Goal: Information Seeking & Learning: Learn about a topic

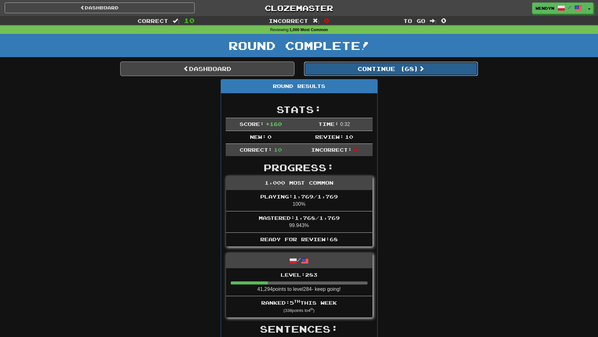
click at [409, 71] on button "Continue ( 68 )" at bounding box center [391, 69] width 174 height 14
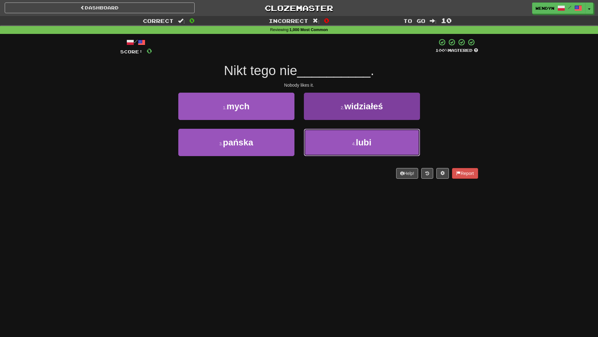
click at [339, 144] on button "4 . lubi" at bounding box center [362, 142] width 116 height 27
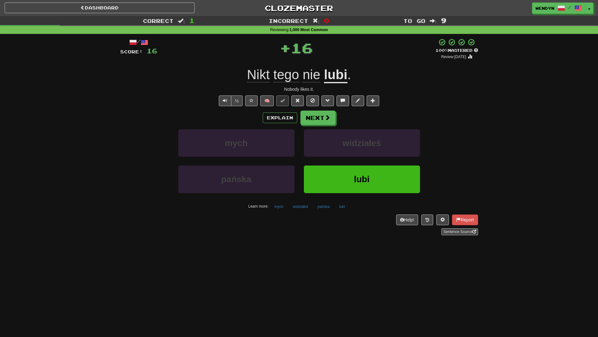
click at [340, 165] on div "widziałeś" at bounding box center [362, 147] width 126 height 36
click at [346, 179] on button "lubi" at bounding box center [362, 179] width 116 height 27
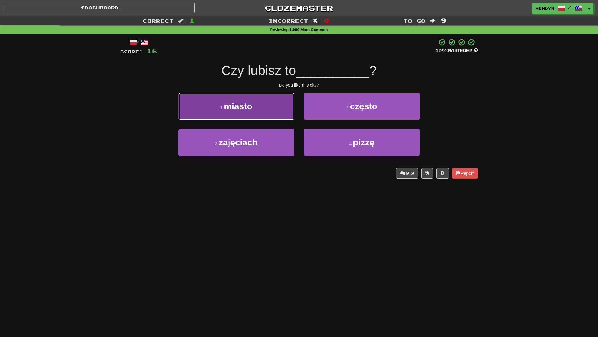
click at [260, 106] on button "1 . miasto" at bounding box center [236, 106] width 116 height 27
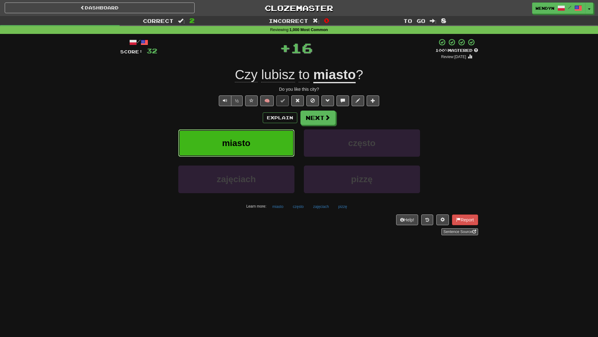
click at [257, 136] on button "miasto" at bounding box center [236, 142] width 116 height 27
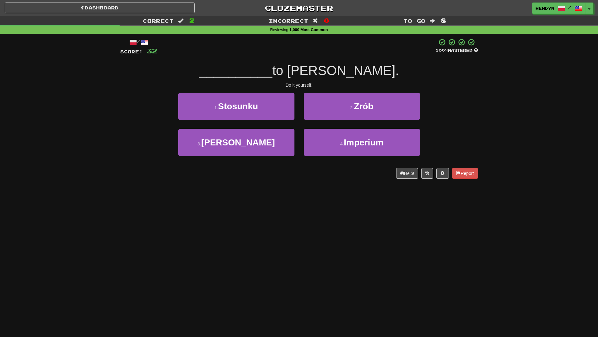
click at [378, 120] on div "2 . Zrób" at bounding box center [362, 111] width 126 height 36
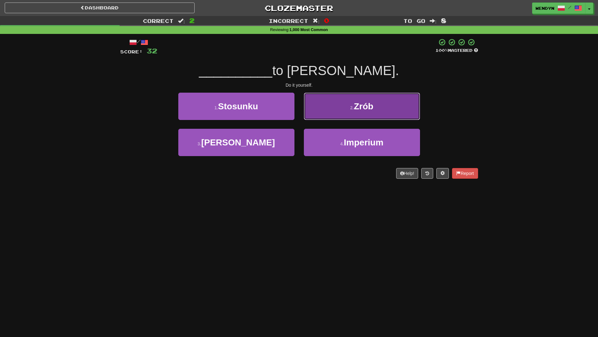
click at [383, 104] on button "2 . Zrób" at bounding box center [362, 106] width 116 height 27
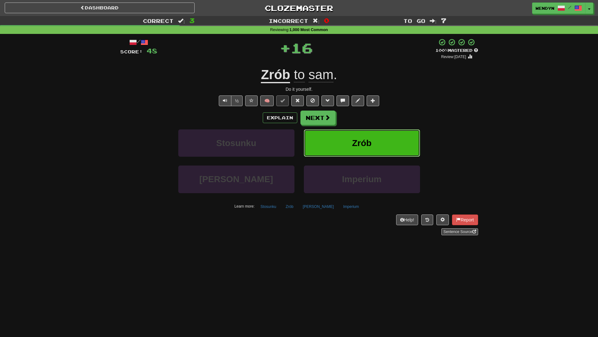
click at [379, 132] on button "Zrób" at bounding box center [362, 142] width 116 height 27
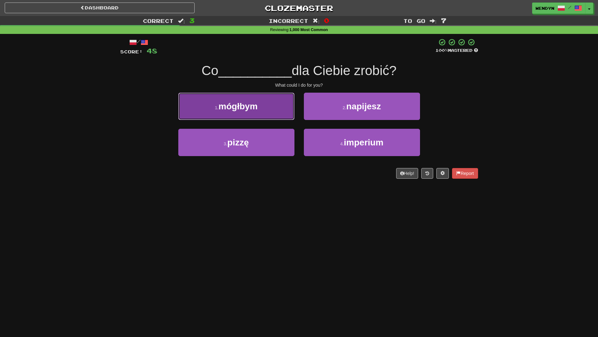
click at [242, 112] on button "1 . mógłbym" at bounding box center [236, 106] width 116 height 27
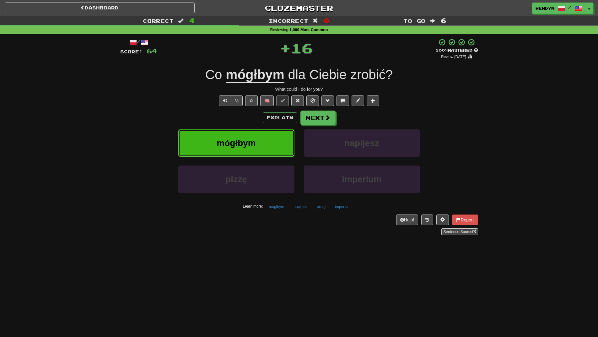
click at [244, 145] on span "mógłbym" at bounding box center [236, 143] width 39 height 10
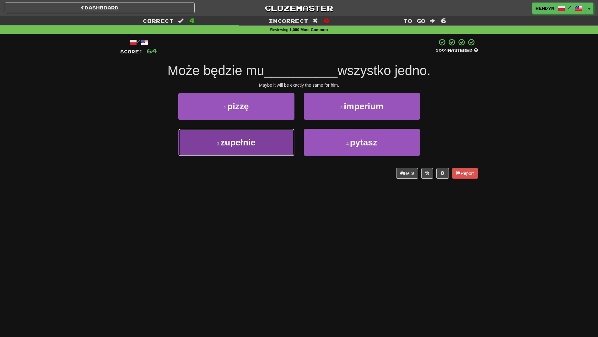
click at [263, 150] on button "3 . zupełnie" at bounding box center [236, 142] width 116 height 27
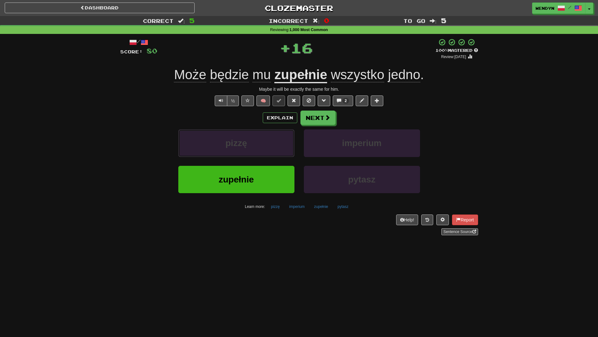
click at [263, 150] on button "pizzę" at bounding box center [236, 142] width 116 height 27
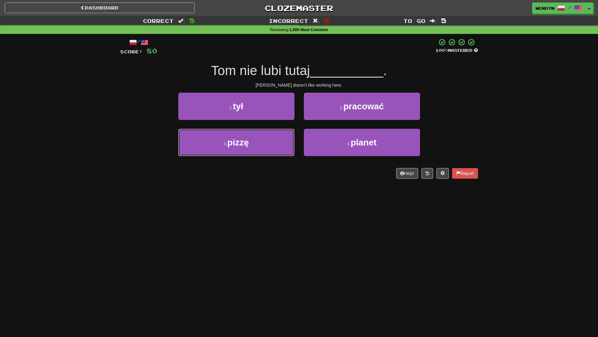
drag, startPoint x: 263, startPoint y: 150, endPoint x: 260, endPoint y: 213, distance: 62.9
click at [260, 213] on div "Dashboard Clozemaster WendyN / Toggle Dropdown Dashboard Leaderboard Activity F…" at bounding box center [299, 168] width 598 height 337
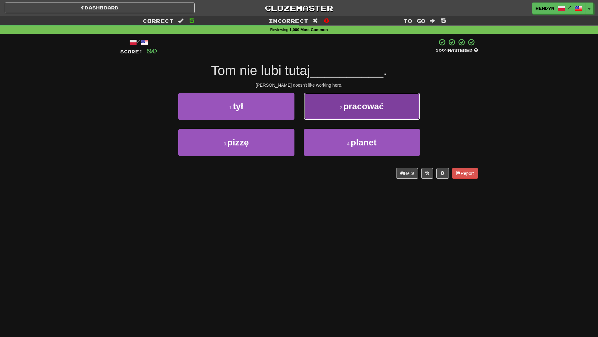
click at [387, 110] on button "2 . pracować" at bounding box center [362, 106] width 116 height 27
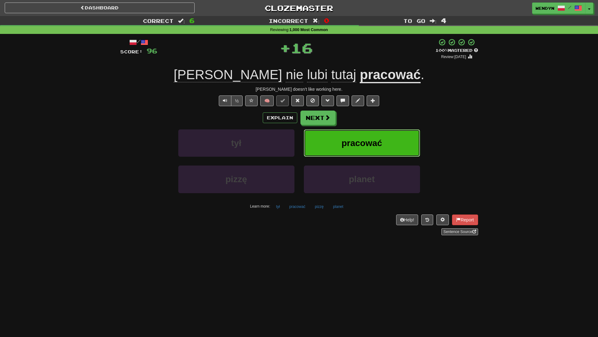
click at [382, 145] on button "pracować" at bounding box center [362, 142] width 116 height 27
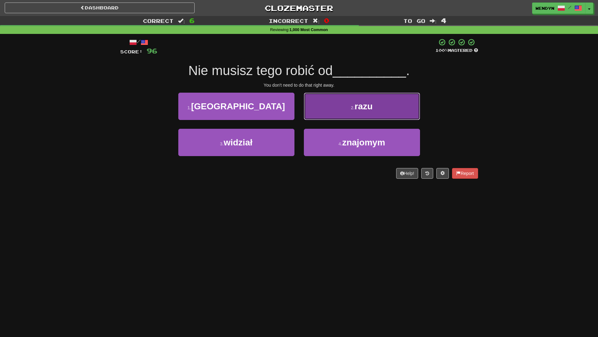
click at [361, 105] on span "razu" at bounding box center [364, 106] width 18 height 10
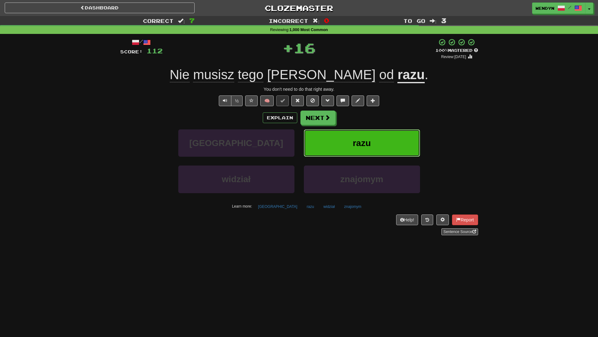
click at [365, 142] on span "razu" at bounding box center [362, 143] width 18 height 10
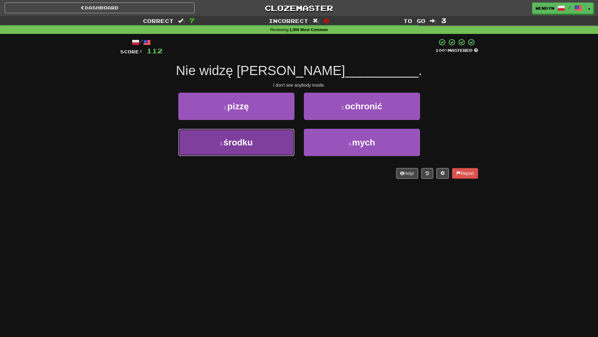
click at [258, 146] on button "3 . środku" at bounding box center [236, 142] width 116 height 27
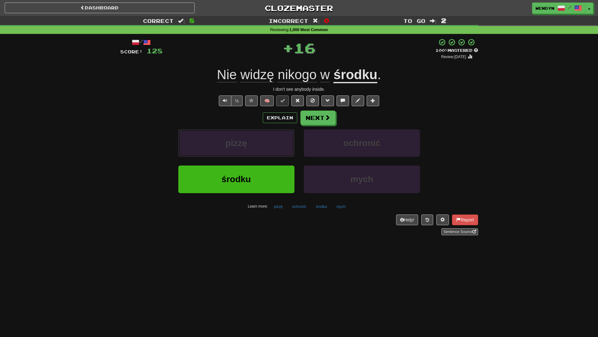
click at [258, 146] on button "pizzę" at bounding box center [236, 142] width 116 height 27
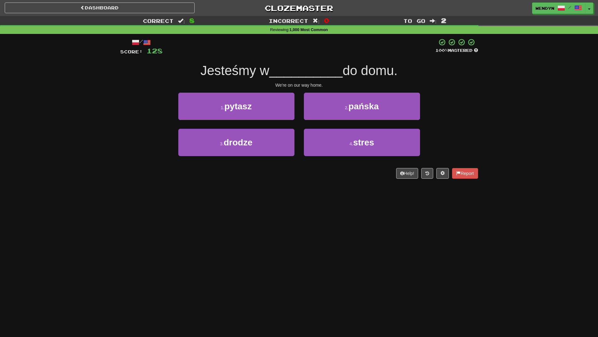
click at [258, 146] on button "3 . drodze" at bounding box center [236, 142] width 116 height 27
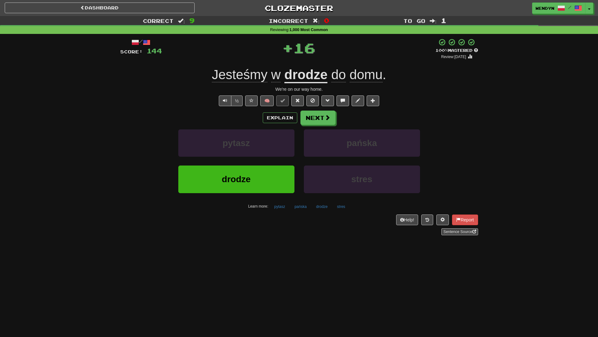
click at [261, 189] on button "drodze" at bounding box center [236, 179] width 116 height 27
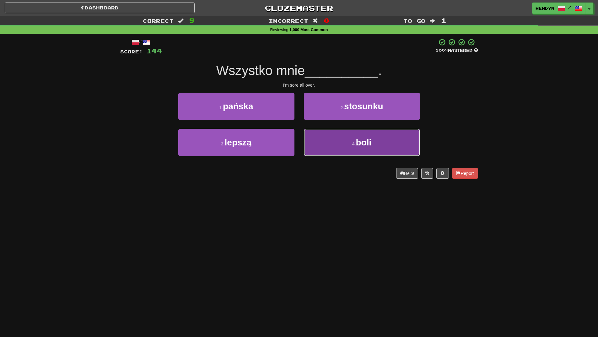
drag, startPoint x: 334, startPoint y: 148, endPoint x: 335, endPoint y: 174, distance: 26.1
click at [334, 150] on button "4 . boli" at bounding box center [362, 142] width 116 height 27
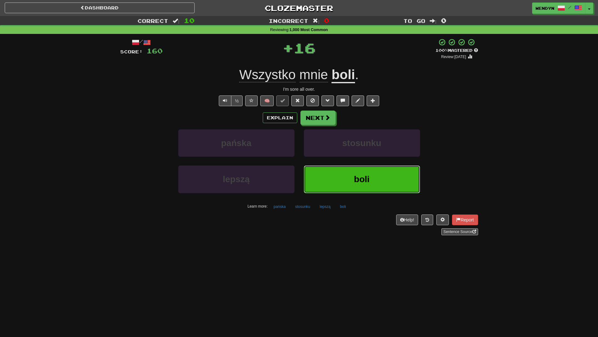
click at [336, 184] on button "boli" at bounding box center [362, 179] width 116 height 27
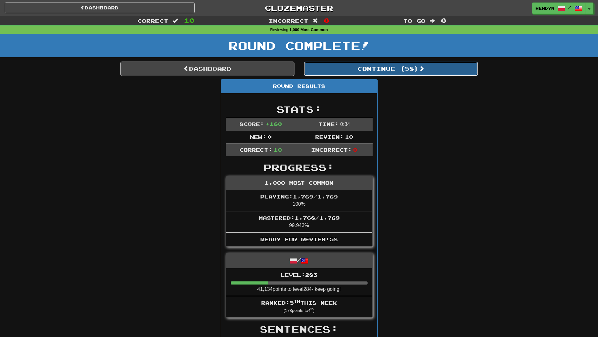
click at [404, 71] on button "Continue ( 58 )" at bounding box center [391, 69] width 174 height 14
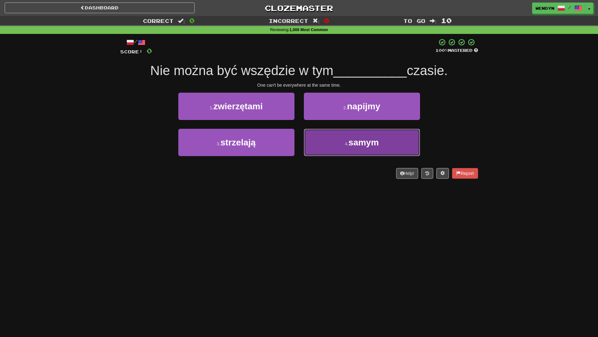
click at [361, 144] on span "samym" at bounding box center [364, 143] width 30 height 10
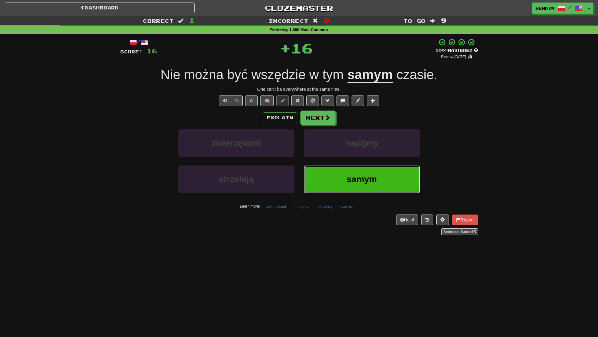
drag, startPoint x: 354, startPoint y: 169, endPoint x: 349, endPoint y: 174, distance: 7.1
click at [354, 169] on button "samym" at bounding box center [362, 179] width 116 height 27
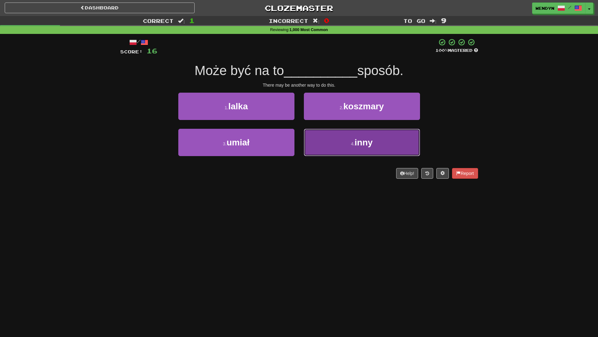
click at [362, 148] on button "4 . inny" at bounding box center [362, 142] width 116 height 27
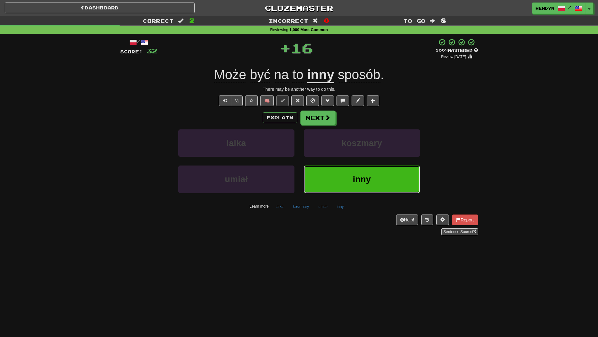
click at [352, 174] on button "inny" at bounding box center [362, 179] width 116 height 27
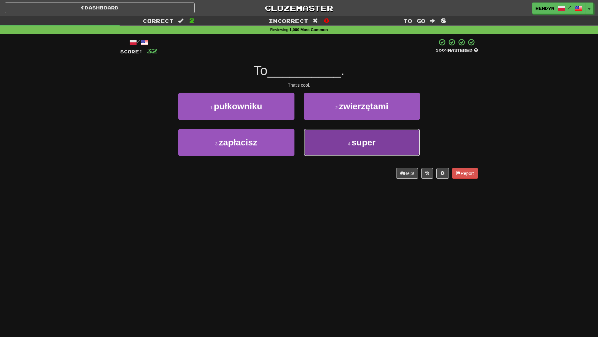
click at [353, 140] on span "super" at bounding box center [364, 143] width 24 height 10
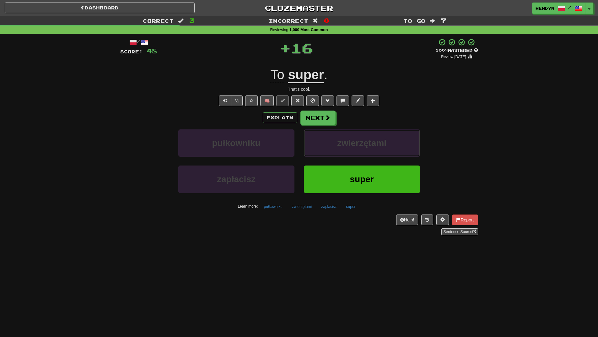
click at [353, 140] on span "zwierzętami" at bounding box center [361, 143] width 49 height 10
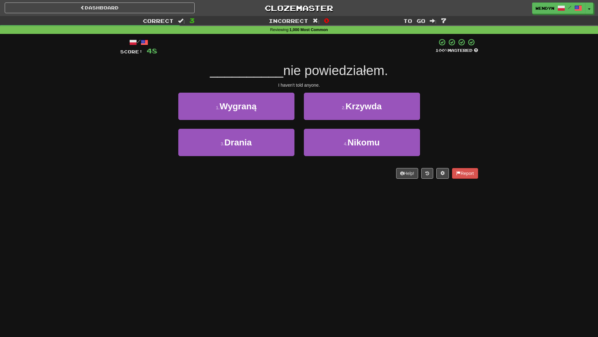
click at [312, 199] on div "Dashboard Clozemaster WendyN / Toggle Dropdown Dashboard Leaderboard Activity F…" at bounding box center [299, 168] width 598 height 337
click at [341, 159] on div "4 . Nikomu" at bounding box center [362, 147] width 126 height 36
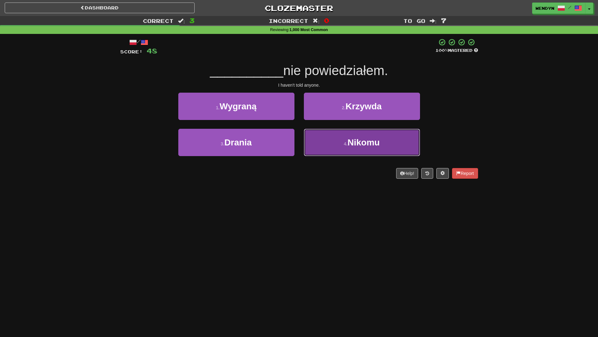
click at [343, 150] on button "4 . Nikomu" at bounding box center [362, 142] width 116 height 27
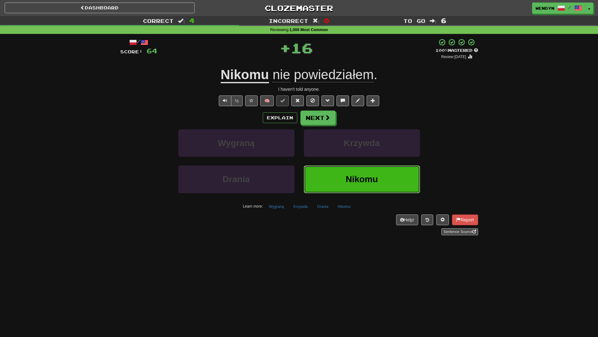
click at [340, 171] on button "Nikomu" at bounding box center [362, 179] width 116 height 27
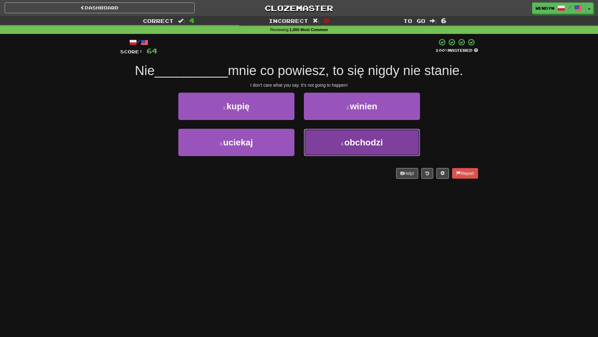
click at [361, 150] on button "4 . obchodzi" at bounding box center [362, 142] width 116 height 27
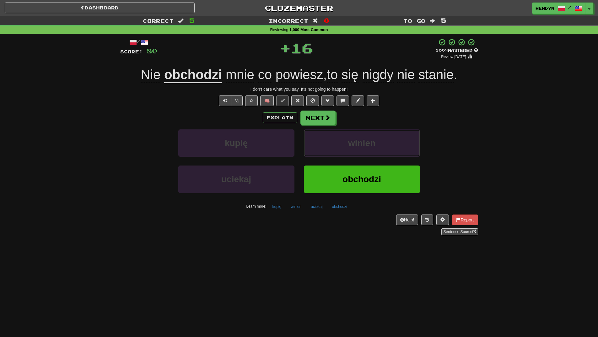
click at [361, 150] on button "winien" at bounding box center [362, 142] width 116 height 27
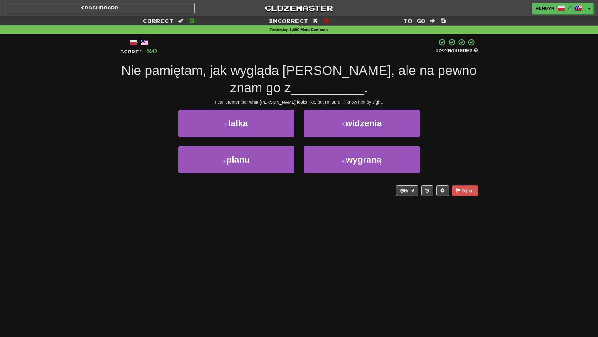
click at [296, 235] on div "Dashboard Clozemaster WendyN / Toggle Dropdown Dashboard Leaderboard Activity F…" at bounding box center [299, 168] width 598 height 337
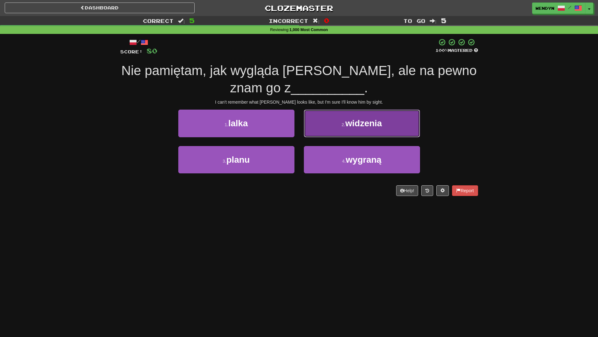
click at [406, 117] on button "2 . widzenia" at bounding box center [362, 123] width 116 height 27
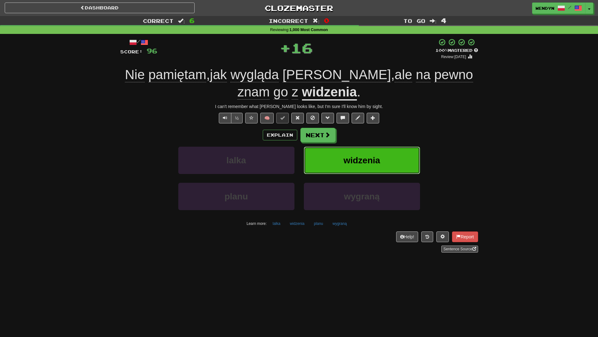
click at [393, 157] on button "widzenia" at bounding box center [362, 160] width 116 height 27
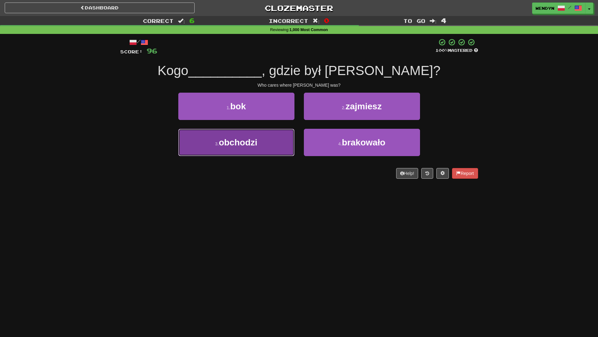
click at [276, 144] on button "3 . obchodzi" at bounding box center [236, 142] width 116 height 27
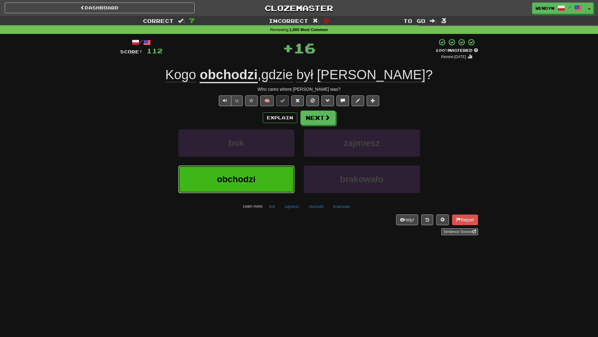
click at [276, 173] on button "obchodzi" at bounding box center [236, 179] width 116 height 27
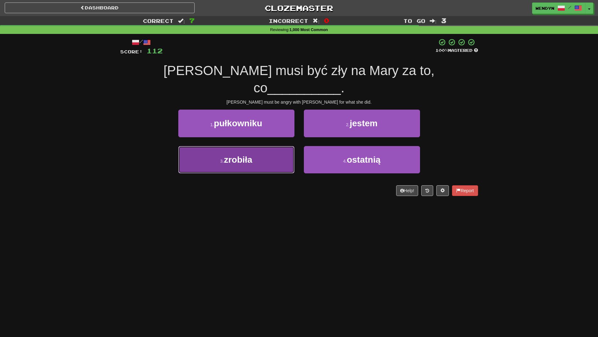
click at [254, 146] on button "3 . zrobiła" at bounding box center [236, 159] width 116 height 27
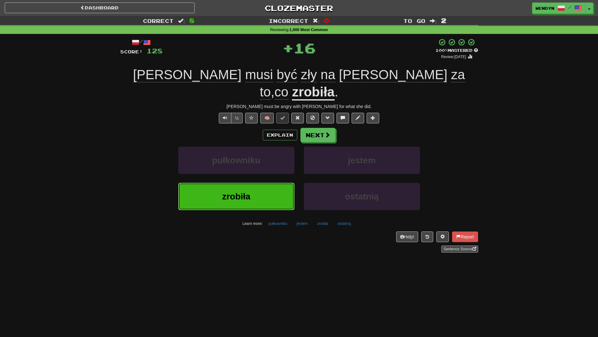
click at [252, 183] on button "zrobiła" at bounding box center [236, 196] width 116 height 27
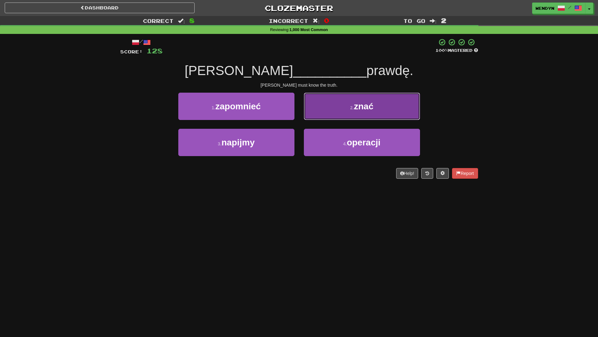
click at [357, 114] on button "2 . znać" at bounding box center [362, 106] width 116 height 27
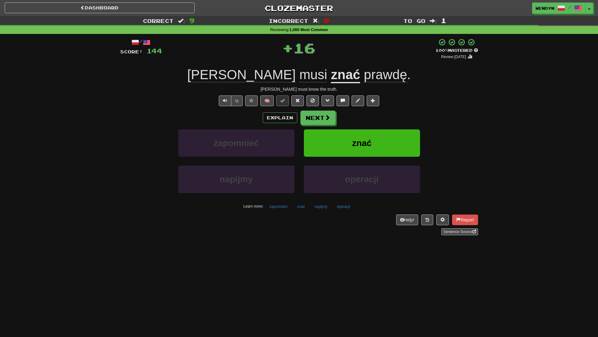
click at [357, 114] on div "Explain Next" at bounding box center [299, 118] width 358 height 14
click at [355, 142] on span "znać" at bounding box center [361, 143] width 19 height 10
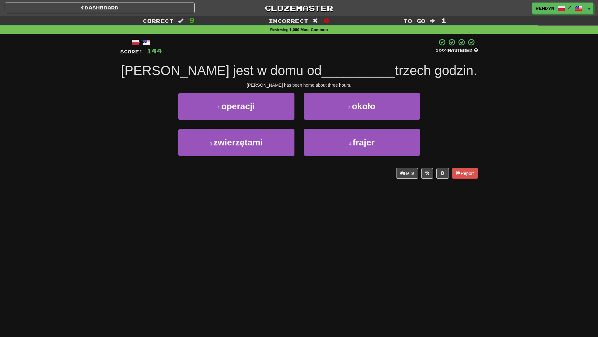
click at [378, 122] on div "2 . około" at bounding box center [362, 111] width 126 height 36
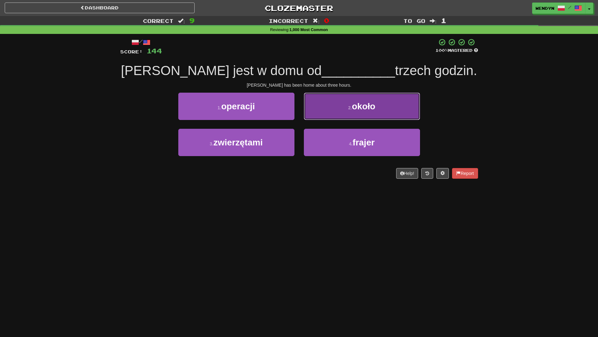
click at [380, 118] on button "2 . około" at bounding box center [362, 106] width 116 height 27
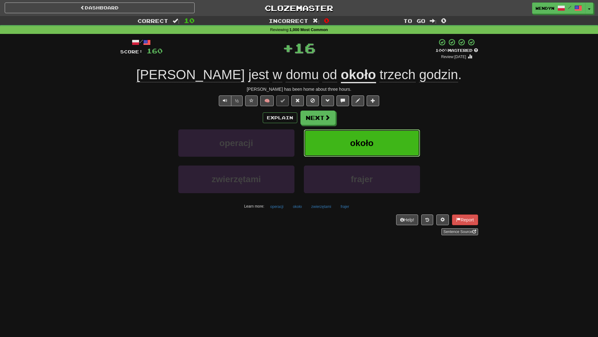
click at [375, 140] on button "około" at bounding box center [362, 142] width 116 height 27
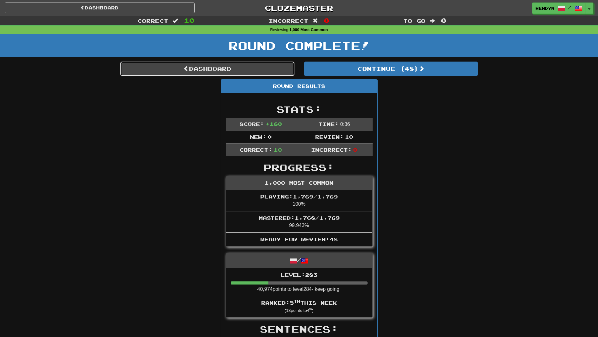
click at [254, 68] on link "Dashboard" at bounding box center [207, 69] width 174 height 14
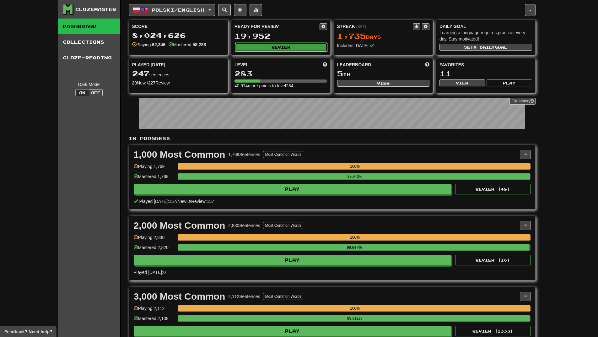
click at [288, 51] on button "Review" at bounding box center [281, 46] width 93 height 9
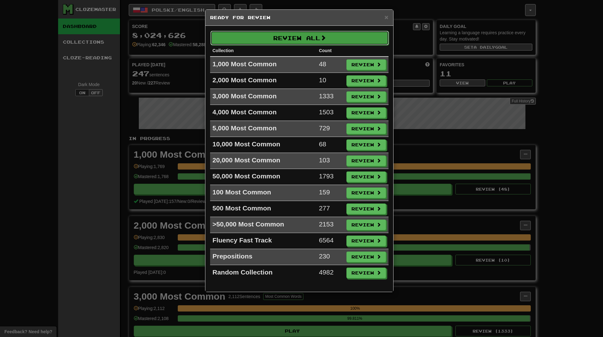
click at [292, 32] on button "Review All" at bounding box center [299, 38] width 178 height 14
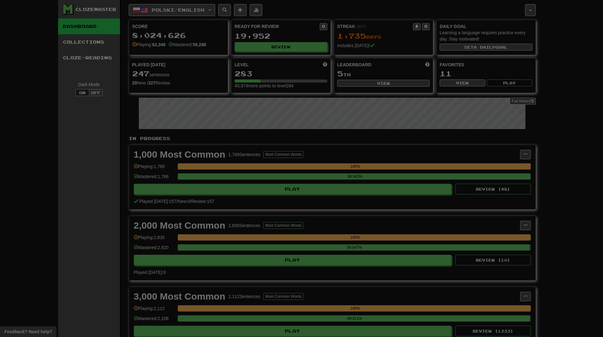
select select "**"
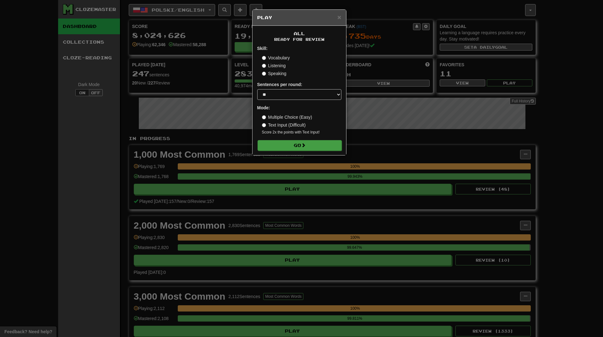
drag, startPoint x: 317, startPoint y: 138, endPoint x: 317, endPoint y: 147, distance: 9.4
click at [317, 138] on form "Skill: Vocabulary Listening Speaking Sentences per round: * ** ** ** ** ** *** …" at bounding box center [299, 97] width 84 height 105
click at [317, 144] on button "Go" at bounding box center [300, 145] width 84 height 11
click at [317, 147] on button "Go" at bounding box center [300, 145] width 84 height 11
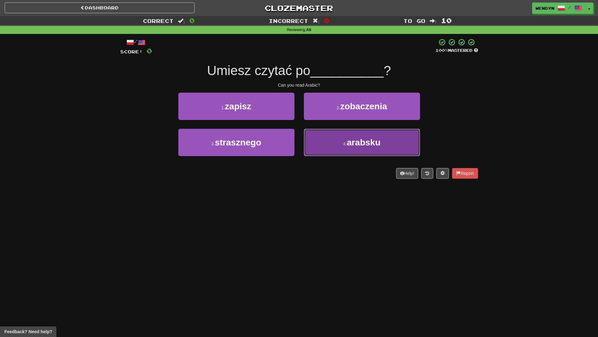
click at [332, 142] on button "4 . arabsku" at bounding box center [362, 142] width 116 height 27
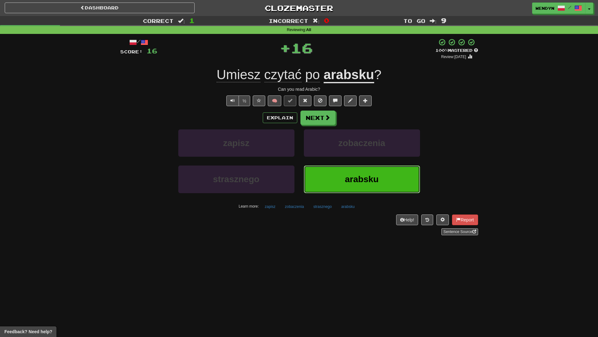
drag, startPoint x: 335, startPoint y: 172, endPoint x: 285, endPoint y: 201, distance: 57.6
click at [331, 177] on button "arabsku" at bounding box center [362, 179] width 116 height 27
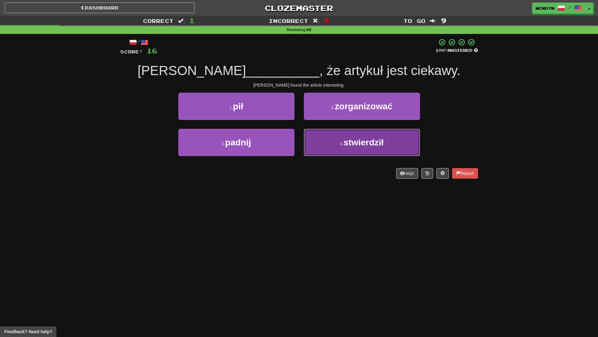
click at [355, 153] on button "4 . stwierdził" at bounding box center [362, 142] width 116 height 27
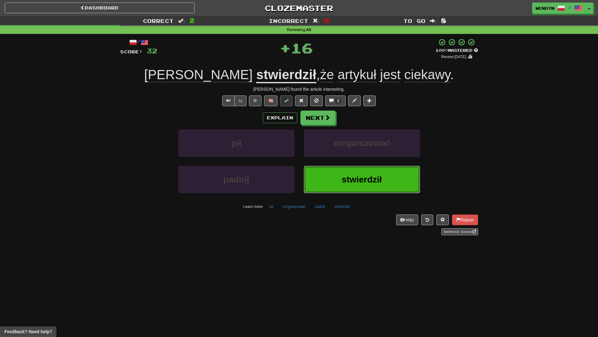
click at [353, 188] on button "stwierdził" at bounding box center [362, 179] width 116 height 27
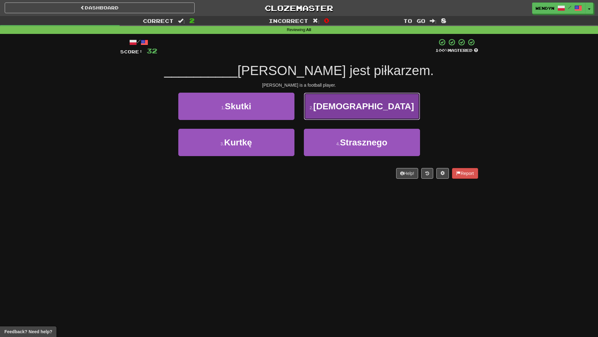
click at [390, 108] on button "2 . Cristiano" at bounding box center [362, 106] width 116 height 27
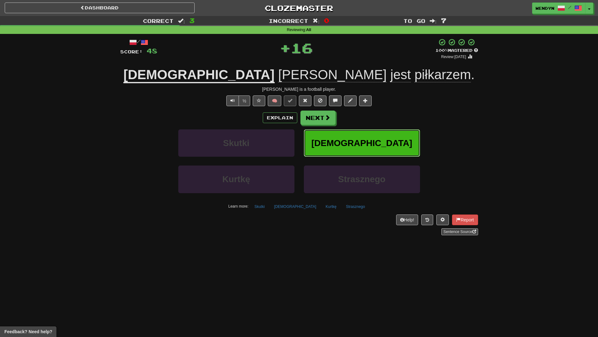
click at [390, 144] on button "Cristiano" at bounding box center [362, 142] width 116 height 27
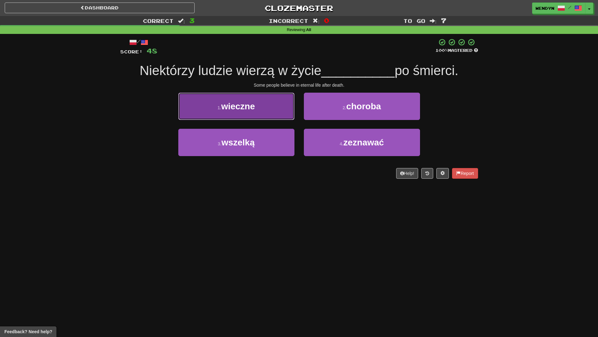
click at [260, 102] on button "1 . wieczne" at bounding box center [236, 106] width 116 height 27
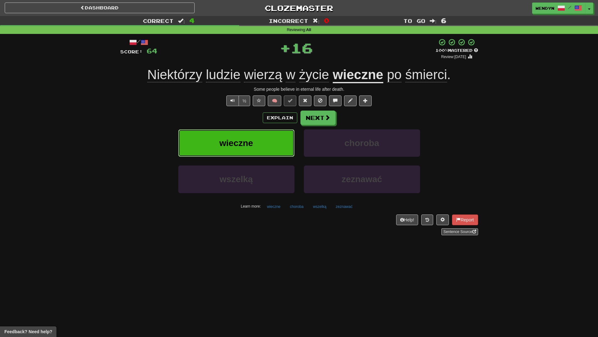
click at [259, 146] on button "wieczne" at bounding box center [236, 142] width 116 height 27
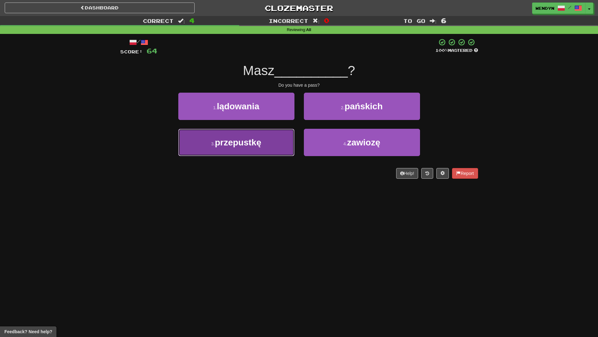
click at [240, 143] on span "przepustkę" at bounding box center [238, 143] width 46 height 10
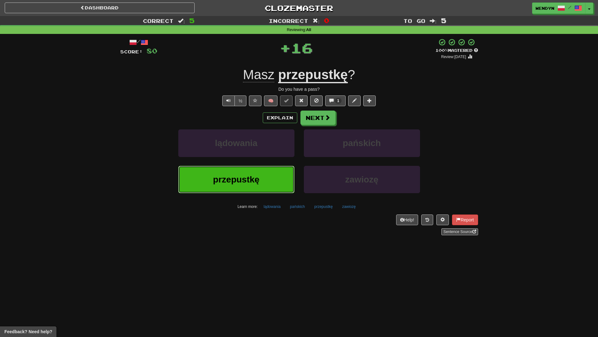
click at [241, 177] on span "przepustkę" at bounding box center [236, 180] width 46 height 10
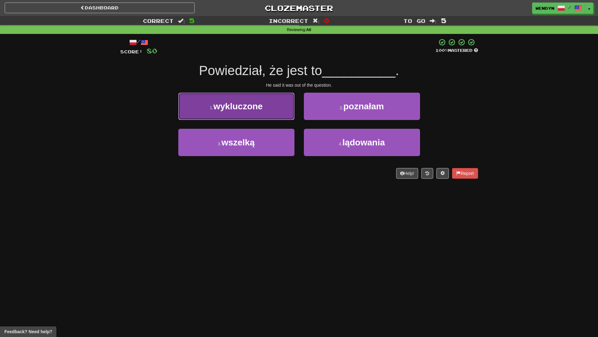
click at [269, 111] on button "1 . wykluczone" at bounding box center [236, 106] width 116 height 27
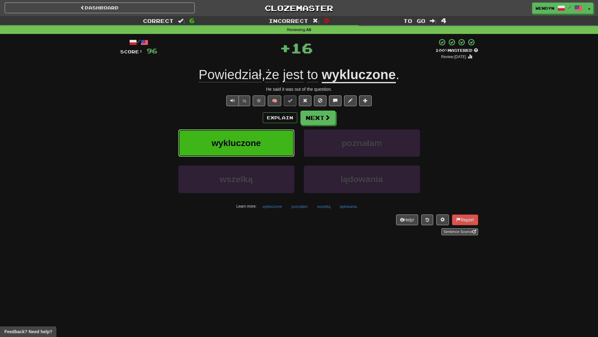
click at [266, 137] on button "wykluczone" at bounding box center [236, 142] width 116 height 27
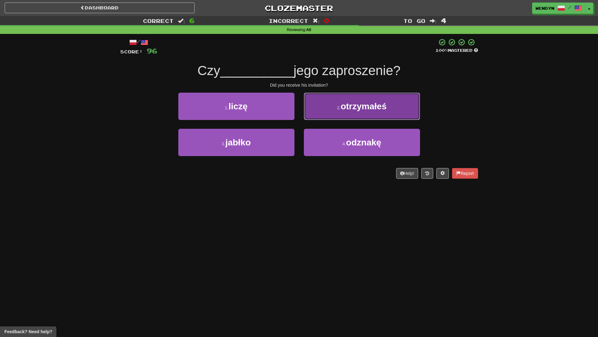
click at [389, 95] on button "2 . otrzymałeś" at bounding box center [362, 106] width 116 height 27
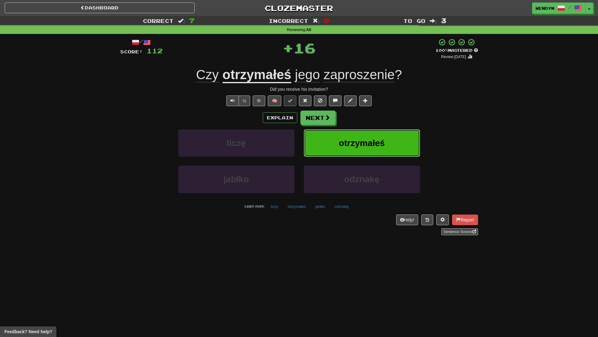
click at [391, 137] on button "otrzymałeś" at bounding box center [362, 142] width 116 height 27
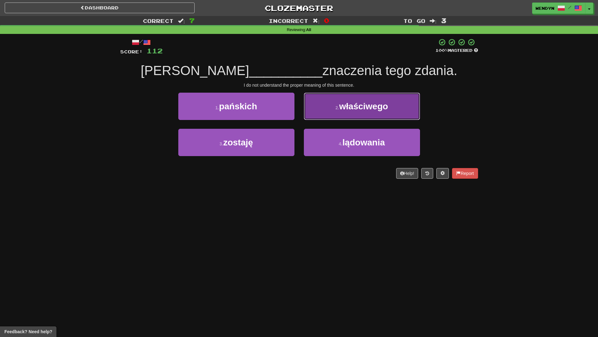
click at [394, 107] on button "2 . właściwego" at bounding box center [362, 106] width 116 height 27
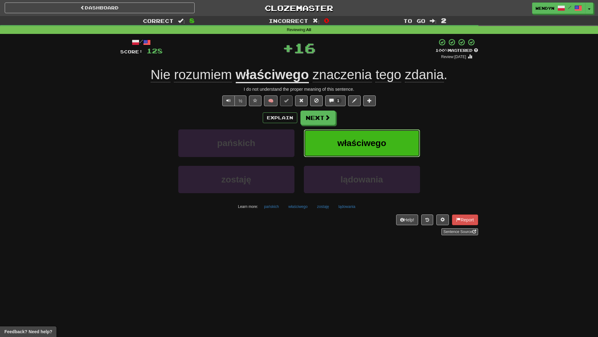
click at [378, 148] on span "właściwego" at bounding box center [362, 143] width 49 height 10
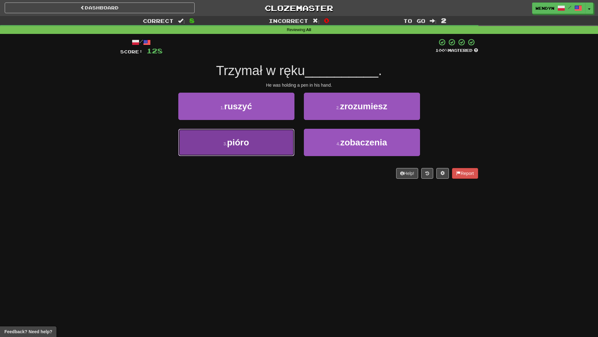
click at [256, 148] on button "3 . pióro" at bounding box center [236, 142] width 116 height 27
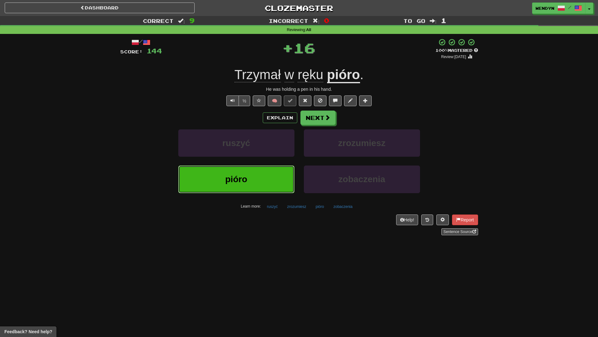
click at [253, 174] on button "pióro" at bounding box center [236, 179] width 116 height 27
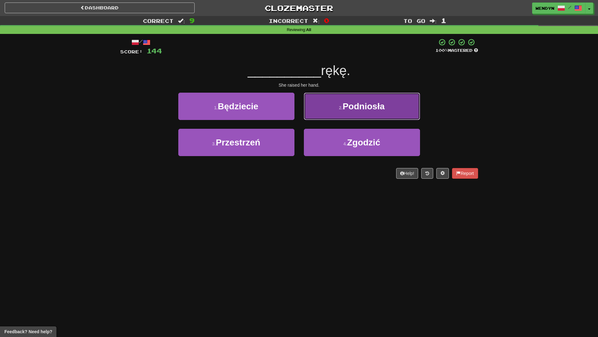
click at [391, 110] on button "2 . Podniosła" at bounding box center [362, 106] width 116 height 27
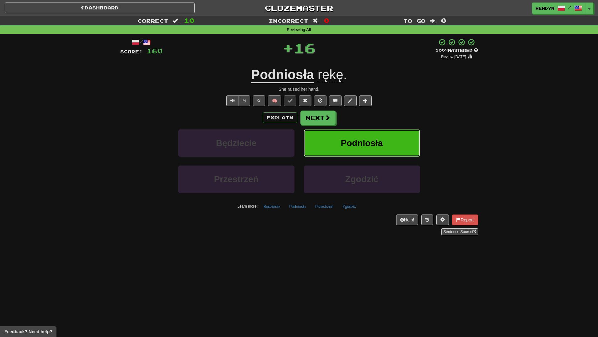
click at [386, 142] on button "Podniosła" at bounding box center [362, 142] width 116 height 27
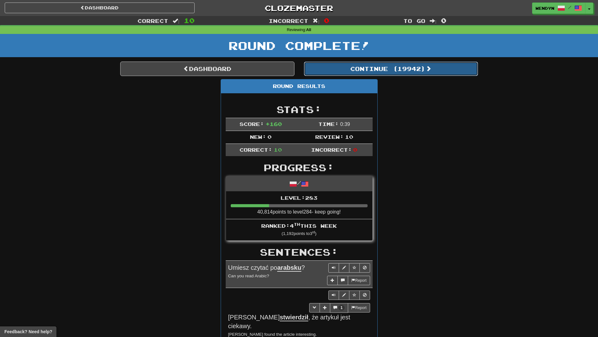
click at [410, 74] on button "Continue ( 19942 )" at bounding box center [391, 69] width 174 height 14
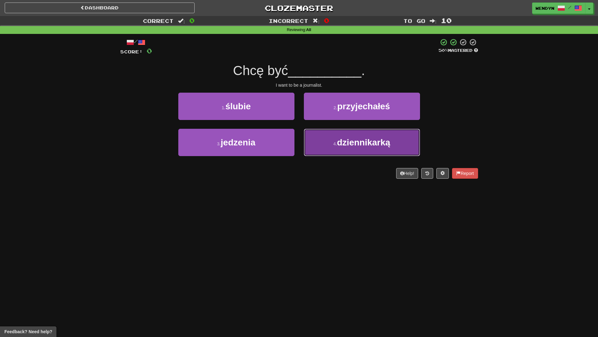
click at [353, 150] on button "4 . dziennikarką" at bounding box center [362, 142] width 116 height 27
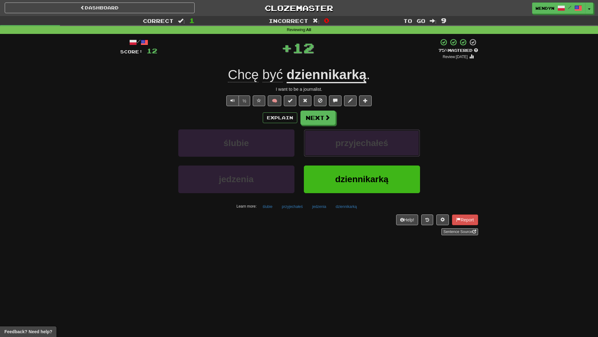
click at [353, 150] on button "przyjechałeś" at bounding box center [362, 142] width 116 height 27
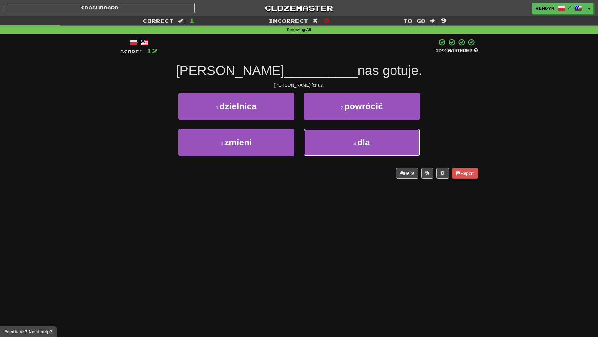
drag, startPoint x: 353, startPoint y: 150, endPoint x: 328, endPoint y: 229, distance: 82.2
click at [328, 229] on div "Dashboard Clozemaster WendyN / Toggle Dropdown Dashboard Leaderboard Activity F…" at bounding box center [299, 168] width 598 height 337
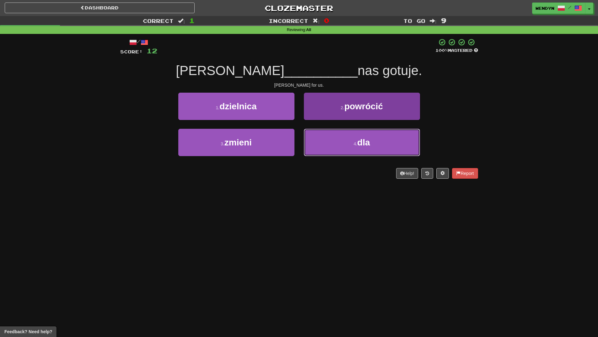
click at [364, 137] on button "4 . dla" at bounding box center [362, 142] width 116 height 27
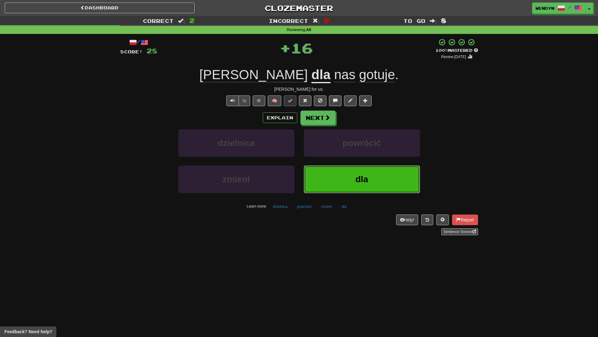
drag, startPoint x: 363, startPoint y: 185, endPoint x: 276, endPoint y: 218, distance: 92.8
click at [337, 202] on div "dzielnica powrócić zmieni dla Learn more: dzielnica powrócić zmieni dla" at bounding box center [300, 170] width 368 height 82
click at [365, 172] on button "dla" at bounding box center [362, 179] width 116 height 27
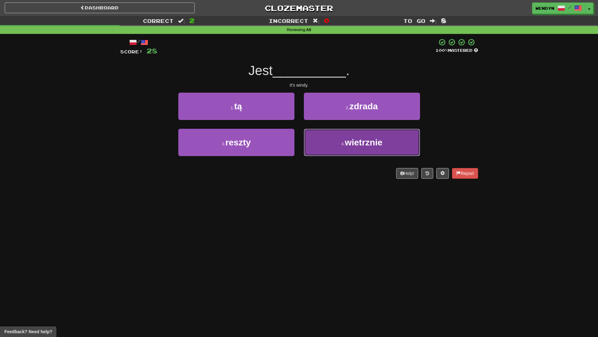
click at [350, 150] on button "4 . wietrznie" at bounding box center [362, 142] width 116 height 27
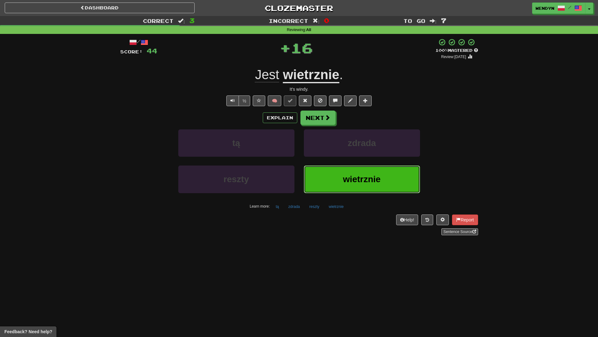
click at [350, 184] on span "wietrznie" at bounding box center [362, 179] width 38 height 10
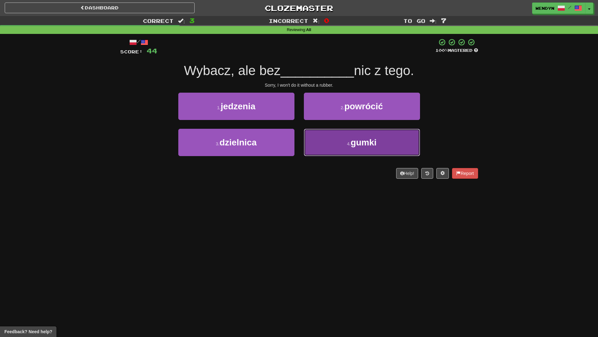
click at [363, 142] on span "gumki" at bounding box center [364, 143] width 26 height 10
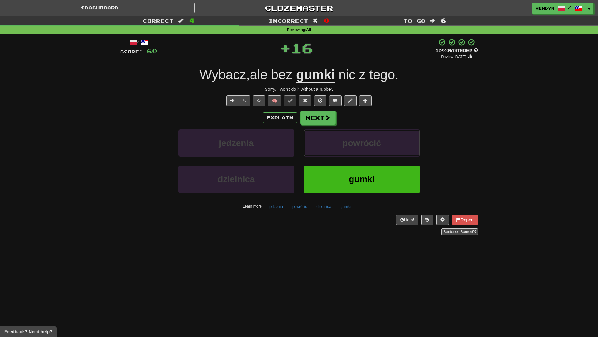
click at [363, 142] on span "powrócić" at bounding box center [362, 143] width 39 height 10
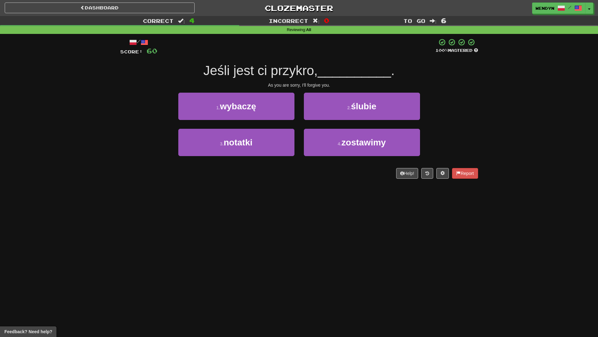
click at [338, 204] on div "Dashboard Clozemaster WendyN / Toggle Dropdown Dashboard Leaderboard Activity F…" at bounding box center [299, 168] width 598 height 337
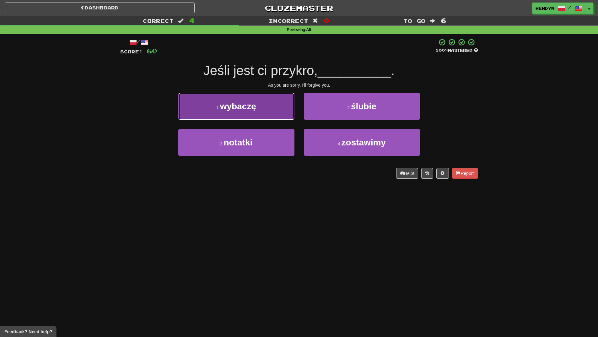
click at [251, 100] on button "1 . wybaczę" at bounding box center [236, 106] width 116 height 27
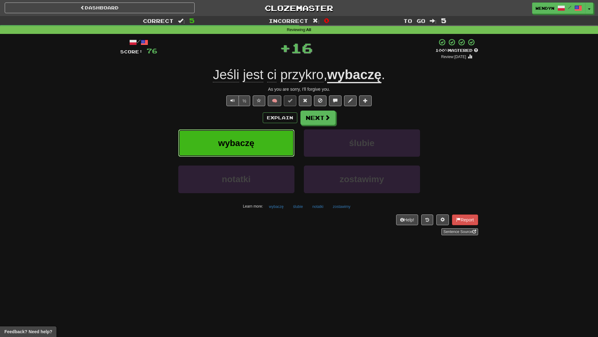
click at [258, 136] on button "wybaczę" at bounding box center [236, 142] width 116 height 27
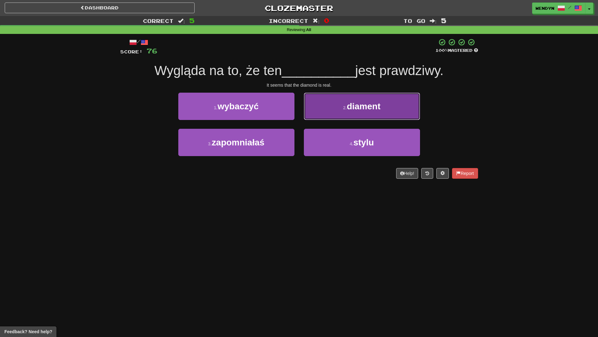
click at [380, 117] on button "2 . diament" at bounding box center [362, 106] width 116 height 27
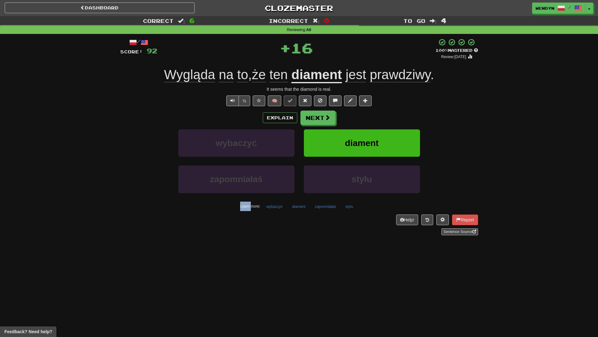
click at [380, 117] on div "Explain Next" at bounding box center [299, 118] width 358 height 14
click at [376, 143] on span "diament" at bounding box center [362, 143] width 34 height 10
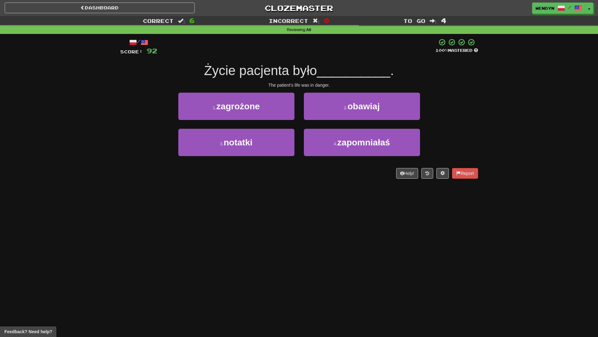
click at [272, 188] on div "Dashboard Clozemaster WendyN / Toggle Dropdown Dashboard Leaderboard Activity F…" at bounding box center [299, 168] width 598 height 337
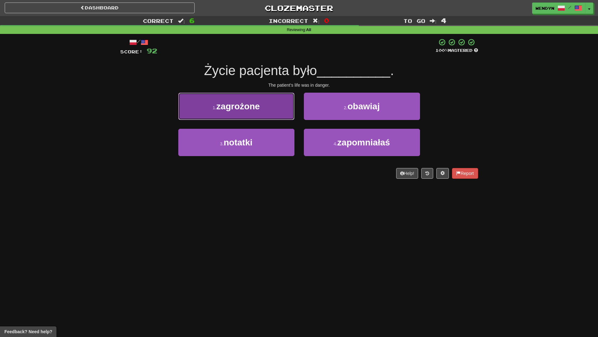
click at [247, 116] on button "1 . zagrożone" at bounding box center [236, 106] width 116 height 27
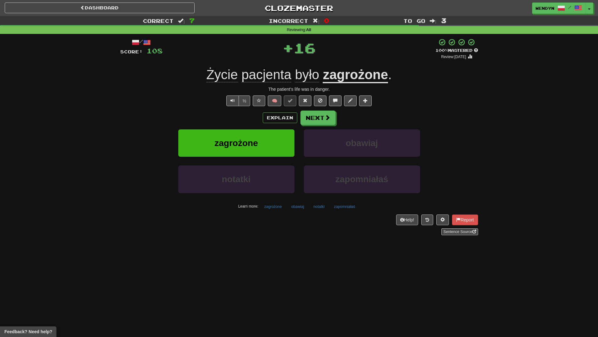
click at [248, 116] on div "Explain Next" at bounding box center [299, 118] width 358 height 14
click at [243, 142] on span "zagrożone" at bounding box center [236, 143] width 43 height 10
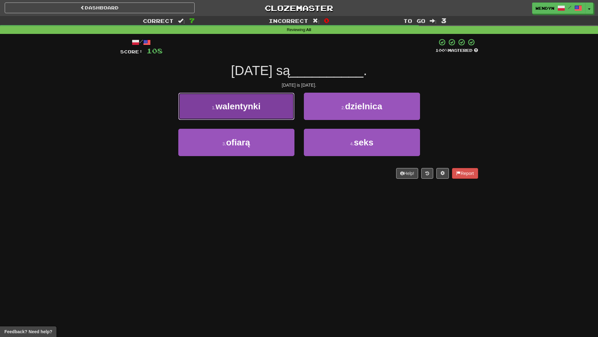
click at [269, 115] on button "1 . walentynki" at bounding box center [236, 106] width 116 height 27
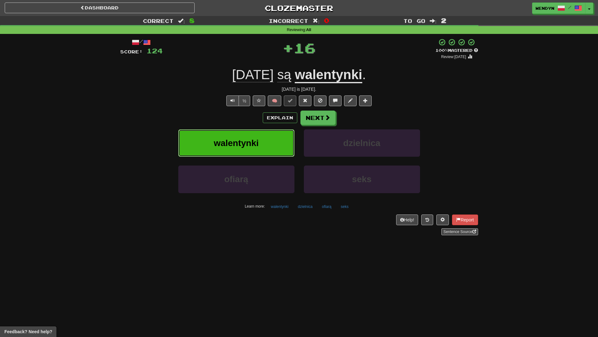
click at [266, 144] on button "walentynki" at bounding box center [236, 142] width 116 height 27
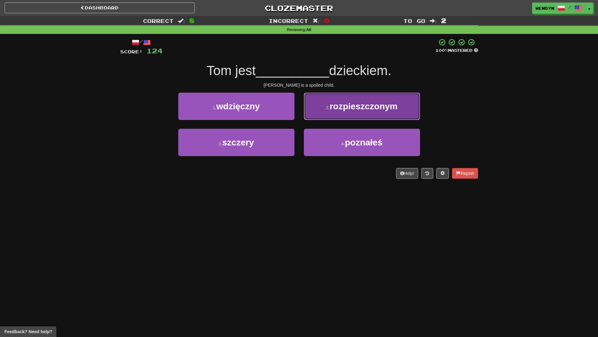
click at [396, 111] on button "2 . rozpieszczonym" at bounding box center [362, 106] width 116 height 27
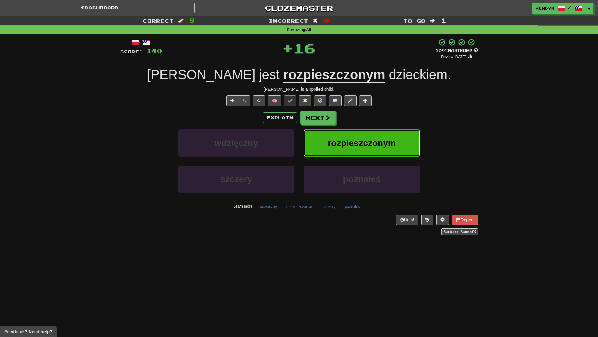
click at [387, 142] on span "rozpieszczonym" at bounding box center [362, 143] width 68 height 10
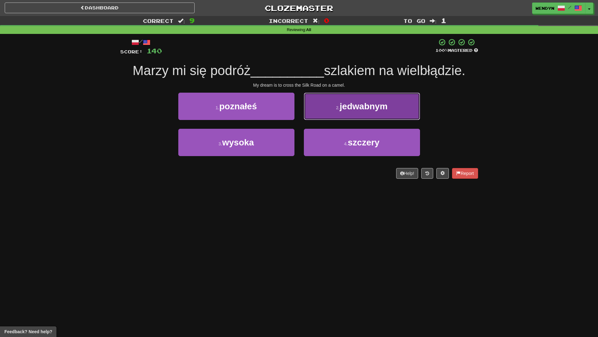
click at [402, 109] on button "2 . jedwabnym" at bounding box center [362, 106] width 116 height 27
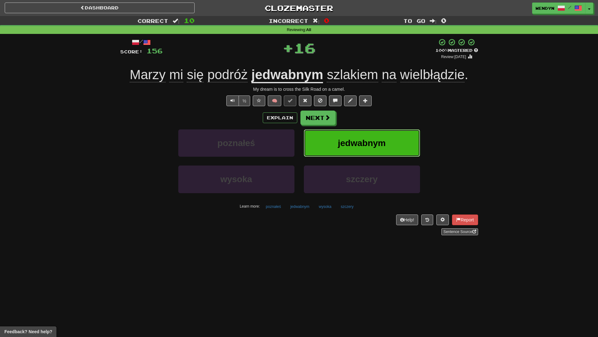
click at [394, 137] on button "jedwabnym" at bounding box center [362, 142] width 116 height 27
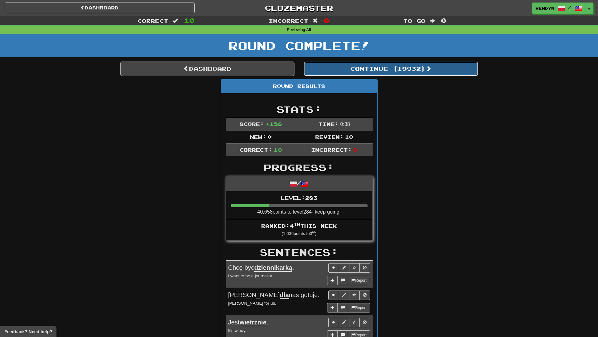
click at [417, 70] on button "Continue ( 19932 )" at bounding box center [391, 69] width 174 height 14
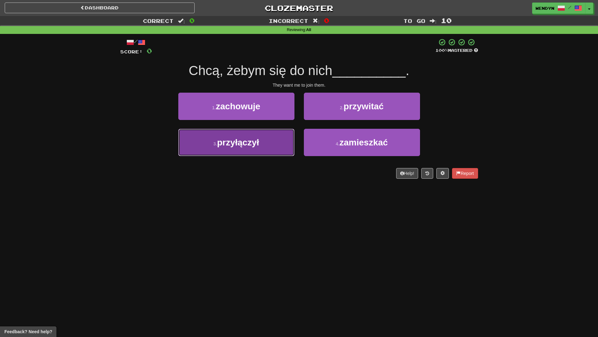
click at [237, 148] on button "3 . przyłączył" at bounding box center [236, 142] width 116 height 27
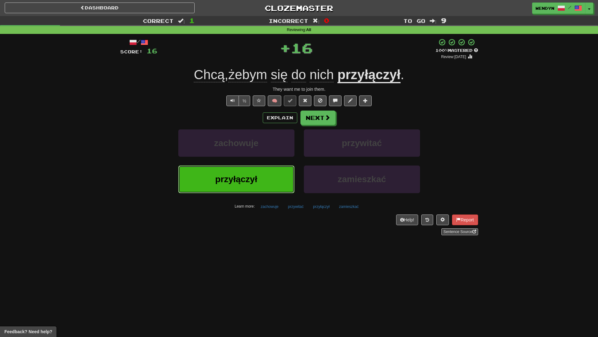
click at [236, 174] on button "przyłączył" at bounding box center [236, 179] width 116 height 27
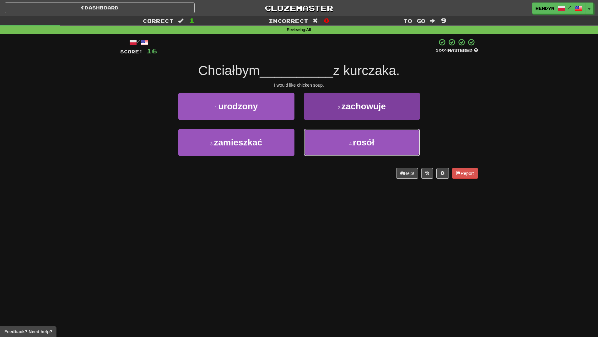
click at [380, 140] on button "4 . rosół" at bounding box center [362, 142] width 116 height 27
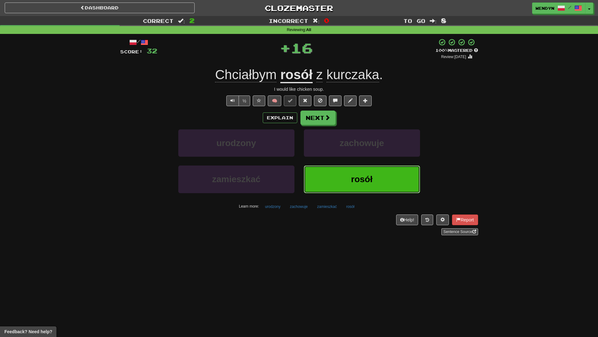
click at [363, 172] on button "rosół" at bounding box center [362, 179] width 116 height 27
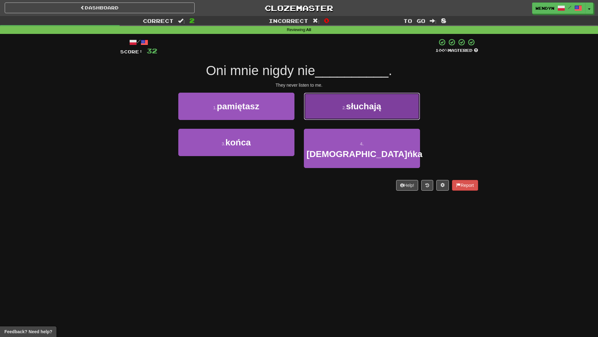
click at [384, 96] on button "2 . słuchają" at bounding box center [362, 106] width 116 height 27
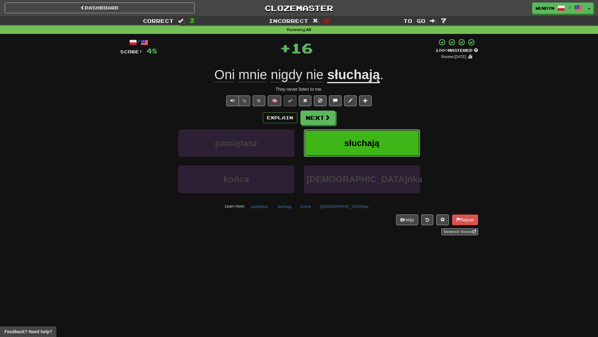
click at [383, 135] on button "słuchają" at bounding box center [362, 142] width 116 height 27
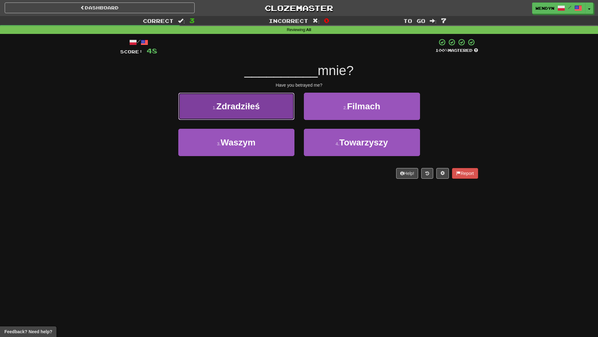
click at [264, 116] on button "1 . Zdradziłeś" at bounding box center [236, 106] width 116 height 27
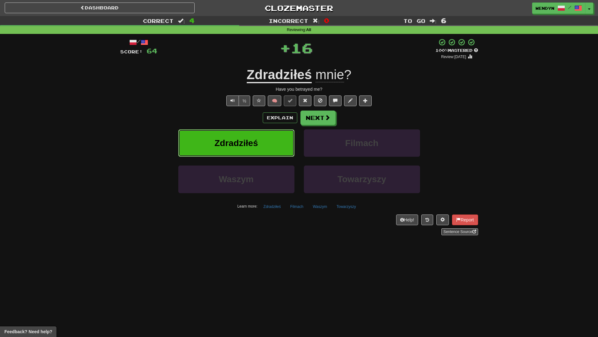
click at [261, 142] on button "Zdradziłeś" at bounding box center [236, 142] width 116 height 27
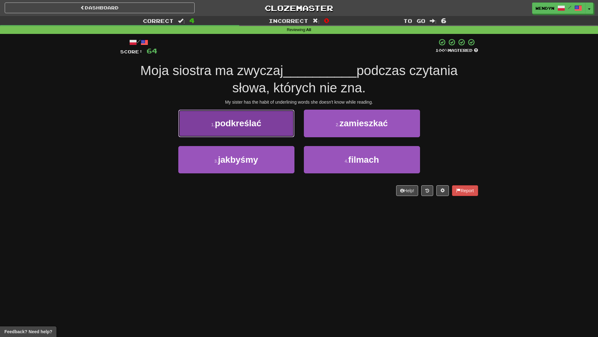
click at [261, 126] on span "podkreślać" at bounding box center [238, 123] width 46 height 10
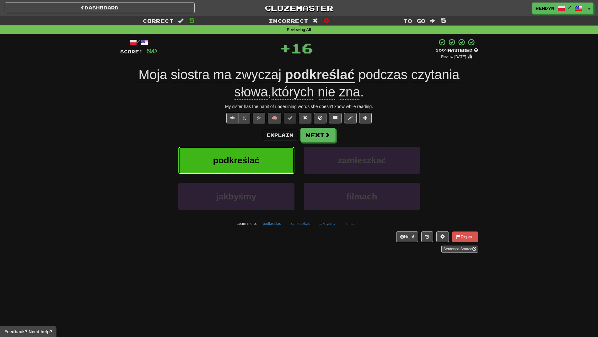
click at [261, 153] on button "podkreślać" at bounding box center [236, 160] width 116 height 27
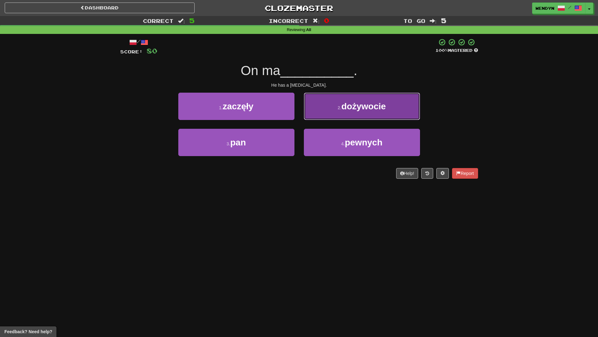
click at [386, 113] on button "2 . dożywocie" at bounding box center [362, 106] width 116 height 27
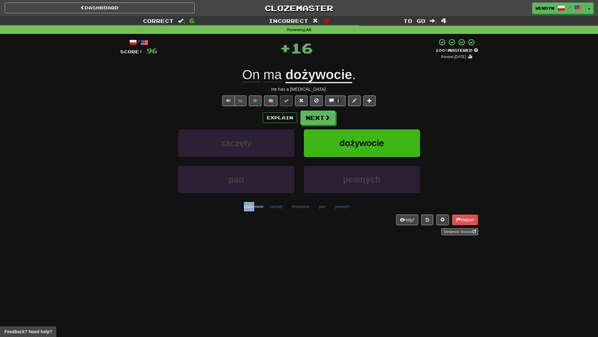
click at [386, 113] on div "Explain Next" at bounding box center [299, 118] width 358 height 14
click at [387, 116] on div "Explain Next" at bounding box center [299, 118] width 358 height 14
click at [382, 132] on button "dożywocie" at bounding box center [362, 142] width 116 height 27
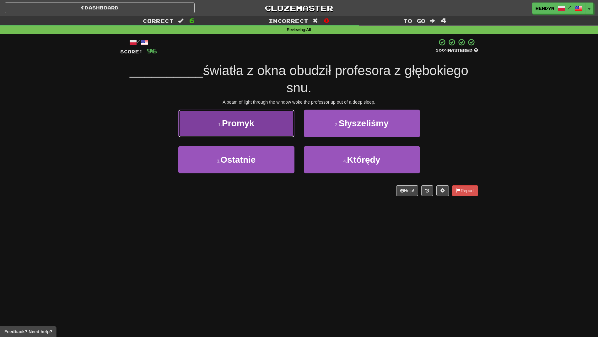
click at [274, 126] on button "1 . Promyk" at bounding box center [236, 123] width 116 height 27
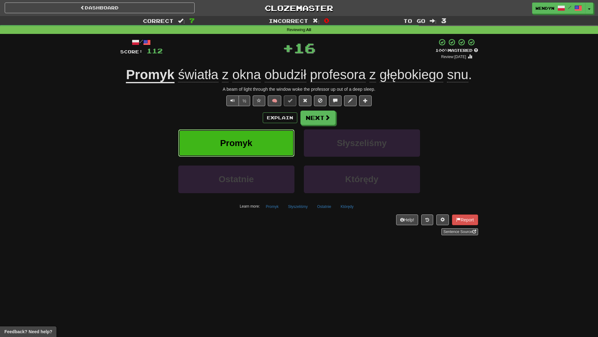
click at [266, 149] on button "Promyk" at bounding box center [236, 142] width 116 height 27
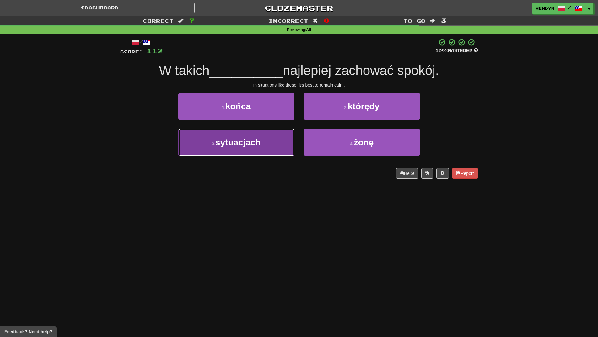
click at [264, 148] on button "3 . sytuacjach" at bounding box center [236, 142] width 116 height 27
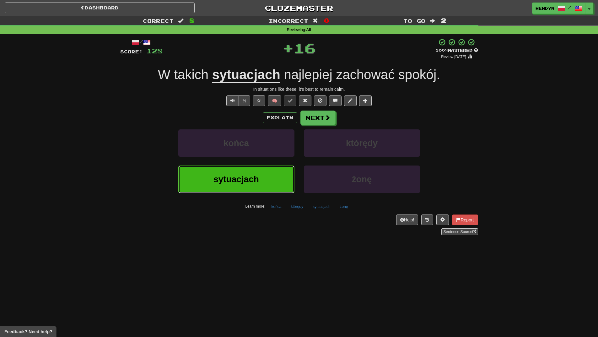
click at [259, 189] on button "sytuacjach" at bounding box center [236, 179] width 116 height 27
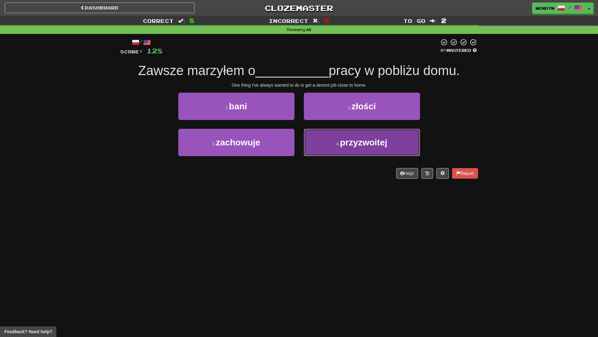
click at [373, 149] on button "4 . przyzwoitej" at bounding box center [362, 142] width 116 height 27
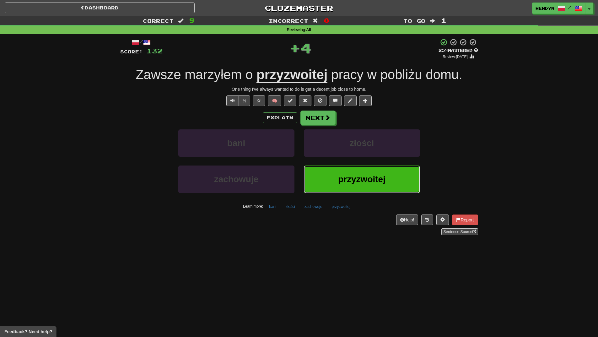
click at [367, 179] on span "przyzwoitej" at bounding box center [361, 179] width 47 height 10
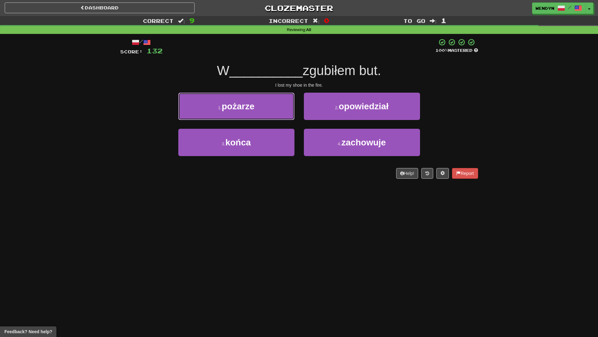
click at [266, 106] on button "1 . pożarze" at bounding box center [236, 106] width 116 height 27
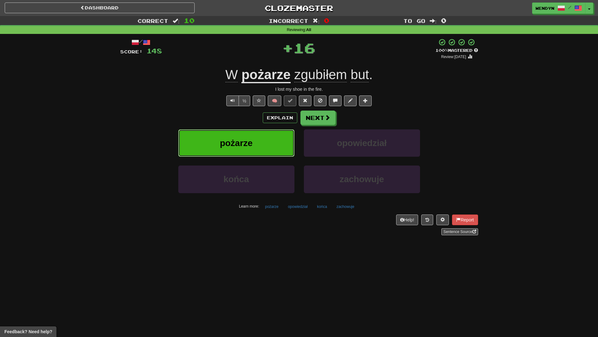
click at [263, 140] on button "pożarze" at bounding box center [236, 142] width 116 height 27
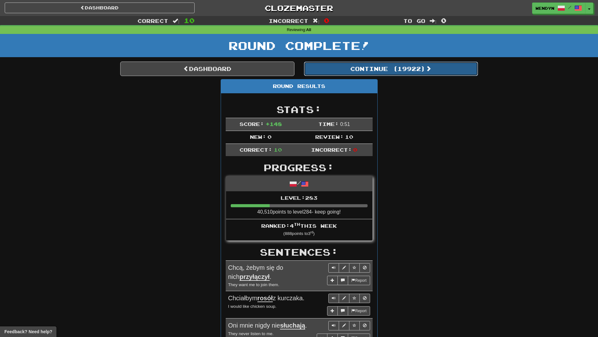
click at [383, 73] on button "Continue ( 19922 )" at bounding box center [391, 69] width 174 height 14
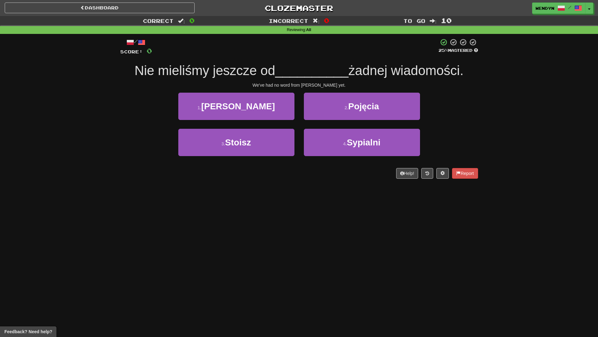
click at [300, 222] on div "Dashboard Clozemaster WendyN / Toggle Dropdown Dashboard Leaderboard Activity F…" at bounding box center [299, 168] width 598 height 337
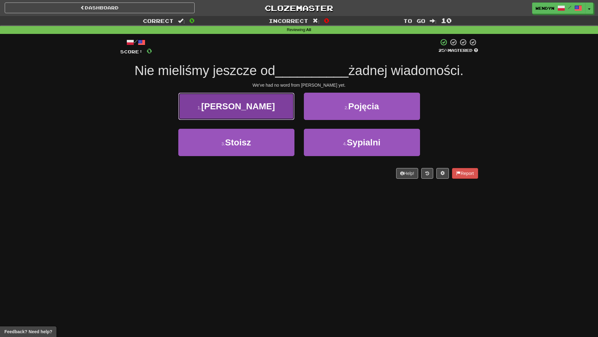
click at [266, 106] on button "1 . Briana" at bounding box center [236, 106] width 116 height 27
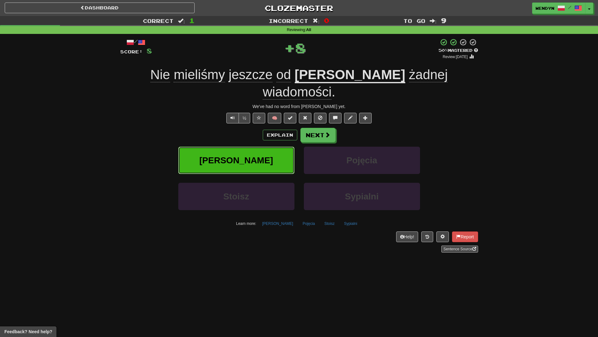
click at [264, 147] on button "Briana" at bounding box center [236, 160] width 116 height 27
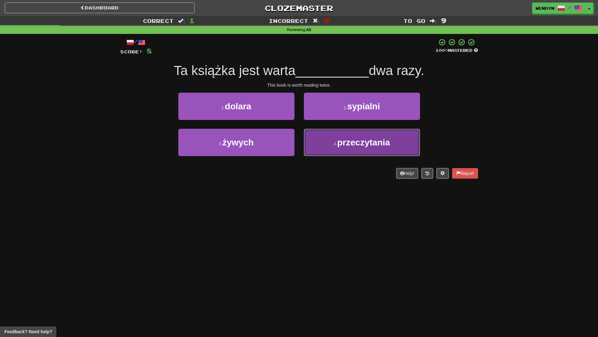
click at [347, 139] on span "przeczytania" at bounding box center [363, 143] width 53 height 10
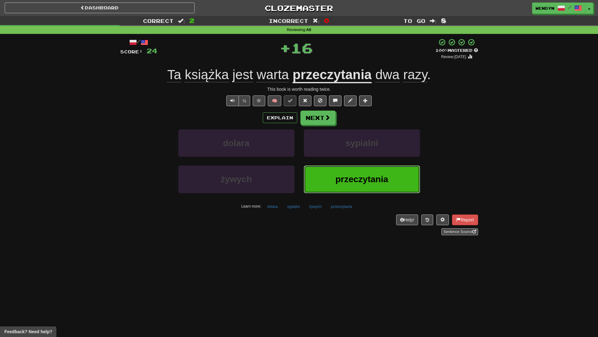
click at [339, 182] on span "przeczytania" at bounding box center [361, 179] width 53 height 10
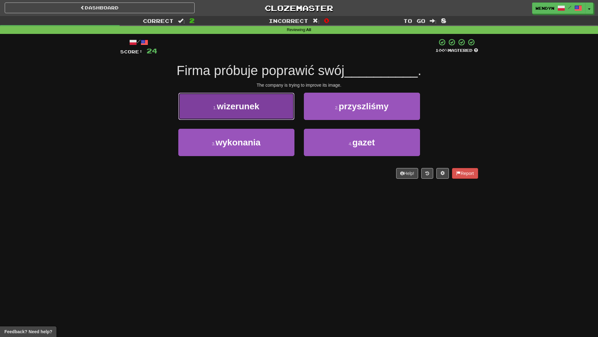
click at [264, 108] on button "1 . wizerunek" at bounding box center [236, 106] width 116 height 27
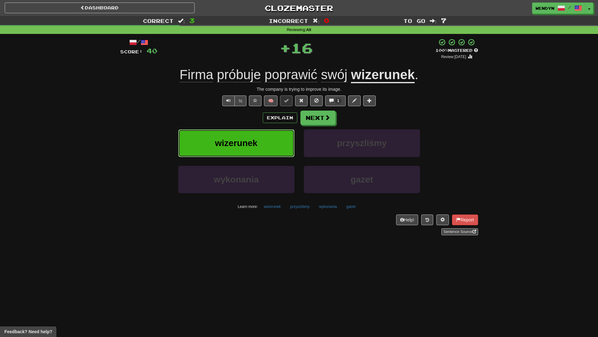
click at [263, 145] on button "wizerunek" at bounding box center [236, 142] width 116 height 27
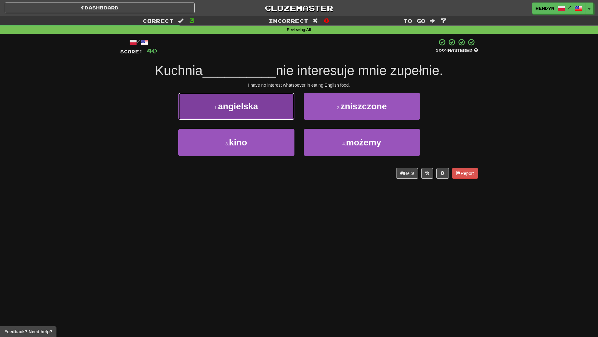
click at [268, 116] on button "1 . angielska" at bounding box center [236, 106] width 116 height 27
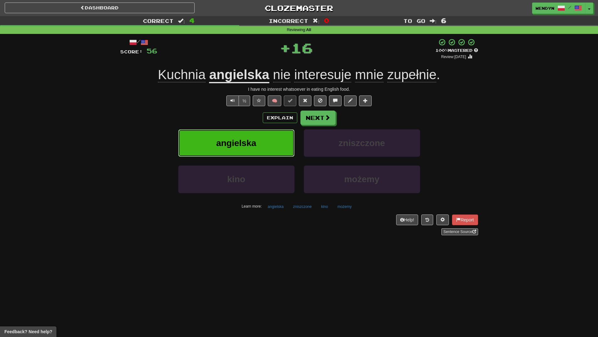
click at [262, 143] on button "angielska" at bounding box center [236, 142] width 116 height 27
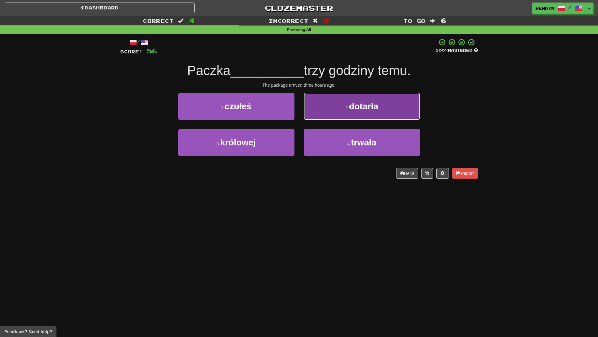
click at [383, 105] on button "2 . dotarła" at bounding box center [362, 106] width 116 height 27
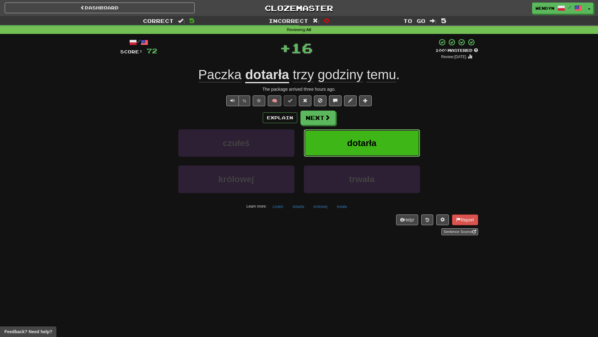
click at [386, 137] on button "dotarła" at bounding box center [362, 142] width 116 height 27
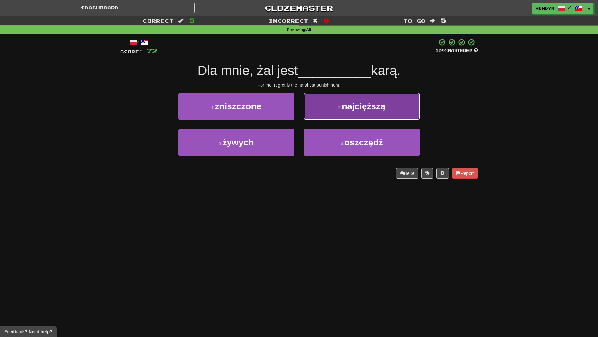
click at [401, 109] on button "2 . najcięższą" at bounding box center [362, 106] width 116 height 27
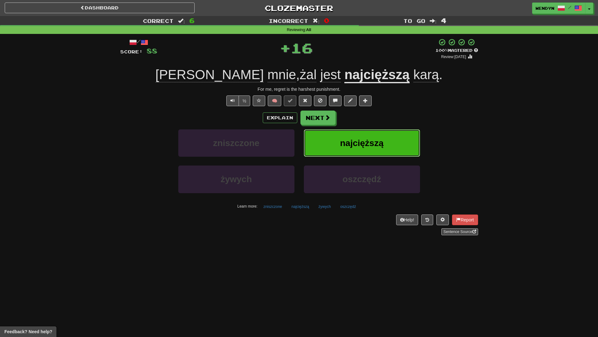
click at [394, 142] on button "najcięższą" at bounding box center [362, 142] width 116 height 27
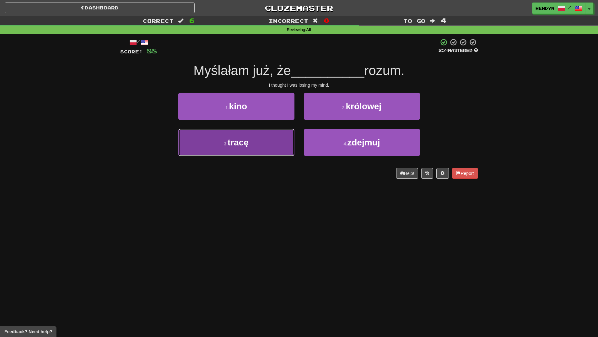
click at [249, 155] on button "3 . tracę" at bounding box center [236, 142] width 116 height 27
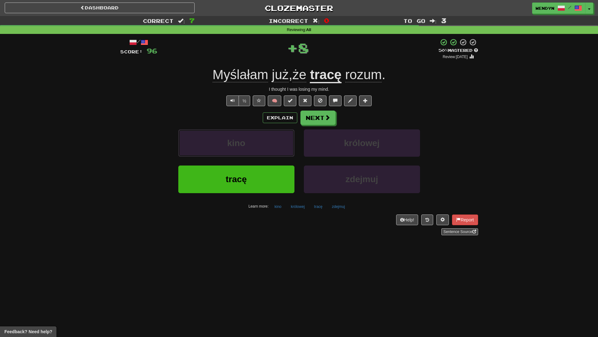
click at [249, 155] on button "kino" at bounding box center [236, 142] width 116 height 27
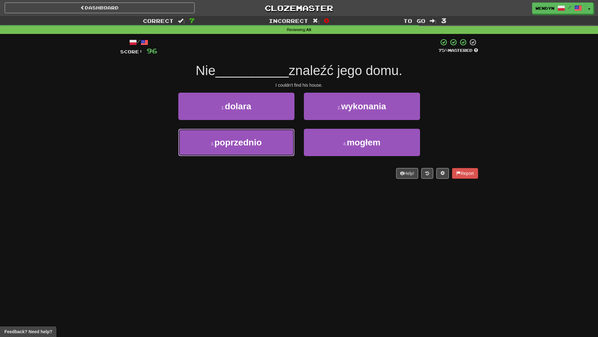
drag, startPoint x: 249, startPoint y: 155, endPoint x: 248, endPoint y: 204, distance: 48.4
click at [248, 204] on div "Dashboard Clozemaster WendyN / Toggle Dropdown Dashboard Leaderboard Activity F…" at bounding box center [299, 168] width 598 height 337
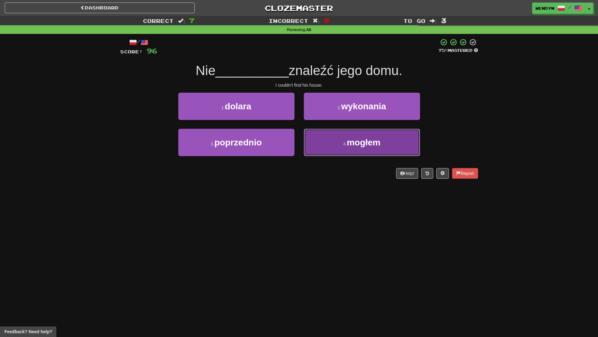
click at [367, 144] on span "mogłem" at bounding box center [364, 143] width 34 height 10
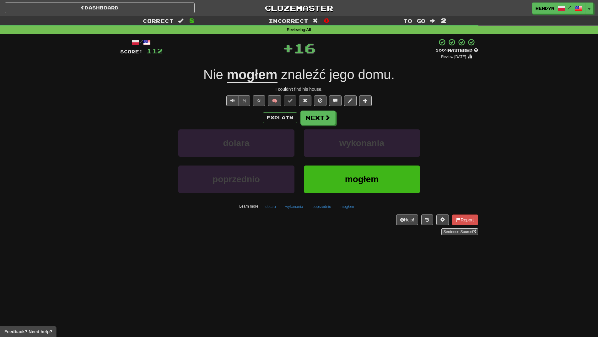
drag, startPoint x: 360, startPoint y: 208, endPoint x: 363, endPoint y: 196, distance: 12.4
click at [360, 208] on div "Learn more: dolara wykonania poprzednio mogłem" at bounding box center [300, 206] width 368 height 9
click at [365, 181] on span "mogłem" at bounding box center [362, 179] width 34 height 10
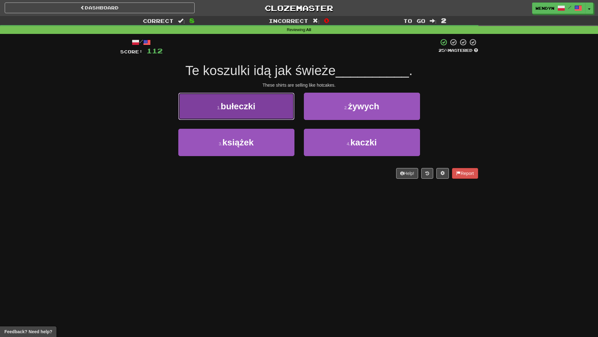
click at [209, 113] on button "1 . bułeczki" at bounding box center [236, 106] width 116 height 27
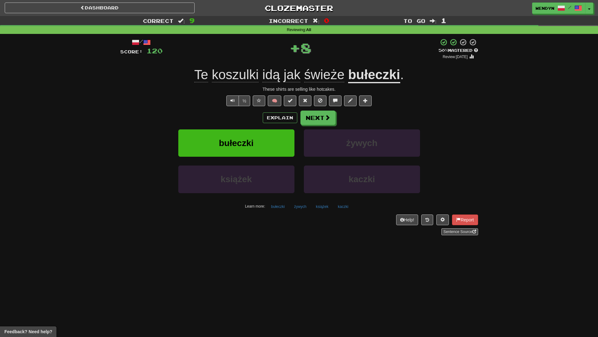
click at [209, 113] on div "Explain Next" at bounding box center [299, 118] width 358 height 14
click at [213, 138] on button "bułeczki" at bounding box center [236, 142] width 116 height 27
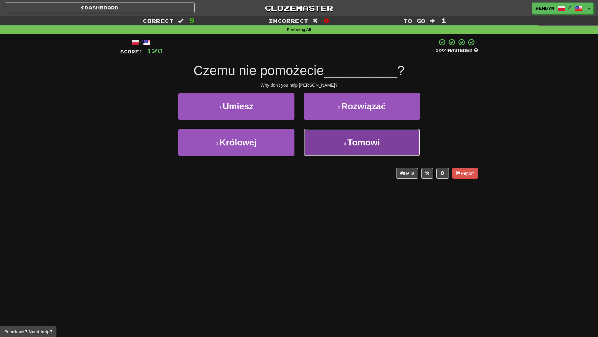
click at [364, 151] on button "4 . Tomowi" at bounding box center [362, 142] width 116 height 27
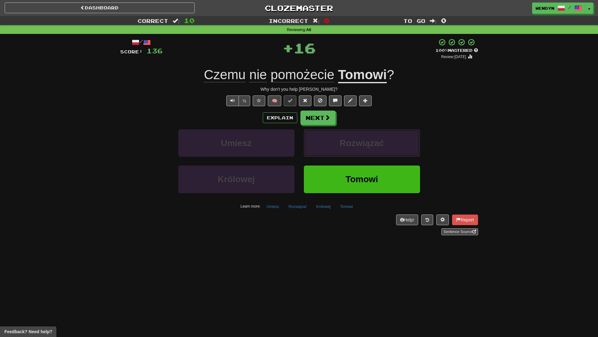
click at [364, 151] on button "Rozwiązać" at bounding box center [362, 142] width 116 height 27
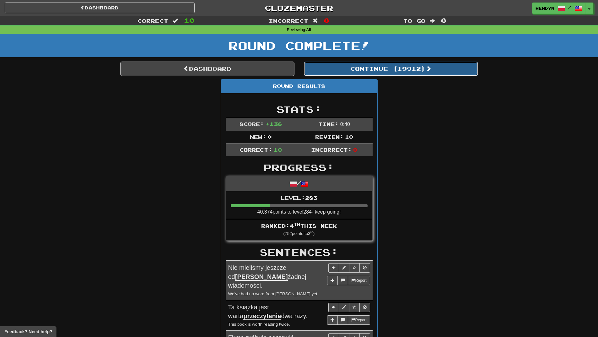
click at [415, 72] on button "Continue ( 19912 )" at bounding box center [391, 69] width 174 height 14
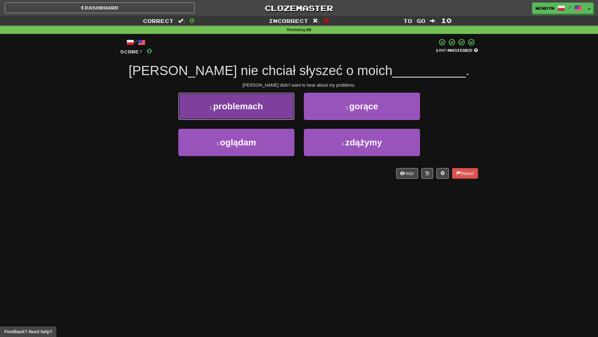
click at [254, 105] on span "problemach" at bounding box center [238, 106] width 50 height 10
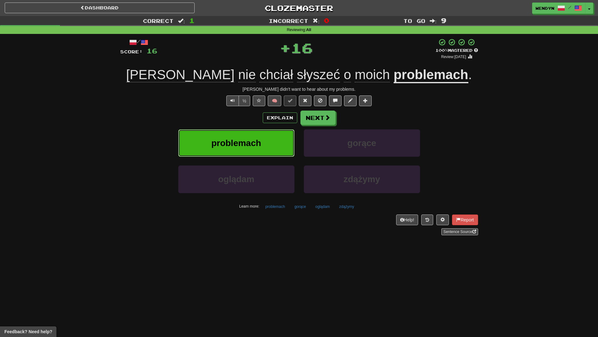
click at [253, 145] on span "problemach" at bounding box center [236, 143] width 50 height 10
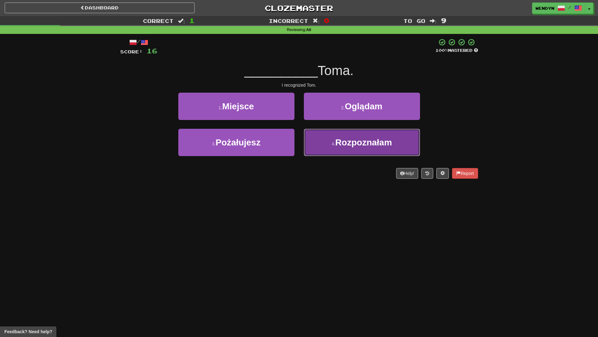
click at [366, 151] on button "4 . Rozpoznałam" at bounding box center [362, 142] width 116 height 27
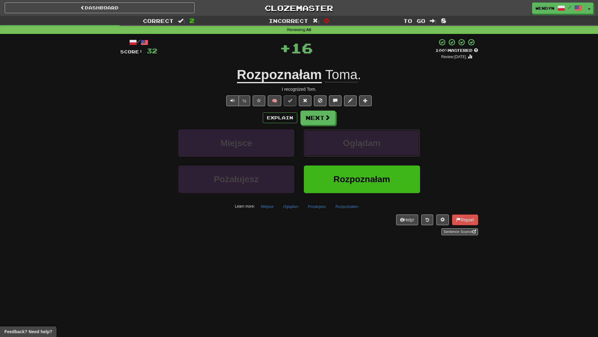
click at [366, 151] on button "Oglądam" at bounding box center [362, 142] width 116 height 27
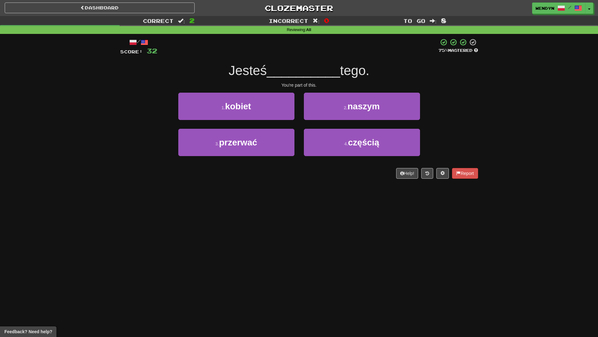
click at [355, 191] on div "Dashboard Clozemaster WendyN / Toggle Dropdown Dashboard Leaderboard Activity F…" at bounding box center [299, 168] width 598 height 337
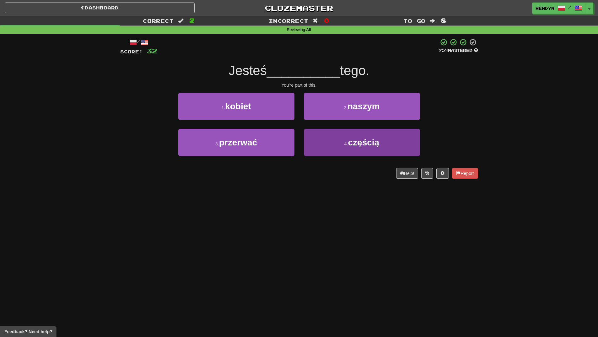
click at [358, 150] on button "4 . częścią" at bounding box center [362, 142] width 116 height 27
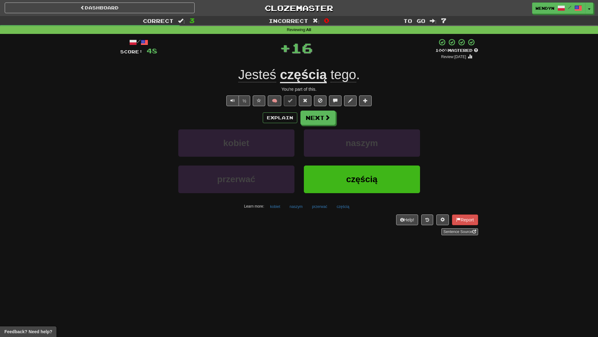
click at [354, 181] on span "częścią" at bounding box center [361, 179] width 31 height 10
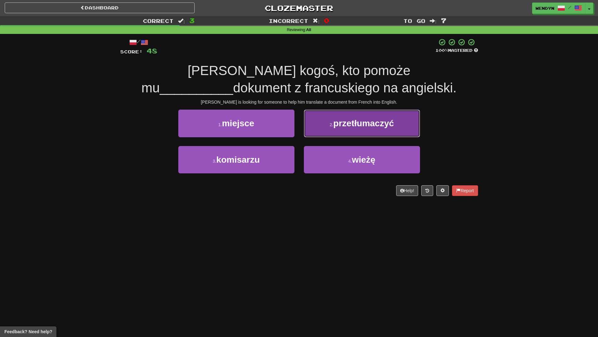
click at [377, 126] on span "przetłumaczyć" at bounding box center [364, 123] width 61 height 10
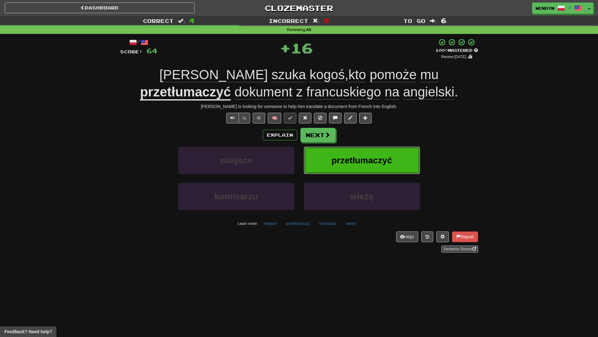
click at [378, 156] on span "przetłumaczyć" at bounding box center [362, 160] width 61 height 10
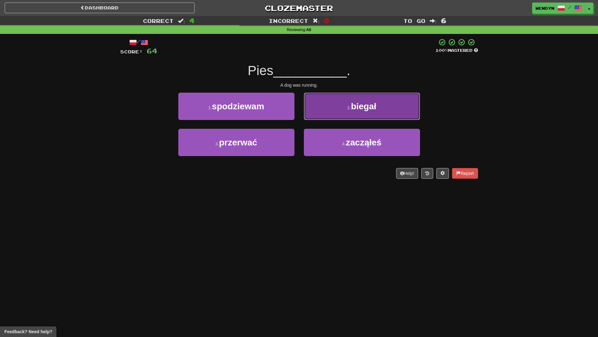
click at [376, 110] on span "biegał" at bounding box center [363, 106] width 25 height 10
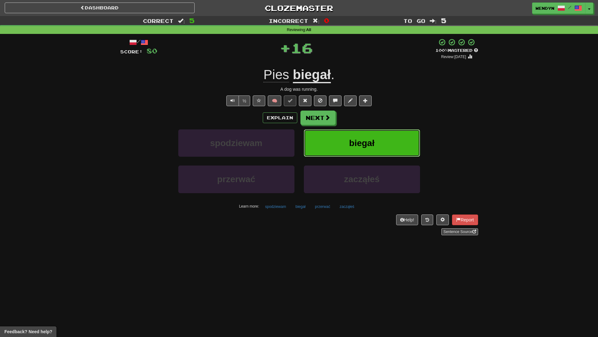
click at [373, 149] on button "biegał" at bounding box center [362, 142] width 116 height 27
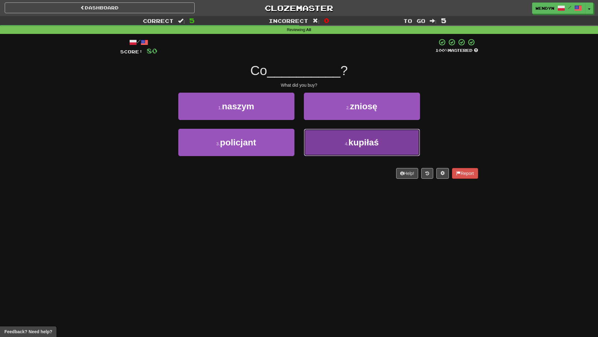
click at [356, 147] on span "kupiłaś" at bounding box center [364, 143] width 30 height 10
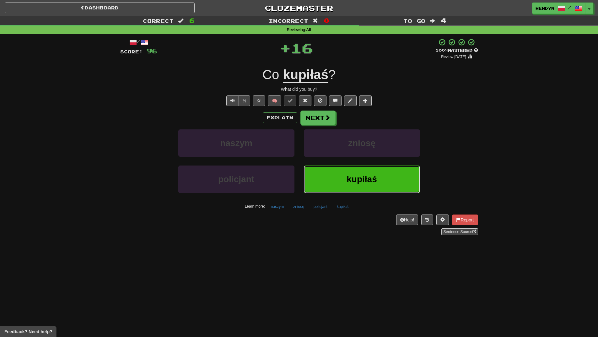
click at [379, 181] on button "kupiłaś" at bounding box center [362, 179] width 116 height 27
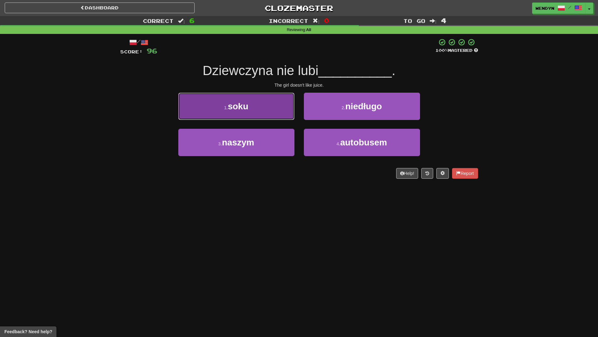
click at [248, 109] on span "soku" at bounding box center [238, 106] width 20 height 10
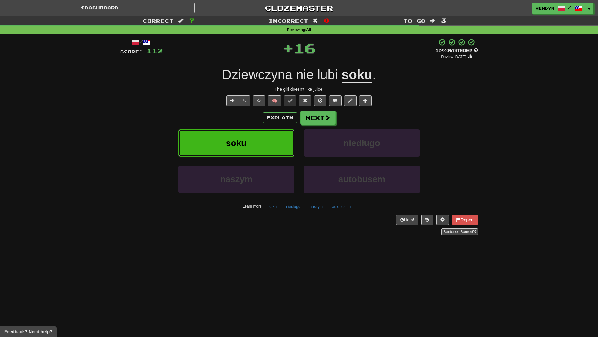
click at [248, 150] on button "soku" at bounding box center [236, 142] width 116 height 27
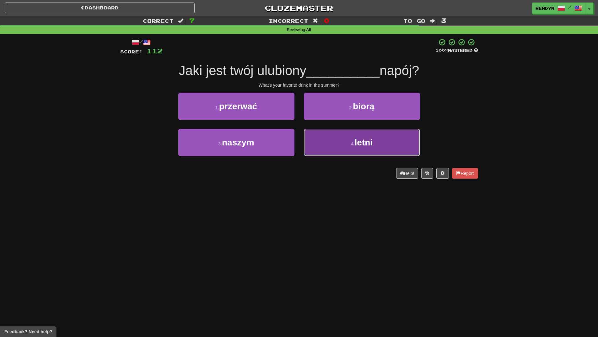
click at [359, 150] on button "4 . letni" at bounding box center [362, 142] width 116 height 27
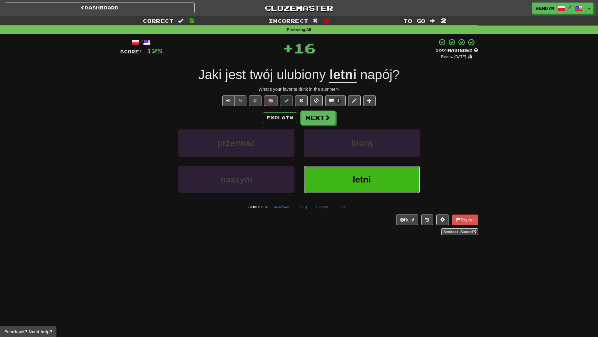
click at [360, 171] on button "letni" at bounding box center [362, 179] width 116 height 27
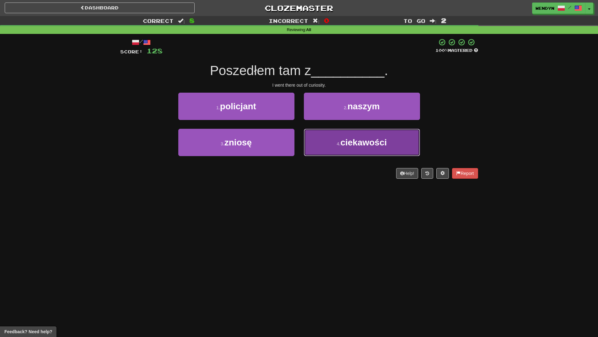
click at [346, 150] on button "4 . ciekawości" at bounding box center [362, 142] width 116 height 27
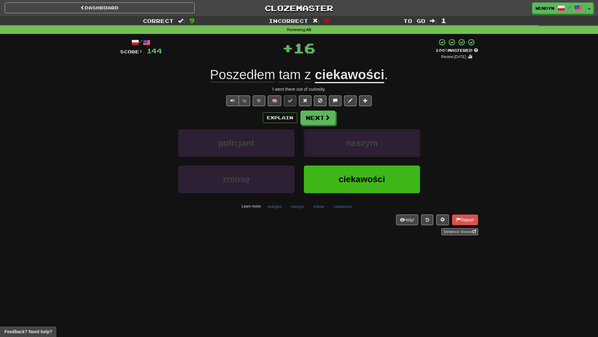
click at [346, 150] on button "naszym" at bounding box center [362, 142] width 116 height 27
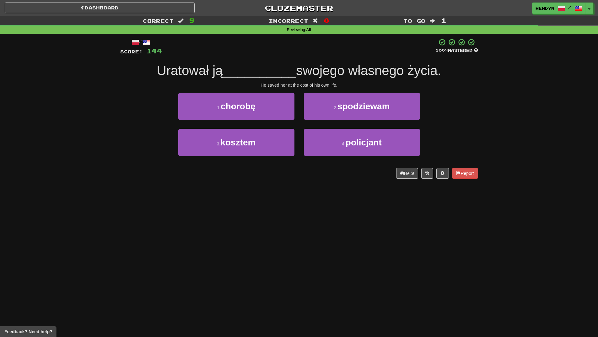
click at [335, 188] on div "Dashboard Clozemaster WendyN / Toggle Dropdown Dashboard Leaderboard Activity F…" at bounding box center [299, 168] width 598 height 337
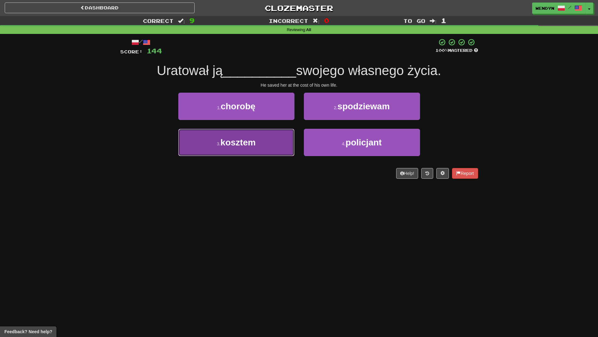
click at [251, 147] on span "kosztem" at bounding box center [238, 143] width 35 height 10
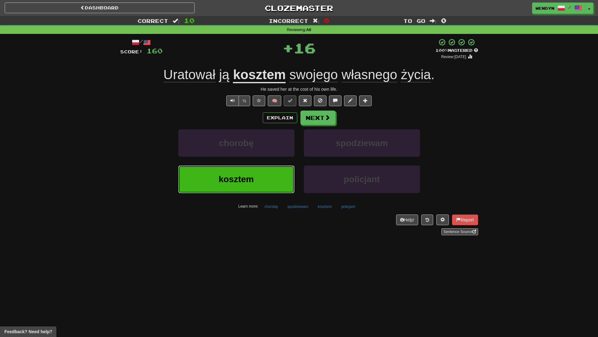
click at [257, 187] on button "kosztem" at bounding box center [236, 179] width 116 height 27
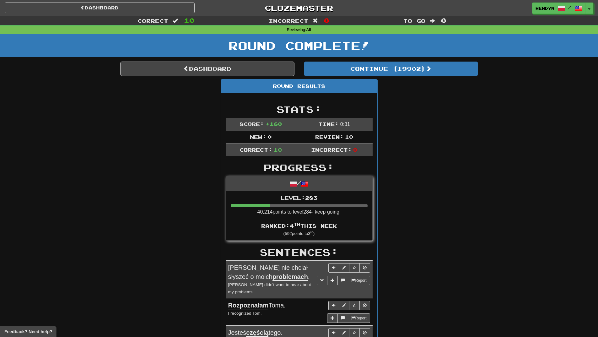
click at [412, 166] on div "Round Results Stats: Score: + 160 Time: 0 : 31 New: 0 Review: 10 Correct: 10 In…" at bounding box center [299, 337] width 358 height 517
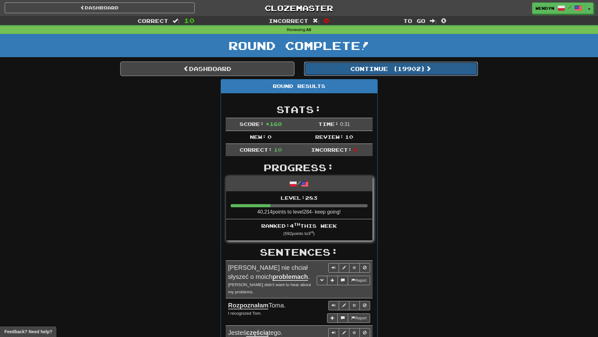
click at [415, 72] on button "Continue ( 19902 )" at bounding box center [391, 69] width 174 height 14
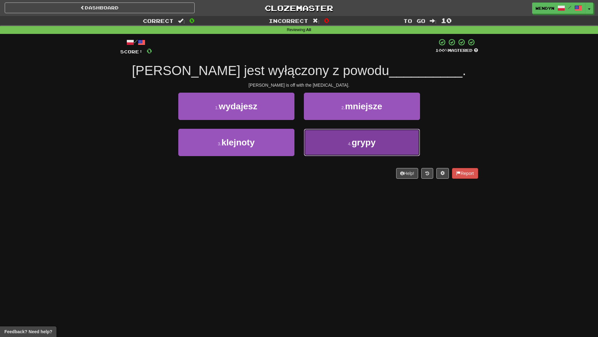
click at [351, 150] on button "4 . grypy" at bounding box center [362, 142] width 116 height 27
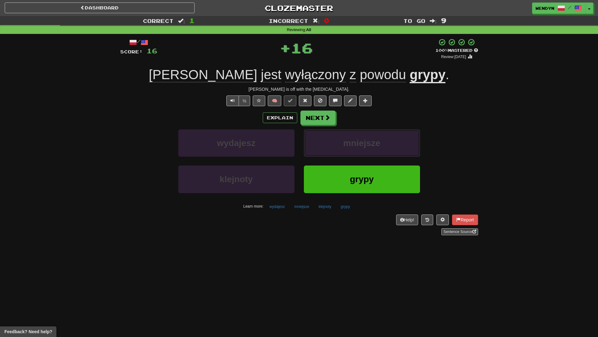
click at [351, 150] on button "mniejsze" at bounding box center [362, 142] width 116 height 27
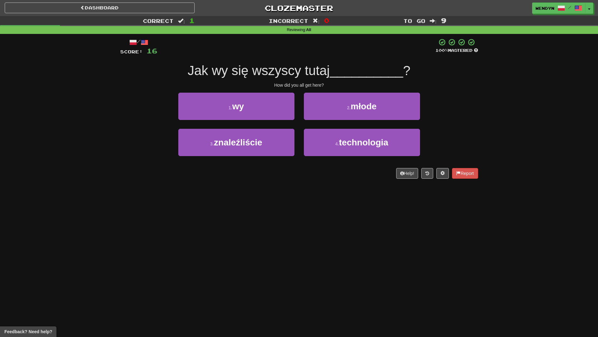
click at [346, 186] on div "/ Score: 16 100 % Mastered Jak wy się wszyscy tutaj __________ ? How did you al…" at bounding box center [299, 111] width 358 height 154
click at [270, 172] on div "Help! Report" at bounding box center [299, 173] width 358 height 11
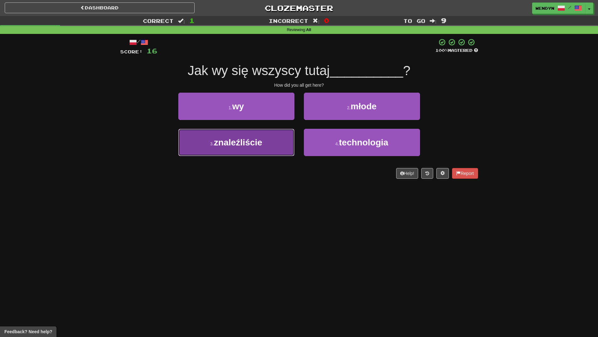
click at [270, 148] on button "3 . znaleźliście" at bounding box center [236, 142] width 116 height 27
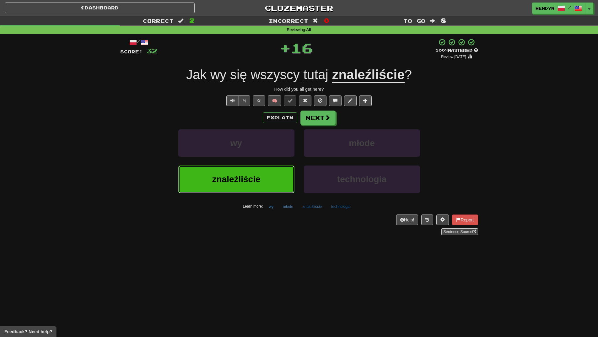
click at [273, 175] on button "znaleźliście" at bounding box center [236, 179] width 116 height 27
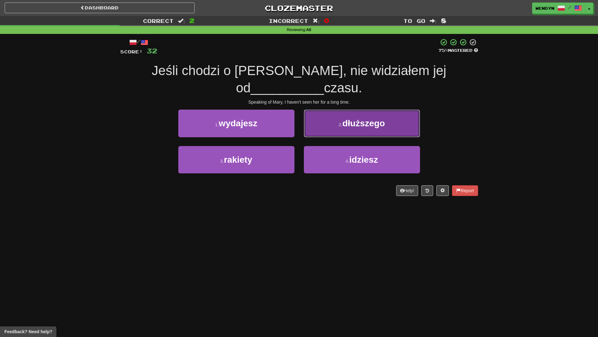
click at [368, 112] on button "2 . dłuższego" at bounding box center [362, 123] width 116 height 27
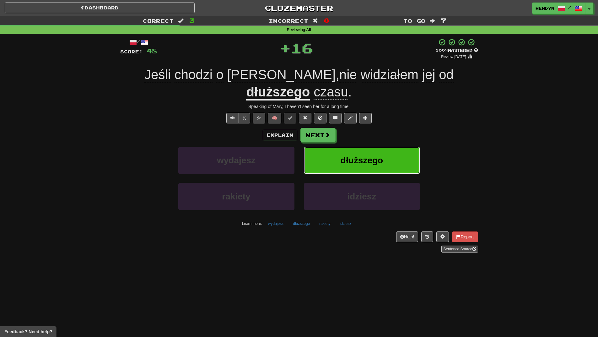
click at [368, 147] on button "dłuższego" at bounding box center [362, 160] width 116 height 27
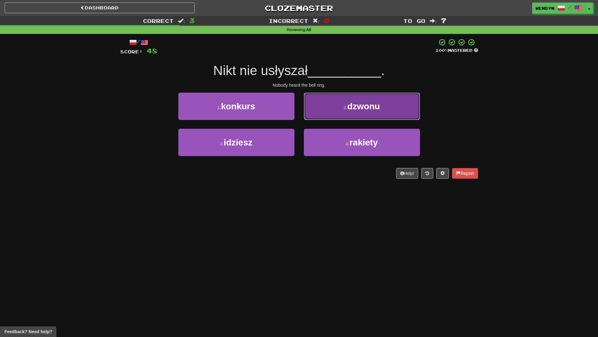
click at [370, 112] on button "2 . dzwonu" at bounding box center [362, 106] width 116 height 27
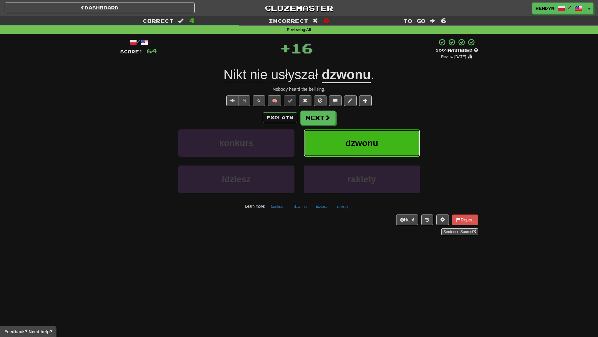
click at [385, 133] on button "dzwonu" at bounding box center [362, 142] width 116 height 27
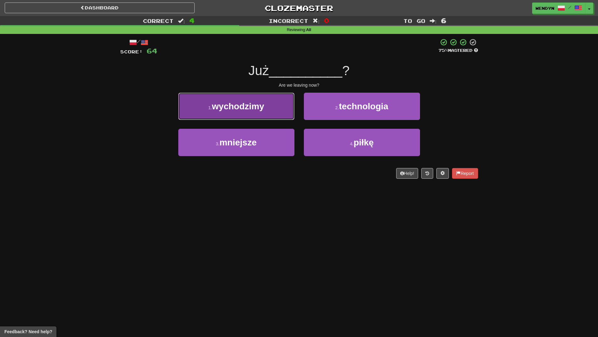
click at [244, 115] on button "1 . wychodzimy" at bounding box center [236, 106] width 116 height 27
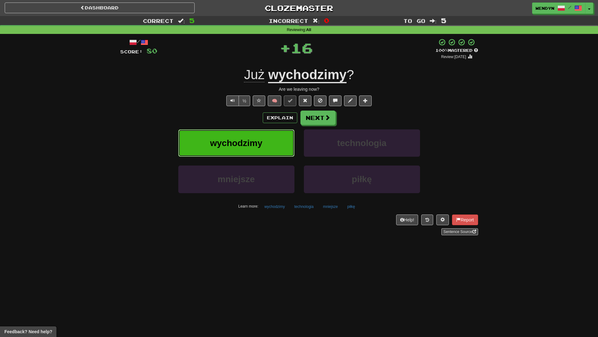
click at [245, 135] on button "wychodzimy" at bounding box center [236, 142] width 116 height 27
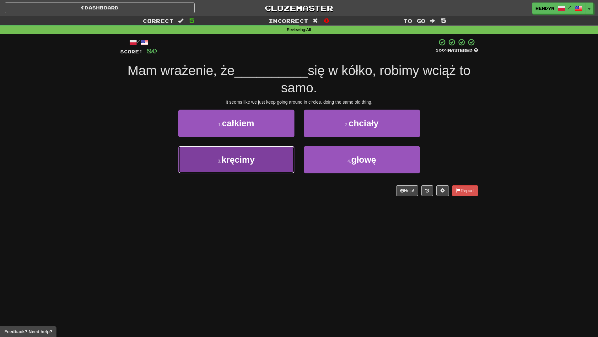
click at [260, 164] on button "3 . kręcimy" at bounding box center [236, 159] width 116 height 27
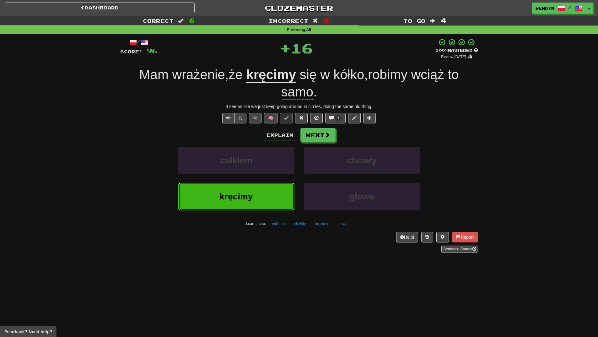
click at [254, 194] on button "kręcimy" at bounding box center [236, 196] width 116 height 27
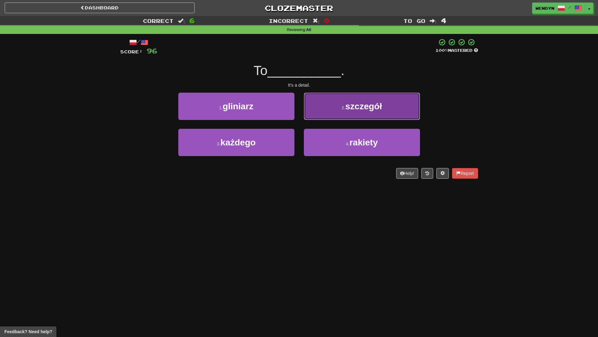
click at [382, 113] on button "2 . szczegół" at bounding box center [362, 106] width 116 height 27
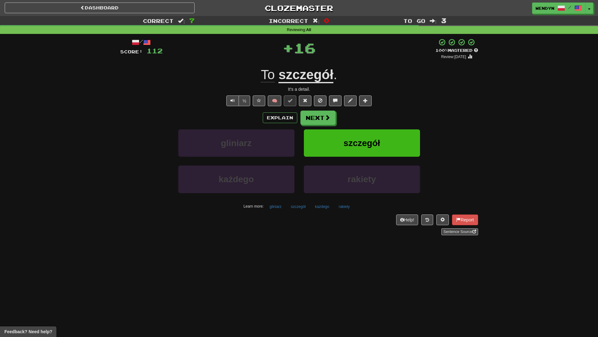
click at [382, 113] on div "Explain Next" at bounding box center [299, 118] width 358 height 14
click at [377, 130] on button "szczegół" at bounding box center [362, 142] width 116 height 27
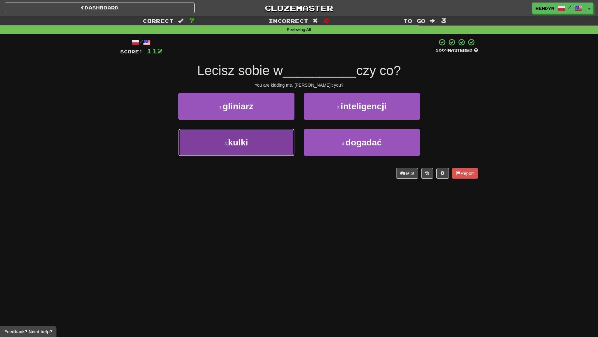
click at [268, 150] on button "3 . kulki" at bounding box center [236, 142] width 116 height 27
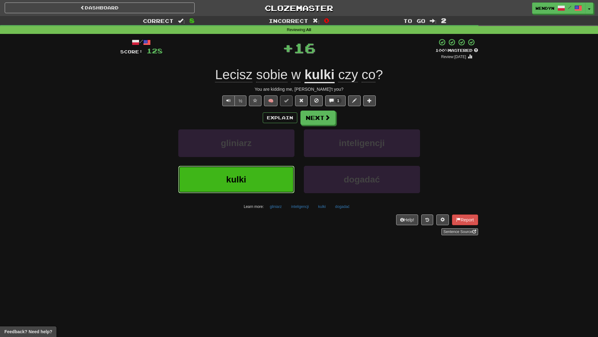
click at [266, 174] on button "kulki" at bounding box center [236, 179] width 116 height 27
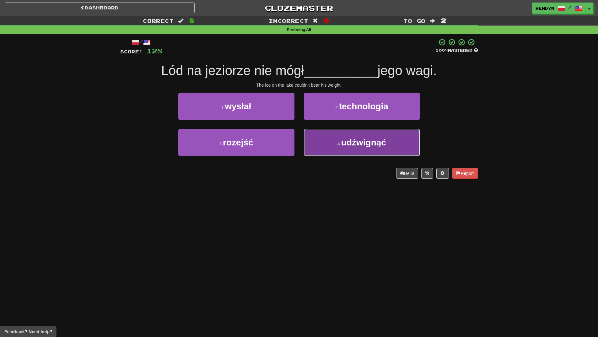
click at [366, 145] on span "udźwignąć" at bounding box center [363, 143] width 45 height 10
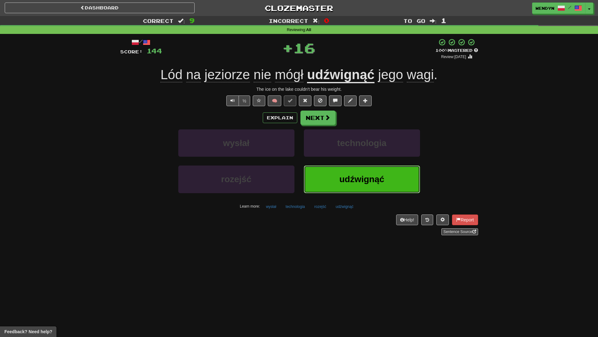
click at [362, 180] on span "udźwignąć" at bounding box center [362, 179] width 45 height 10
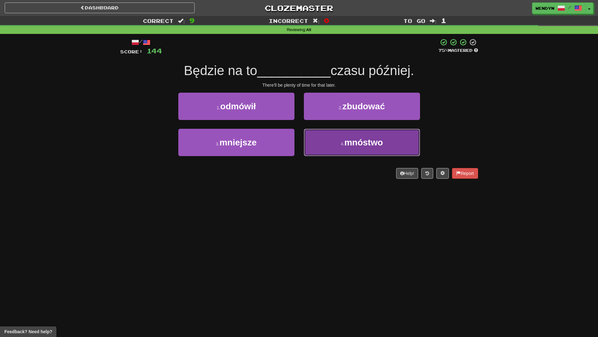
click at [349, 146] on span "mnóstwo" at bounding box center [364, 143] width 39 height 10
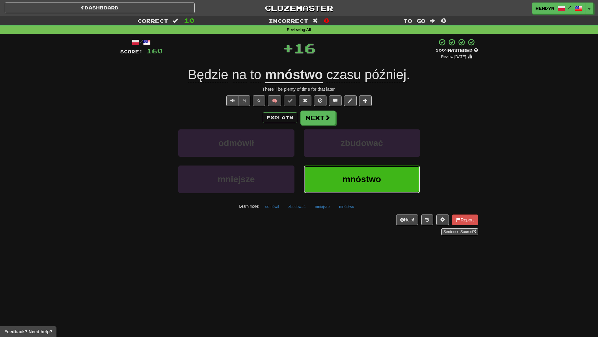
click at [349, 176] on span "mnóstwo" at bounding box center [362, 179] width 39 height 10
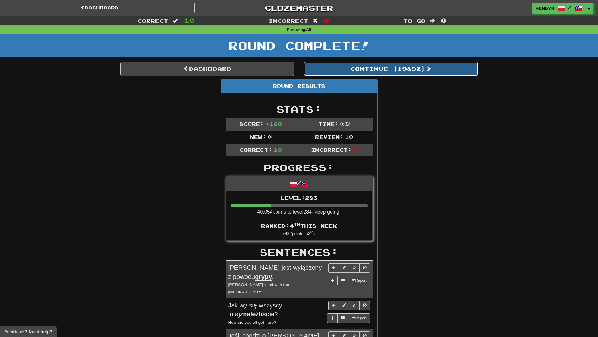
click at [420, 67] on button "Continue ( 19892 )" at bounding box center [391, 69] width 174 height 14
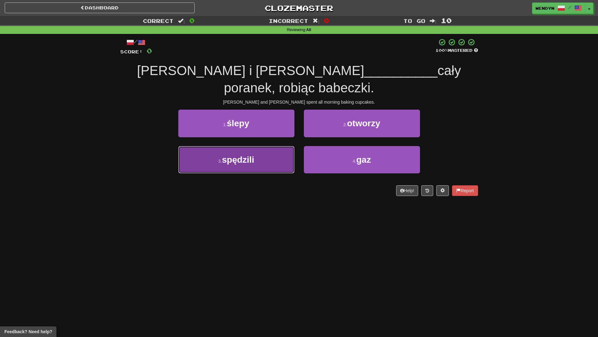
click at [284, 146] on button "3 . spędzili" at bounding box center [236, 159] width 116 height 27
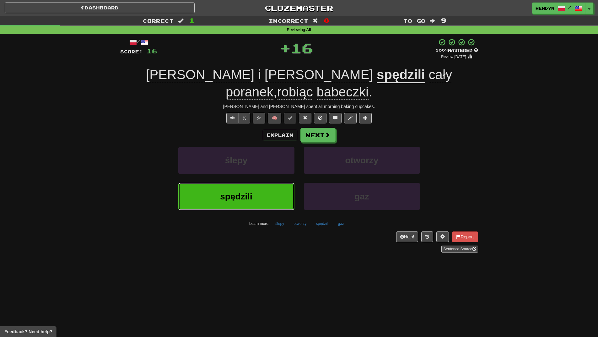
click at [273, 183] on button "spędzili" at bounding box center [236, 196] width 116 height 27
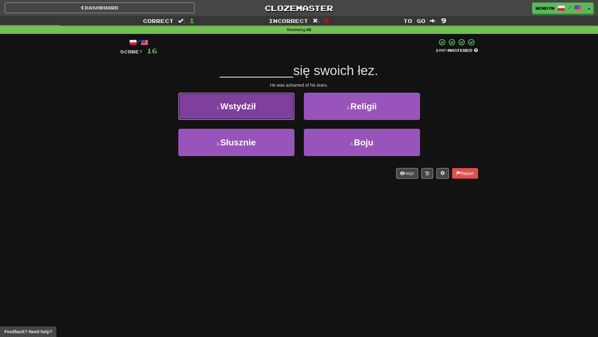
click at [283, 115] on button "1 . Wstydził" at bounding box center [236, 106] width 116 height 27
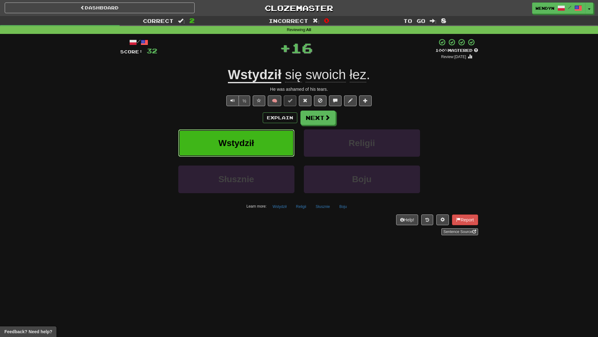
click at [279, 136] on button "Wstydził" at bounding box center [236, 142] width 116 height 27
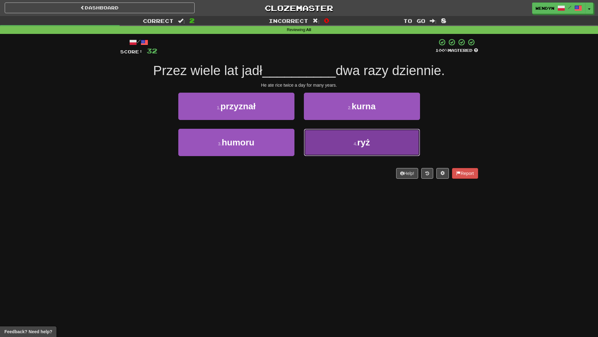
click at [357, 150] on button "4 . ryż" at bounding box center [362, 142] width 116 height 27
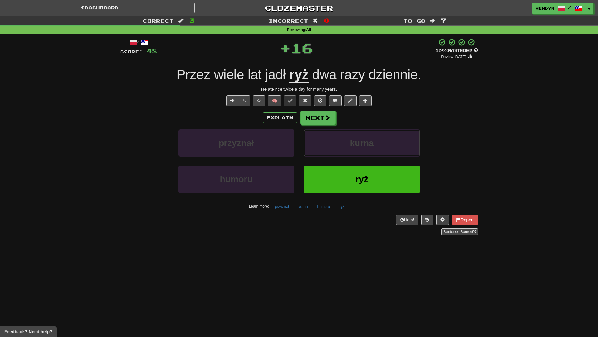
click at [357, 150] on button "kurna" at bounding box center [362, 142] width 116 height 27
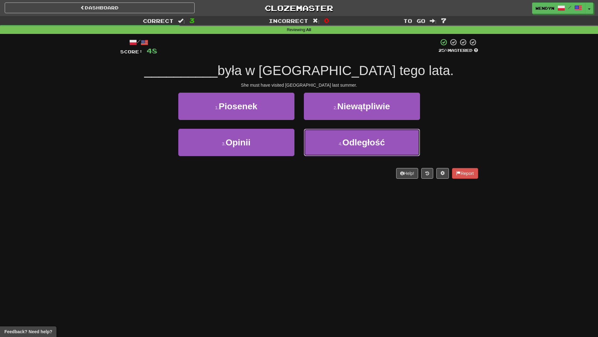
drag, startPoint x: 357, startPoint y: 150, endPoint x: 335, endPoint y: 191, distance: 46.1
click at [335, 191] on div "Dashboard Clozemaster WendyN / Toggle Dropdown Dashboard Leaderboard Activity F…" at bounding box center [299, 168] width 598 height 337
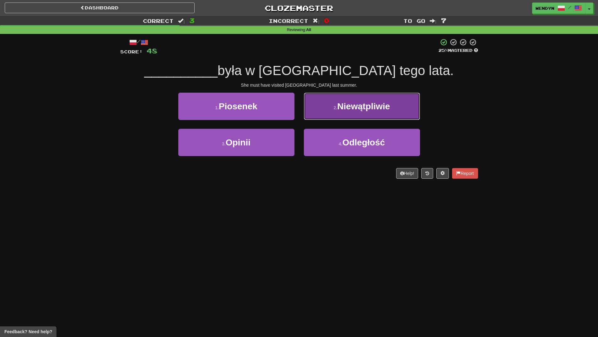
click at [405, 106] on button "2 . Niewątpliwie" at bounding box center [362, 106] width 116 height 27
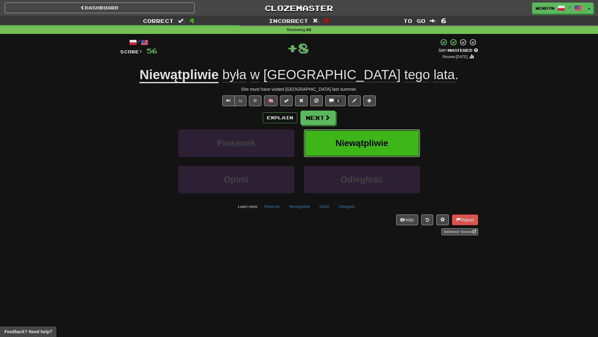
click at [392, 134] on button "Niewątpliwie" at bounding box center [362, 142] width 116 height 27
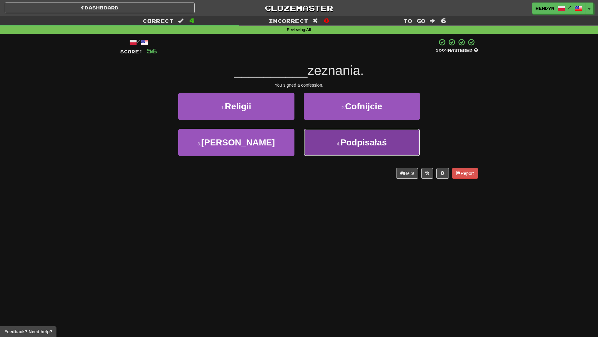
click at [350, 150] on button "4 . Podpisałaś" at bounding box center [362, 142] width 116 height 27
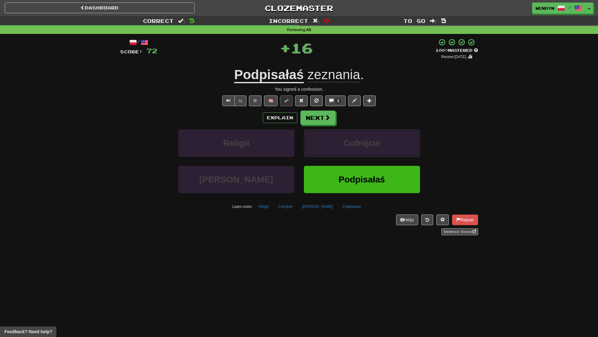
click at [350, 150] on button "Cofnijcie" at bounding box center [362, 142] width 116 height 27
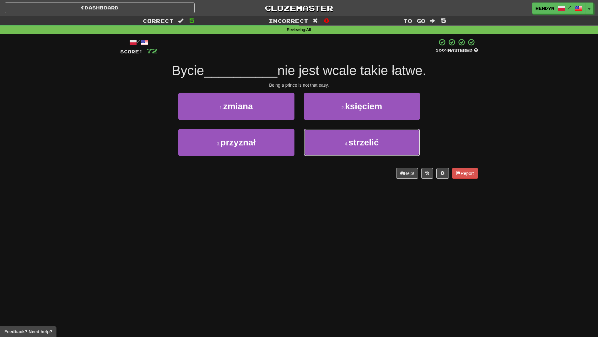
drag, startPoint x: 350, startPoint y: 150, endPoint x: 293, endPoint y: 173, distance: 61.4
click at [293, 173] on div "/ Score: 72 100 % Mastered Bycie __________ nie jest wcale takie łatwe. Being a…" at bounding box center [299, 108] width 358 height 140
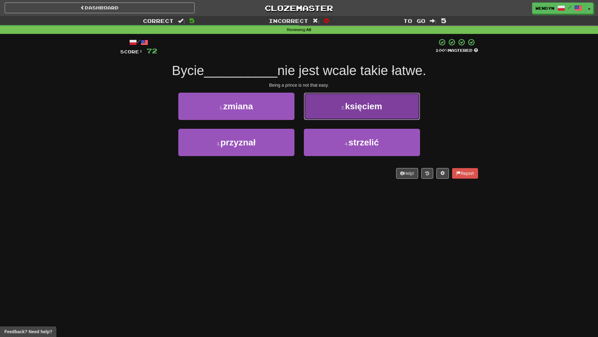
click at [386, 114] on button "2 . księciem" at bounding box center [362, 106] width 116 height 27
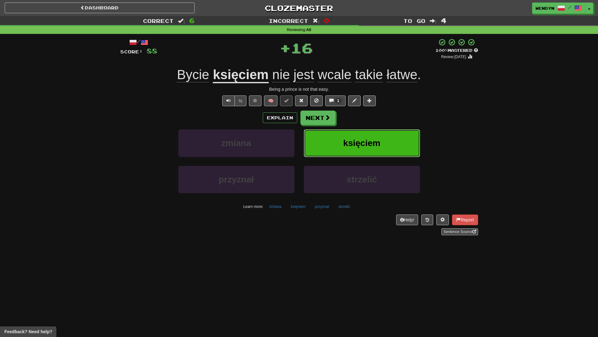
click at [384, 145] on button "księciem" at bounding box center [362, 142] width 116 height 27
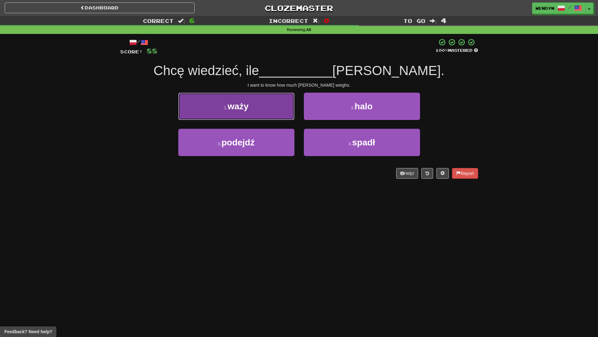
click at [276, 115] on button "1 . waży" at bounding box center [236, 106] width 116 height 27
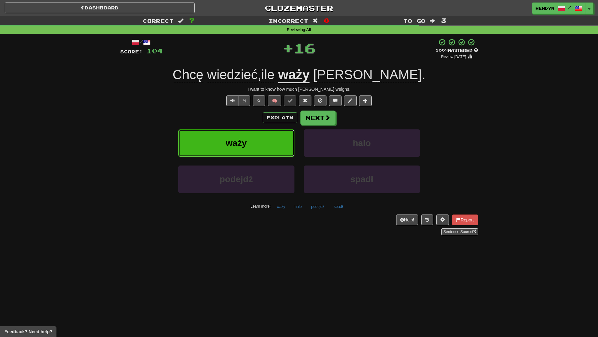
click at [266, 138] on button "waży" at bounding box center [236, 142] width 116 height 27
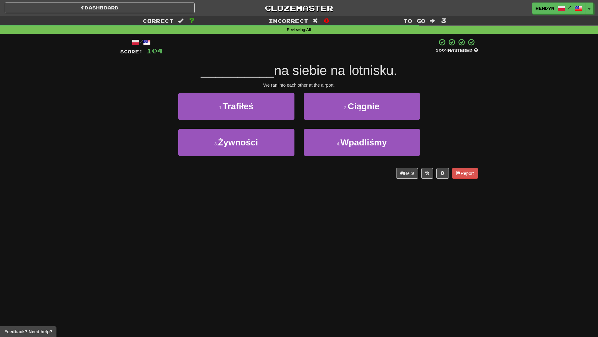
click at [365, 158] on div "4 . Wpadliśmy" at bounding box center [362, 147] width 126 height 36
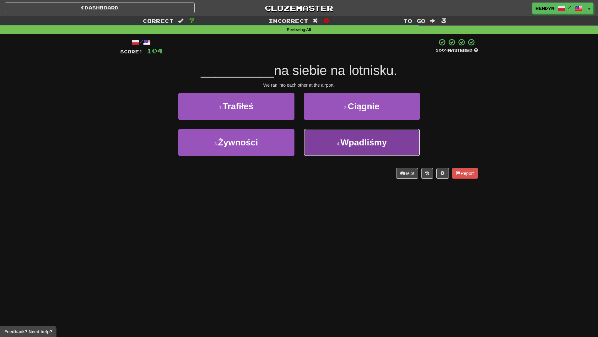
click at [368, 145] on span "Wpadliśmy" at bounding box center [364, 143] width 46 height 10
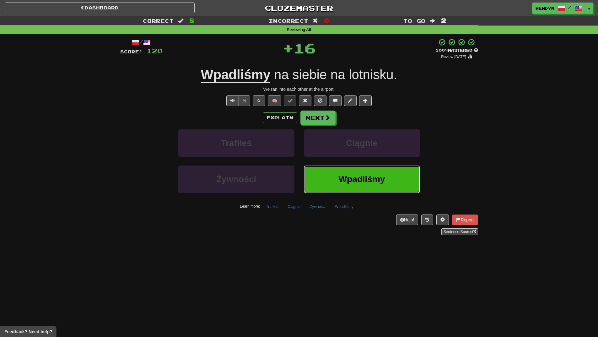
click at [361, 182] on span "Wpadliśmy" at bounding box center [362, 179] width 46 height 10
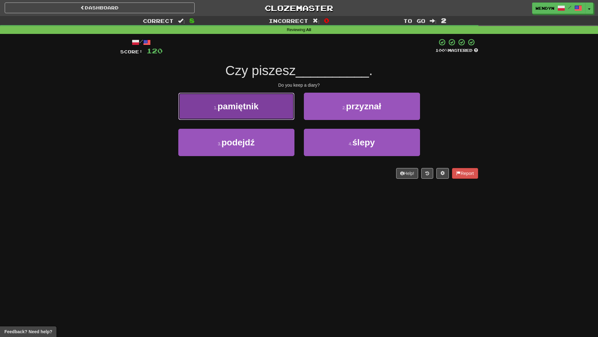
click at [260, 107] on button "1 . pamiętnik" at bounding box center [236, 106] width 116 height 27
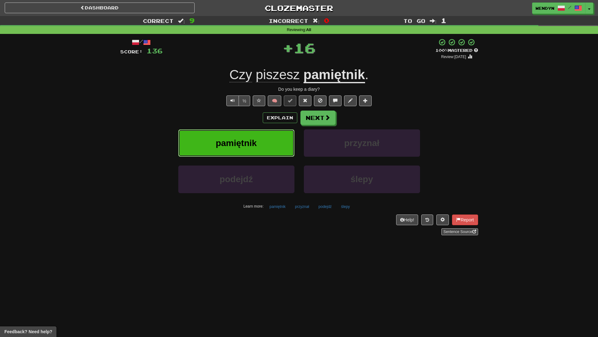
click at [262, 137] on button "pamiętnik" at bounding box center [236, 142] width 116 height 27
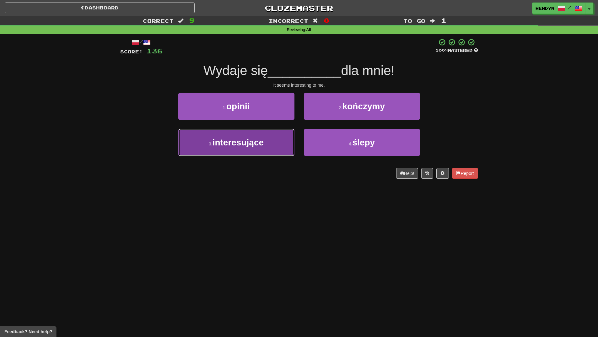
click at [273, 151] on button "3 . interesujące" at bounding box center [236, 142] width 116 height 27
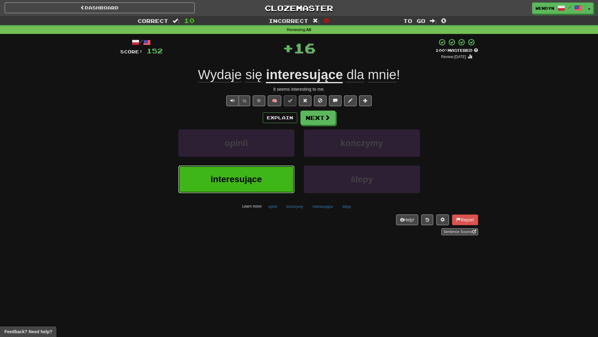
click at [270, 179] on button "interesujące" at bounding box center [236, 179] width 116 height 27
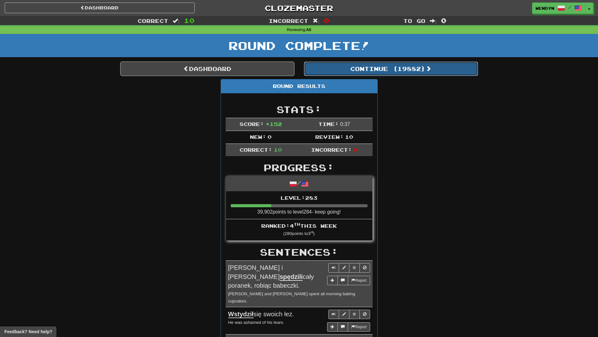
click at [404, 69] on button "Continue ( 19882 )" at bounding box center [391, 69] width 174 height 14
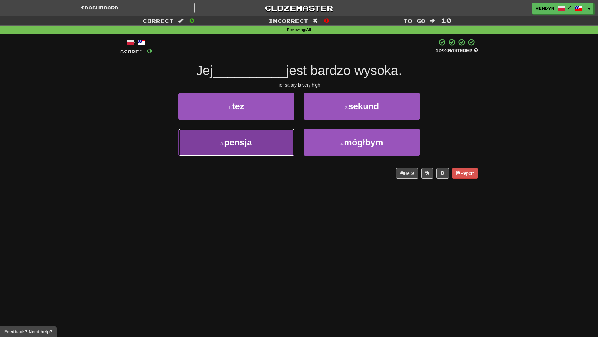
click at [273, 148] on button "3 . pensja" at bounding box center [236, 142] width 116 height 27
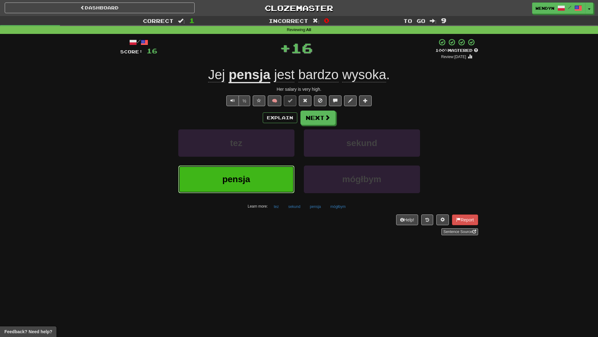
click at [264, 188] on button "pensja" at bounding box center [236, 179] width 116 height 27
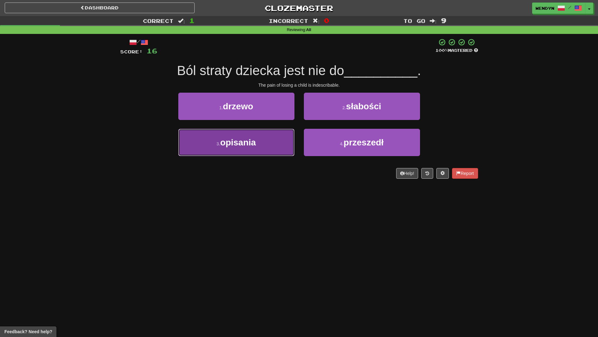
click at [249, 139] on span "opisania" at bounding box center [239, 143] width 36 height 10
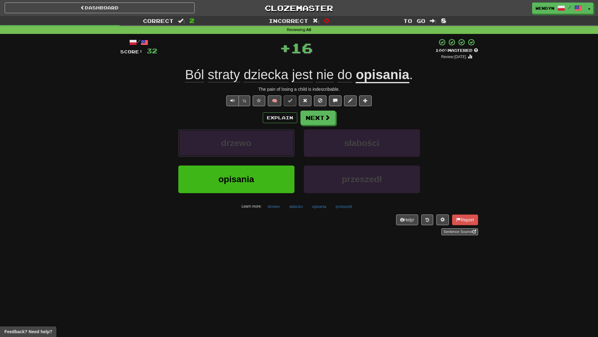
click at [249, 139] on span "drzewo" at bounding box center [236, 143] width 30 height 10
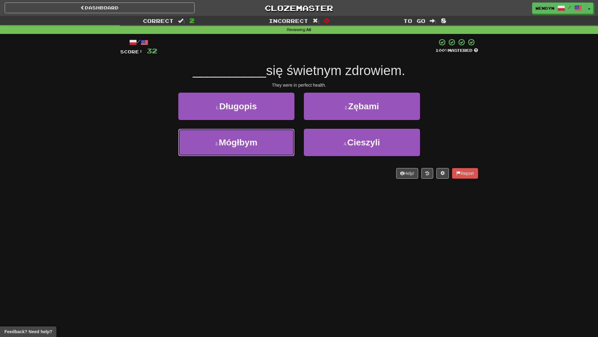
drag, startPoint x: 249, startPoint y: 139, endPoint x: 241, endPoint y: 235, distance: 96.2
click at [241, 235] on div "Dashboard Clozemaster WendyN / Toggle Dropdown Dashboard Leaderboard Activity F…" at bounding box center [299, 168] width 598 height 337
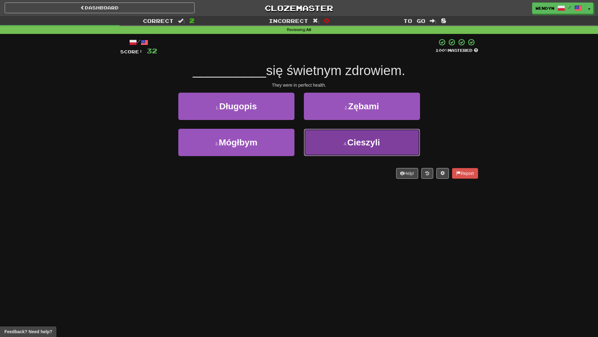
click at [384, 142] on button "4 . Cieszyli" at bounding box center [362, 142] width 116 height 27
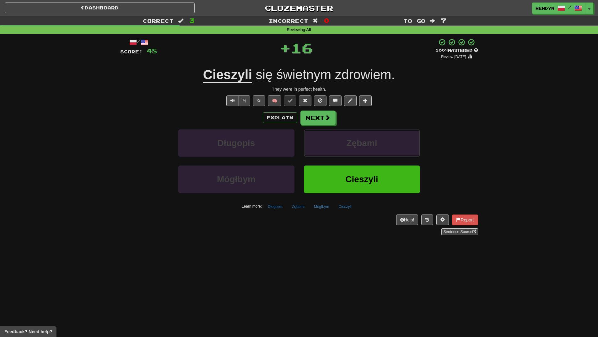
click at [384, 142] on button "Zębami" at bounding box center [362, 142] width 116 height 27
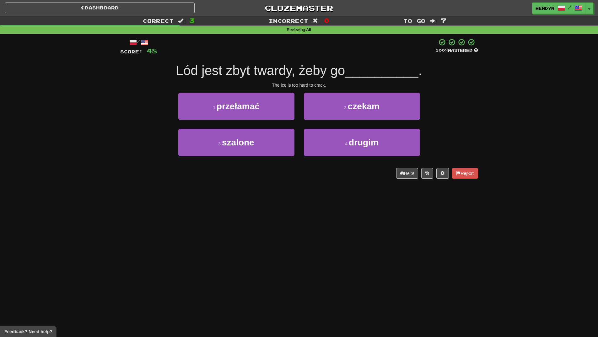
click at [357, 206] on div "Dashboard Clozemaster WendyN / Toggle Dropdown Dashboard Leaderboard Activity F…" at bounding box center [299, 168] width 598 height 337
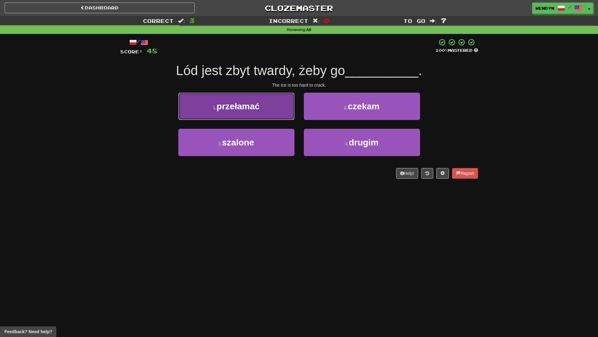
click at [256, 105] on span "przełamać" at bounding box center [238, 106] width 43 height 10
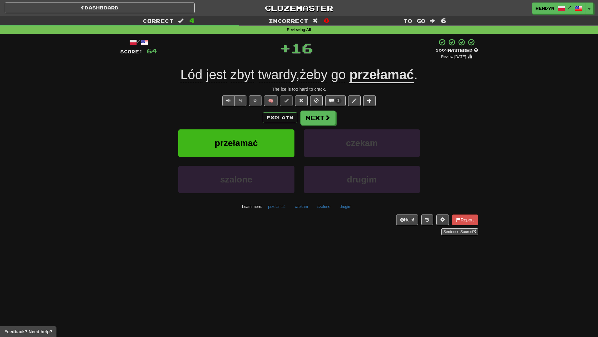
click at [257, 127] on div "Explain Next przełamać czekam szalone drugim Learn more: przełamać czekam szalo…" at bounding box center [299, 161] width 358 height 101
click at [261, 158] on div "przełamać" at bounding box center [237, 147] width 126 height 36
click at [261, 147] on button "przełamać" at bounding box center [236, 142] width 116 height 27
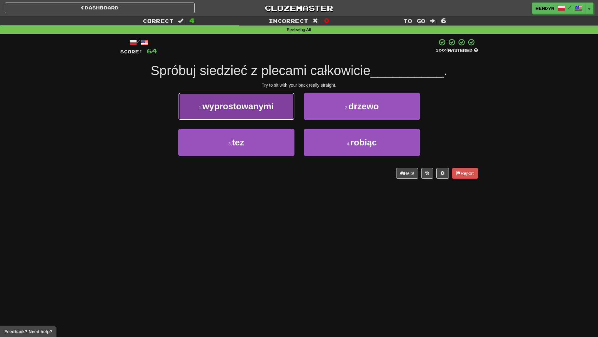
click at [265, 110] on span "wyprostowanymi" at bounding box center [238, 106] width 71 height 10
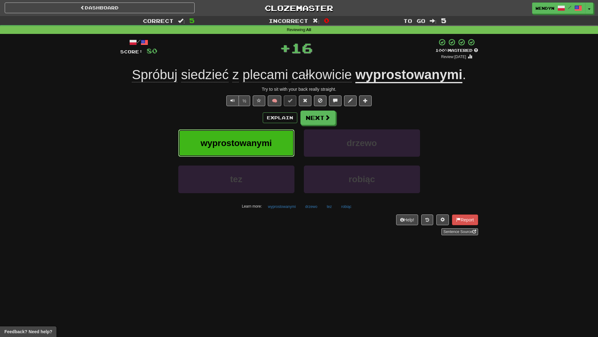
click at [262, 136] on button "wyprostowanymi" at bounding box center [236, 142] width 116 height 27
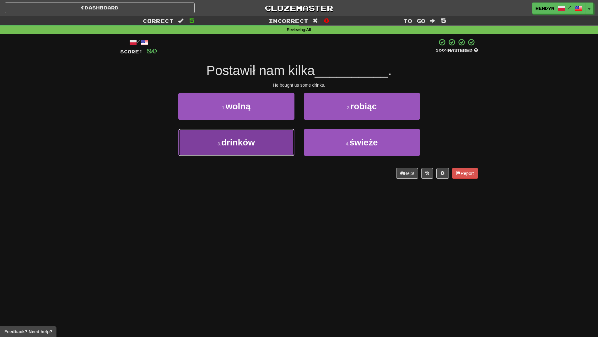
click at [271, 139] on button "3 . drinków" at bounding box center [236, 142] width 116 height 27
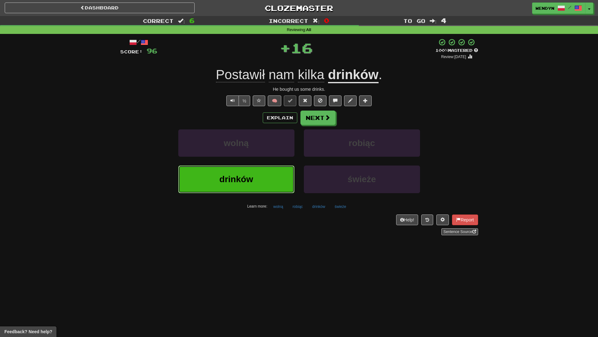
click at [272, 183] on button "drinków" at bounding box center [236, 179] width 116 height 27
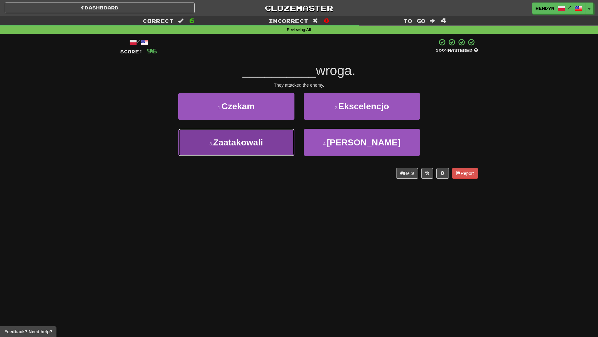
click at [261, 148] on button "3 . Zaatakowali" at bounding box center [236, 142] width 116 height 27
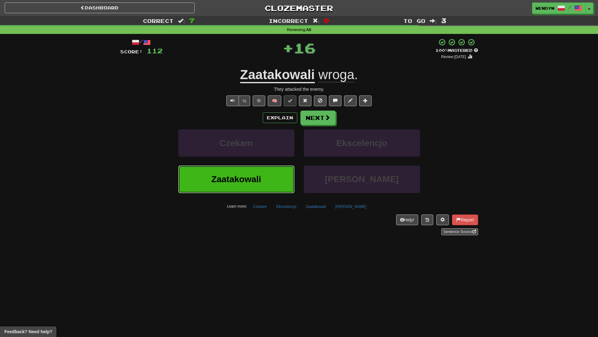
click at [264, 175] on button "Zaatakowali" at bounding box center [236, 179] width 116 height 27
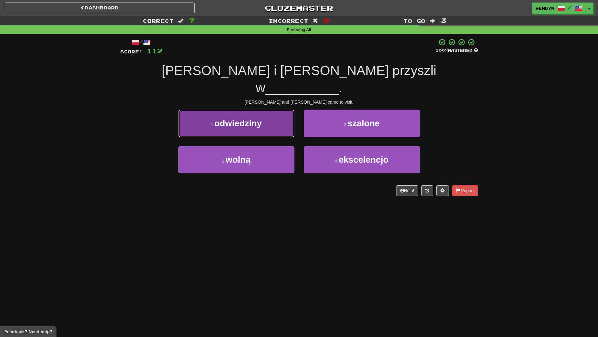
click at [271, 111] on button "1 . odwiedziny" at bounding box center [236, 123] width 116 height 27
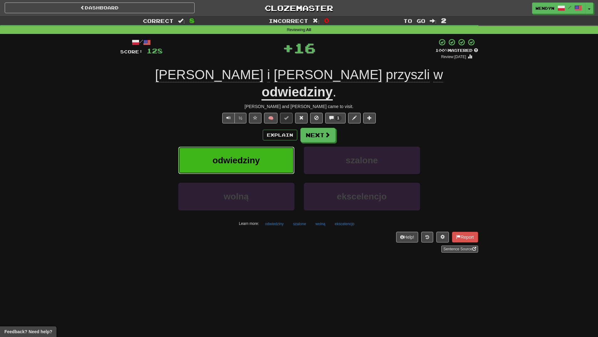
click at [269, 148] on button "odwiedziny" at bounding box center [236, 160] width 116 height 27
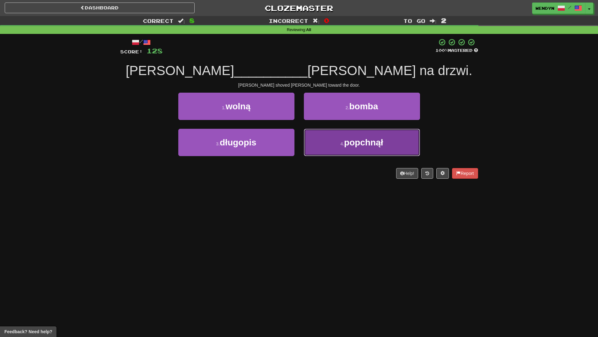
click at [363, 152] on button "4 . popchnął" at bounding box center [362, 142] width 116 height 27
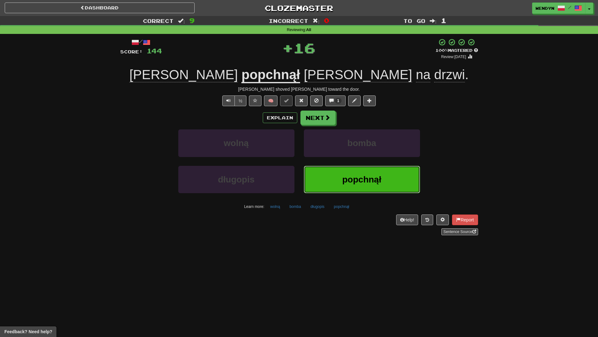
click at [357, 183] on span "popchnął" at bounding box center [361, 180] width 39 height 10
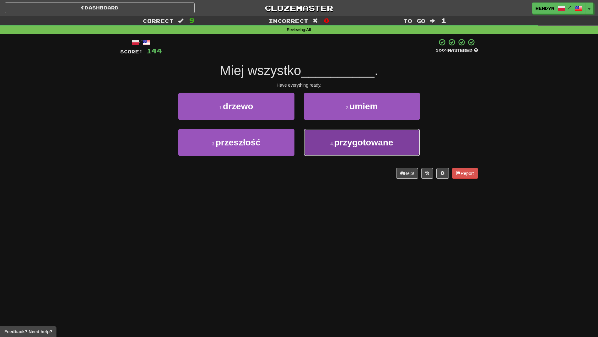
click at [365, 151] on button "4 . przygotowane" at bounding box center [362, 142] width 116 height 27
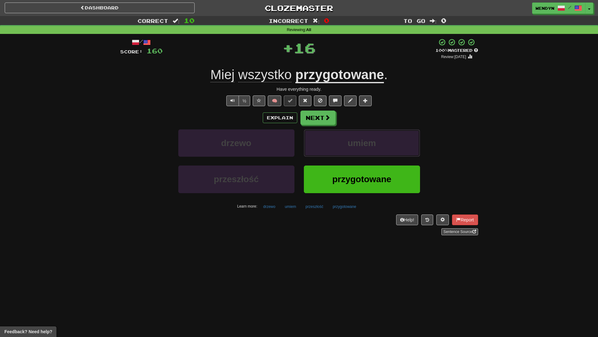
click at [365, 151] on button "umiem" at bounding box center [362, 142] width 116 height 27
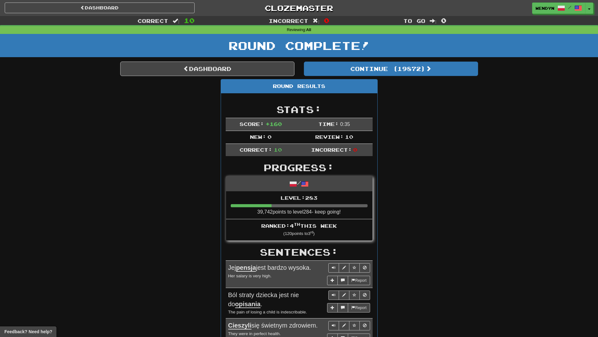
click at [365, 151] on div "Stats: Score: + 160 Time: 0 : 35 New: 0 Review: 10 Correct: 10 Incorrect: 0 Pro…" at bounding box center [299, 339] width 156 height 492
click at [427, 145] on div "Round Results Stats: Score: + 160 Time: 0 : 35 New: 0 Review: 10 Correct: 10 In…" at bounding box center [299, 334] width 358 height 511
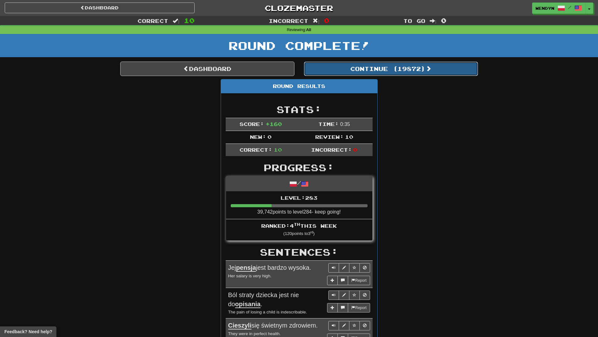
click at [417, 69] on button "Continue ( 19872 )" at bounding box center [391, 69] width 174 height 14
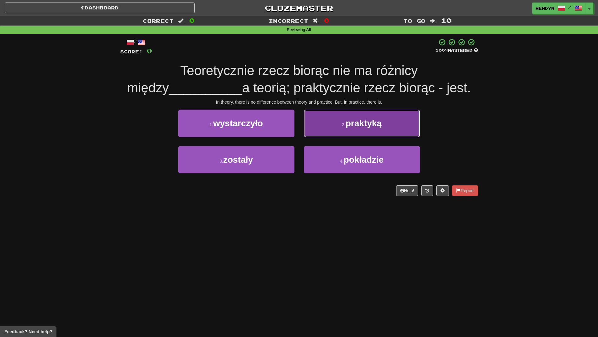
click at [379, 120] on span "praktyką" at bounding box center [364, 123] width 36 height 10
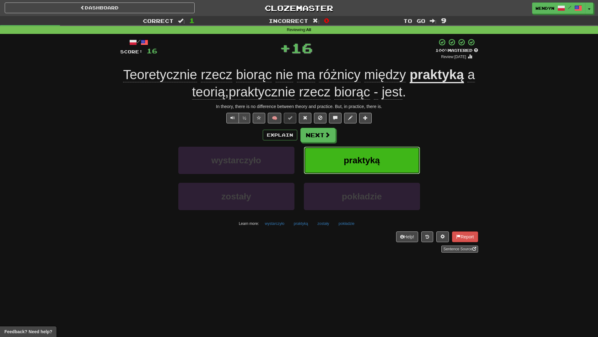
click at [383, 155] on button "praktyką" at bounding box center [362, 160] width 116 height 27
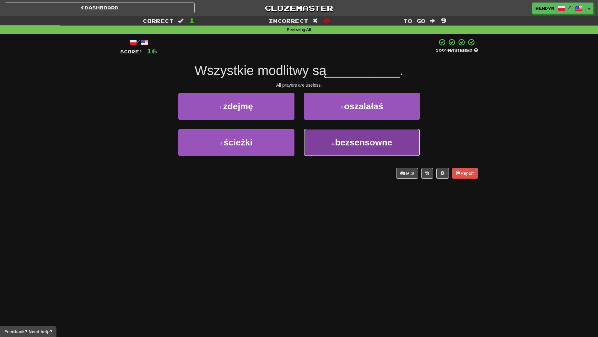
click at [343, 149] on button "4 . bezsensowne" at bounding box center [362, 142] width 116 height 27
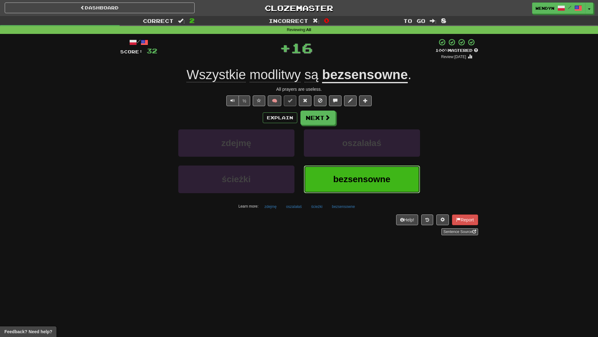
click at [343, 175] on span "bezsensowne" at bounding box center [361, 179] width 57 height 10
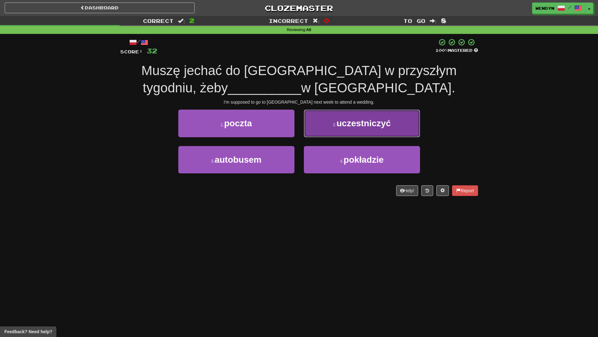
click at [380, 126] on span "uczestniczyć" at bounding box center [364, 123] width 54 height 10
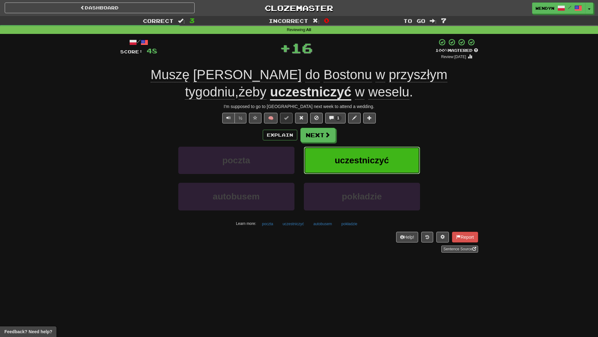
click at [375, 150] on button "uczestniczyć" at bounding box center [362, 160] width 116 height 27
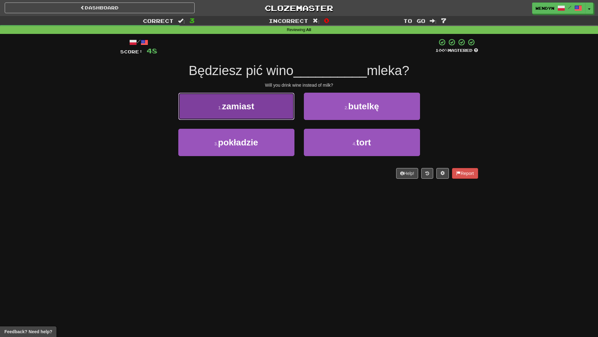
click at [249, 109] on span "zamiast" at bounding box center [238, 106] width 32 height 10
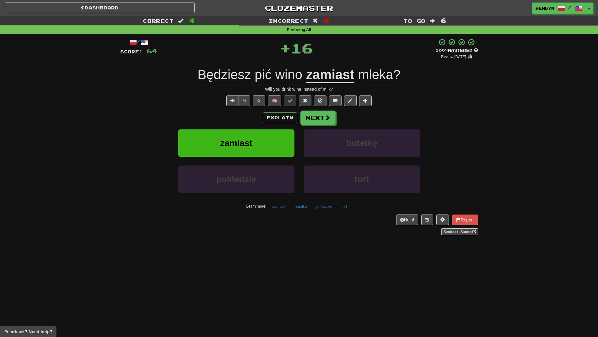
click at [249, 115] on div "Explain Next" at bounding box center [299, 118] width 358 height 14
click at [248, 140] on span "zamiast" at bounding box center [236, 143] width 32 height 10
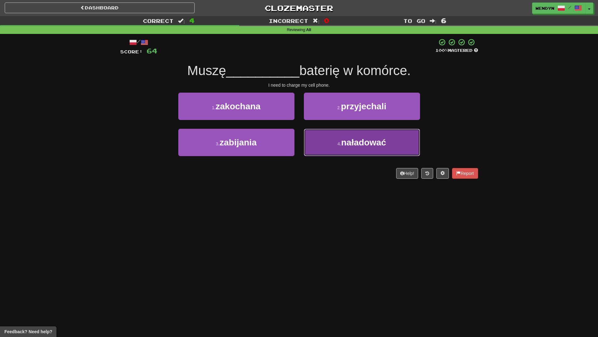
click at [386, 141] on span "naładować" at bounding box center [363, 143] width 45 height 10
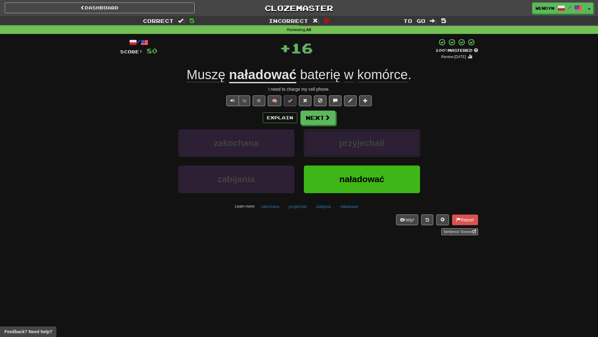
click at [386, 141] on button "przyjechali" at bounding box center [362, 142] width 116 height 27
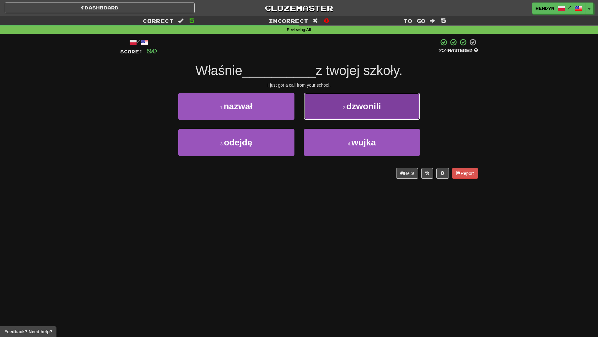
click at [372, 104] on span "dzwonili" at bounding box center [363, 106] width 35 height 10
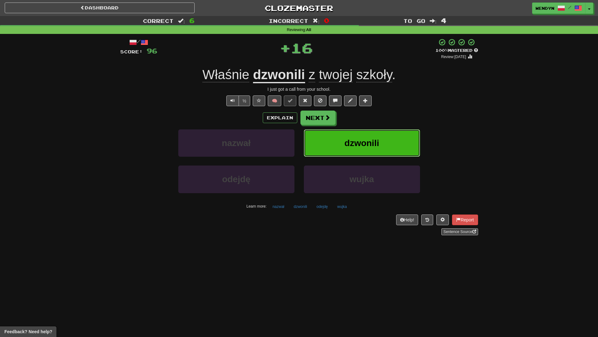
click at [374, 139] on span "dzwonili" at bounding box center [362, 143] width 35 height 10
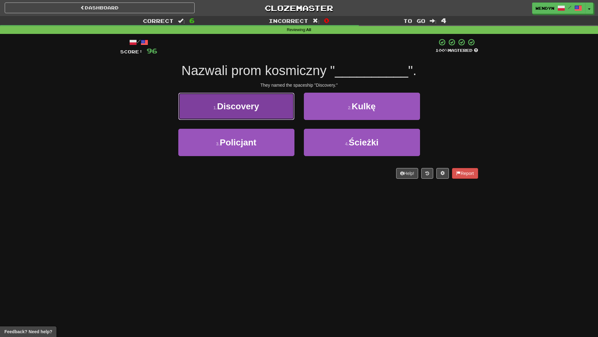
click at [253, 95] on button "1 . Discovery" at bounding box center [236, 106] width 116 height 27
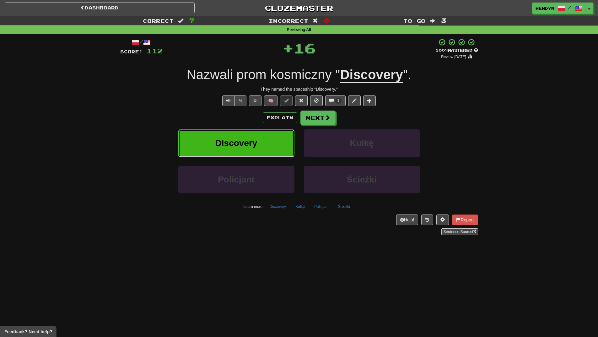
click at [252, 132] on button "Discovery" at bounding box center [236, 142] width 116 height 27
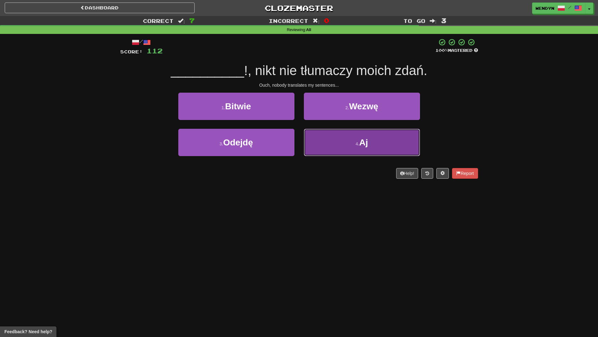
click at [381, 152] on button "4 . Aj" at bounding box center [362, 142] width 116 height 27
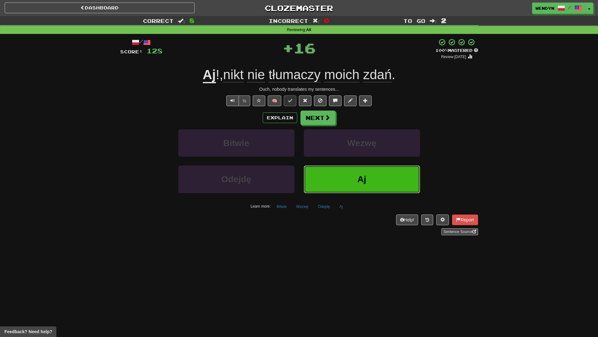
click at [373, 170] on button "Aj" at bounding box center [362, 179] width 116 height 27
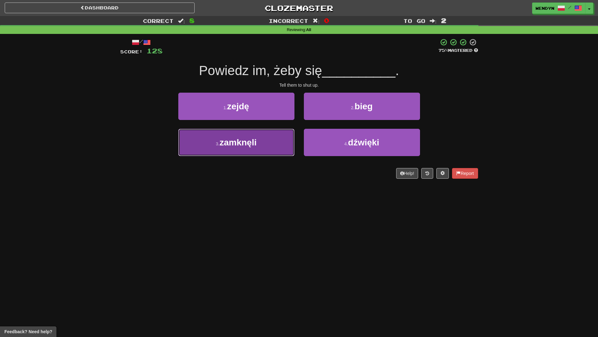
click at [271, 146] on button "3 . zamknęli" at bounding box center [236, 142] width 116 height 27
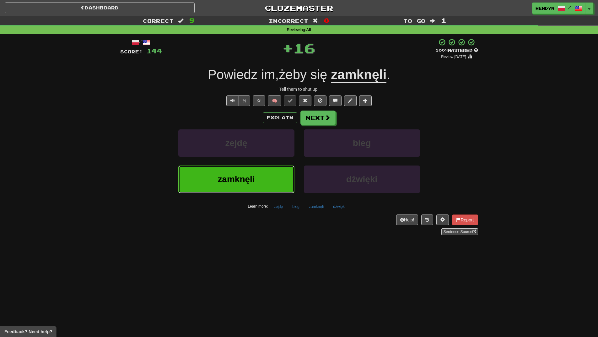
click at [268, 179] on button "zamknęli" at bounding box center [236, 179] width 116 height 27
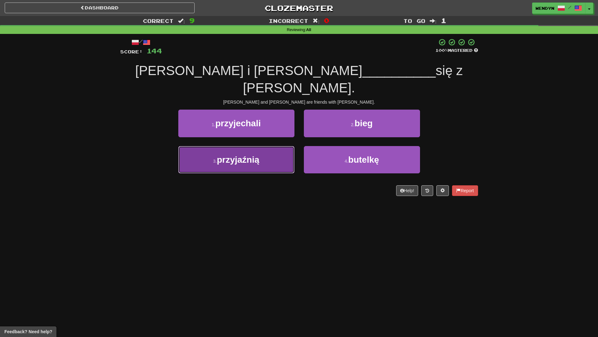
click at [264, 146] on button "3 . przyjaźnią" at bounding box center [236, 159] width 116 height 27
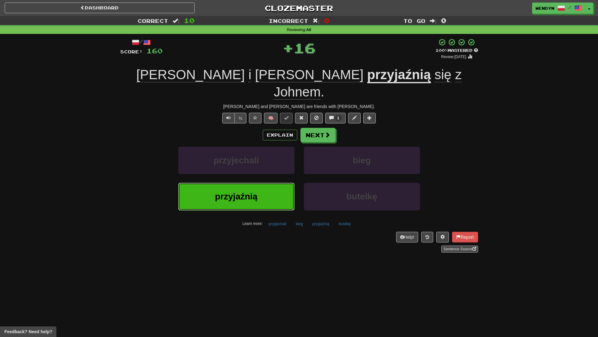
click at [270, 183] on button "przyjaźnią" at bounding box center [236, 196] width 116 height 27
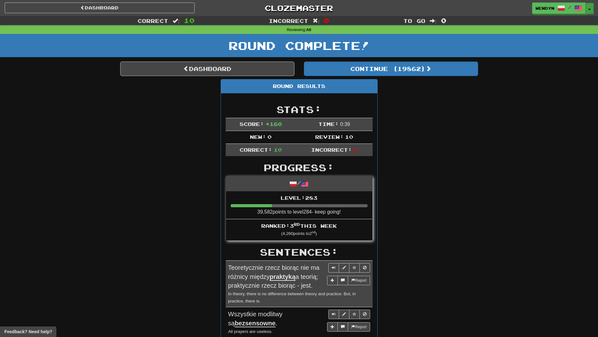
click at [590, 8] on button "Toggle Dropdown" at bounding box center [590, 8] width 8 height 11
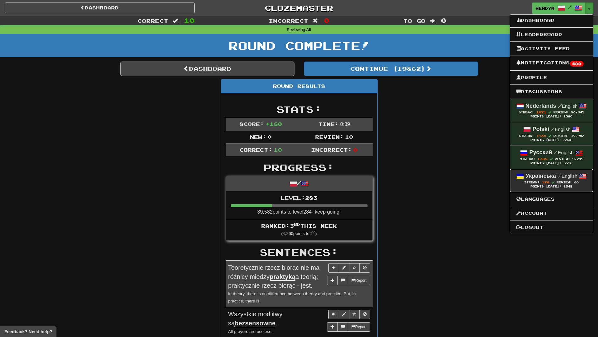
click at [538, 179] on div "Українська / English" at bounding box center [552, 176] width 70 height 8
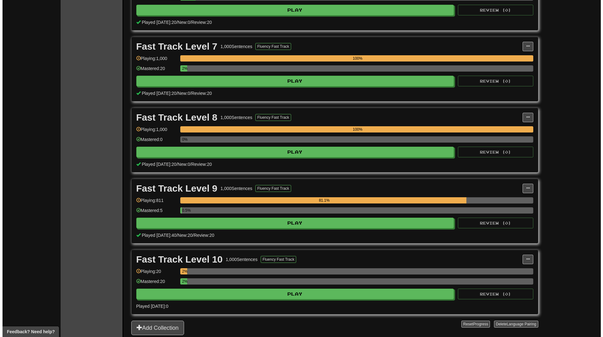
scroll to position [597, 0]
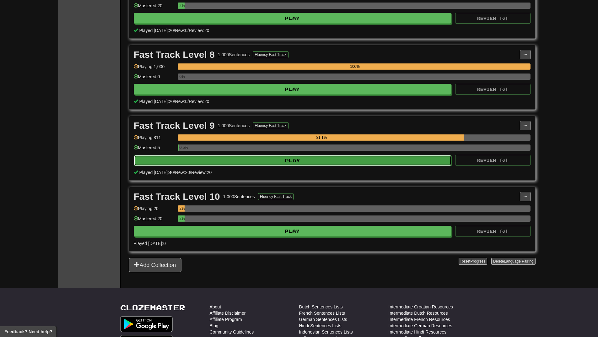
click at [315, 157] on button "Play" at bounding box center [293, 160] width 318 height 11
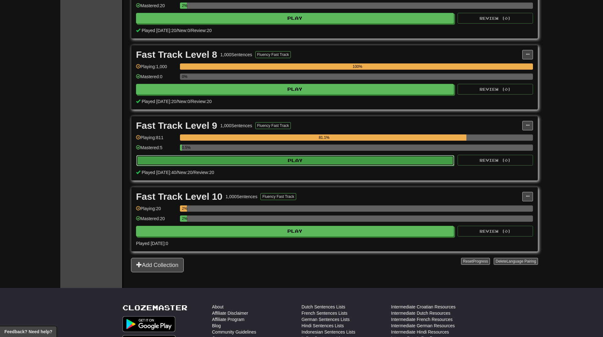
select select "**"
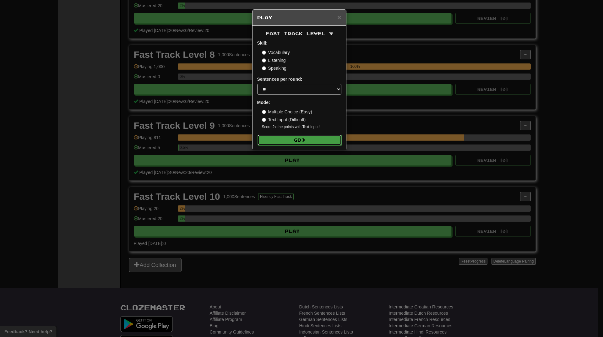
click at [314, 142] on button "Go" at bounding box center [300, 140] width 84 height 11
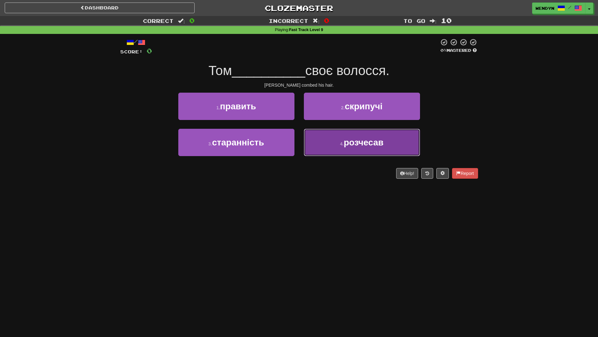
click at [339, 148] on button "4 . розчесав" at bounding box center [362, 142] width 116 height 27
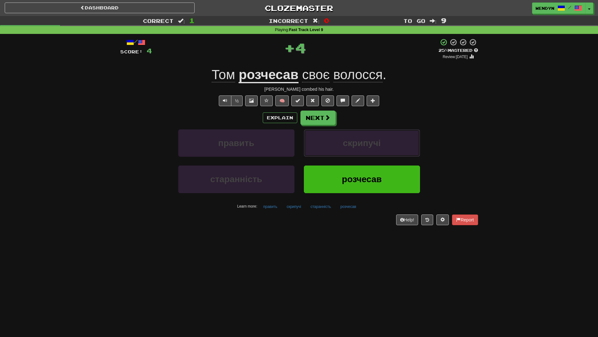
click at [339, 148] on button "скрипучі" at bounding box center [362, 142] width 116 height 27
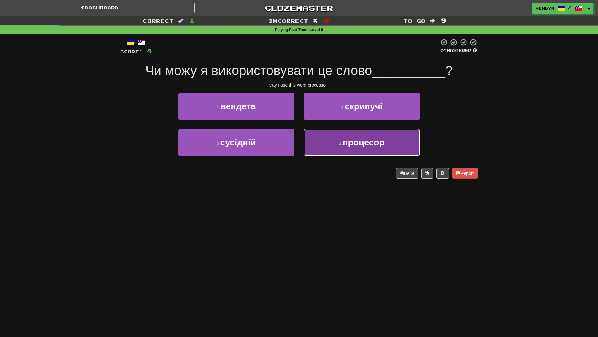
click at [367, 144] on span "процесор" at bounding box center [364, 143] width 42 height 10
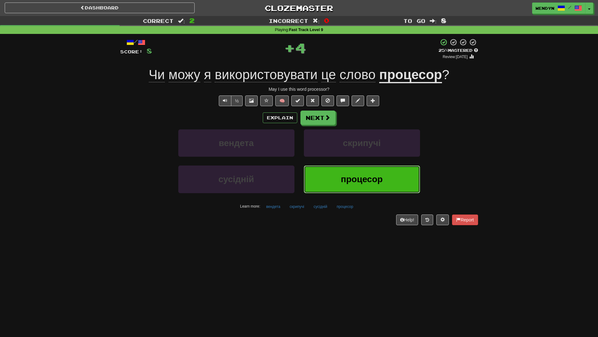
click at [347, 181] on span "процесор" at bounding box center [362, 179] width 42 height 10
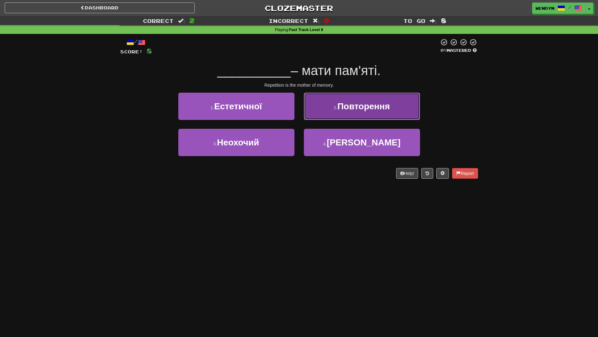
click at [384, 108] on span "Повторення" at bounding box center [364, 106] width 52 height 10
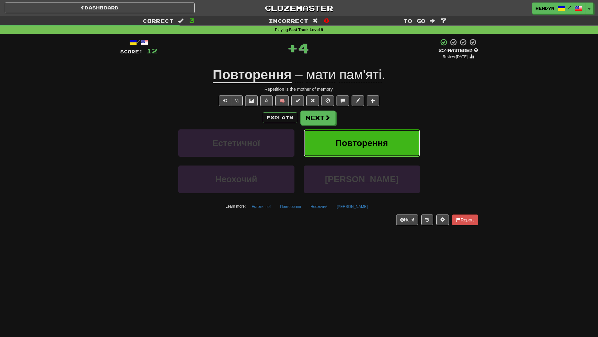
click at [383, 139] on span "Повторення" at bounding box center [362, 143] width 52 height 10
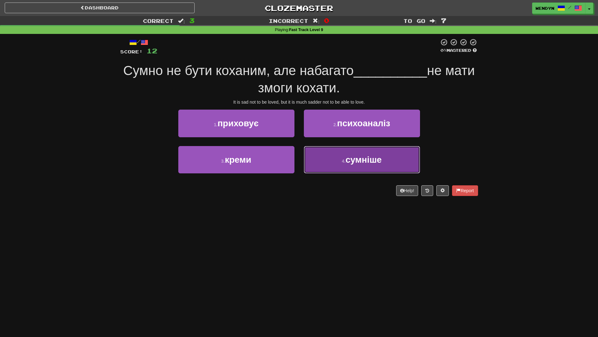
click at [358, 166] on button "4 . сумніше" at bounding box center [362, 159] width 116 height 27
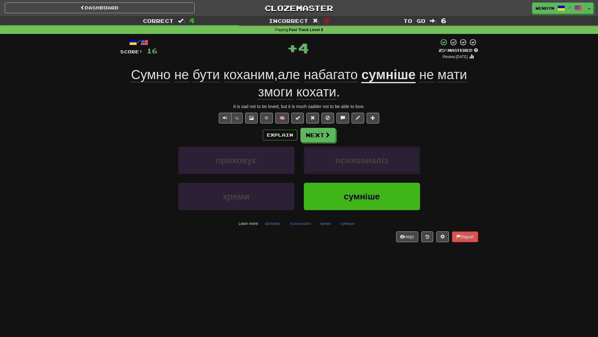
click at [358, 166] on button "психоаналіз" at bounding box center [362, 160] width 116 height 27
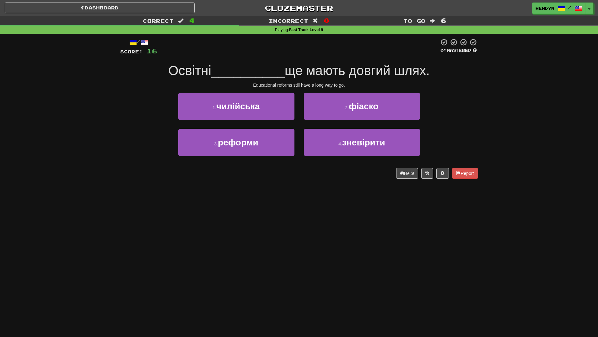
drag, startPoint x: 358, startPoint y: 166, endPoint x: 358, endPoint y: 170, distance: 3.5
click at [358, 170] on div "/ Score: 16 0 % Mastered Освітні __________ ще мають довгий шлях. Educational r…" at bounding box center [299, 108] width 358 height 140
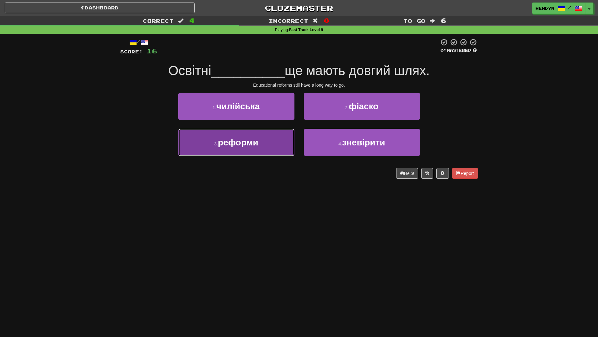
click at [272, 144] on button "3 . реформи" at bounding box center [236, 142] width 116 height 27
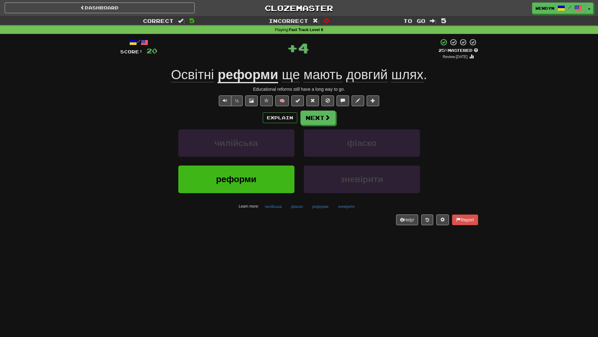
drag, startPoint x: 255, startPoint y: 224, endPoint x: 255, endPoint y: 217, distance: 6.9
click at [255, 222] on div "Help! Report" at bounding box center [299, 220] width 358 height 11
click at [260, 181] on button "реформи" at bounding box center [236, 179] width 116 height 27
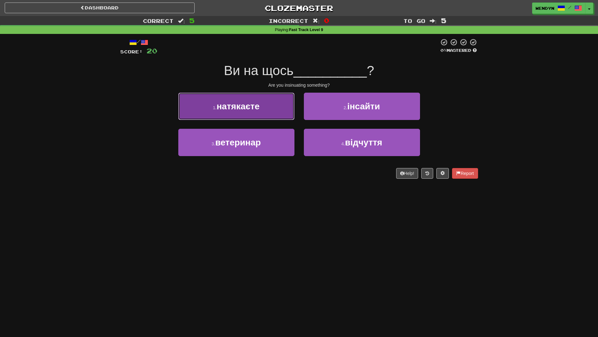
click at [266, 113] on button "1 . натякаєте" at bounding box center [236, 106] width 116 height 27
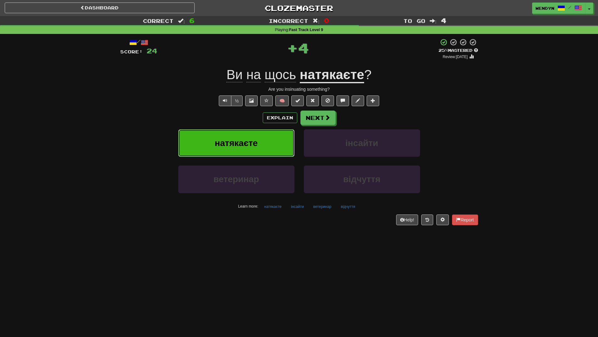
click at [263, 136] on button "натякаєте" at bounding box center [236, 142] width 116 height 27
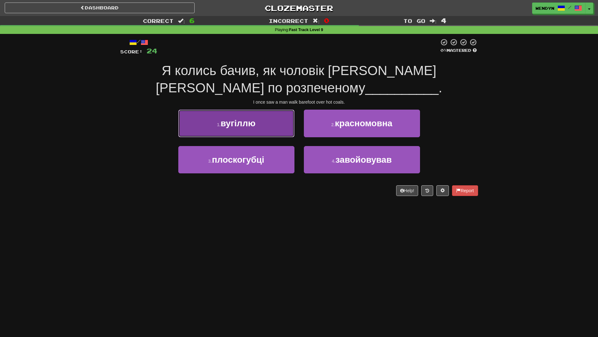
click at [262, 129] on button "1 . вугіллю" at bounding box center [236, 123] width 116 height 27
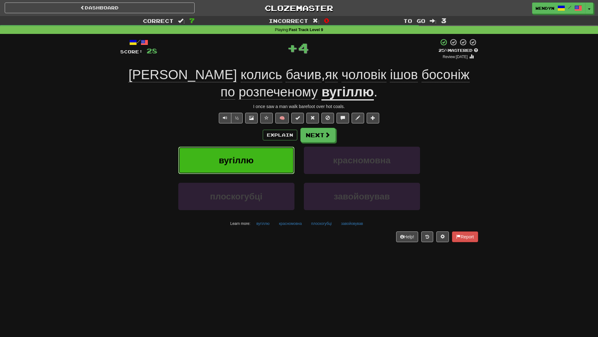
click at [264, 161] on button "вугіллю" at bounding box center [236, 160] width 116 height 27
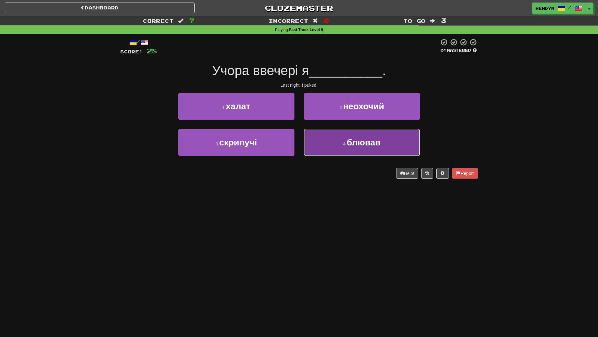
click at [358, 153] on button "4 . блював" at bounding box center [362, 142] width 116 height 27
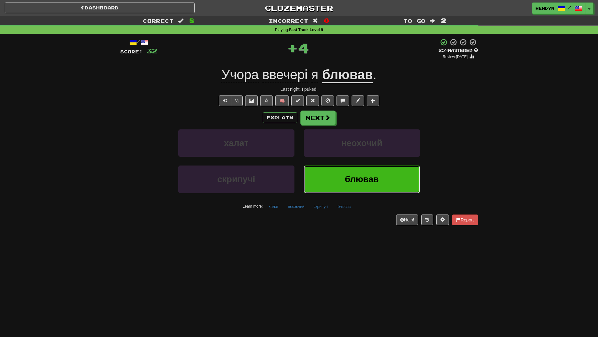
click at [357, 169] on button "блював" at bounding box center [362, 179] width 116 height 27
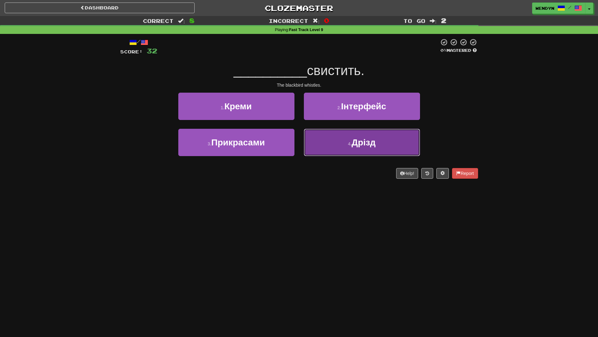
click at [379, 140] on button "4 . Дрізд" at bounding box center [362, 142] width 116 height 27
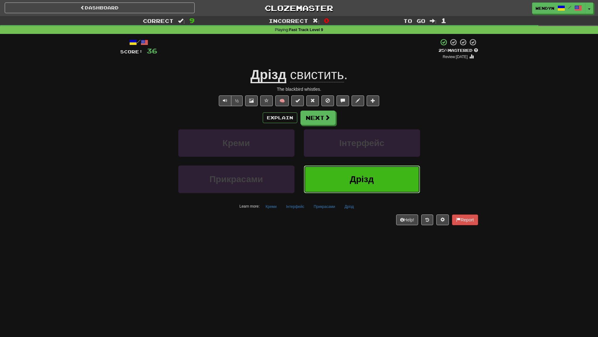
click at [380, 183] on button "Дрізд" at bounding box center [362, 179] width 116 height 27
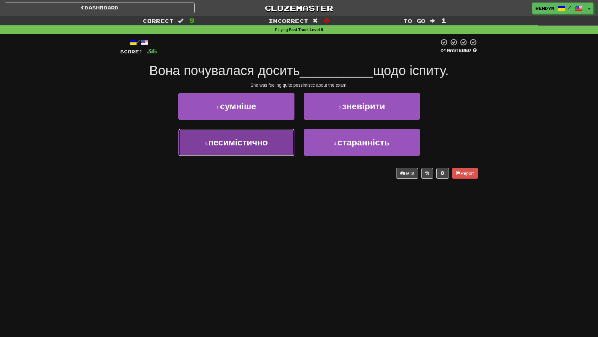
click at [216, 143] on span "песимістично" at bounding box center [238, 143] width 60 height 10
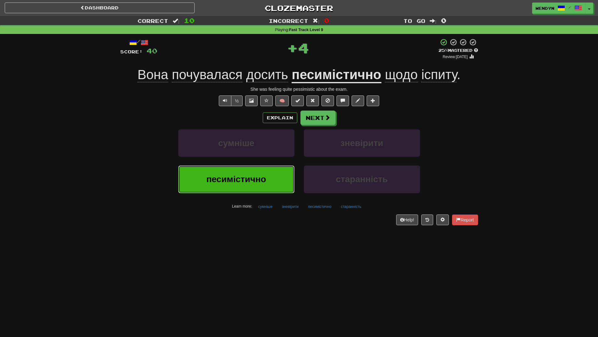
click at [224, 176] on span "песимістично" at bounding box center [236, 179] width 60 height 10
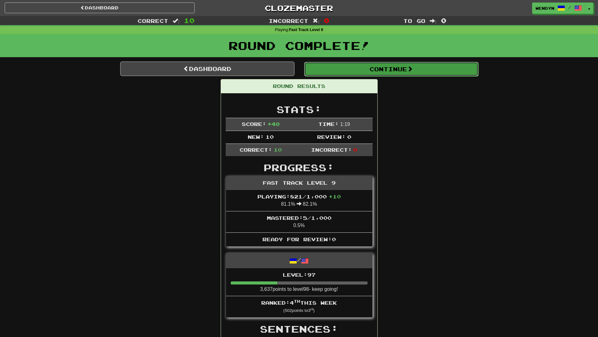
click at [404, 63] on button "Continue" at bounding box center [391, 69] width 174 height 14
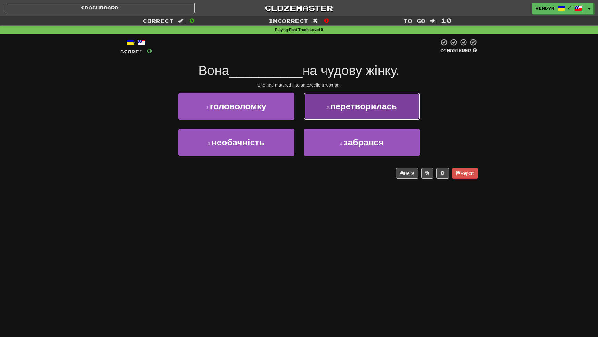
click at [368, 111] on span "перетворилась" at bounding box center [363, 106] width 67 height 10
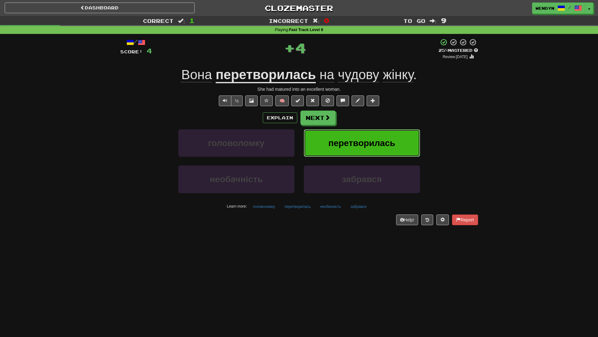
click at [370, 145] on span "перетворилась" at bounding box center [362, 143] width 67 height 10
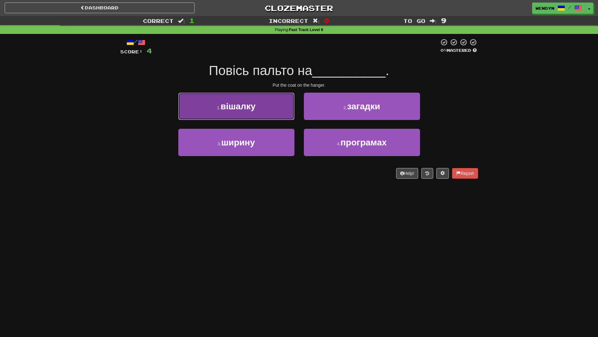
click at [244, 108] on span "вішалку" at bounding box center [238, 106] width 35 height 10
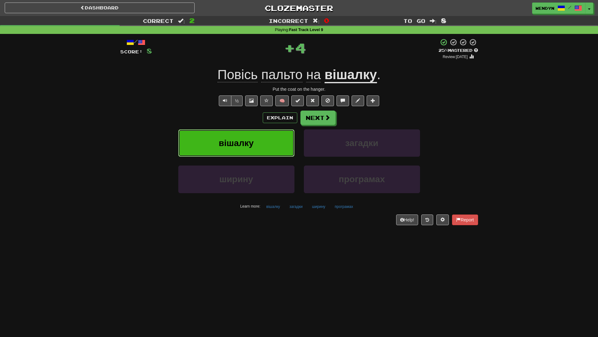
click at [241, 143] on span "вішалку" at bounding box center [236, 143] width 35 height 10
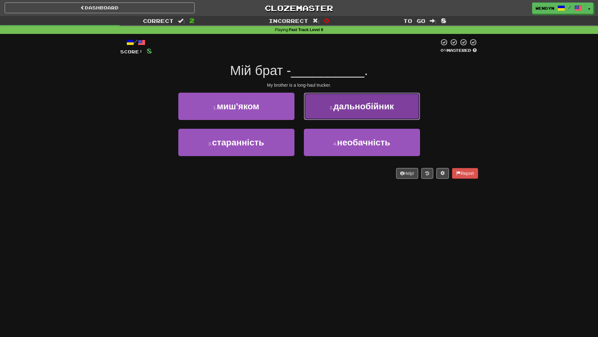
click at [377, 112] on button "2 . дальнобійник" at bounding box center [362, 106] width 116 height 27
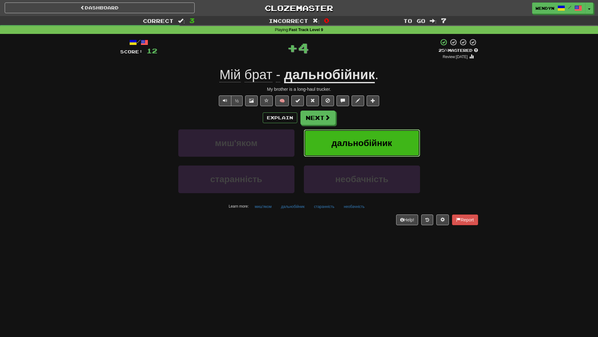
click at [377, 144] on span "дальнобійник" at bounding box center [362, 143] width 61 height 10
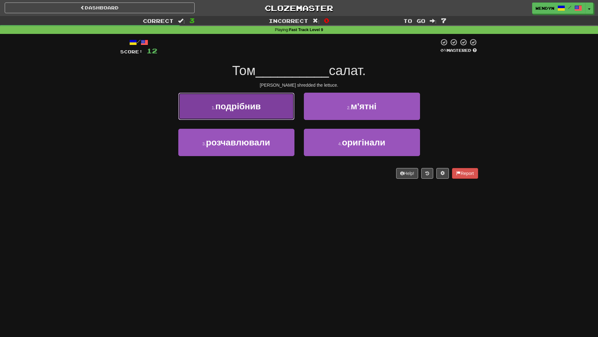
click at [248, 109] on span "подрібнив" at bounding box center [238, 106] width 46 height 10
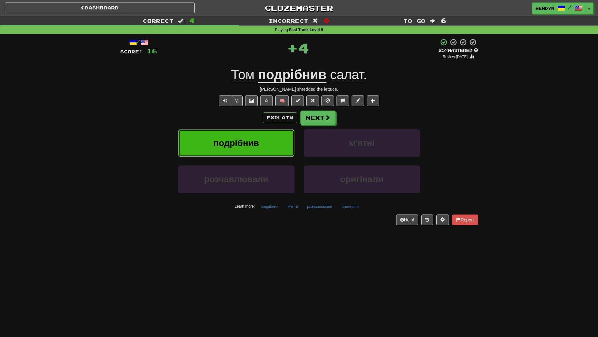
click at [251, 140] on span "подрібнив" at bounding box center [237, 143] width 46 height 10
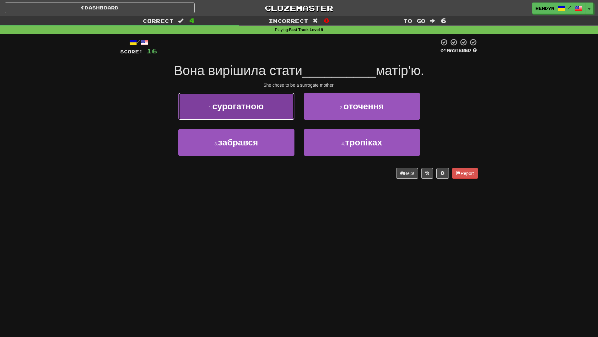
click at [250, 114] on button "1 . сурогатною" at bounding box center [236, 106] width 116 height 27
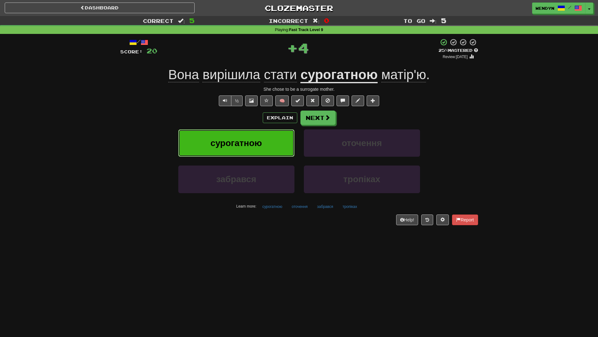
click at [248, 138] on span "сурогатною" at bounding box center [237, 143] width 52 height 10
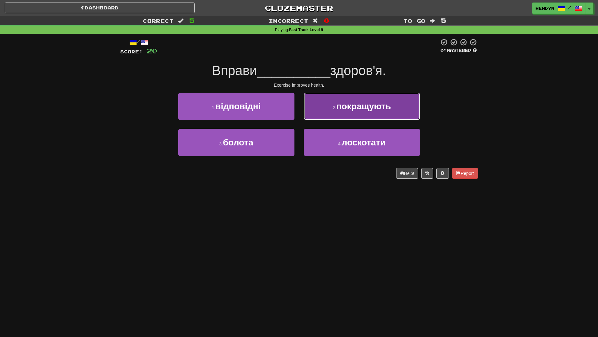
click at [390, 108] on span "покращують" at bounding box center [363, 106] width 55 height 10
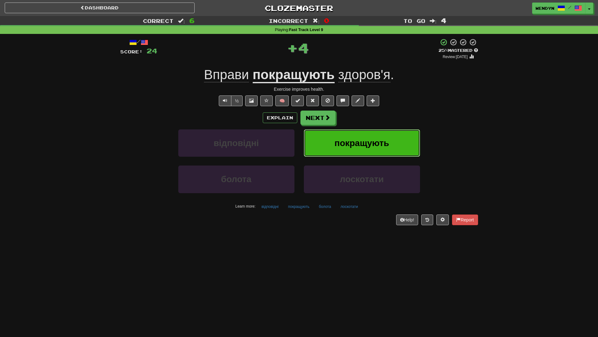
click at [386, 153] on button "покращують" at bounding box center [362, 142] width 116 height 27
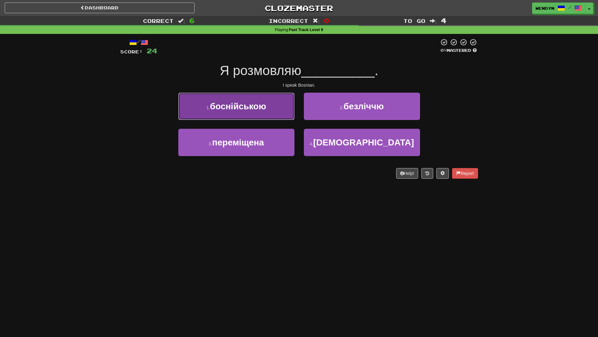
click at [245, 109] on span "боснійською" at bounding box center [238, 106] width 56 height 10
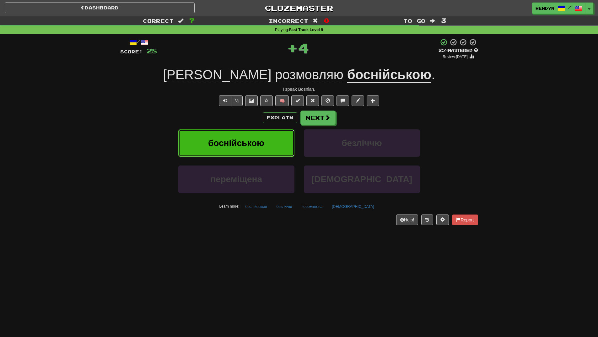
click at [247, 140] on span "боснійською" at bounding box center [236, 143] width 56 height 10
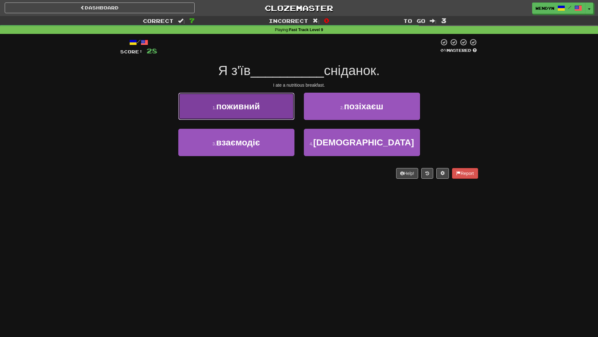
click at [253, 112] on button "1 . поживний" at bounding box center [236, 106] width 116 height 27
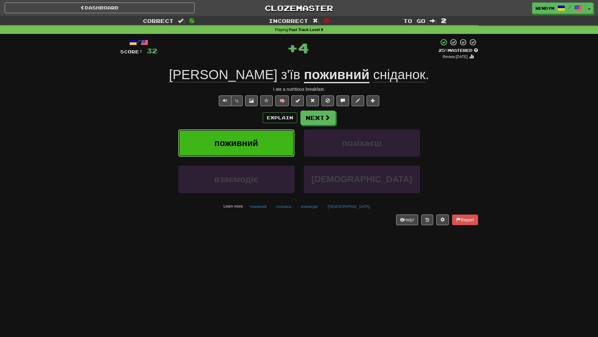
click at [254, 140] on span "поживний" at bounding box center [237, 143] width 44 height 10
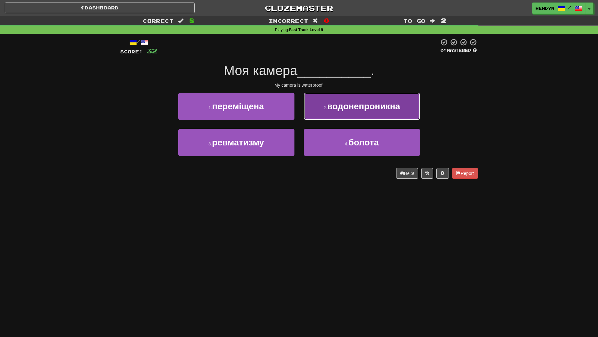
click at [378, 110] on span "водонепроникна" at bounding box center [363, 106] width 73 height 10
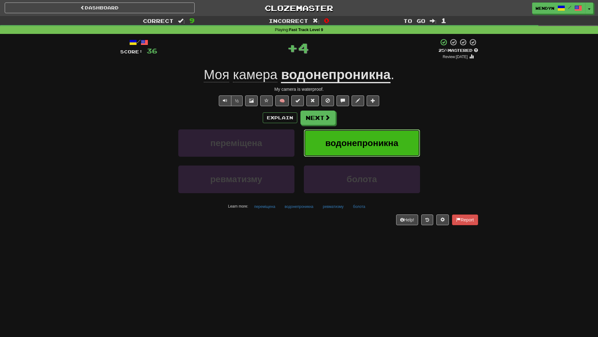
click at [374, 140] on span "водонепроникна" at bounding box center [361, 143] width 73 height 10
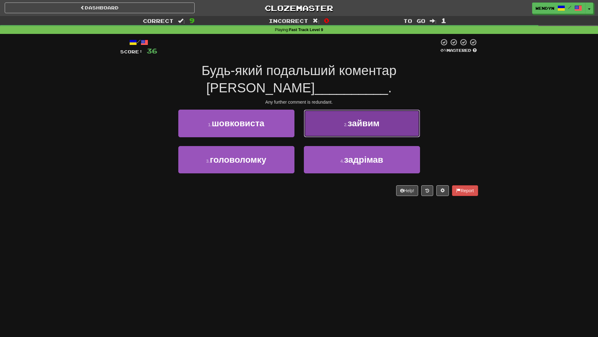
click at [372, 118] on span "зайвим" at bounding box center [364, 123] width 32 height 10
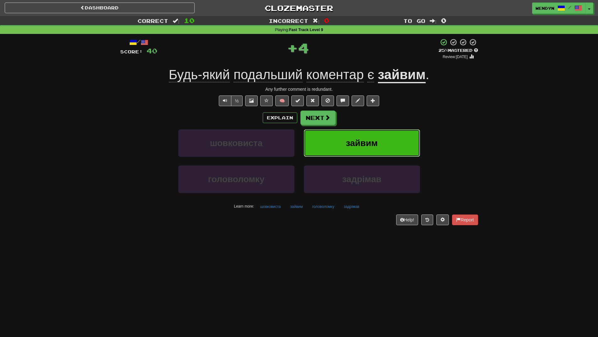
click at [369, 139] on span "зайвим" at bounding box center [362, 143] width 32 height 10
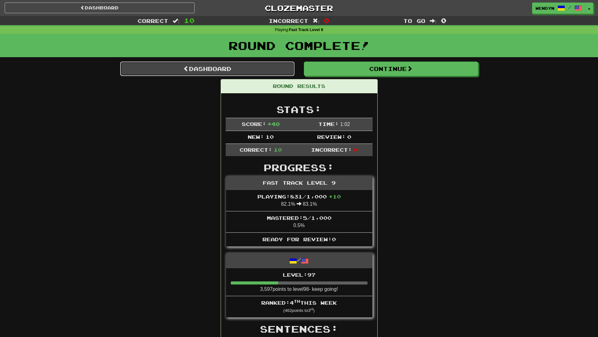
click at [201, 72] on link "Dashboard" at bounding box center [207, 69] width 174 height 14
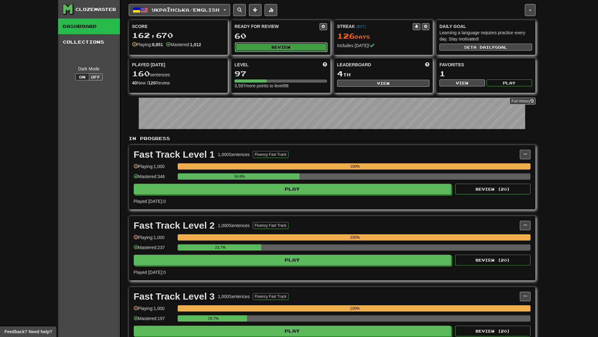
click at [308, 50] on button "Review" at bounding box center [281, 46] width 93 height 9
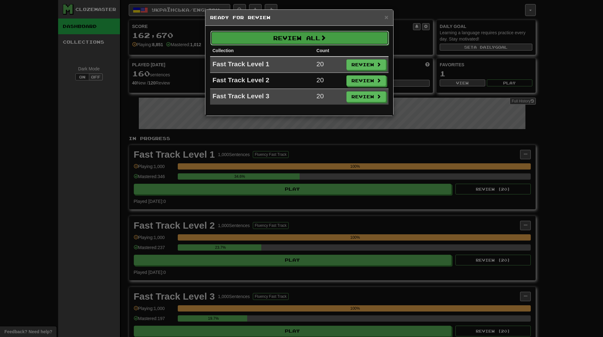
click at [315, 33] on button "Review All" at bounding box center [299, 38] width 178 height 14
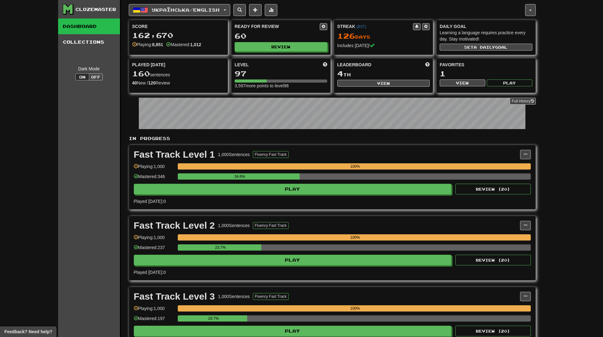
select select "**"
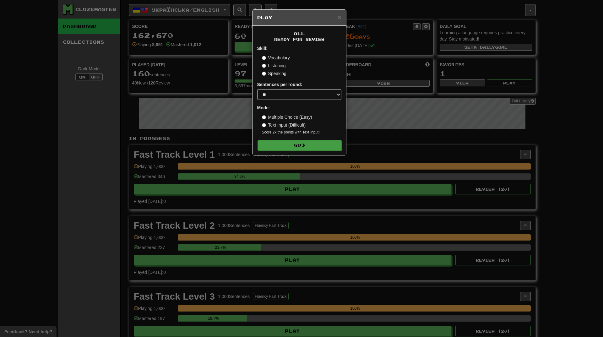
click at [318, 140] on form "Skill: Vocabulary Listening Speaking Sentences per round: * ** ** ** ** ** *** …" at bounding box center [299, 97] width 84 height 105
click at [299, 144] on button "Go" at bounding box center [300, 145] width 84 height 11
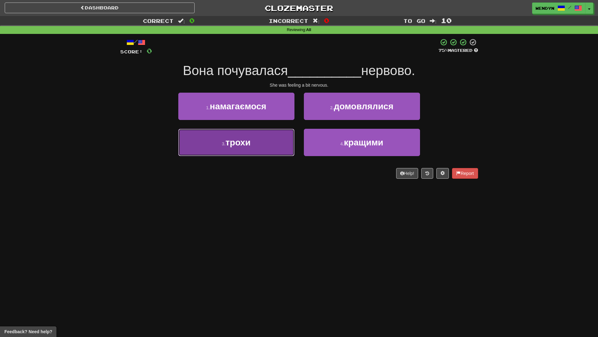
click at [260, 142] on button "3 . трохи" at bounding box center [236, 142] width 116 height 27
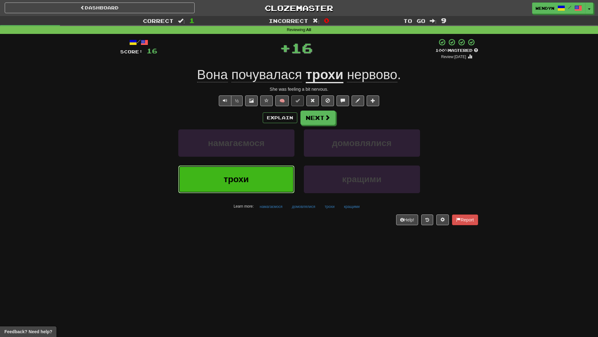
drag, startPoint x: 258, startPoint y: 181, endPoint x: 253, endPoint y: 190, distance: 10.7
click at [256, 186] on button "трохи" at bounding box center [236, 179] width 116 height 27
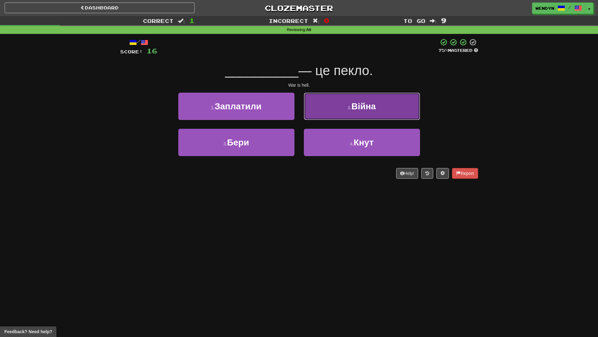
click at [387, 99] on button "2 . Війна" at bounding box center [362, 106] width 116 height 27
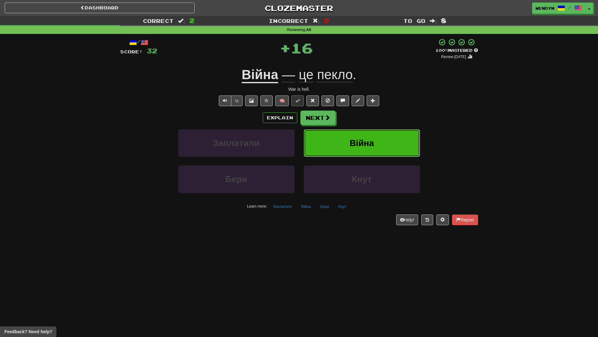
click at [384, 134] on button "Війна" at bounding box center [362, 142] width 116 height 27
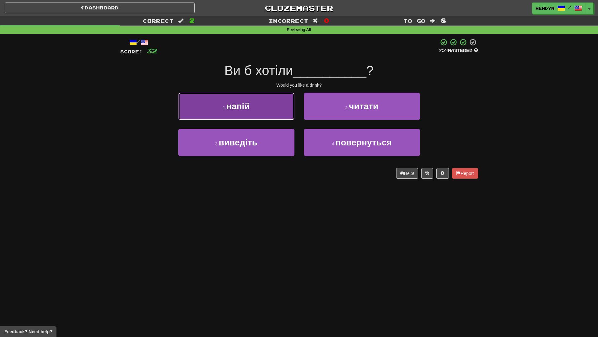
click at [268, 110] on button "1 . напій" at bounding box center [236, 106] width 116 height 27
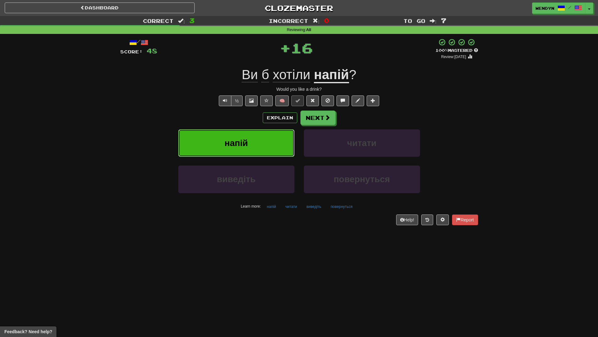
click at [264, 139] on button "напій" at bounding box center [236, 142] width 116 height 27
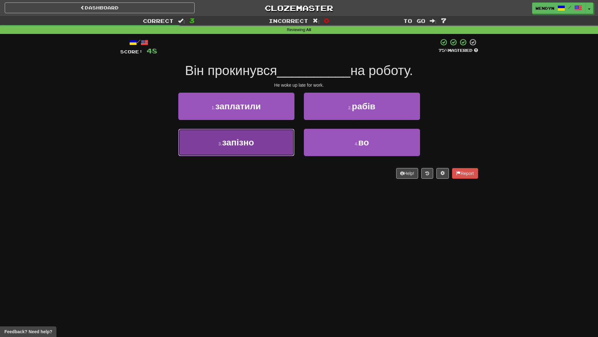
click at [255, 147] on button "3 . запізно" at bounding box center [236, 142] width 116 height 27
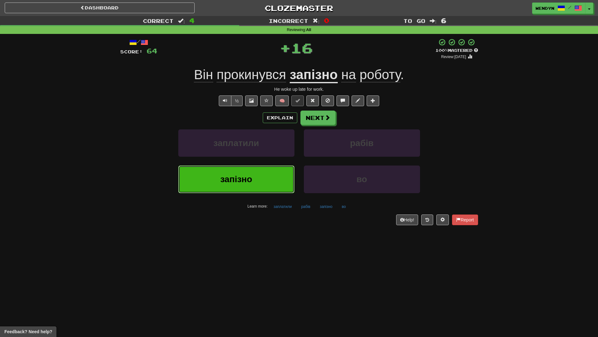
click at [243, 183] on span "запізно" at bounding box center [237, 179] width 32 height 10
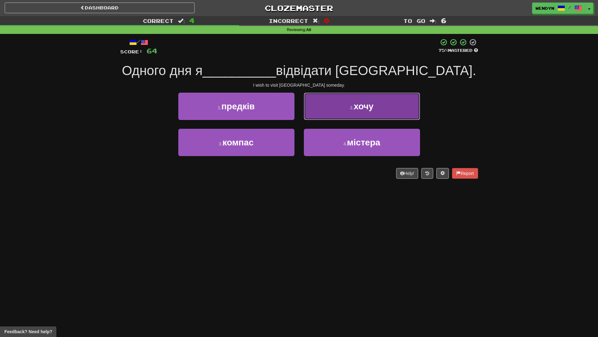
click at [398, 114] on button "2 . хочу" at bounding box center [362, 106] width 116 height 27
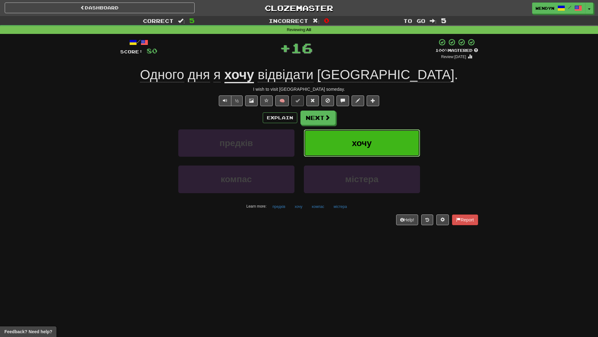
click at [386, 135] on button "хочу" at bounding box center [362, 142] width 116 height 27
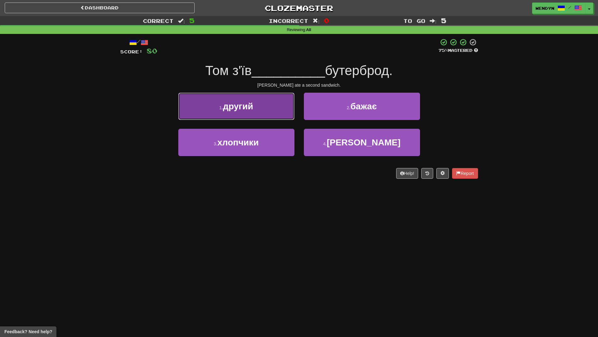
click at [243, 110] on span "другий" at bounding box center [238, 106] width 30 height 10
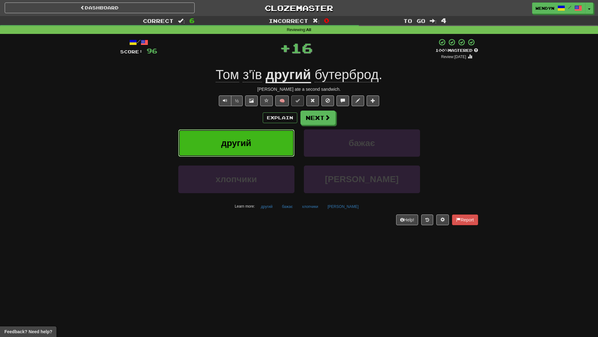
click at [249, 132] on button "другий" at bounding box center [236, 142] width 116 height 27
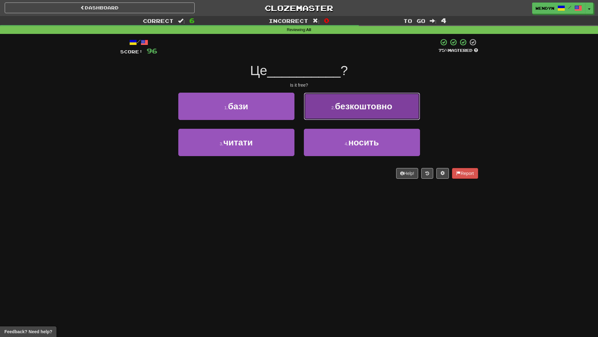
click at [378, 111] on button "2 . безкоштовно" at bounding box center [362, 106] width 116 height 27
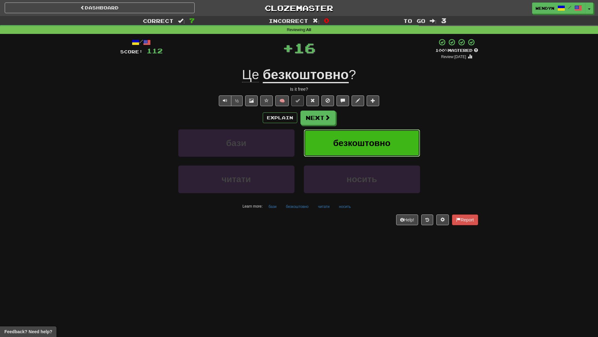
click at [380, 142] on span "безкоштовно" at bounding box center [361, 143] width 57 height 10
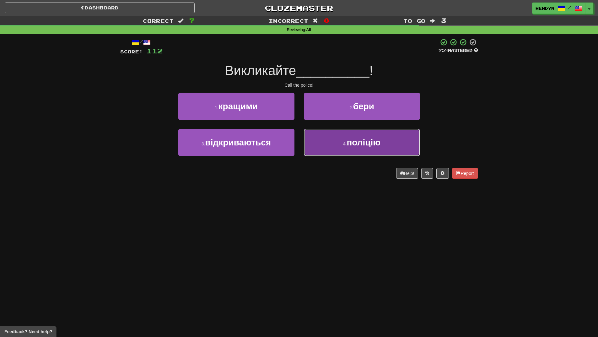
click at [348, 142] on span "поліцію" at bounding box center [364, 143] width 34 height 10
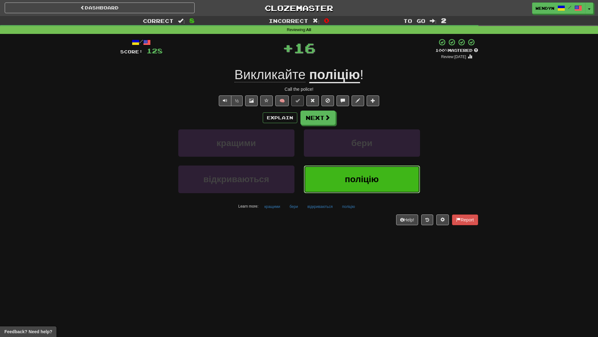
click at [346, 168] on button "поліцію" at bounding box center [362, 179] width 116 height 27
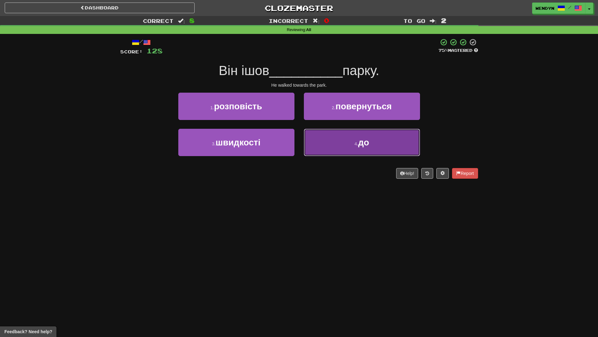
click at [352, 143] on button "4 . до" at bounding box center [362, 142] width 116 height 27
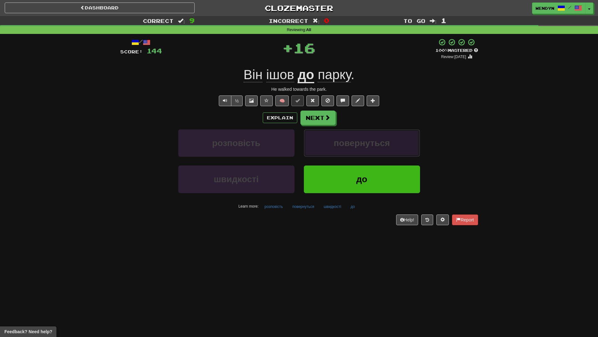
click at [352, 142] on span "повернуться" at bounding box center [362, 143] width 56 height 10
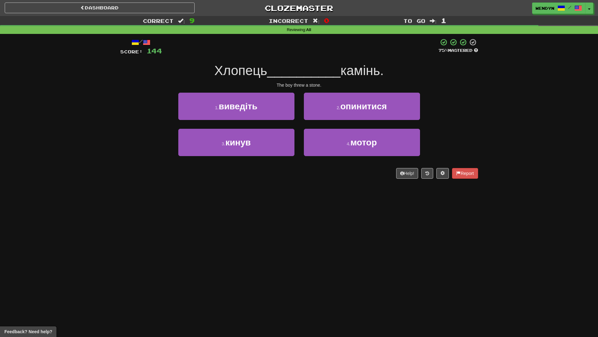
click at [285, 195] on div "Dashboard Clozemaster WendyN / Toggle Dropdown Dashboard Leaderboard Activity F…" at bounding box center [299, 168] width 598 height 337
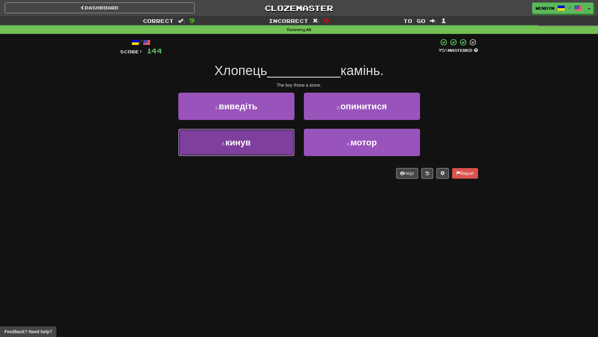
click at [273, 140] on button "3 . кинув" at bounding box center [236, 142] width 116 height 27
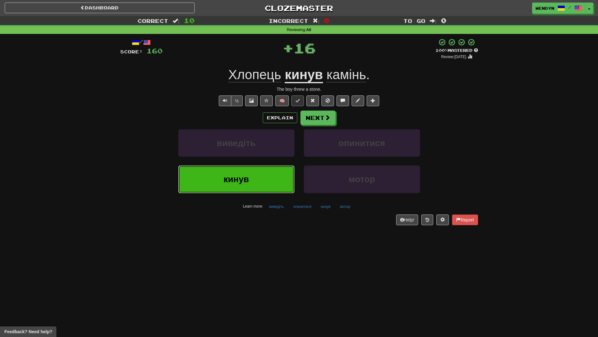
click at [276, 173] on button "кинув" at bounding box center [236, 179] width 116 height 27
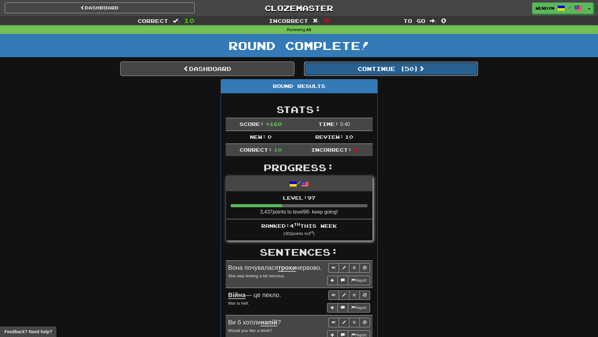
click at [413, 69] on button "Continue ( 50 )" at bounding box center [391, 69] width 174 height 14
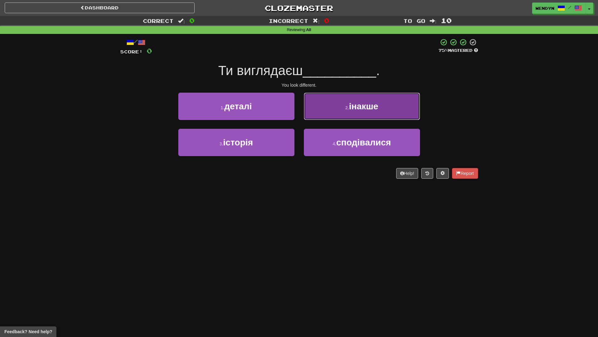
click at [392, 102] on button "2 . інакше" at bounding box center [362, 106] width 116 height 27
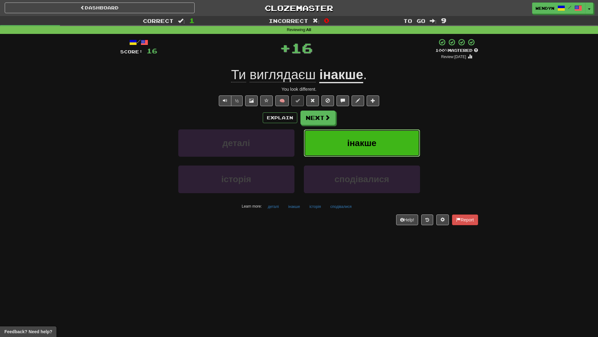
click at [392, 147] on button "інакше" at bounding box center [362, 142] width 116 height 27
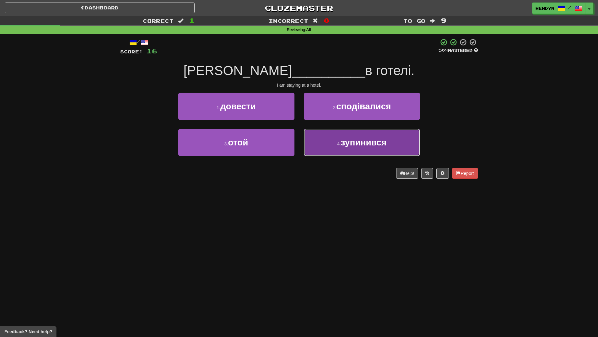
click at [358, 152] on button "4 . зупинився" at bounding box center [362, 142] width 116 height 27
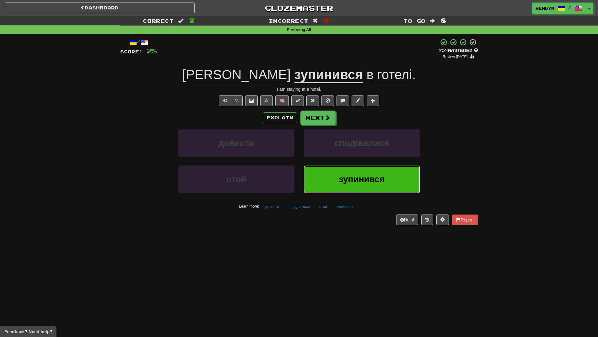
click at [364, 187] on button "зупинився" at bounding box center [362, 179] width 116 height 27
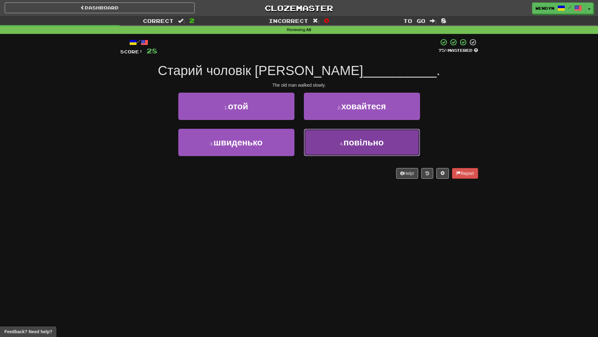
click at [377, 146] on span "повільно" at bounding box center [364, 143] width 40 height 10
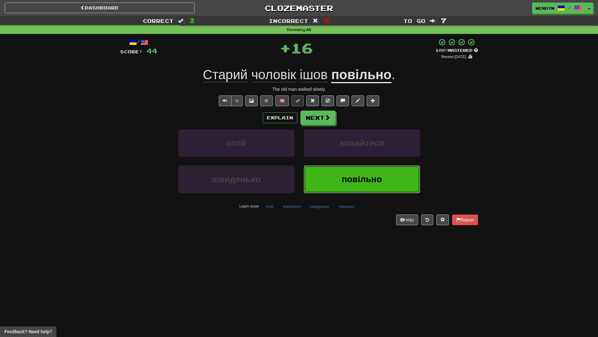
click at [362, 180] on span "повільно" at bounding box center [362, 179] width 40 height 10
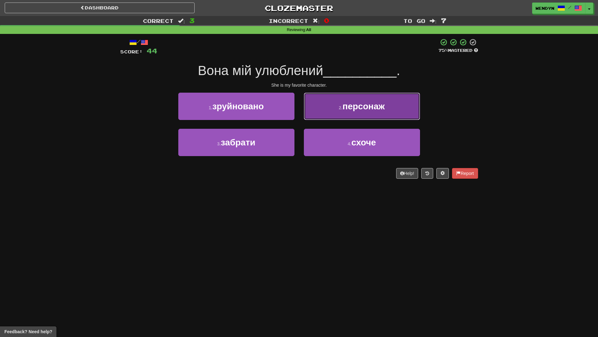
click at [383, 109] on span "персонаж" at bounding box center [364, 106] width 42 height 10
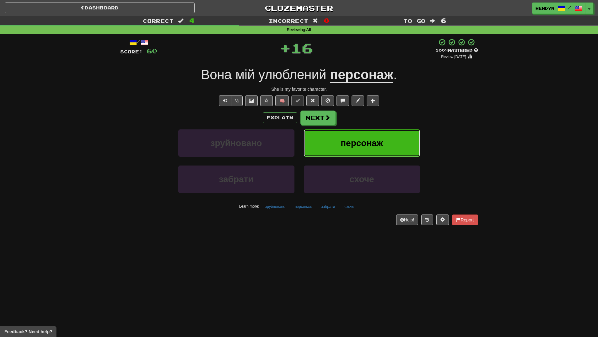
click at [363, 145] on span "персонаж" at bounding box center [362, 143] width 42 height 10
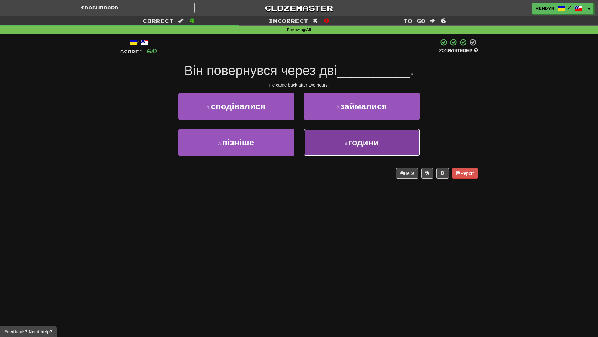
click at [362, 150] on button "4 . години" at bounding box center [362, 142] width 116 height 27
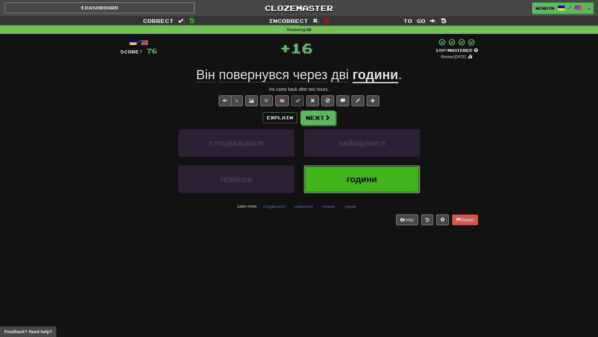
click at [353, 184] on span "години" at bounding box center [362, 179] width 30 height 10
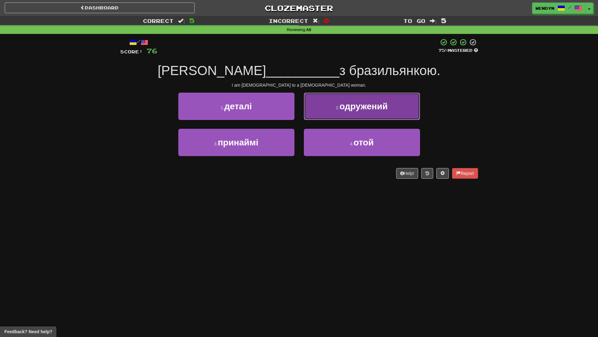
click at [369, 115] on button "2 . одружений" at bounding box center [362, 106] width 116 height 27
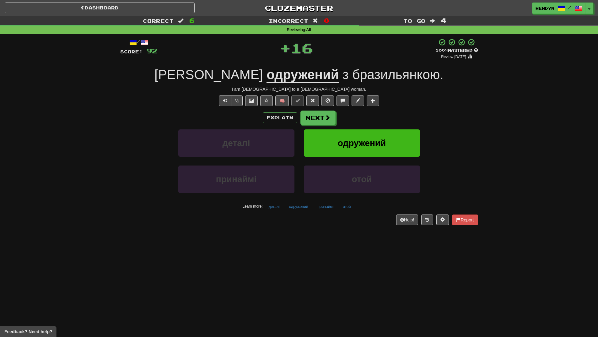
click at [369, 115] on div "Explain Next" at bounding box center [299, 118] width 358 height 14
click at [367, 137] on button "одружений" at bounding box center [362, 142] width 116 height 27
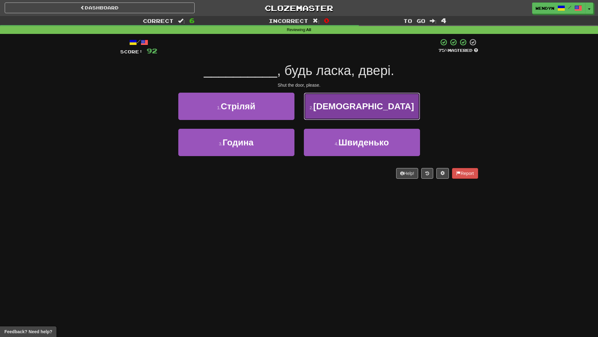
click at [364, 114] on button "2 . Закрийте" at bounding box center [362, 106] width 116 height 27
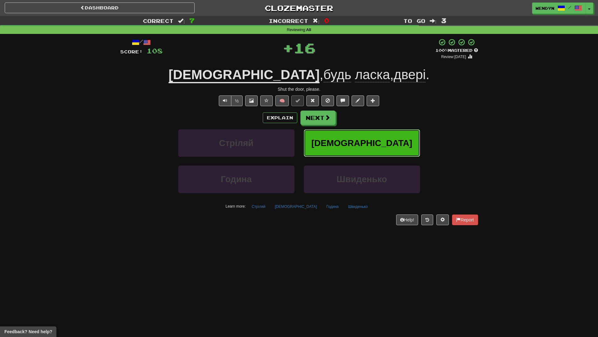
click at [366, 146] on span "Закрийте" at bounding box center [362, 143] width 101 height 10
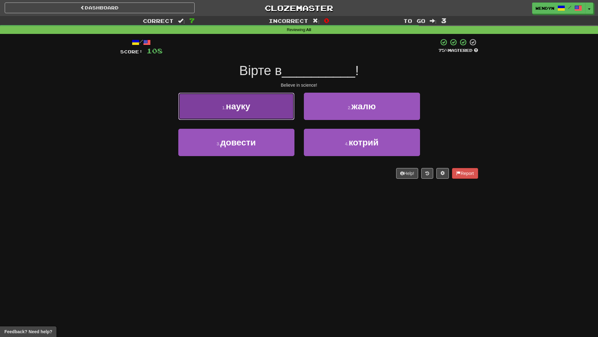
click at [241, 112] on button "1 . науку" at bounding box center [236, 106] width 116 height 27
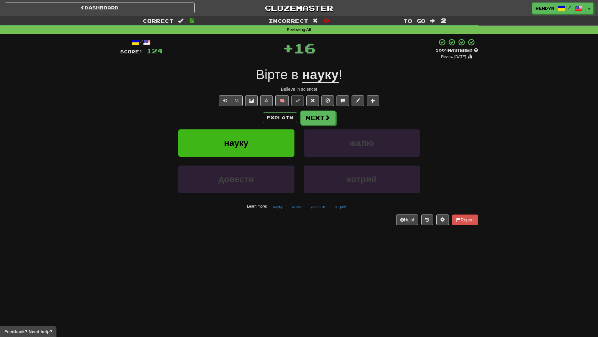
click at [241, 112] on div "Explain Next" at bounding box center [299, 118] width 358 height 14
click at [241, 140] on span "науку" at bounding box center [236, 143] width 25 height 10
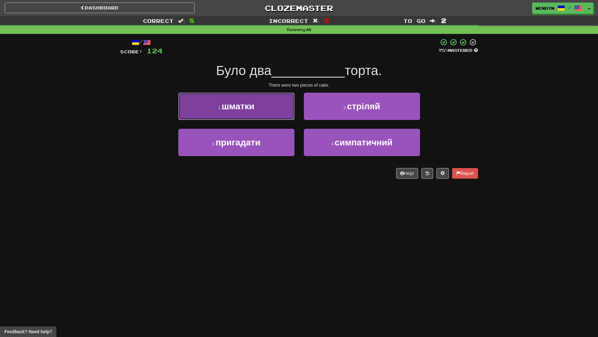
click at [271, 107] on button "1 . шматки" at bounding box center [236, 106] width 116 height 27
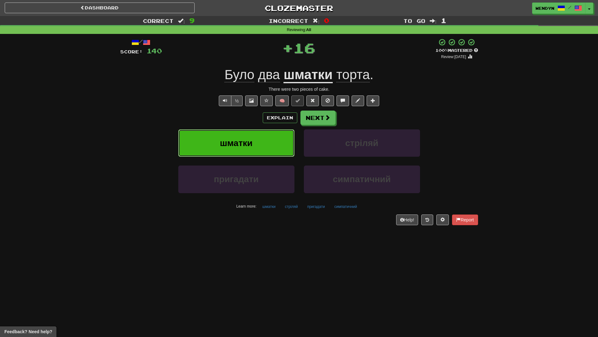
click at [267, 140] on button "шматки" at bounding box center [236, 142] width 116 height 27
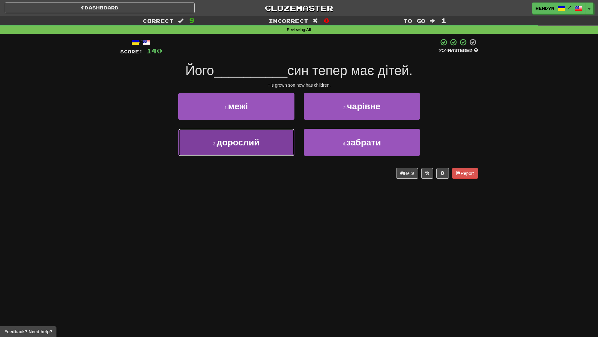
click at [264, 152] on button "3 . дорослий" at bounding box center [236, 142] width 116 height 27
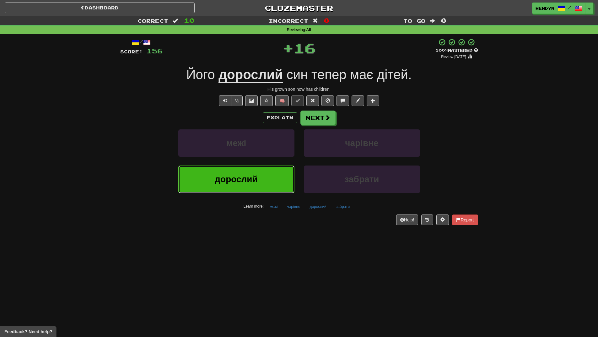
click at [259, 177] on button "дорослий" at bounding box center [236, 179] width 116 height 27
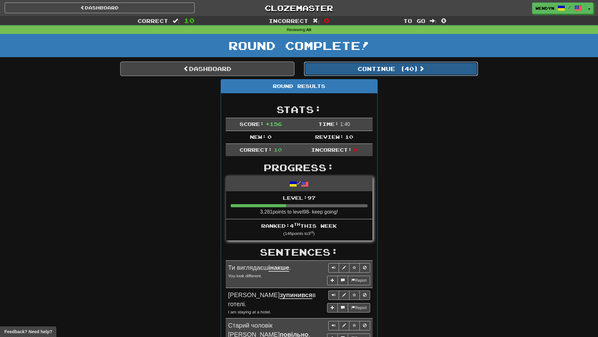
click at [402, 68] on button "Continue ( 40 )" at bounding box center [391, 69] width 174 height 14
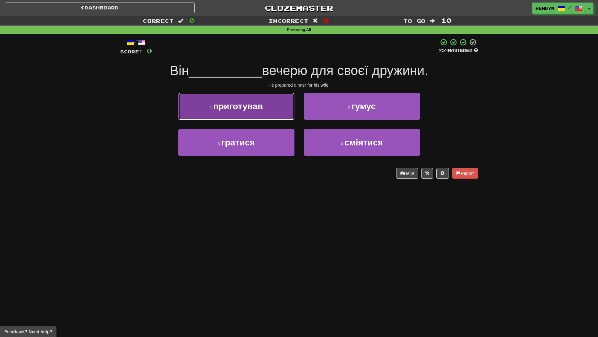
click at [267, 106] on button "1 . приготував" at bounding box center [236, 106] width 116 height 27
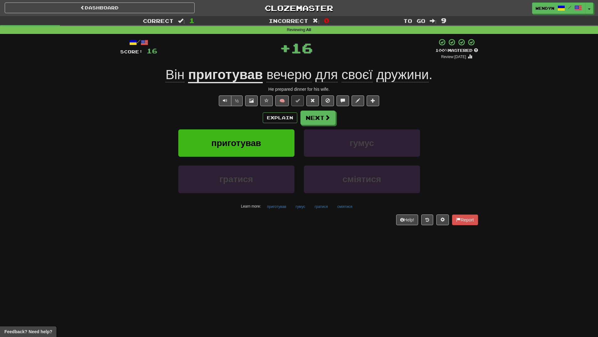
click at [254, 119] on div "Explain Next" at bounding box center [299, 118] width 358 height 14
click at [251, 146] on span "приготував" at bounding box center [236, 143] width 50 height 10
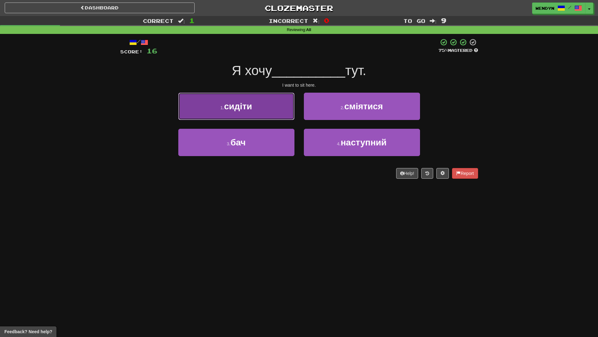
click at [252, 110] on span "сидіти" at bounding box center [238, 106] width 28 height 10
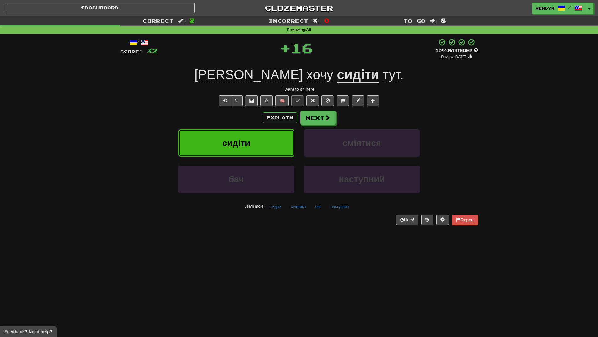
click at [242, 147] on span "сидіти" at bounding box center [236, 143] width 28 height 10
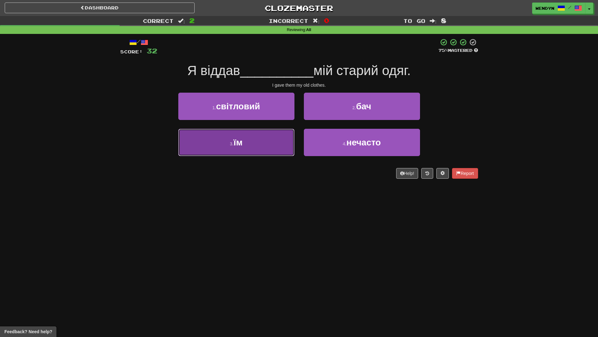
click at [246, 148] on button "3 . їм" at bounding box center [236, 142] width 116 height 27
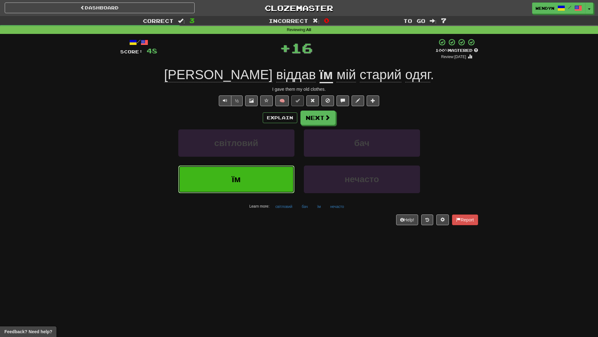
click at [244, 175] on button "їм" at bounding box center [236, 179] width 116 height 27
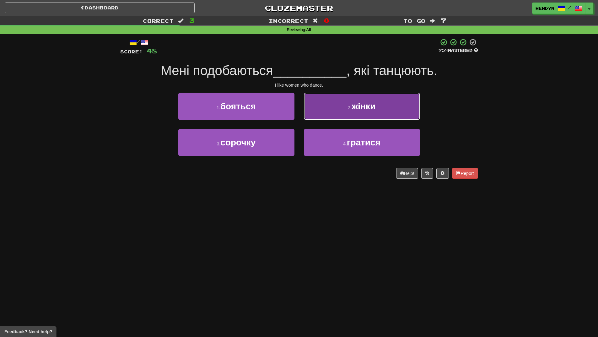
click at [373, 116] on button "2 . жінки" at bounding box center [362, 106] width 116 height 27
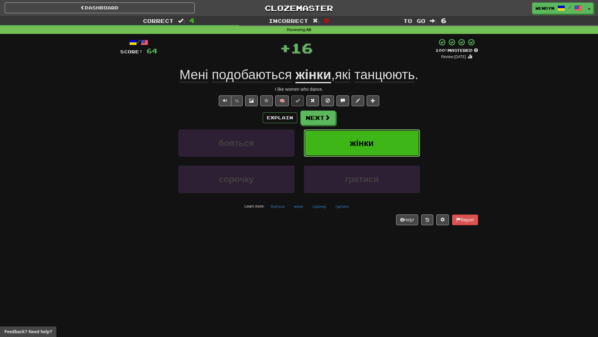
click at [375, 136] on button "жінки" at bounding box center [362, 142] width 116 height 27
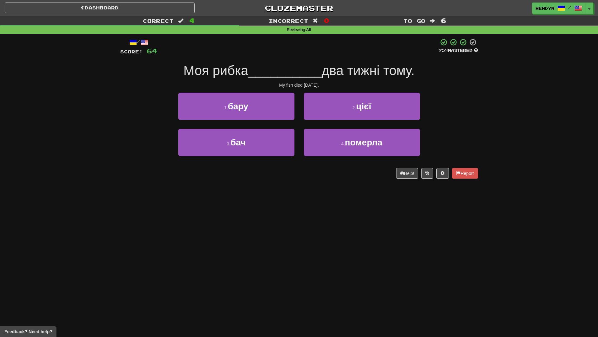
click at [392, 125] on div "2 . цієї" at bounding box center [362, 111] width 126 height 36
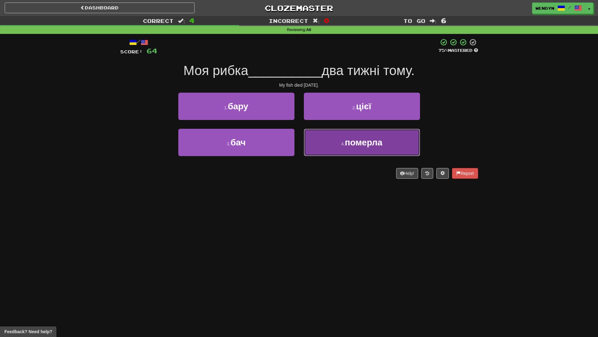
click at [390, 142] on button "4 . померла" at bounding box center [362, 142] width 116 height 27
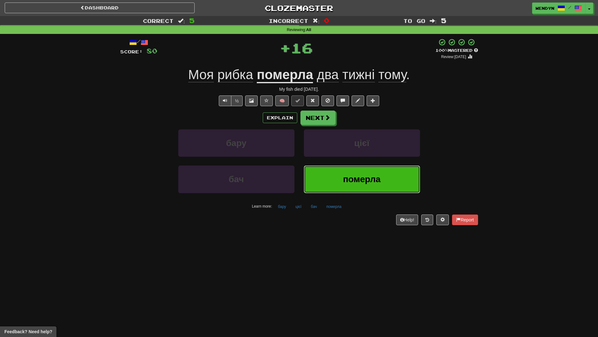
click at [371, 182] on span "померла" at bounding box center [362, 179] width 38 height 10
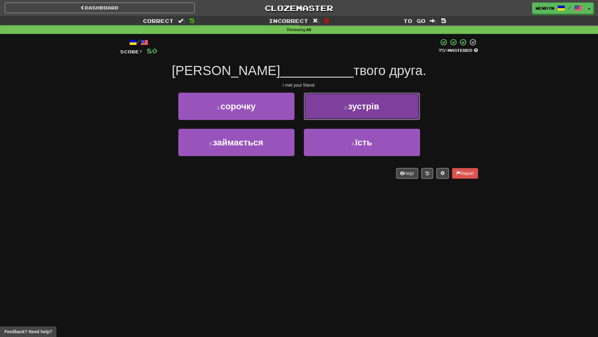
click at [386, 104] on button "2 . зустрів" at bounding box center [362, 106] width 116 height 27
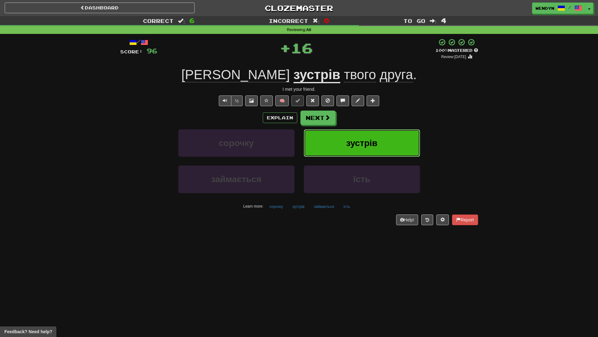
click at [375, 140] on span "зустрів" at bounding box center [361, 143] width 31 height 10
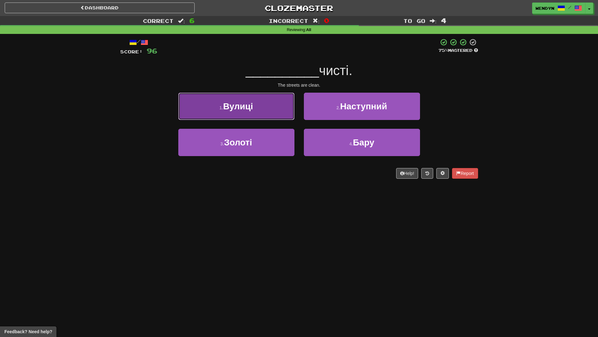
click at [270, 111] on button "1 . Вулиці" at bounding box center [236, 106] width 116 height 27
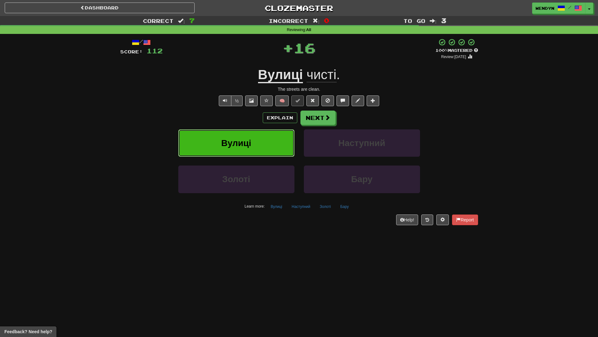
click at [266, 138] on button "Вулиці" at bounding box center [236, 142] width 116 height 27
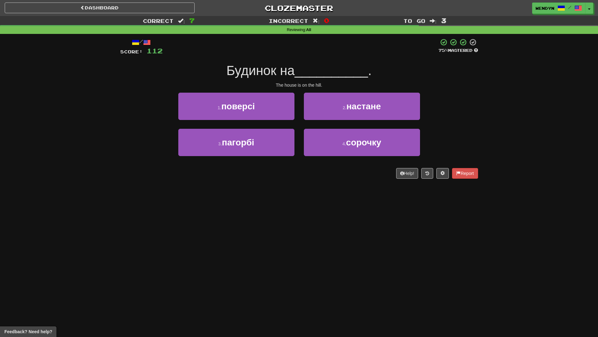
click at [264, 177] on div "Help! Report" at bounding box center [299, 173] width 358 height 11
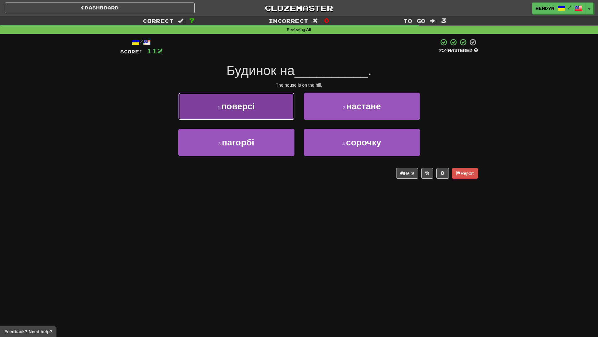
click at [273, 110] on button "1 . поверсі" at bounding box center [236, 106] width 116 height 27
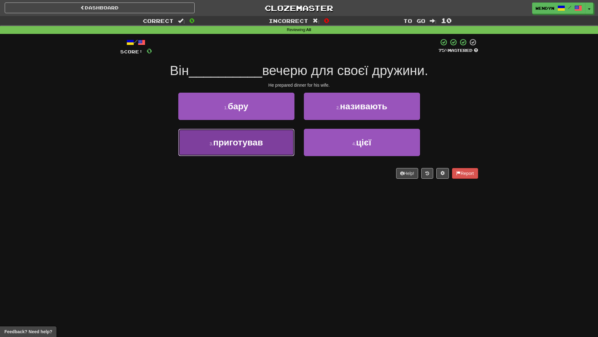
click at [259, 150] on button "3 . приготував" at bounding box center [236, 142] width 116 height 27
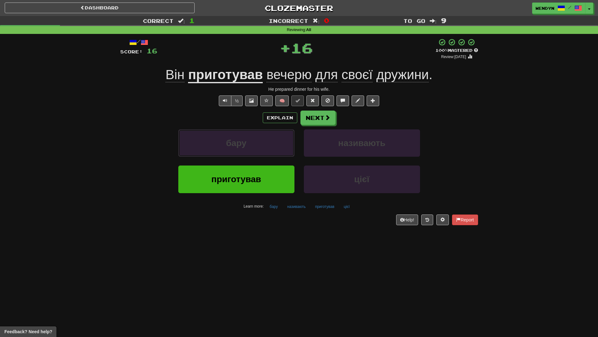
click at [259, 150] on button "бару" at bounding box center [236, 142] width 116 height 27
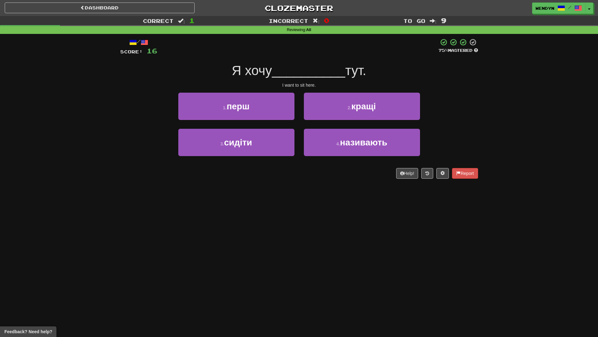
click at [254, 200] on div "Dashboard Clozemaster WendyN / Toggle Dropdown Dashboard Leaderboard Activity F…" at bounding box center [299, 168] width 598 height 337
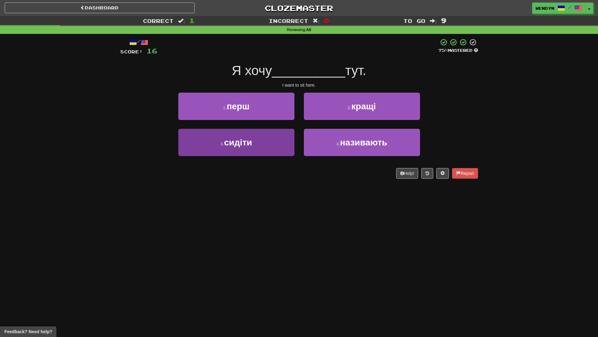
click at [254, 155] on button "3 . сидіти" at bounding box center [236, 142] width 116 height 27
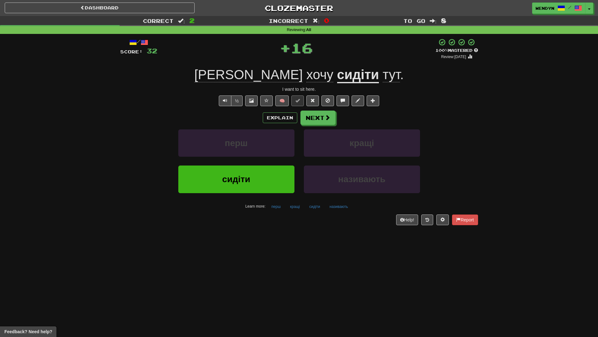
click at [253, 172] on button "сидіти" at bounding box center [236, 179] width 116 height 27
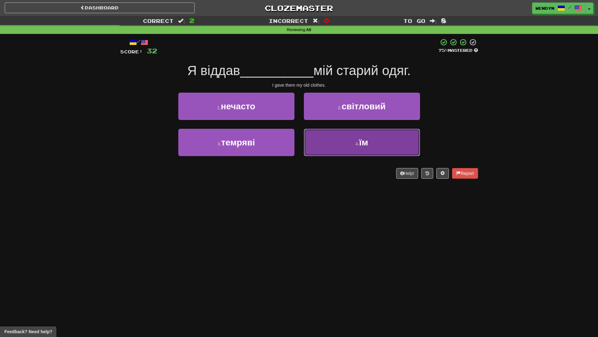
click at [343, 146] on button "4 . їм" at bounding box center [362, 142] width 116 height 27
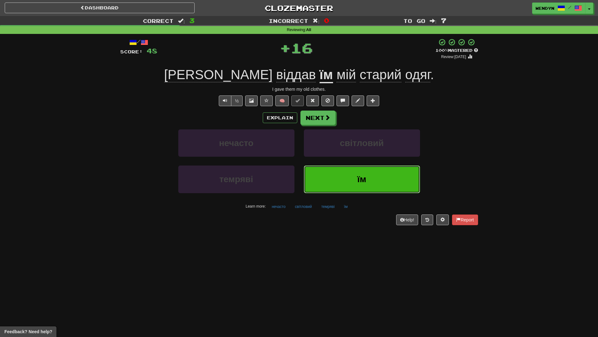
click at [343, 179] on button "їм" at bounding box center [362, 179] width 116 height 27
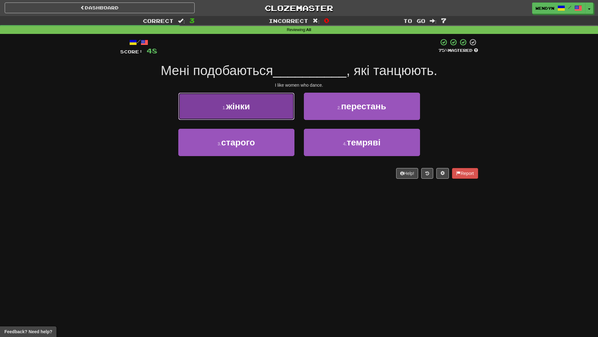
click at [244, 105] on span "жінки" at bounding box center [238, 106] width 24 height 10
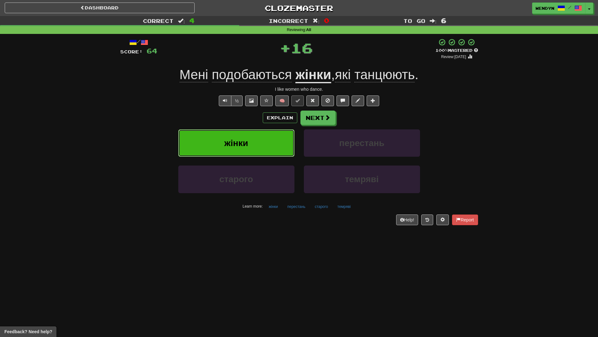
click at [248, 147] on span "жінки" at bounding box center [237, 143] width 24 height 10
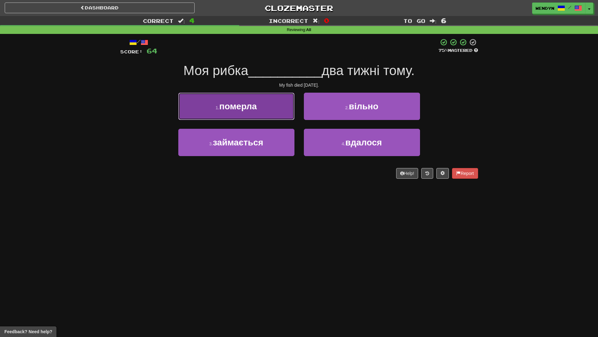
click at [280, 109] on button "1 . померла" at bounding box center [236, 106] width 116 height 27
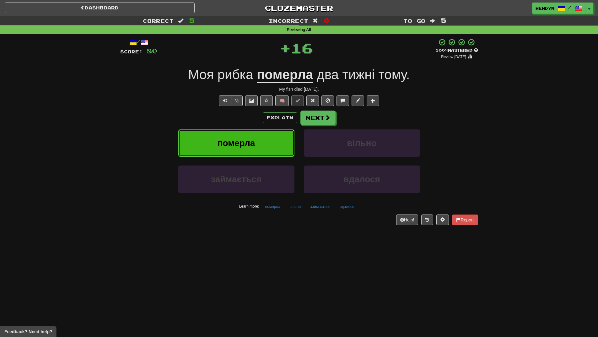
click at [273, 134] on button "померла" at bounding box center [236, 142] width 116 height 27
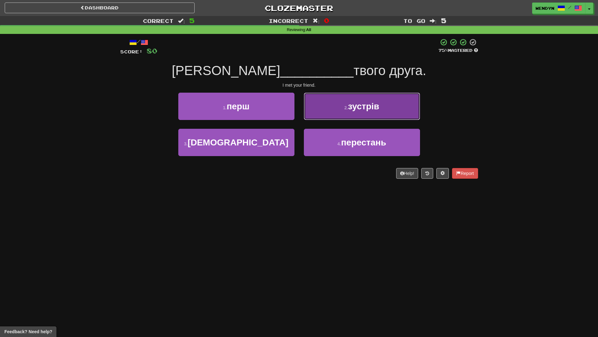
click at [380, 111] on button "2 . зустрів" at bounding box center [362, 106] width 116 height 27
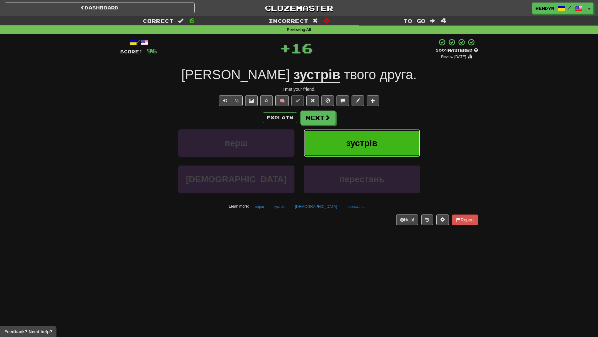
click at [377, 136] on button "зустрів" at bounding box center [362, 142] width 116 height 27
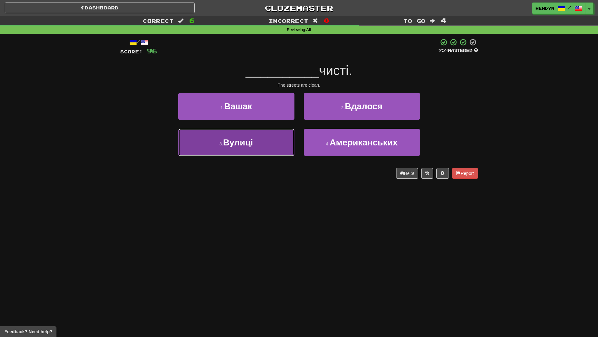
click at [270, 147] on button "3 . Вулиці" at bounding box center [236, 142] width 116 height 27
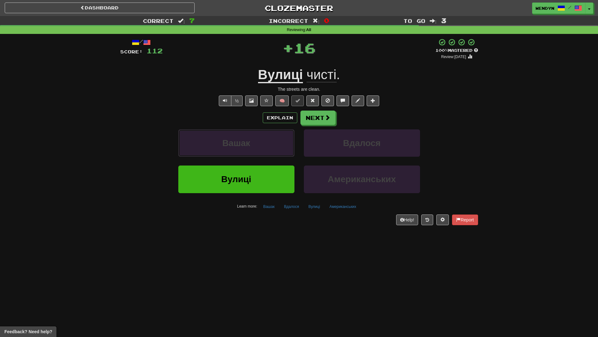
click at [270, 147] on button "Вашак" at bounding box center [236, 142] width 116 height 27
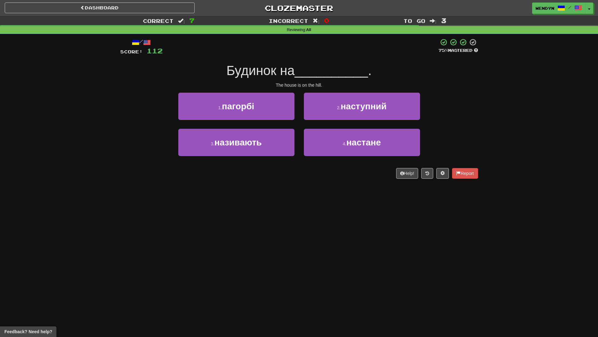
click at [255, 207] on div "Dashboard Clozemaster WendyN / Toggle Dropdown Dashboard Leaderboard Activity F…" at bounding box center [299, 168] width 598 height 337
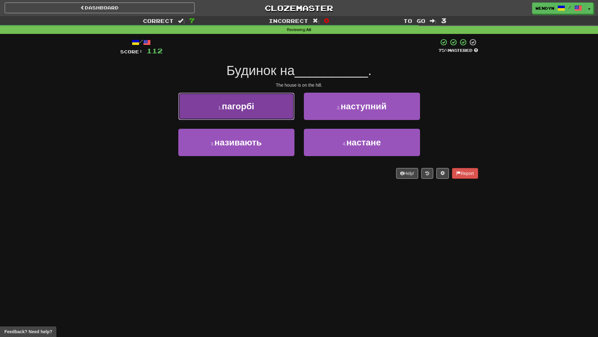
click at [254, 113] on button "1 . пагорбі" at bounding box center [236, 106] width 116 height 27
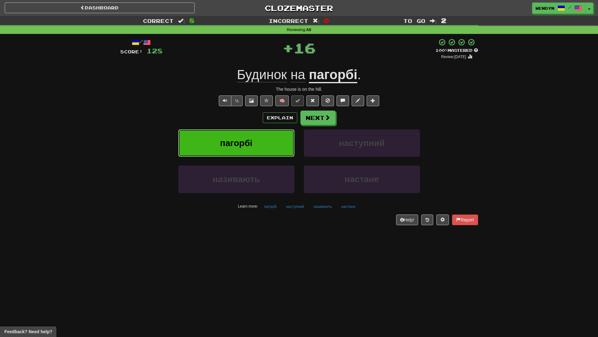
click at [254, 135] on button "пагорбі" at bounding box center [236, 142] width 116 height 27
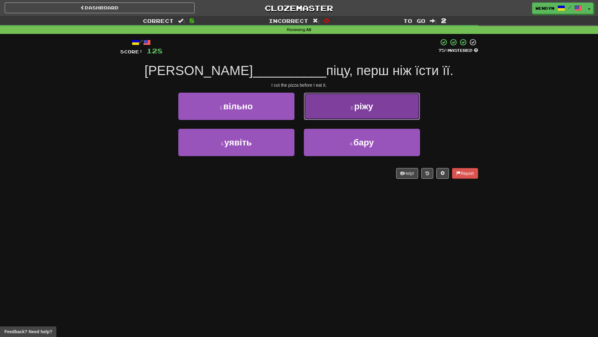
click at [391, 108] on button "2 . ріжу" at bounding box center [362, 106] width 116 height 27
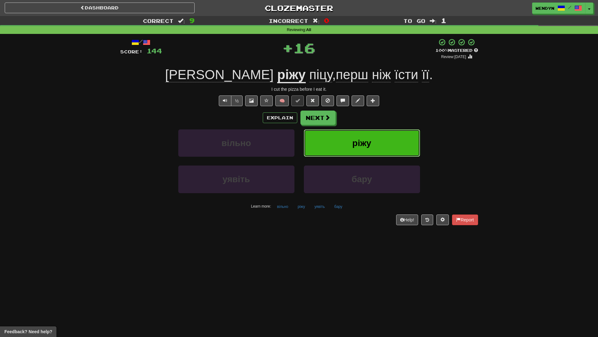
click at [371, 144] on span "ріжу" at bounding box center [361, 143] width 19 height 10
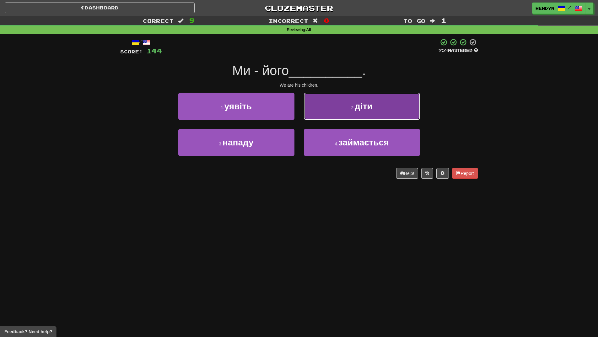
click at [377, 108] on button "2 . діти" at bounding box center [362, 106] width 116 height 27
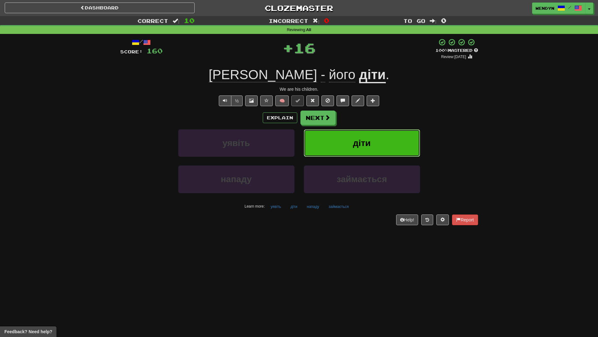
click at [373, 137] on button "діти" at bounding box center [362, 142] width 116 height 27
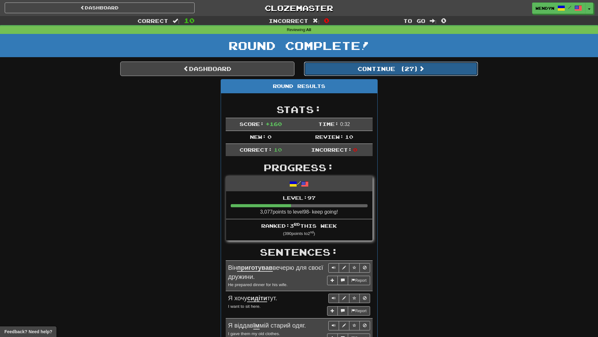
click at [420, 71] on button "Continue ( 27 )" at bounding box center [391, 69] width 174 height 14
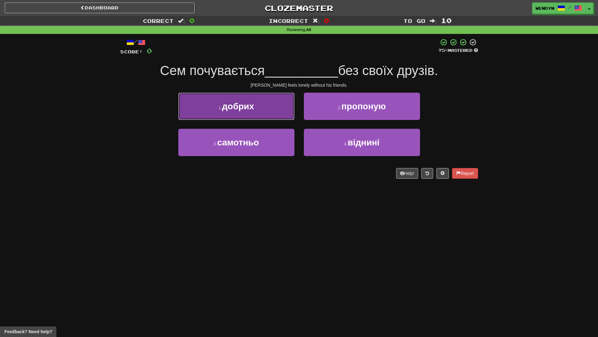
click at [253, 116] on button "1 . добрих" at bounding box center [236, 106] width 116 height 27
click at [257, 115] on button "1 . самотньо" at bounding box center [236, 106] width 116 height 27
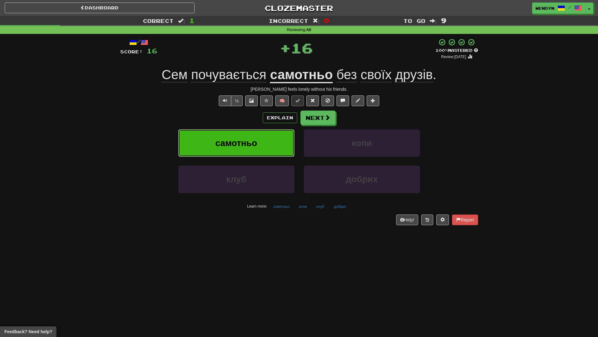
click at [255, 138] on span "самотньо" at bounding box center [236, 143] width 42 height 10
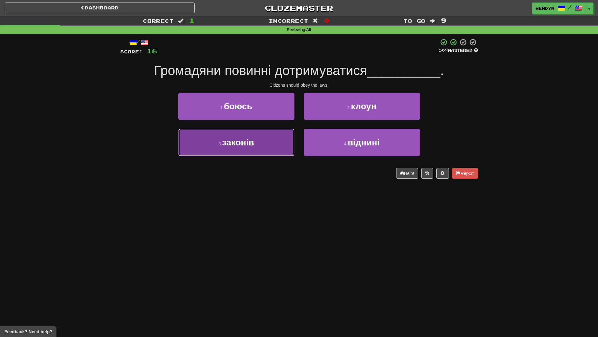
click at [273, 149] on button "3 . законів" at bounding box center [236, 142] width 116 height 27
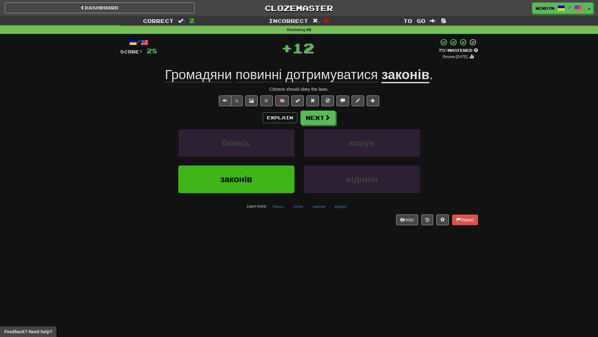
click at [271, 215] on div "Help! Report" at bounding box center [299, 220] width 358 height 11
click at [268, 186] on button "законів" at bounding box center [236, 179] width 116 height 27
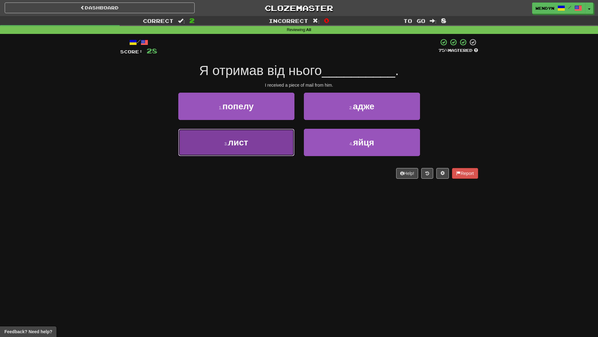
click at [274, 144] on button "[DATE]" at bounding box center [236, 142] width 116 height 27
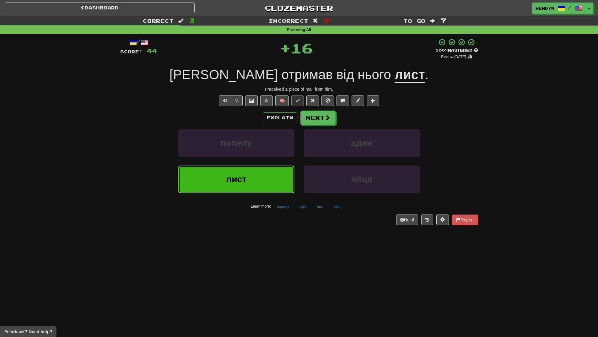
click at [255, 170] on button "лист" at bounding box center [236, 179] width 116 height 27
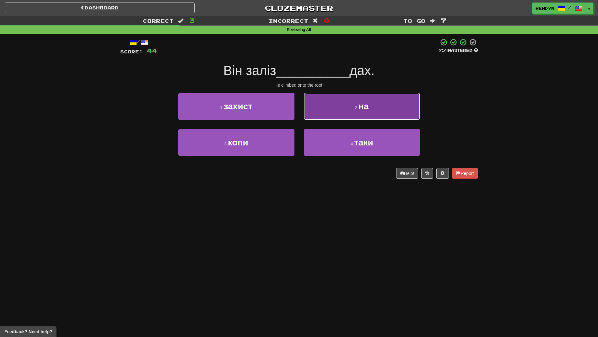
click at [372, 110] on button "2 . на" at bounding box center [362, 106] width 116 height 27
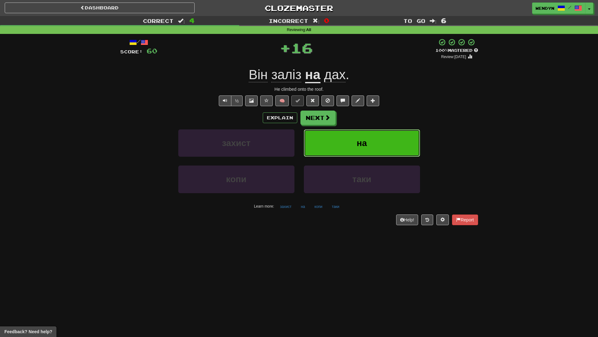
click at [371, 138] on button "на" at bounding box center [362, 142] width 116 height 27
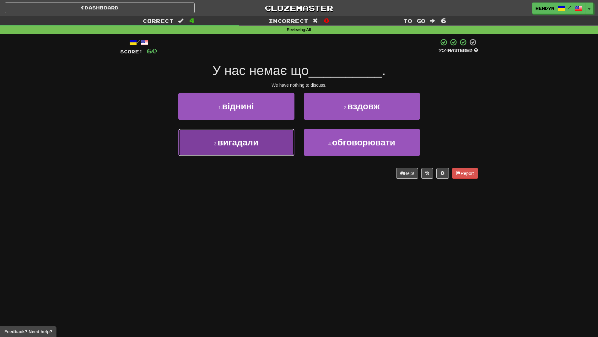
click at [266, 153] on button "3 . вигадали" at bounding box center [236, 142] width 116 height 27
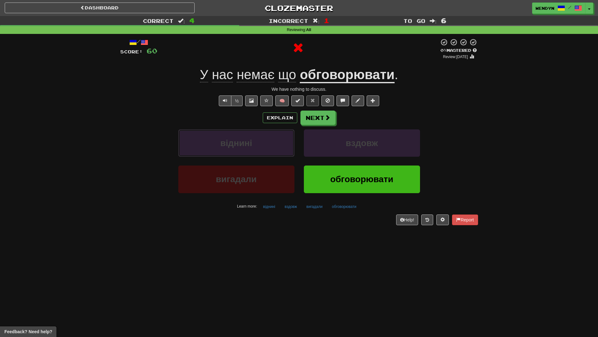
drag, startPoint x: 266, startPoint y: 153, endPoint x: 81, endPoint y: 105, distance: 191.6
click at [81, 105] on div "Correct : 4 Incorrect : 1 To go : 6 Reviewing : All / Score: 60 0 % Mastered Re…" at bounding box center [299, 125] width 598 height 218
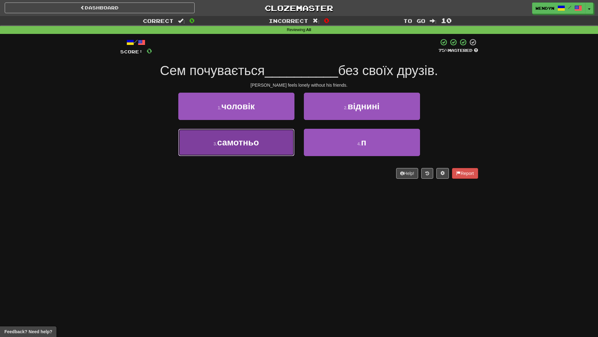
click at [279, 144] on button "3 . самотньо" at bounding box center [236, 142] width 116 height 27
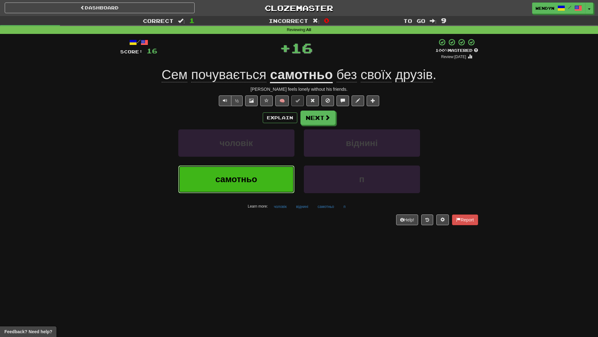
click at [277, 173] on button "самотньо" at bounding box center [236, 179] width 116 height 27
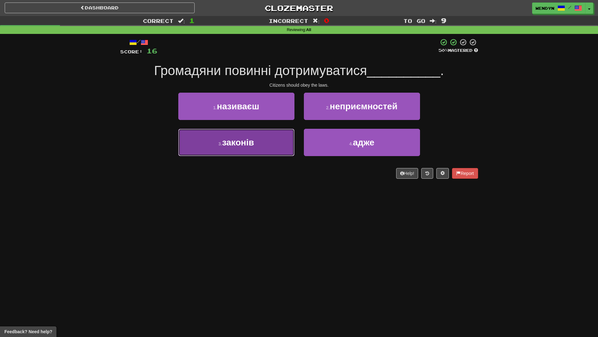
click at [266, 145] on button "3 . законів" at bounding box center [236, 142] width 116 height 27
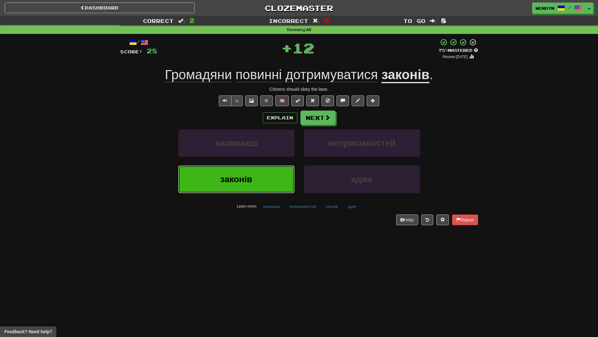
click at [268, 192] on button "законів" at bounding box center [236, 179] width 116 height 27
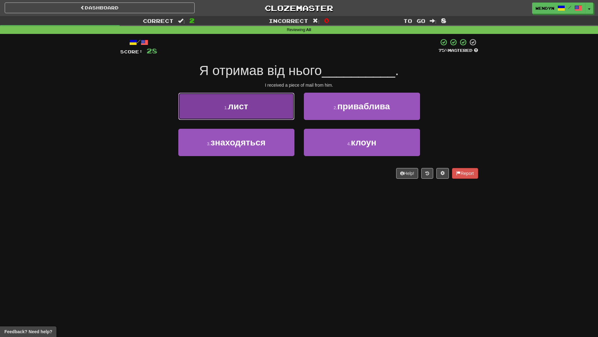
click at [259, 104] on button "1 . лист" at bounding box center [236, 106] width 116 height 27
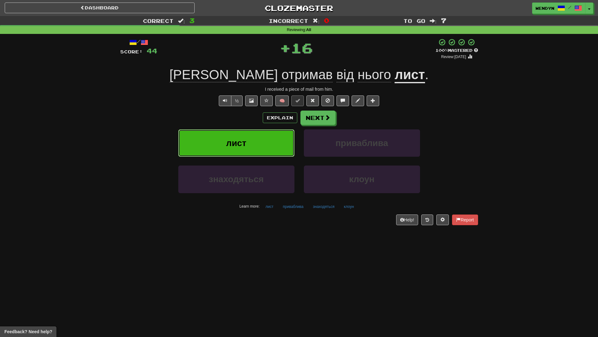
click at [260, 143] on button "лист" at bounding box center [236, 142] width 116 height 27
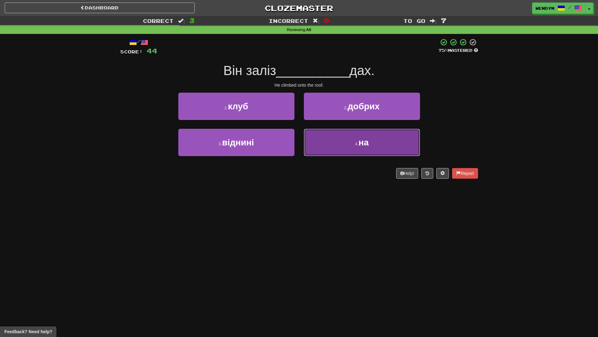
click at [340, 142] on button "4 . на" at bounding box center [362, 142] width 116 height 27
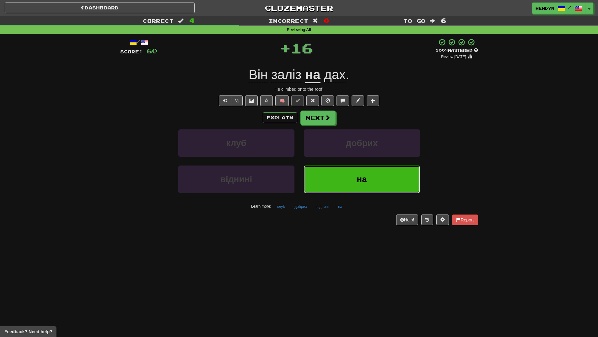
click at [340, 175] on button "на" at bounding box center [362, 179] width 116 height 27
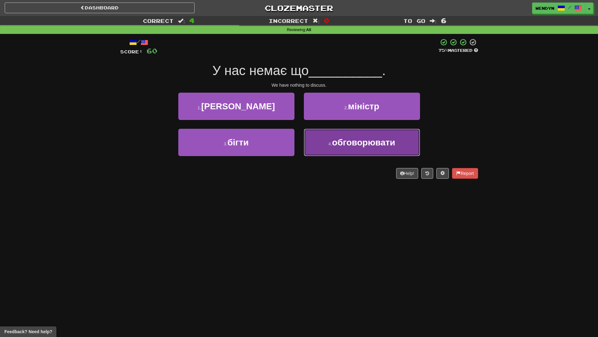
click at [359, 155] on button "4 . обговорювати" at bounding box center [362, 142] width 116 height 27
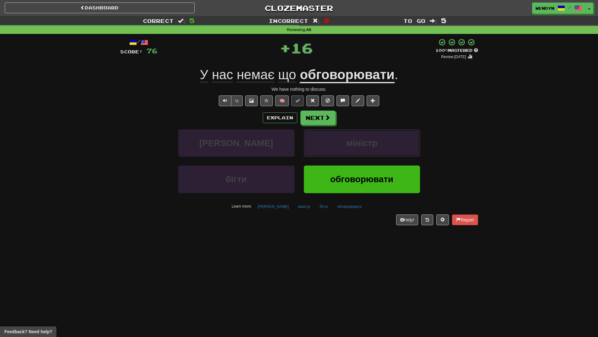
click at [359, 155] on button "міністр" at bounding box center [362, 142] width 116 height 27
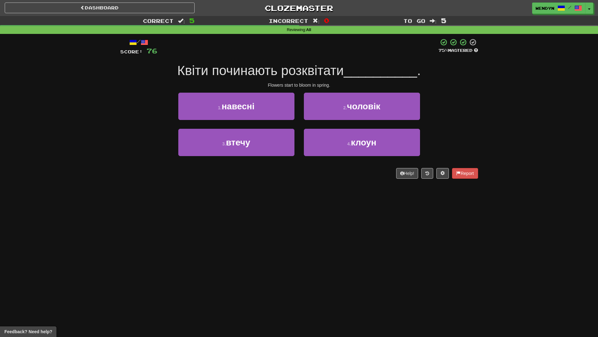
click at [291, 198] on div "Dashboard Clozemaster WendyN / Toggle Dropdown Dashboard Leaderboard Activity F…" at bounding box center [299, 168] width 598 height 337
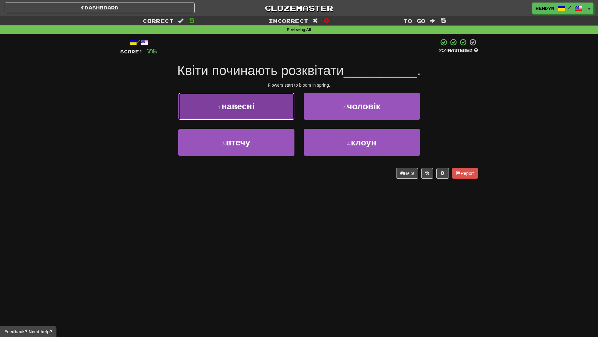
click at [263, 115] on button "1 . навесні" at bounding box center [236, 106] width 116 height 27
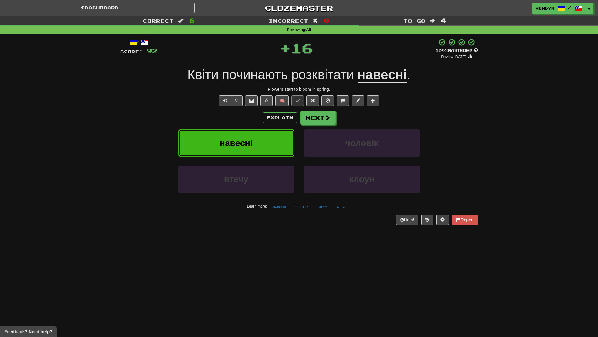
click at [263, 142] on button "навесні" at bounding box center [236, 142] width 116 height 27
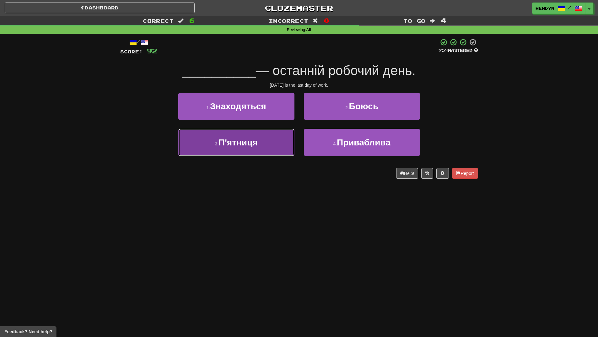
click at [269, 147] on button "3 . П'ятниця" at bounding box center [236, 142] width 116 height 27
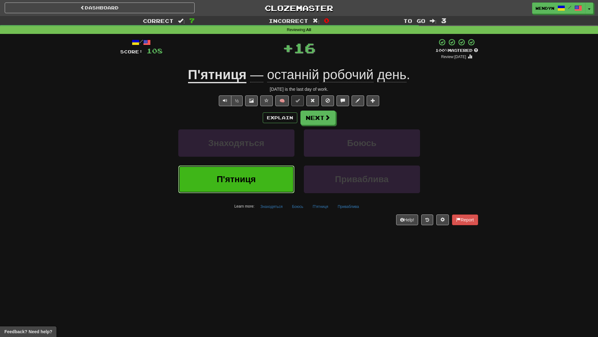
click at [270, 180] on button "П'ятниця" at bounding box center [236, 179] width 116 height 27
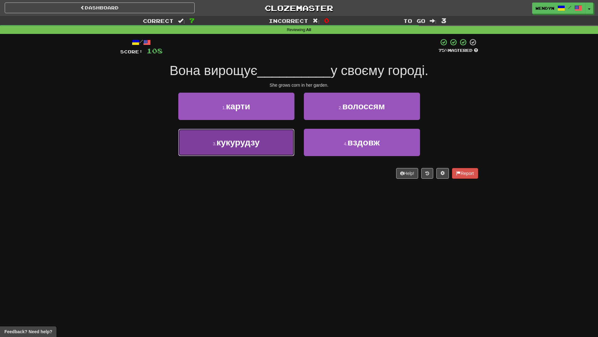
click at [256, 148] on button "3 . кукурудзу" at bounding box center [236, 142] width 116 height 27
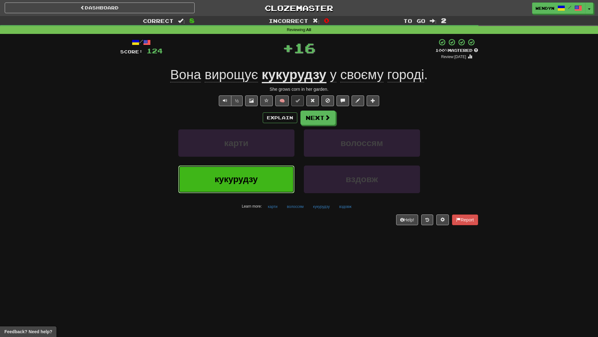
click at [256, 168] on button "кукурудзу" at bounding box center [236, 179] width 116 height 27
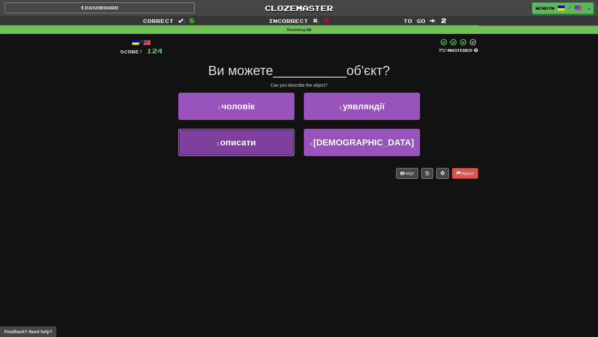
click at [286, 146] on button "3 . описати" at bounding box center [236, 142] width 116 height 27
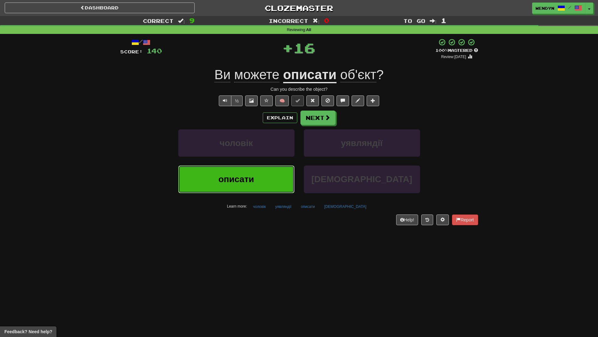
click at [281, 180] on button "описати" at bounding box center [236, 179] width 116 height 27
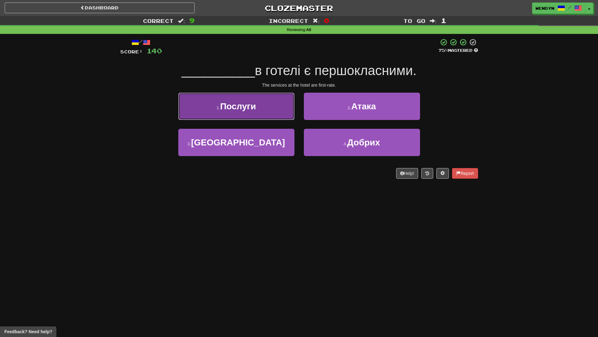
click at [272, 113] on button "1 . Послуги" at bounding box center [236, 106] width 116 height 27
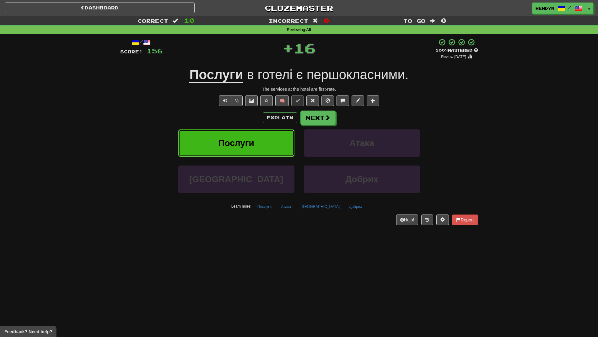
click at [270, 138] on button "Послуги" at bounding box center [236, 142] width 116 height 27
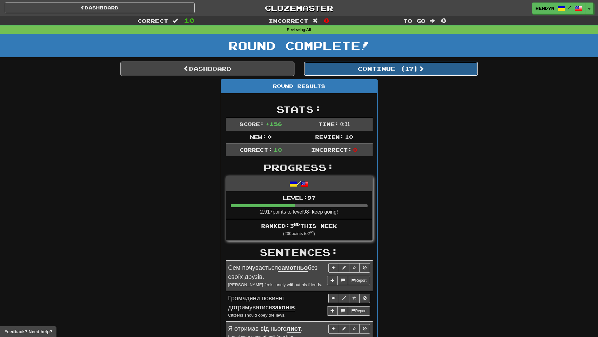
click at [409, 71] on button "Continue ( 17 )" at bounding box center [391, 69] width 174 height 14
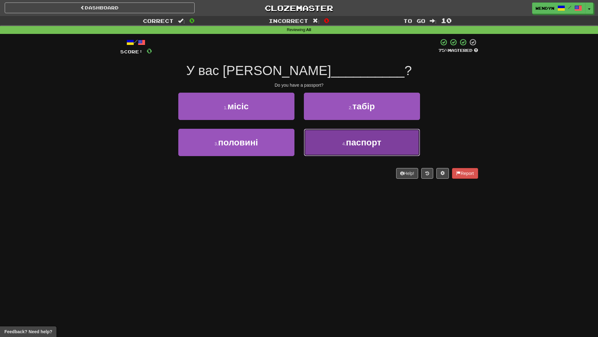
click at [357, 148] on button "4 . паспорт" at bounding box center [362, 142] width 116 height 27
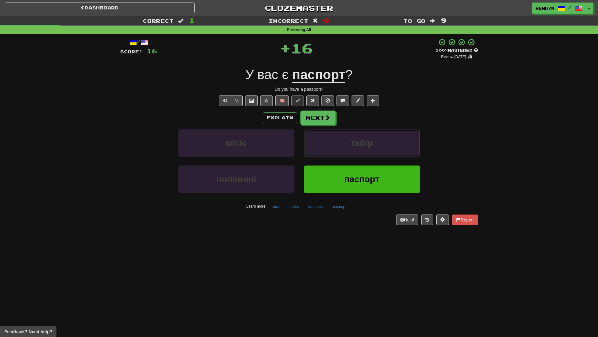
click at [357, 148] on span "табір" at bounding box center [362, 143] width 22 height 10
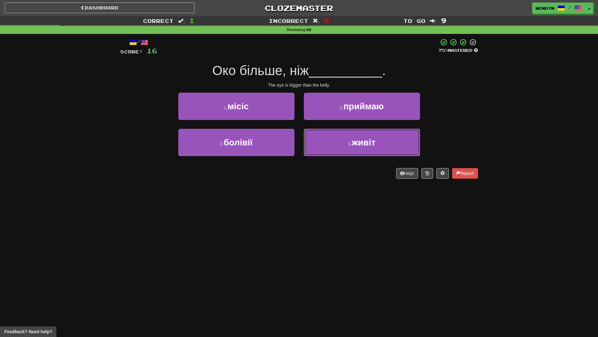
drag, startPoint x: 357, startPoint y: 148, endPoint x: 344, endPoint y: 211, distance: 65.1
click at [344, 211] on div "Dashboard Clozemaster WendyN / Toggle Dropdown Dashboard Leaderboard Activity F…" at bounding box center [299, 168] width 598 height 337
click at [366, 152] on button "4 . живіт" at bounding box center [362, 142] width 116 height 27
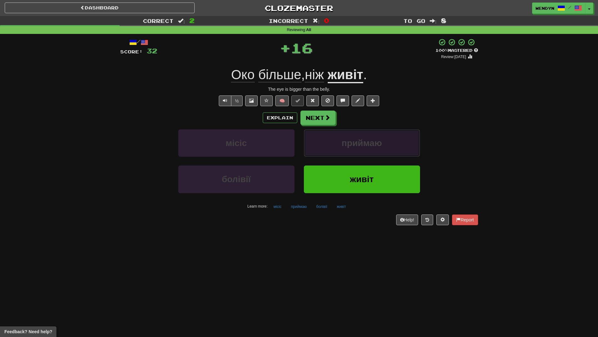
click at [367, 152] on button "приймаю" at bounding box center [362, 142] width 116 height 27
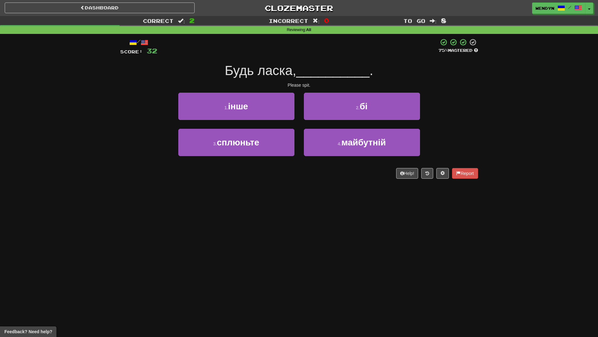
click at [342, 203] on div "Dashboard Clozemaster WendyN / Toggle Dropdown Dashboard Leaderboard Activity F…" at bounding box center [299, 168] width 598 height 337
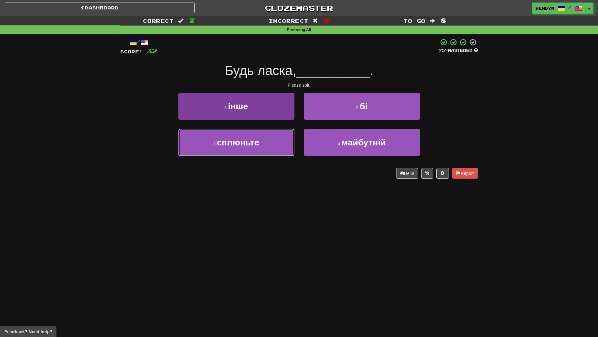
click at [267, 151] on button "3 . сплюньте" at bounding box center [236, 142] width 116 height 27
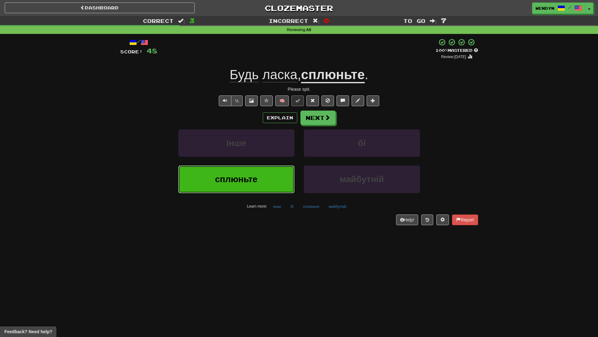
click at [268, 183] on button "сплюньте" at bounding box center [236, 179] width 116 height 27
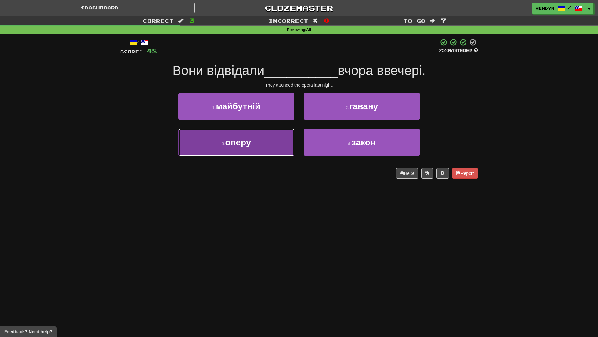
click at [268, 144] on button "3 . оперу" at bounding box center [236, 142] width 116 height 27
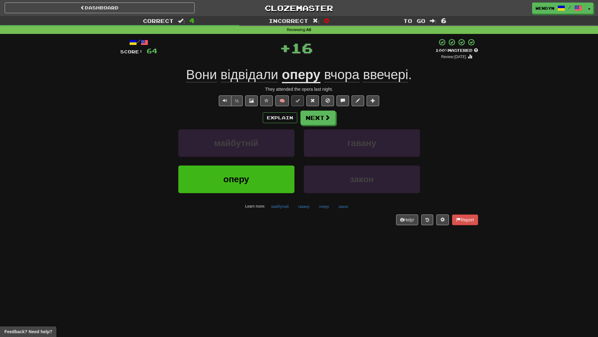
click at [248, 196] on div "оперу" at bounding box center [237, 184] width 126 height 36
click at [247, 183] on span "оперу" at bounding box center [237, 179] width 26 height 10
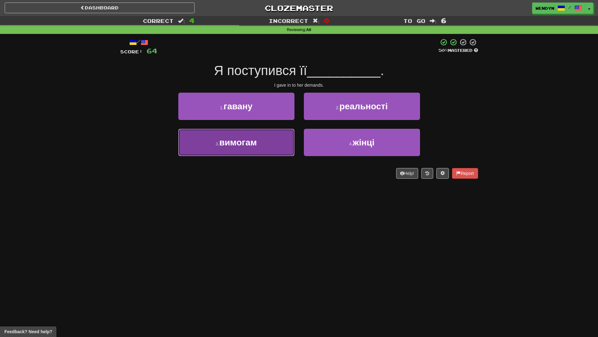
click at [258, 151] on button "3 . вимогам" at bounding box center [236, 142] width 116 height 27
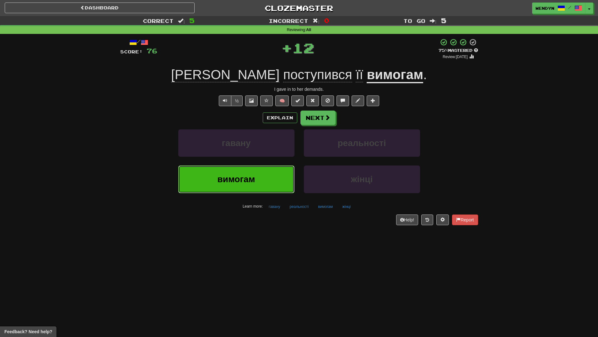
click at [254, 179] on span "вимогам" at bounding box center [237, 179] width 38 height 10
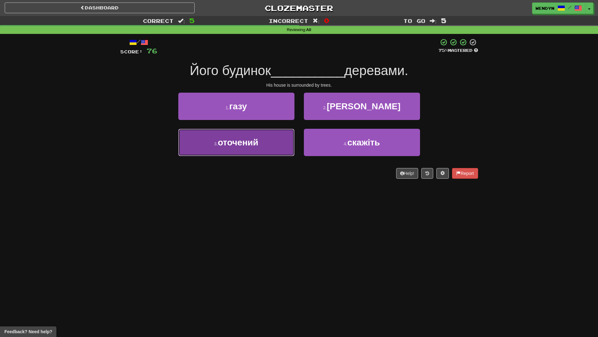
click at [264, 143] on button "3 . оточений" at bounding box center [236, 142] width 116 height 27
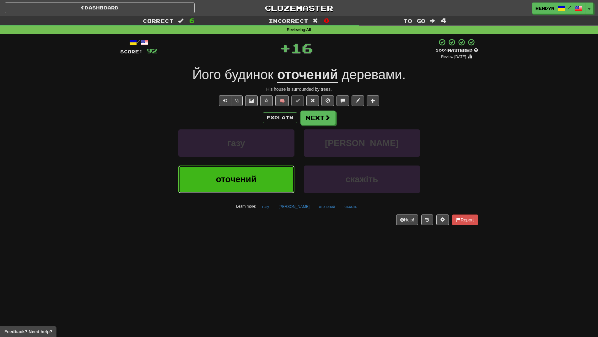
click at [264, 174] on button "оточений" at bounding box center [236, 179] width 116 height 27
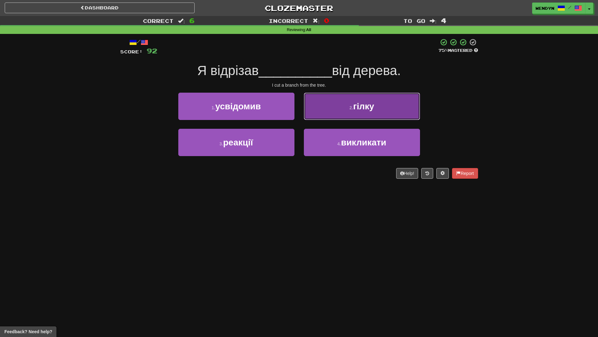
click at [398, 105] on button "2 . гілку" at bounding box center [362, 106] width 116 height 27
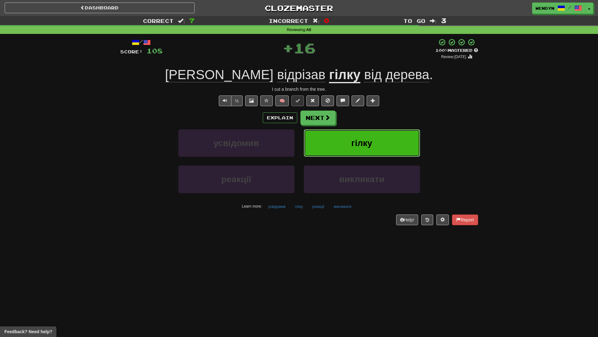
click at [392, 136] on button "гілку" at bounding box center [362, 142] width 116 height 27
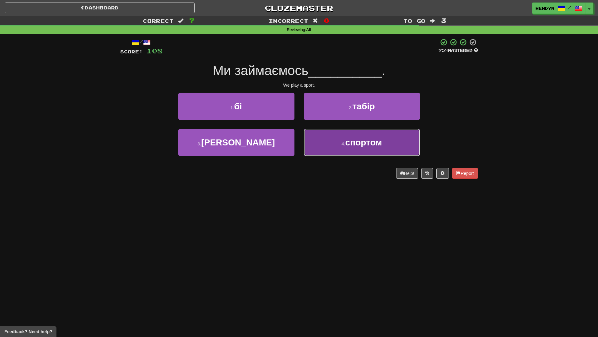
click at [337, 145] on button "4 . спортом" at bounding box center [362, 142] width 116 height 27
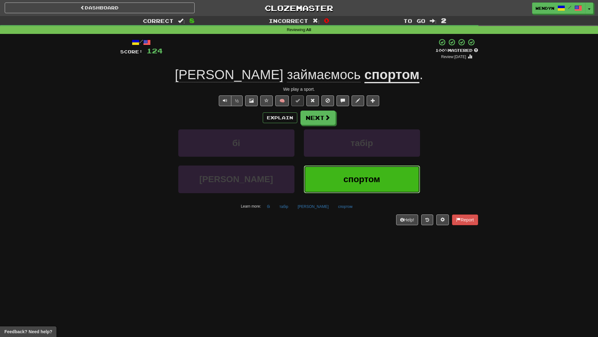
click at [341, 175] on button "спортом" at bounding box center [362, 179] width 116 height 27
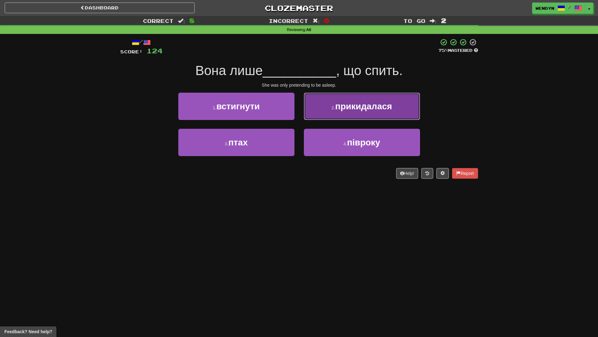
click at [406, 113] on button "2 . прикидалася" at bounding box center [362, 106] width 116 height 27
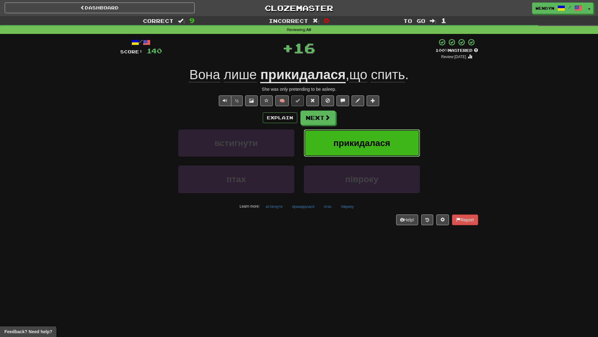
click at [399, 140] on button "прикидалася" at bounding box center [362, 142] width 116 height 27
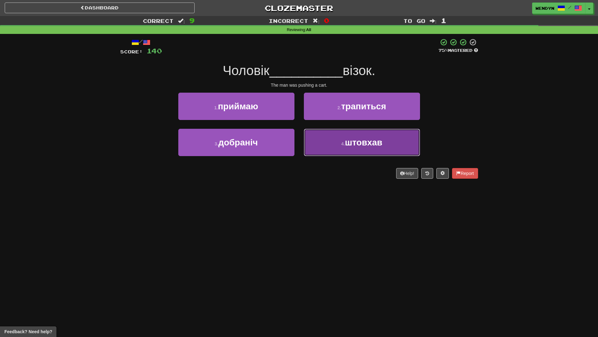
click at [382, 150] on button "4 . штовхав" at bounding box center [362, 142] width 116 height 27
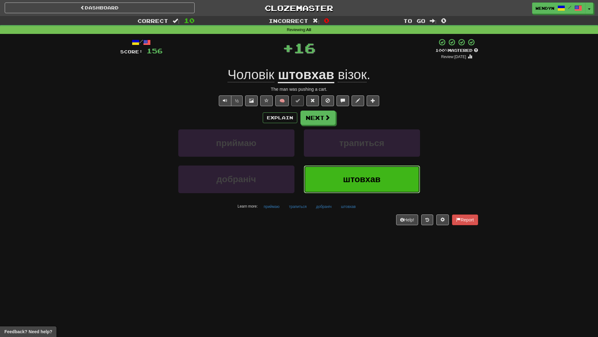
click at [371, 171] on button "штовхав" at bounding box center [362, 179] width 116 height 27
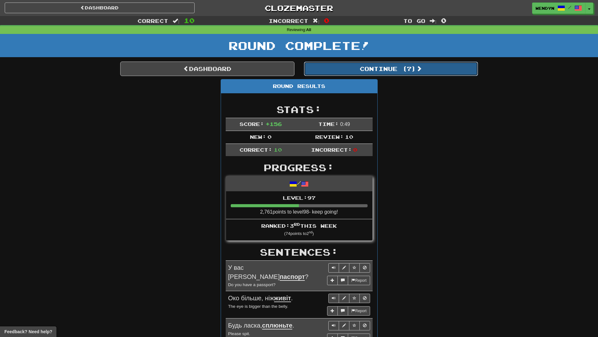
click at [408, 67] on button "Continue ( 7 )" at bounding box center [391, 69] width 174 height 14
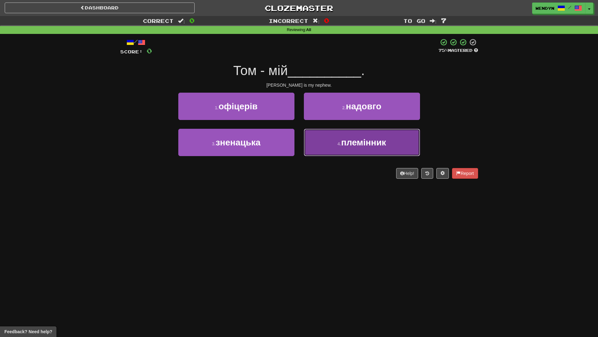
click at [359, 151] on button "4 . племінник" at bounding box center [362, 142] width 116 height 27
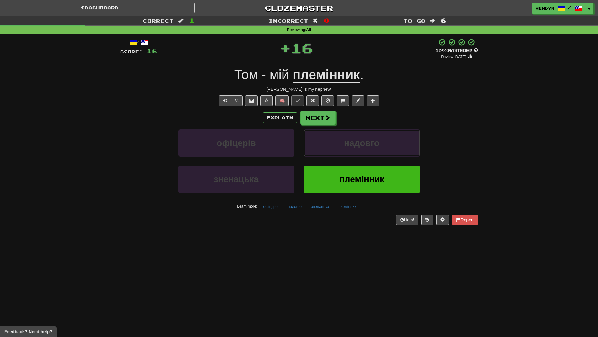
click at [359, 151] on button "надовго" at bounding box center [362, 142] width 116 height 27
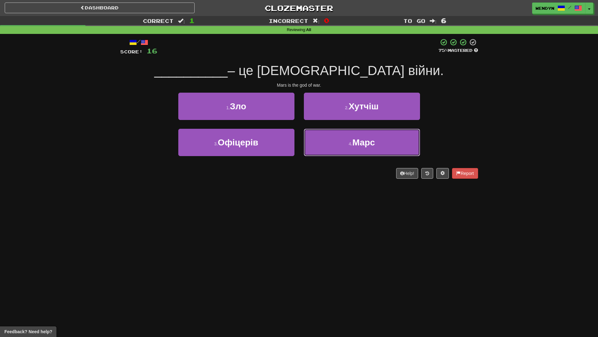
click at [359, 151] on button "4 . Марс" at bounding box center [362, 142] width 116 height 27
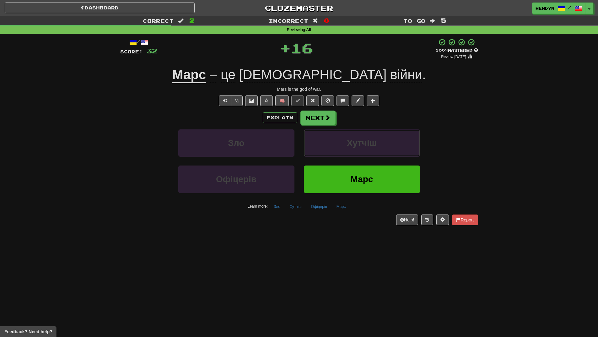
click at [359, 151] on button "Хутчіш" at bounding box center [362, 142] width 116 height 27
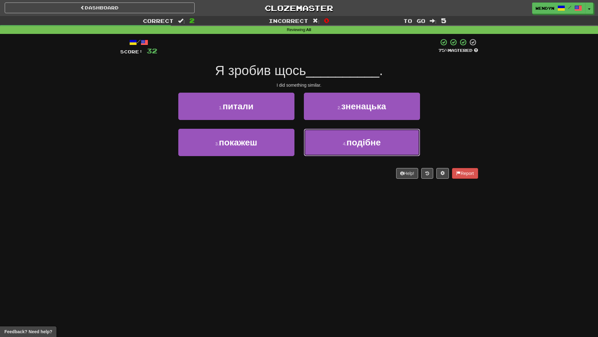
drag, startPoint x: 359, startPoint y: 151, endPoint x: 287, endPoint y: 198, distance: 86.1
click at [287, 198] on div "Dashboard Clozemaster WendyN / Toggle Dropdown Dashboard Leaderboard Activity F…" at bounding box center [299, 168] width 598 height 337
click at [365, 150] on button "4 . подібне" at bounding box center [362, 142] width 116 height 27
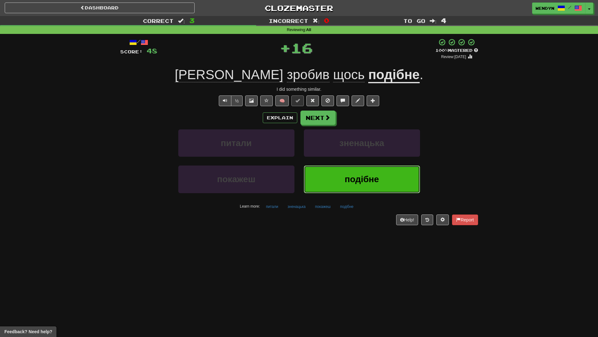
drag, startPoint x: 356, startPoint y: 173, endPoint x: 248, endPoint y: 206, distance: 112.5
click at [351, 176] on button "подібне" at bounding box center [362, 179] width 116 height 27
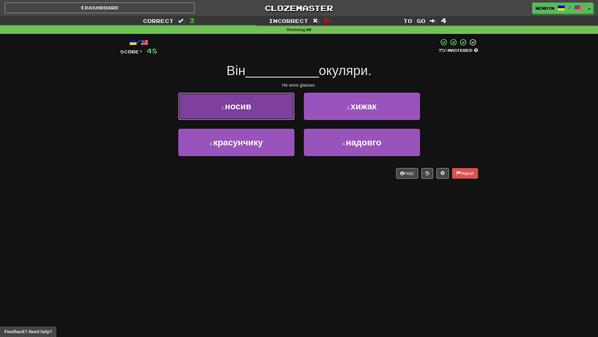
click at [248, 108] on span "носив" at bounding box center [238, 106] width 26 height 10
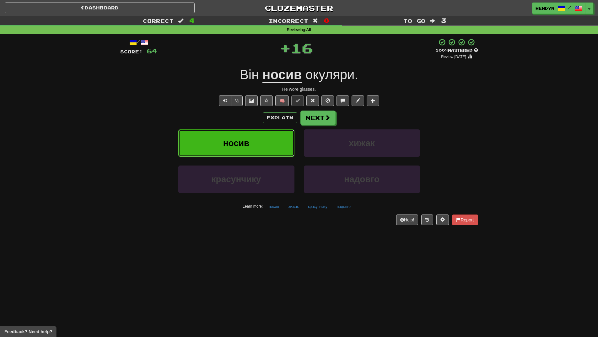
click at [245, 134] on button "носив" at bounding box center [236, 142] width 116 height 27
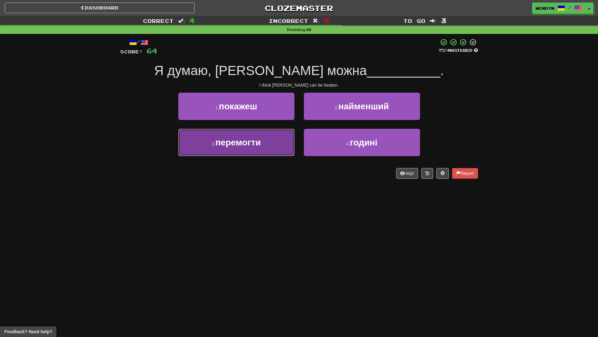
click at [250, 150] on button "3 . перемогти" at bounding box center [236, 142] width 116 height 27
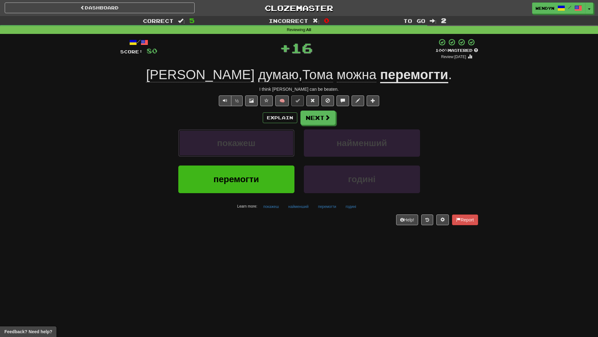
click at [250, 150] on button "покажеш" at bounding box center [236, 142] width 116 height 27
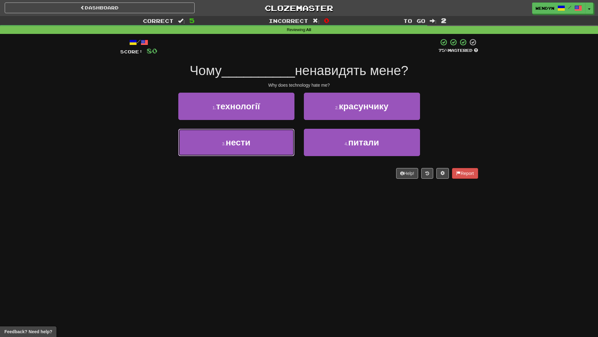
drag, startPoint x: 250, startPoint y: 150, endPoint x: 241, endPoint y: 190, distance: 41.3
click at [241, 190] on div "Dashboard Clozemaster WendyN / Toggle Dropdown Dashboard Leaderboard Activity F…" at bounding box center [299, 168] width 598 height 337
click at [237, 193] on div "Dashboard Clozemaster WendyN / Toggle Dropdown Dashboard Leaderboard Activity F…" at bounding box center [299, 168] width 598 height 337
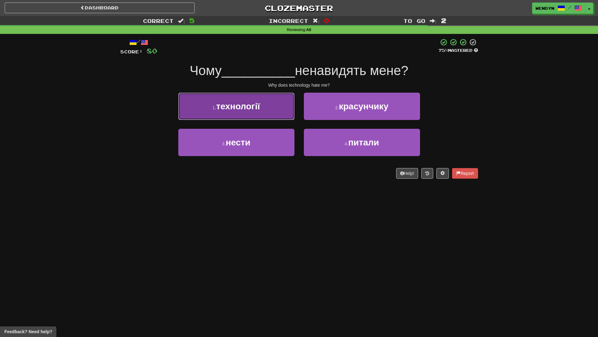
click at [264, 111] on button "1 . технології" at bounding box center [236, 106] width 116 height 27
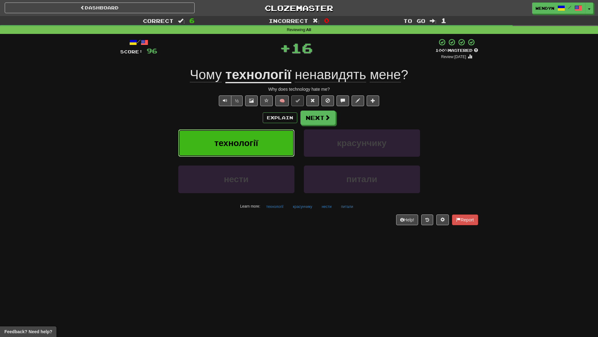
click at [259, 139] on button "технології" at bounding box center [236, 142] width 116 height 27
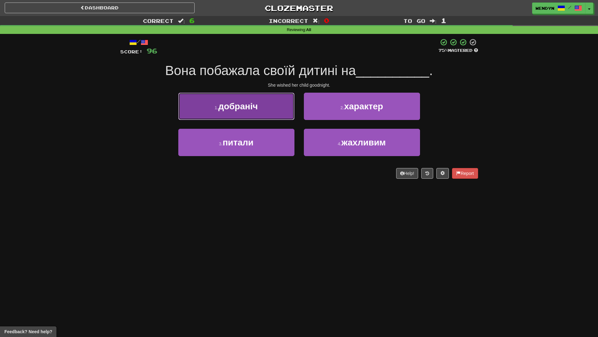
click at [264, 112] on button "1 . добраніч" at bounding box center [236, 106] width 116 height 27
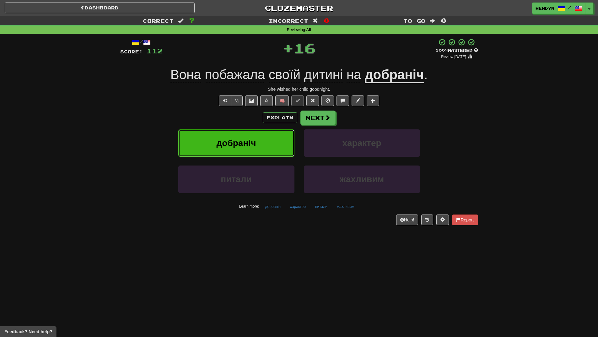
click at [260, 137] on button "добраніч" at bounding box center [236, 142] width 116 height 27
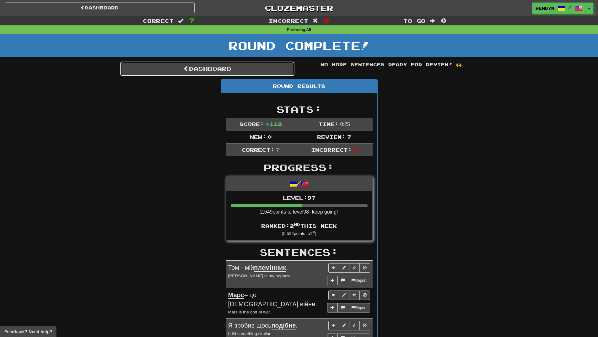
click at [254, 71] on link "Dashboard" at bounding box center [207, 69] width 174 height 14
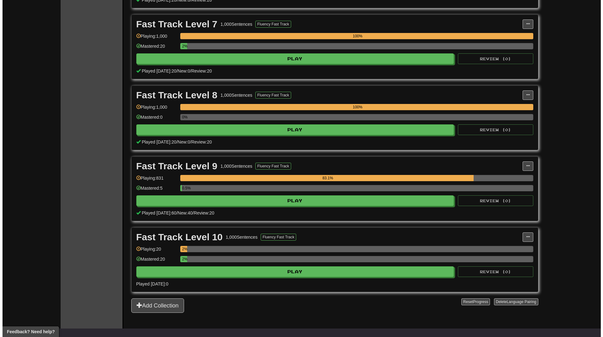
scroll to position [565, 0]
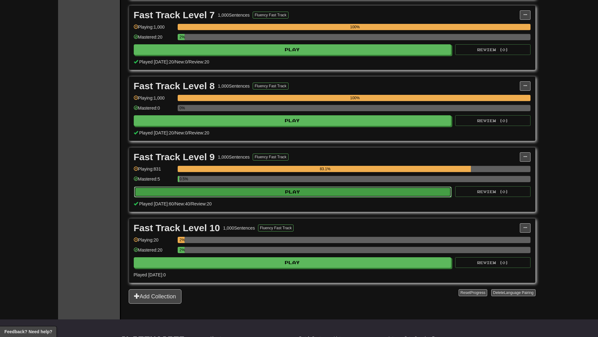
click at [341, 194] on button "Play" at bounding box center [293, 192] width 318 height 11
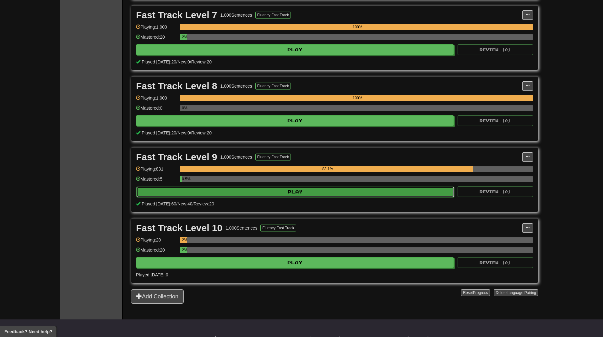
select select "**"
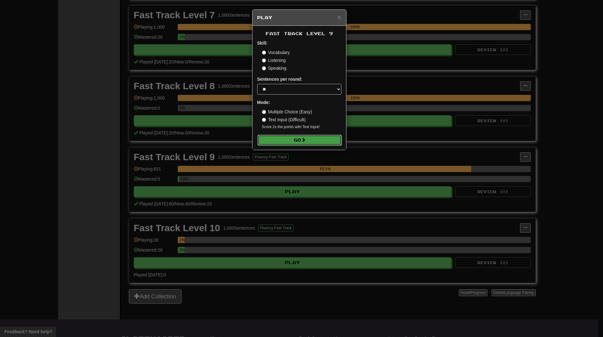
click at [323, 142] on button "Go" at bounding box center [300, 140] width 84 height 11
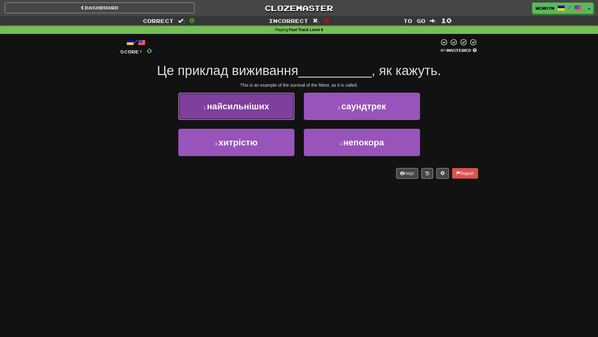
click at [261, 117] on button "1 . найсильніших" at bounding box center [236, 106] width 116 height 27
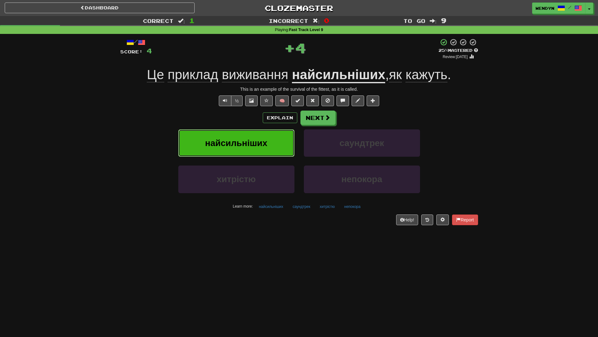
click at [257, 140] on span "найсильніших" at bounding box center [236, 143] width 62 height 10
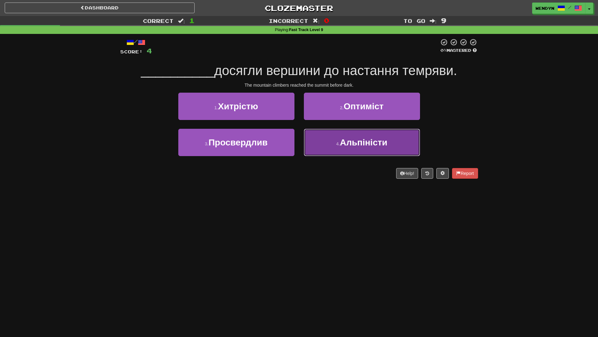
click at [379, 152] on button "4 . Альпіністи" at bounding box center [362, 142] width 116 height 27
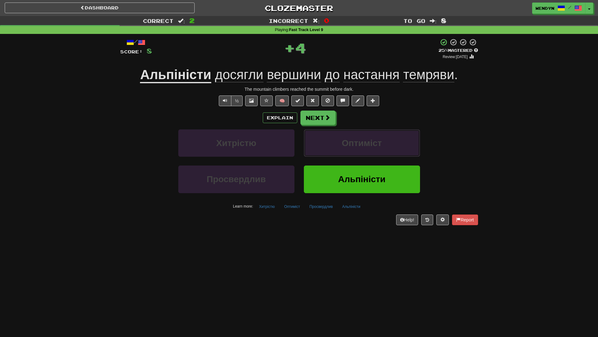
click at [379, 152] on button "Оптиміст" at bounding box center [362, 142] width 116 height 27
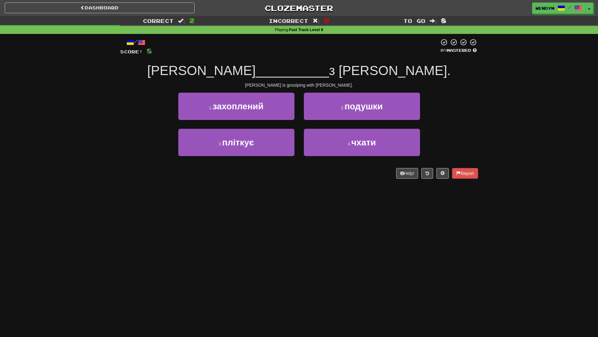
click at [361, 194] on div "Dashboard Clozemaster WendyN / Toggle Dropdown Dashboard Leaderboard Activity F…" at bounding box center [299, 168] width 598 height 337
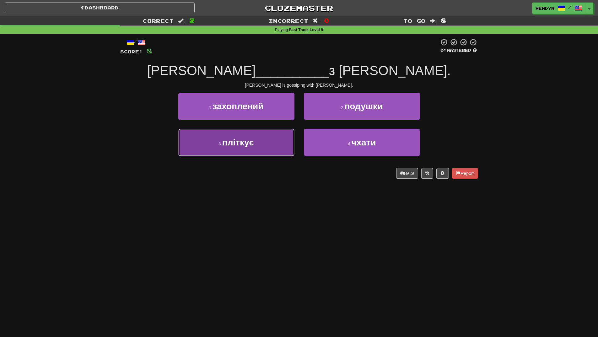
click at [230, 152] on button "3 . пліткує" at bounding box center [236, 142] width 116 height 27
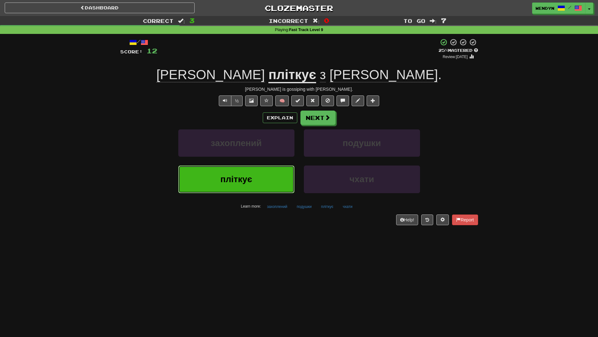
click at [243, 182] on span "пліткує" at bounding box center [237, 179] width 32 height 10
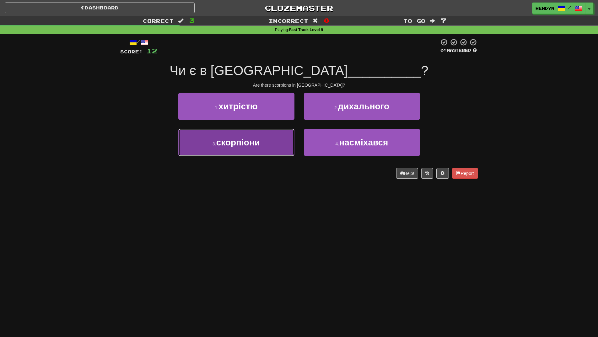
click at [259, 146] on span "скорпіони" at bounding box center [238, 143] width 44 height 10
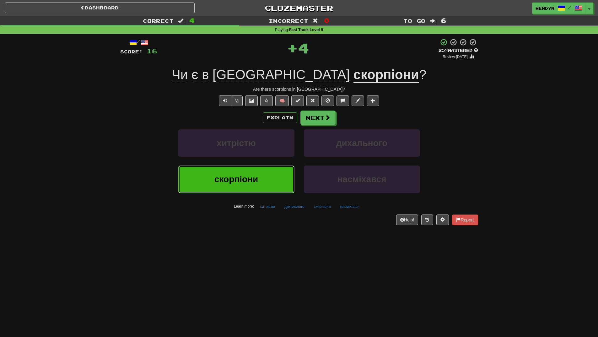
click at [258, 172] on button "скорпіони" at bounding box center [236, 179] width 116 height 27
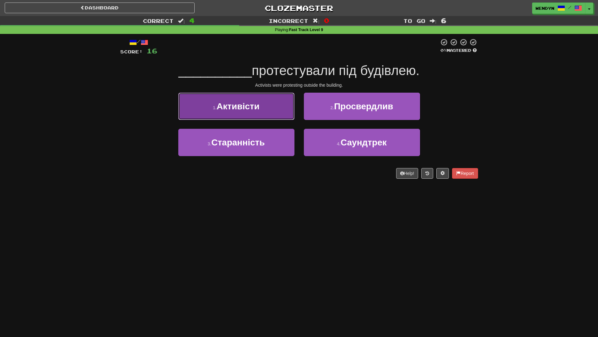
click at [260, 109] on span "Активісти" at bounding box center [238, 106] width 43 height 10
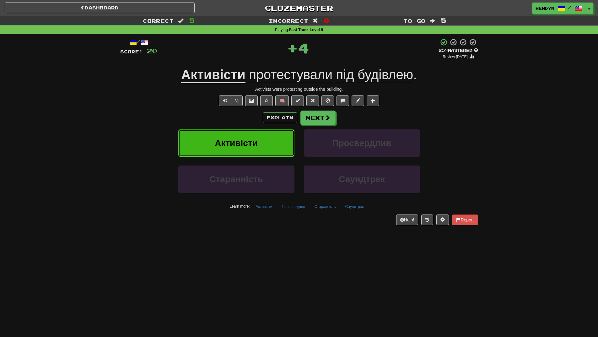
click at [251, 145] on span "Активісти" at bounding box center [236, 143] width 43 height 10
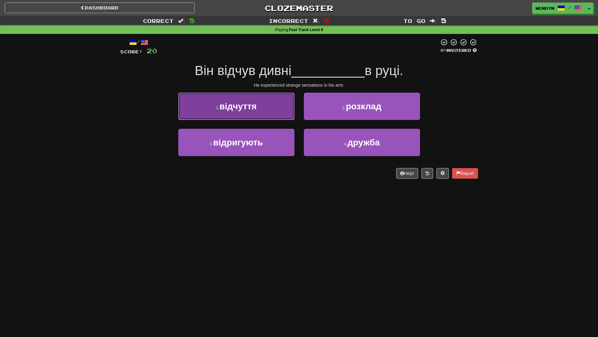
click at [259, 108] on button "1 . відчуття" at bounding box center [236, 106] width 116 height 27
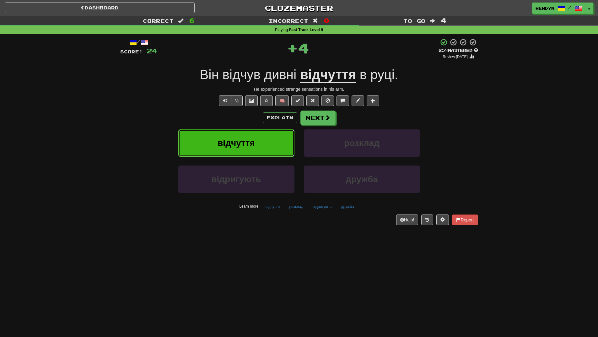
click at [257, 137] on button "відчуття" at bounding box center [236, 142] width 116 height 27
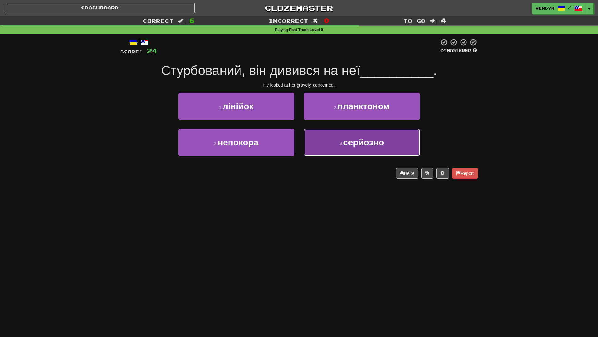
click at [362, 145] on span "серйозно" at bounding box center [363, 143] width 41 height 10
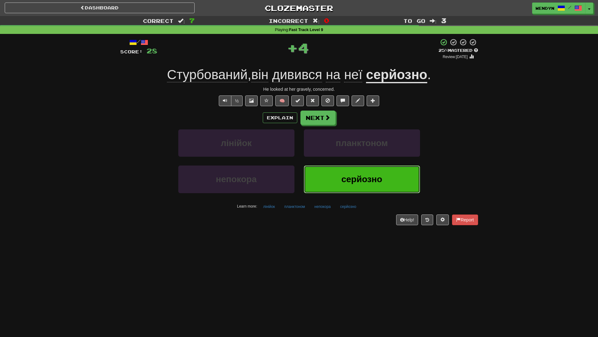
click at [354, 167] on button "серйозно" at bounding box center [362, 179] width 116 height 27
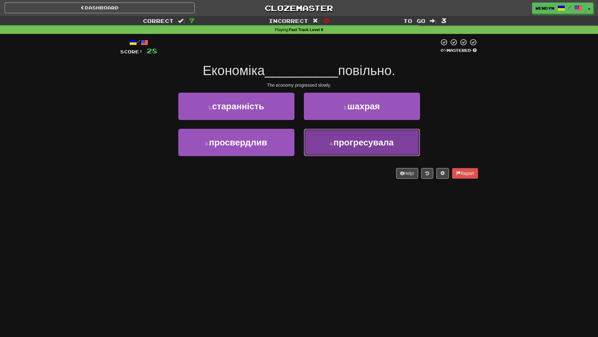
click at [368, 148] on button "4 . прогресувала" at bounding box center [362, 142] width 116 height 27
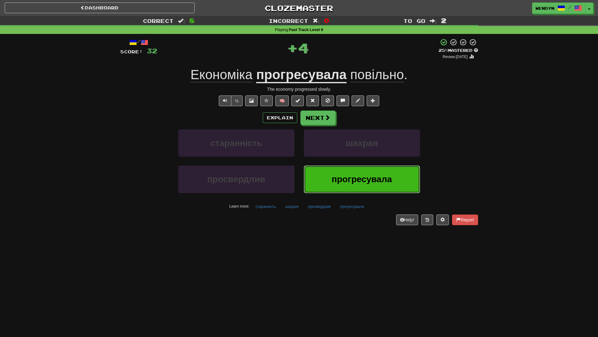
click at [363, 174] on span "прогресувала" at bounding box center [362, 179] width 60 height 10
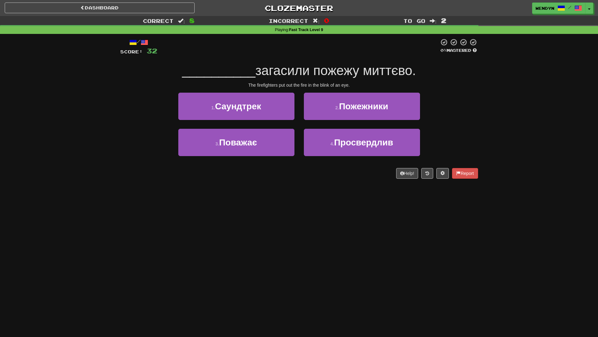
click at [392, 83] on div "The firefighters put out the fire in the blink of an eye." at bounding box center [299, 85] width 358 height 6
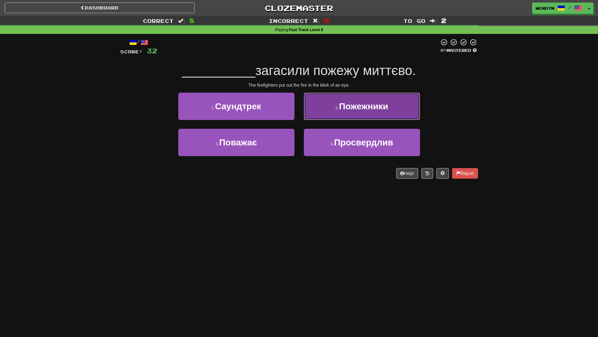
click at [388, 101] on span "Пожежники" at bounding box center [363, 106] width 49 height 10
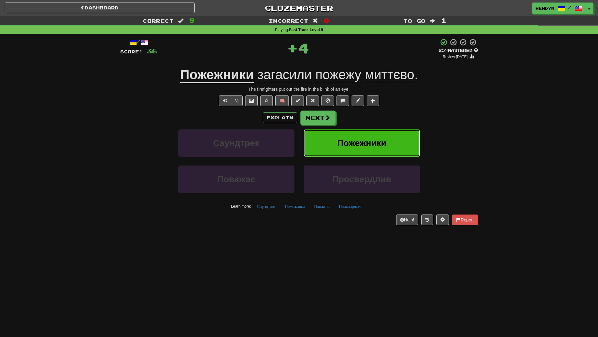
click at [378, 135] on button "Пожежники" at bounding box center [362, 142] width 116 height 27
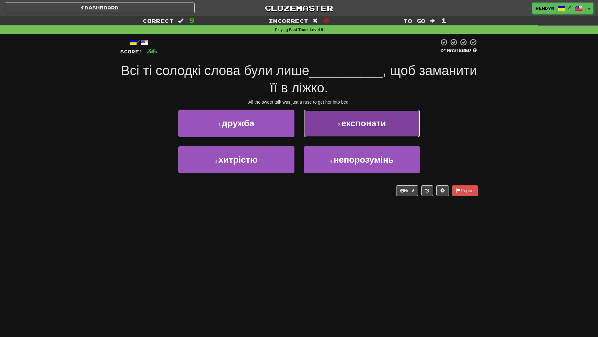
click at [389, 134] on button "2 . експонати" at bounding box center [362, 123] width 116 height 27
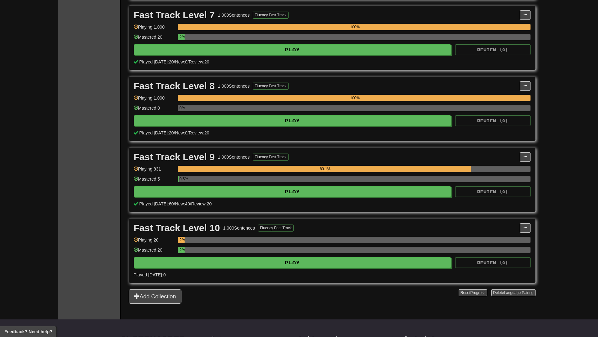
scroll to position [565, 0]
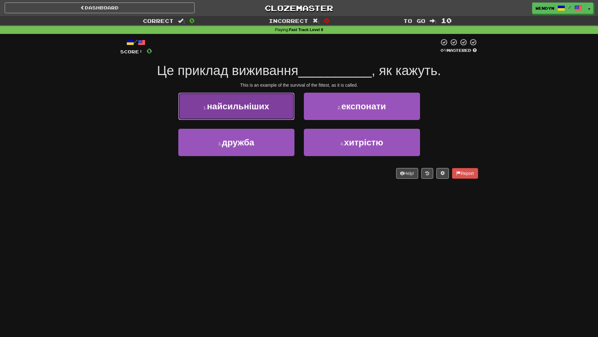
click at [258, 110] on span "найсильніших" at bounding box center [238, 106] width 62 height 10
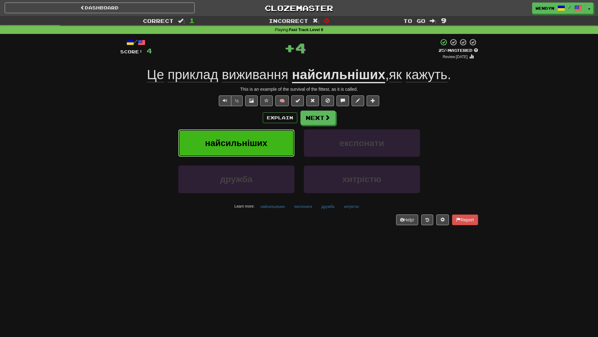
click at [250, 145] on span "найсильніших" at bounding box center [236, 143] width 62 height 10
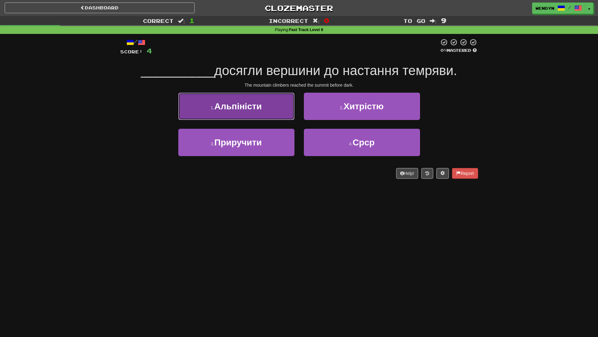
click at [257, 113] on button "1 . Альпіністи" at bounding box center [236, 106] width 116 height 27
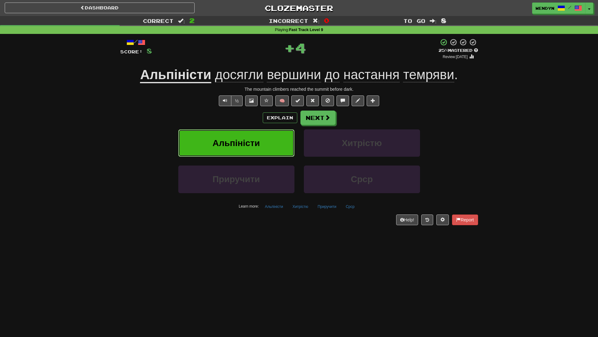
click at [251, 144] on span "Альпіністи" at bounding box center [236, 143] width 47 height 10
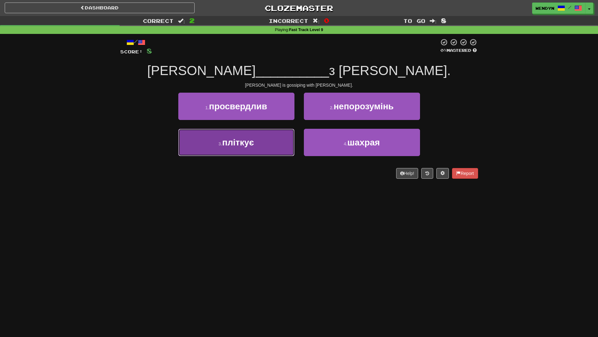
click at [250, 151] on button "3 . пліткує" at bounding box center [236, 142] width 116 height 27
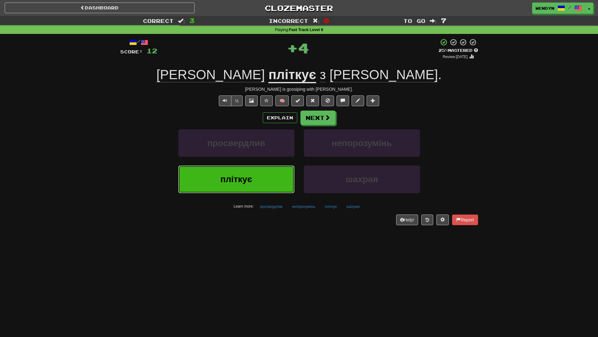
click at [247, 173] on button "пліткує" at bounding box center [236, 179] width 116 height 27
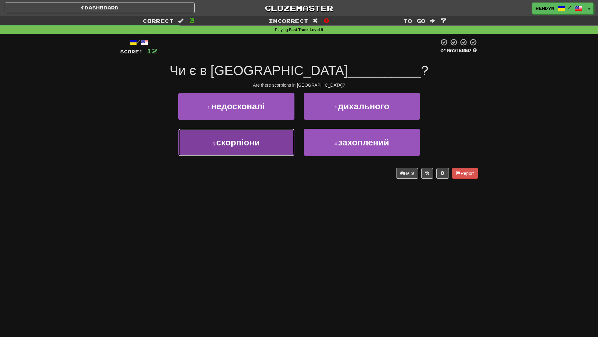
click at [250, 155] on button "3 . скорпіони" at bounding box center [236, 142] width 116 height 27
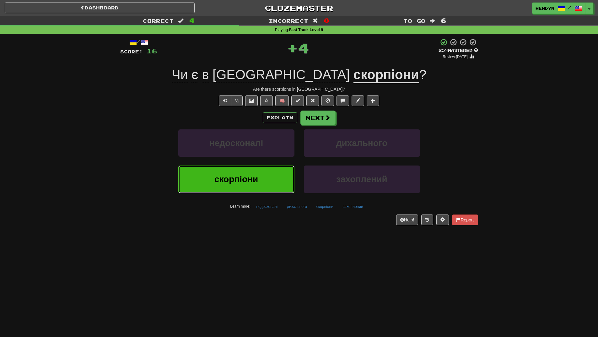
click at [248, 180] on span "скорпіони" at bounding box center [237, 179] width 44 height 10
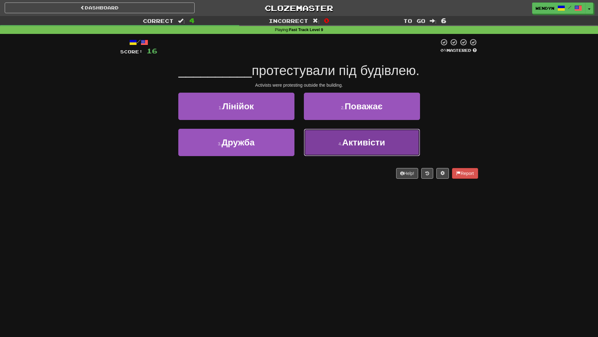
click at [353, 143] on span "Активісти" at bounding box center [363, 143] width 43 height 10
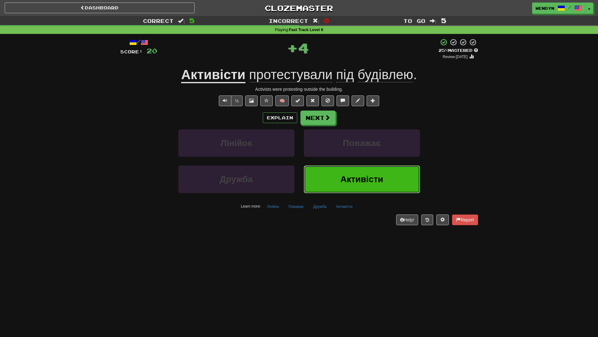
click at [341, 174] on span "Активісти" at bounding box center [362, 179] width 43 height 10
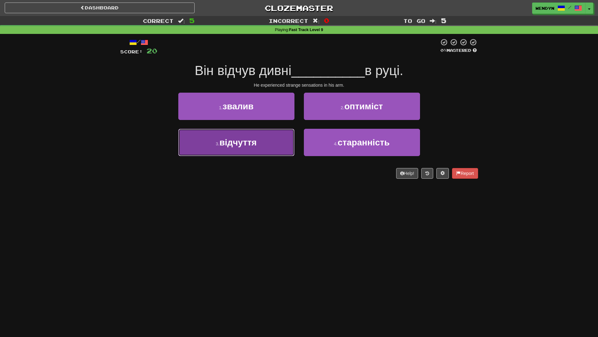
click at [278, 155] on button "3 . відчуття" at bounding box center [236, 142] width 116 height 27
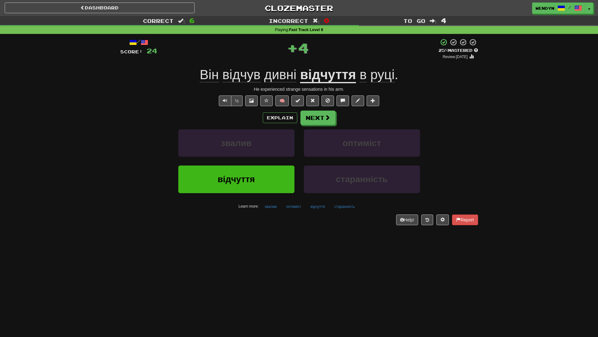
click at [275, 161] on div "звалив" at bounding box center [237, 147] width 126 height 36
click at [274, 174] on button "відчуття" at bounding box center [236, 179] width 116 height 27
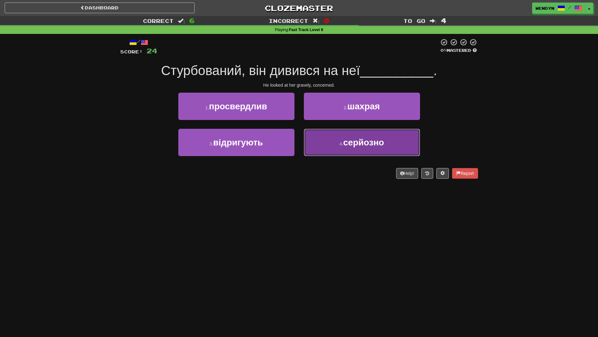
click at [329, 155] on button "4 . серйозно" at bounding box center [362, 142] width 116 height 27
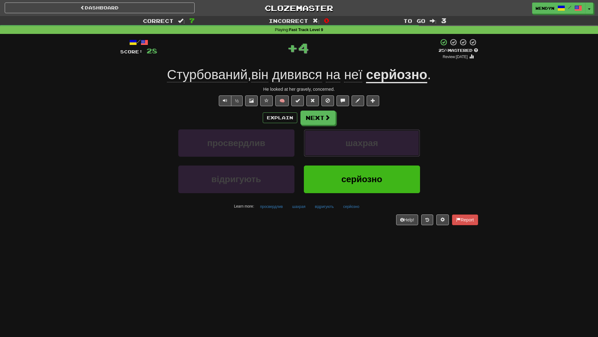
click at [329, 155] on button "шахрая" at bounding box center [362, 142] width 116 height 27
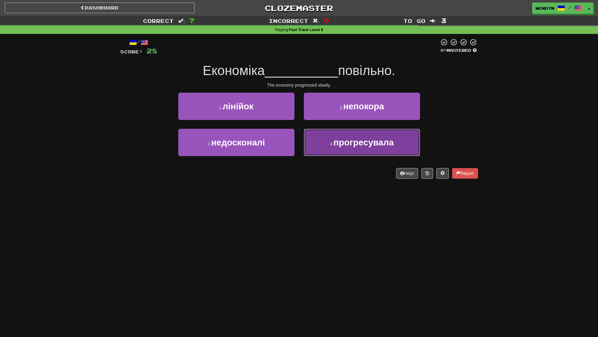
click at [339, 153] on button "4 . прогресувала" at bounding box center [362, 142] width 116 height 27
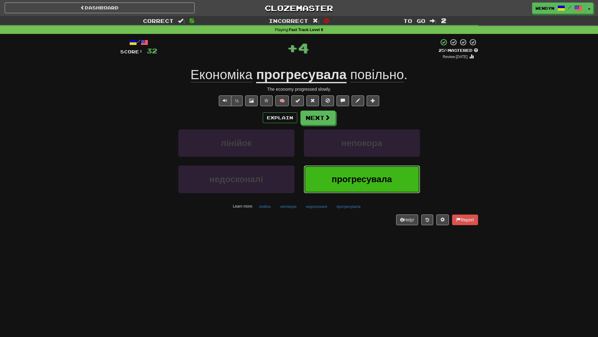
click at [330, 169] on button "прогресувала" at bounding box center [362, 179] width 116 height 27
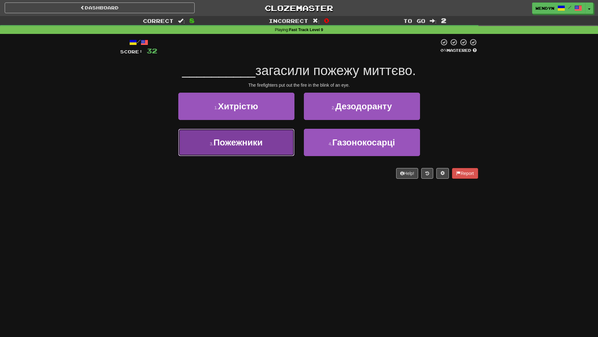
click at [248, 143] on span "Пожежники" at bounding box center [238, 143] width 49 height 10
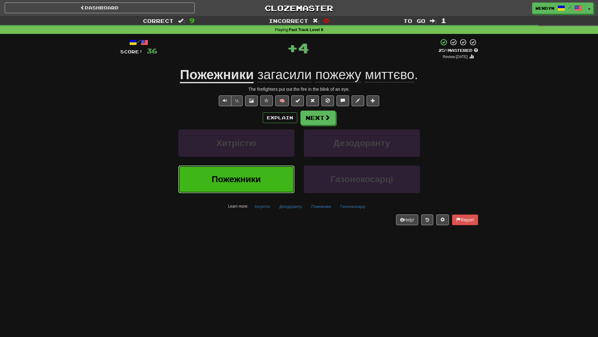
click at [249, 173] on button "Пожежники" at bounding box center [236, 179] width 116 height 27
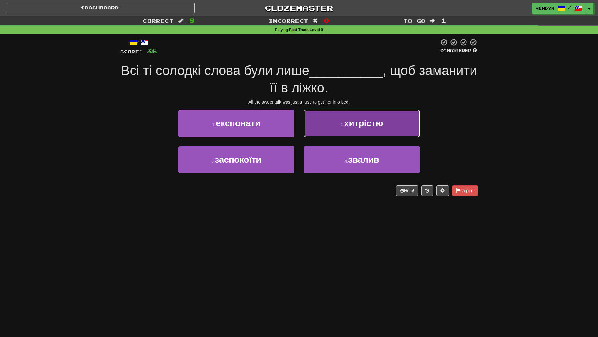
click at [399, 123] on button "2 . хитрістю" at bounding box center [362, 123] width 116 height 27
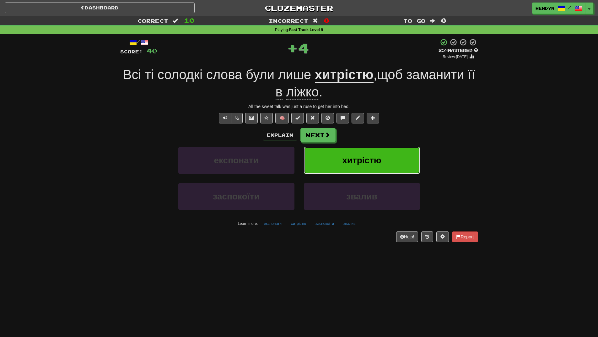
click at [388, 169] on button "хитрістю" at bounding box center [362, 160] width 116 height 27
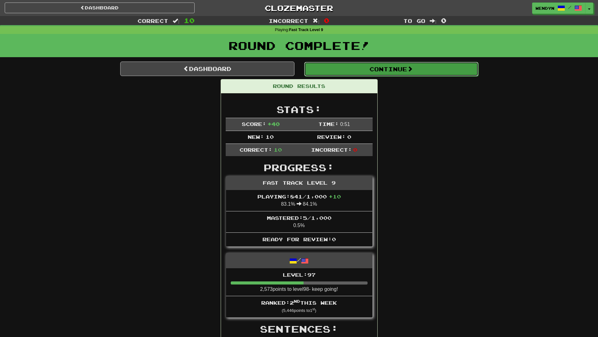
click at [411, 67] on span at bounding box center [410, 69] width 6 height 6
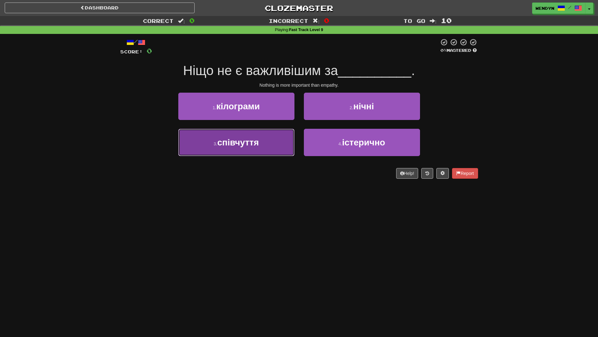
click at [267, 151] on button "3 . співчуття" at bounding box center [236, 142] width 116 height 27
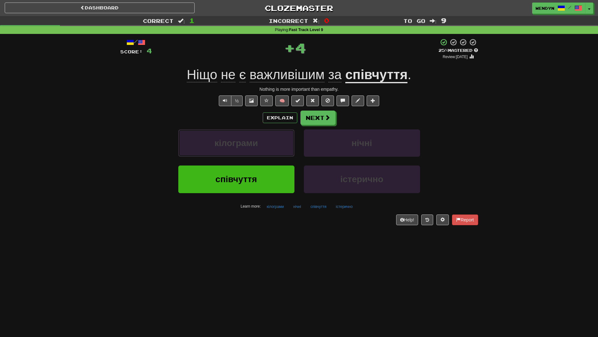
click at [267, 151] on button "кілограми" at bounding box center [236, 142] width 116 height 27
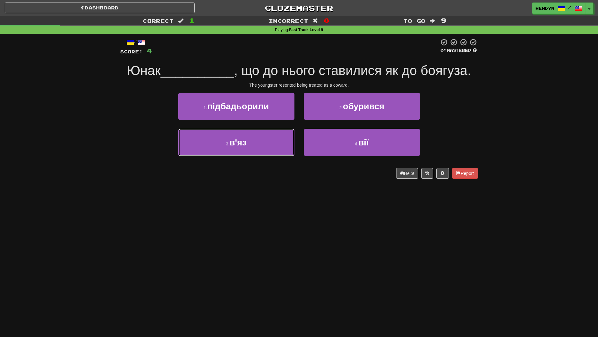
drag, startPoint x: 267, startPoint y: 151, endPoint x: 257, endPoint y: 211, distance: 60.6
click at [257, 211] on div "Dashboard Clozemaster WendyN / Toggle Dropdown Dashboard Leaderboard Activity F…" at bounding box center [299, 168] width 598 height 337
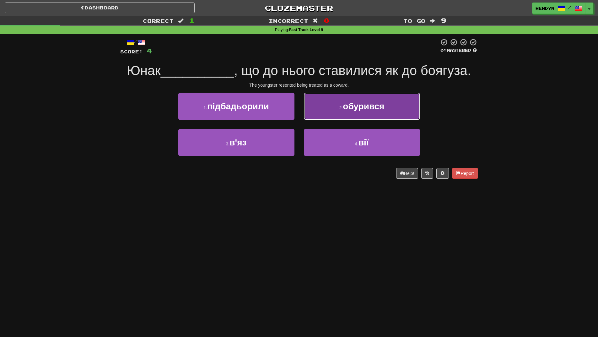
click at [399, 107] on button "2 . обурився" at bounding box center [362, 106] width 116 height 27
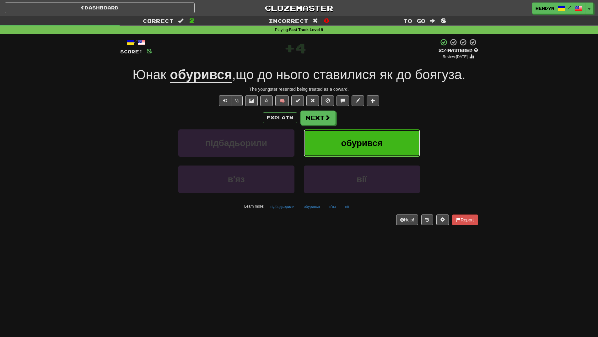
click at [395, 136] on button "обурився" at bounding box center [362, 142] width 116 height 27
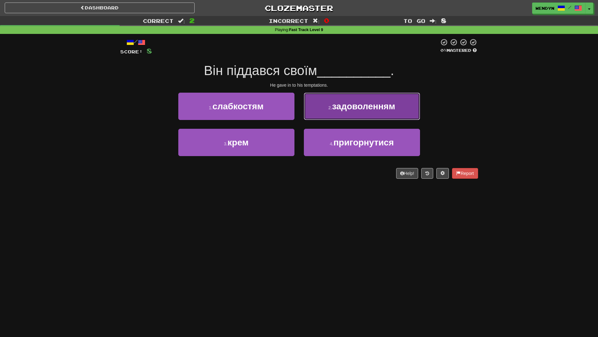
click at [392, 108] on span "задоволенням" at bounding box center [363, 106] width 63 height 10
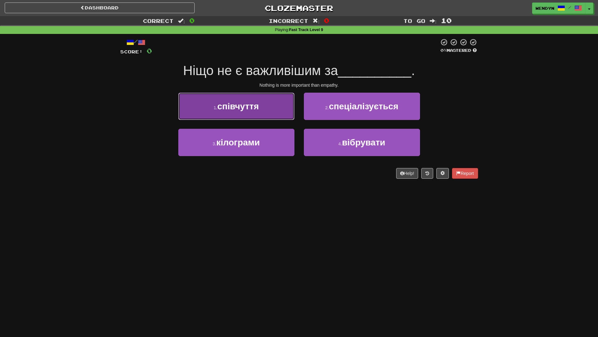
click at [252, 108] on span "співчуття" at bounding box center [237, 106] width 41 height 10
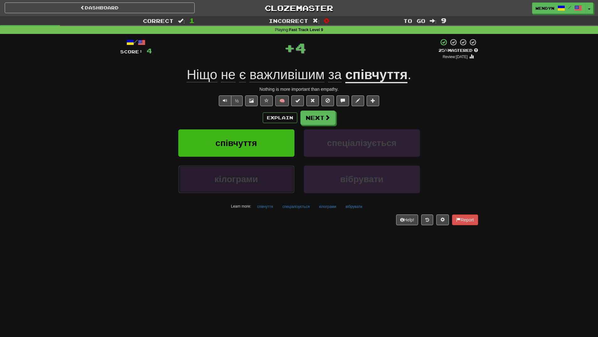
click at [248, 174] on button "кілограми" at bounding box center [236, 179] width 116 height 27
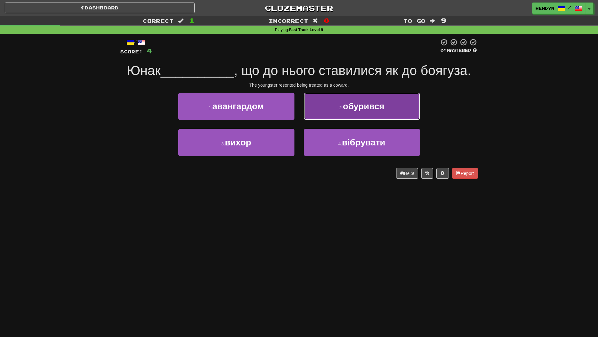
click at [384, 114] on button "2 . обурився" at bounding box center [362, 106] width 116 height 27
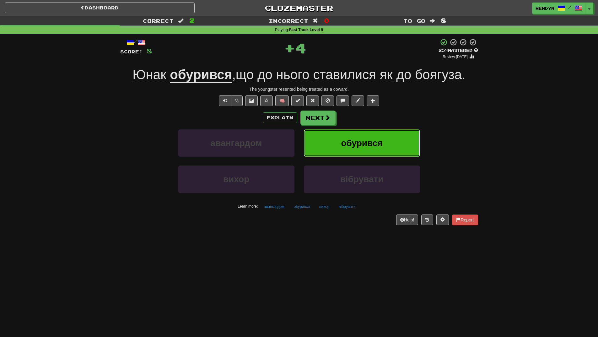
click at [383, 139] on button "обурився" at bounding box center [362, 142] width 116 height 27
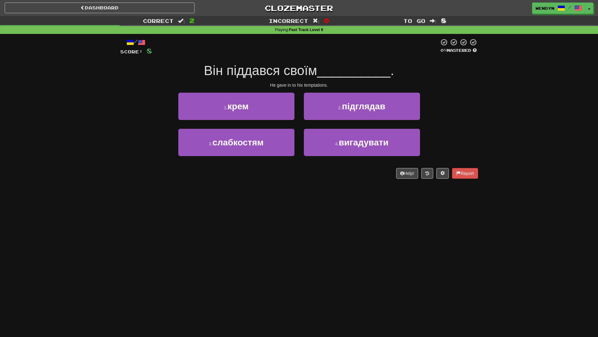
click at [271, 158] on div "3 . слабкостям" at bounding box center [237, 147] width 126 height 36
drag, startPoint x: 270, startPoint y: 148, endPoint x: 270, endPoint y: 164, distance: 16.3
click at [270, 150] on button "3 . слабкостям" at bounding box center [236, 142] width 116 height 27
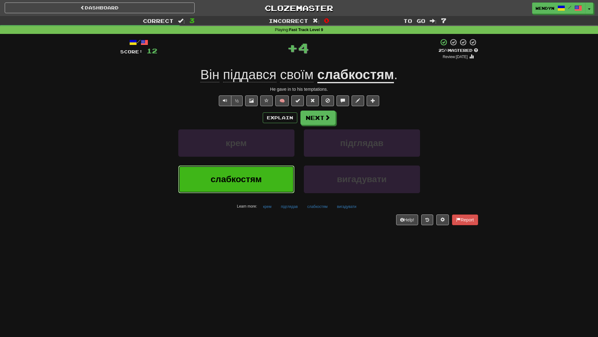
click at [271, 187] on button "слабкостям" at bounding box center [236, 179] width 116 height 27
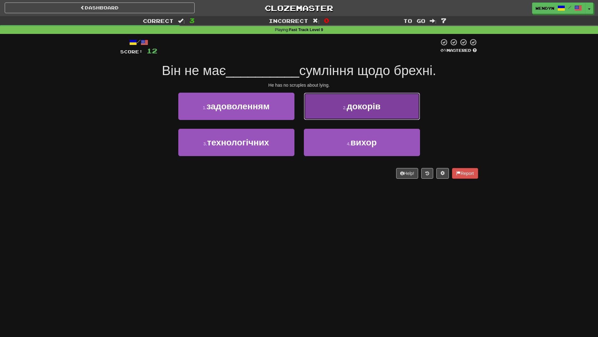
click at [368, 115] on button "2 . докорів" at bounding box center [362, 106] width 116 height 27
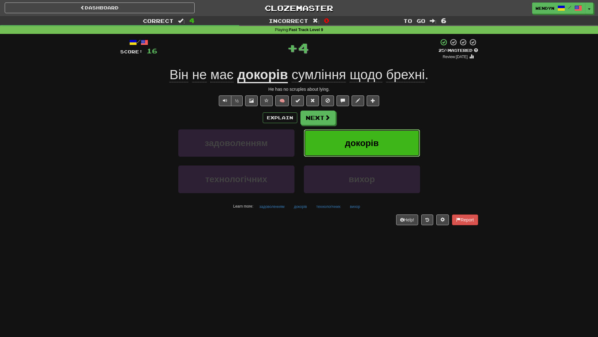
click at [375, 142] on span "докорів" at bounding box center [362, 143] width 34 height 10
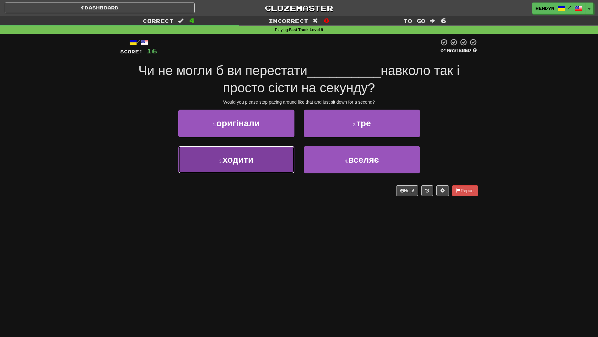
click at [244, 169] on button "3 . ходити" at bounding box center [236, 159] width 116 height 27
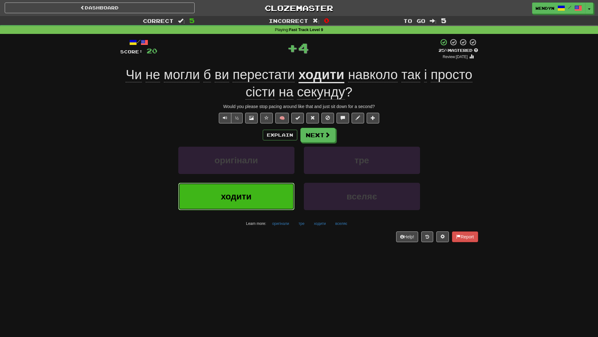
click at [242, 198] on span "ходити" at bounding box center [236, 197] width 31 height 10
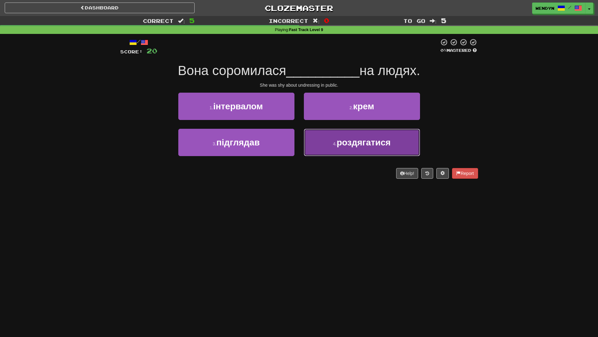
click at [387, 143] on span "роздягатися" at bounding box center [364, 143] width 54 height 10
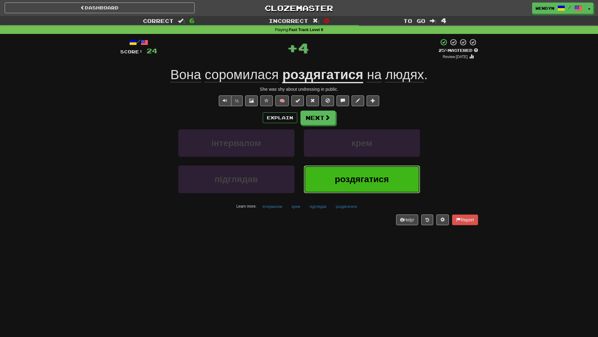
click at [374, 183] on span "роздягатися" at bounding box center [362, 179] width 54 height 10
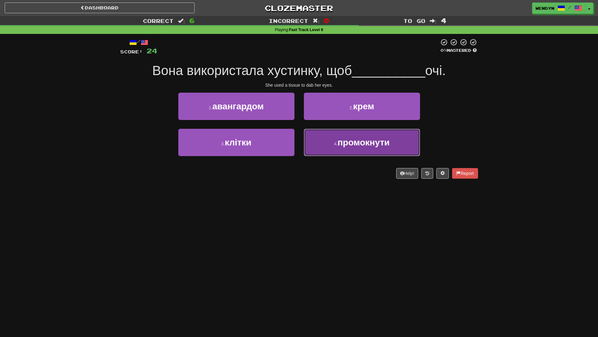
click at [356, 151] on button "4 . промокнути" at bounding box center [362, 142] width 116 height 27
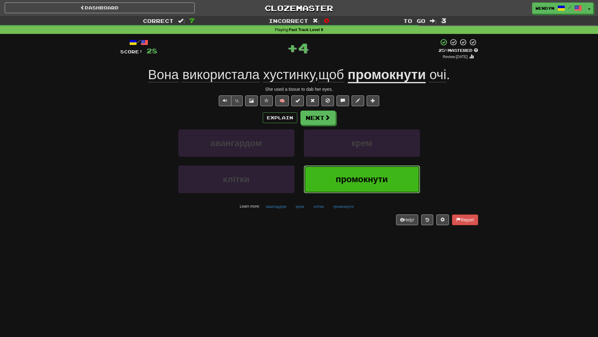
click at [354, 177] on span "промокнути" at bounding box center [362, 179] width 52 height 10
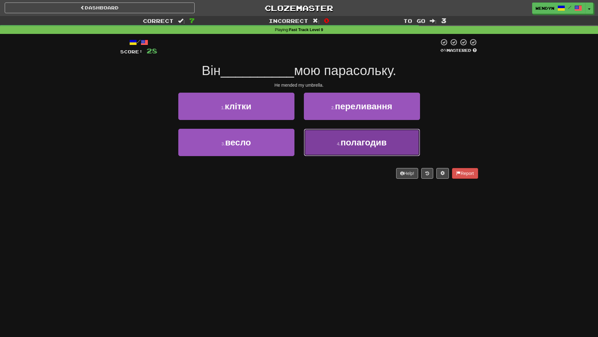
click at [368, 144] on span "полагодив" at bounding box center [364, 143] width 46 height 10
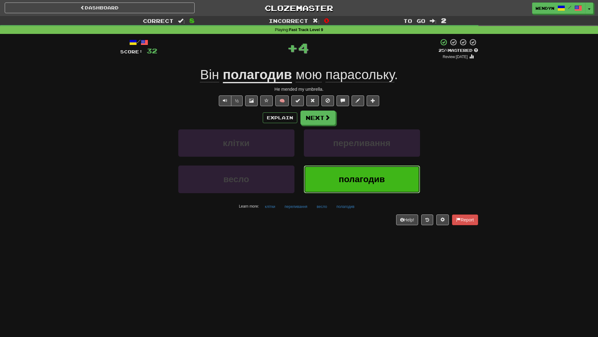
click at [368, 174] on button "полагодив" at bounding box center [362, 179] width 116 height 27
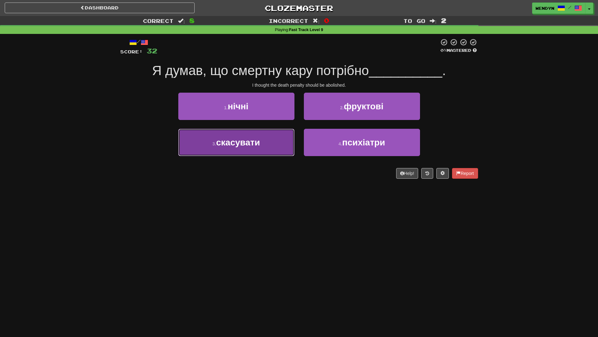
click at [251, 146] on span "скасувати" at bounding box center [238, 143] width 44 height 10
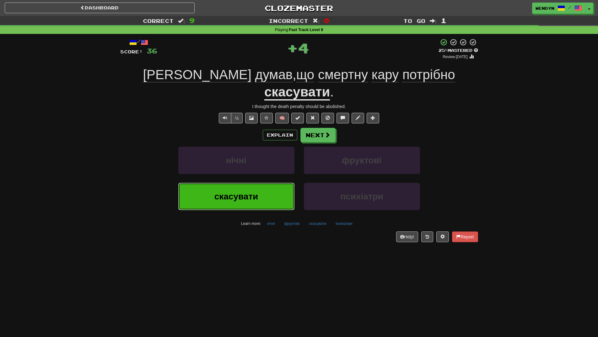
click at [254, 185] on button "скасувати" at bounding box center [236, 196] width 116 height 27
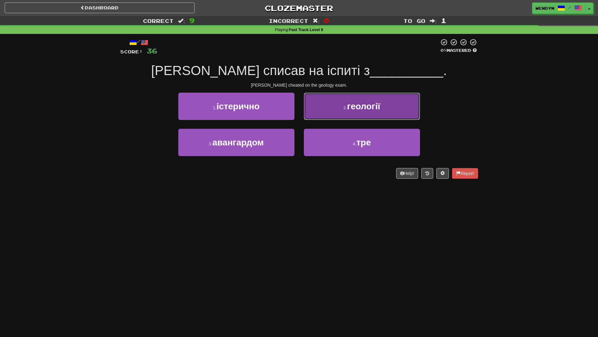
click at [379, 111] on span "геології" at bounding box center [363, 106] width 33 height 10
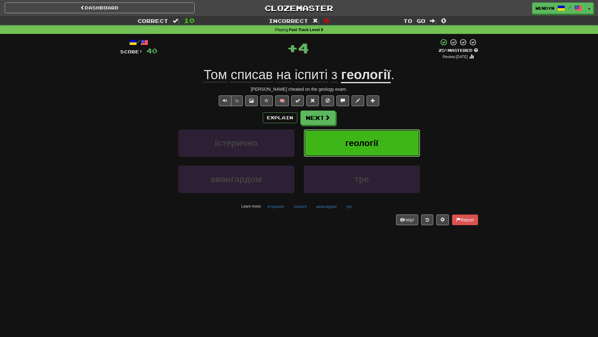
click at [378, 136] on button "геології" at bounding box center [362, 142] width 116 height 27
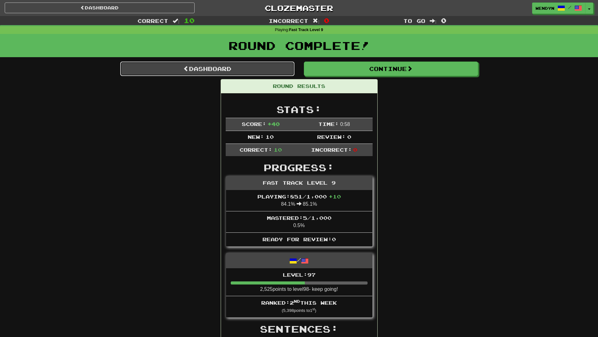
click at [218, 69] on link "Dashboard" at bounding box center [207, 69] width 174 height 14
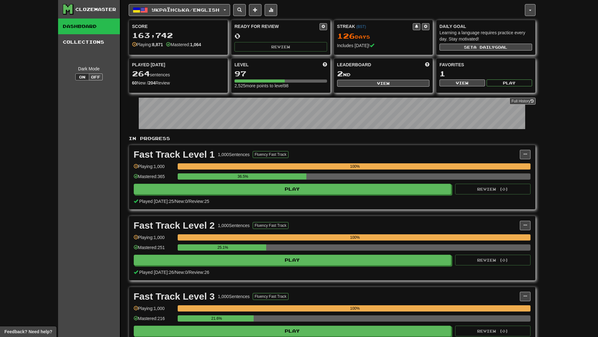
click at [176, 11] on span "Українська / English" at bounding box center [186, 9] width 68 height 5
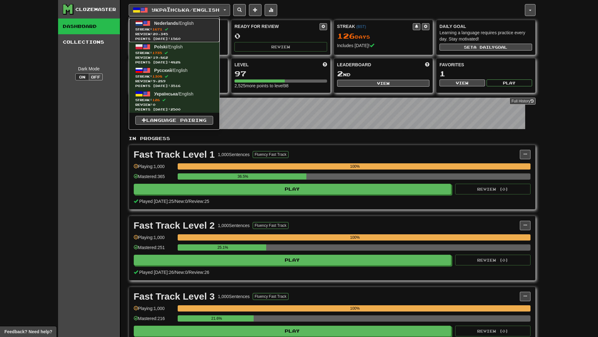
click at [181, 19] on link "Nederlands / English Streak: 1671 Review: 20,345 Points today: 1560" at bounding box center [174, 31] width 90 height 24
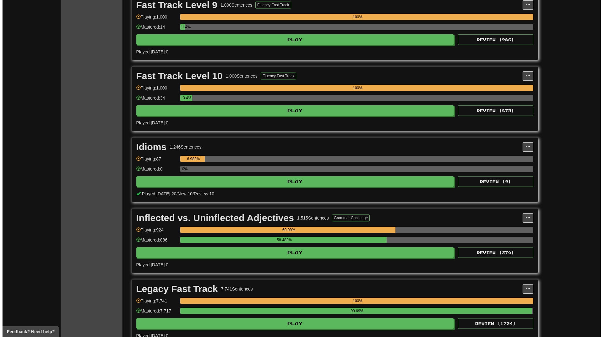
scroll to position [1633, 0]
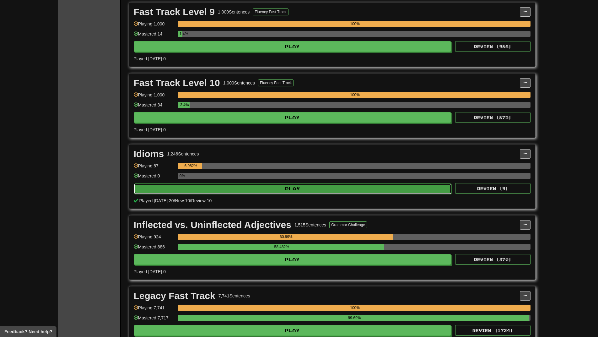
click at [243, 188] on button "Play" at bounding box center [293, 188] width 318 height 11
select select "**"
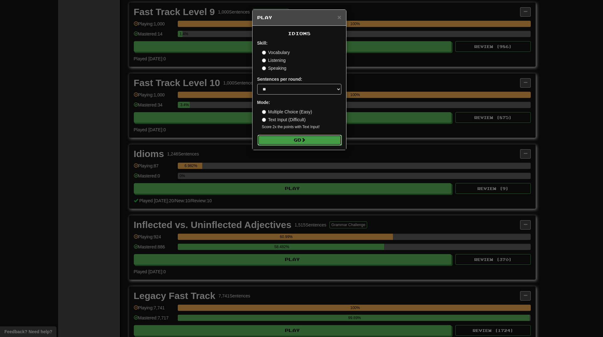
click at [303, 139] on span at bounding box center [303, 140] width 4 height 4
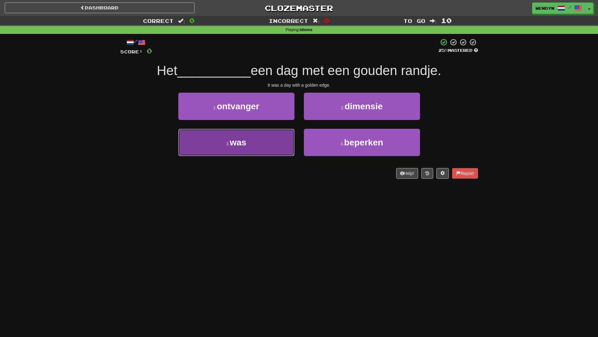
click at [251, 152] on button "3 . was" at bounding box center [236, 142] width 116 height 27
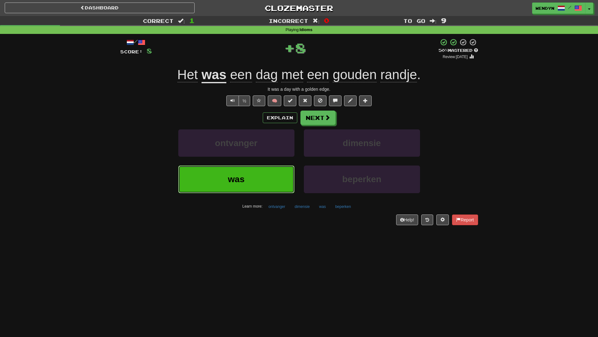
click at [246, 183] on button "was" at bounding box center [236, 179] width 116 height 27
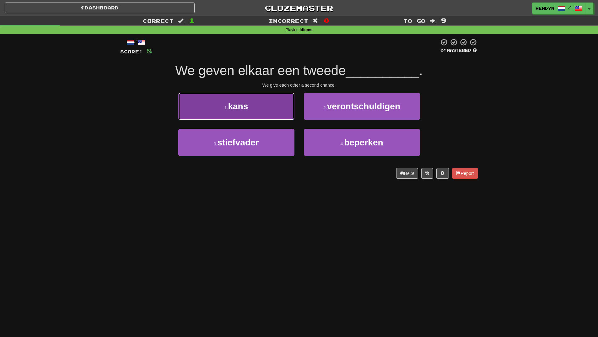
click at [242, 112] on button "1 . kans" at bounding box center [236, 106] width 116 height 27
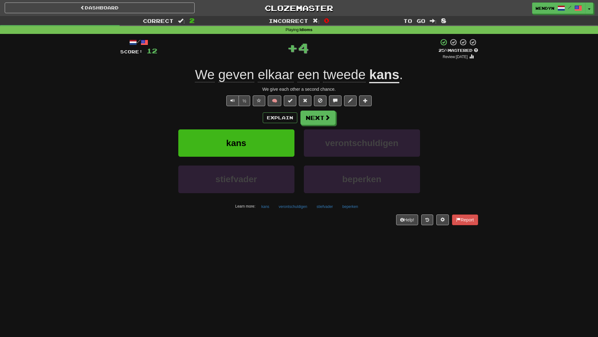
click at [242, 112] on div "Explain Next" at bounding box center [299, 118] width 358 height 14
click at [240, 141] on span "kans" at bounding box center [236, 143] width 20 height 10
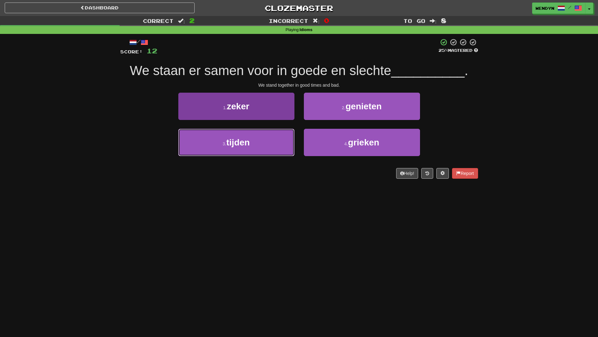
click at [255, 147] on button "3 . tijden" at bounding box center [236, 142] width 116 height 27
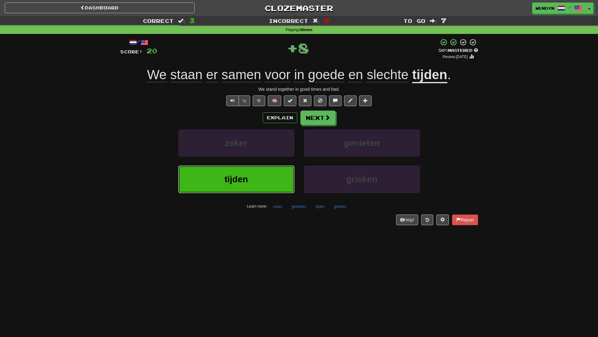
click at [254, 185] on button "tijden" at bounding box center [236, 179] width 116 height 27
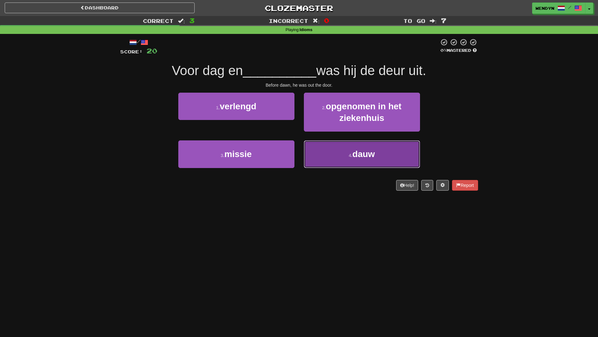
click at [338, 161] on button "4 . dauw" at bounding box center [362, 153] width 116 height 27
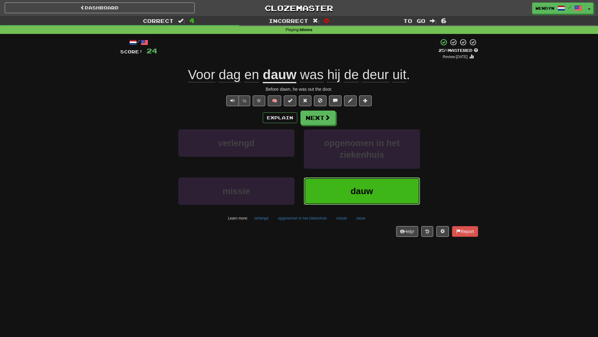
click at [345, 181] on button "dauw" at bounding box center [362, 190] width 116 height 27
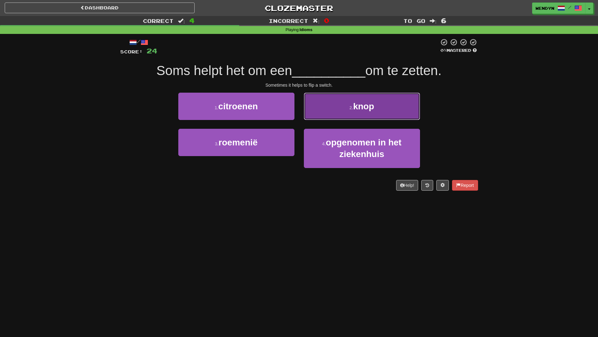
click at [366, 105] on span "knop" at bounding box center [363, 106] width 21 height 10
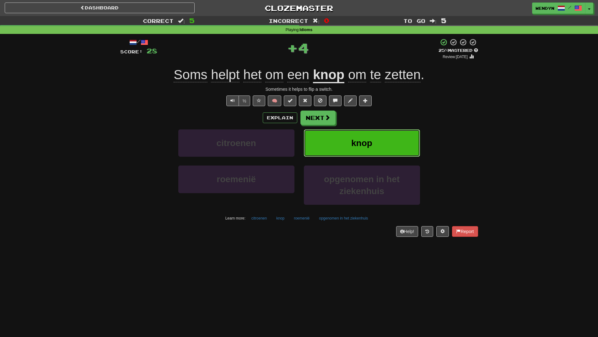
click at [371, 146] on span "knop" at bounding box center [361, 143] width 21 height 10
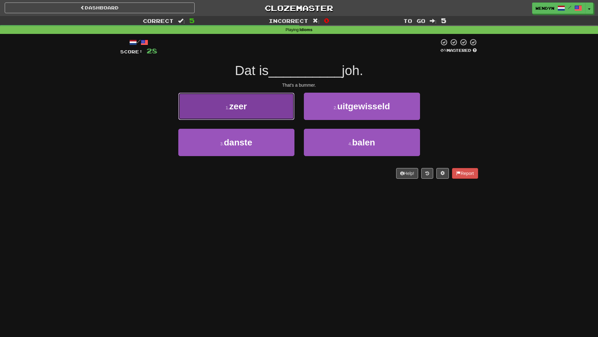
click at [252, 112] on button "1 . zeer" at bounding box center [236, 106] width 116 height 27
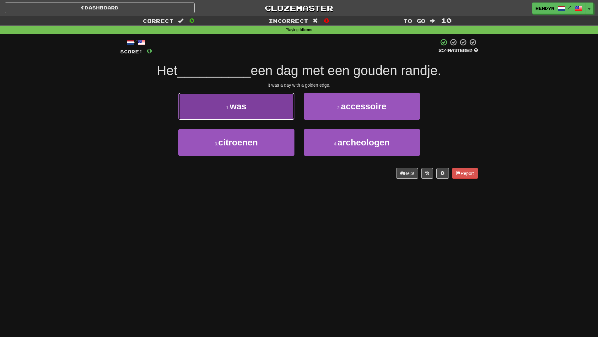
click at [234, 117] on button "1 . was" at bounding box center [236, 106] width 116 height 27
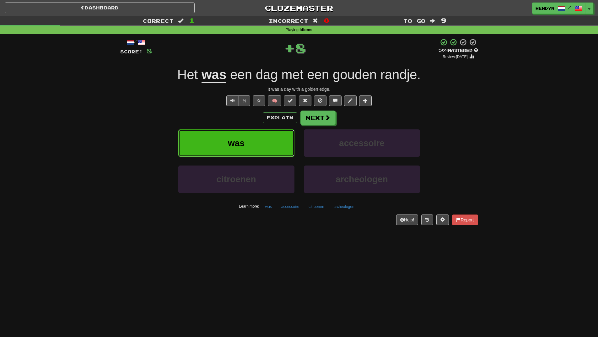
click at [235, 137] on button "was" at bounding box center [236, 142] width 116 height 27
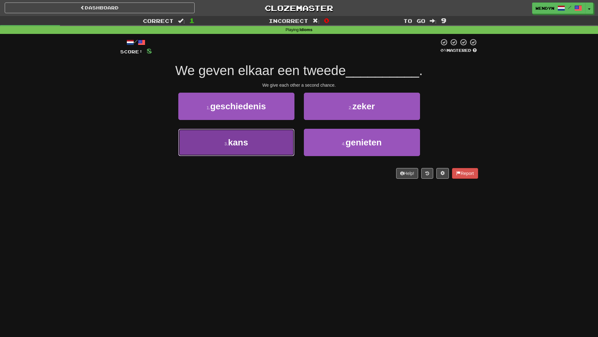
click at [261, 149] on button "3 . kans" at bounding box center [236, 142] width 116 height 27
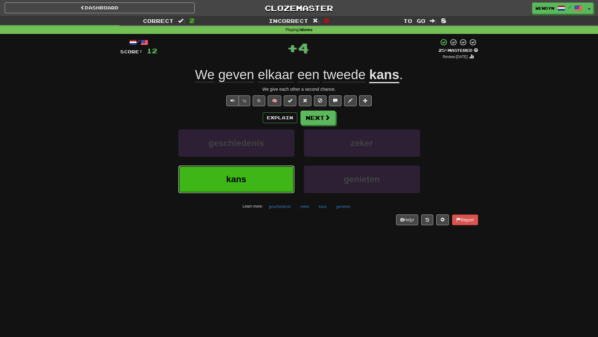
click at [261, 178] on button "kans" at bounding box center [236, 179] width 116 height 27
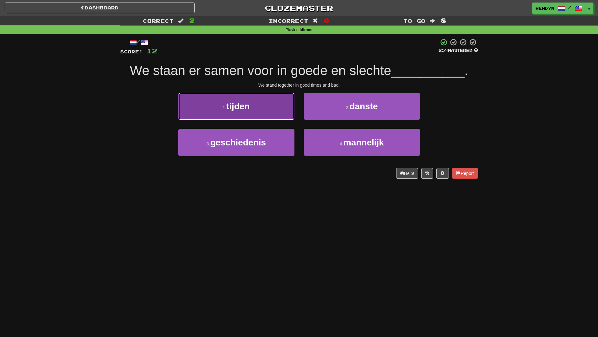
click at [256, 108] on button "1 . tijden" at bounding box center [236, 106] width 116 height 27
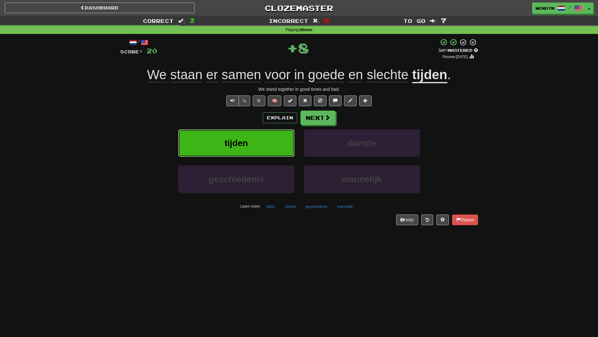
click at [255, 138] on button "tijden" at bounding box center [236, 142] width 116 height 27
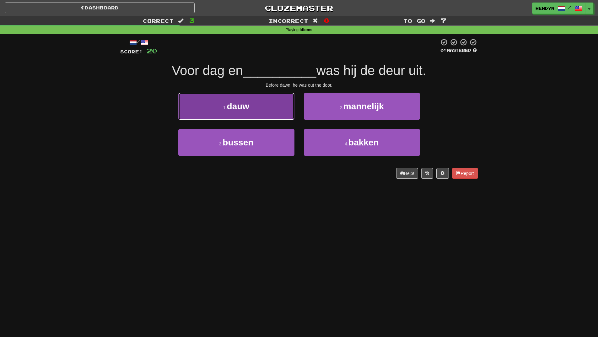
click at [267, 113] on button "1 . dauw" at bounding box center [236, 106] width 116 height 27
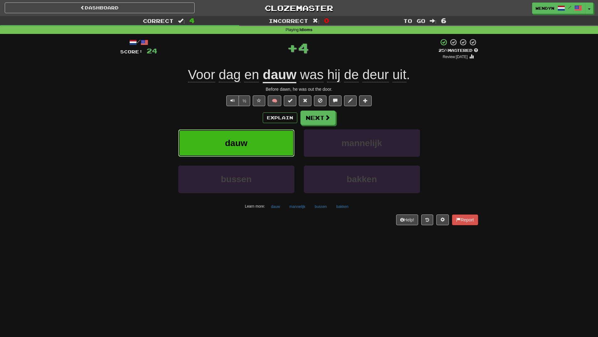
click at [264, 144] on button "dauw" at bounding box center [236, 142] width 116 height 27
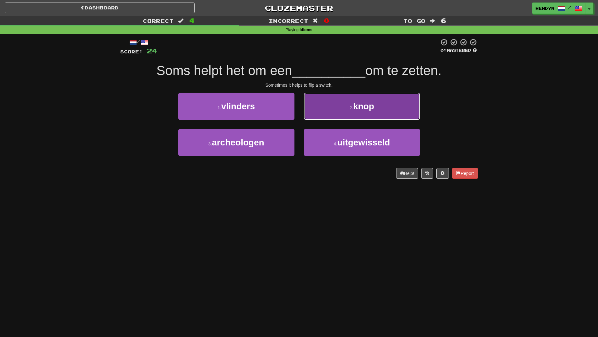
click at [374, 118] on button "2 . knop" at bounding box center [362, 106] width 116 height 27
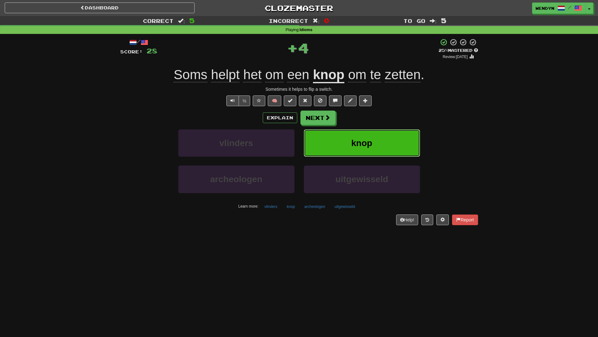
click at [374, 157] on button "knop" at bounding box center [362, 142] width 116 height 27
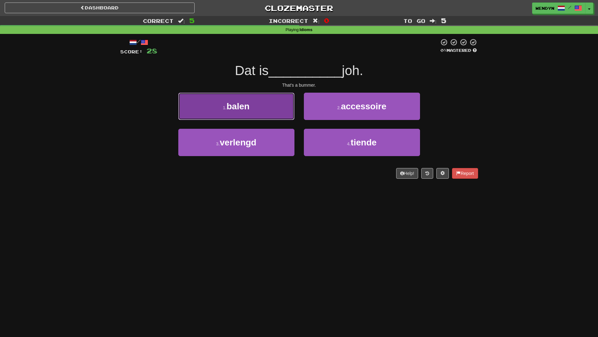
click at [280, 108] on button "1 . balen" at bounding box center [236, 106] width 116 height 27
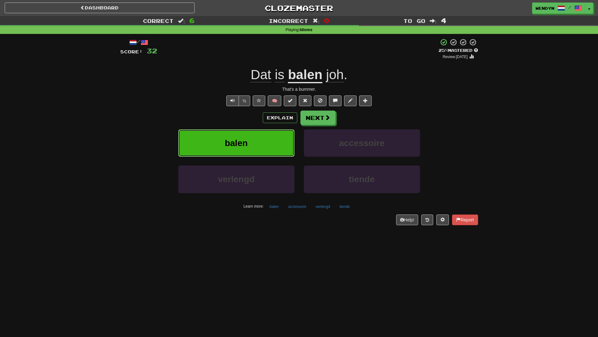
click at [253, 138] on button "balen" at bounding box center [236, 142] width 116 height 27
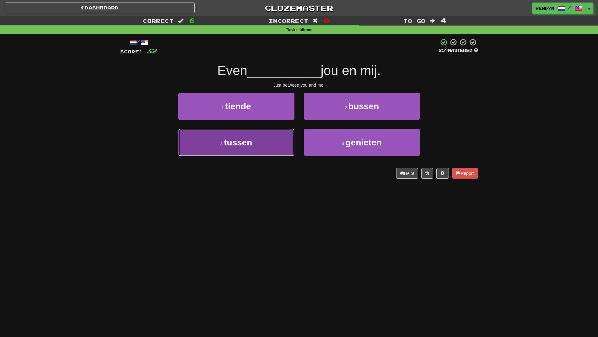
click at [257, 152] on button "3 . tussen" at bounding box center [236, 142] width 116 height 27
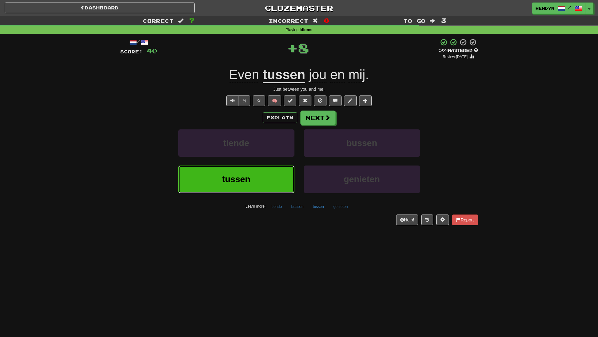
click at [253, 171] on button "tussen" at bounding box center [236, 179] width 116 height 27
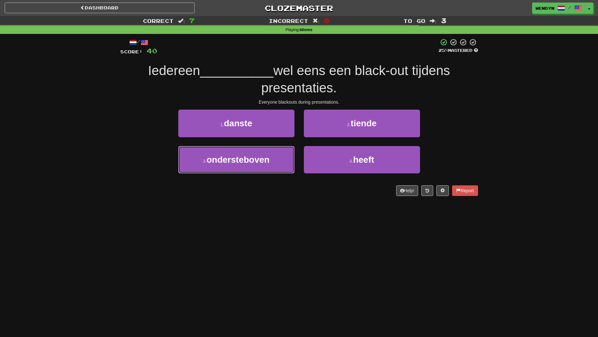
click at [253, 171] on button "3 . ondersteboven" at bounding box center [236, 159] width 116 height 27
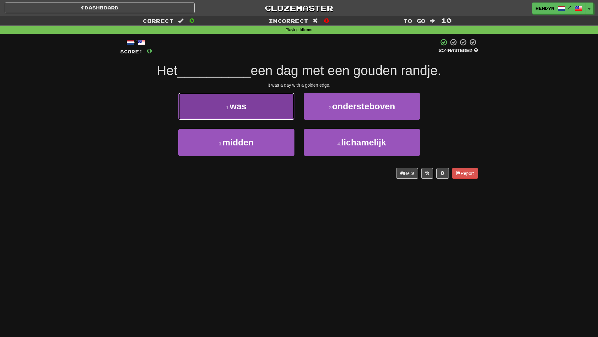
click at [250, 108] on button "1 . was" at bounding box center [236, 106] width 116 height 27
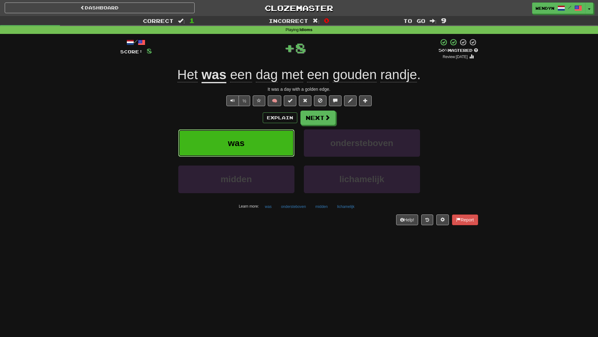
click at [248, 132] on button "was" at bounding box center [236, 142] width 116 height 27
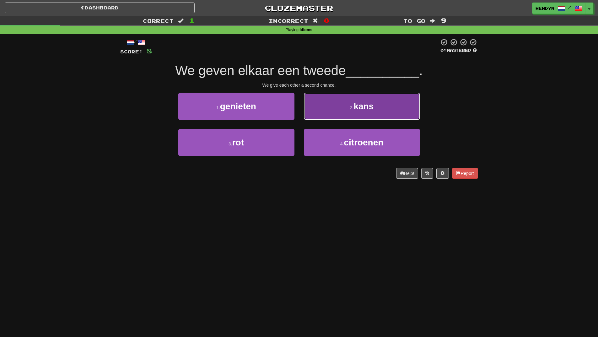
click at [359, 119] on button "2 . kans" at bounding box center [362, 106] width 116 height 27
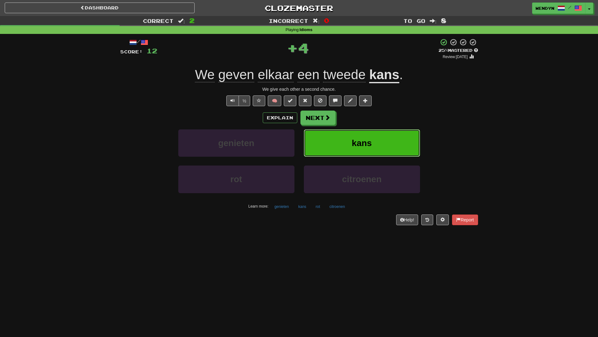
click at [359, 133] on button "kans" at bounding box center [362, 142] width 116 height 27
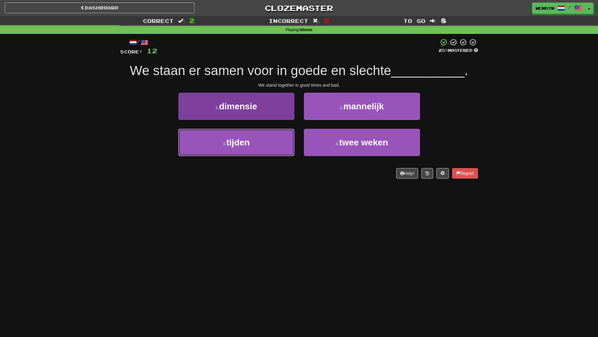
drag, startPoint x: 284, startPoint y: 144, endPoint x: 283, endPoint y: 150, distance: 5.5
click at [284, 144] on button "3 . tijden" at bounding box center [236, 142] width 116 height 27
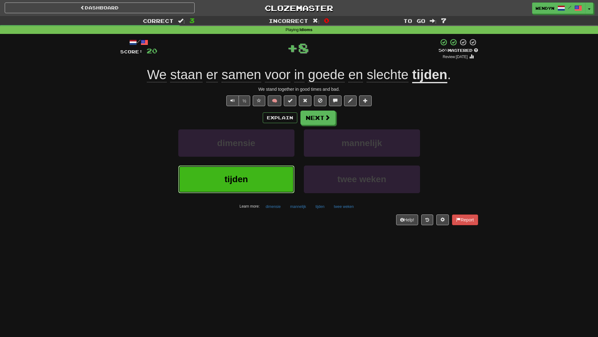
click at [279, 177] on button "tijden" at bounding box center [236, 179] width 116 height 27
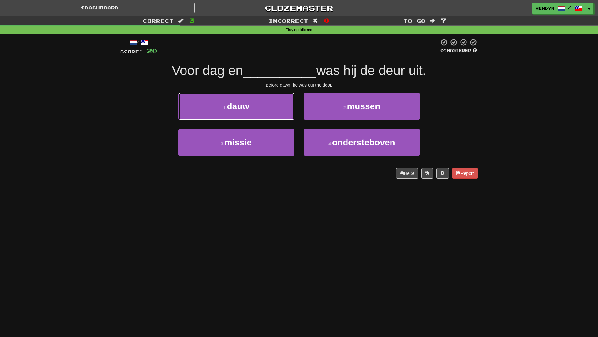
drag, startPoint x: 249, startPoint y: 99, endPoint x: 250, endPoint y: 110, distance: 11.0
click at [250, 108] on button "1 . dauw" at bounding box center [236, 106] width 116 height 27
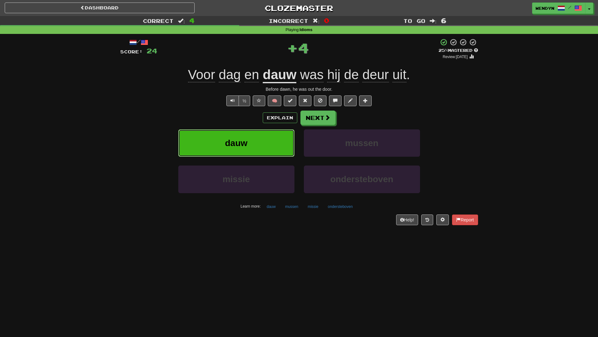
click at [250, 130] on button "dauw" at bounding box center [236, 142] width 116 height 27
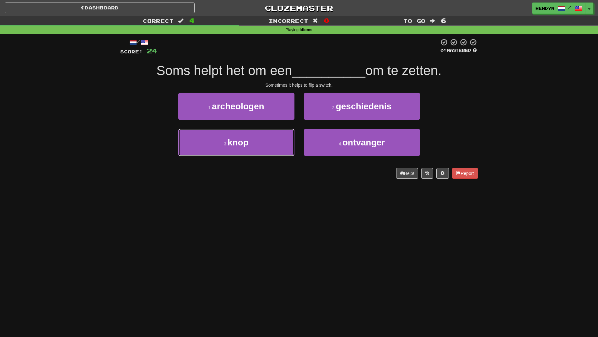
drag, startPoint x: 261, startPoint y: 151, endPoint x: 259, endPoint y: 169, distance: 18.0
click at [261, 158] on div "3 . knop" at bounding box center [237, 147] width 126 height 36
click at [255, 191] on div "Dashboard Clozemaster WendyN / Toggle Dropdown Dashboard Leaderboard Activity F…" at bounding box center [299, 168] width 598 height 337
click at [252, 157] on div "3 . knop" at bounding box center [237, 147] width 126 height 36
drag, startPoint x: 253, startPoint y: 150, endPoint x: 252, endPoint y: 165, distance: 14.5
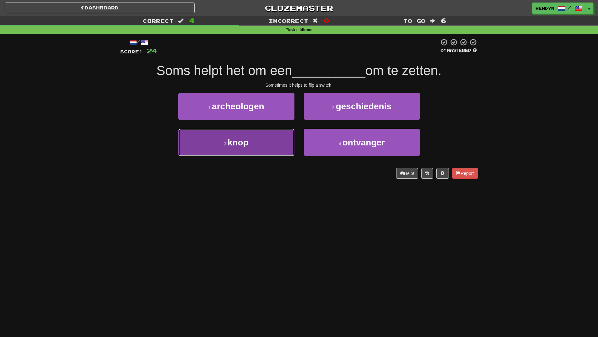
click at [253, 151] on button "3 . knop" at bounding box center [236, 142] width 116 height 27
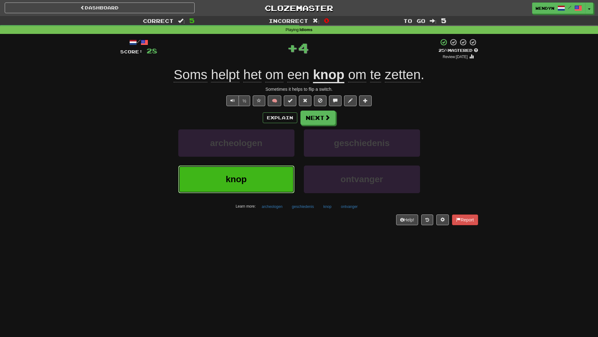
click at [251, 168] on button "knop" at bounding box center [236, 179] width 116 height 27
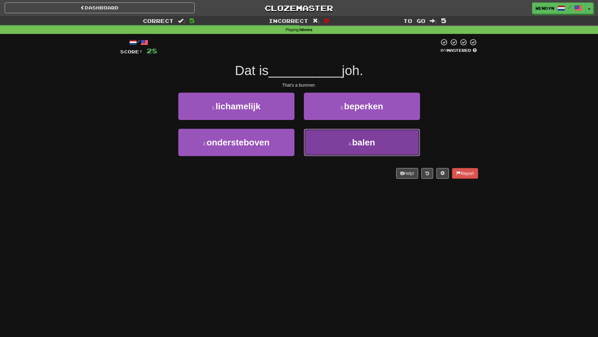
drag, startPoint x: 356, startPoint y: 143, endPoint x: 358, endPoint y: 162, distance: 19.3
click at [356, 143] on span "balen" at bounding box center [363, 143] width 23 height 10
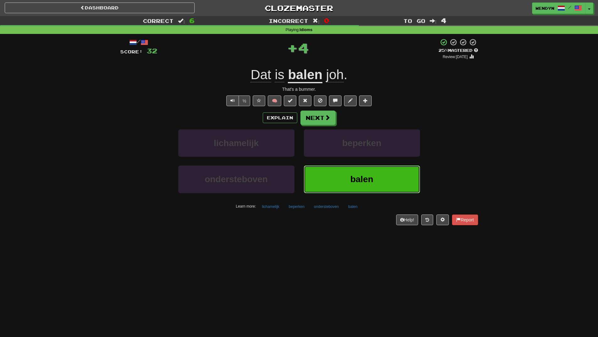
click at [359, 167] on button "balen" at bounding box center [362, 179] width 116 height 27
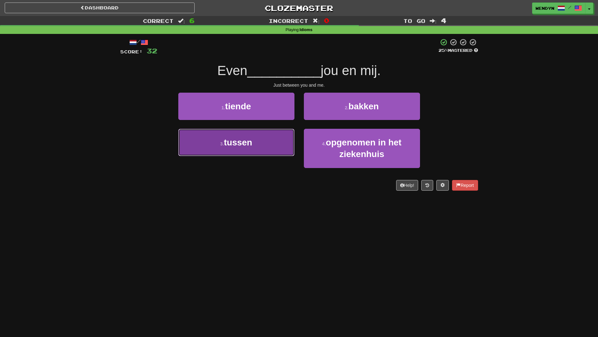
click at [273, 150] on button "3 . tussen" at bounding box center [236, 142] width 116 height 27
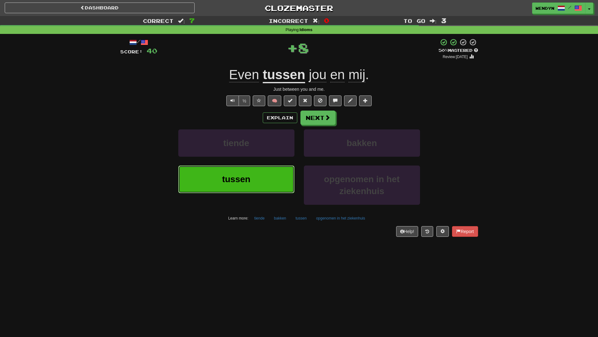
click at [269, 172] on button "tussen" at bounding box center [236, 179] width 116 height 27
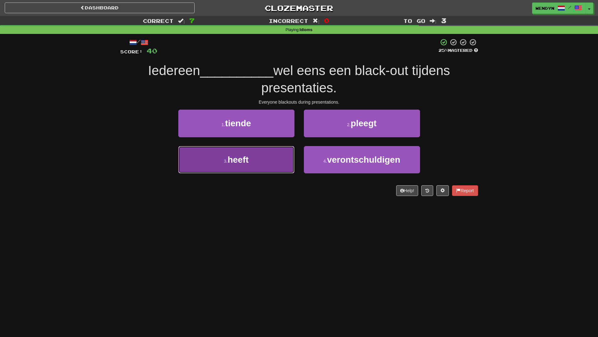
click at [261, 166] on button "3 . heeft" at bounding box center [236, 159] width 116 height 27
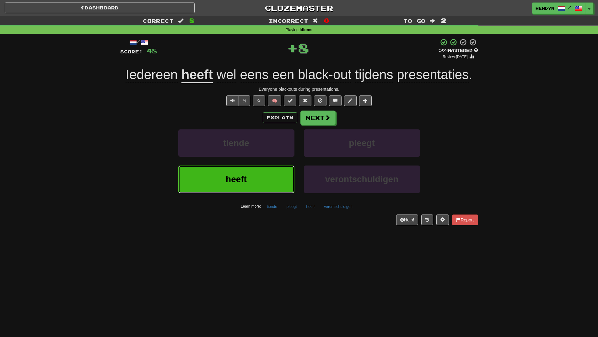
click at [262, 176] on button "heeft" at bounding box center [236, 179] width 116 height 27
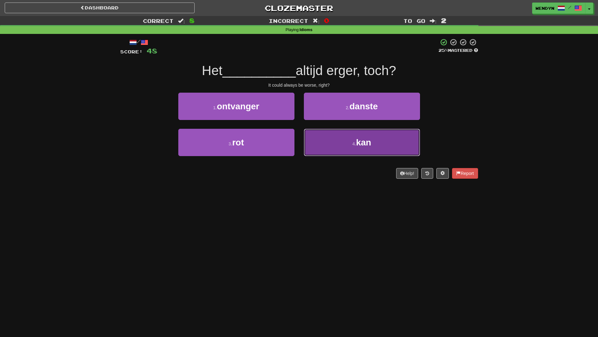
click at [353, 144] on small "4 ." at bounding box center [355, 143] width 4 height 5
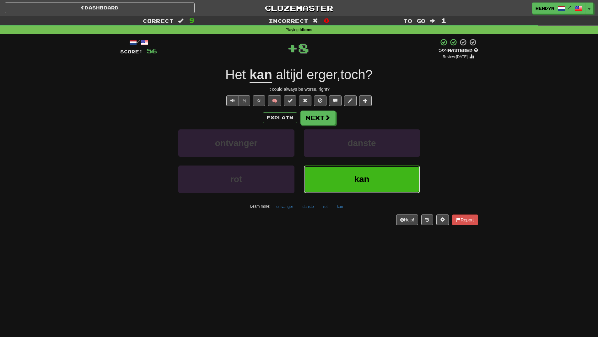
click at [353, 175] on button "kan" at bounding box center [362, 179] width 116 height 27
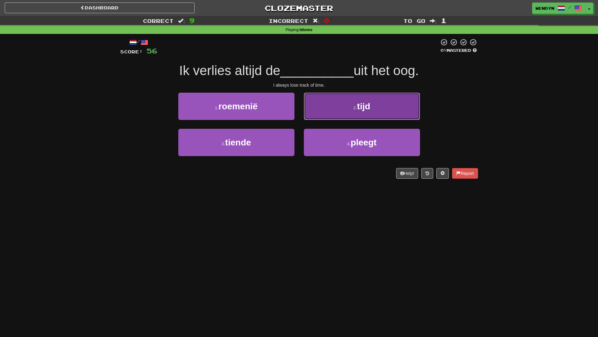
click at [379, 113] on button "2 . tijd" at bounding box center [362, 106] width 116 height 27
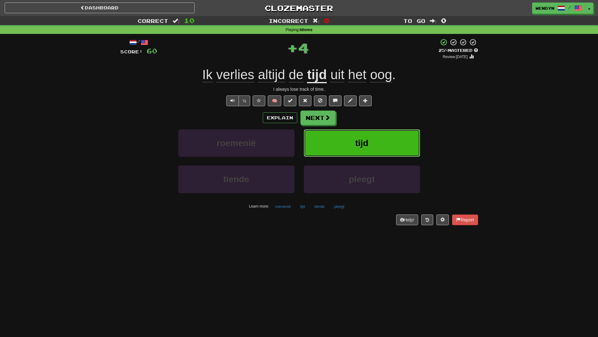
click at [378, 140] on button "tijd" at bounding box center [362, 142] width 116 height 27
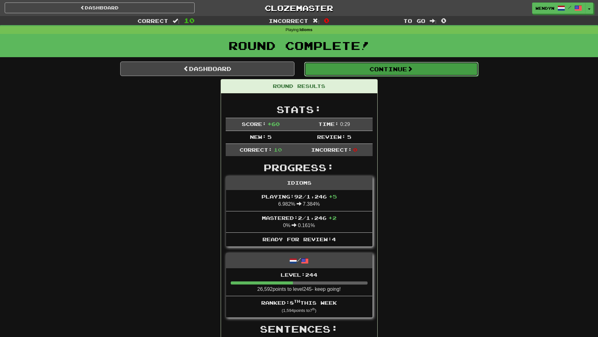
click at [396, 68] on button "Continue" at bounding box center [391, 69] width 174 height 14
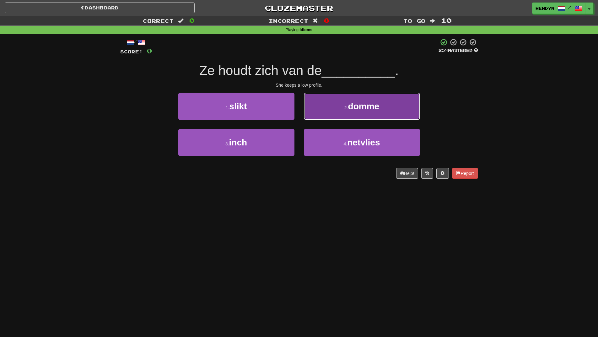
click at [375, 101] on button "2 . domme" at bounding box center [362, 106] width 116 height 27
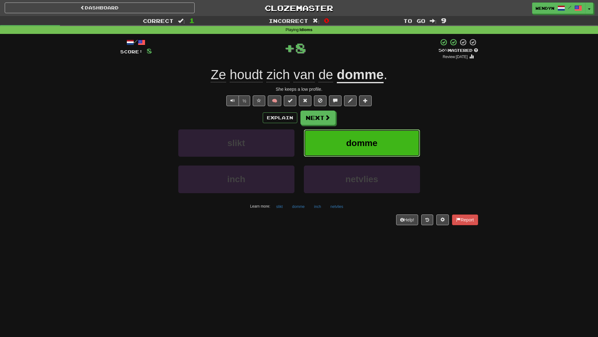
click at [399, 144] on button "domme" at bounding box center [362, 142] width 116 height 27
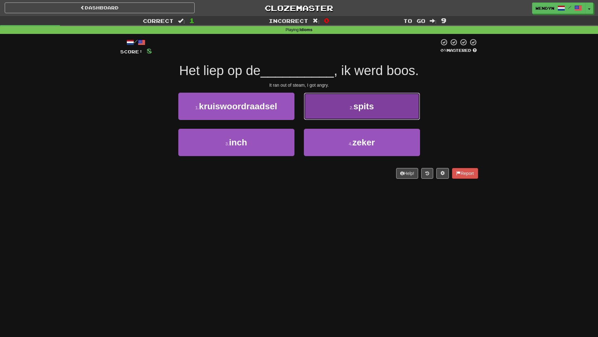
click at [399, 114] on button "2 . spits" at bounding box center [362, 106] width 116 height 27
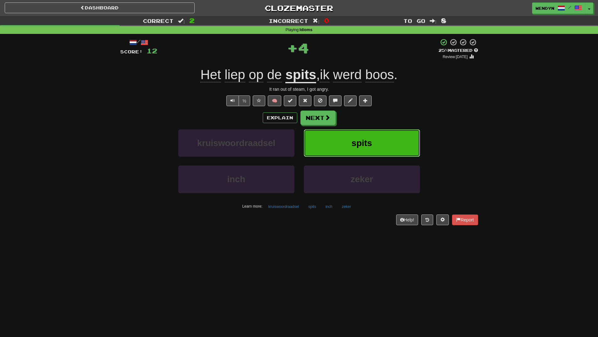
click at [393, 137] on button "spits" at bounding box center [362, 142] width 116 height 27
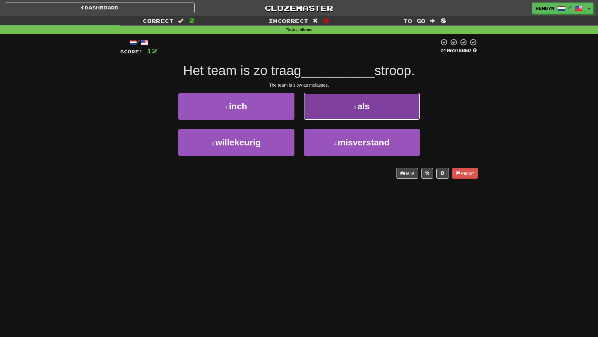
click at [395, 105] on button "2 . als" at bounding box center [362, 106] width 116 height 27
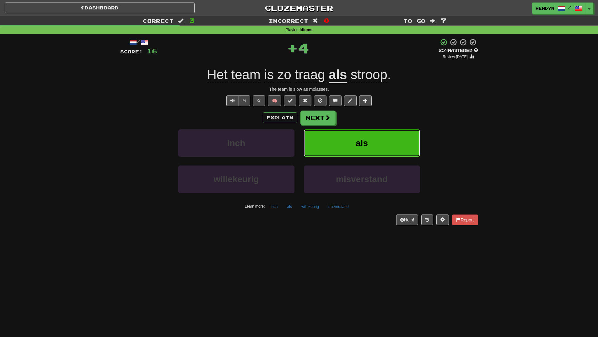
click at [382, 135] on button "als" at bounding box center [362, 142] width 116 height 27
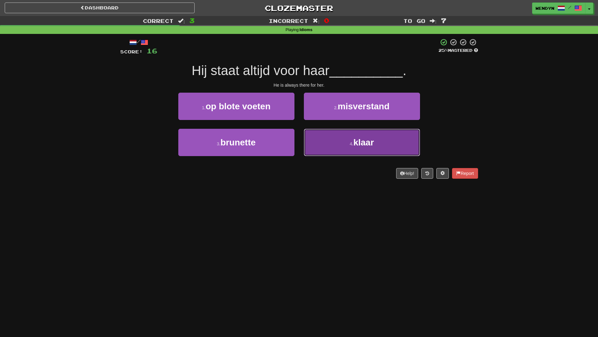
click at [333, 150] on button "4 . klaar" at bounding box center [362, 142] width 116 height 27
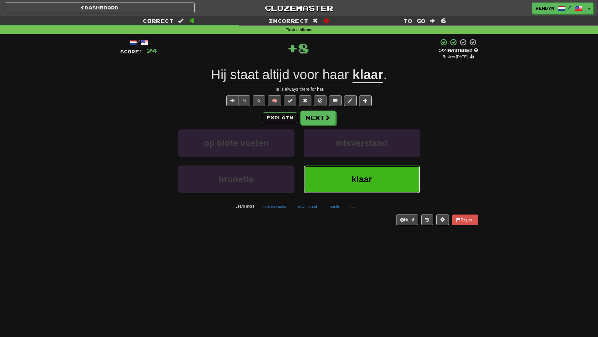
click at [331, 178] on button "klaar" at bounding box center [362, 179] width 116 height 27
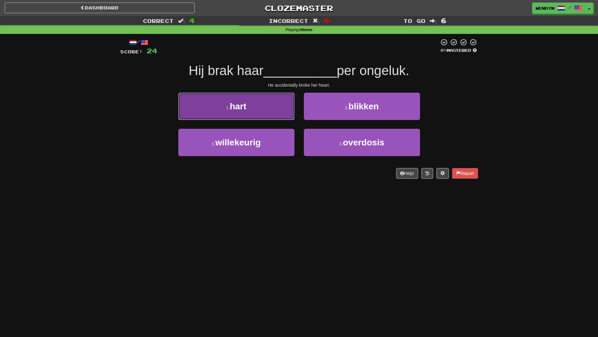
click at [242, 111] on span "hart" at bounding box center [238, 106] width 17 height 10
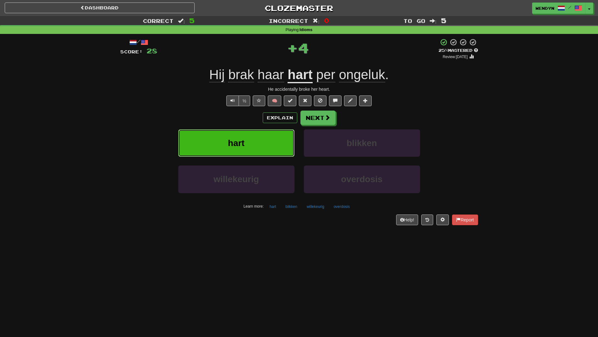
click at [245, 148] on button "hart" at bounding box center [236, 142] width 116 height 27
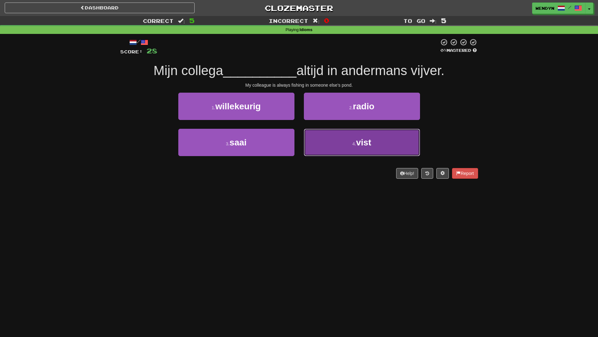
click at [359, 154] on button "4 . vist" at bounding box center [362, 142] width 116 height 27
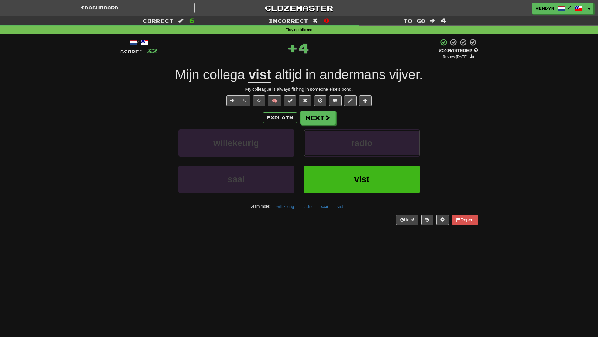
click at [359, 154] on button "radio" at bounding box center [362, 142] width 116 height 27
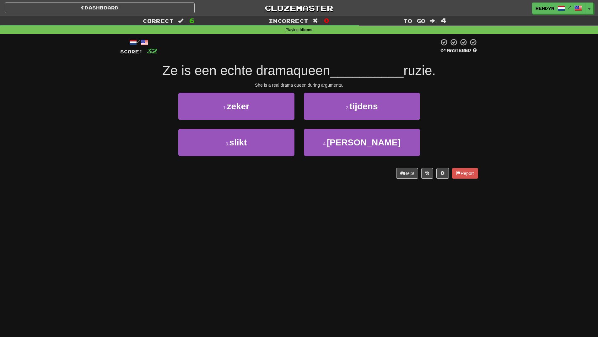
click at [311, 214] on div "Dashboard Clozemaster WendyN / Toggle Dropdown Dashboard Leaderboard Activity F…" at bounding box center [299, 168] width 598 height 337
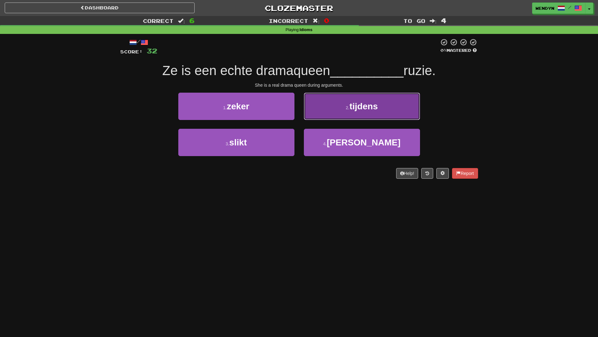
click at [388, 103] on button "2 . tijdens" at bounding box center [362, 106] width 116 height 27
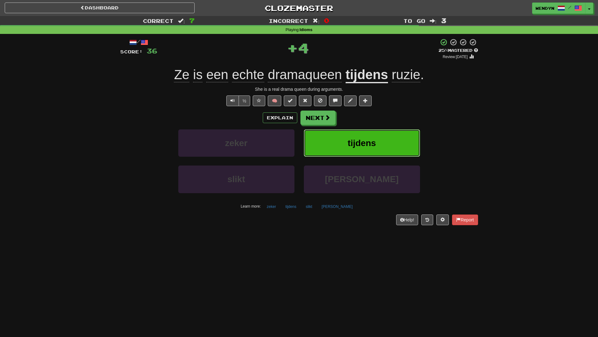
click at [388, 137] on button "tijdens" at bounding box center [362, 142] width 116 height 27
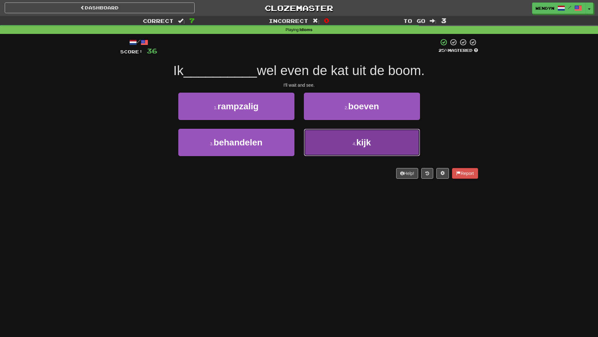
click at [358, 154] on button "4 . kijk" at bounding box center [362, 142] width 116 height 27
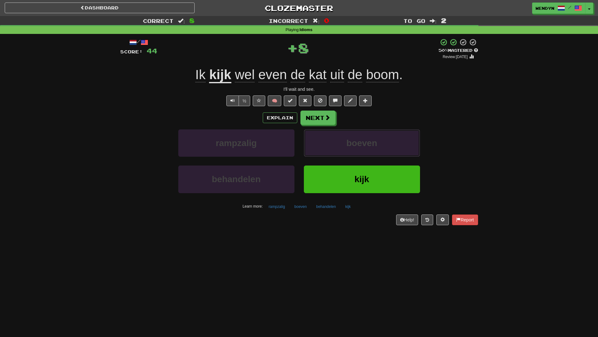
click at [358, 154] on button "boeven" at bounding box center [362, 142] width 116 height 27
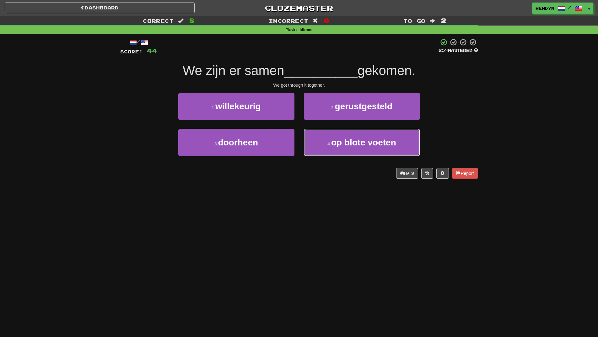
drag, startPoint x: 358, startPoint y: 154, endPoint x: 305, endPoint y: 195, distance: 66.8
click at [305, 195] on div "Dashboard Clozemaster WendyN / Toggle Dropdown Dashboard Leaderboard Activity F…" at bounding box center [299, 168] width 598 height 337
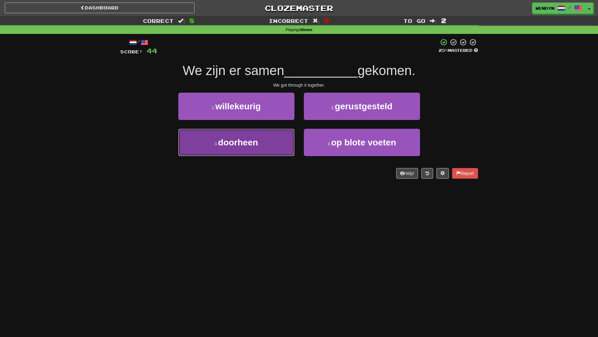
click at [274, 148] on button "3 . doorheen" at bounding box center [236, 142] width 116 height 27
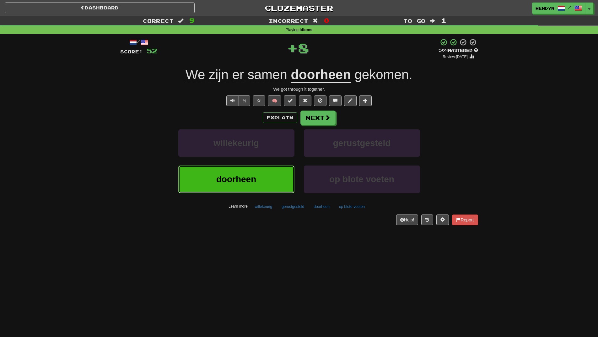
click at [274, 176] on button "doorheen" at bounding box center [236, 179] width 116 height 27
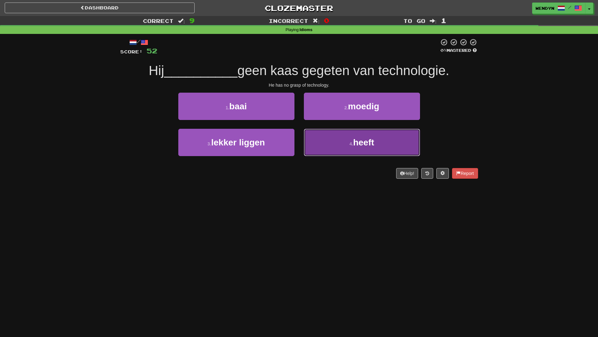
click at [364, 153] on button "4 . heeft" at bounding box center [362, 142] width 116 height 27
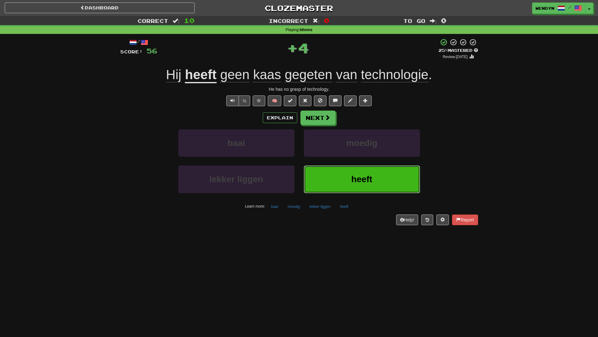
click at [351, 175] on span "heeft" at bounding box center [361, 179] width 21 height 10
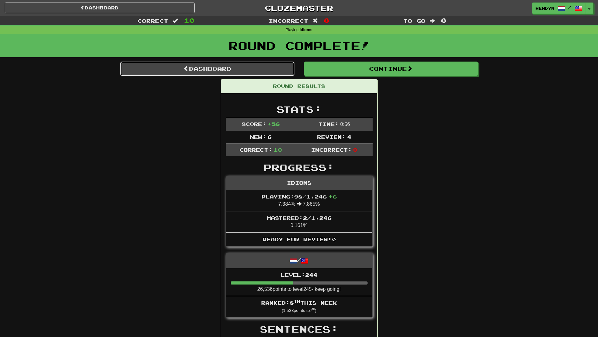
click at [223, 68] on link "Dashboard" at bounding box center [207, 69] width 174 height 14
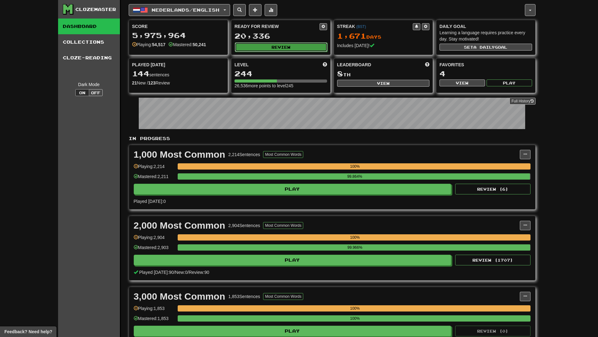
click at [294, 48] on button "Review" at bounding box center [281, 46] width 93 height 9
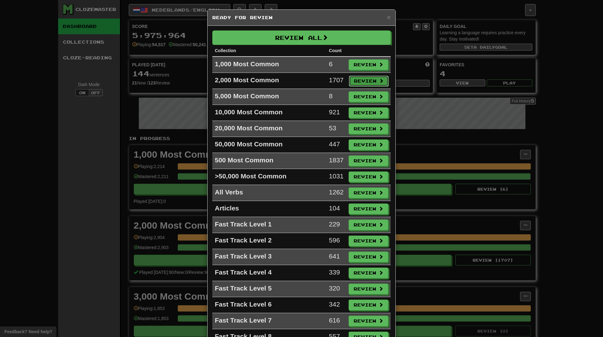
click at [368, 79] on button "Review" at bounding box center [369, 81] width 40 height 11
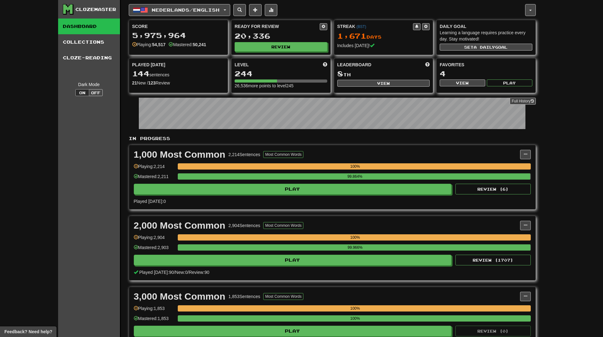
select select "**"
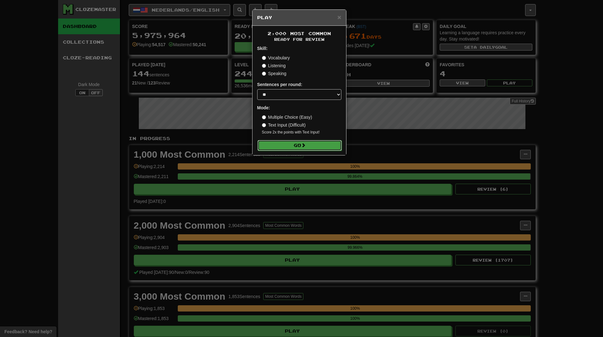
click at [317, 141] on button "Go" at bounding box center [300, 145] width 84 height 11
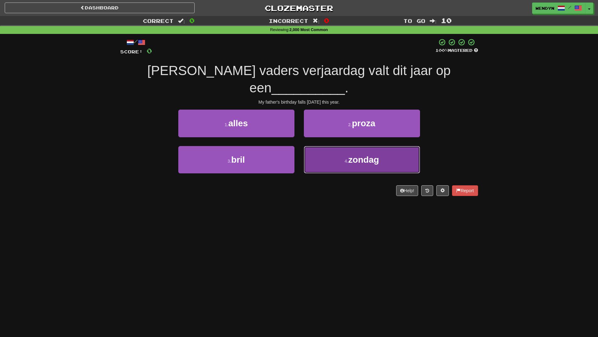
click at [353, 155] on span "zondag" at bounding box center [363, 160] width 31 height 10
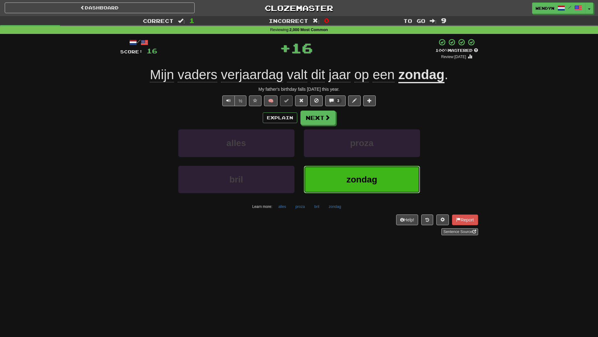
click at [351, 184] on span "zondag" at bounding box center [362, 180] width 31 height 10
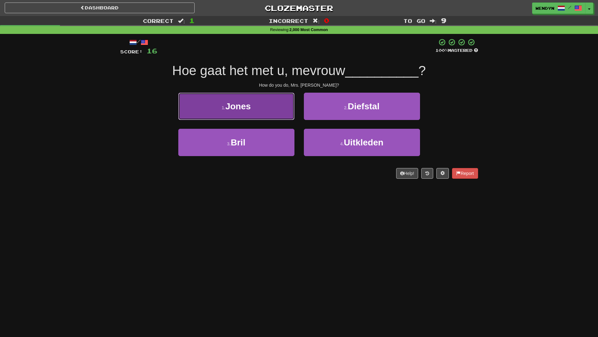
click at [256, 112] on button "1 . Jones" at bounding box center [236, 106] width 116 height 27
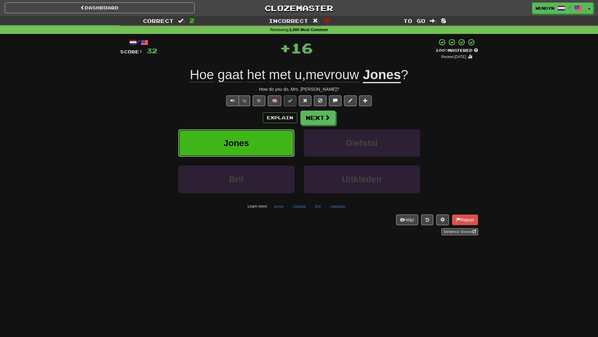
click at [254, 143] on button "Jones" at bounding box center [236, 142] width 116 height 27
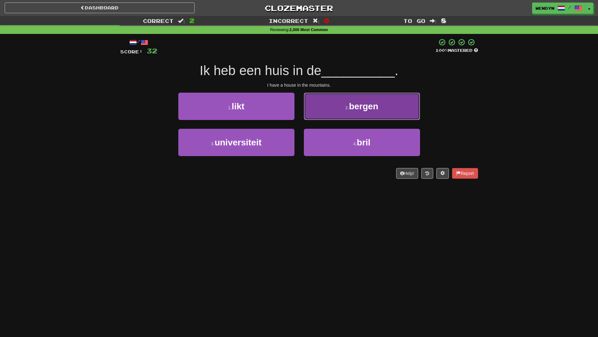
click at [385, 108] on button "2 . bergen" at bounding box center [362, 106] width 116 height 27
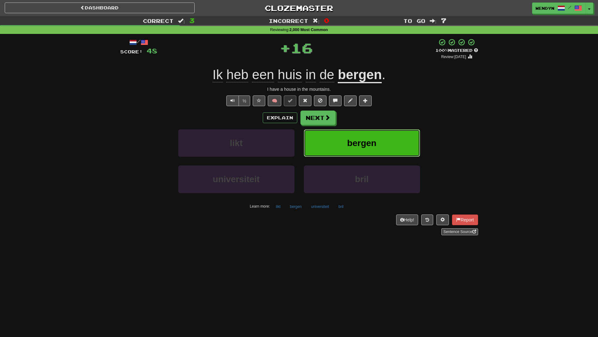
click at [378, 137] on button "bergen" at bounding box center [362, 142] width 116 height 27
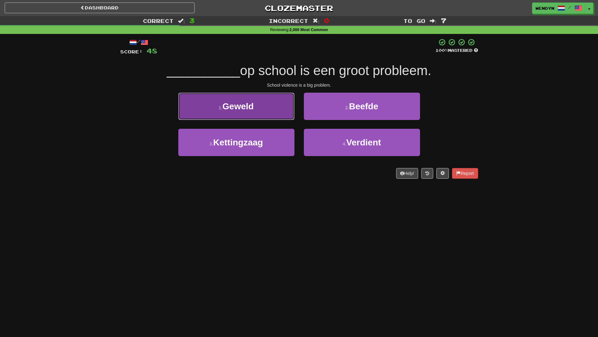
click at [272, 112] on button "1 . Geweld" at bounding box center [236, 106] width 116 height 27
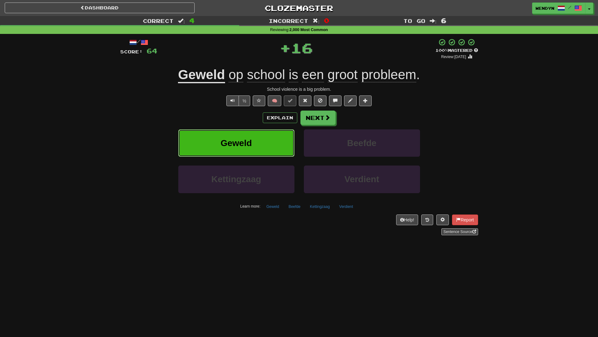
click at [269, 133] on button "Geweld" at bounding box center [236, 142] width 116 height 27
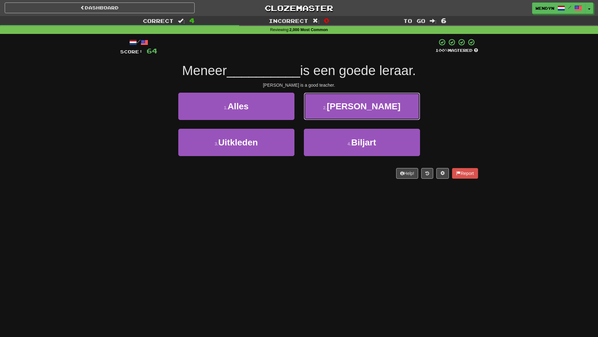
click at [385, 110] on button "2 . Smith" at bounding box center [362, 106] width 116 height 27
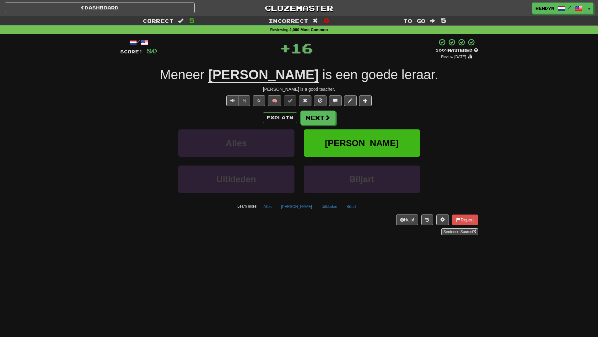
click at [385, 110] on div "/ Score: 80 + 16 100 % Mastered Review: 2026-04-13 Meneer Smith is een goede le…" at bounding box center [299, 136] width 358 height 197
click at [379, 135] on button "Smith" at bounding box center [362, 142] width 116 height 27
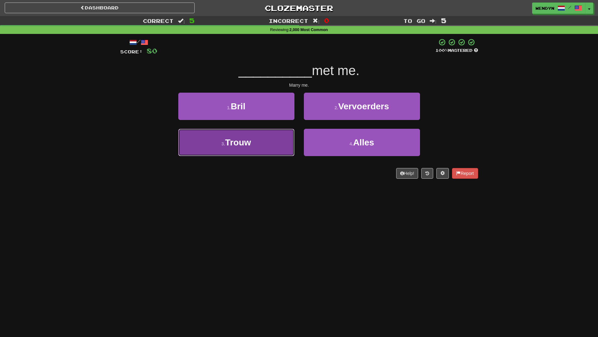
click at [249, 149] on button "3 . Trouw" at bounding box center [236, 142] width 116 height 27
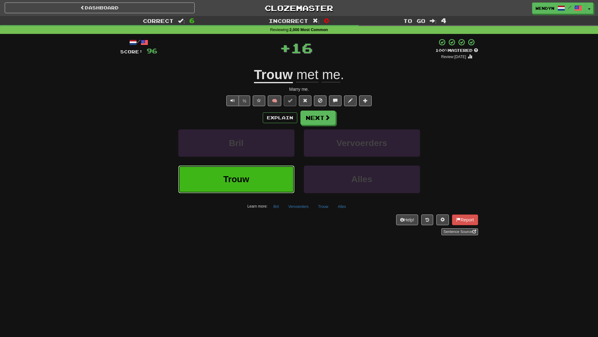
click at [245, 171] on button "Trouw" at bounding box center [236, 179] width 116 height 27
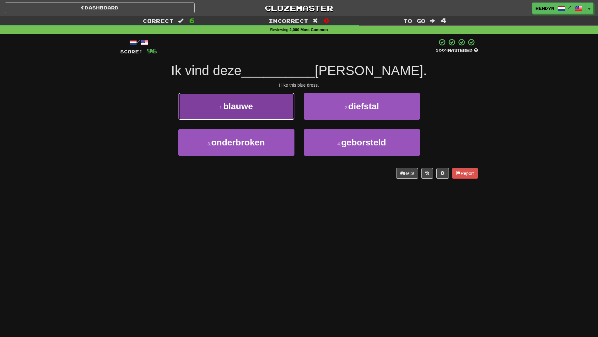
click at [256, 116] on button "1 . blauwe" at bounding box center [236, 106] width 116 height 27
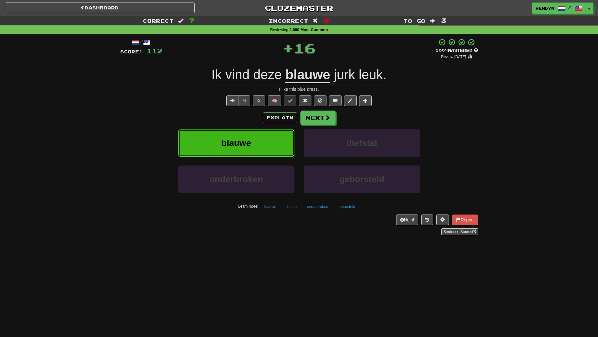
click at [259, 144] on button "blauwe" at bounding box center [236, 142] width 116 height 27
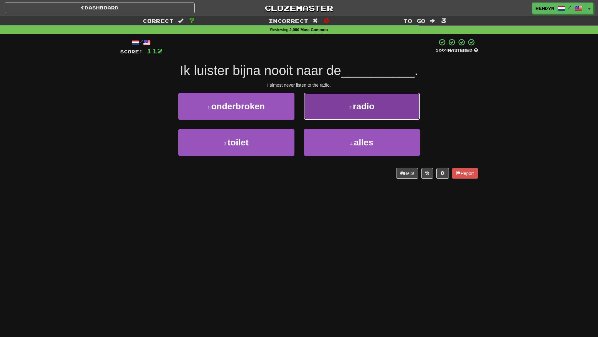
click at [373, 117] on button "2 . radio" at bounding box center [362, 106] width 116 height 27
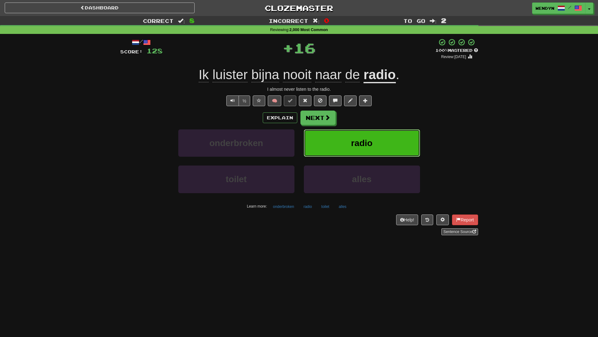
click at [372, 139] on span "radio" at bounding box center [361, 143] width 21 height 10
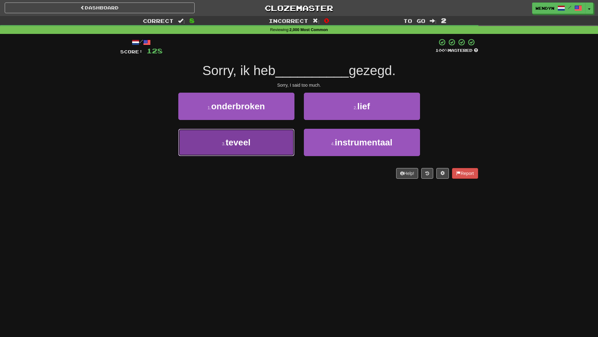
click at [267, 150] on button "3 . teveel" at bounding box center [236, 142] width 116 height 27
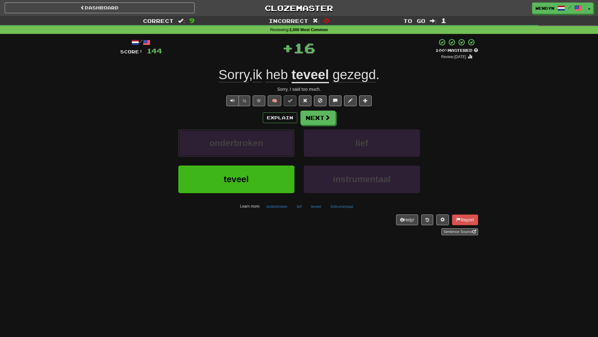
click at [267, 150] on button "onderbroken" at bounding box center [236, 142] width 116 height 27
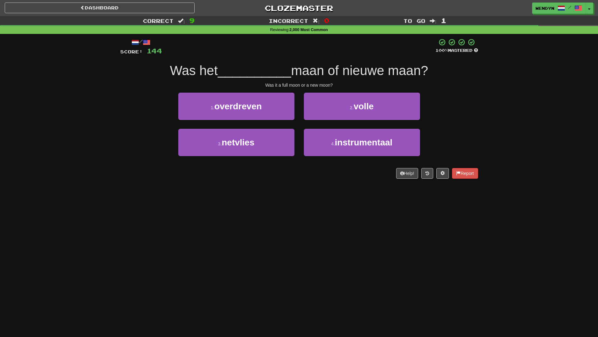
click at [265, 164] on div "3 . netvlies" at bounding box center [237, 147] width 126 height 36
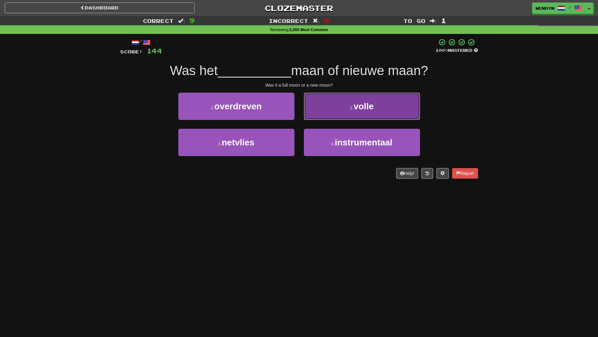
click at [392, 95] on button "2 . volle" at bounding box center [362, 106] width 116 height 27
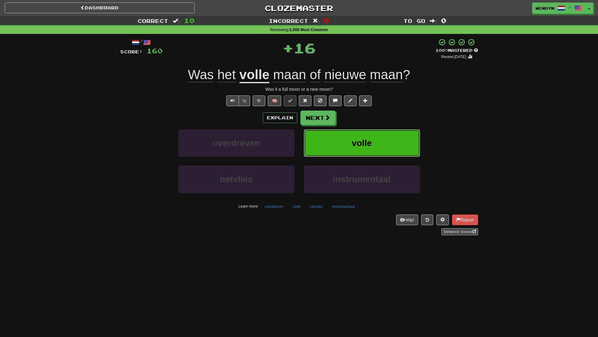
click at [384, 131] on button "volle" at bounding box center [362, 142] width 116 height 27
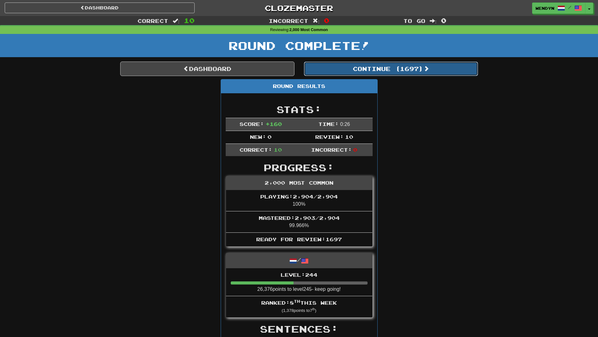
click at [411, 74] on button "Continue ( 1697 )" at bounding box center [391, 69] width 174 height 14
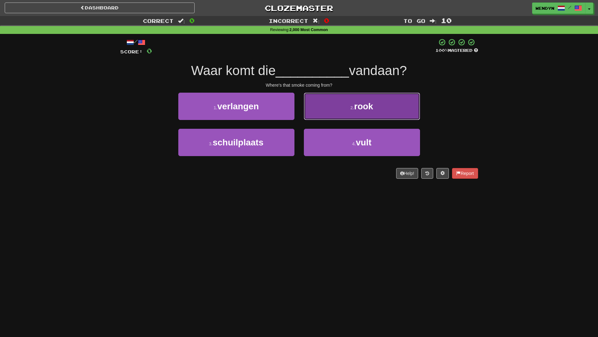
click at [374, 113] on button "2 . rook" at bounding box center [362, 106] width 116 height 27
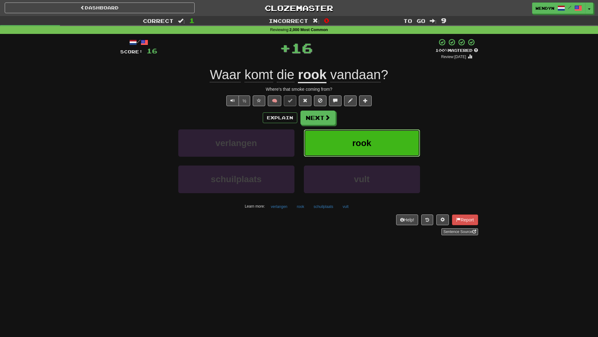
click at [376, 138] on button "rook" at bounding box center [362, 142] width 116 height 27
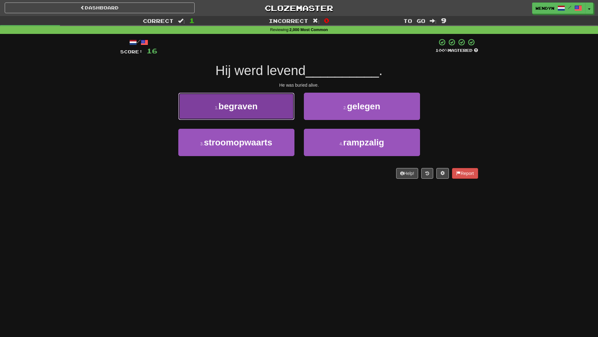
click at [273, 117] on button "1 . begraven" at bounding box center [236, 106] width 116 height 27
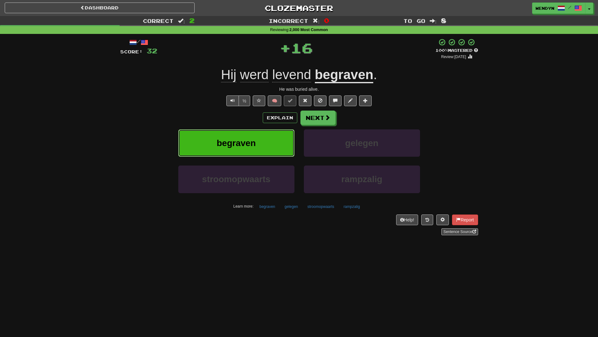
click at [272, 139] on button "begraven" at bounding box center [236, 142] width 116 height 27
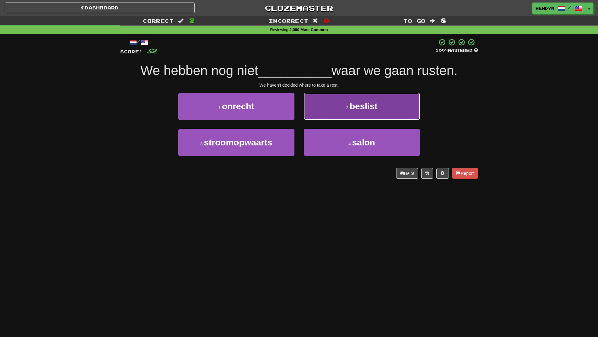
click at [405, 119] on button "2 . beslist" at bounding box center [362, 106] width 116 height 27
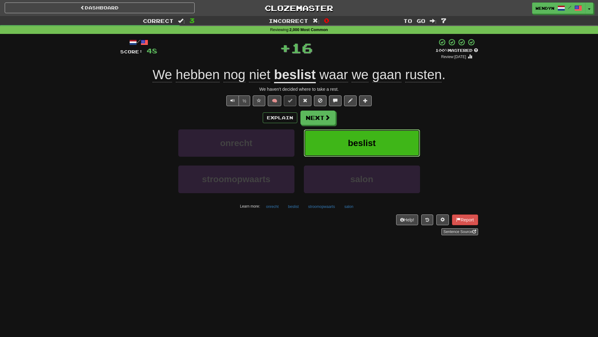
click at [404, 143] on button "beslist" at bounding box center [362, 142] width 116 height 27
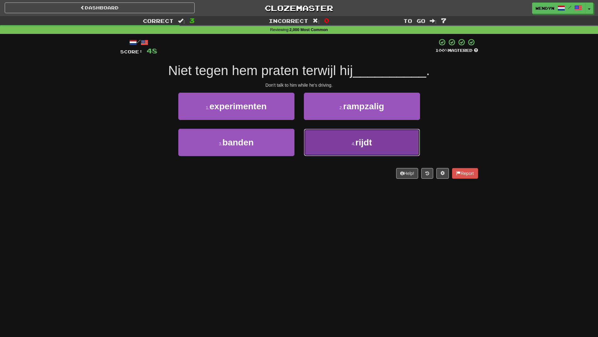
click at [388, 141] on button "4 . rijdt" at bounding box center [362, 142] width 116 height 27
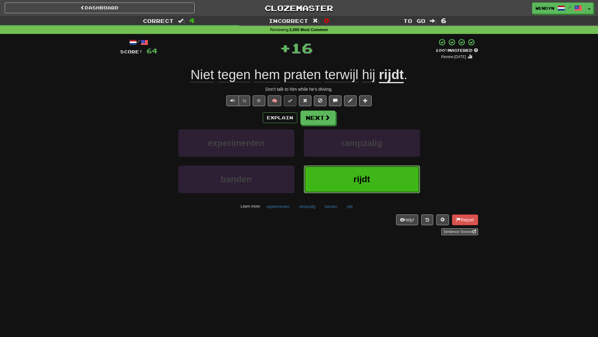
click at [377, 178] on button "rijdt" at bounding box center [362, 179] width 116 height 27
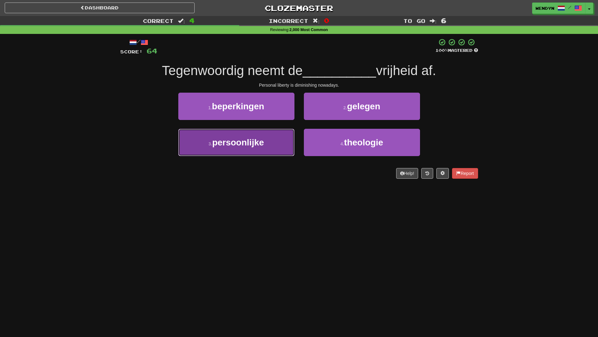
click at [275, 153] on button "3 . persoonlijke" at bounding box center [236, 142] width 116 height 27
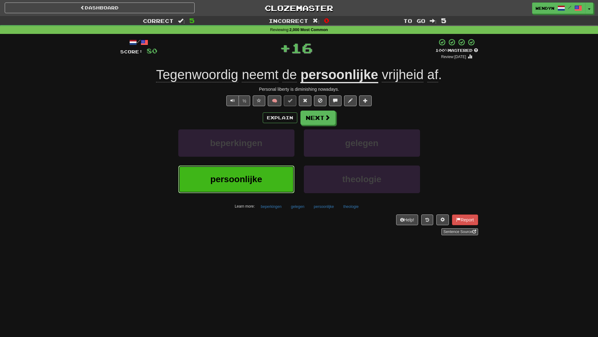
click at [275, 171] on button "persoonlijke" at bounding box center [236, 179] width 116 height 27
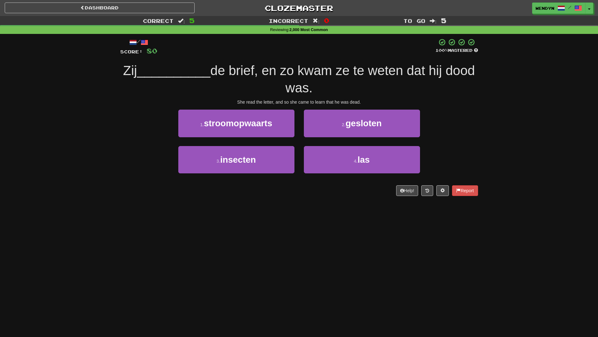
click at [353, 173] on div "4 . las" at bounding box center [362, 164] width 126 height 36
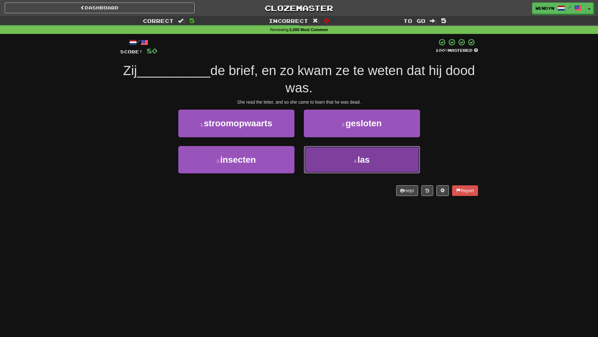
click at [359, 165] on button "4 . las" at bounding box center [362, 159] width 116 height 27
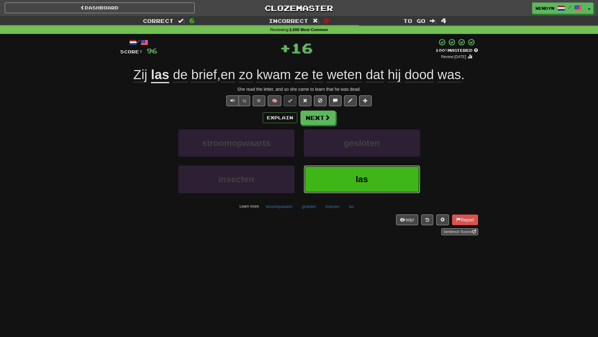
click at [351, 181] on button "las" at bounding box center [362, 179] width 116 height 27
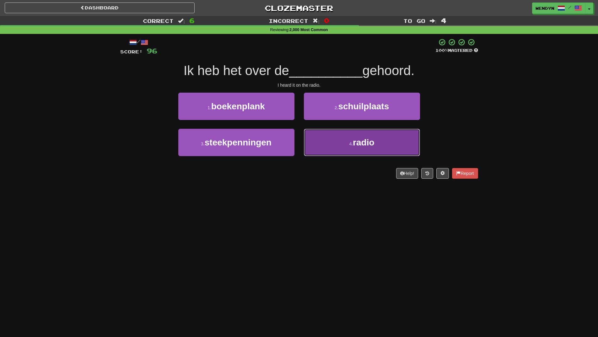
click at [359, 152] on button "4 . radio" at bounding box center [362, 142] width 116 height 27
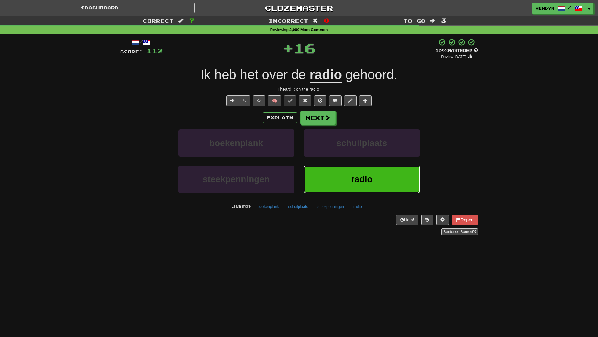
click at [355, 172] on button "radio" at bounding box center [362, 179] width 116 height 27
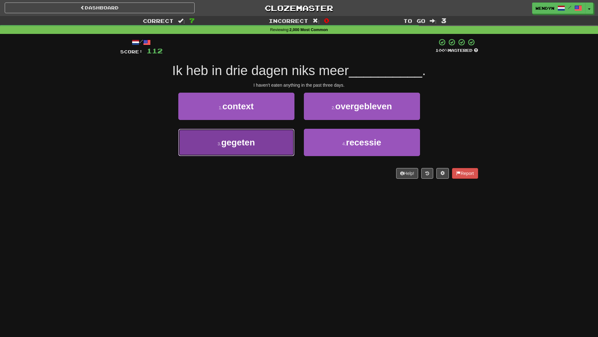
click at [280, 151] on button "3 . gegeten" at bounding box center [236, 142] width 116 height 27
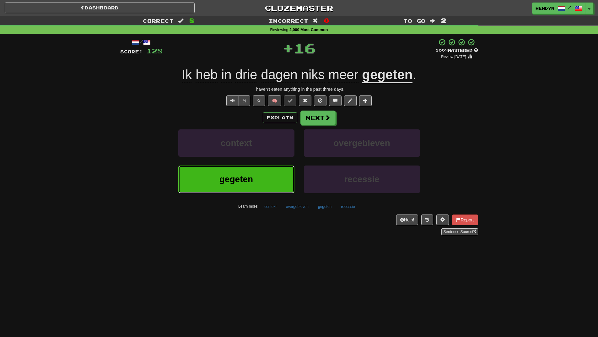
click at [279, 171] on button "gegeten" at bounding box center [236, 179] width 116 height 27
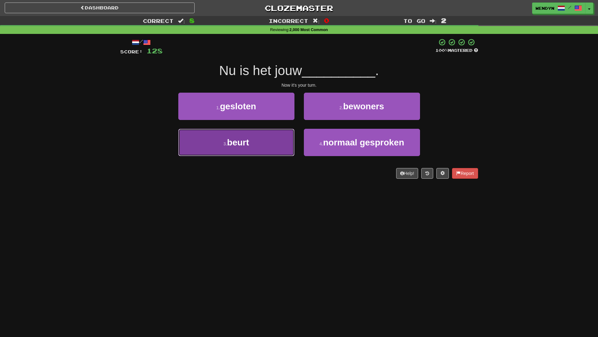
click at [275, 150] on button "3 . beurt" at bounding box center [236, 142] width 116 height 27
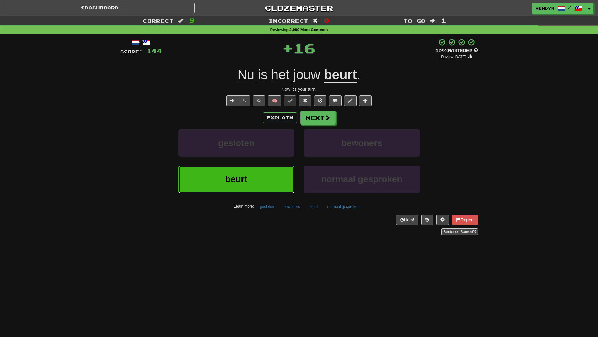
click at [273, 169] on button "beurt" at bounding box center [236, 179] width 116 height 27
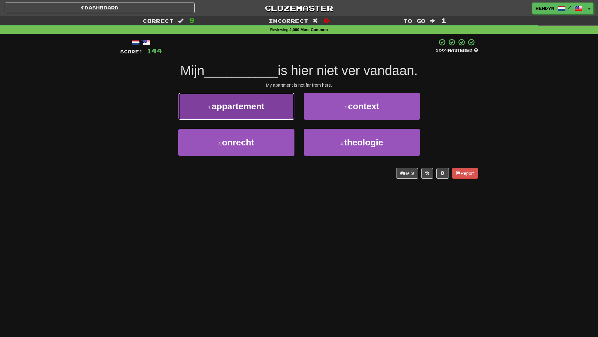
click at [270, 113] on button "1 . appartement" at bounding box center [236, 106] width 116 height 27
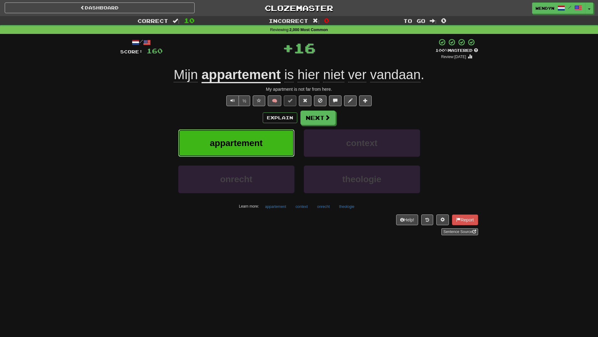
click at [268, 139] on button "appartement" at bounding box center [236, 142] width 116 height 27
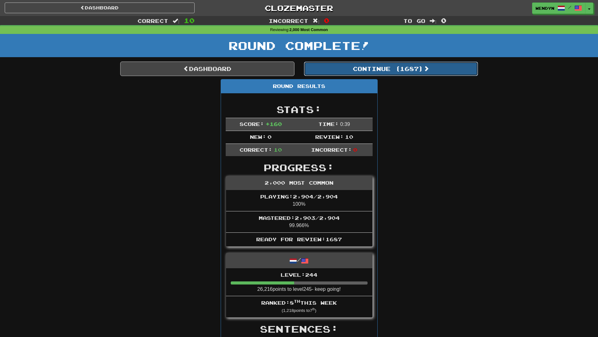
click at [417, 74] on button "Continue ( 1687 )" at bounding box center [391, 69] width 174 height 14
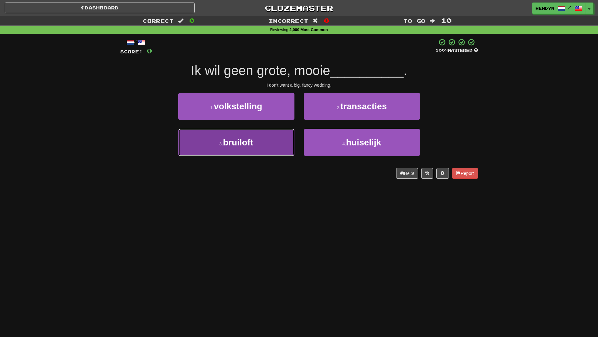
click at [253, 151] on button "3 . bruiloft" at bounding box center [236, 142] width 116 height 27
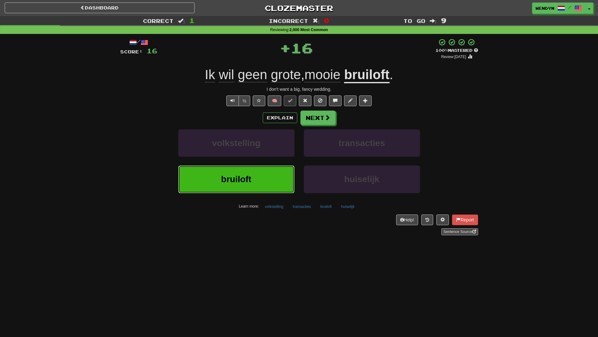
click at [247, 185] on button "bruiloft" at bounding box center [236, 179] width 116 height 27
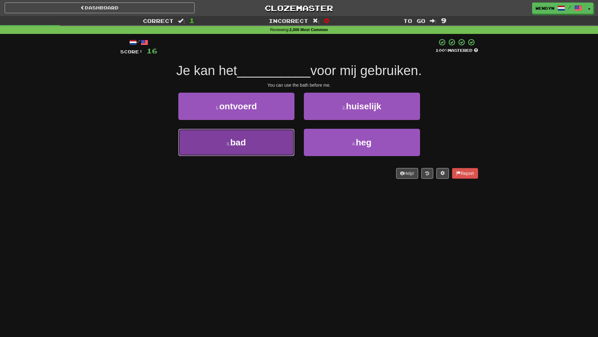
click at [252, 140] on button "3 . bad" at bounding box center [236, 142] width 116 height 27
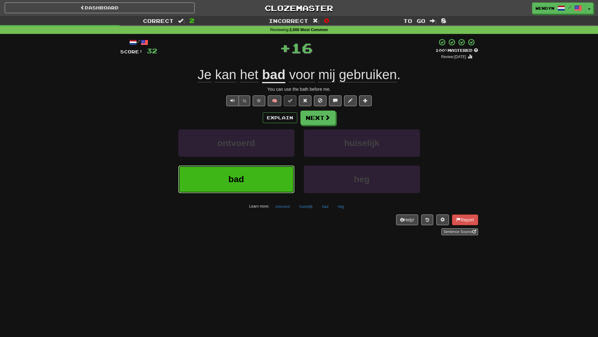
click at [248, 177] on button "bad" at bounding box center [236, 179] width 116 height 27
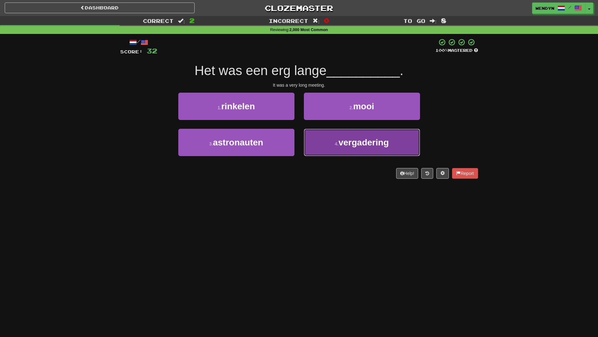
click at [360, 143] on span "vergadering" at bounding box center [364, 143] width 50 height 10
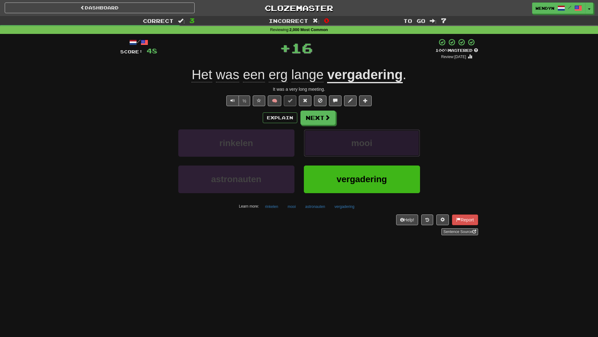
click at [360, 143] on span "mooi" at bounding box center [361, 143] width 21 height 10
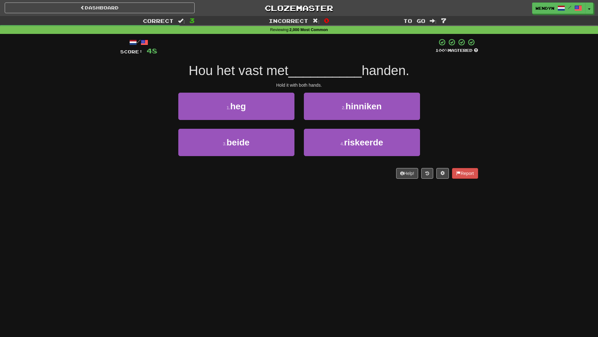
click at [303, 169] on div "/ Score: 48 100 % Mastered Hou het vast met __________ handen. Hold it with bot…" at bounding box center [299, 108] width 358 height 140
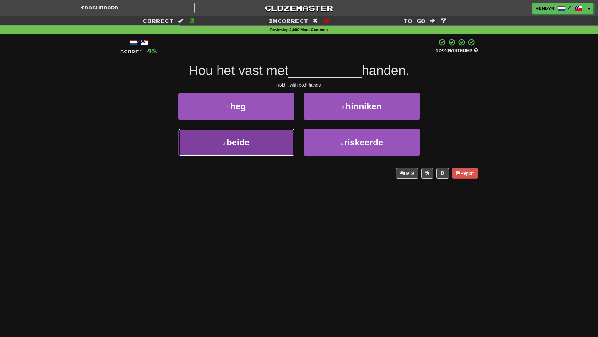
click at [280, 147] on button "3 . beide" at bounding box center [236, 142] width 116 height 27
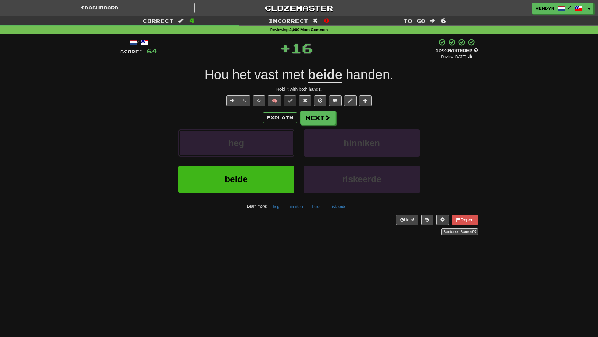
click at [280, 147] on button "heg" at bounding box center [236, 142] width 116 height 27
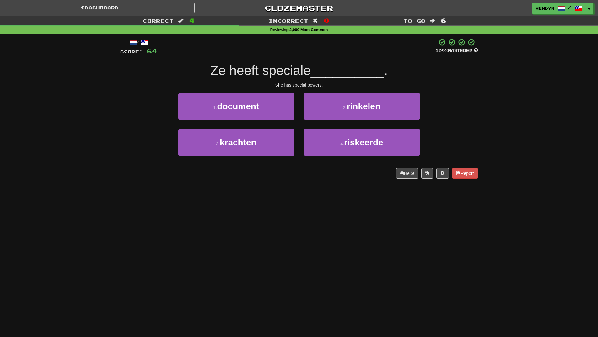
click at [275, 192] on div "Dashboard Clozemaster WendyN / Toggle Dropdown Dashboard Leaderboard Activity F…" at bounding box center [299, 168] width 598 height 337
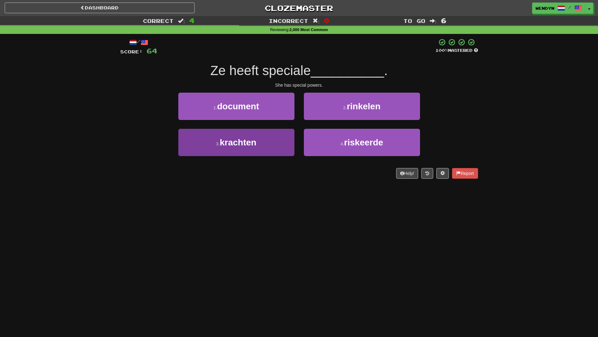
click at [270, 155] on button "3 . krachten" at bounding box center [236, 142] width 116 height 27
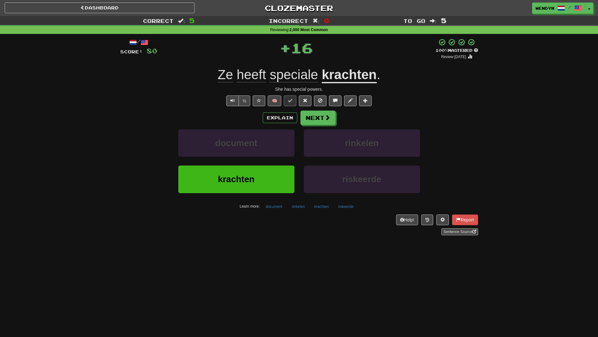
click at [269, 181] on button "krachten" at bounding box center [236, 179] width 116 height 27
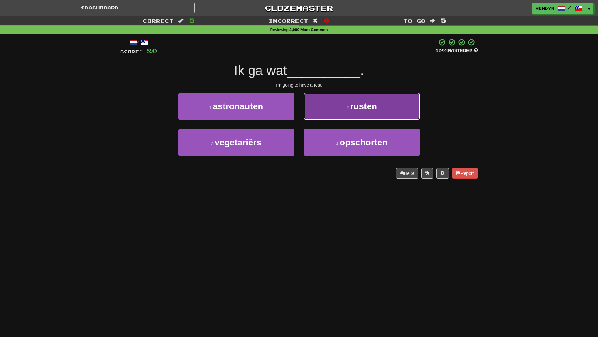
click at [381, 112] on button "2 . rusten" at bounding box center [362, 106] width 116 height 27
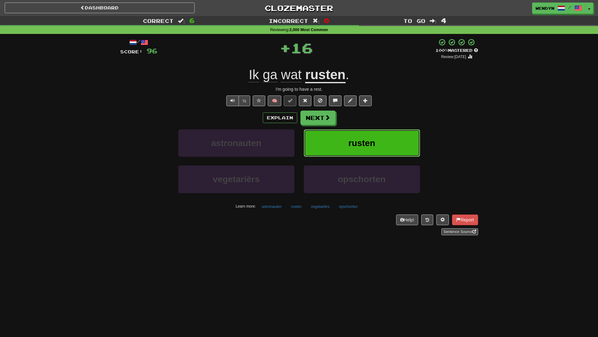
click at [374, 139] on span "rusten" at bounding box center [362, 143] width 27 height 10
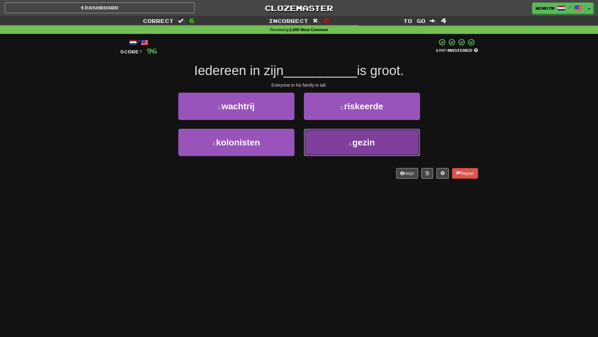
click at [371, 144] on span "gezin" at bounding box center [364, 143] width 23 height 10
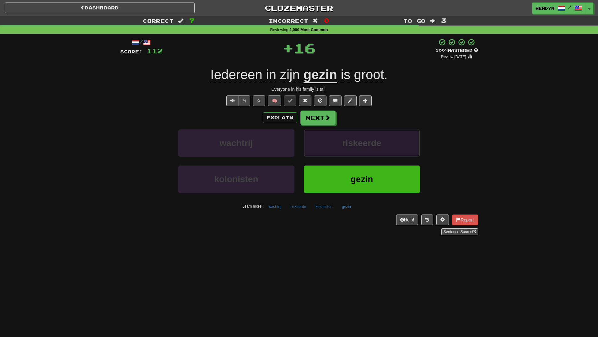
click at [371, 144] on span "riskeerde" at bounding box center [361, 143] width 39 height 10
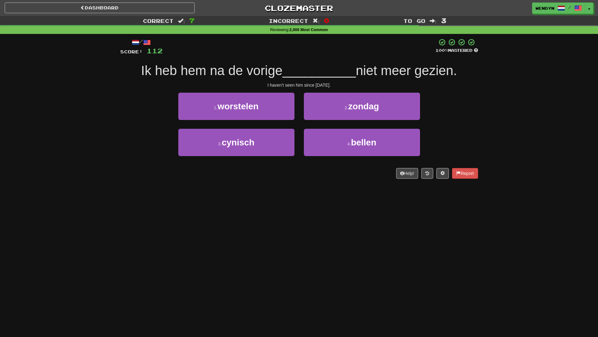
click at [313, 189] on div "Dashboard Clozemaster WendyN / Toggle Dropdown Dashboard Leaderboard Activity F…" at bounding box center [299, 168] width 598 height 337
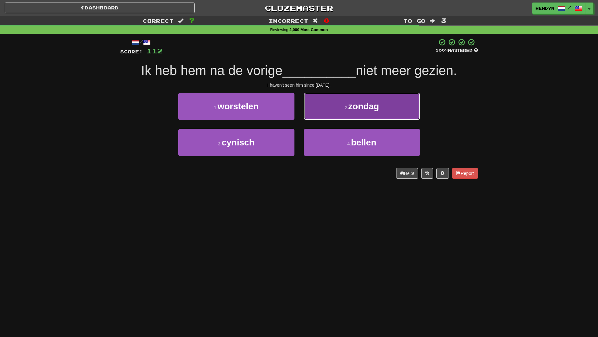
click at [392, 110] on button "2 . zondag" at bounding box center [362, 106] width 116 height 27
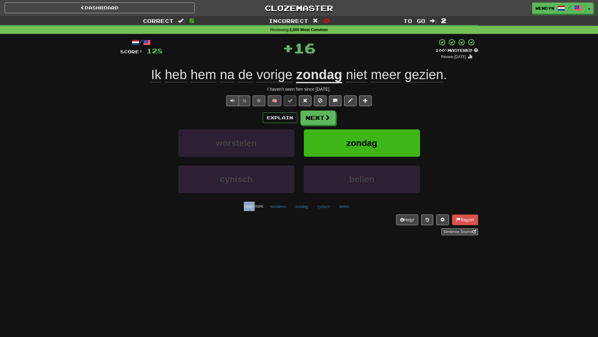
click at [392, 111] on div "Explain Next" at bounding box center [299, 118] width 358 height 14
click at [388, 134] on button "zondag" at bounding box center [362, 142] width 116 height 27
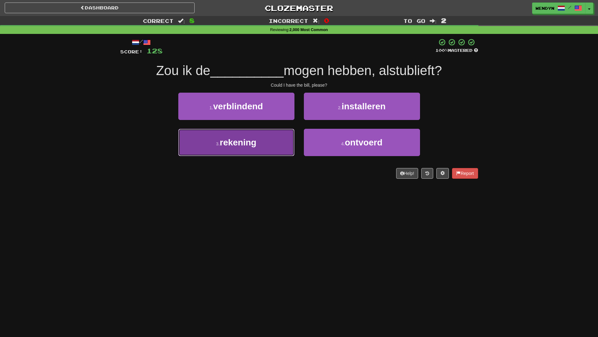
click at [280, 151] on button "3 . rekening" at bounding box center [236, 142] width 116 height 27
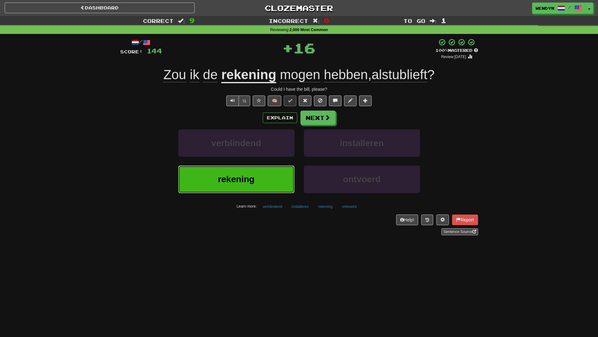
click at [276, 176] on button "rekening" at bounding box center [236, 179] width 116 height 27
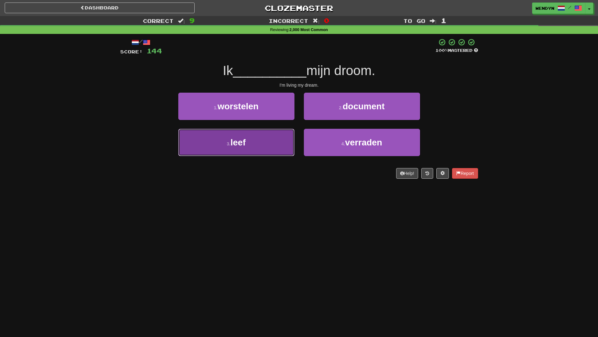
click at [262, 152] on button "3 . leef" at bounding box center [236, 142] width 116 height 27
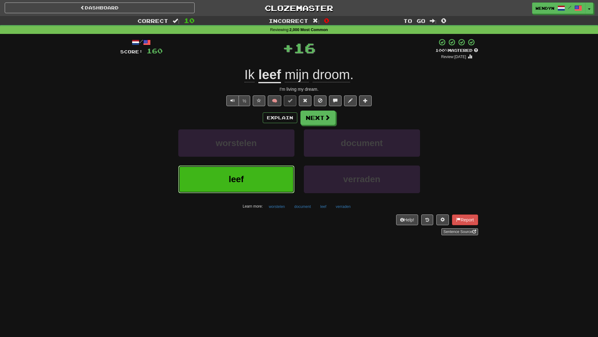
click at [259, 179] on button "leef" at bounding box center [236, 179] width 116 height 27
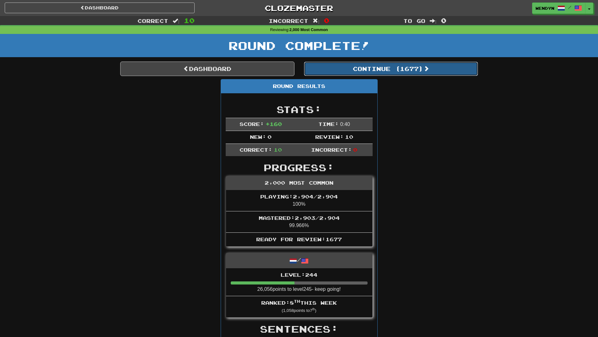
click at [413, 75] on button "Continue ( 1677 )" at bounding box center [391, 69] width 174 height 14
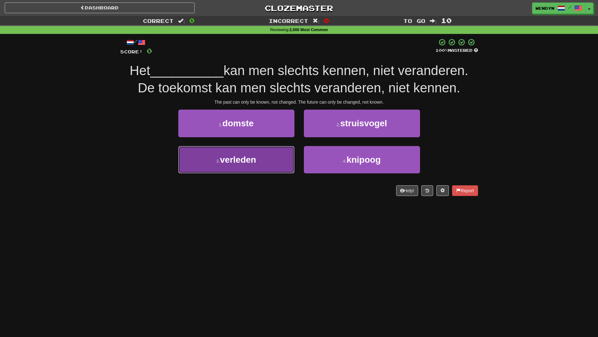
click at [276, 152] on button "3 . verleden" at bounding box center [236, 159] width 116 height 27
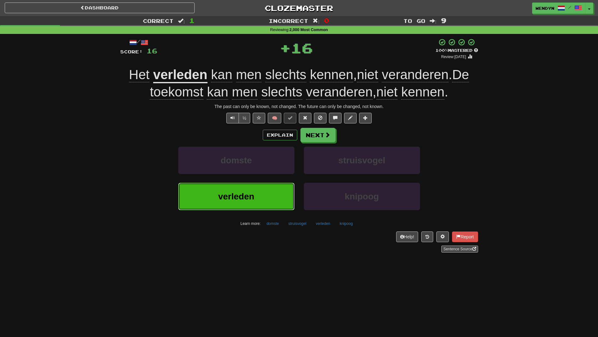
click at [220, 202] on button "verleden" at bounding box center [236, 196] width 116 height 27
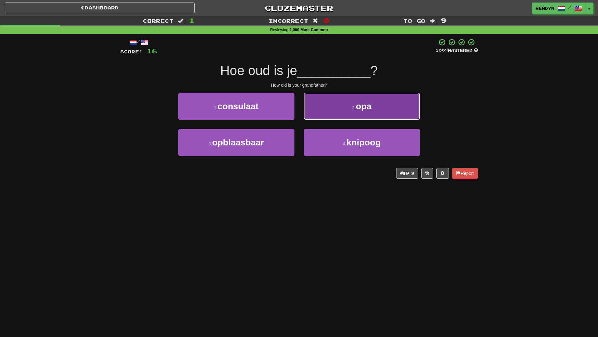
click at [365, 115] on button "2 . opa" at bounding box center [362, 106] width 116 height 27
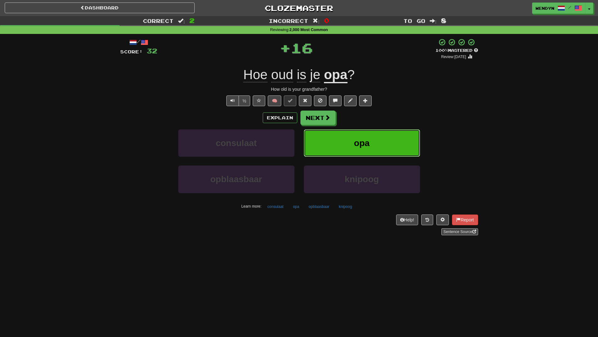
click at [370, 147] on button "opa" at bounding box center [362, 142] width 116 height 27
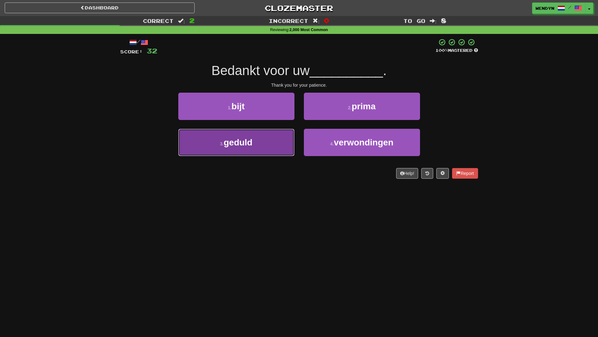
click at [250, 150] on button "3 . geduld" at bounding box center [236, 142] width 116 height 27
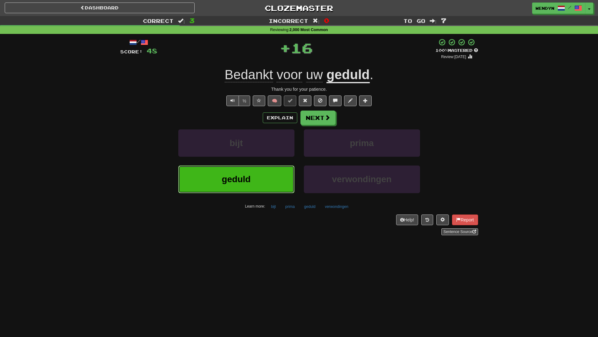
click at [250, 180] on span "geduld" at bounding box center [236, 179] width 29 height 10
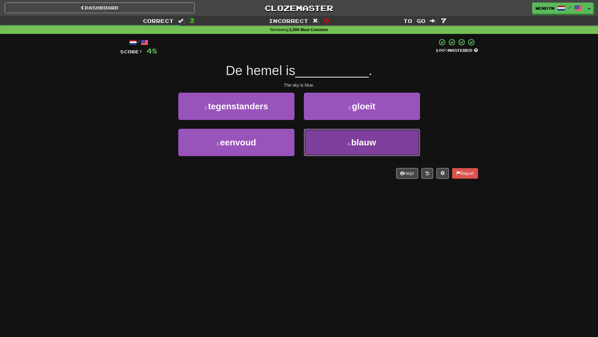
click at [387, 136] on button "4 . blauw" at bounding box center [362, 142] width 116 height 27
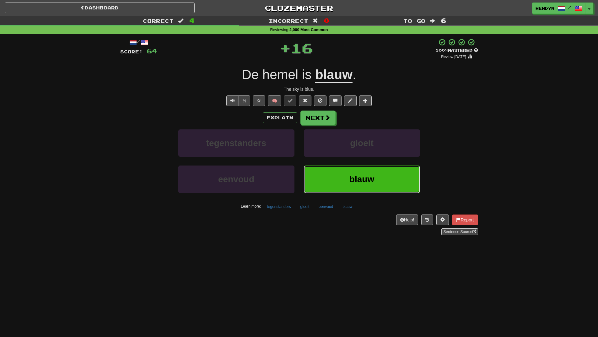
click at [384, 177] on button "blauw" at bounding box center [362, 179] width 116 height 27
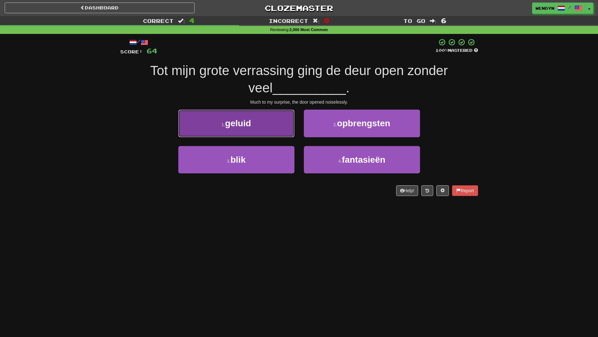
click at [267, 131] on button "1 . geluid" at bounding box center [236, 123] width 116 height 27
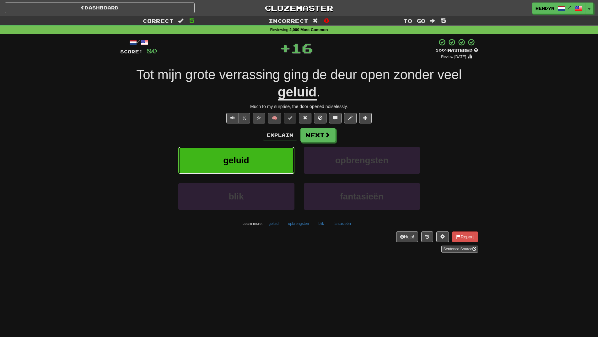
click at [269, 160] on button "geluid" at bounding box center [236, 160] width 116 height 27
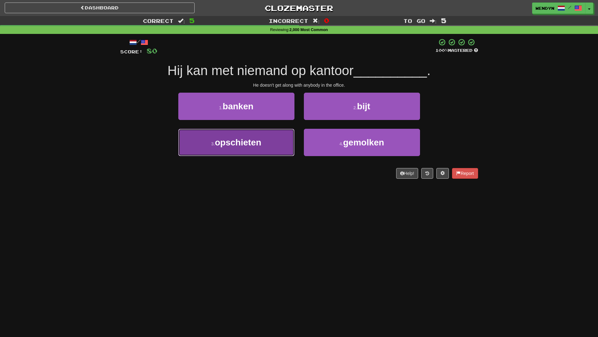
drag, startPoint x: 275, startPoint y: 136, endPoint x: 278, endPoint y: 181, distance: 45.0
click at [275, 136] on button "3 . opschieten" at bounding box center [236, 142] width 116 height 27
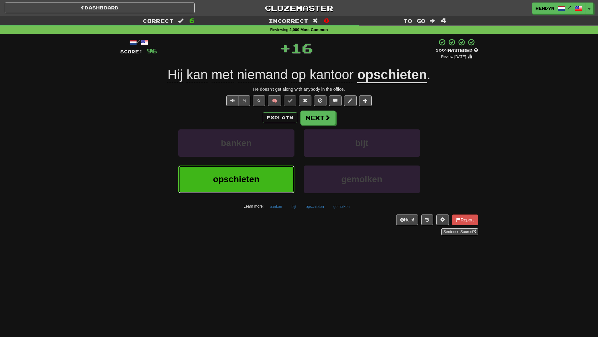
click at [279, 186] on button "opschieten" at bounding box center [236, 179] width 116 height 27
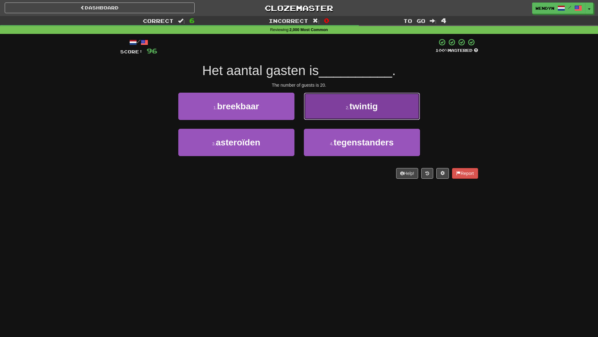
click at [410, 103] on button "2 . twintig" at bounding box center [362, 106] width 116 height 27
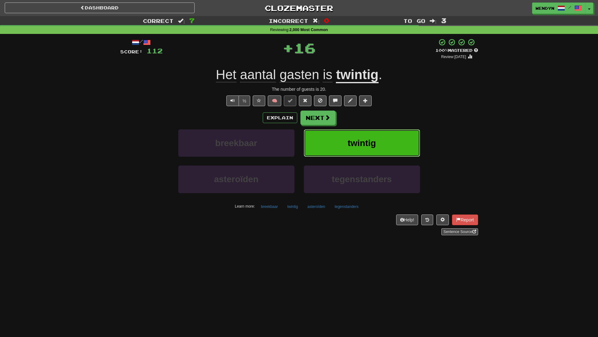
click at [398, 133] on button "twintig" at bounding box center [362, 142] width 116 height 27
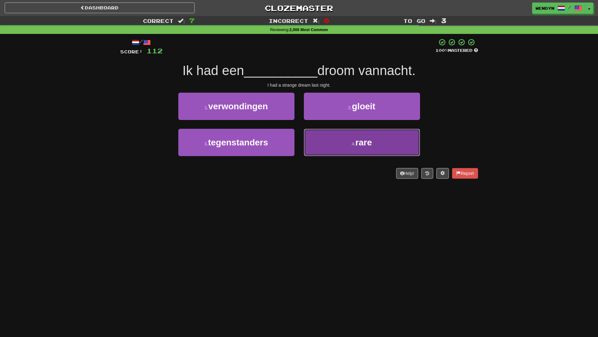
click at [359, 147] on span "rare" at bounding box center [364, 143] width 17 height 10
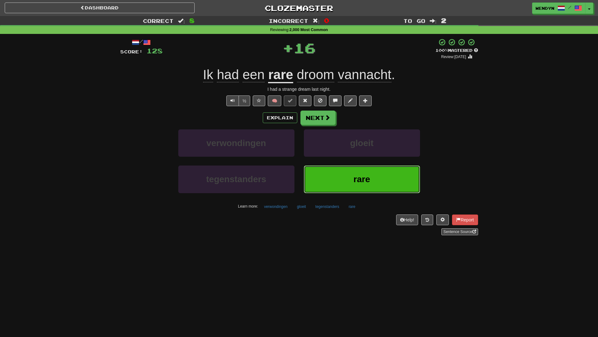
click at [349, 175] on button "rare" at bounding box center [362, 179] width 116 height 27
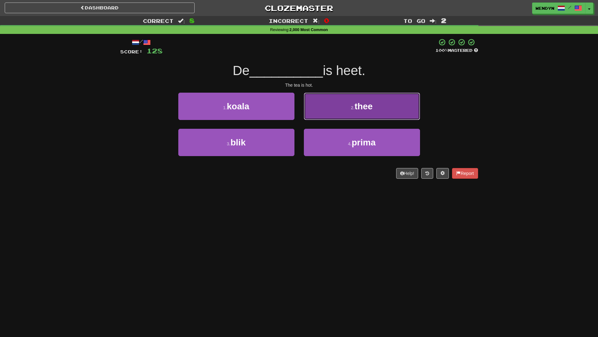
click at [377, 110] on button "2 . thee" at bounding box center [362, 106] width 116 height 27
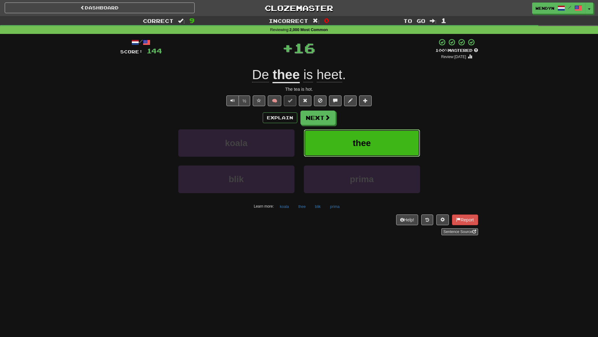
click at [382, 141] on button "thee" at bounding box center [362, 142] width 116 height 27
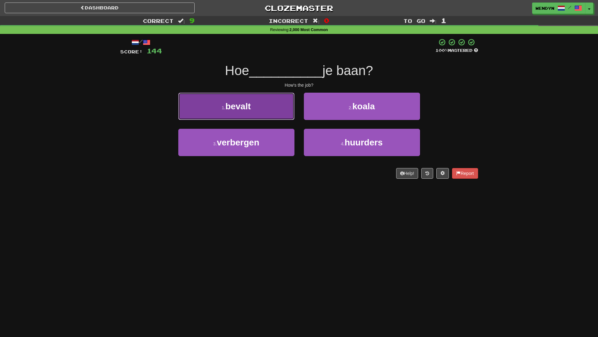
click at [269, 115] on button "1 . bevalt" at bounding box center [236, 106] width 116 height 27
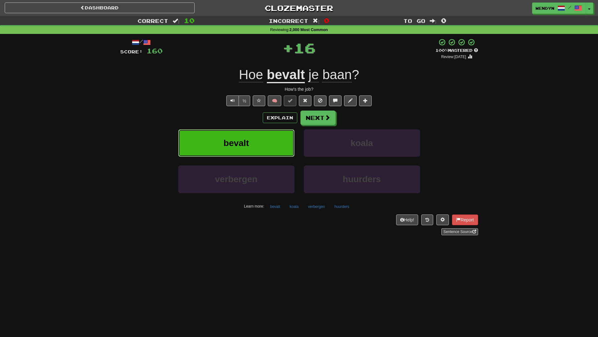
click at [269, 140] on button "bevalt" at bounding box center [236, 142] width 116 height 27
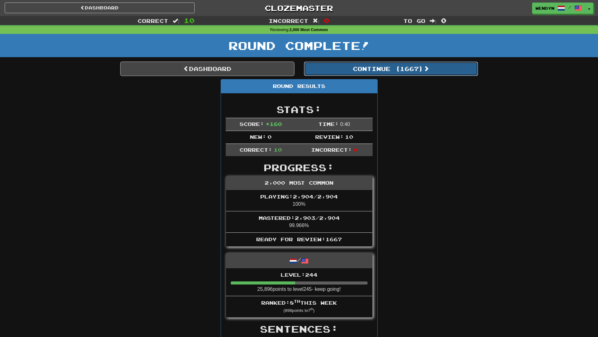
click at [408, 74] on button "Continue ( 1667 )" at bounding box center [391, 69] width 174 height 14
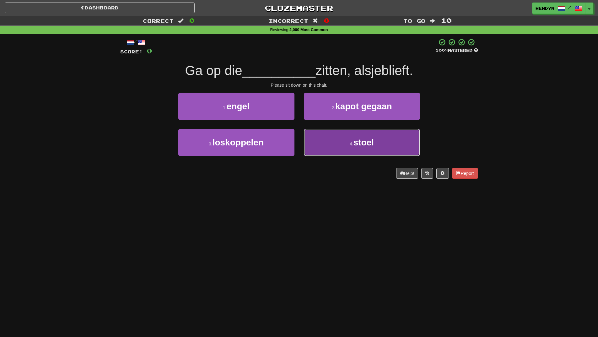
click at [368, 144] on span "stoel" at bounding box center [364, 143] width 20 height 10
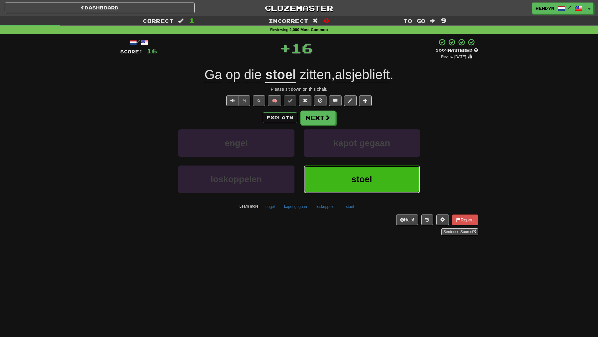
click at [360, 176] on span "stoel" at bounding box center [362, 179] width 20 height 10
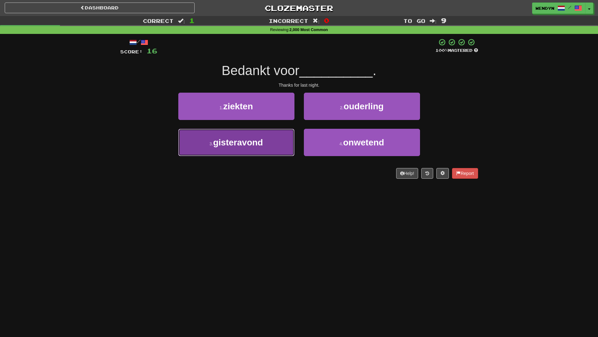
click at [253, 148] on button "3 . gisteravond" at bounding box center [236, 142] width 116 height 27
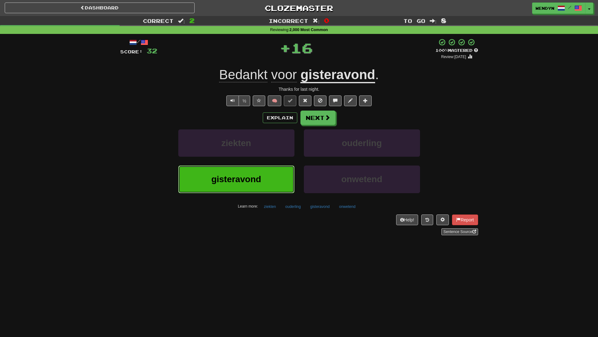
click at [259, 184] on span "gisteravond" at bounding box center [236, 179] width 50 height 10
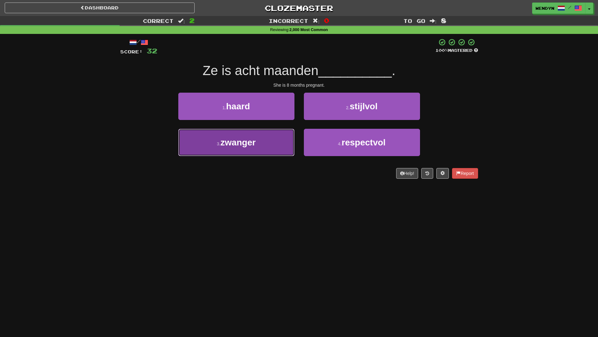
click at [262, 152] on button "3 . zwanger" at bounding box center [236, 142] width 116 height 27
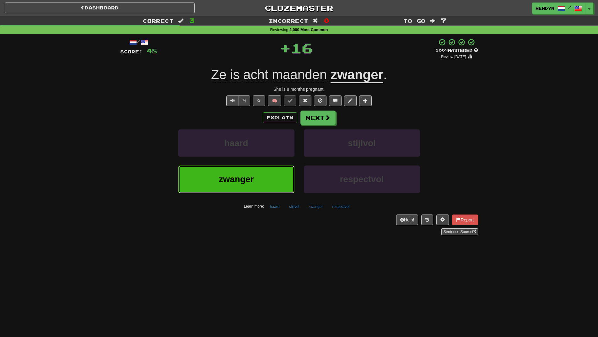
click at [262, 172] on button "zwanger" at bounding box center [236, 179] width 116 height 27
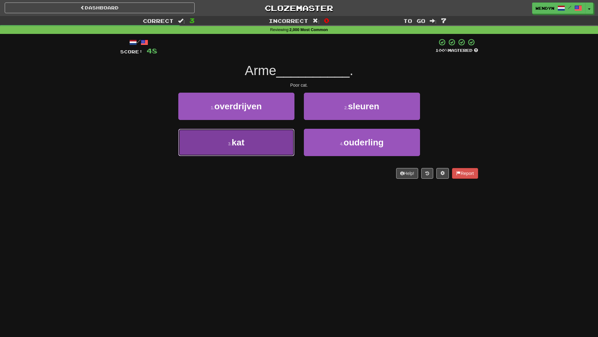
click at [255, 150] on button "3 . kat" at bounding box center [236, 142] width 116 height 27
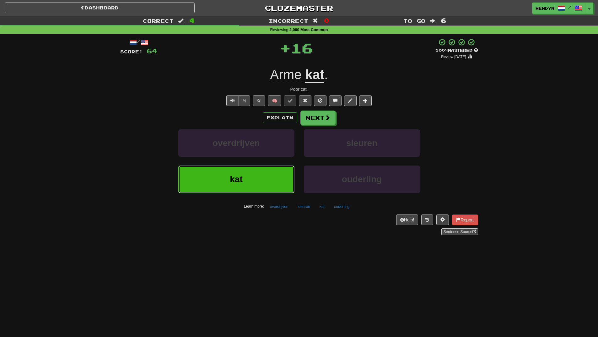
click at [254, 181] on button "kat" at bounding box center [236, 179] width 116 height 27
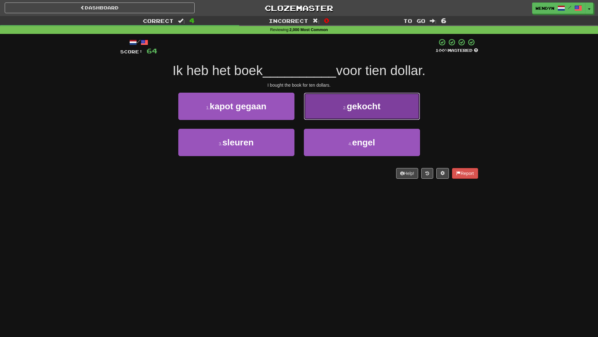
click at [372, 112] on button "2 . gekocht" at bounding box center [362, 106] width 116 height 27
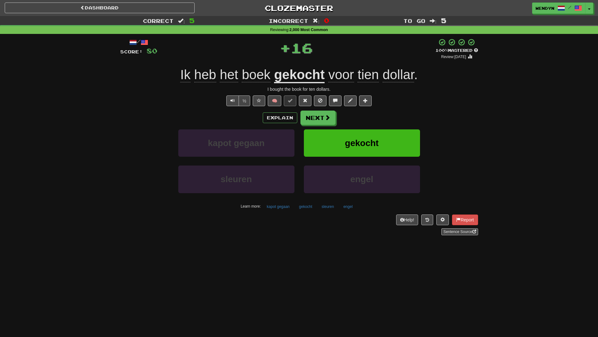
click at [372, 112] on div "Explain Next" at bounding box center [299, 118] width 358 height 14
click at [370, 142] on span "gekocht" at bounding box center [362, 143] width 34 height 10
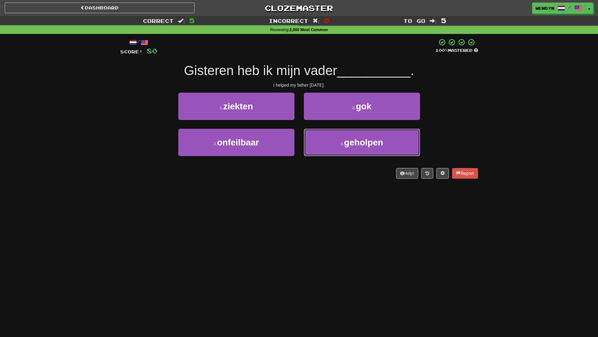
drag, startPoint x: 370, startPoint y: 142, endPoint x: 341, endPoint y: 204, distance: 68.8
click at [341, 204] on div "Dashboard Clozemaster WendyN / Toggle Dropdown Dashboard Leaderboard Activity F…" at bounding box center [299, 168] width 598 height 337
click at [359, 156] on div "4 . geholpen" at bounding box center [362, 147] width 126 height 36
click at [359, 152] on button "4 . geholpen" at bounding box center [362, 142] width 116 height 27
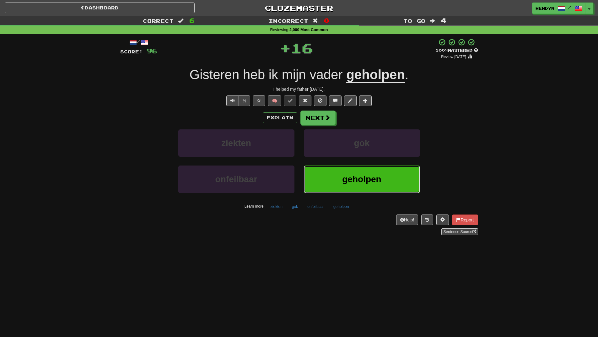
click at [351, 167] on button "geholpen" at bounding box center [362, 179] width 116 height 27
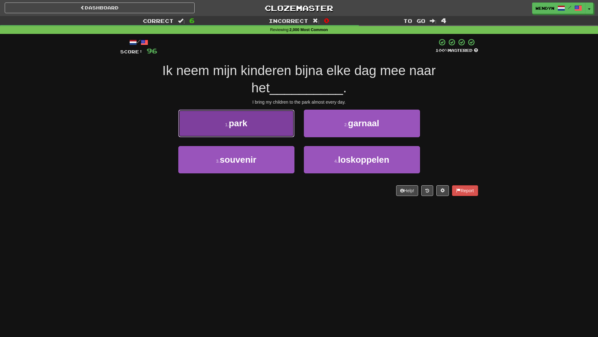
click at [263, 135] on button "1 . park" at bounding box center [236, 123] width 116 height 27
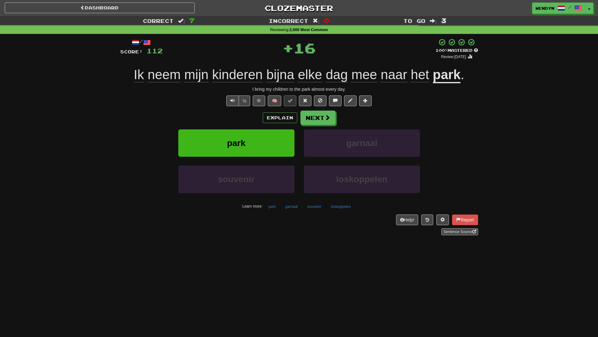
click at [232, 117] on div "Explain Next" at bounding box center [299, 118] width 358 height 14
click at [236, 145] on span "park" at bounding box center [236, 143] width 19 height 10
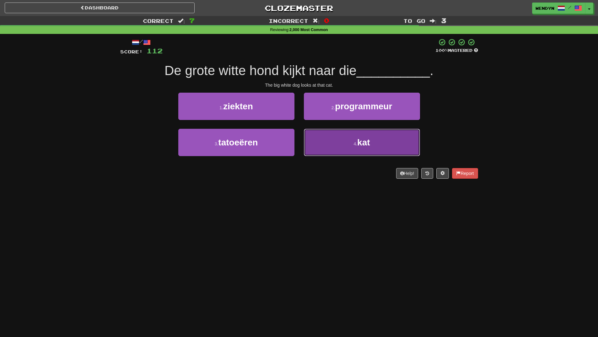
click at [372, 144] on button "4 . kat" at bounding box center [362, 142] width 116 height 27
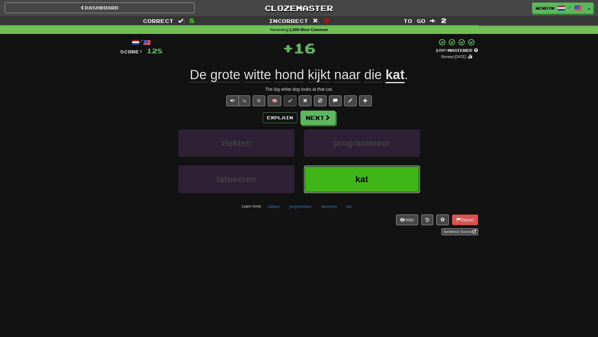
click at [349, 184] on button "kat" at bounding box center [362, 179] width 116 height 27
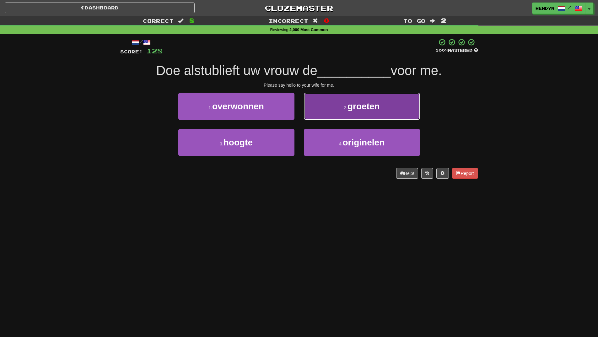
click at [394, 102] on button "2 . groeten" at bounding box center [362, 106] width 116 height 27
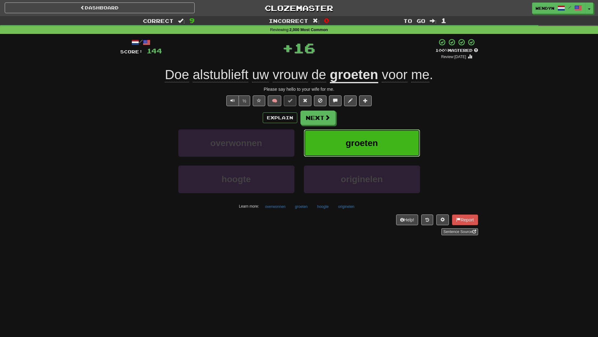
click at [382, 143] on button "groeten" at bounding box center [362, 142] width 116 height 27
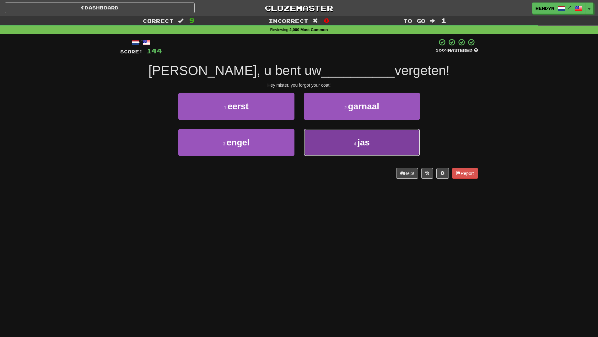
click at [346, 153] on button "4 . jas" at bounding box center [362, 142] width 116 height 27
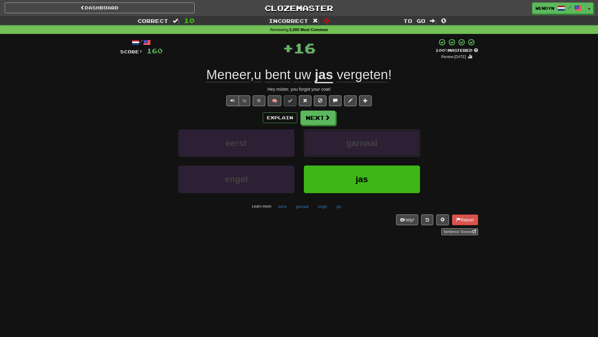
click at [346, 153] on button "garnaal" at bounding box center [362, 142] width 116 height 27
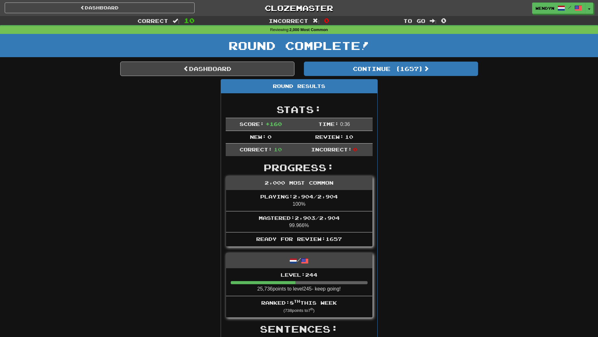
click at [346, 153] on div "Dashboard Clozemaster WendyN / Toggle Dropdown Dashboard Leaderboard Activity F…" at bounding box center [299, 245] width 598 height 490
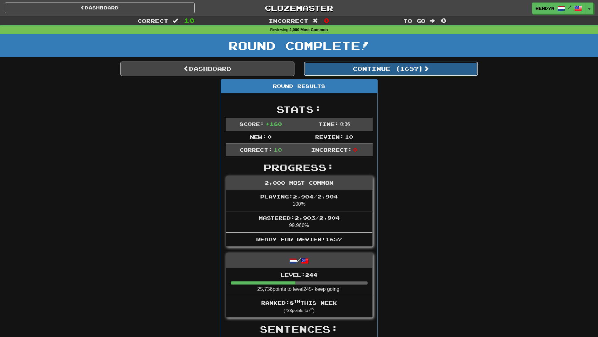
click at [406, 73] on button "Continue ( 1657 )" at bounding box center [391, 69] width 174 height 14
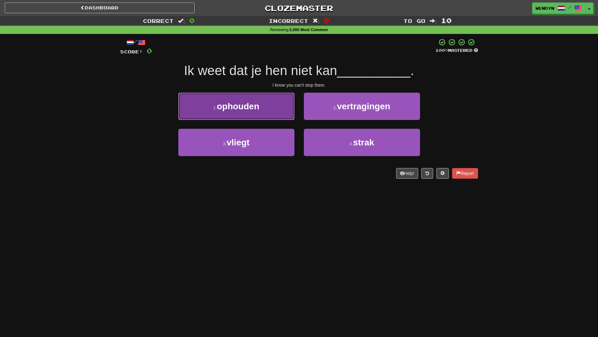
click at [266, 107] on button "1 . ophouden" at bounding box center [236, 106] width 116 height 27
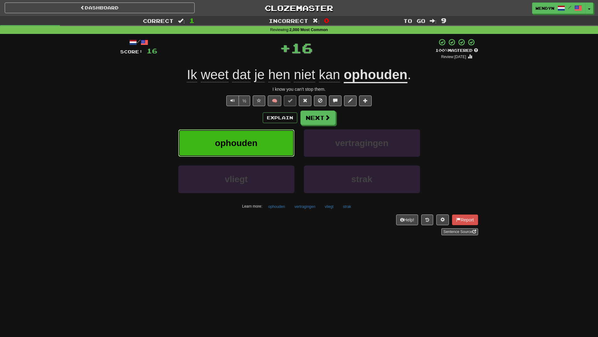
click at [262, 135] on button "ophouden" at bounding box center [236, 142] width 116 height 27
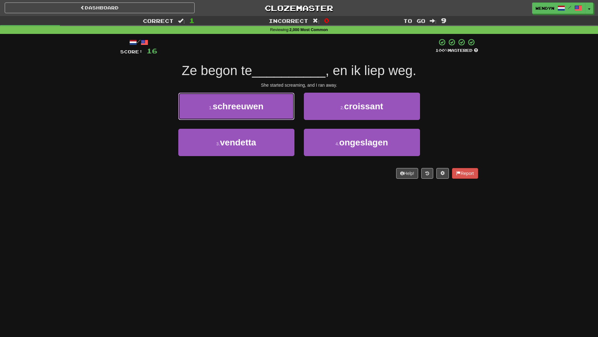
drag, startPoint x: 282, startPoint y: 105, endPoint x: 279, endPoint y: 110, distance: 5.5
click at [282, 105] on button "1 . schreeuwen" at bounding box center [236, 106] width 116 height 27
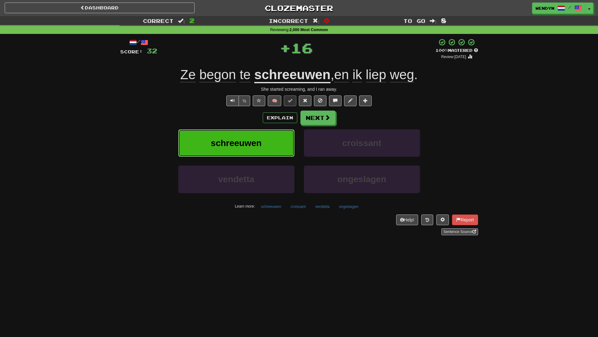
click at [271, 129] on button "schreeuwen" at bounding box center [236, 142] width 116 height 27
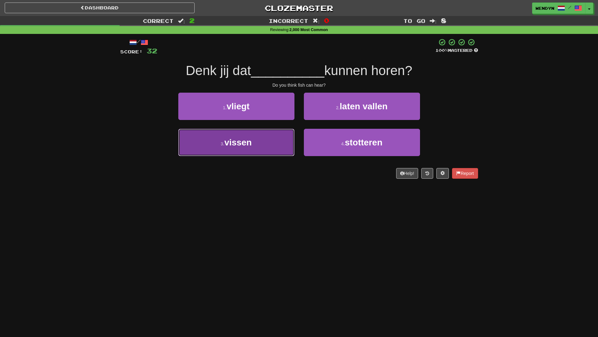
click at [266, 143] on button "3 . vissen" at bounding box center [236, 142] width 116 height 27
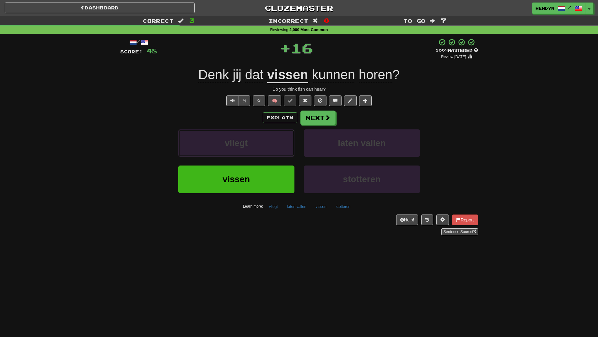
click at [266, 143] on button "vliegt" at bounding box center [236, 142] width 116 height 27
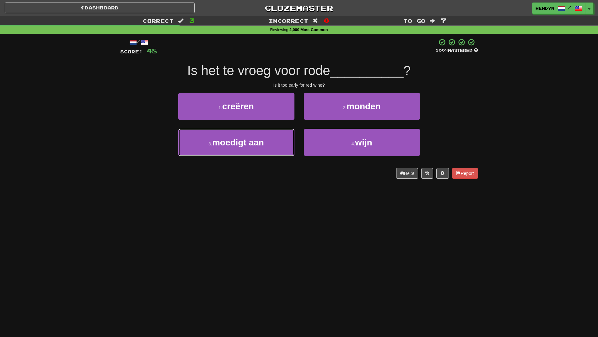
click at [266, 143] on button "3 . moedigt aan" at bounding box center [236, 142] width 116 height 27
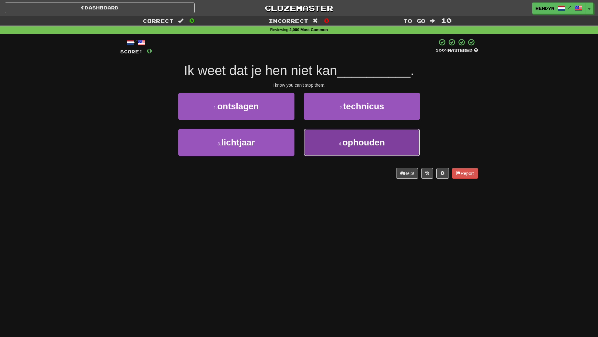
click at [365, 147] on span "ophouden" at bounding box center [364, 143] width 42 height 10
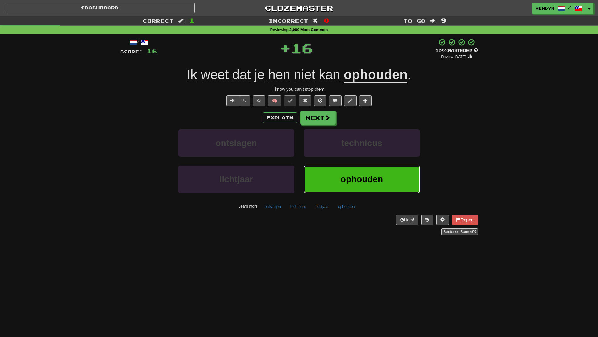
click at [362, 179] on span "ophouden" at bounding box center [362, 179] width 42 height 10
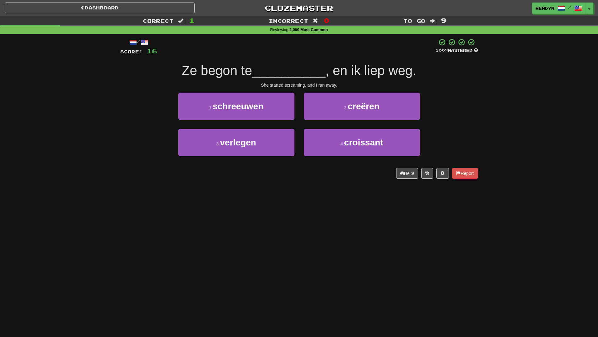
click at [258, 123] on div "1 . schreeuwen" at bounding box center [237, 111] width 126 height 36
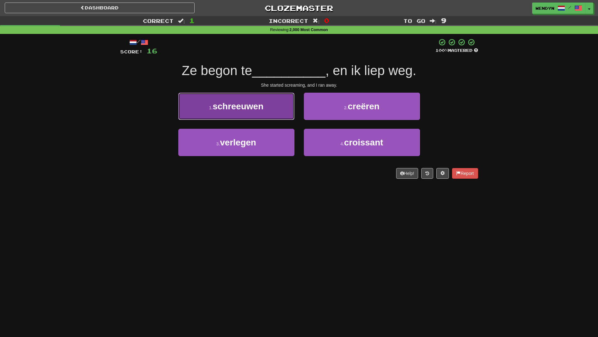
click at [259, 113] on button "1 . schreeuwen" at bounding box center [236, 106] width 116 height 27
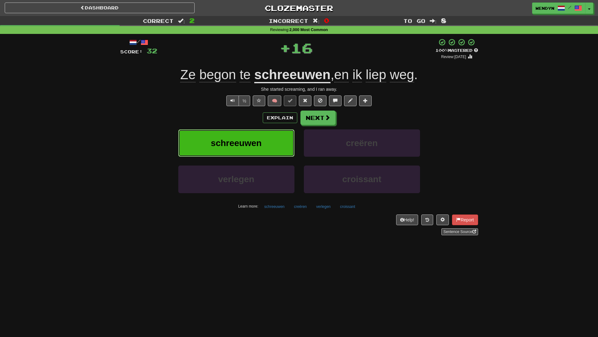
click at [258, 135] on button "schreeuwen" at bounding box center [236, 142] width 116 height 27
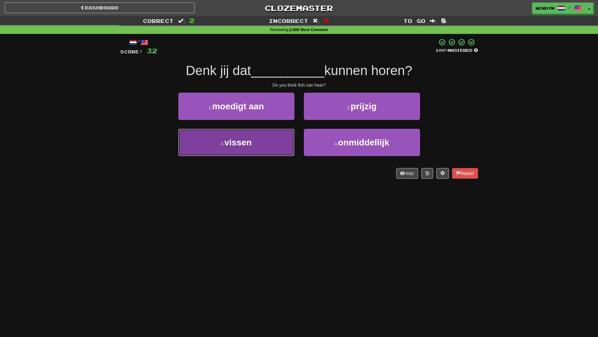
click at [254, 150] on button "3 . vissen" at bounding box center [236, 142] width 116 height 27
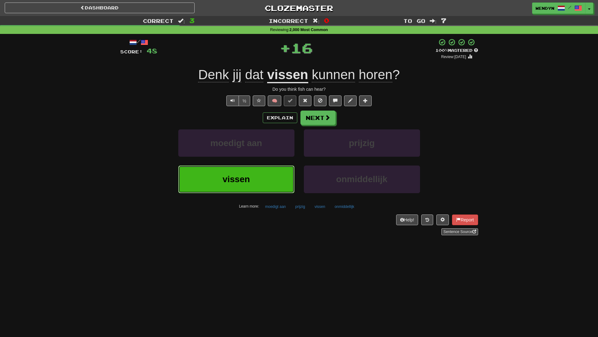
drag, startPoint x: 257, startPoint y: 186, endPoint x: 255, endPoint y: 173, distance: 13.7
click at [258, 186] on button "vissen" at bounding box center [236, 179] width 116 height 27
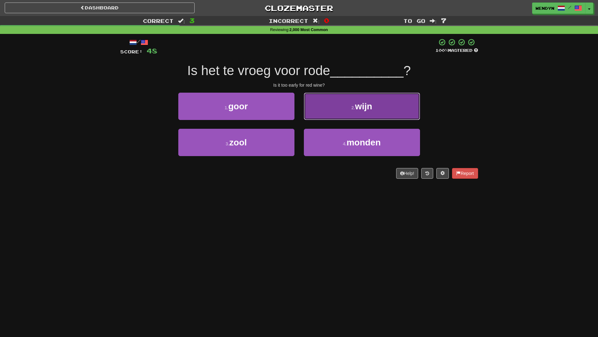
drag, startPoint x: 370, startPoint y: 106, endPoint x: 381, endPoint y: 145, distance: 40.6
click at [371, 108] on span "wijn" at bounding box center [363, 106] width 17 height 10
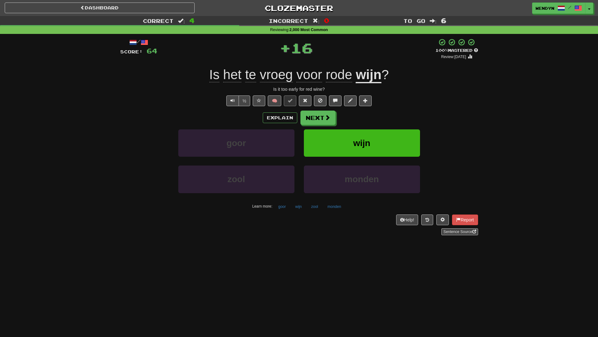
click at [382, 158] on div "wijn" at bounding box center [362, 147] width 126 height 36
click at [369, 141] on button "wijn" at bounding box center [362, 142] width 116 height 27
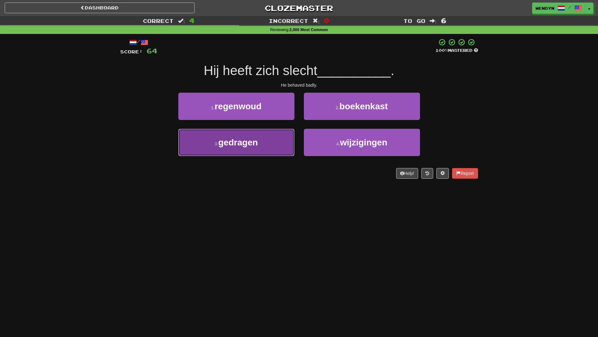
click at [239, 156] on button "3 . gedragen" at bounding box center [236, 142] width 116 height 27
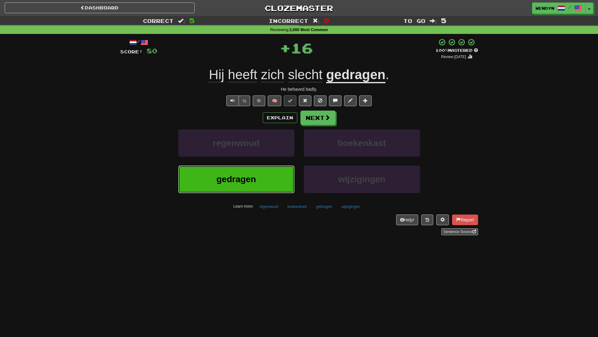
click at [241, 179] on span "gedragen" at bounding box center [236, 179] width 40 height 10
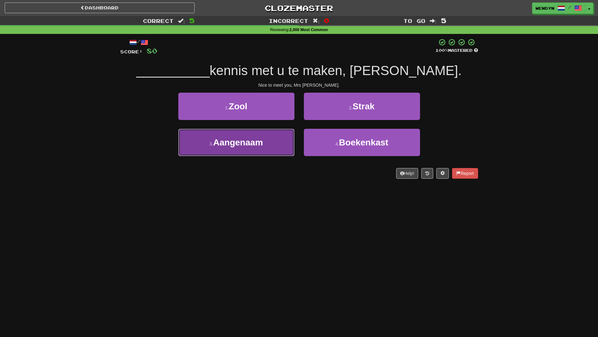
click at [281, 147] on button "3 . Aangenaam" at bounding box center [236, 142] width 116 height 27
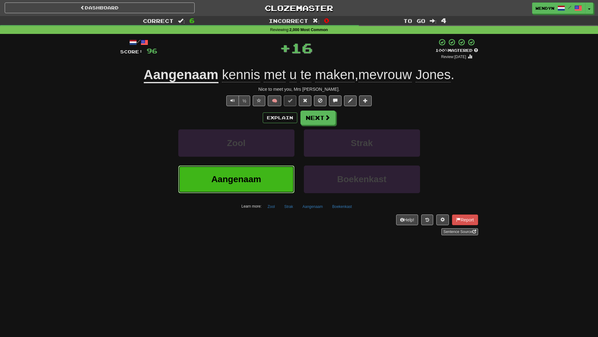
click at [276, 171] on button "Aangenaam" at bounding box center [236, 179] width 116 height 27
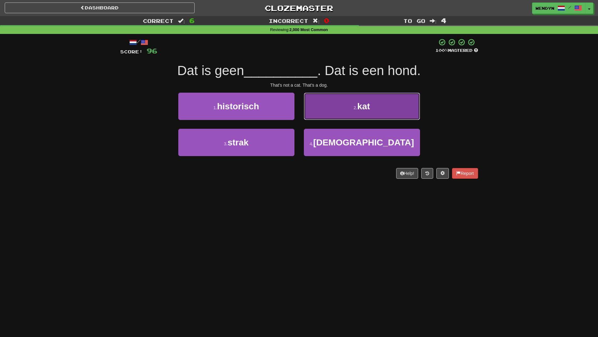
click at [384, 100] on button "2 . kat" at bounding box center [362, 106] width 116 height 27
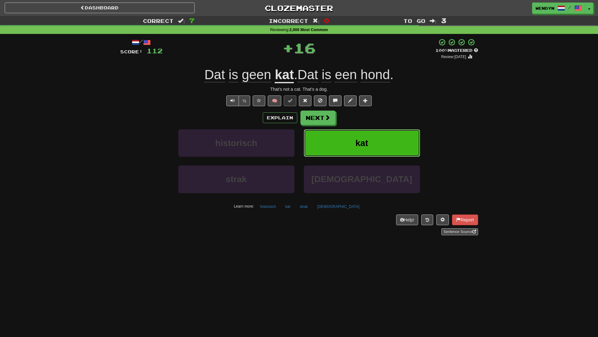
click at [383, 136] on button "kat" at bounding box center [362, 142] width 116 height 27
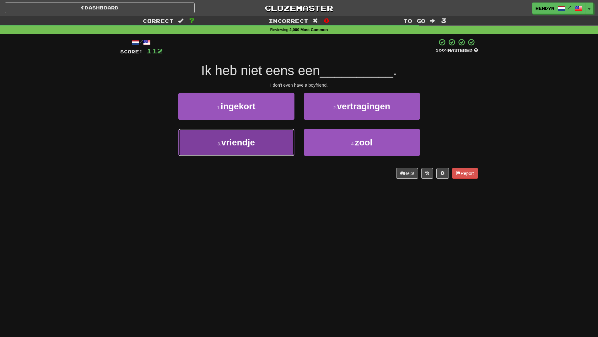
click at [279, 152] on button "3 . vriendje" at bounding box center [236, 142] width 116 height 27
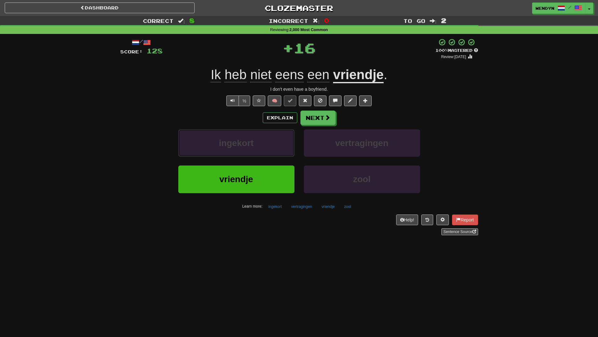
click at [279, 152] on button "ingekort" at bounding box center [236, 142] width 116 height 27
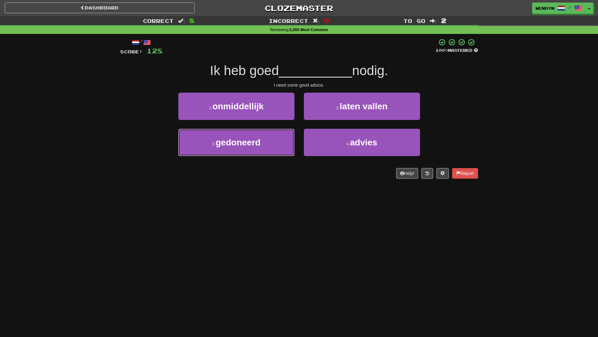
drag, startPoint x: 279, startPoint y: 152, endPoint x: 275, endPoint y: 190, distance: 37.9
click at [275, 190] on div "Dashboard Clozemaster WendyN / Toggle Dropdown Dashboard Leaderboard Activity F…" at bounding box center [299, 168] width 598 height 337
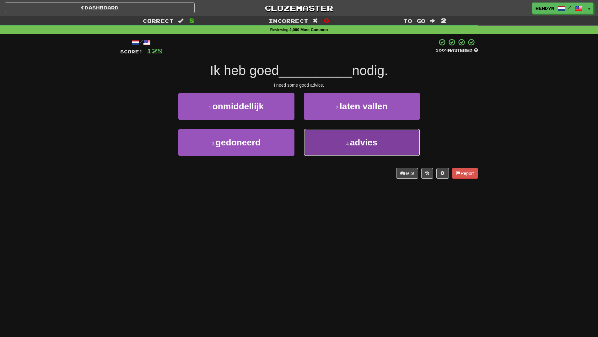
click at [364, 149] on button "4 . advies" at bounding box center [362, 142] width 116 height 27
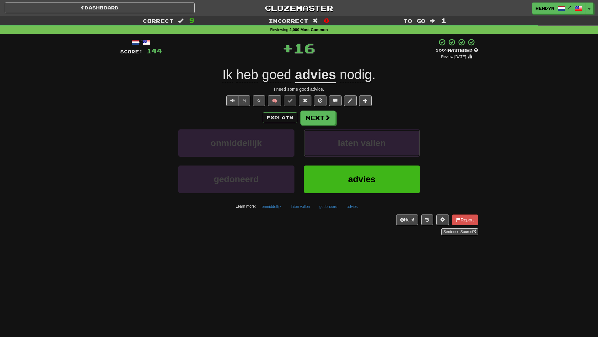
click at [364, 149] on button "laten vallen" at bounding box center [362, 142] width 116 height 27
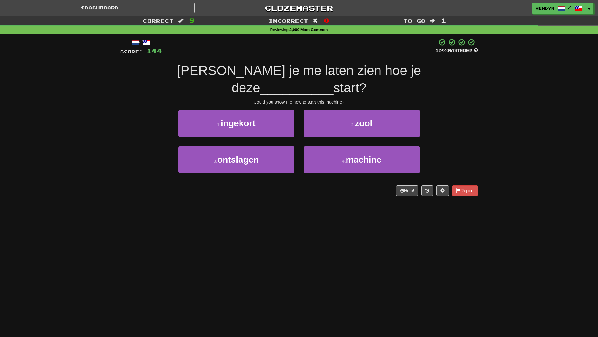
click at [364, 149] on button "4 . machine" at bounding box center [362, 159] width 116 height 27
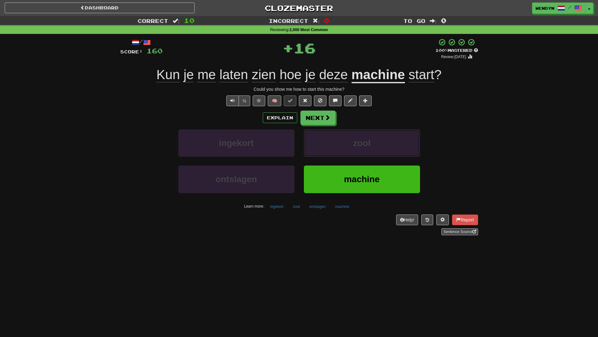
click at [364, 149] on button "zool" at bounding box center [362, 142] width 116 height 27
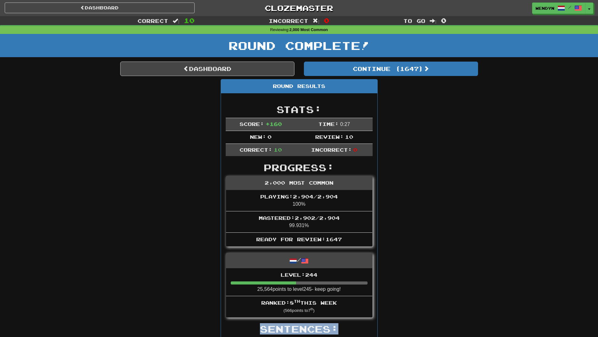
click at [364, 149] on div "Dashboard Clozemaster WendyN / Toggle Dropdown Dashboard Leaderboard Activity F…" at bounding box center [299, 325] width 598 height 651
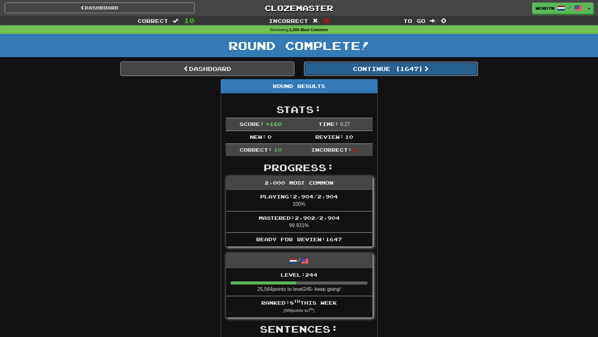
click at [415, 68] on button "Continue ( 1647 )" at bounding box center [391, 69] width 174 height 14
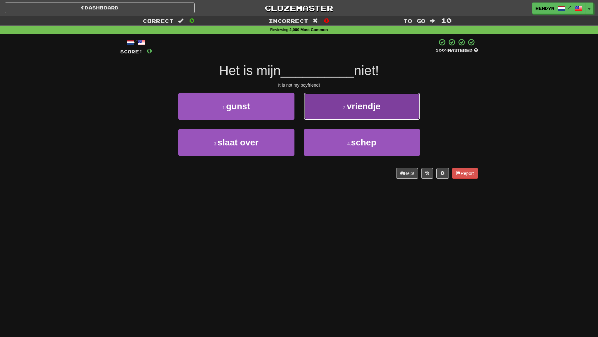
click at [380, 100] on button "2 . vriendje" at bounding box center [362, 106] width 116 height 27
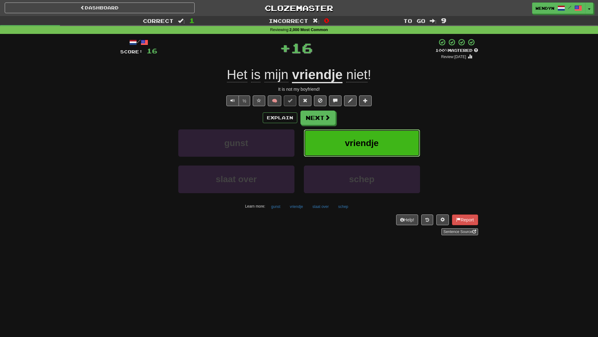
click at [377, 134] on button "vriendje" at bounding box center [362, 142] width 116 height 27
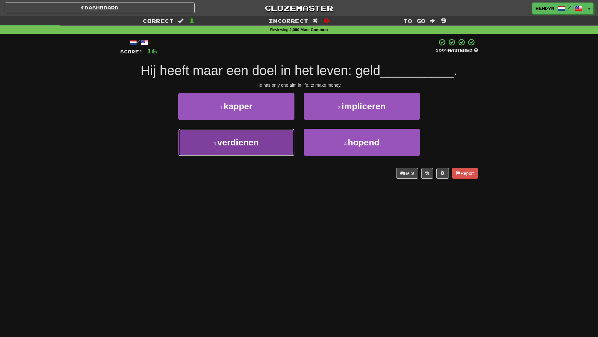
click at [274, 148] on button "3 . verdienen" at bounding box center [236, 142] width 116 height 27
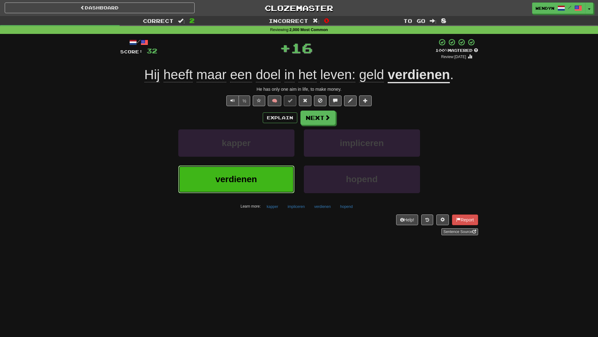
click at [273, 169] on button "verdienen" at bounding box center [236, 179] width 116 height 27
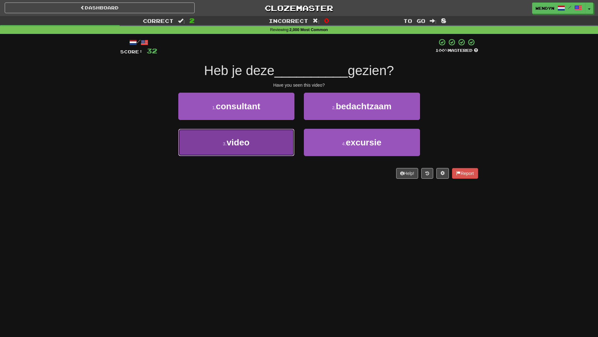
click at [274, 152] on button "3 . video" at bounding box center [236, 142] width 116 height 27
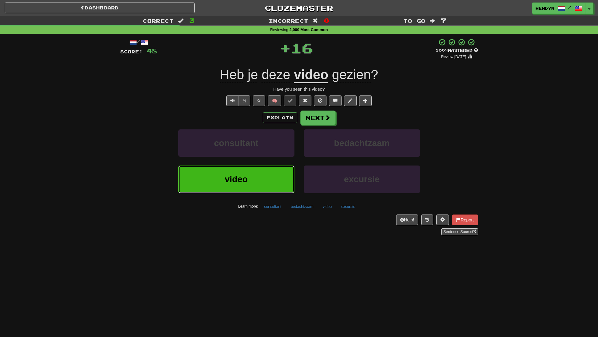
click at [275, 179] on button "video" at bounding box center [236, 179] width 116 height 27
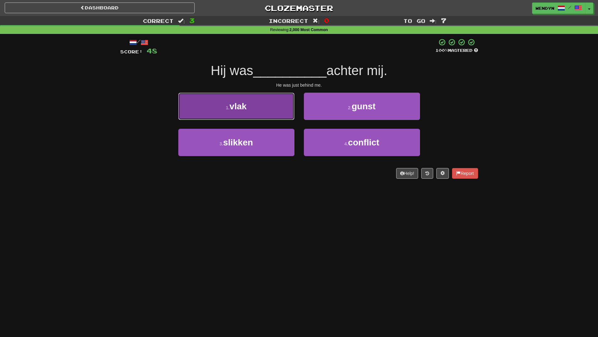
click at [268, 111] on button "1 . vlak" at bounding box center [236, 106] width 116 height 27
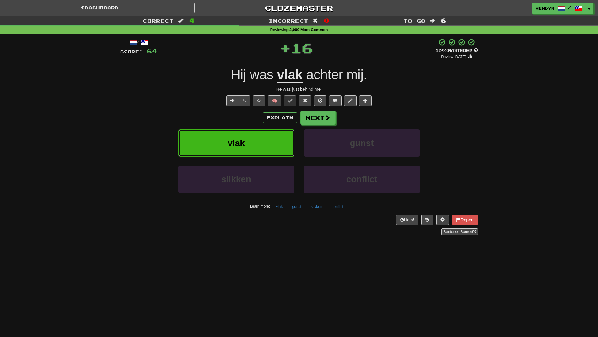
click at [264, 139] on button "vlak" at bounding box center [236, 142] width 116 height 27
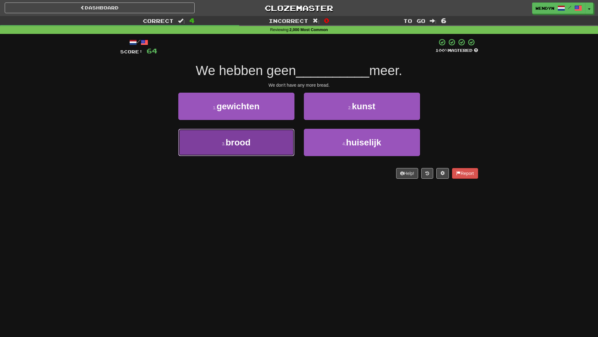
click at [271, 149] on button "3 . brood" at bounding box center [236, 142] width 116 height 27
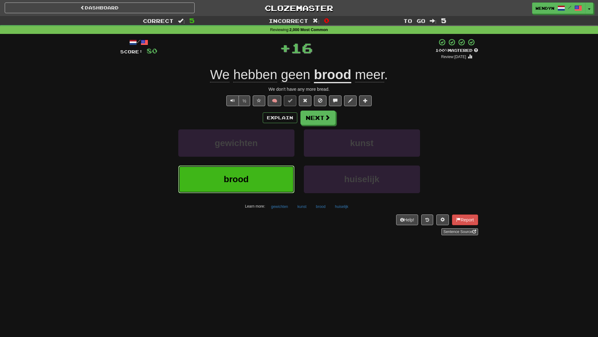
click at [259, 181] on button "brood" at bounding box center [236, 179] width 116 height 27
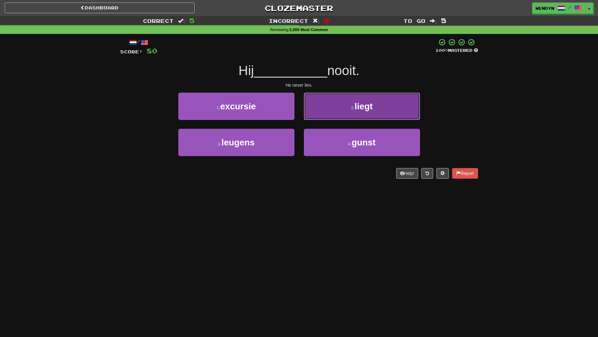
click at [406, 106] on button "2 . liegt" at bounding box center [362, 106] width 116 height 27
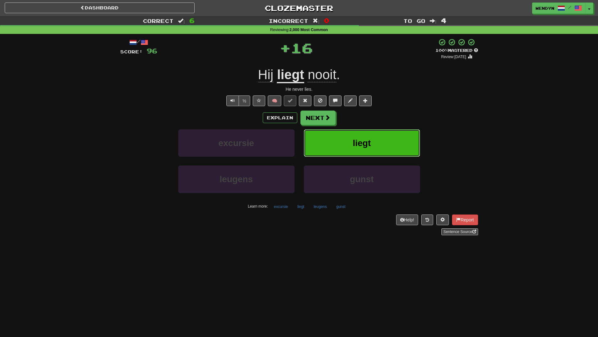
click at [399, 138] on button "liegt" at bounding box center [362, 142] width 116 height 27
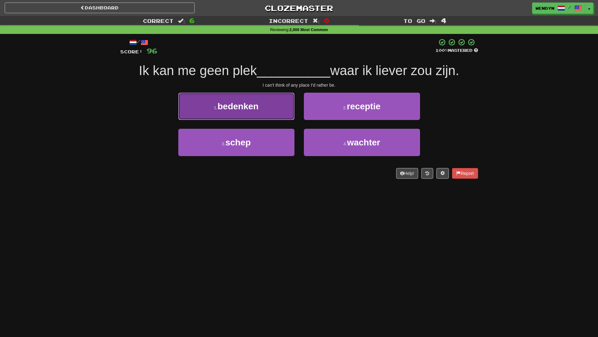
click at [269, 112] on button "1 . bedenken" at bounding box center [236, 106] width 116 height 27
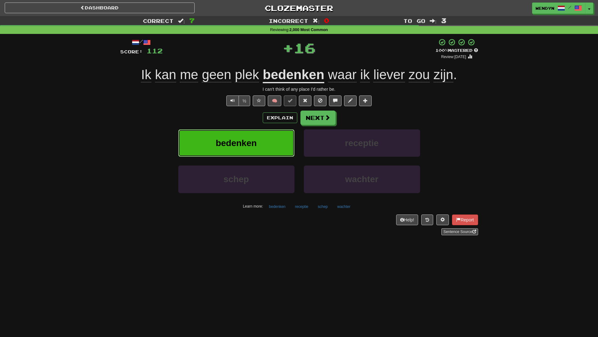
click at [268, 137] on button "bedenken" at bounding box center [236, 142] width 116 height 27
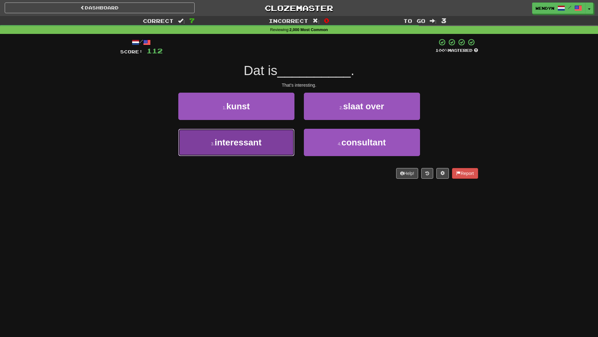
click at [270, 144] on button "3 . interessant" at bounding box center [236, 142] width 116 height 27
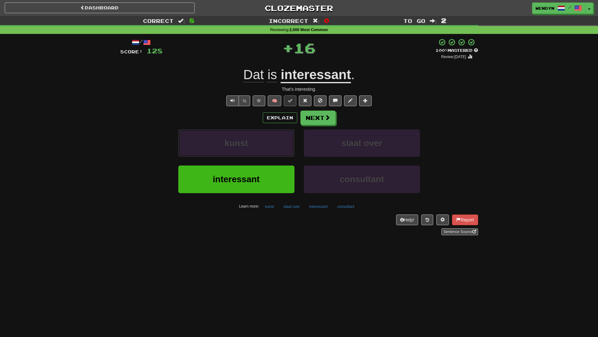
click at [270, 144] on button "kunst" at bounding box center [236, 142] width 116 height 27
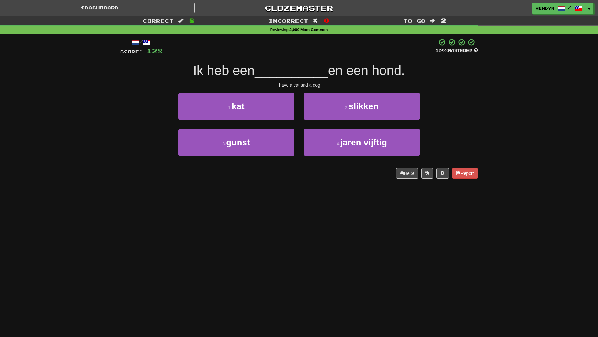
click at [264, 182] on div "/ Score: 128 100 % Mastered Ik heb een __________ en een hond. I have a cat and…" at bounding box center [299, 111] width 358 height 154
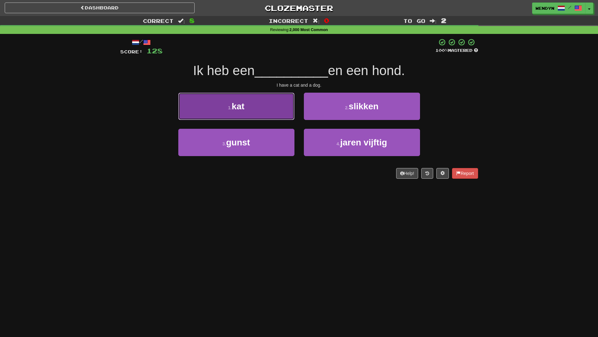
click at [269, 119] on button "1 . kat" at bounding box center [236, 106] width 116 height 27
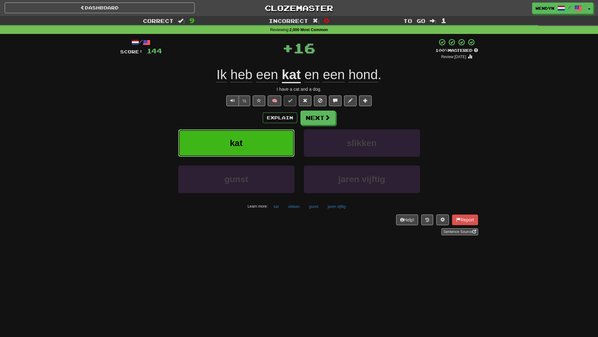
click at [267, 144] on button "kat" at bounding box center [236, 142] width 116 height 27
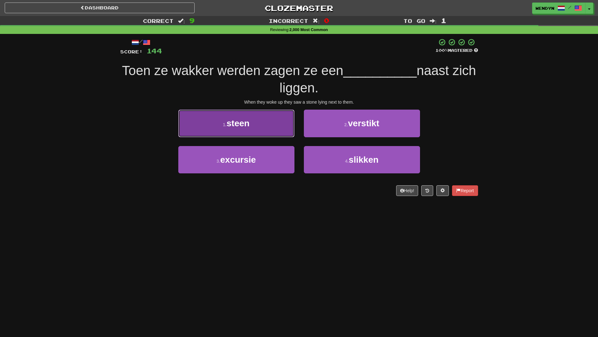
click at [263, 123] on button "1 . steen" at bounding box center [236, 123] width 116 height 27
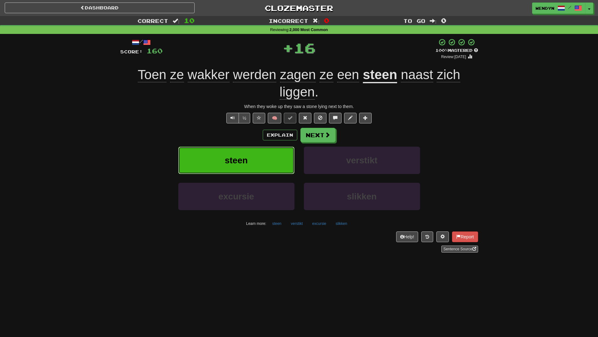
click at [261, 152] on button "steen" at bounding box center [236, 160] width 116 height 27
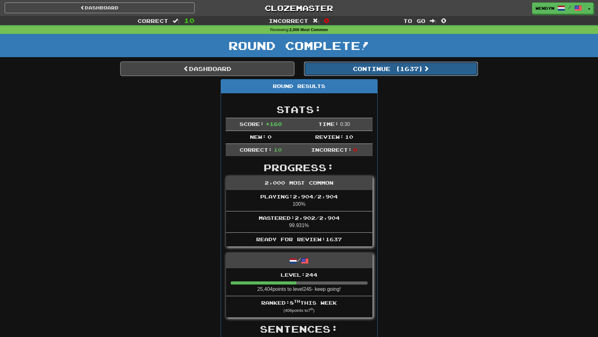
click at [416, 75] on button "Continue ( 1637 )" at bounding box center [391, 69] width 174 height 14
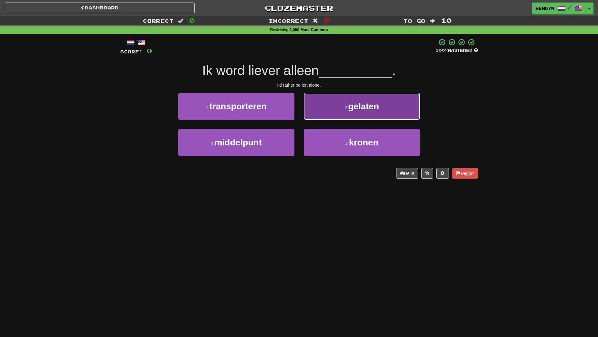
click at [376, 114] on button "2 . gelaten" at bounding box center [362, 106] width 116 height 27
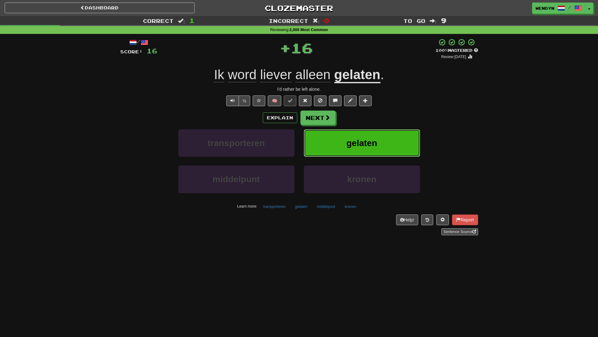
click at [375, 137] on button "gelaten" at bounding box center [362, 142] width 116 height 27
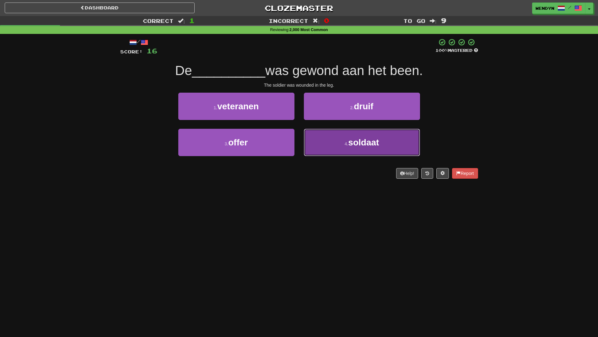
click at [368, 151] on button "4 . soldaat" at bounding box center [362, 142] width 116 height 27
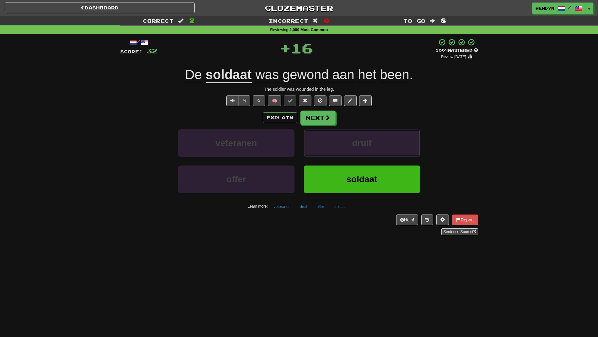
click at [368, 151] on button "druif" at bounding box center [362, 142] width 116 height 27
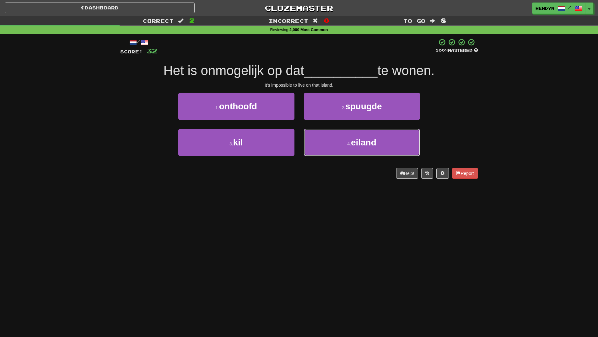
drag, startPoint x: 368, startPoint y: 151, endPoint x: 338, endPoint y: 176, distance: 38.6
click at [338, 176] on div "/ Score: 32 100 % Mastered Het is onmogelijk op dat __________ te wonen. It's i…" at bounding box center [299, 108] width 358 height 140
click at [338, 176] on div "Help! Report" at bounding box center [299, 173] width 358 height 11
click at [360, 149] on button "4 . eiland" at bounding box center [362, 142] width 116 height 27
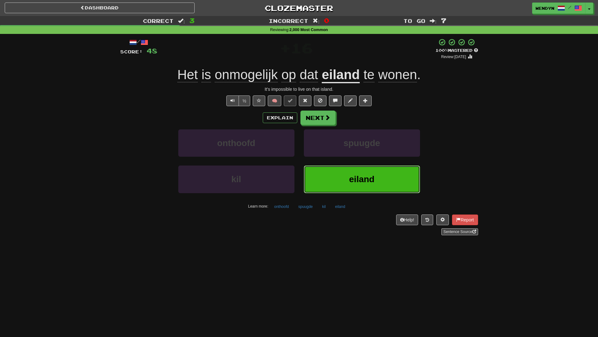
click at [356, 171] on button "eiland" at bounding box center [362, 179] width 116 height 27
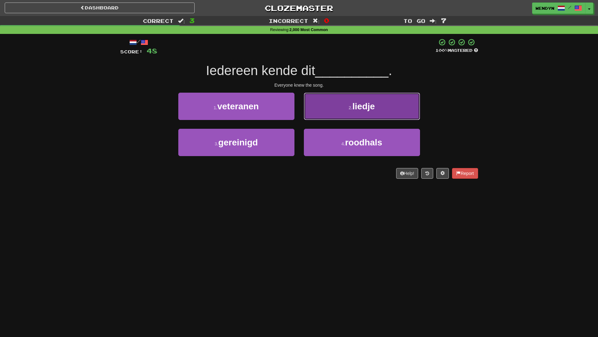
click at [384, 110] on button "2 . liedje" at bounding box center [362, 106] width 116 height 27
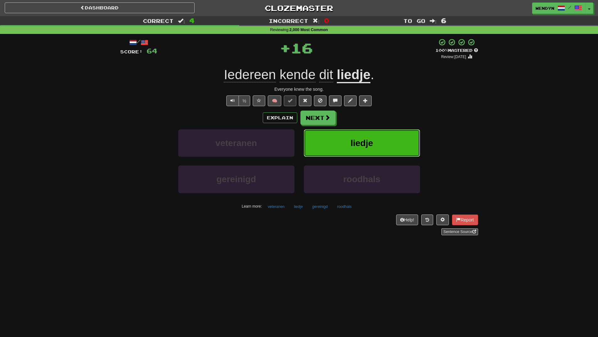
click at [384, 134] on button "liedje" at bounding box center [362, 142] width 116 height 27
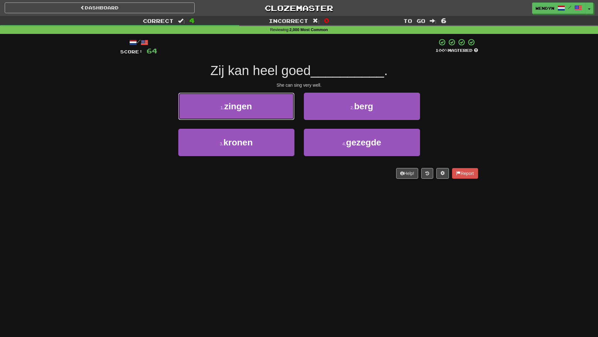
click at [247, 108] on span "zingen" at bounding box center [238, 106] width 28 height 10
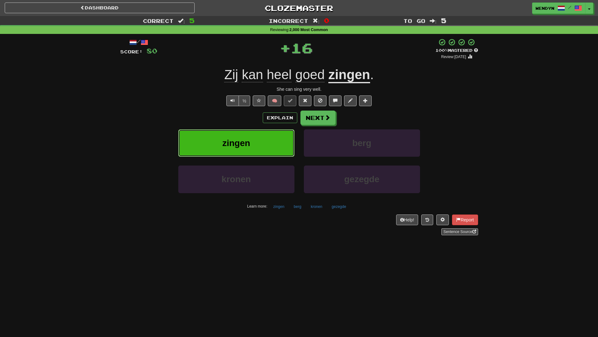
click at [249, 131] on button "zingen" at bounding box center [236, 142] width 116 height 27
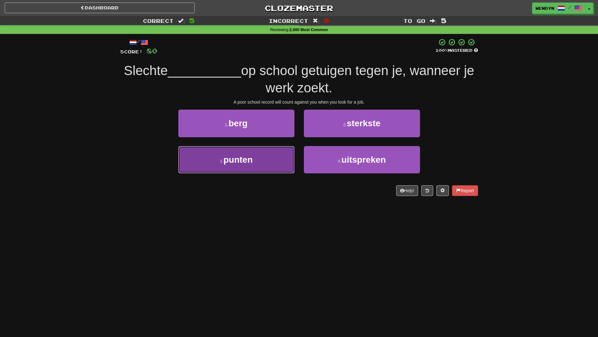
click at [255, 163] on button "3 . punten" at bounding box center [236, 159] width 116 height 27
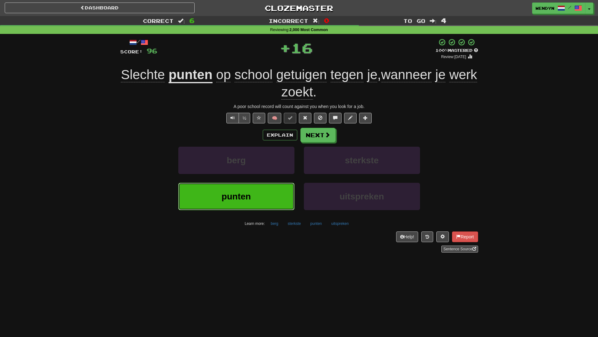
click at [252, 195] on button "punten" at bounding box center [236, 196] width 116 height 27
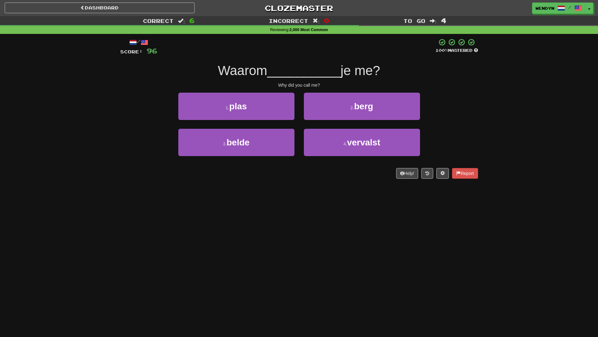
click at [222, 214] on div "Dashboard Clozemaster WendyN / Toggle Dropdown Dashboard Leaderboard Activity F…" at bounding box center [299, 168] width 598 height 337
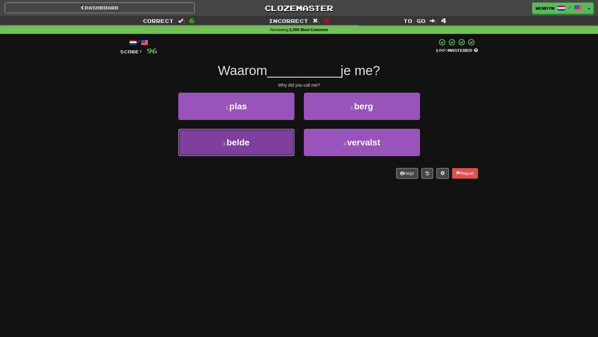
click at [278, 144] on button "3 . belde" at bounding box center [236, 142] width 116 height 27
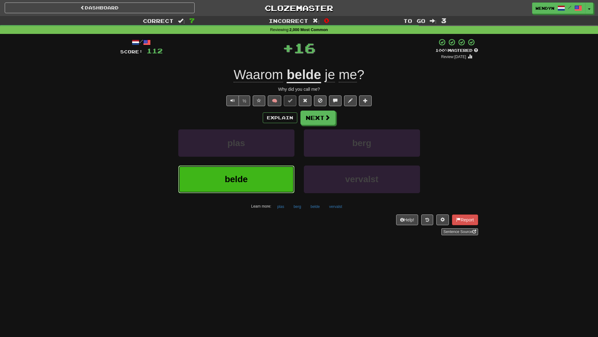
click at [277, 176] on button "belde" at bounding box center [236, 179] width 116 height 27
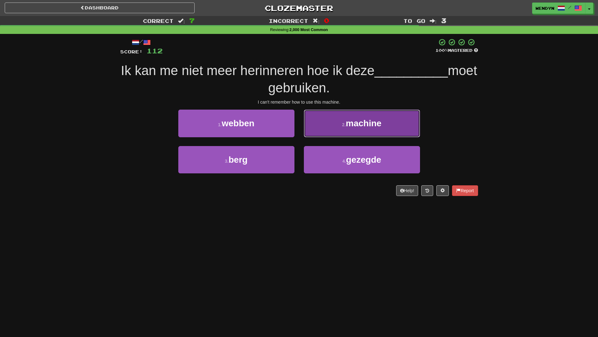
click at [414, 117] on button "2 . machine" at bounding box center [362, 123] width 116 height 27
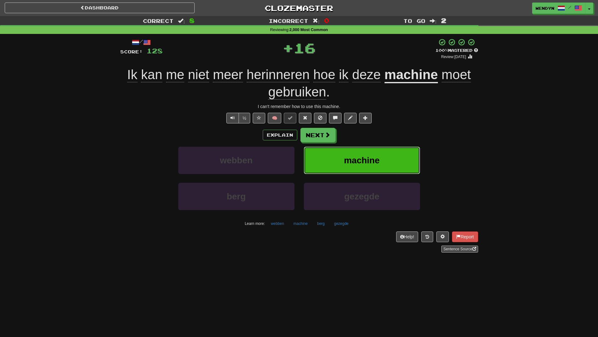
click at [400, 152] on button "machine" at bounding box center [362, 160] width 116 height 27
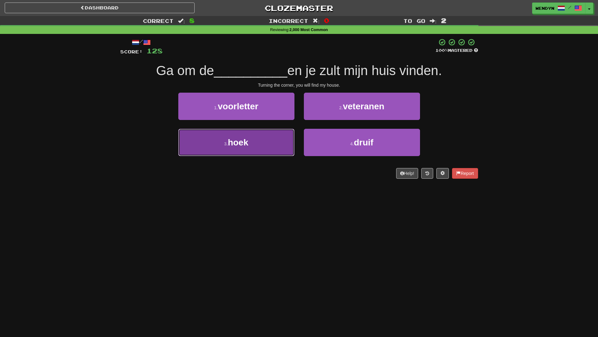
click at [282, 143] on button "3 . hoek" at bounding box center [236, 142] width 116 height 27
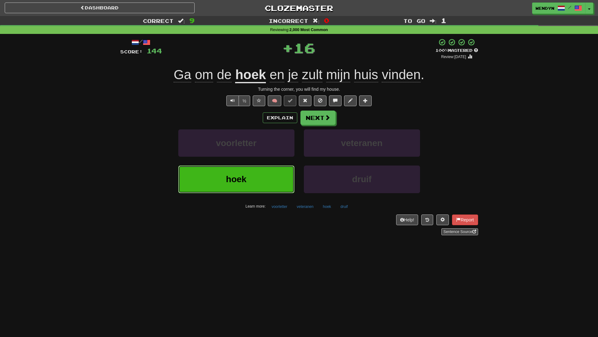
click at [277, 170] on button "hoek" at bounding box center [236, 179] width 116 height 27
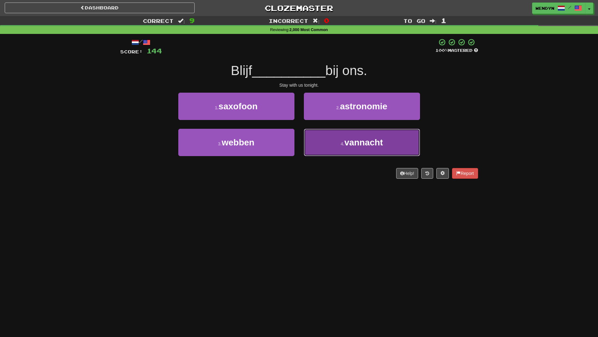
click at [339, 147] on button "4 . vannacht" at bounding box center [362, 142] width 116 height 27
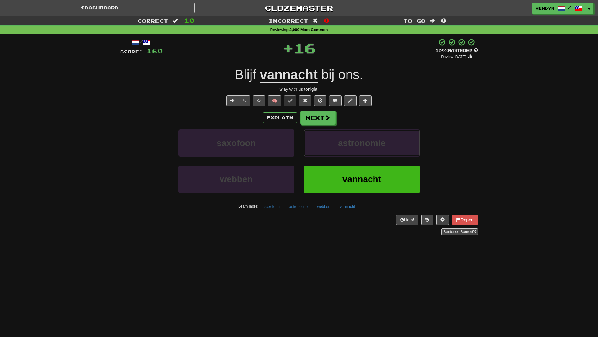
click at [339, 147] on span "astronomie" at bounding box center [361, 143] width 47 height 10
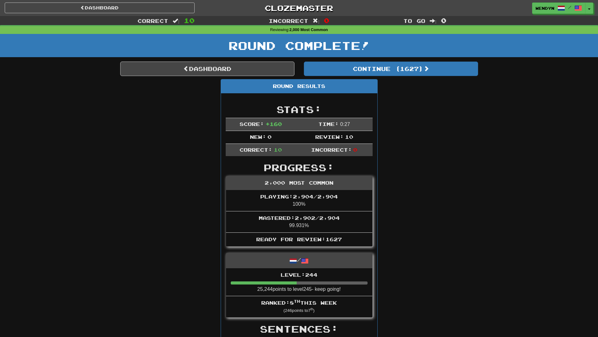
click at [339, 147] on div "Dashboard Clozemaster WendyN / Toggle Dropdown Dashboard Leaderboard Activity F…" at bounding box center [299, 335] width 598 height 670
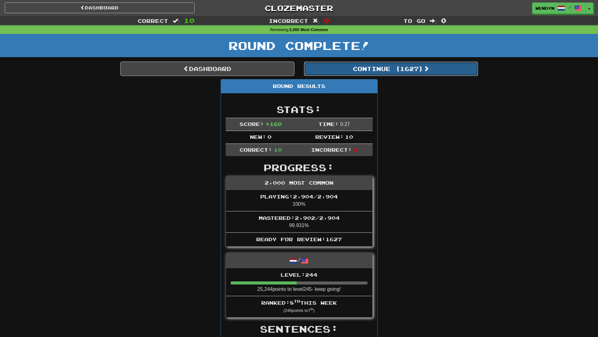
click at [408, 74] on button "Continue ( 1627 )" at bounding box center [391, 69] width 174 height 14
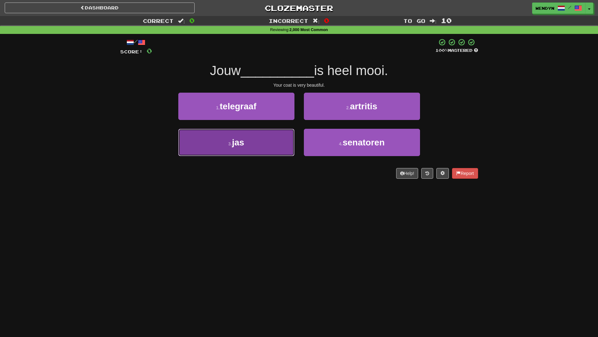
click at [279, 144] on button "3 . jas" at bounding box center [236, 142] width 116 height 27
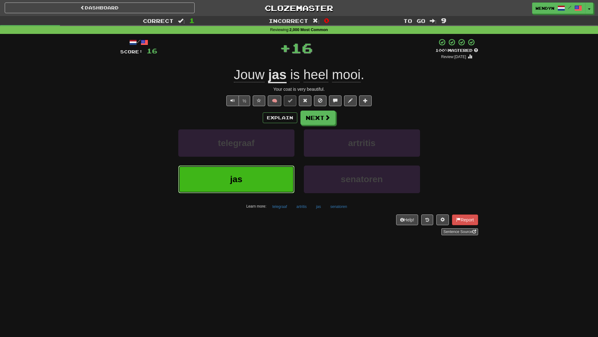
click at [270, 174] on button "jas" at bounding box center [236, 179] width 116 height 27
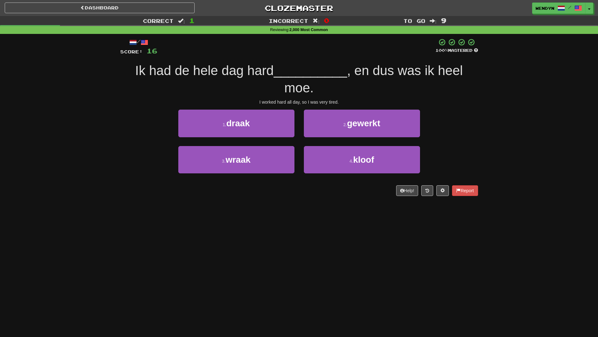
click at [421, 108] on div "/ Score: 16 100 % Mastered Ik had de hele dag hard __________ , en dus was ik h…" at bounding box center [299, 116] width 358 height 157
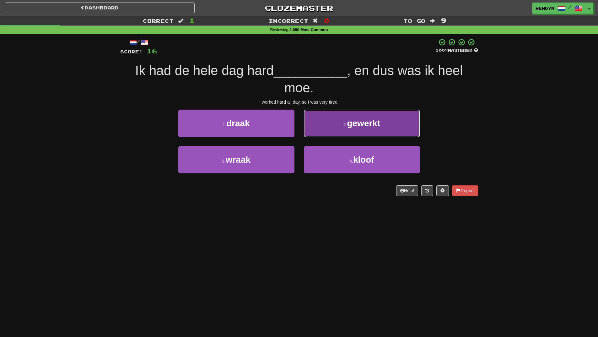
click at [390, 126] on button "2 . gewerkt" at bounding box center [362, 123] width 116 height 27
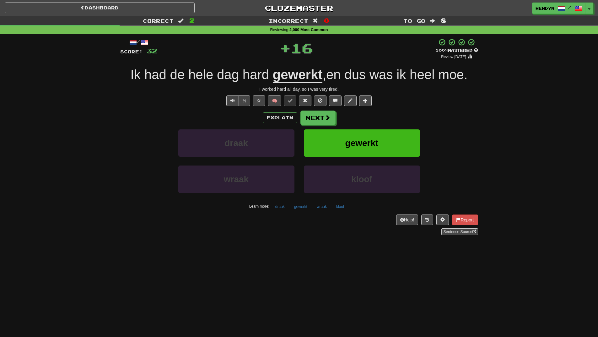
click at [376, 116] on div "Explain Next" at bounding box center [299, 118] width 358 height 14
click at [371, 134] on button "gewerkt" at bounding box center [362, 142] width 116 height 27
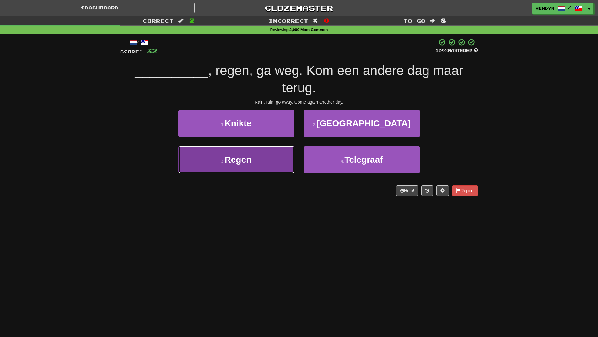
click at [261, 167] on button "3 . Regen" at bounding box center [236, 159] width 116 height 27
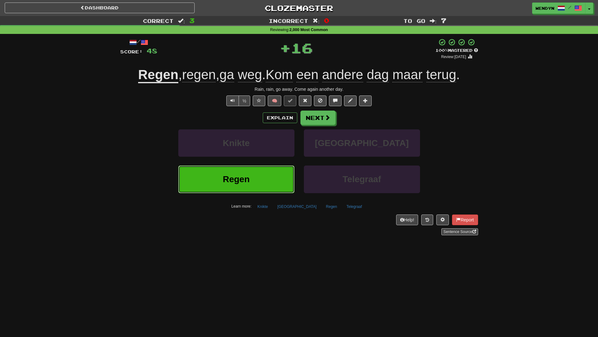
click at [258, 182] on button "Regen" at bounding box center [236, 179] width 116 height 27
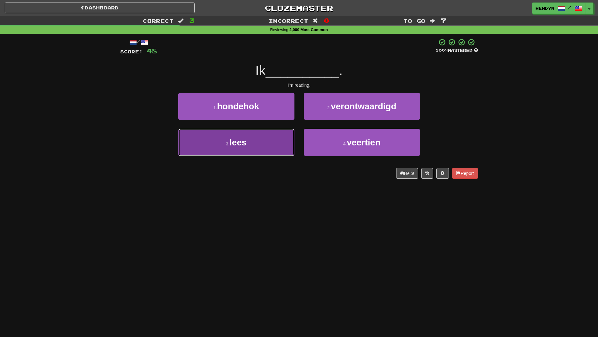
click at [263, 138] on button "3 . lees" at bounding box center [236, 142] width 116 height 27
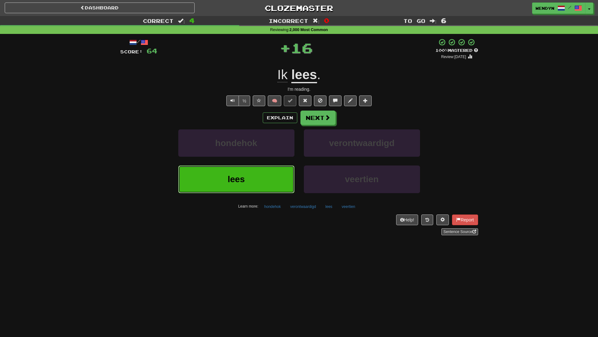
click at [264, 171] on button "lees" at bounding box center [236, 179] width 116 height 27
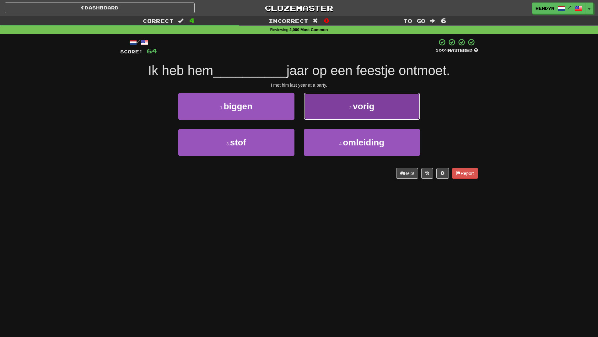
click at [380, 111] on button "2 . vorig" at bounding box center [362, 106] width 116 height 27
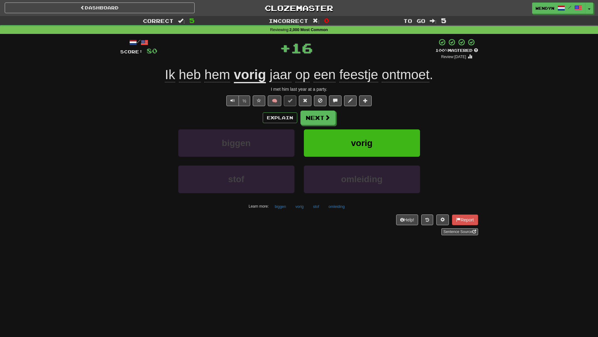
click at [380, 111] on div "Explain Next" at bounding box center [299, 118] width 358 height 14
click at [378, 139] on button "vorig" at bounding box center [362, 142] width 116 height 27
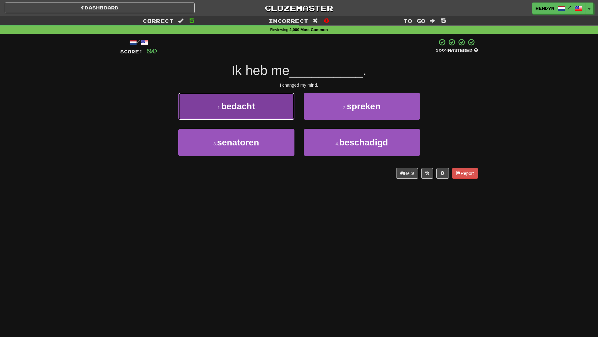
click at [263, 110] on button "1 . bedacht" at bounding box center [236, 106] width 116 height 27
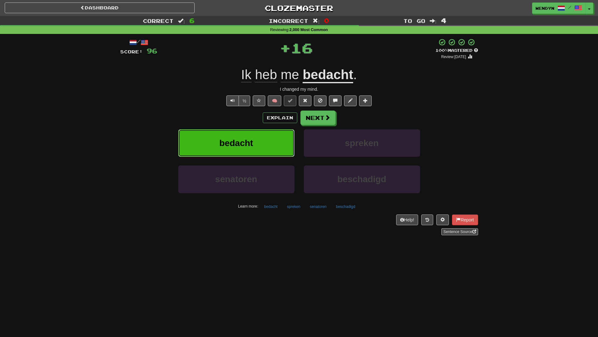
click at [261, 136] on button "bedacht" at bounding box center [236, 142] width 116 height 27
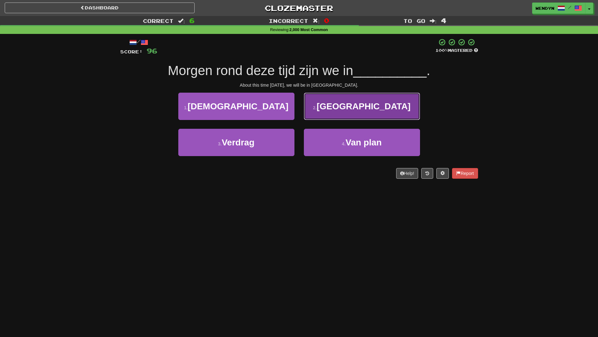
click at [349, 114] on button "2 . Londen" at bounding box center [362, 106] width 116 height 27
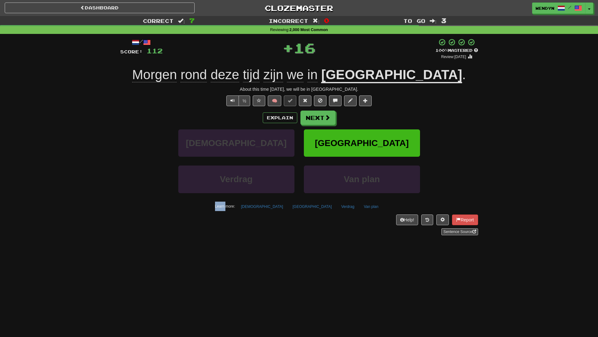
click at [349, 114] on div "Explain Next" at bounding box center [299, 118] width 358 height 14
click at [349, 129] on button "Londen" at bounding box center [362, 142] width 116 height 27
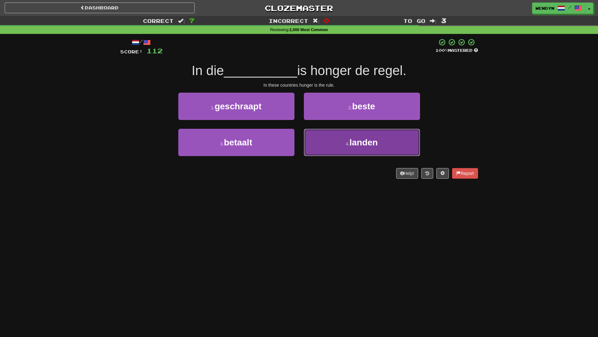
click at [366, 144] on span "landen" at bounding box center [364, 143] width 28 height 10
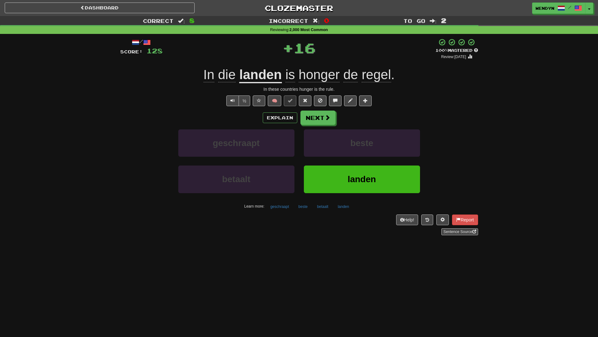
drag, startPoint x: 327, startPoint y: 263, endPoint x: 329, endPoint y: 253, distance: 10.2
click at [329, 253] on div "Dashboard Clozemaster WendyN / Toggle Dropdown Dashboard Leaderboard Activity F…" at bounding box center [299, 168] width 598 height 337
click at [346, 183] on button "landen" at bounding box center [362, 179] width 116 height 27
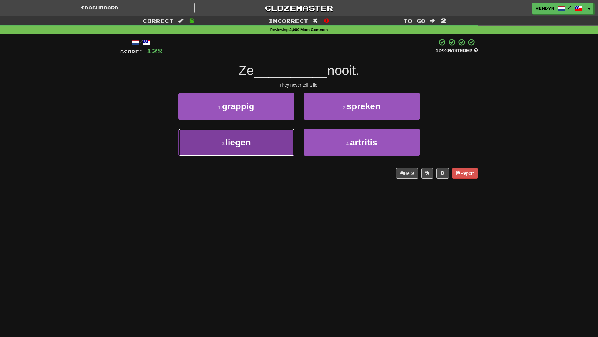
click at [261, 148] on button "3 . liegen" at bounding box center [236, 142] width 116 height 27
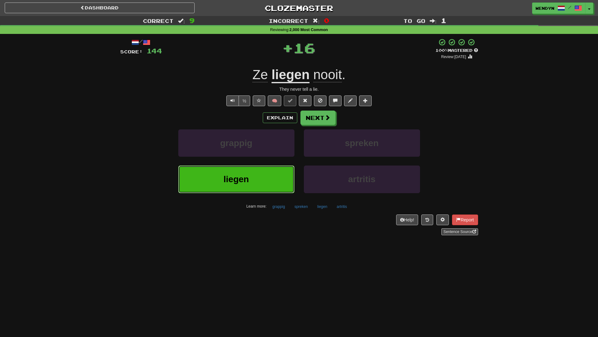
click at [261, 176] on button "liegen" at bounding box center [236, 179] width 116 height 27
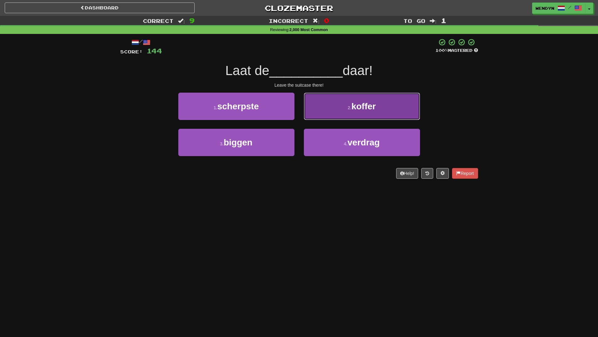
click at [383, 109] on button "2 . koffer" at bounding box center [362, 106] width 116 height 27
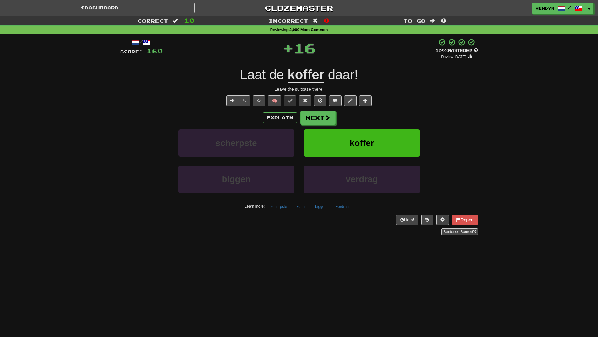
click at [384, 109] on div "/ Score: 160 + 16 100 % Mastered Review: 2026-04-13 Laat de koffer daar ! Leave…" at bounding box center [299, 136] width 358 height 197
click at [381, 138] on button "koffer" at bounding box center [362, 142] width 116 height 27
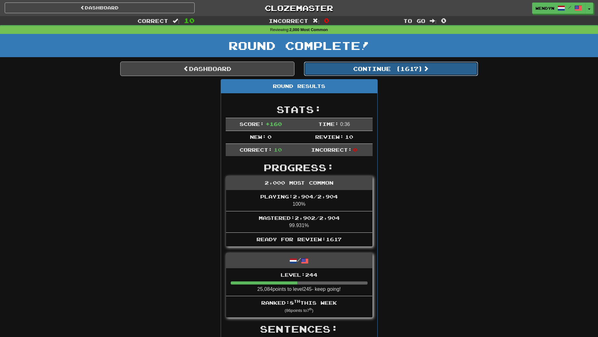
click at [417, 67] on button "Continue ( 1617 )" at bounding box center [391, 69] width 174 height 14
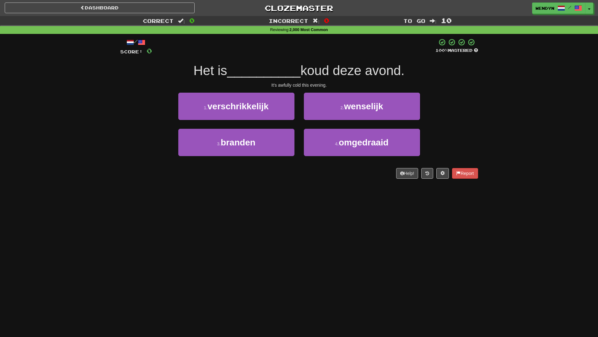
click at [285, 121] on div "1 . verschrikkelijk" at bounding box center [237, 111] width 126 height 36
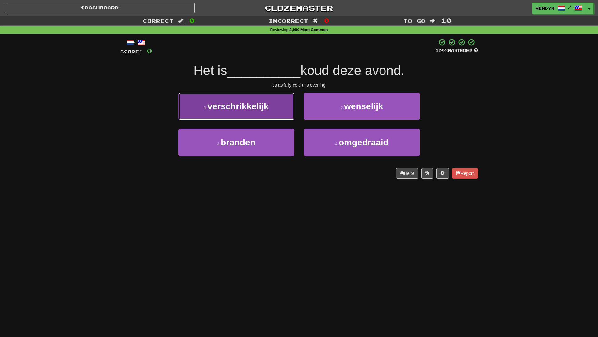
click at [275, 113] on button "1 . verschrikkelijk" at bounding box center [236, 106] width 116 height 27
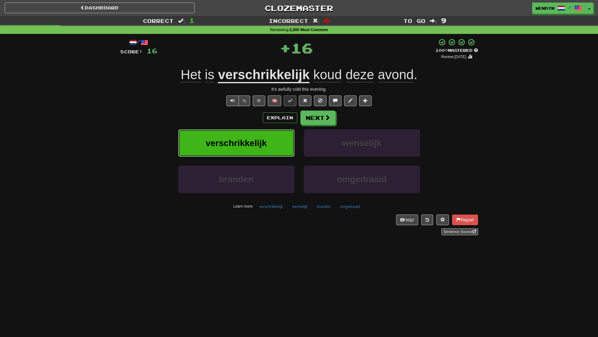
click at [273, 142] on button "verschrikkelijk" at bounding box center [236, 142] width 116 height 27
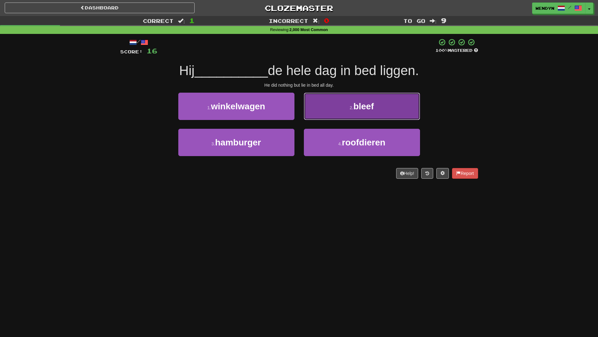
click at [390, 112] on button "2 . bleef" at bounding box center [362, 106] width 116 height 27
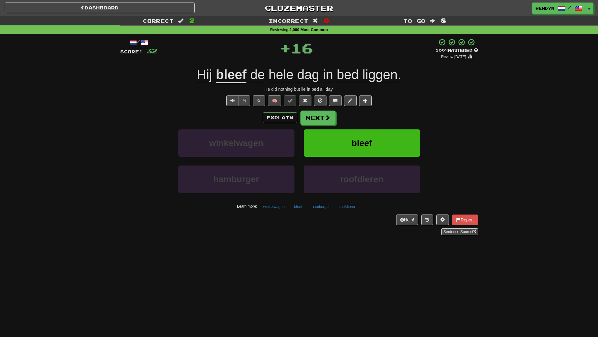
click at [390, 112] on div "Explain Next" at bounding box center [299, 118] width 358 height 14
click at [383, 139] on button "bleef" at bounding box center [362, 142] width 116 height 27
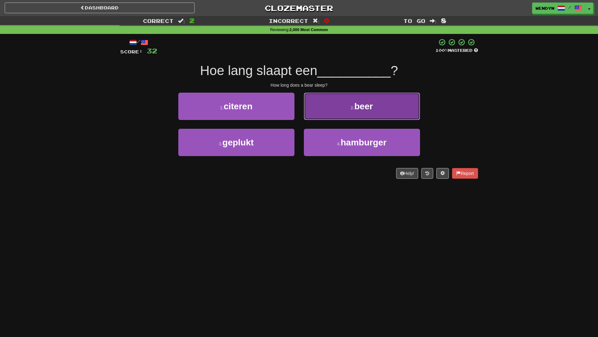
click at [373, 108] on span "beer" at bounding box center [364, 106] width 19 height 10
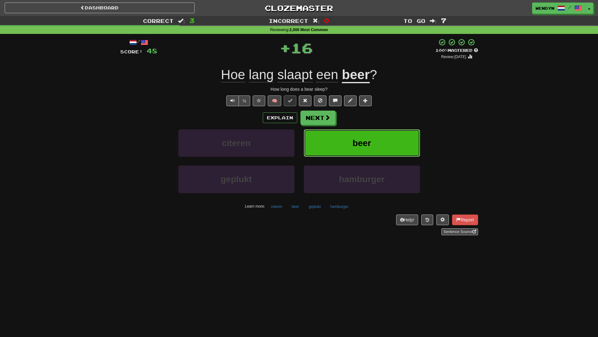
click at [370, 141] on span "beer" at bounding box center [362, 143] width 19 height 10
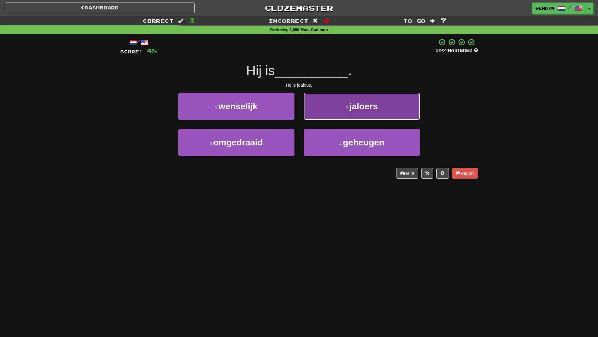
click at [369, 98] on button "2 . jaloers" at bounding box center [362, 106] width 116 height 27
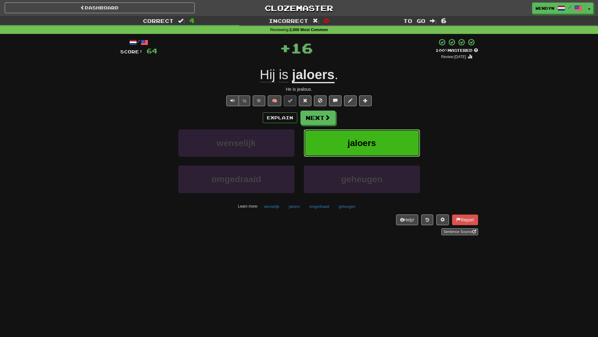
click at [371, 138] on button "jaloers" at bounding box center [362, 142] width 116 height 27
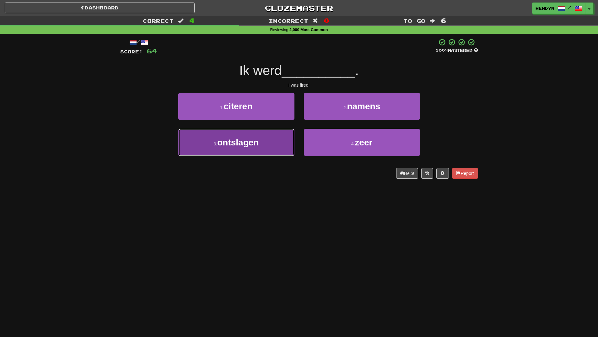
click at [268, 142] on button "3 . ontslagen" at bounding box center [236, 142] width 116 height 27
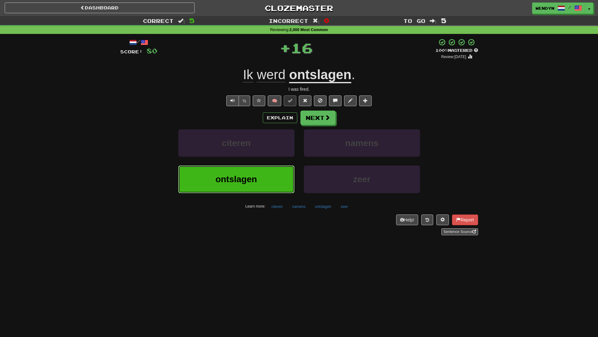
click at [268, 175] on button "ontslagen" at bounding box center [236, 179] width 116 height 27
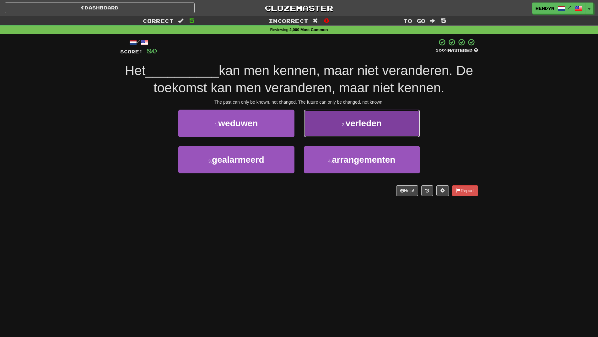
click at [390, 123] on button "2 . verleden" at bounding box center [362, 123] width 116 height 27
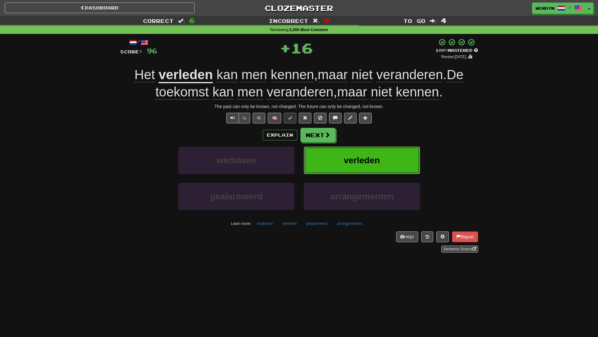
click at [386, 153] on button "verleden" at bounding box center [362, 160] width 116 height 27
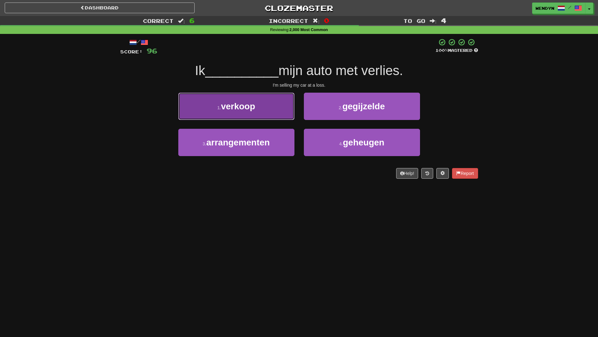
click at [248, 113] on button "1 . verkoop" at bounding box center [236, 106] width 116 height 27
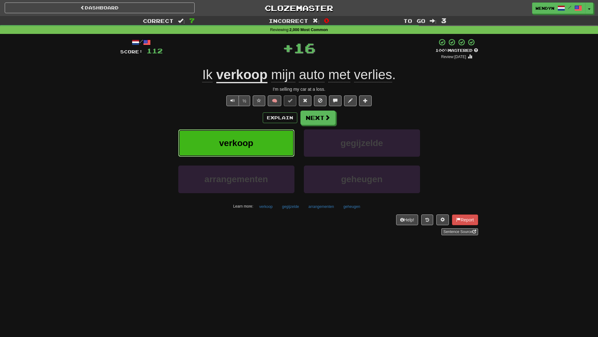
click at [249, 142] on span "verkoop" at bounding box center [236, 143] width 34 height 10
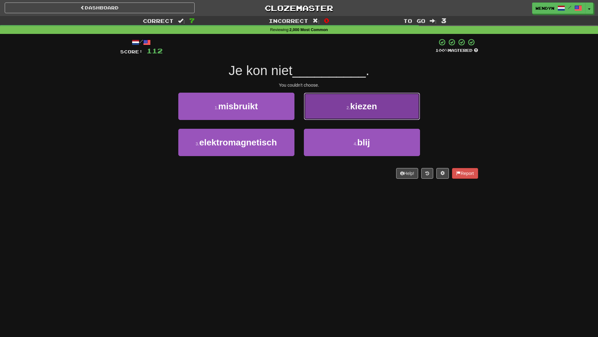
click at [366, 106] on span "kiezen" at bounding box center [364, 106] width 27 height 10
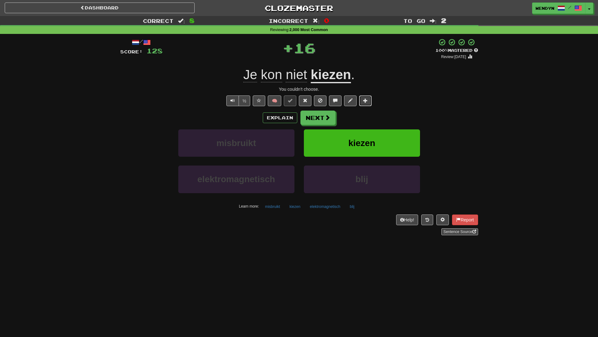
click at [366, 106] on button at bounding box center [365, 100] width 13 height 11
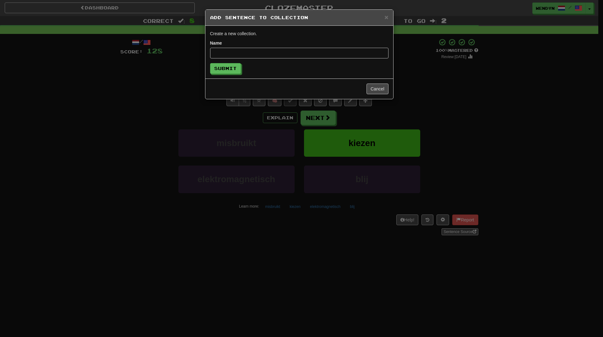
drag, startPoint x: 425, startPoint y: 92, endPoint x: 410, endPoint y: 105, distance: 19.8
click at [425, 92] on div "× Add Sentence to Collection Create a new collection. Name Submit Cancel" at bounding box center [301, 168] width 603 height 337
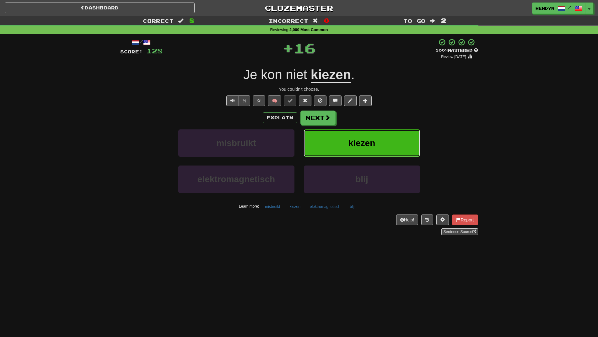
click at [376, 133] on button "kiezen" at bounding box center [362, 142] width 116 height 27
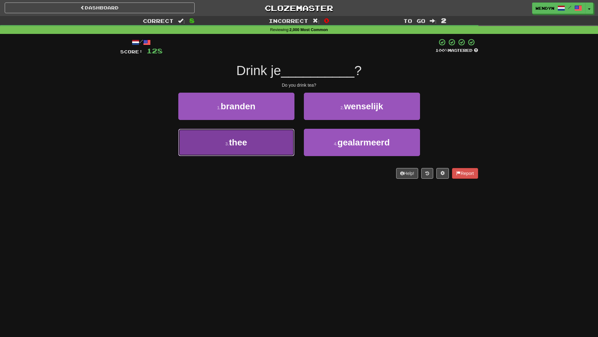
click at [277, 150] on button "3 . thee" at bounding box center [236, 142] width 116 height 27
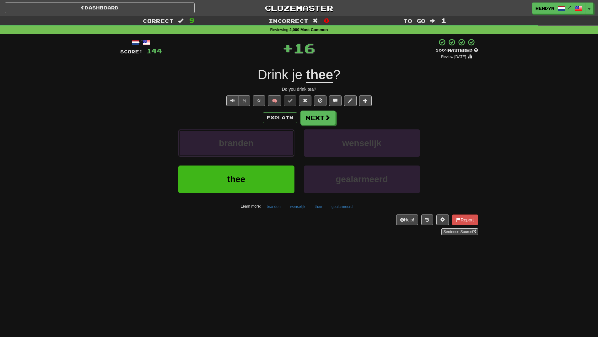
click at [277, 150] on button "branden" at bounding box center [236, 142] width 116 height 27
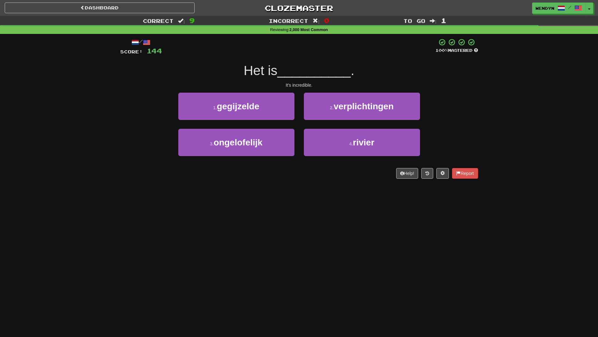
click at [274, 189] on div "Dashboard Clozemaster WendyN / Toggle Dropdown Dashboard Leaderboard Activity F…" at bounding box center [299, 168] width 598 height 337
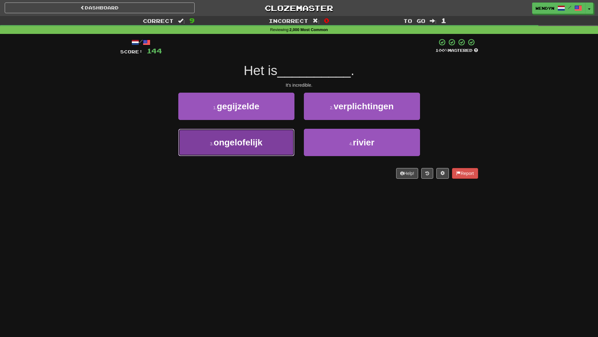
click at [271, 144] on button "3 . ongelofelijk" at bounding box center [236, 142] width 116 height 27
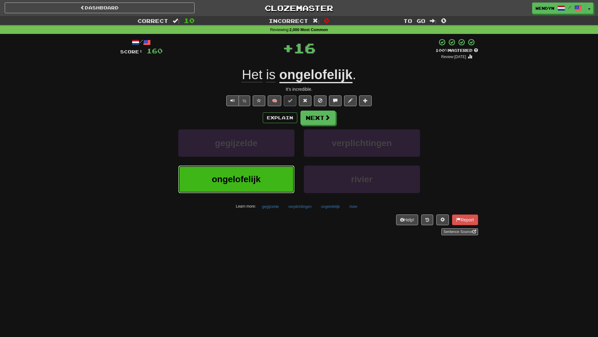
click at [270, 178] on button "ongelofelijk" at bounding box center [236, 179] width 116 height 27
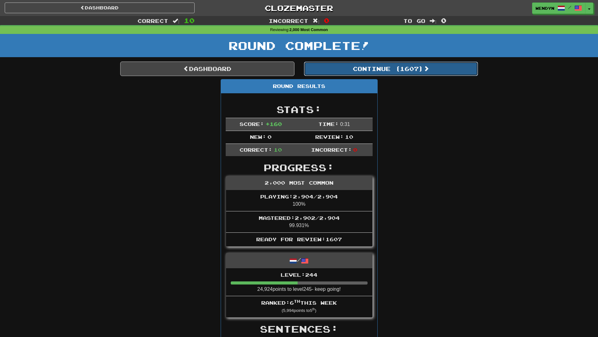
click at [402, 68] on button "Continue ( 1607 )" at bounding box center [391, 69] width 174 height 14
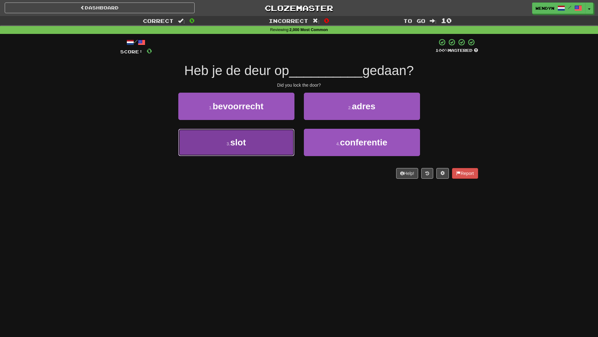
click at [278, 146] on button "3 . slot" at bounding box center [236, 142] width 116 height 27
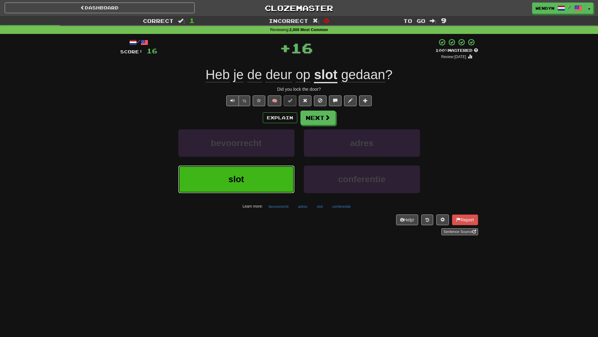
click at [277, 174] on button "slot" at bounding box center [236, 179] width 116 height 27
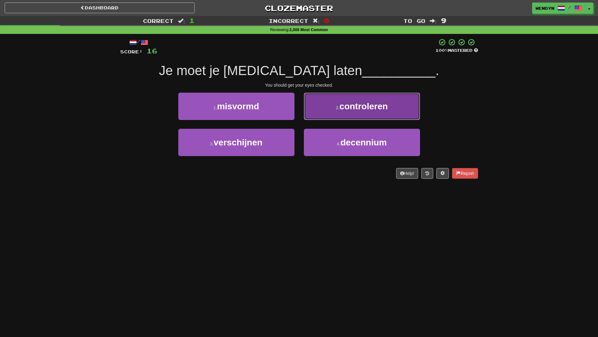
click at [367, 119] on button "2 . controleren" at bounding box center [362, 106] width 116 height 27
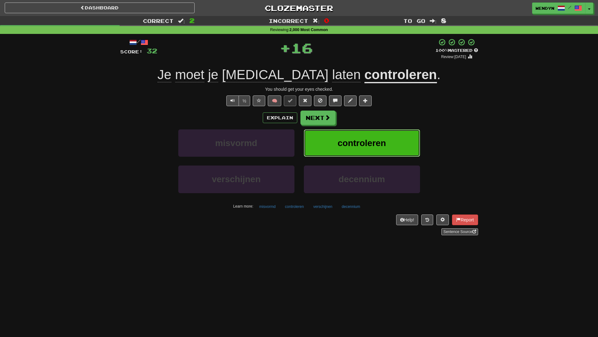
click at [365, 136] on button "controleren" at bounding box center [362, 142] width 116 height 27
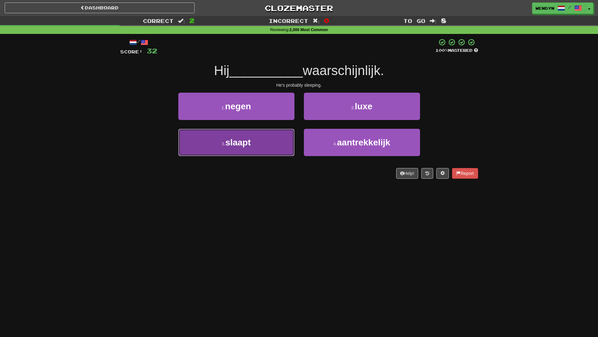
click at [268, 145] on button "3 . slaapt" at bounding box center [236, 142] width 116 height 27
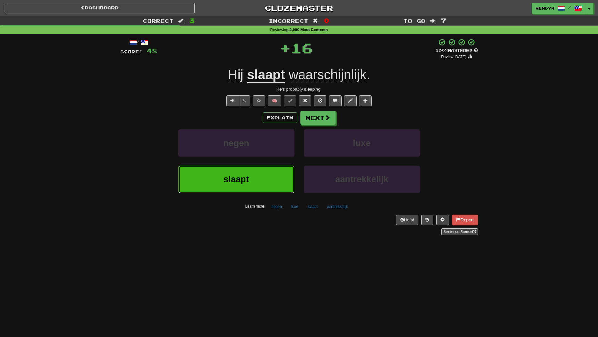
click at [265, 190] on button "slaapt" at bounding box center [236, 179] width 116 height 27
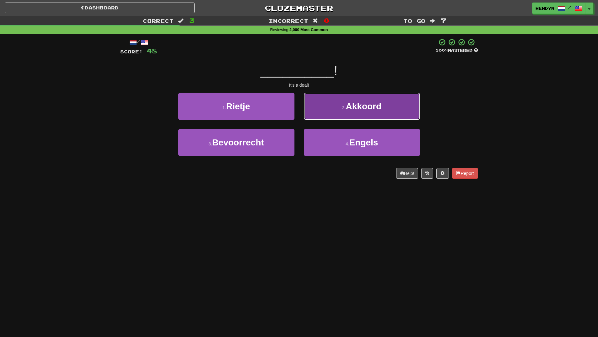
click at [359, 111] on button "2 . Akkoord" at bounding box center [362, 106] width 116 height 27
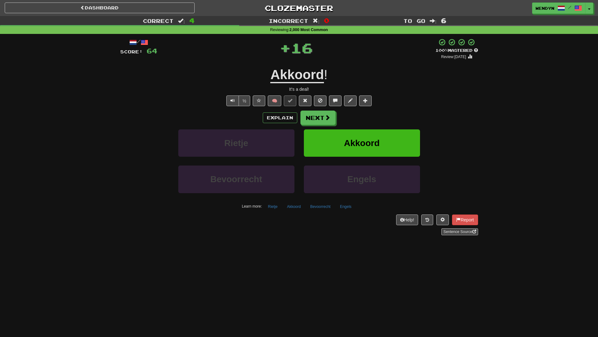
click at [378, 111] on div "Explain Next" at bounding box center [299, 118] width 358 height 14
click at [361, 141] on span "Akkoord" at bounding box center [362, 143] width 36 height 10
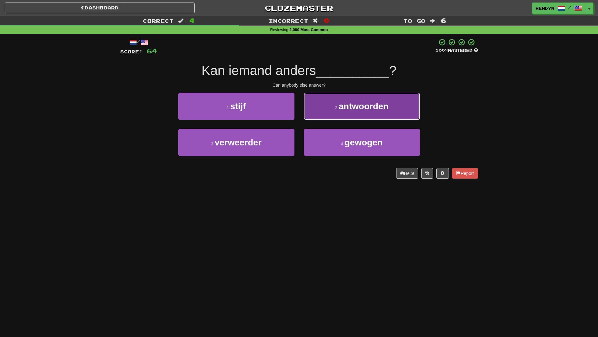
click at [369, 106] on span "antwoorden" at bounding box center [364, 106] width 50 height 10
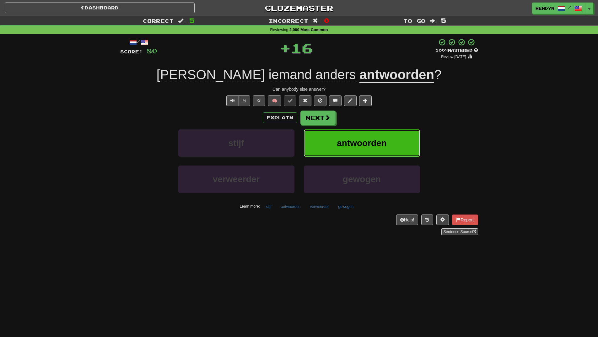
click at [362, 142] on span "antwoorden" at bounding box center [362, 143] width 50 height 10
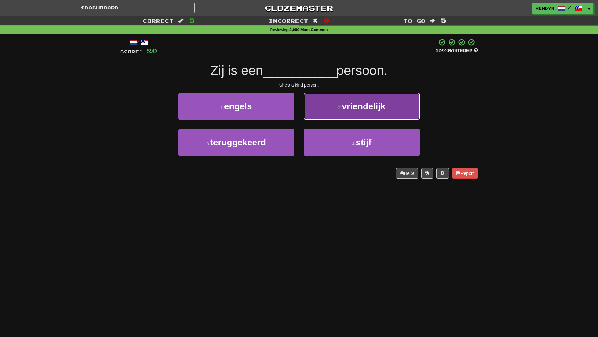
click at [403, 111] on button "2 . vriendelijk" at bounding box center [362, 106] width 116 height 27
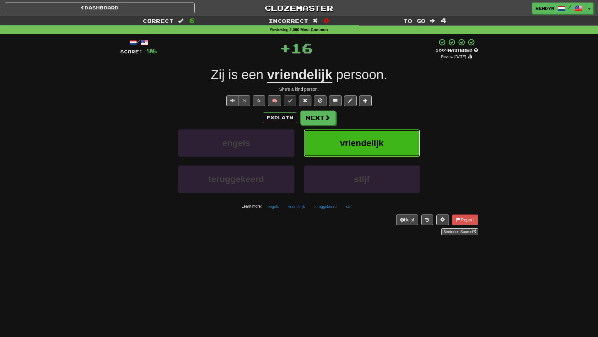
click at [405, 132] on button "vriendelijk" at bounding box center [362, 142] width 116 height 27
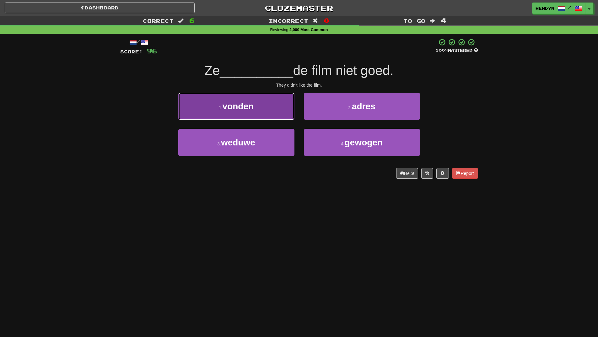
click at [263, 106] on button "1 . vonden" at bounding box center [236, 106] width 116 height 27
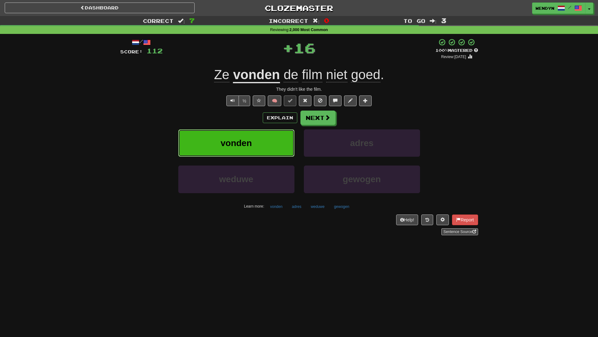
click at [262, 141] on button "vonden" at bounding box center [236, 142] width 116 height 27
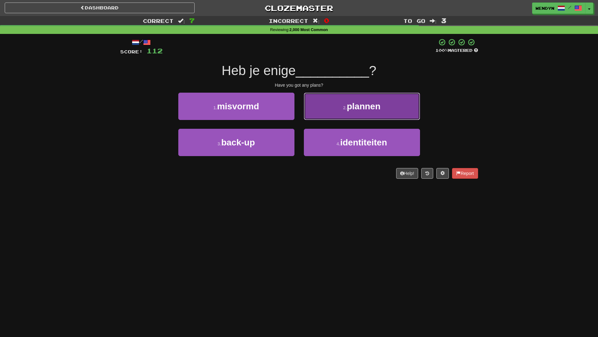
click at [396, 106] on button "2 . plannen" at bounding box center [362, 106] width 116 height 27
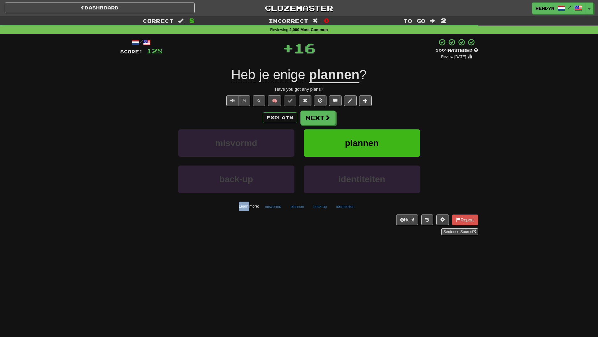
click at [396, 106] on div "½ 🧠" at bounding box center [299, 100] width 358 height 11
click at [374, 141] on span "plannen" at bounding box center [362, 143] width 34 height 10
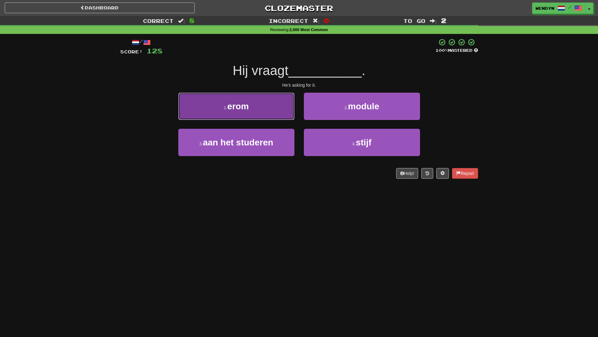
click at [254, 107] on button "1 . erom" at bounding box center [236, 106] width 116 height 27
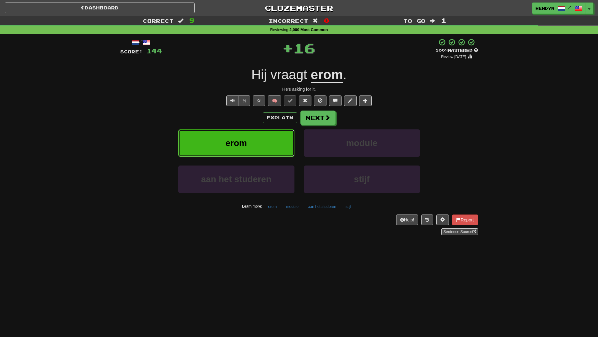
click at [266, 152] on button "erom" at bounding box center [236, 142] width 116 height 27
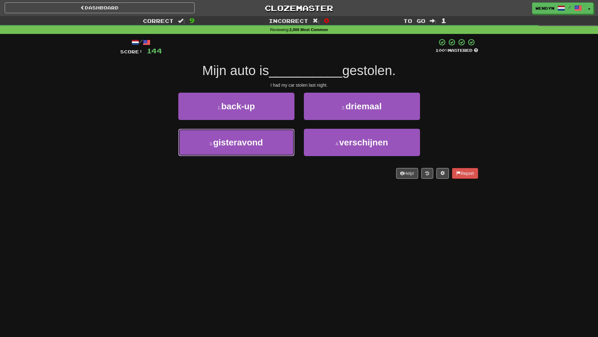
click at [266, 152] on button "3 . gisteravond" at bounding box center [236, 142] width 116 height 27
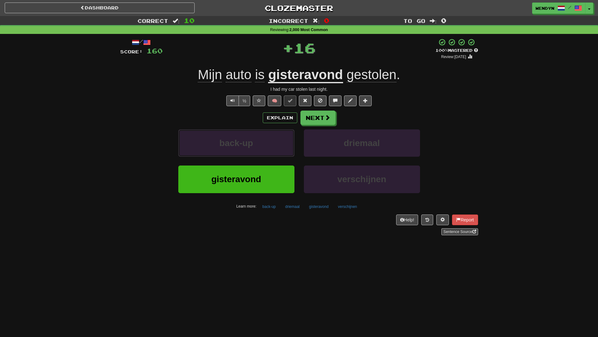
click at [266, 152] on button "back-up" at bounding box center [236, 142] width 116 height 27
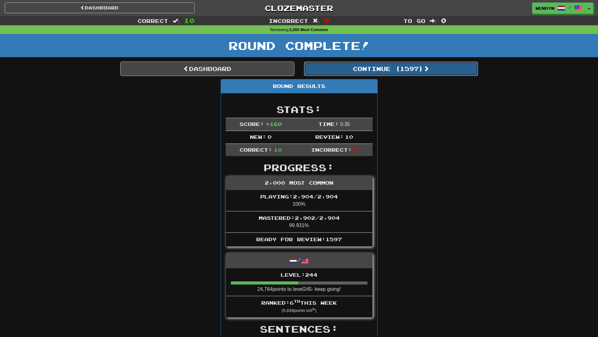
click at [421, 75] on button "Continue ( 1597 )" at bounding box center [391, 69] width 174 height 14
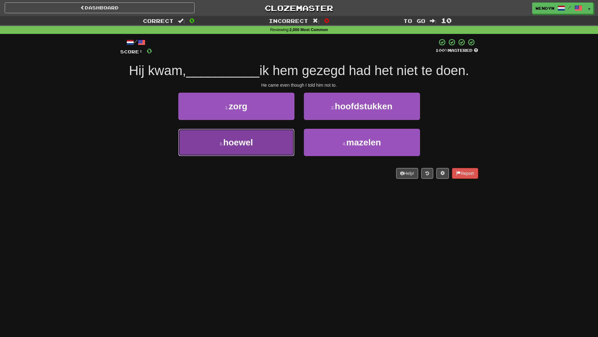
click at [278, 149] on button "3 . hoewel" at bounding box center [236, 142] width 116 height 27
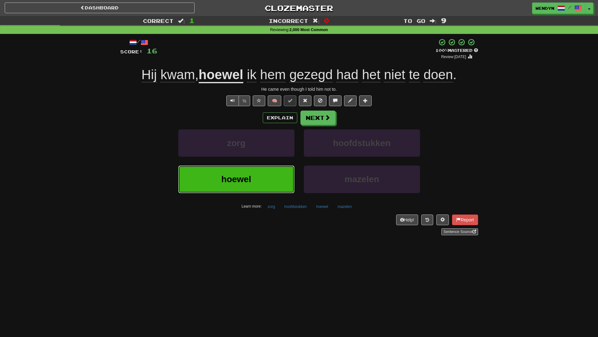
click at [273, 181] on button "hoewel" at bounding box center [236, 179] width 116 height 27
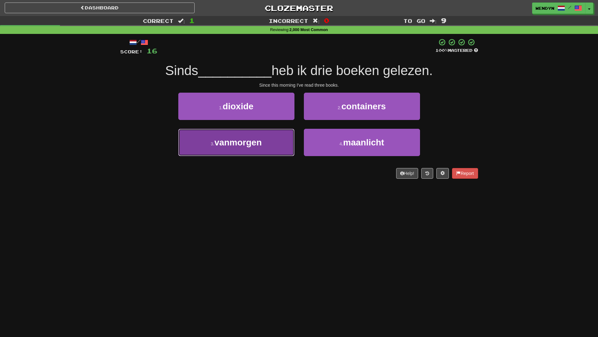
click at [271, 152] on button "3 . vanmorgen" at bounding box center [236, 142] width 116 height 27
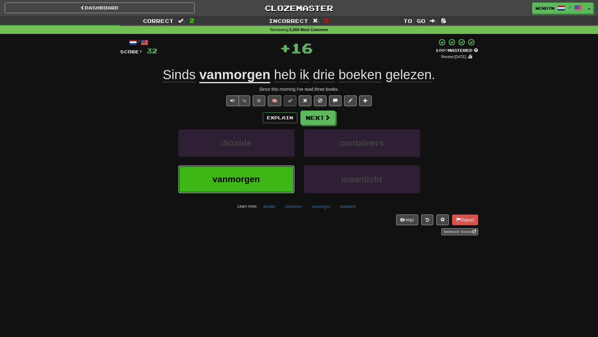
click at [271, 175] on button "vanmorgen" at bounding box center [236, 179] width 116 height 27
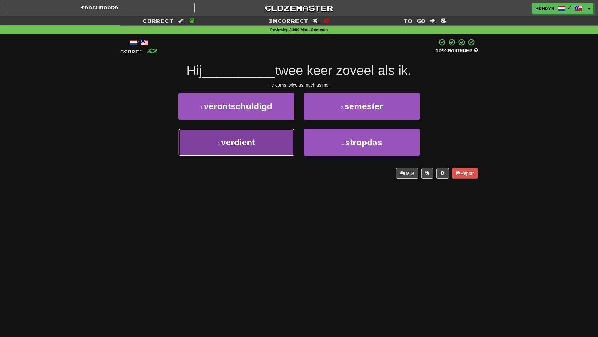
drag, startPoint x: 279, startPoint y: 141, endPoint x: 276, endPoint y: 166, distance: 24.9
click at [279, 143] on button "3 . verdient" at bounding box center [236, 142] width 116 height 27
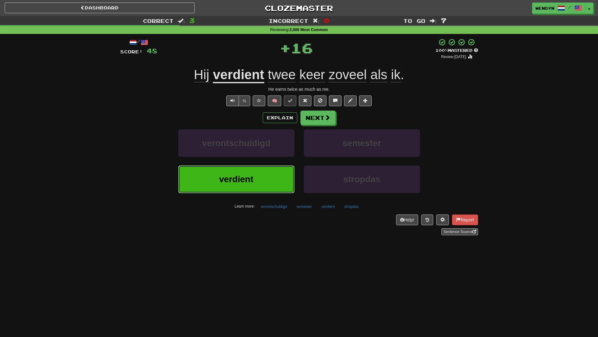
click at [276, 175] on button "verdient" at bounding box center [236, 179] width 116 height 27
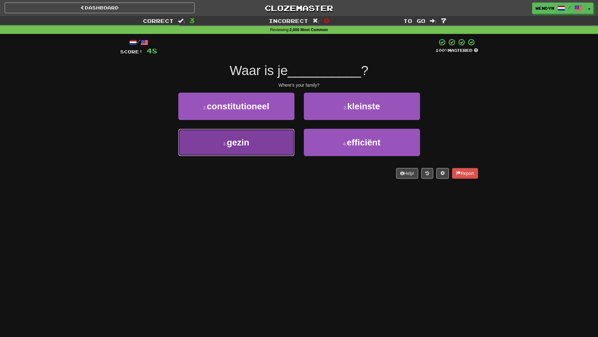
drag, startPoint x: 274, startPoint y: 143, endPoint x: 273, endPoint y: 171, distance: 28.0
click at [274, 145] on button "3 . gezin" at bounding box center [236, 142] width 116 height 27
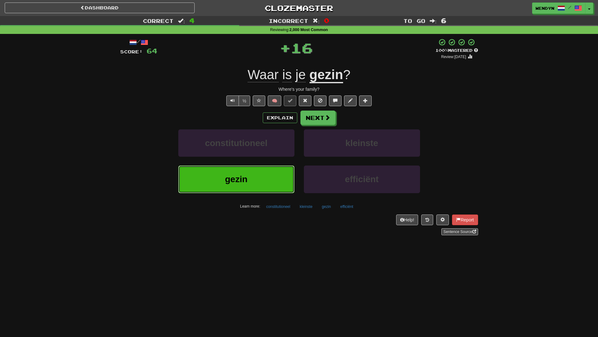
click at [273, 173] on button "gezin" at bounding box center [236, 179] width 116 height 27
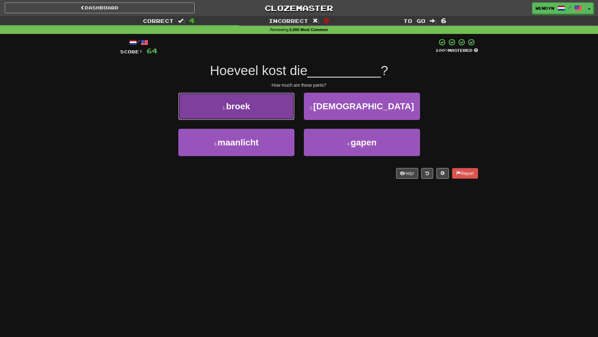
click at [286, 115] on button "1 . broek" at bounding box center [236, 106] width 116 height 27
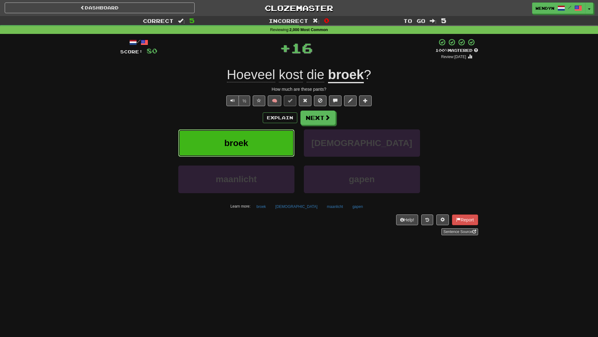
click at [197, 136] on button "broek" at bounding box center [236, 142] width 116 height 27
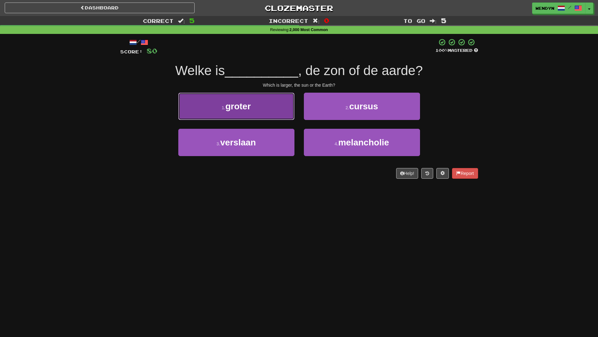
click at [226, 107] on span "groter" at bounding box center [238, 106] width 25 height 10
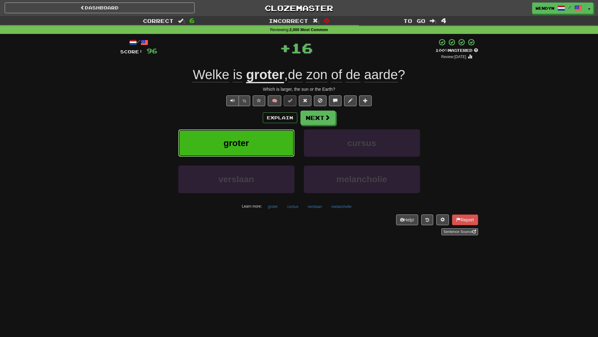
click at [219, 141] on button "groter" at bounding box center [236, 142] width 116 height 27
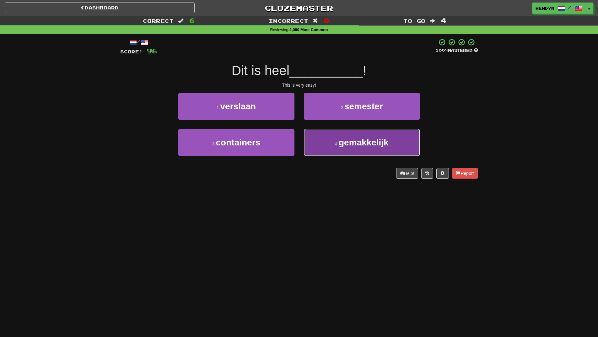
click at [342, 146] on span "gemakkelijk" at bounding box center [364, 143] width 50 height 10
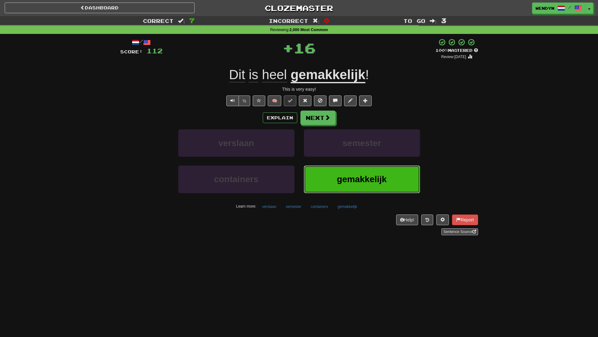
click at [324, 183] on button "gemakkelijk" at bounding box center [362, 179] width 116 height 27
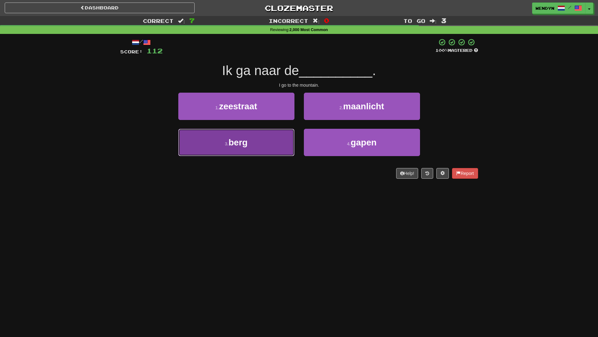
click at [264, 139] on button "3 . berg" at bounding box center [236, 142] width 116 height 27
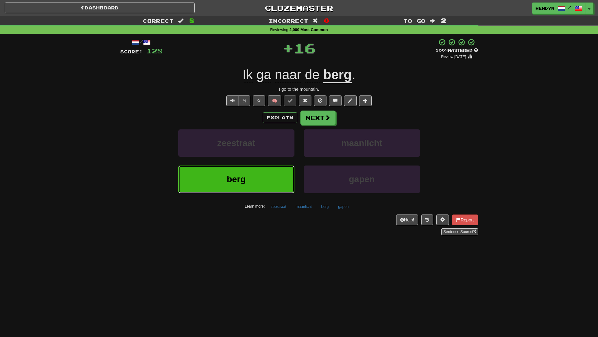
click at [264, 181] on button "berg" at bounding box center [236, 179] width 116 height 27
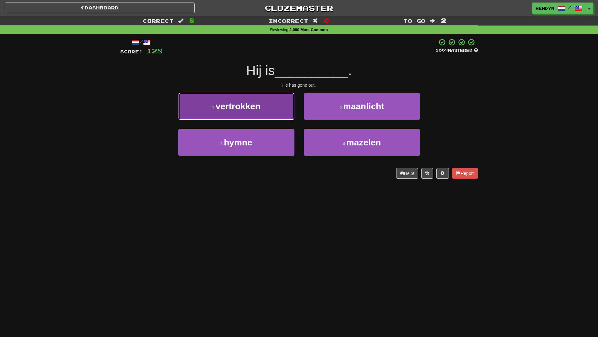
click at [244, 117] on button "1 . vertrokken" at bounding box center [236, 106] width 116 height 27
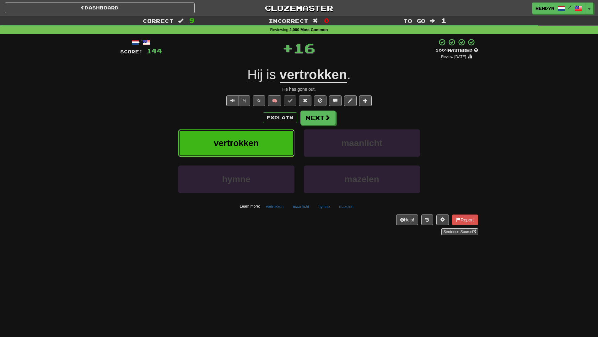
click at [246, 143] on span "vertrokken" at bounding box center [236, 143] width 45 height 10
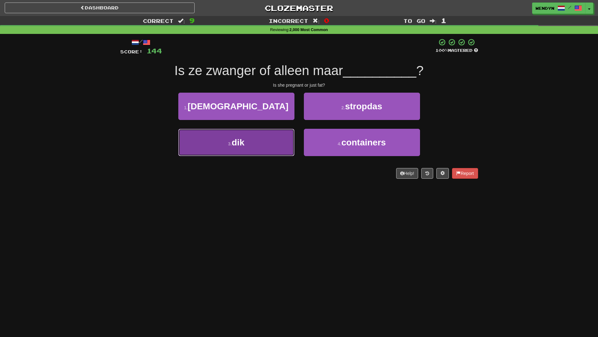
click at [255, 149] on button "3 . dik" at bounding box center [236, 142] width 116 height 27
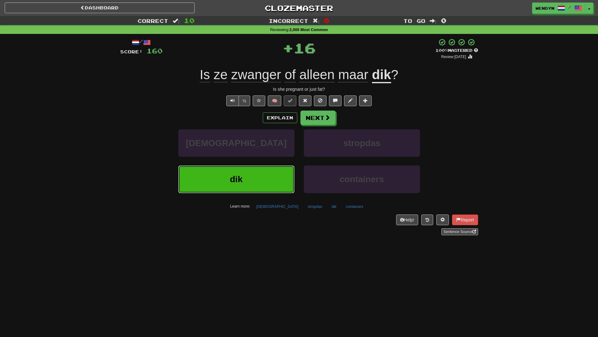
click at [257, 186] on button "dik" at bounding box center [236, 179] width 116 height 27
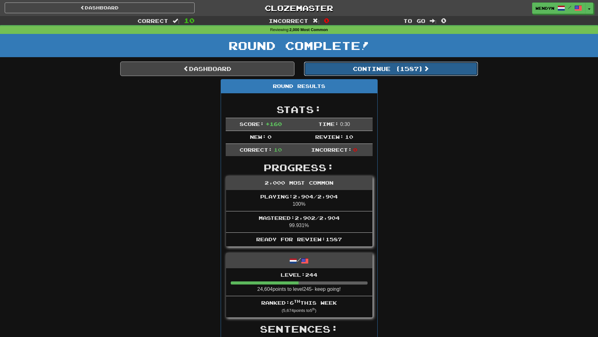
click at [409, 70] on button "Continue ( 1587 )" at bounding box center [391, 69] width 174 height 14
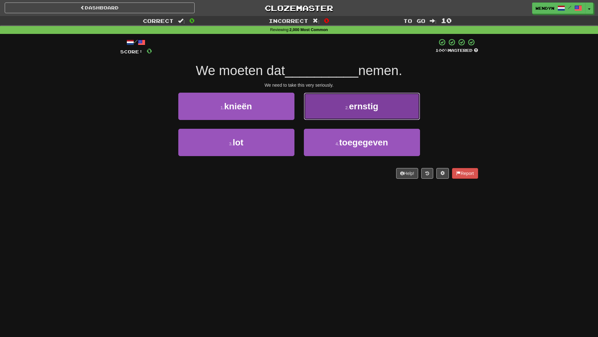
click at [392, 99] on button "2 . ernstig" at bounding box center [362, 106] width 116 height 27
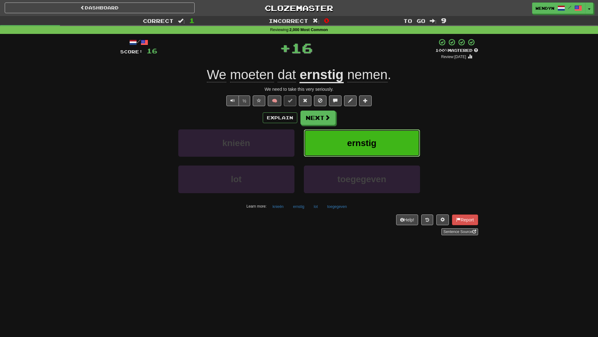
click at [382, 148] on button "ernstig" at bounding box center [362, 142] width 116 height 27
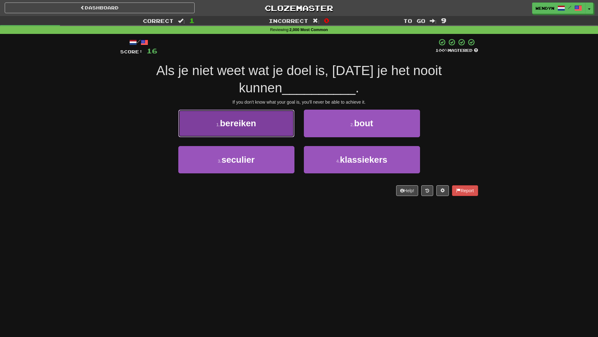
click at [257, 130] on button "1 . bereiken" at bounding box center [236, 123] width 116 height 27
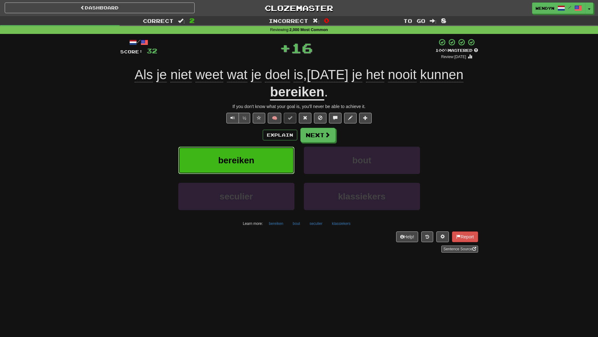
click at [258, 158] on button "bereiken" at bounding box center [236, 160] width 116 height 27
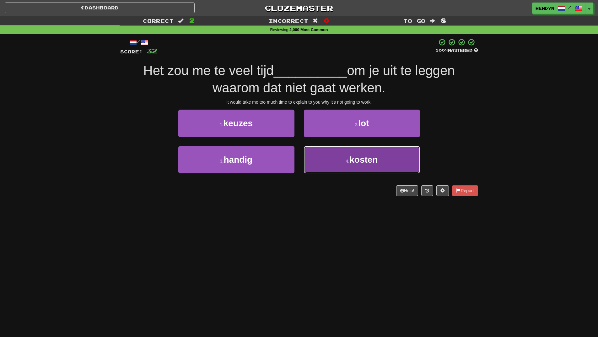
click at [376, 159] on span "kosten" at bounding box center [364, 160] width 28 height 10
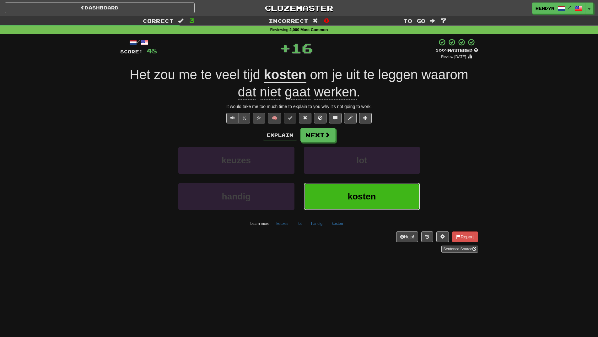
click at [367, 198] on span "kosten" at bounding box center [362, 197] width 28 height 10
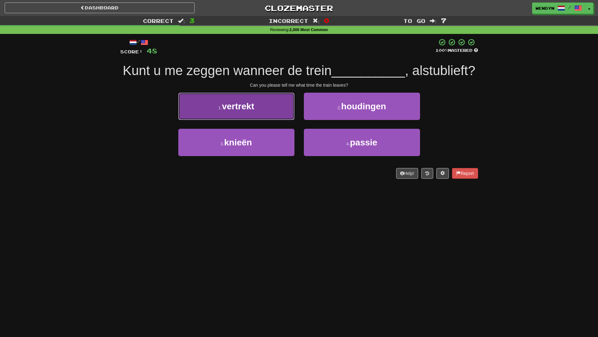
click at [248, 113] on button "1 . vertrekt" at bounding box center [236, 106] width 116 height 27
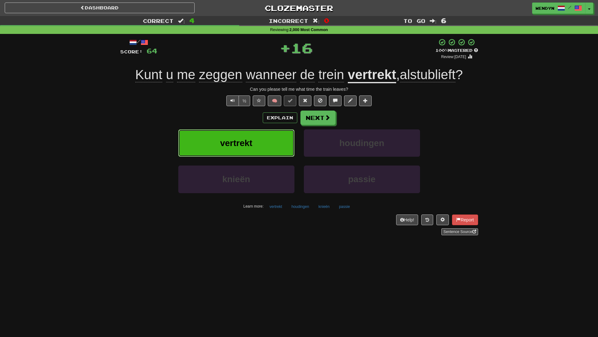
click at [249, 154] on button "vertrekt" at bounding box center [236, 142] width 116 height 27
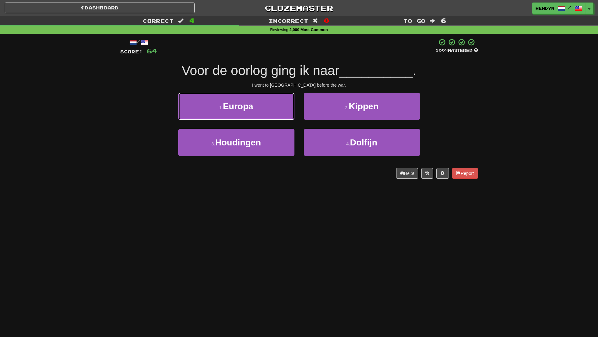
click at [277, 108] on button "1 . Europa" at bounding box center [236, 106] width 116 height 27
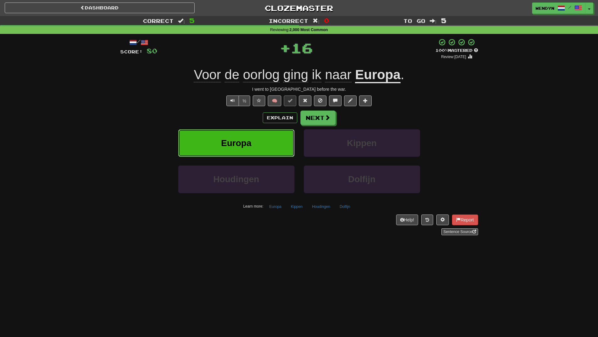
click at [275, 141] on button "Europa" at bounding box center [236, 142] width 116 height 27
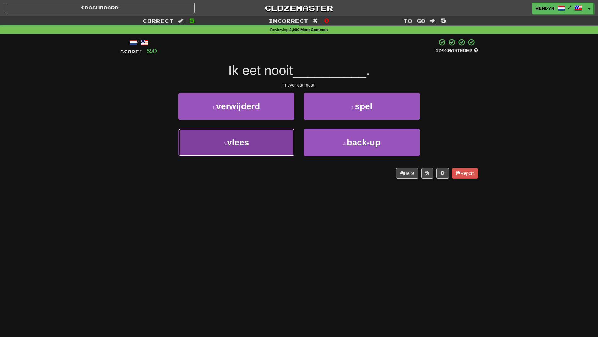
click at [266, 135] on button "3 . vlees" at bounding box center [236, 142] width 116 height 27
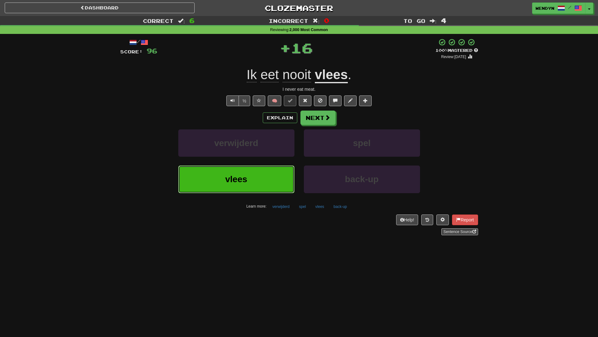
click at [269, 168] on button "vlees" at bounding box center [236, 179] width 116 height 27
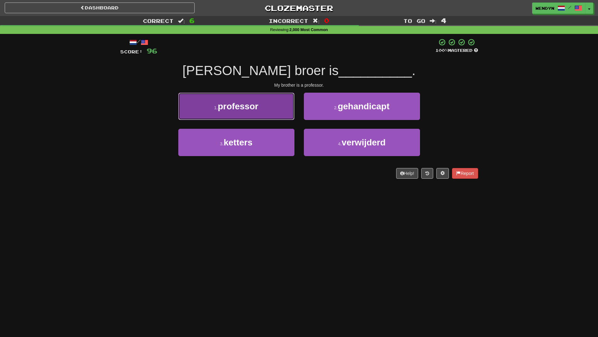
click at [231, 97] on button "1 . professor" at bounding box center [236, 106] width 116 height 27
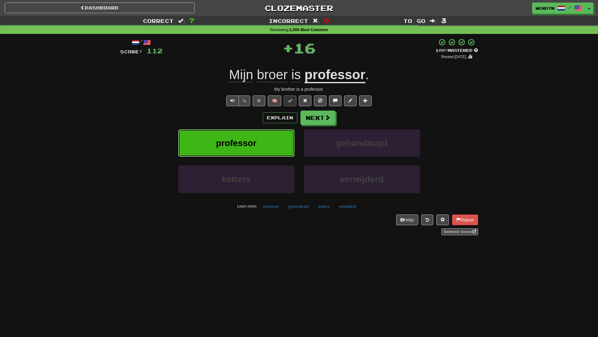
click at [233, 139] on span "professor" at bounding box center [236, 143] width 41 height 10
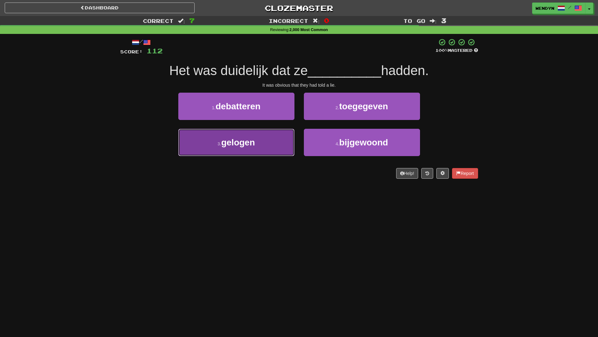
click at [270, 152] on button "3 . gelogen" at bounding box center [236, 142] width 116 height 27
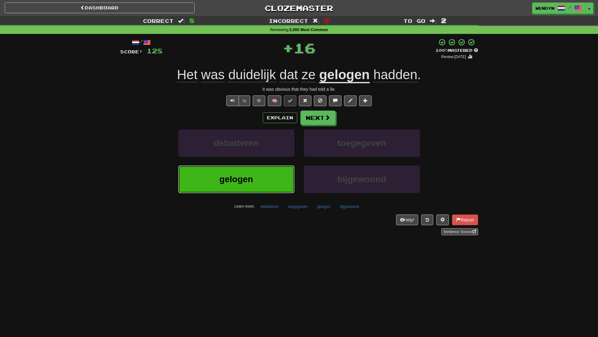
click at [253, 186] on button "gelogen" at bounding box center [236, 179] width 116 height 27
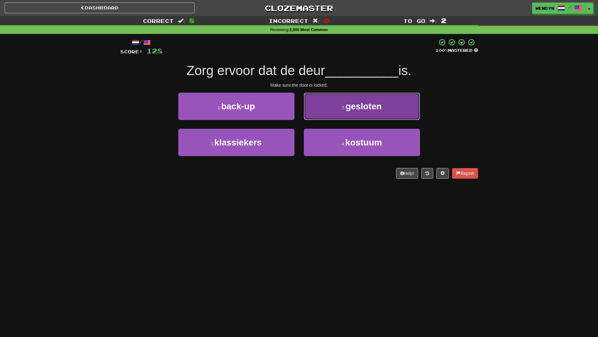
click at [367, 116] on button "2 . gesloten" at bounding box center [362, 106] width 116 height 27
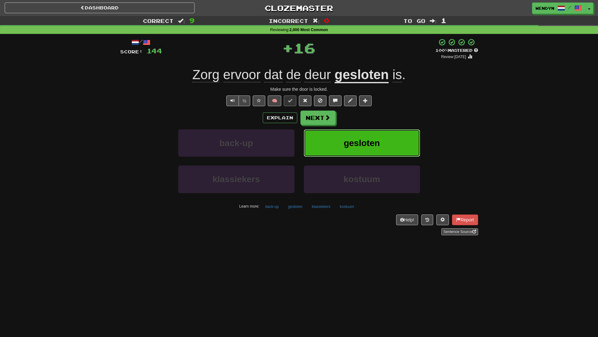
click at [371, 133] on button "gesloten" at bounding box center [362, 142] width 116 height 27
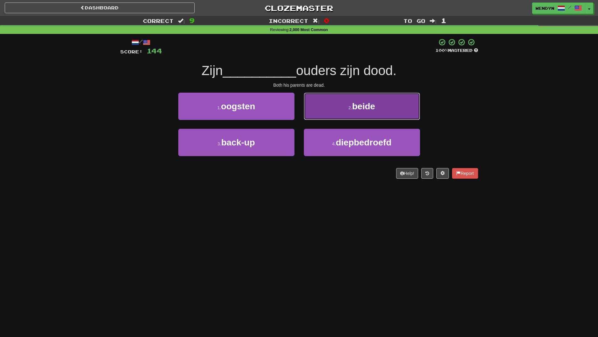
click at [370, 112] on button "2 . beide" at bounding box center [362, 106] width 116 height 27
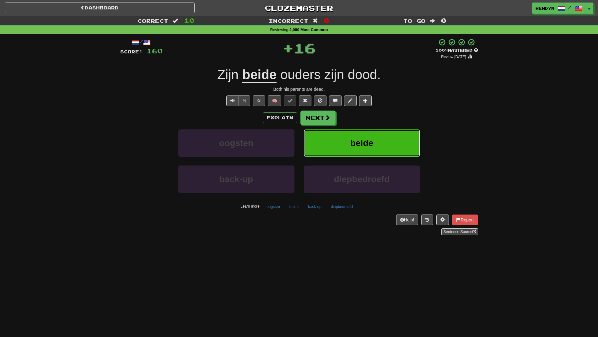
click at [367, 137] on button "beide" at bounding box center [362, 142] width 116 height 27
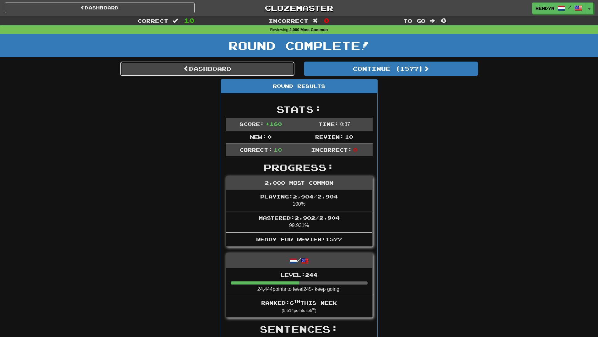
click at [213, 70] on link "Dashboard" at bounding box center [207, 69] width 174 height 14
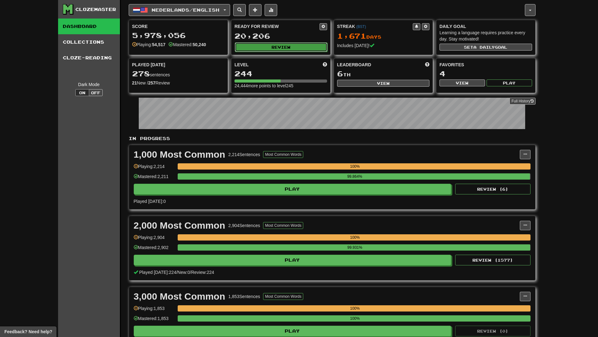
click at [277, 45] on button "Review" at bounding box center [281, 46] width 93 height 9
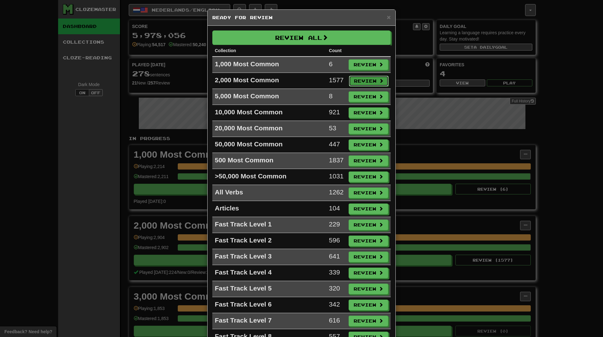
click at [363, 82] on button "Review" at bounding box center [369, 81] width 40 height 11
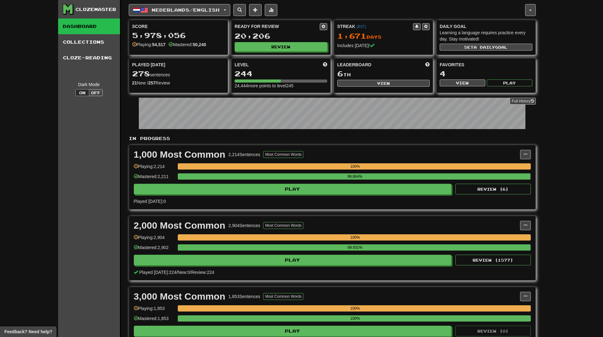
select select "**"
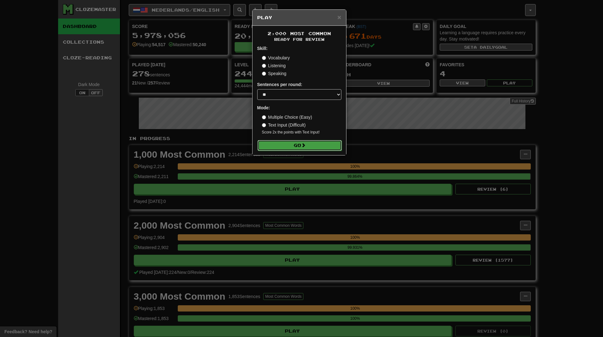
click at [306, 145] on span at bounding box center [303, 145] width 4 height 4
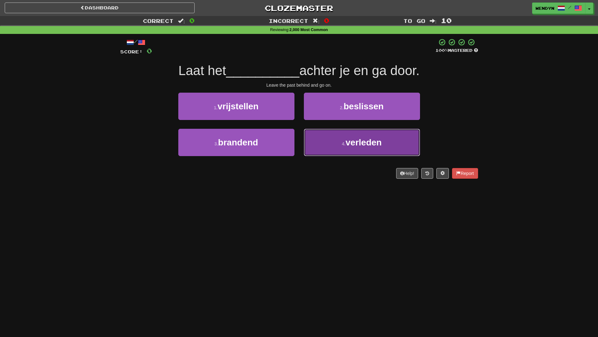
click at [359, 138] on span "verleden" at bounding box center [364, 143] width 36 height 10
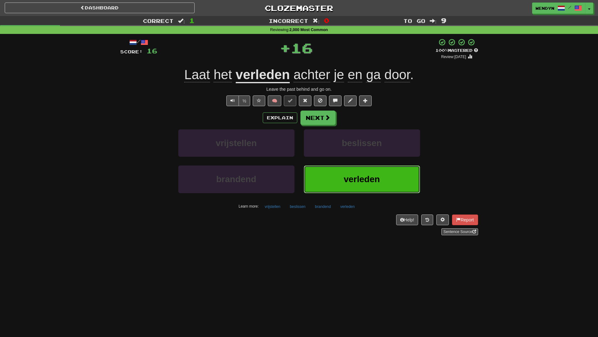
click at [343, 167] on button "verleden" at bounding box center [362, 179] width 116 height 27
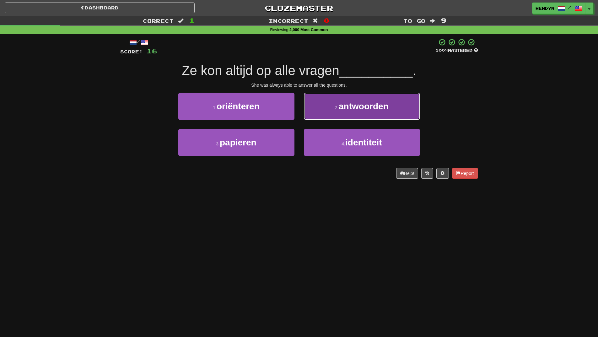
click at [370, 108] on span "antwoorden" at bounding box center [364, 106] width 50 height 10
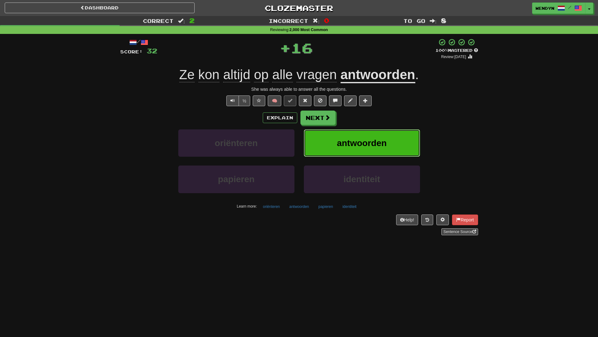
click at [369, 133] on button "antwoorden" at bounding box center [362, 142] width 116 height 27
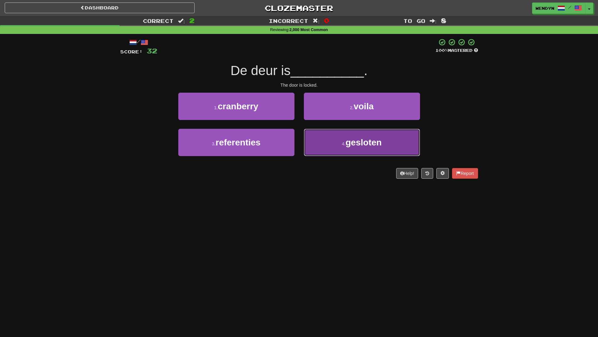
click at [324, 153] on button "4 . gesloten" at bounding box center [362, 142] width 116 height 27
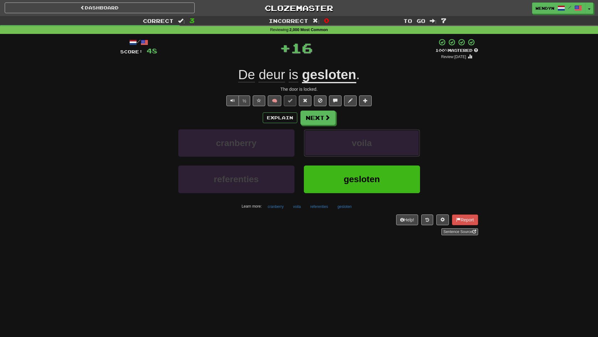
click at [324, 153] on button "voila" at bounding box center [362, 142] width 116 height 27
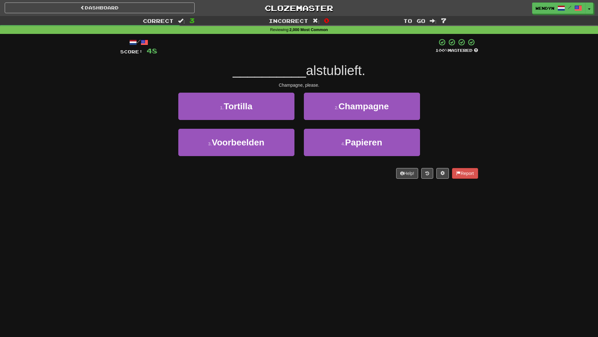
click at [298, 193] on div "Dashboard Clozemaster WendyN / Toggle Dropdown Dashboard Leaderboard Activity F…" at bounding box center [299, 168] width 598 height 337
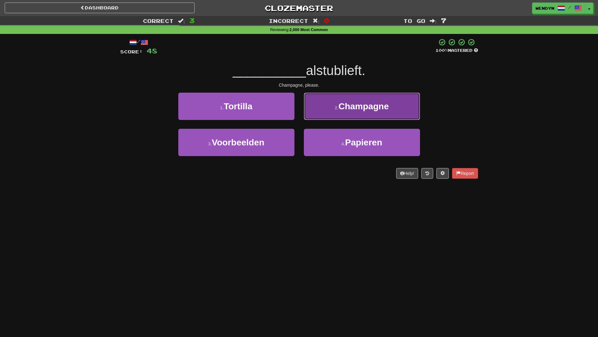
click at [374, 114] on button "2 . Champagne" at bounding box center [362, 106] width 116 height 27
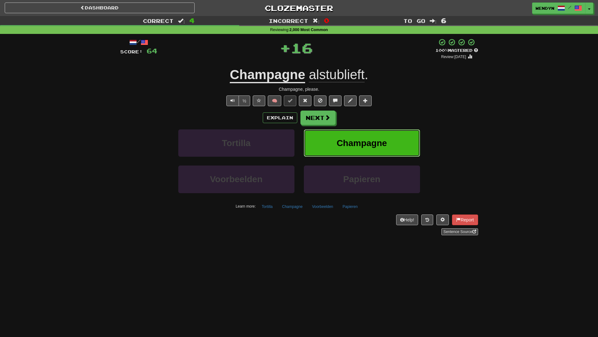
click at [379, 134] on button "Champagne" at bounding box center [362, 142] width 116 height 27
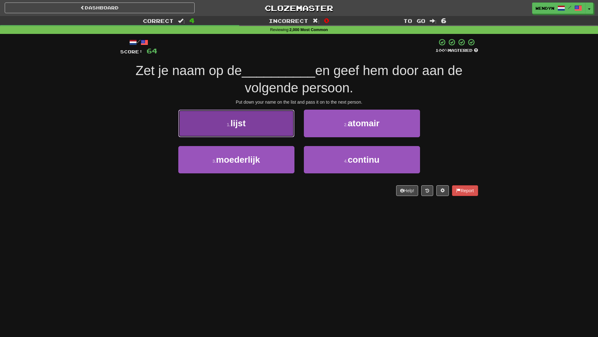
click at [269, 125] on button "1 . lijst" at bounding box center [236, 123] width 116 height 27
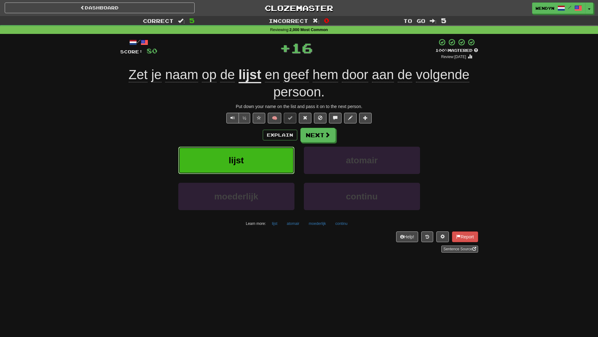
click at [269, 153] on button "lijst" at bounding box center [236, 160] width 116 height 27
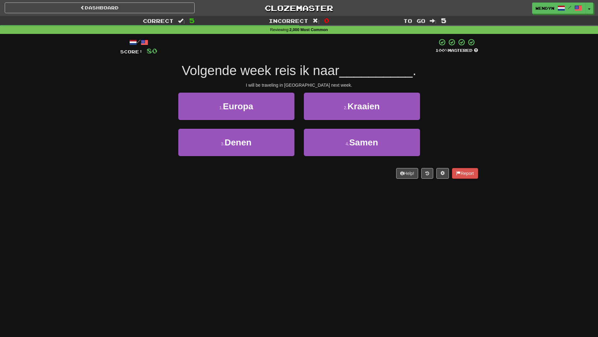
click at [263, 171] on div "Help! Report" at bounding box center [299, 173] width 358 height 11
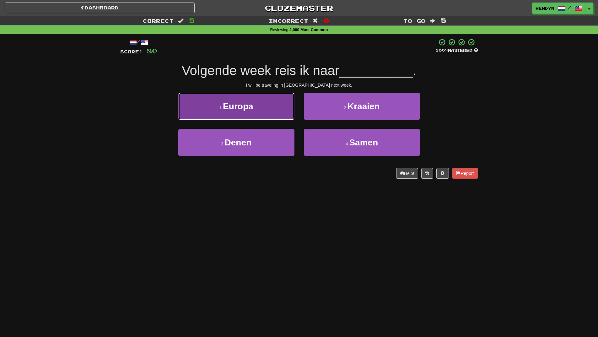
click at [276, 112] on button "1 . Europa" at bounding box center [236, 106] width 116 height 27
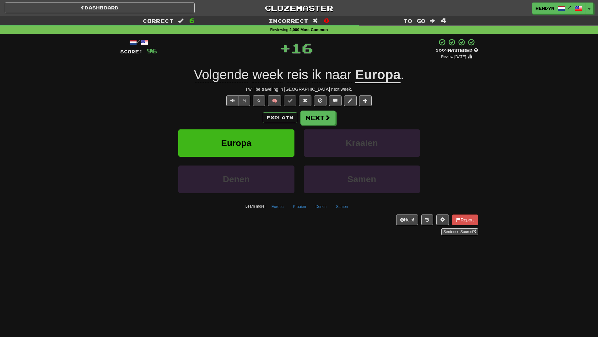
click at [238, 121] on div "Explain Next" at bounding box center [299, 118] width 358 height 14
click at [239, 140] on span "Europa" at bounding box center [236, 143] width 30 height 10
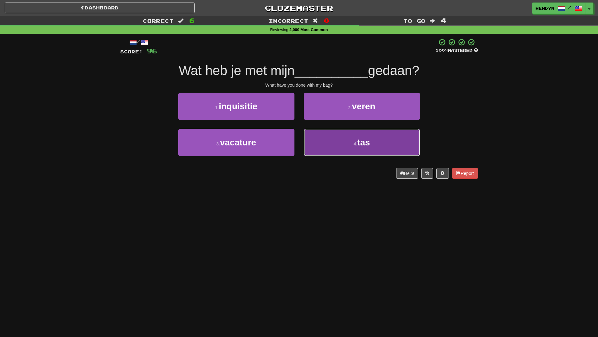
click at [360, 150] on button "4 . tas" at bounding box center [362, 142] width 116 height 27
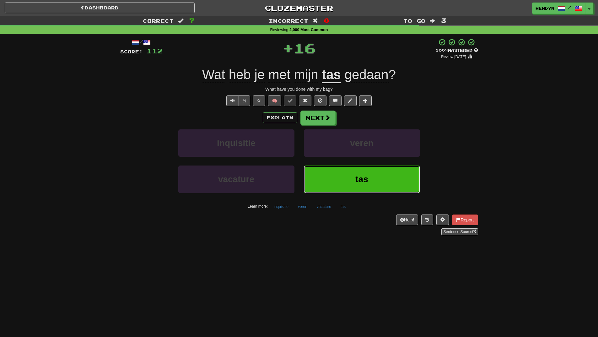
click at [359, 167] on button "tas" at bounding box center [362, 179] width 116 height 27
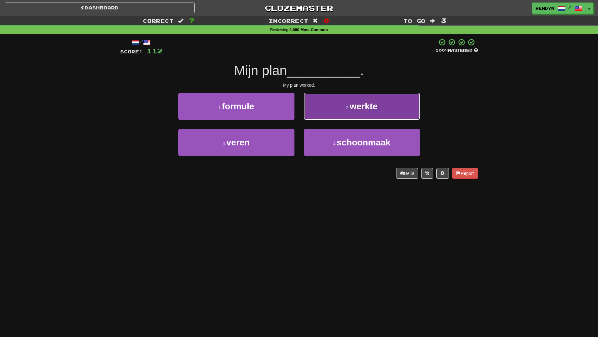
click at [386, 106] on button "2 . werkte" at bounding box center [362, 106] width 116 height 27
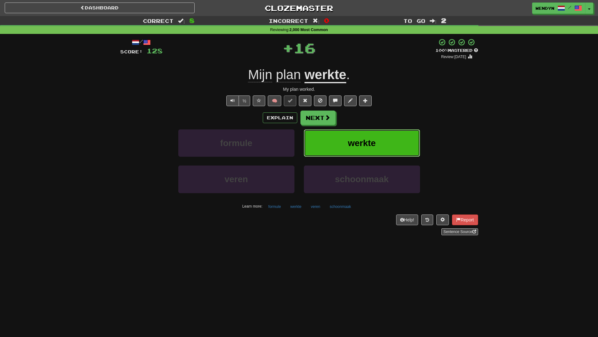
click at [386, 135] on button "werkte" at bounding box center [362, 142] width 116 height 27
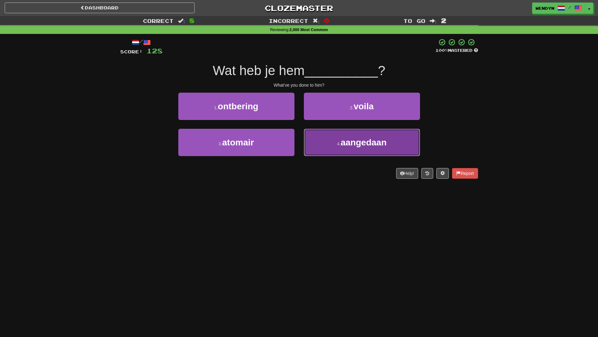
click at [341, 150] on button "4 . aangedaan" at bounding box center [362, 142] width 116 height 27
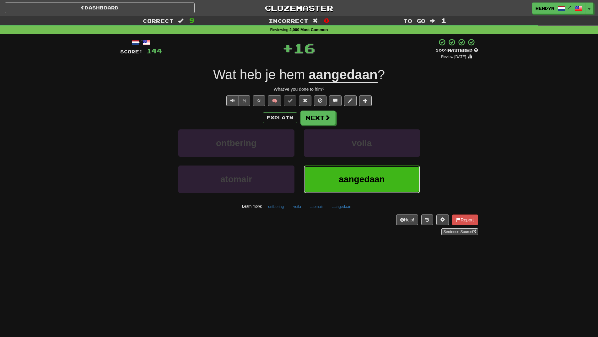
click at [348, 169] on button "aangedaan" at bounding box center [362, 179] width 116 height 27
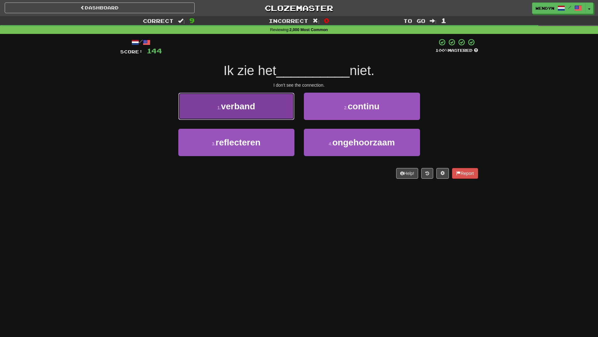
click at [273, 114] on button "1 . verband" at bounding box center [236, 106] width 116 height 27
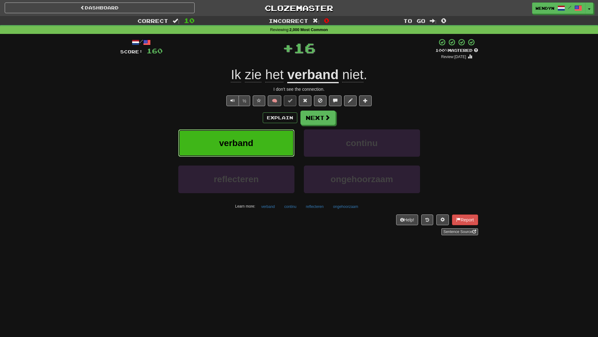
click at [276, 142] on button "verband" at bounding box center [236, 142] width 116 height 27
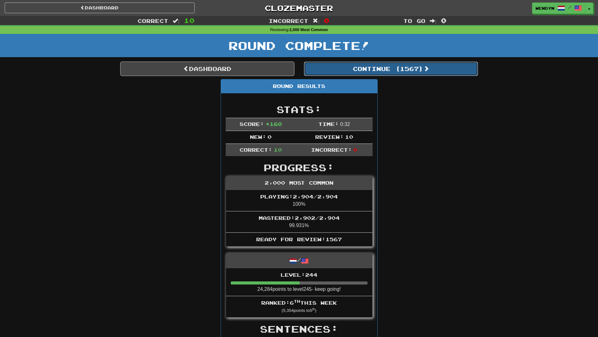
click at [409, 73] on button "Continue ( 1567 )" at bounding box center [391, 69] width 174 height 14
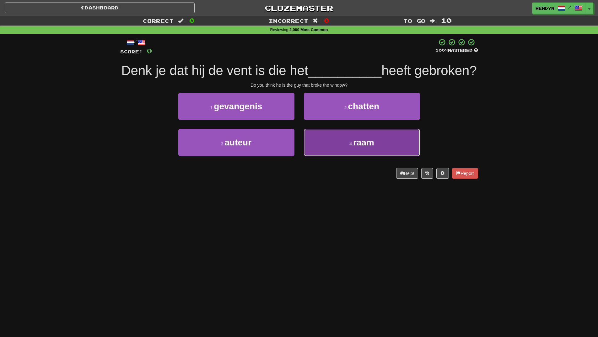
click at [351, 146] on small "4 ." at bounding box center [352, 143] width 4 height 5
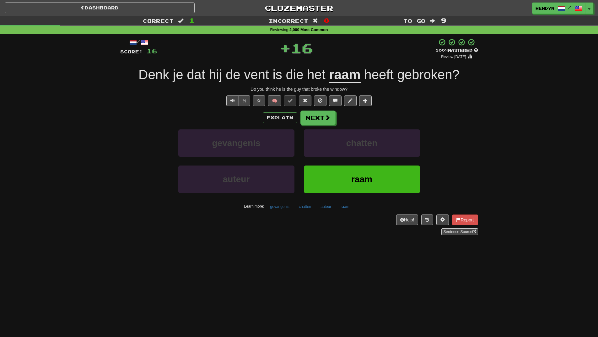
click at [351, 162] on div "chatten" at bounding box center [362, 147] width 126 height 36
click at [348, 179] on button "raam" at bounding box center [362, 179] width 116 height 27
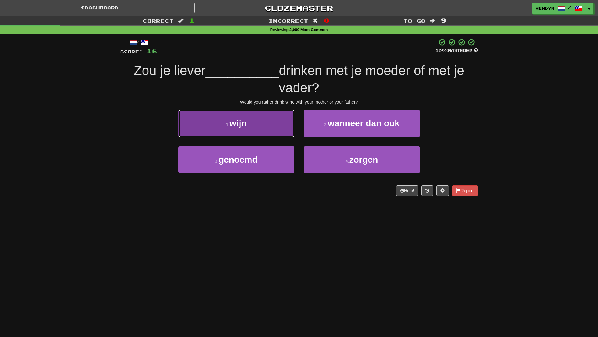
click at [281, 127] on button "1 . wijn" at bounding box center [236, 123] width 116 height 27
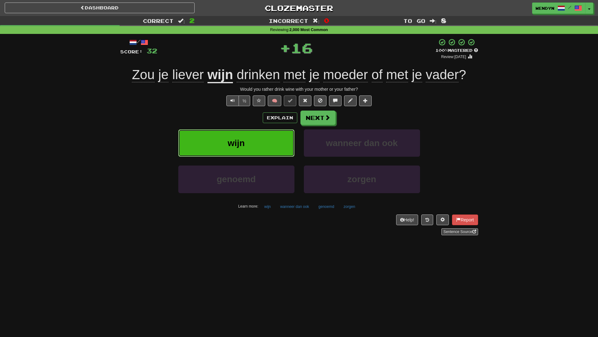
click at [280, 152] on button "wijn" at bounding box center [236, 142] width 116 height 27
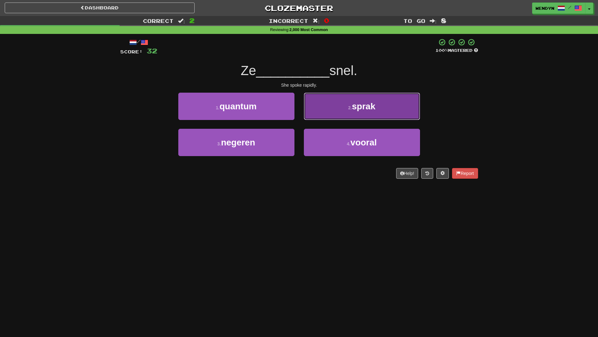
click at [388, 106] on button "2 . sprak" at bounding box center [362, 106] width 116 height 27
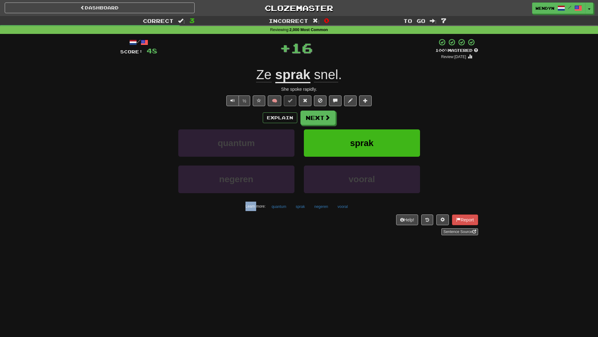
click at [388, 106] on div "/ Score: 48 + 16 100 % Mastered Review: 2026-04-13 Ze sprak snel . She spoke ra…" at bounding box center [299, 136] width 358 height 197
click at [382, 139] on button "sprak" at bounding box center [362, 142] width 116 height 27
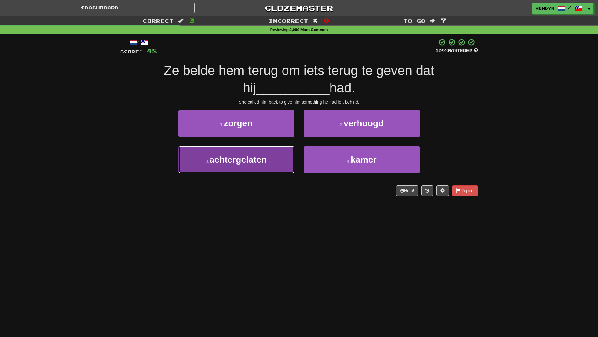
click at [257, 167] on button "3 . achtergelaten" at bounding box center [236, 159] width 116 height 27
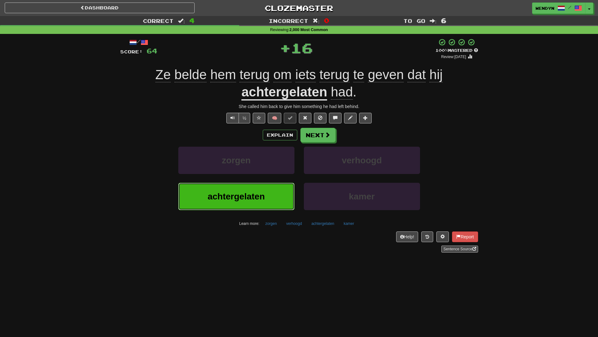
click at [261, 192] on span "achtergelaten" at bounding box center [236, 197] width 57 height 10
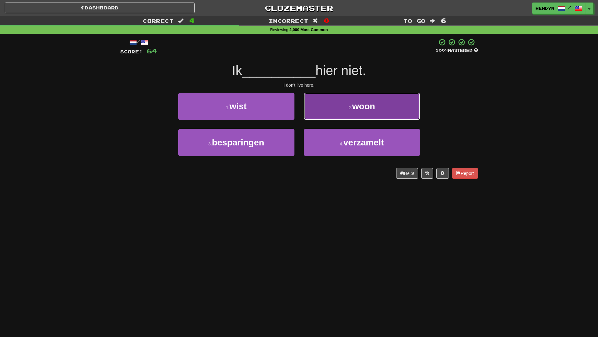
click at [371, 94] on button "2 . woon" at bounding box center [362, 106] width 116 height 27
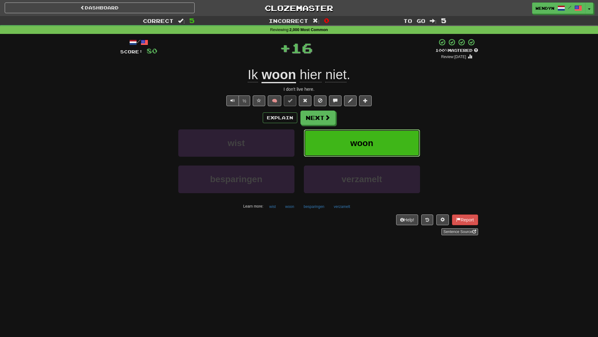
click at [377, 141] on button "woon" at bounding box center [362, 142] width 116 height 27
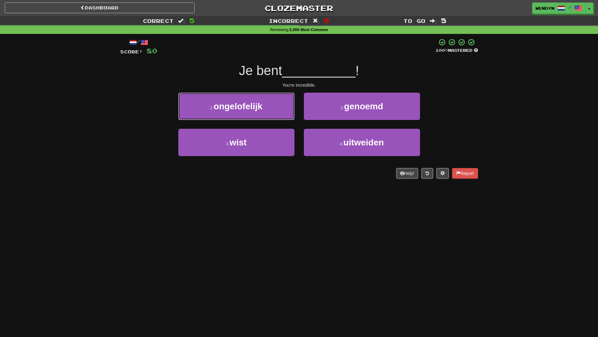
drag, startPoint x: 263, startPoint y: 102, endPoint x: 267, endPoint y: 125, distance: 23.3
click at [264, 106] on button "1 . ongelofelijk" at bounding box center [236, 106] width 116 height 27
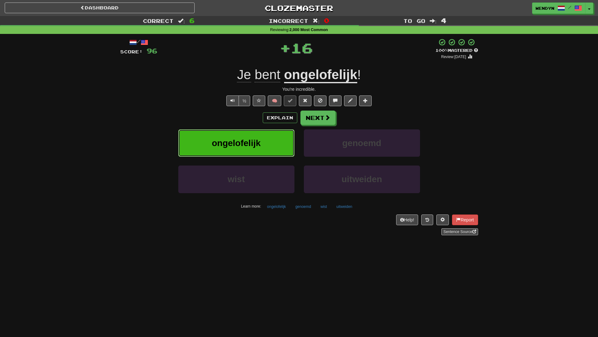
click at [270, 141] on button "ongelofelijk" at bounding box center [236, 142] width 116 height 27
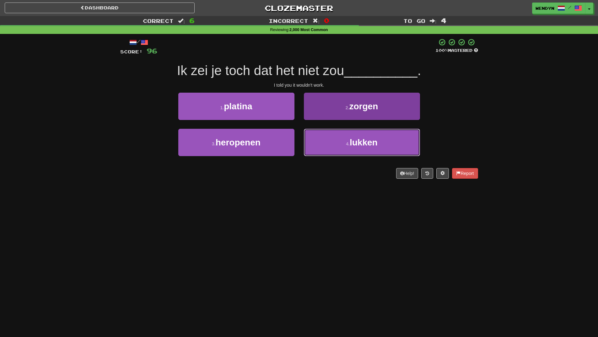
click at [373, 139] on span "lukken" at bounding box center [364, 143] width 28 height 10
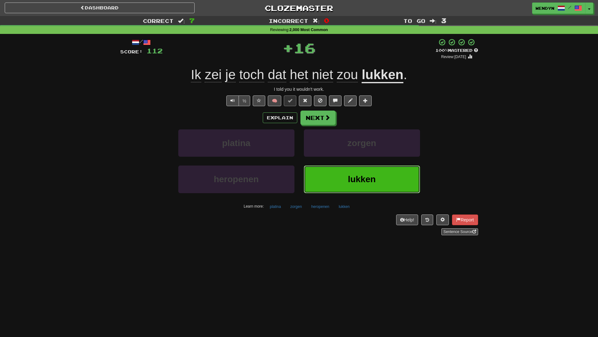
click at [366, 176] on span "lukken" at bounding box center [362, 179] width 28 height 10
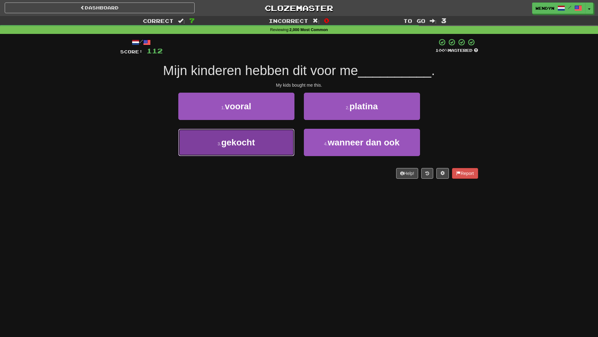
click at [263, 133] on button "3 . gekocht" at bounding box center [236, 142] width 116 height 27
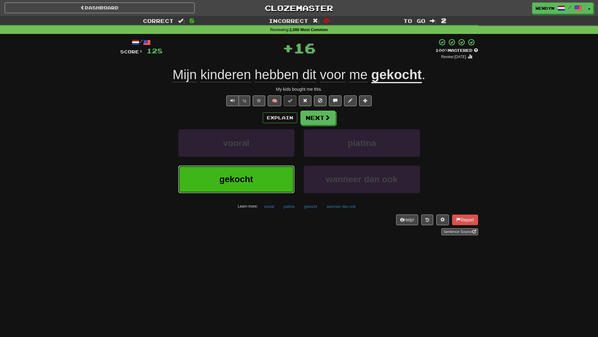
click at [268, 179] on button "gekocht" at bounding box center [236, 179] width 116 height 27
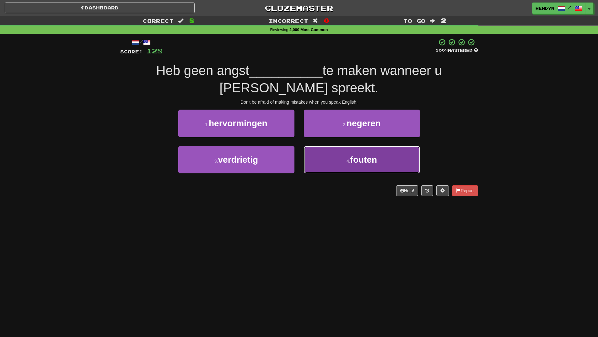
click at [354, 166] on button "4 . fouten" at bounding box center [362, 159] width 116 height 27
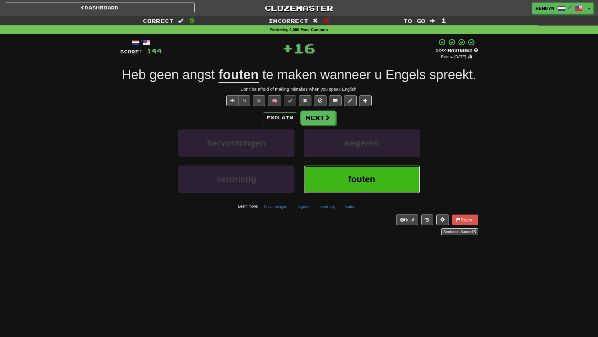
click at [361, 176] on span "fouten" at bounding box center [362, 179] width 27 height 10
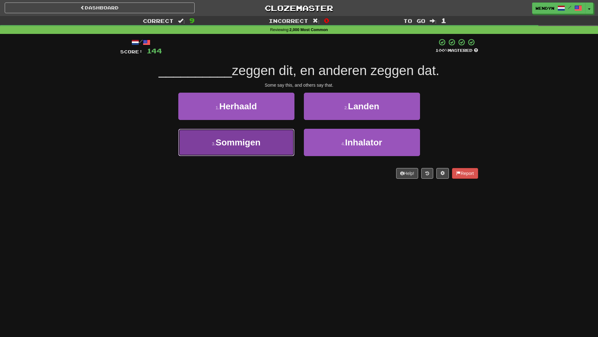
click at [279, 144] on button "3 . Sommigen" at bounding box center [236, 142] width 116 height 27
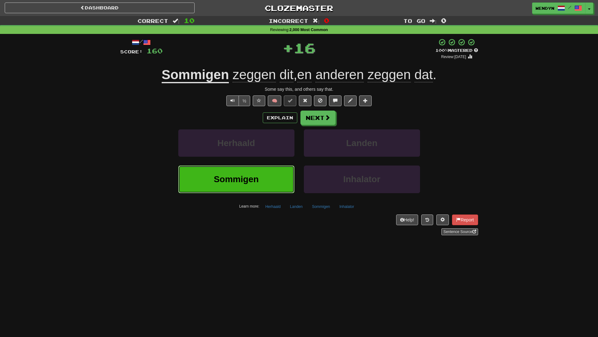
click at [278, 185] on button "Sommigen" at bounding box center [236, 179] width 116 height 27
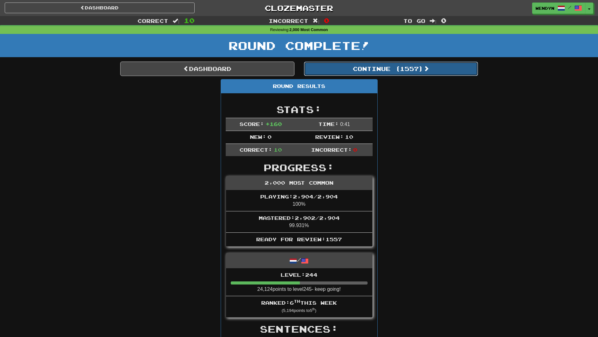
click at [412, 67] on button "Continue ( 1557 )" at bounding box center [391, 69] width 174 height 14
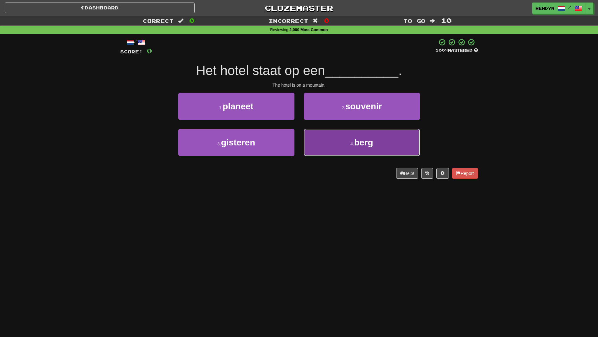
click at [321, 148] on button "4 . berg" at bounding box center [362, 142] width 116 height 27
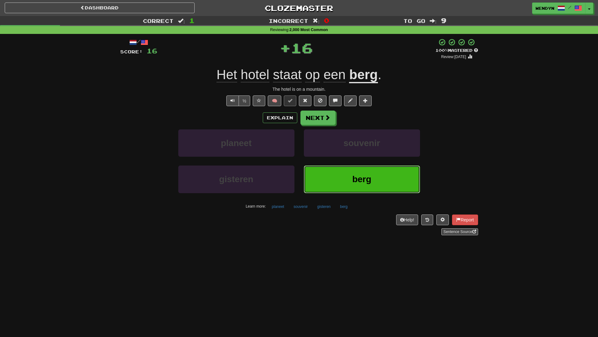
click at [336, 182] on button "berg" at bounding box center [362, 179] width 116 height 27
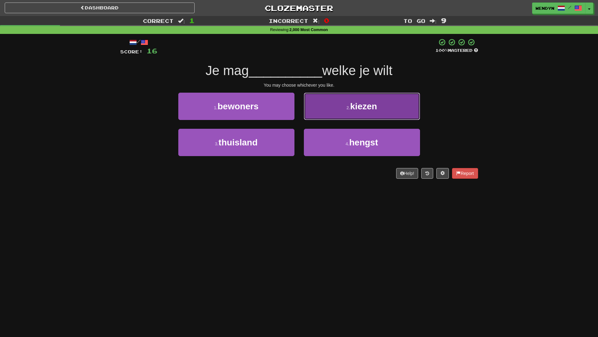
click at [346, 111] on button "2 . kiezen" at bounding box center [362, 106] width 116 height 27
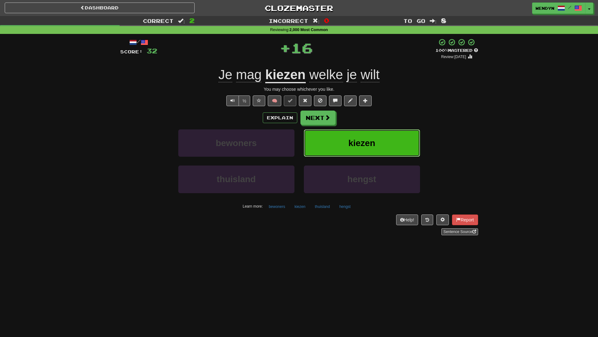
click at [350, 131] on button "kiezen" at bounding box center [362, 142] width 116 height 27
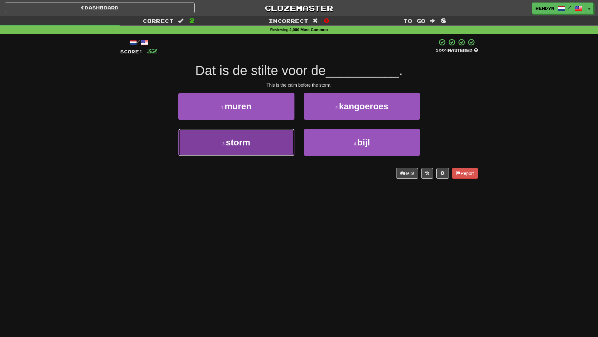
click at [270, 146] on button "3 . storm" at bounding box center [236, 142] width 116 height 27
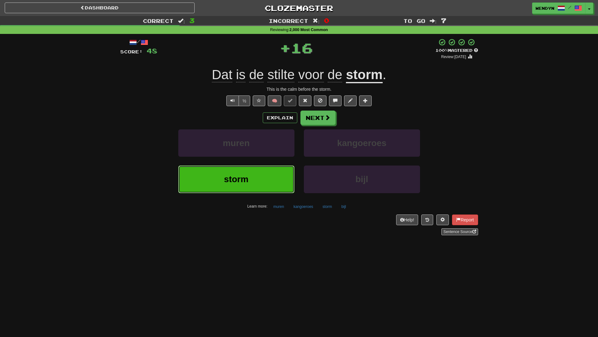
click at [259, 180] on button "storm" at bounding box center [236, 179] width 116 height 27
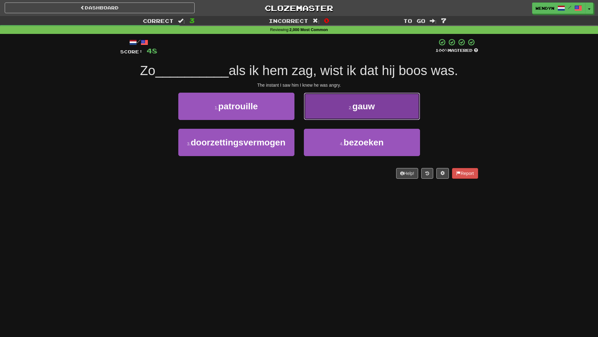
click at [382, 114] on button "2 . gauw" at bounding box center [362, 106] width 116 height 27
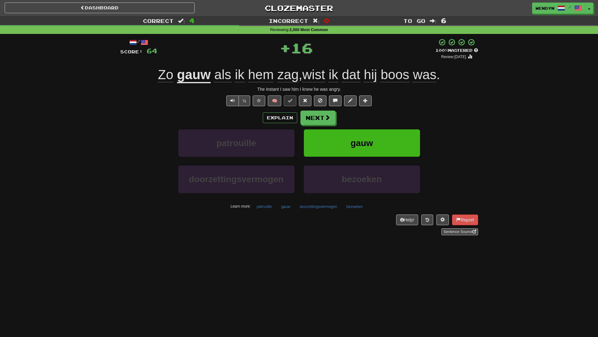
click at [382, 114] on div "Explain Next" at bounding box center [299, 118] width 358 height 14
click at [375, 133] on button "gauw" at bounding box center [362, 142] width 116 height 27
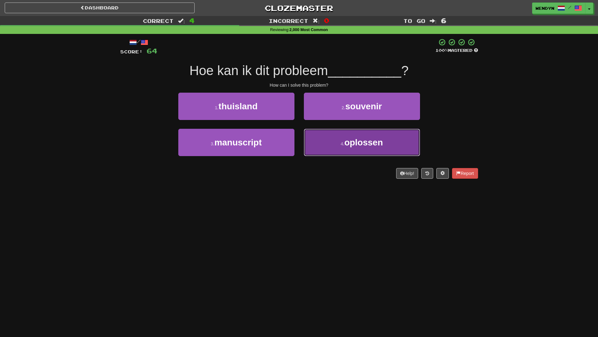
click at [366, 143] on span "oplossen" at bounding box center [364, 143] width 39 height 10
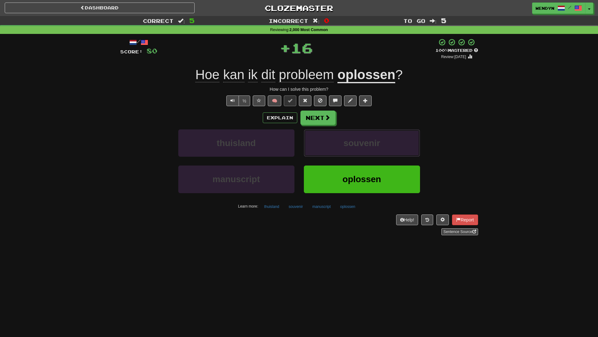
click at [366, 143] on span "souvenir" at bounding box center [362, 143] width 37 height 10
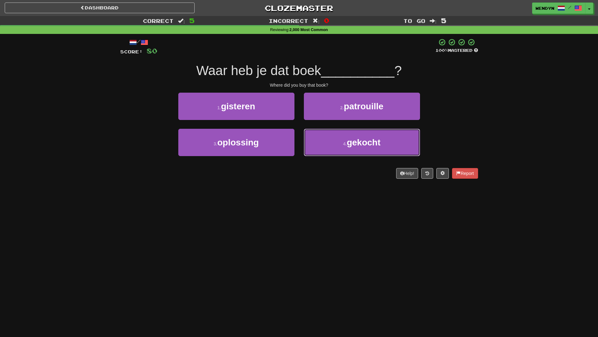
drag, startPoint x: 366, startPoint y: 143, endPoint x: 215, endPoint y: 217, distance: 168.6
click at [215, 217] on div "Dashboard Clozemaster WendyN / Toggle Dropdown Dashboard Leaderboard Activity F…" at bounding box center [299, 168] width 598 height 337
click at [382, 143] on button "4 . gekocht" at bounding box center [362, 142] width 116 height 27
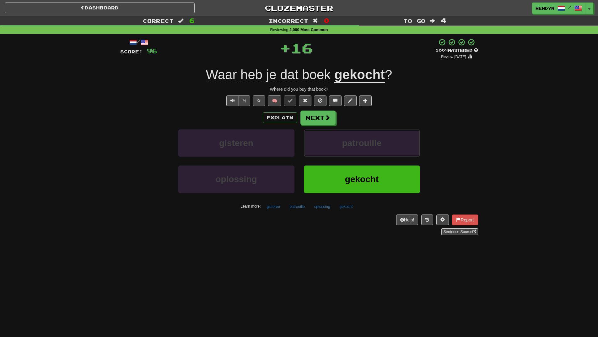
click at [382, 143] on span "patrouille" at bounding box center [362, 143] width 40 height 10
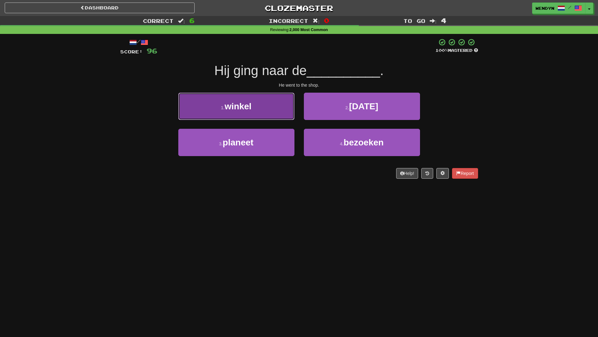
click at [238, 98] on button "1 . winkel" at bounding box center [236, 106] width 116 height 27
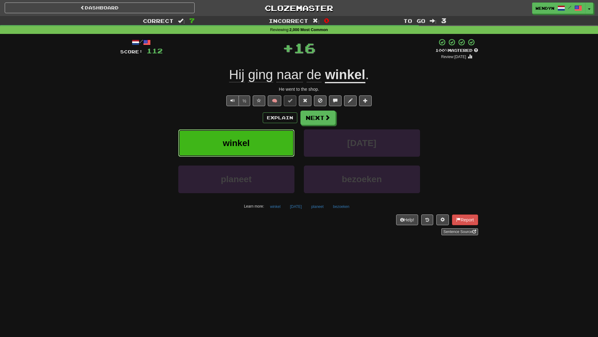
click at [238, 140] on span "winkel" at bounding box center [236, 143] width 27 height 10
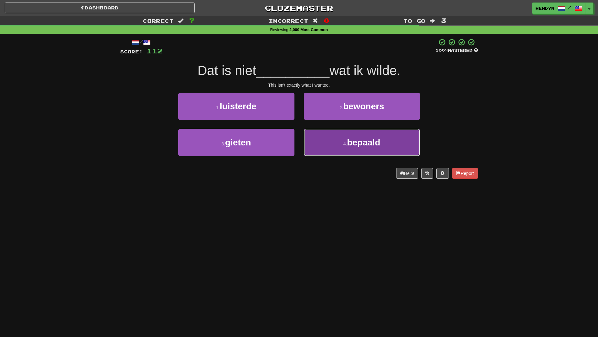
click at [357, 155] on button "4 . bepaald" at bounding box center [362, 142] width 116 height 27
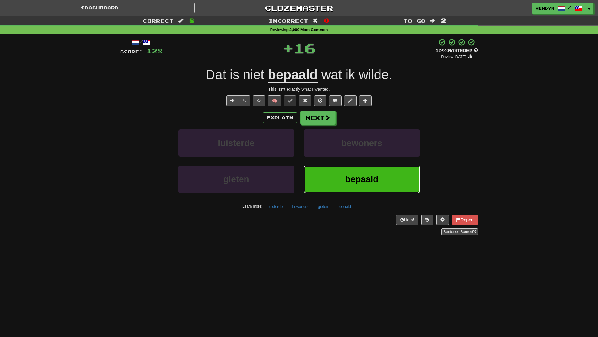
click at [352, 170] on button "bepaald" at bounding box center [362, 179] width 116 height 27
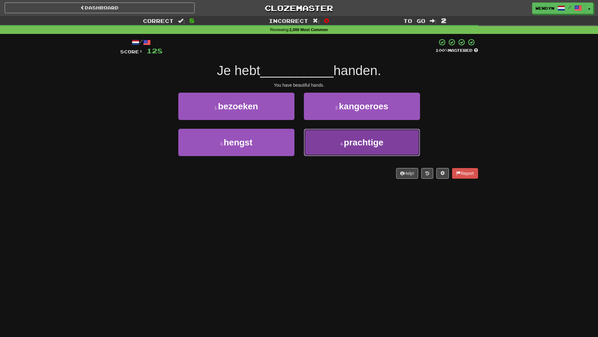
click at [353, 147] on span "prachtige" at bounding box center [364, 143] width 40 height 10
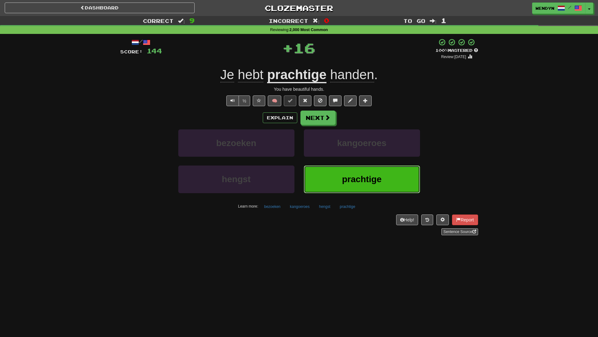
click at [344, 178] on span "prachtige" at bounding box center [362, 179] width 40 height 10
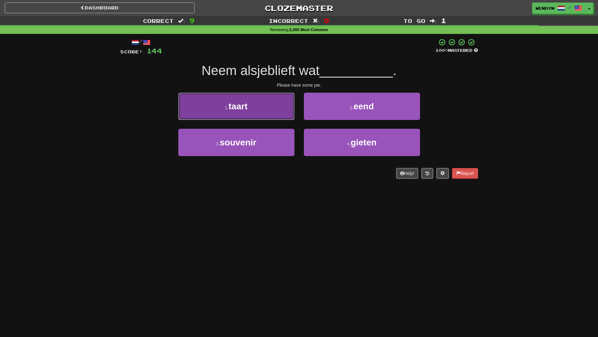
click at [246, 102] on span "taart" at bounding box center [238, 106] width 19 height 10
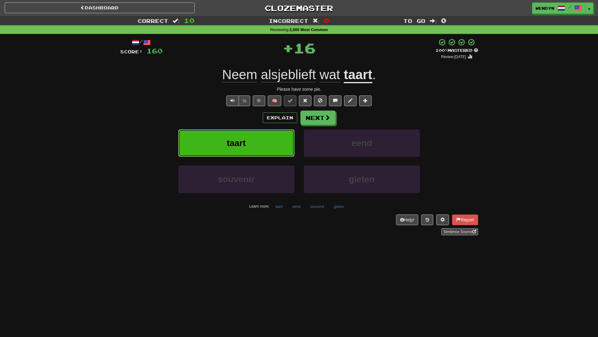
click at [249, 133] on button "taart" at bounding box center [236, 142] width 116 height 27
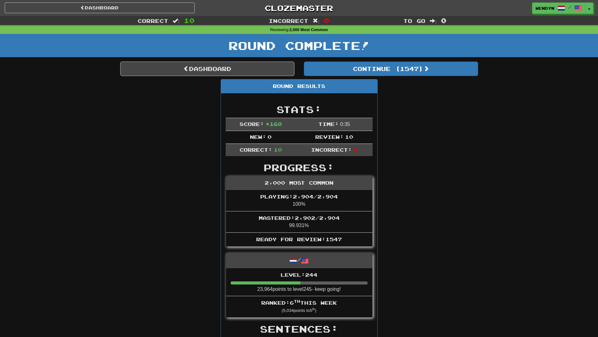
click at [229, 67] on link "Dashboard" at bounding box center [207, 69] width 174 height 14
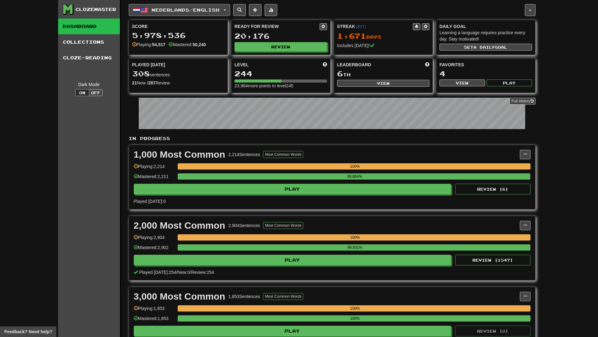
click at [211, 8] on span "Nederlands / English" at bounding box center [186, 9] width 68 height 5
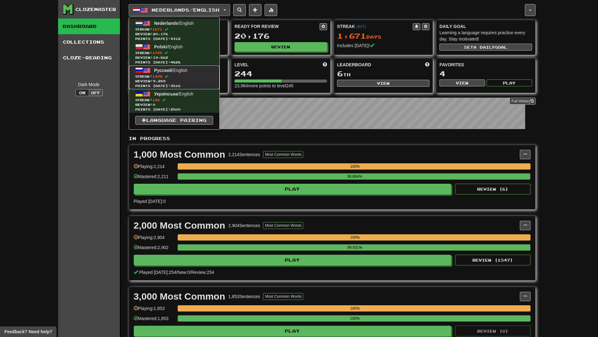
click at [196, 79] on span "Review: 9,289" at bounding box center [174, 81] width 78 height 5
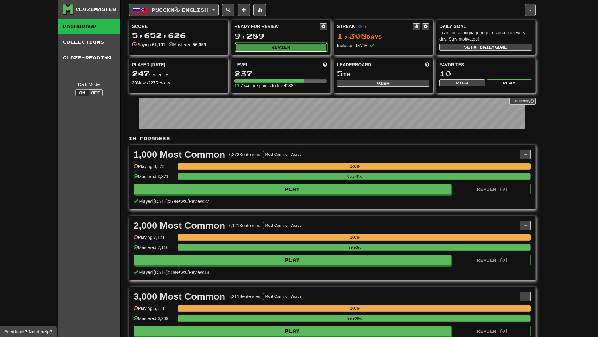
click at [286, 50] on button "Review" at bounding box center [281, 46] width 93 height 9
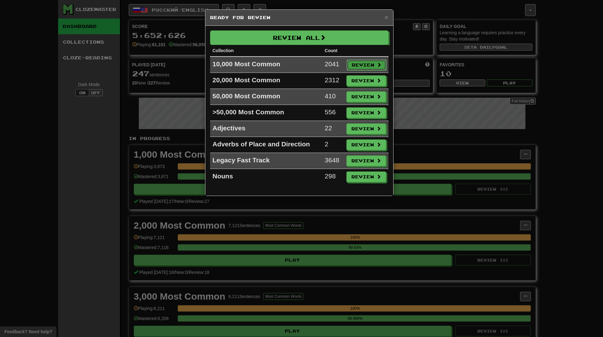
click at [379, 63] on span at bounding box center [379, 65] width 4 height 4
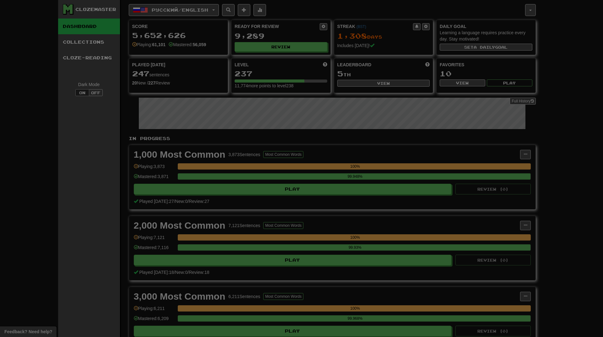
select select "**"
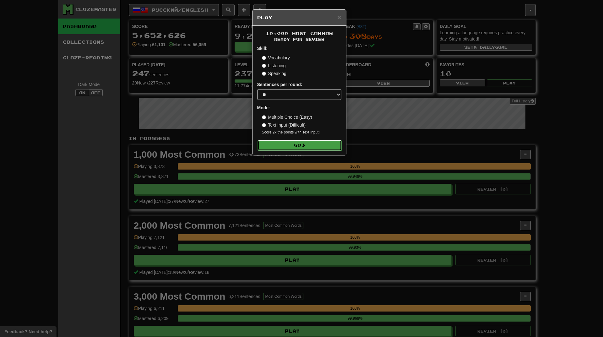
click at [315, 142] on button "Go" at bounding box center [300, 145] width 84 height 11
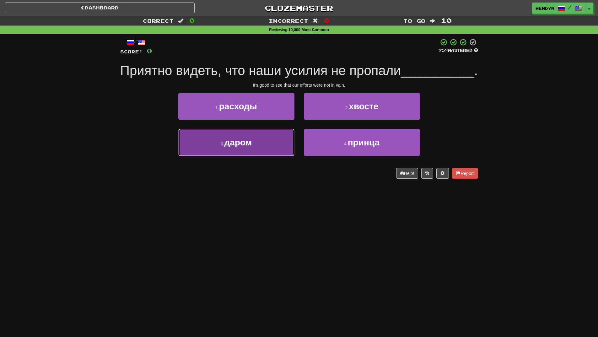
click at [262, 156] on button "3 . даром" at bounding box center [236, 142] width 116 height 27
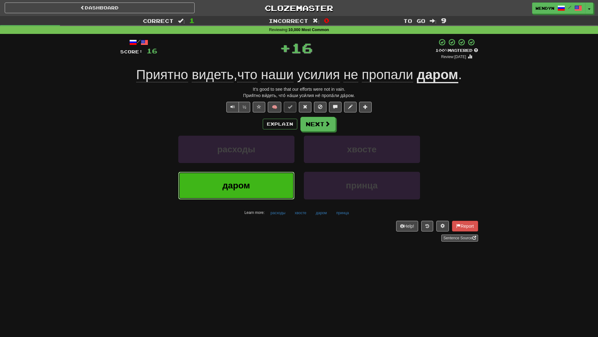
click at [255, 181] on button "даром" at bounding box center [236, 185] width 116 height 27
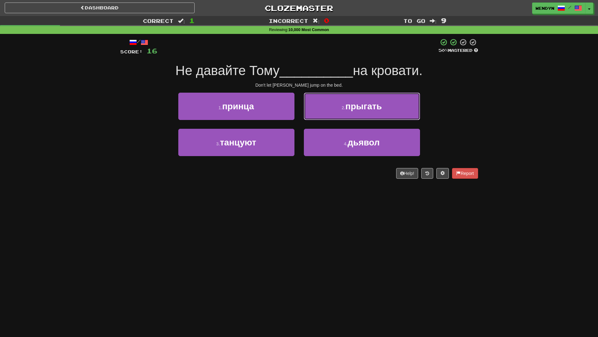
drag, startPoint x: 379, startPoint y: 115, endPoint x: 379, endPoint y: 108, distance: 6.3
click at [379, 114] on button "2 . прыгать" at bounding box center [362, 106] width 116 height 27
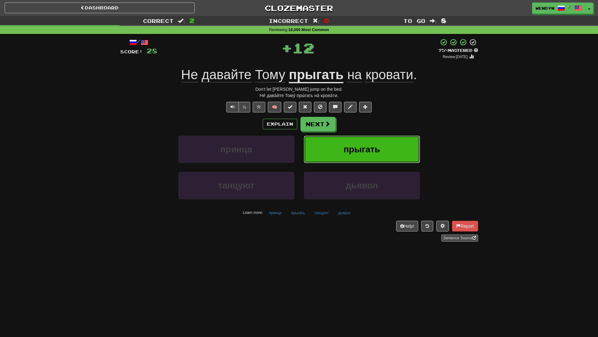
click at [377, 144] on span "прыгать" at bounding box center [362, 149] width 36 height 10
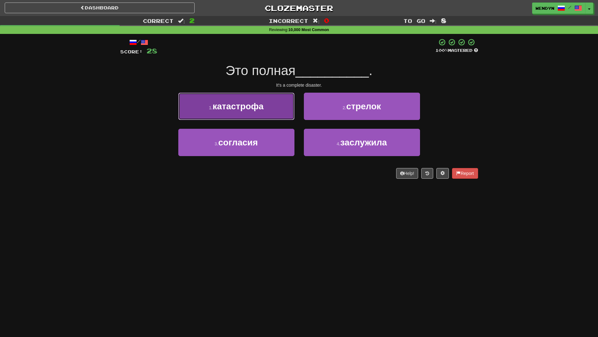
click at [259, 108] on span "катастрофа" at bounding box center [238, 106] width 51 height 10
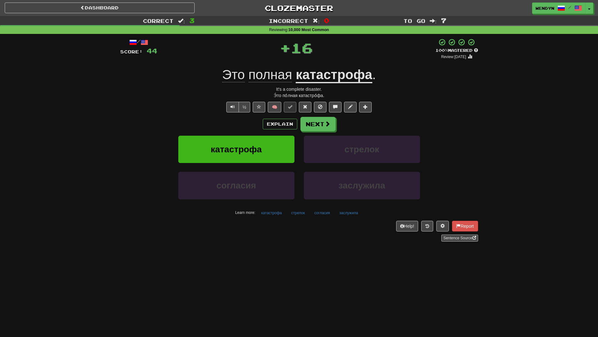
click at [257, 115] on div "/ Score: 44 + 16 100 % Mastered Review: 2026-04-13 Это полная катастрофа . It's…" at bounding box center [299, 139] width 358 height 203
click at [257, 143] on button "катастрофа" at bounding box center [236, 149] width 116 height 27
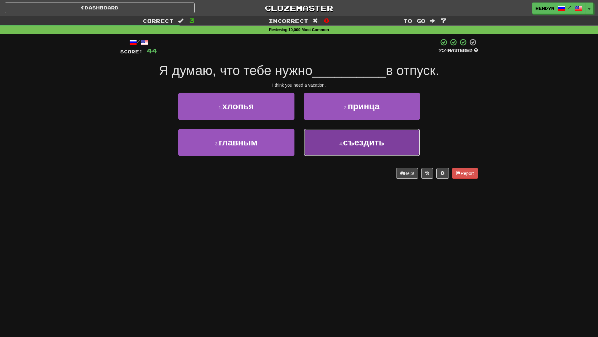
drag, startPoint x: 362, startPoint y: 142, endPoint x: 363, endPoint y: 132, distance: 9.8
click at [363, 142] on span "съездить" at bounding box center [363, 143] width 41 height 10
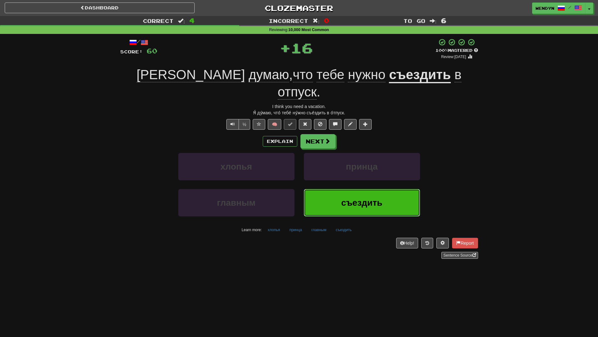
click at [353, 193] on button "съездить" at bounding box center [362, 202] width 116 height 27
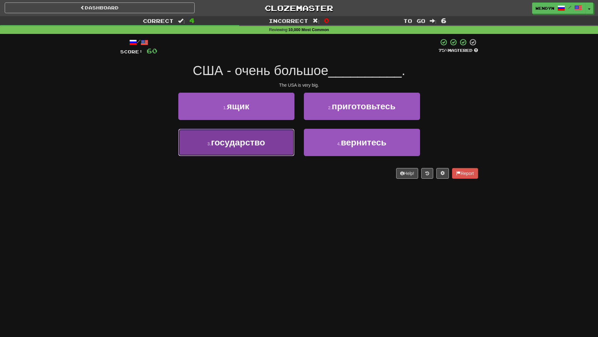
click at [270, 148] on button "3 . государство" at bounding box center [236, 142] width 116 height 27
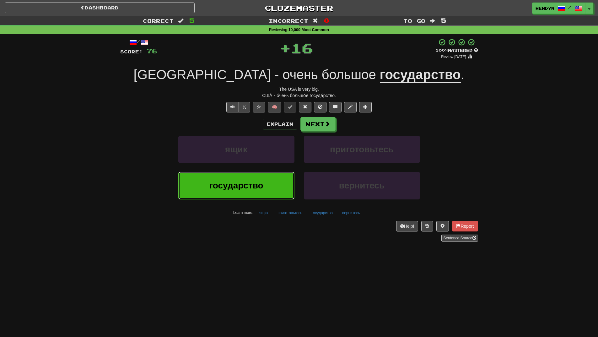
click at [266, 183] on button "государство" at bounding box center [236, 185] width 116 height 27
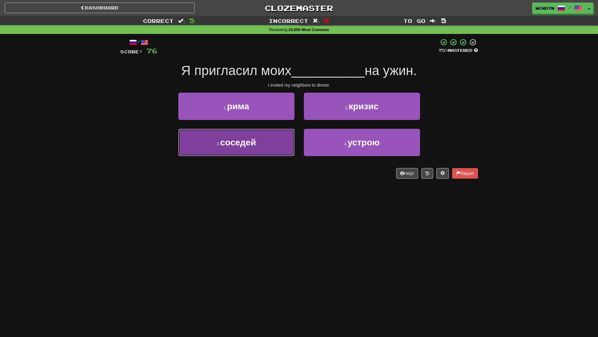
click at [273, 152] on button "3 . соседей" at bounding box center [236, 142] width 116 height 27
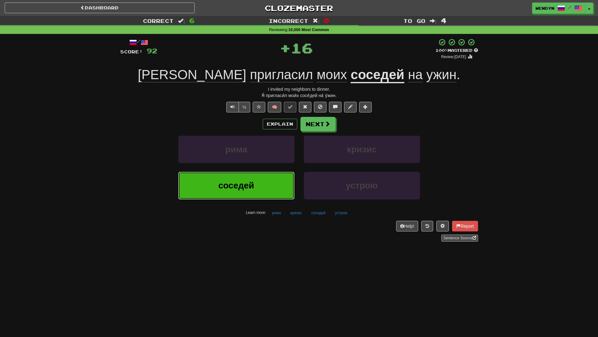
click at [272, 180] on button "соседей" at bounding box center [236, 185] width 116 height 27
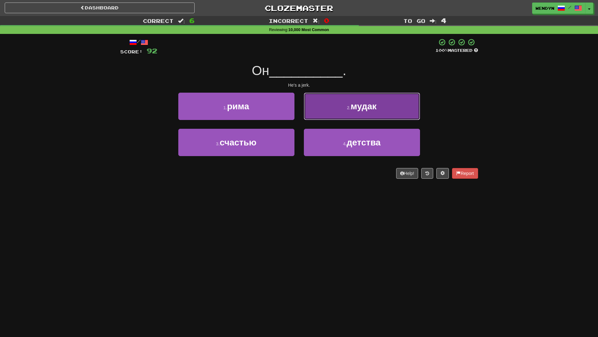
click at [380, 109] on button "2 . мудак" at bounding box center [362, 106] width 116 height 27
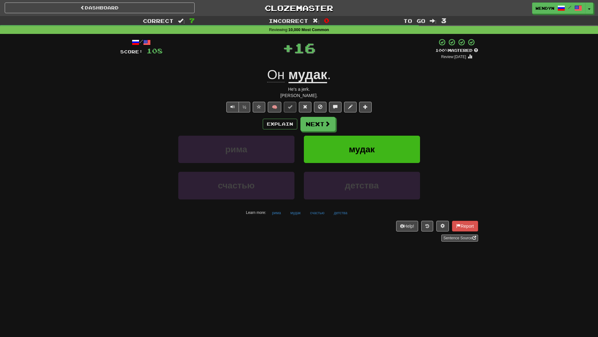
click at [395, 122] on div "Explain Next" at bounding box center [299, 124] width 358 height 14
click at [374, 147] on span "мудак" at bounding box center [362, 149] width 26 height 10
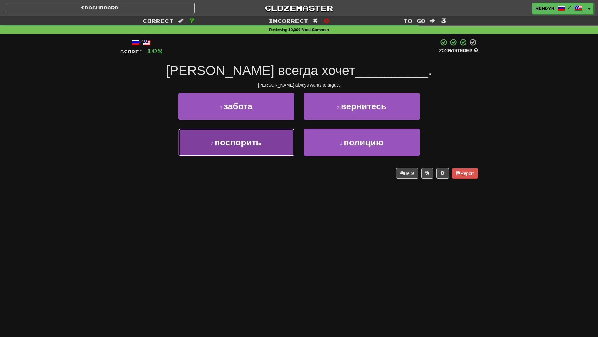
click at [231, 145] on span "поспорить" at bounding box center [238, 143] width 46 height 10
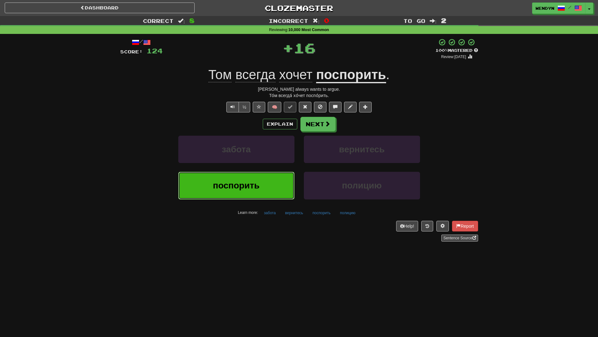
click at [235, 183] on span "поспорить" at bounding box center [236, 186] width 46 height 10
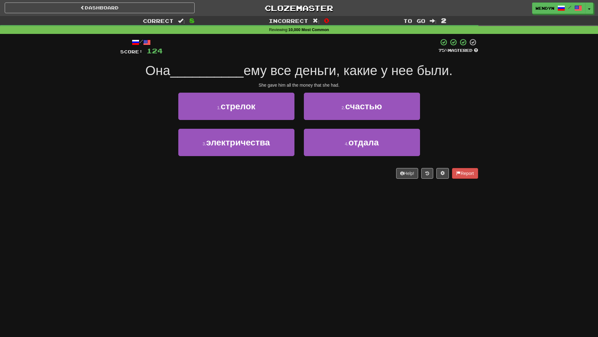
click at [223, 202] on div "Dashboard Clozemaster WendyN / Toggle Dropdown Dashboard Leaderboard Activity F…" at bounding box center [299, 168] width 598 height 337
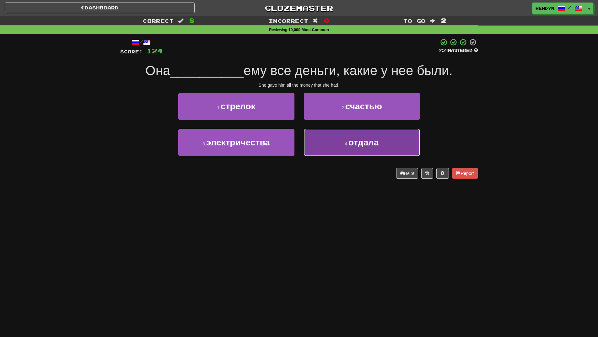
click at [370, 143] on span "отдала" at bounding box center [364, 143] width 30 height 10
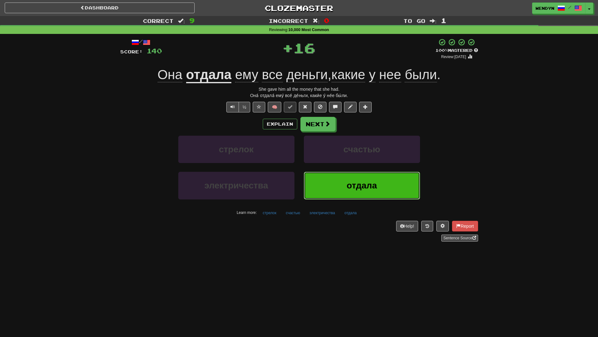
click at [370, 187] on span "отдала" at bounding box center [362, 186] width 30 height 10
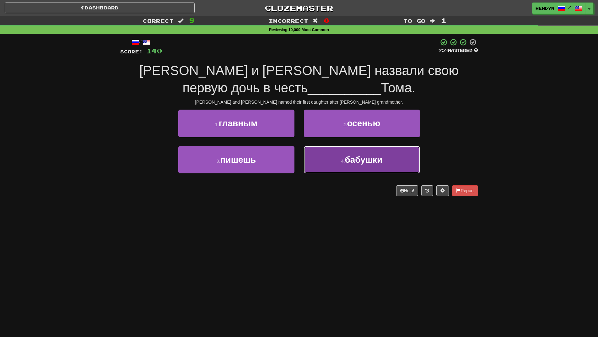
click at [374, 160] on span "бабушки" at bounding box center [364, 160] width 38 height 10
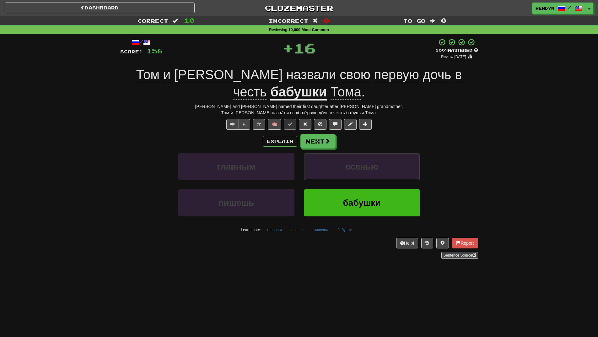
click at [374, 160] on button "осенью" at bounding box center [362, 166] width 116 height 27
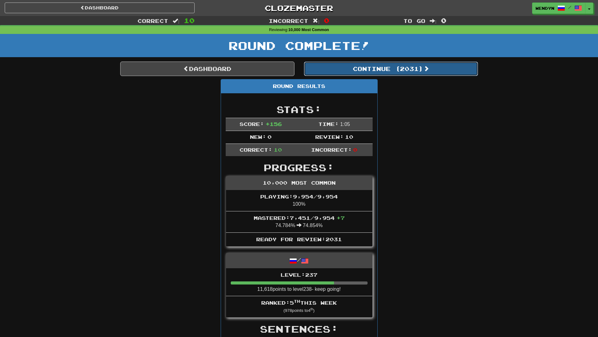
click at [404, 67] on button "Continue ( 2031 )" at bounding box center [391, 69] width 174 height 14
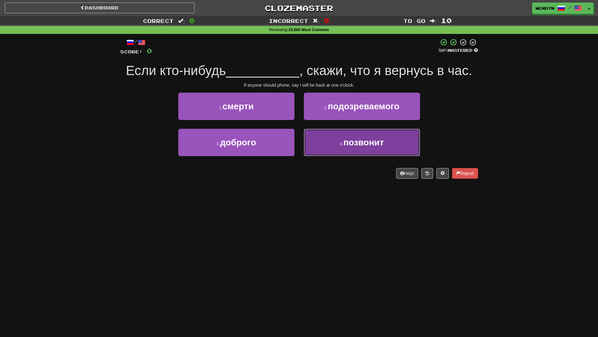
click at [357, 151] on button "4 . позвонит" at bounding box center [362, 142] width 116 height 27
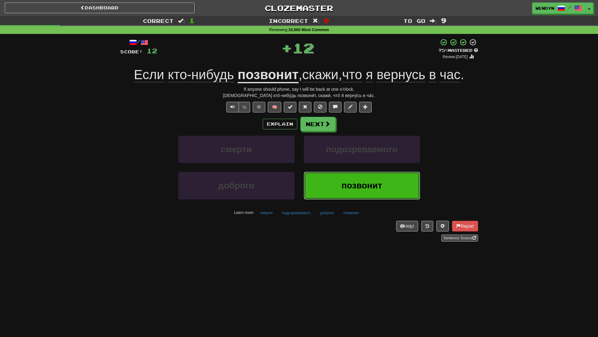
click at [359, 177] on button "позвонит" at bounding box center [362, 185] width 116 height 27
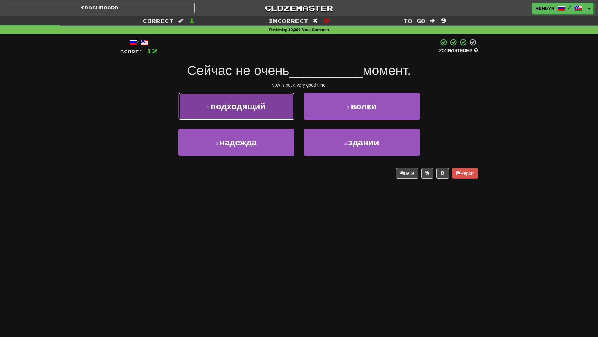
click at [272, 106] on button "1 . подходящий" at bounding box center [236, 106] width 116 height 27
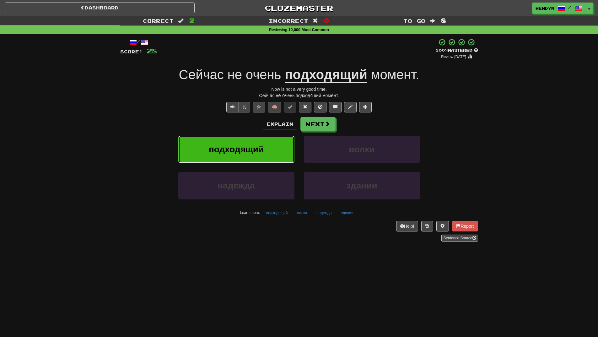
click at [244, 153] on span "подходящий" at bounding box center [236, 149] width 55 height 10
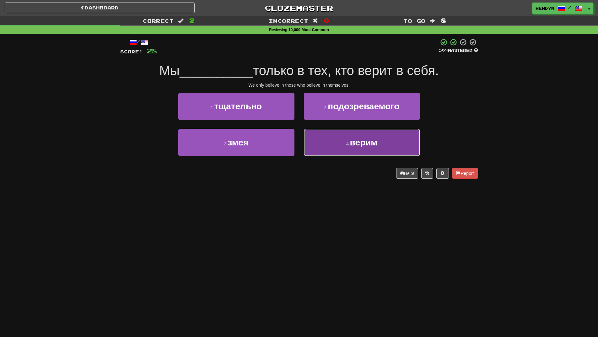
click at [342, 153] on button "4 . верим" at bounding box center [362, 142] width 116 height 27
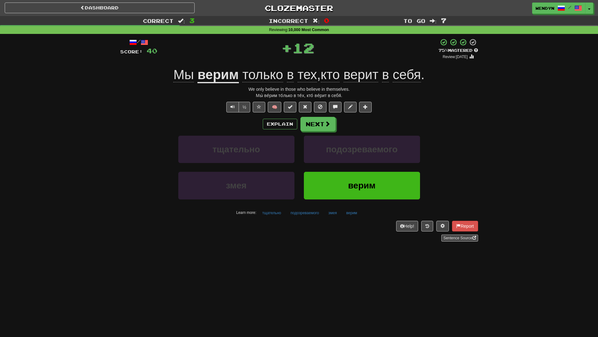
drag, startPoint x: 337, startPoint y: 34, endPoint x: 335, endPoint y: 51, distance: 17.0
click at [337, 37] on div "/ Score: 40 + 12 75 % Mastered Review: 2025-11-14 Мы верим только в тех , кто в…" at bounding box center [299, 142] width 358 height 216
click at [339, 181] on button "верим" at bounding box center [362, 185] width 116 height 27
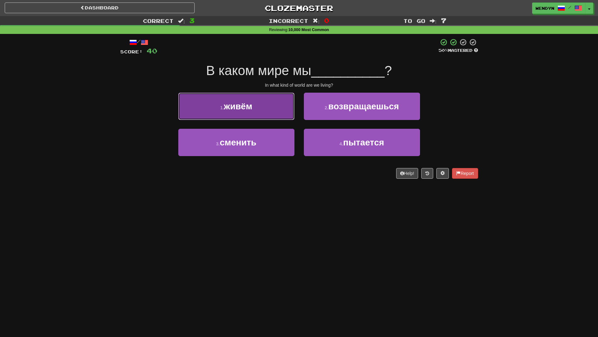
click at [266, 111] on button "1 . живём" at bounding box center [236, 106] width 116 height 27
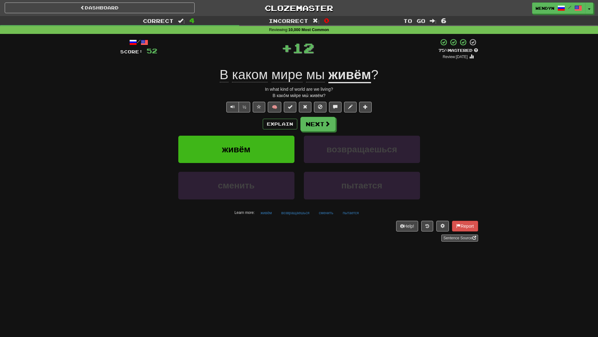
click at [256, 119] on div "Explain Next" at bounding box center [299, 124] width 358 height 14
click at [253, 148] on button "живём" at bounding box center [236, 149] width 116 height 27
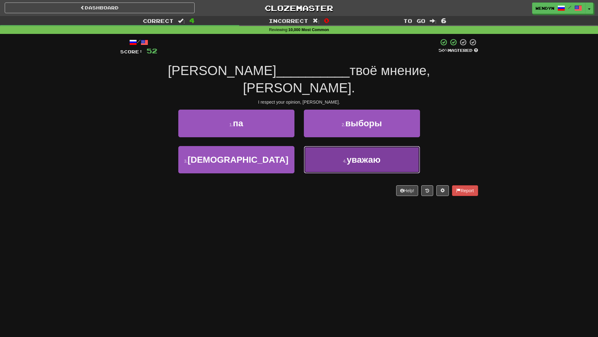
click at [376, 150] on button "4 . уважаю" at bounding box center [362, 159] width 116 height 27
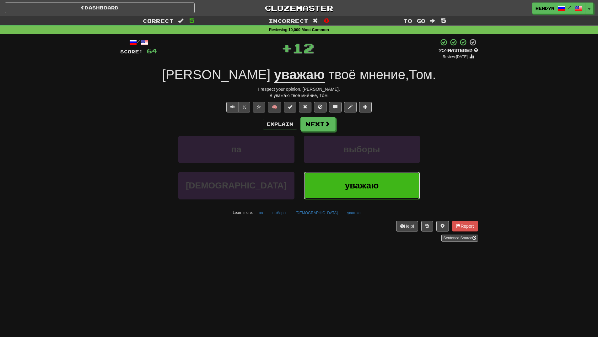
click at [369, 184] on span "уважаю" at bounding box center [362, 186] width 34 height 10
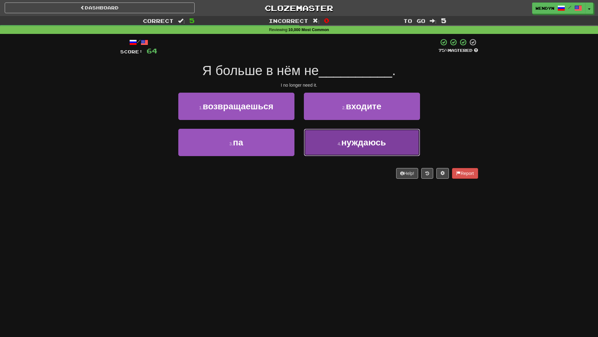
click at [358, 151] on button "4 . нуждаюсь" at bounding box center [362, 142] width 116 height 27
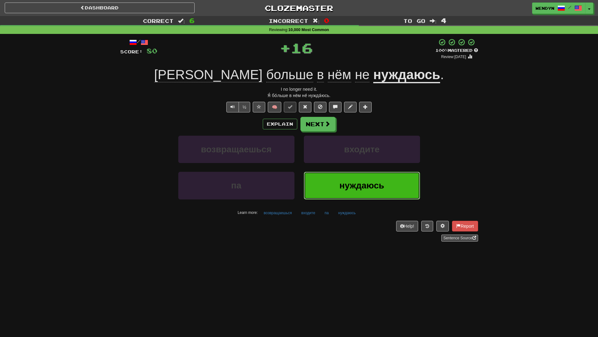
click at [354, 190] on span "нуждаюсь" at bounding box center [362, 186] width 45 height 10
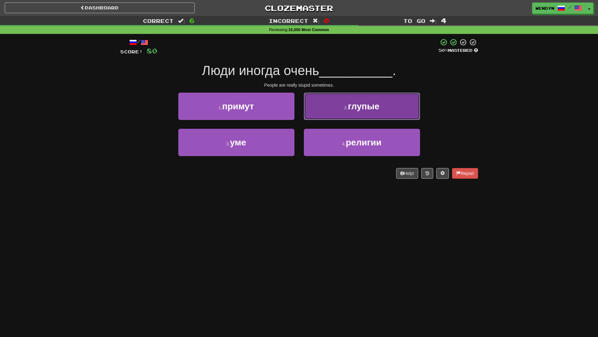
click at [378, 117] on button "2 . глупые" at bounding box center [362, 106] width 116 height 27
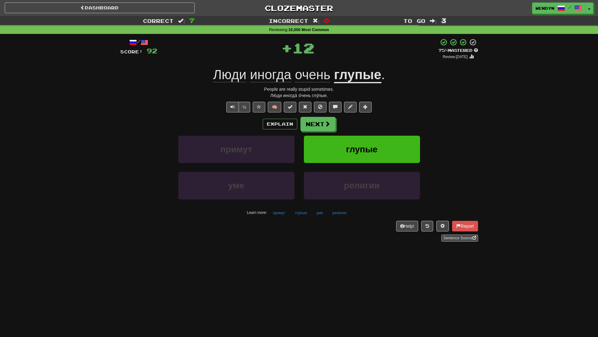
click at [378, 117] on div "Explain Next" at bounding box center [299, 124] width 358 height 14
click at [373, 145] on span "глупые" at bounding box center [361, 149] width 31 height 10
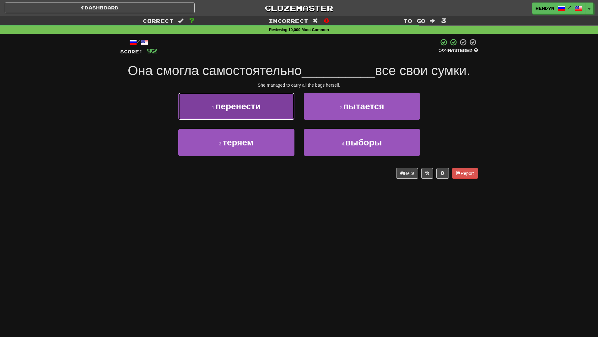
click at [275, 111] on button "1 . перенести" at bounding box center [236, 106] width 116 height 27
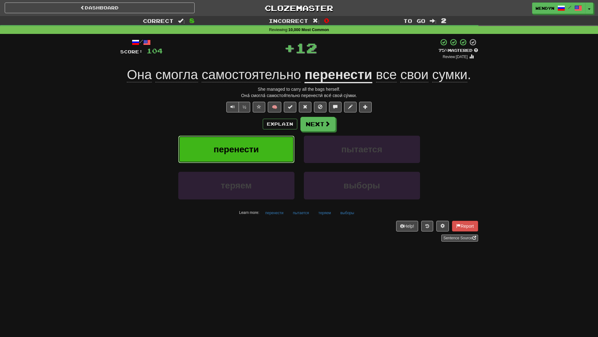
click at [265, 143] on button "перенести" at bounding box center [236, 149] width 116 height 27
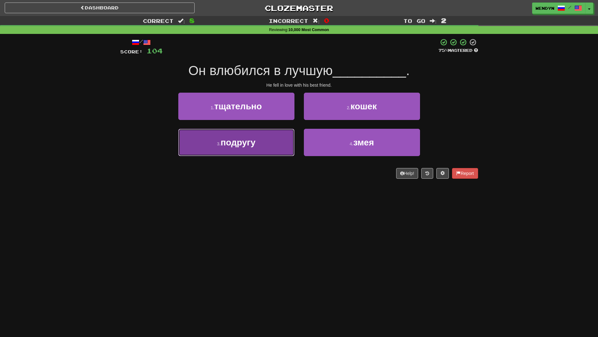
click at [263, 153] on button "3 . подругу" at bounding box center [236, 142] width 116 height 27
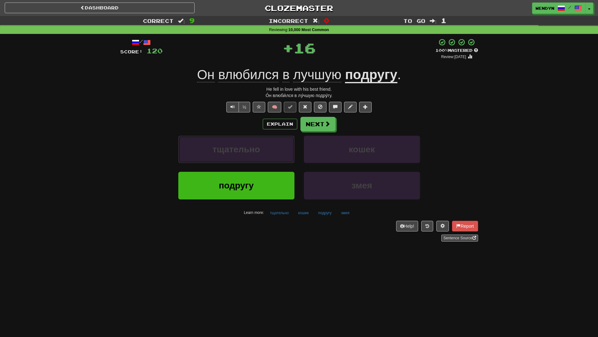
click at [263, 153] on button "тщательно" at bounding box center [236, 149] width 116 height 27
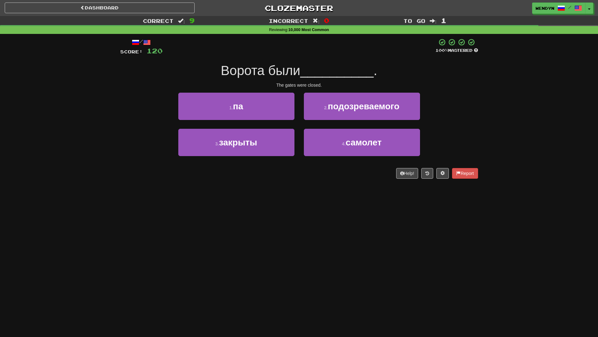
click at [263, 153] on button "3 . закрыты" at bounding box center [236, 142] width 116 height 27
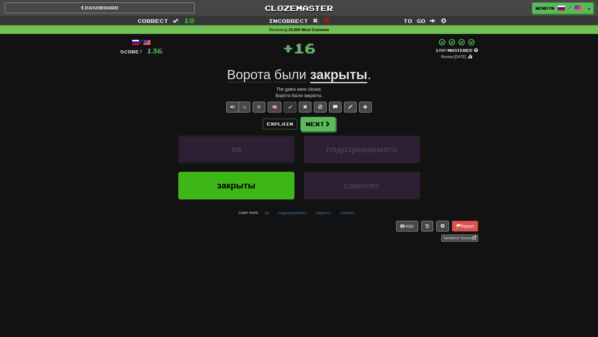
click at [263, 153] on button "па" at bounding box center [236, 149] width 116 height 27
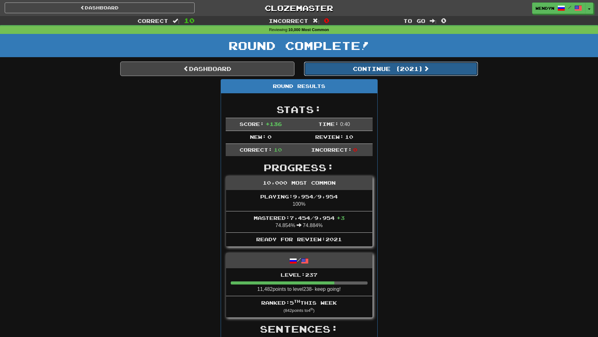
click at [403, 72] on button "Continue ( 2021 )" at bounding box center [391, 69] width 174 height 14
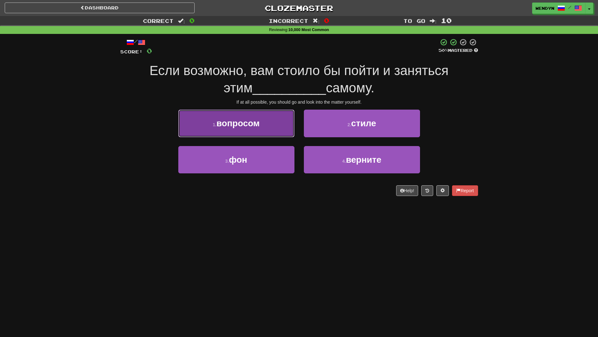
click at [264, 135] on button "1 . вопросом" at bounding box center [236, 123] width 116 height 27
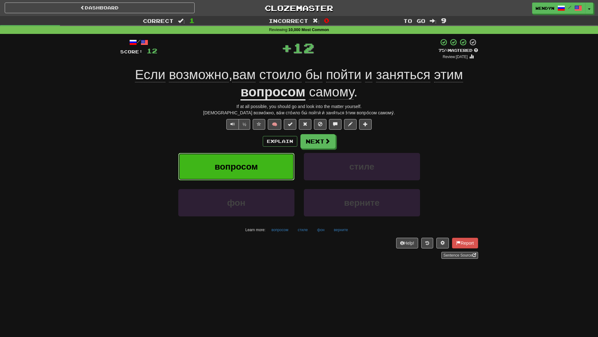
click at [264, 155] on button "вопросом" at bounding box center [236, 166] width 116 height 27
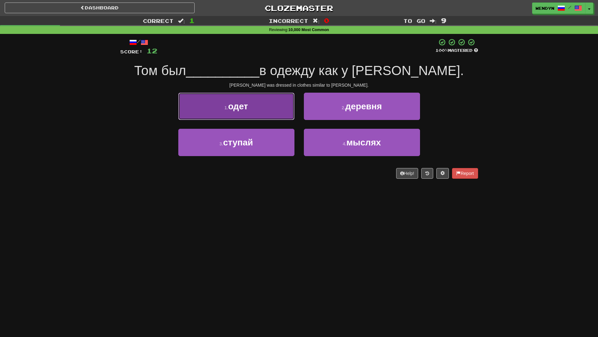
click at [266, 109] on button "1 . одет" at bounding box center [236, 106] width 116 height 27
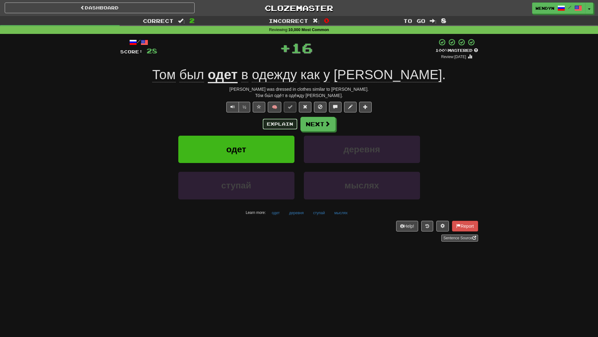
click at [264, 121] on button "Explain" at bounding box center [280, 124] width 35 height 11
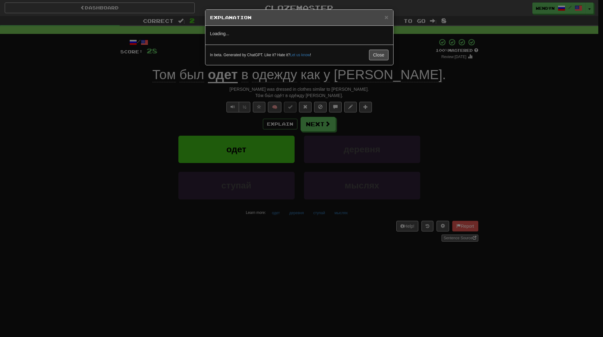
click at [253, 123] on div "× Explanation Loading... In beta. Generated by ChatGPT. Like it? Hate it? Let u…" at bounding box center [301, 168] width 603 height 337
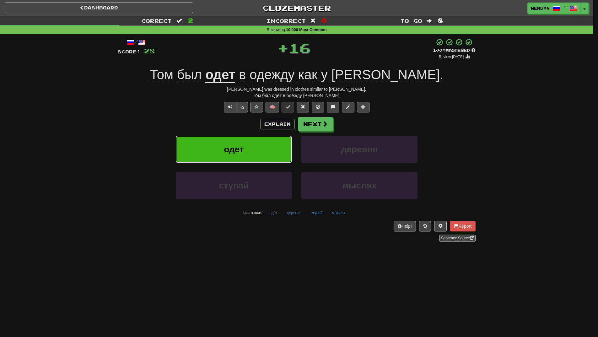
click at [252, 147] on button "одет" at bounding box center [234, 149] width 116 height 27
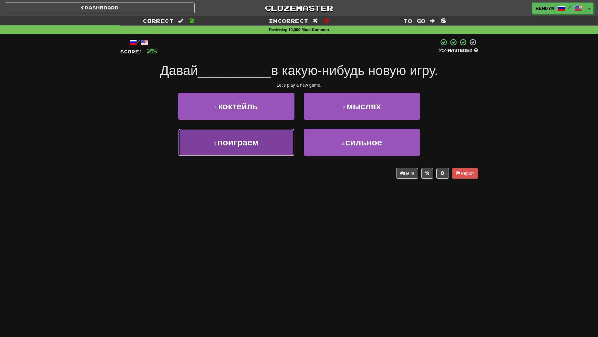
click at [255, 140] on span "поиграем" at bounding box center [238, 143] width 41 height 10
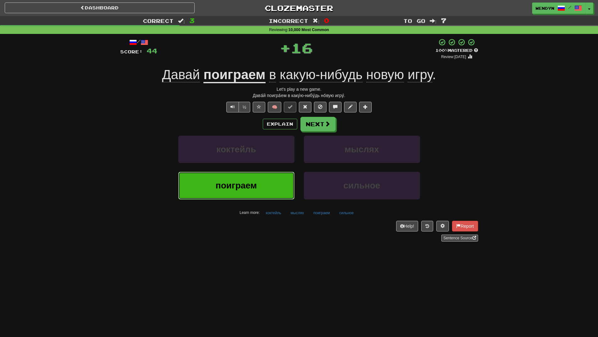
click at [248, 177] on button "поиграем" at bounding box center [236, 185] width 116 height 27
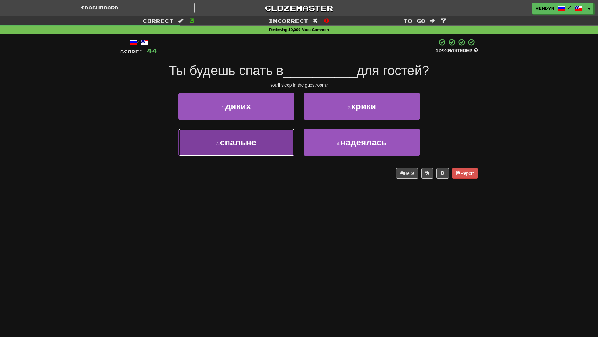
click at [266, 150] on button "3 . спальне" at bounding box center [236, 142] width 116 height 27
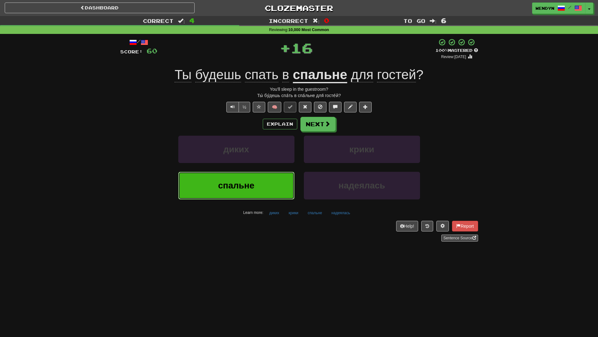
click at [259, 178] on button "спальне" at bounding box center [236, 185] width 116 height 27
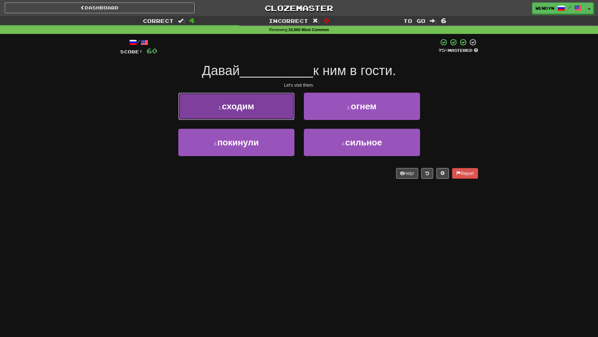
click at [259, 112] on button "1 . сходим" at bounding box center [236, 106] width 116 height 27
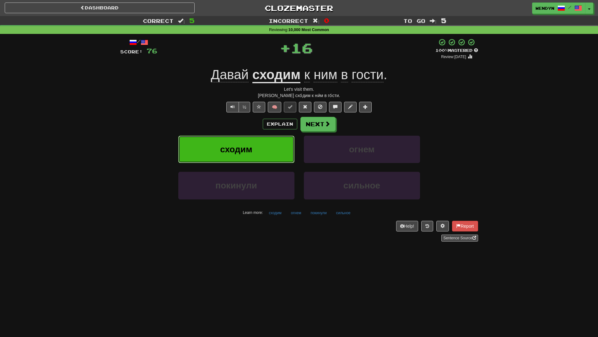
click at [256, 144] on button "сходим" at bounding box center [236, 149] width 116 height 27
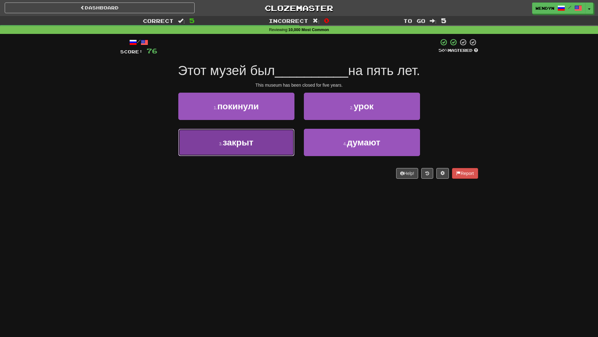
click at [272, 147] on button "3 . закрыт" at bounding box center [236, 142] width 116 height 27
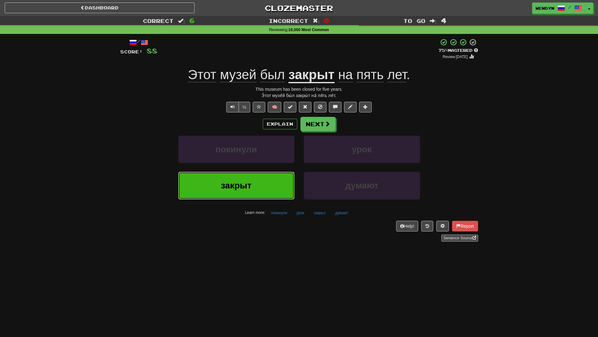
click at [250, 185] on span "закрыт" at bounding box center [236, 186] width 31 height 10
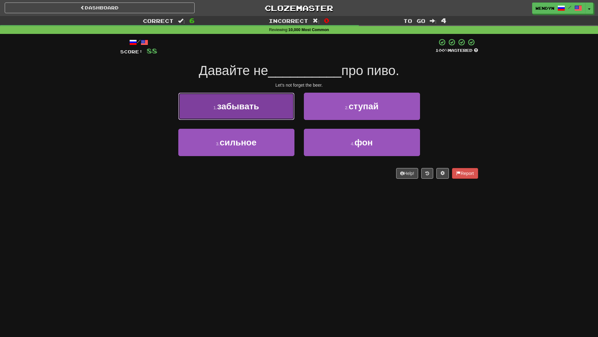
click at [277, 110] on button "1 . забывать" at bounding box center [236, 106] width 116 height 27
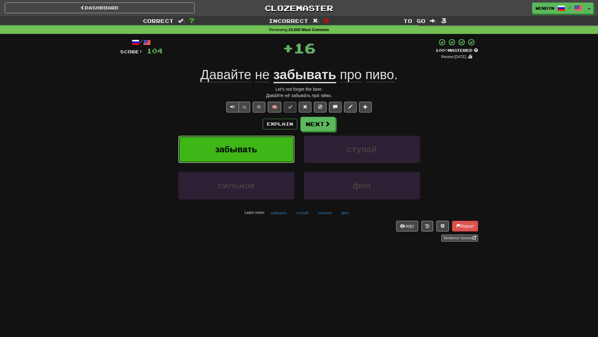
click at [273, 144] on button "забывать" at bounding box center [236, 149] width 116 height 27
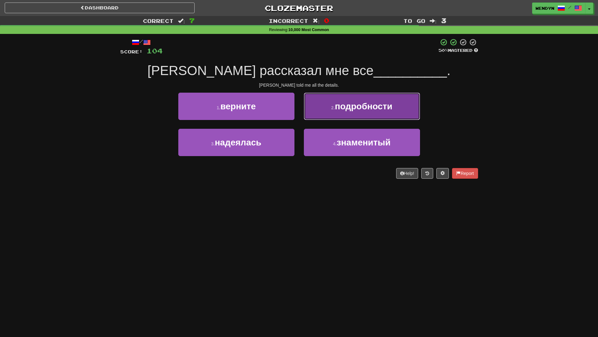
click at [379, 110] on span "подробности" at bounding box center [363, 106] width 57 height 10
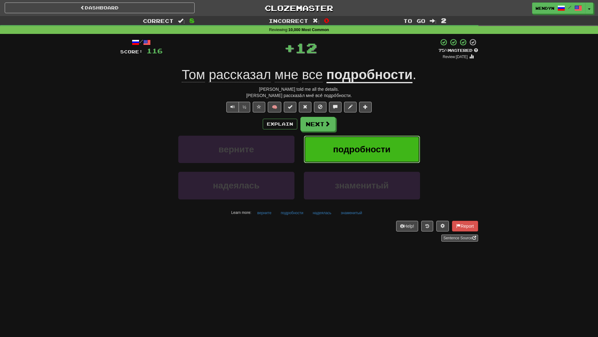
click at [374, 141] on button "подробности" at bounding box center [362, 149] width 116 height 27
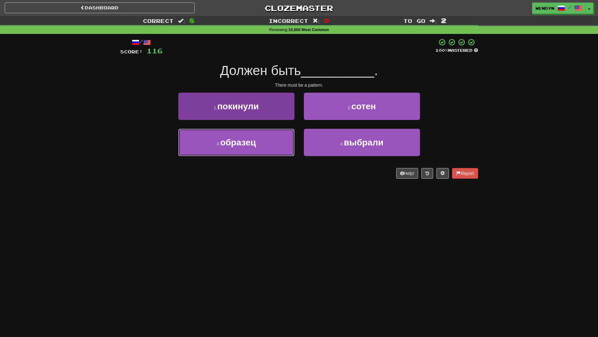
drag, startPoint x: 255, startPoint y: 145, endPoint x: 257, endPoint y: 148, distance: 3.8
click at [256, 145] on span "образец" at bounding box center [238, 143] width 36 height 10
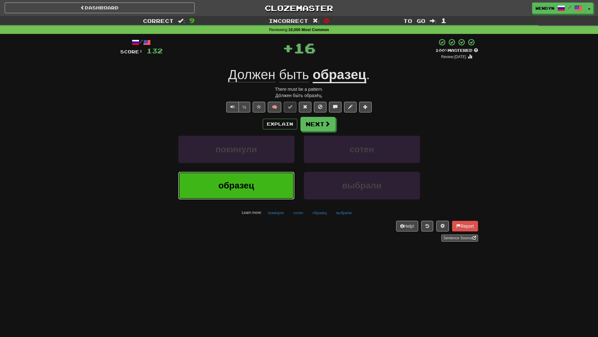
click at [259, 180] on button "образец" at bounding box center [236, 185] width 116 height 27
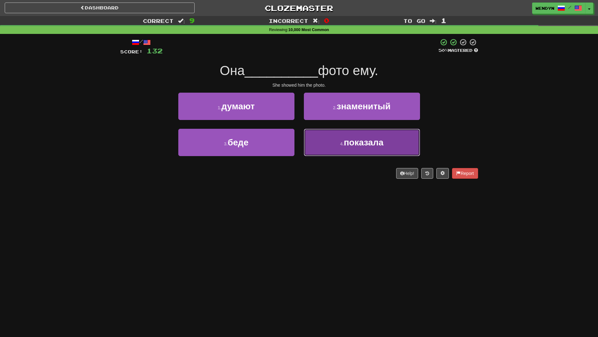
click at [364, 146] on span "показала" at bounding box center [364, 143] width 40 height 10
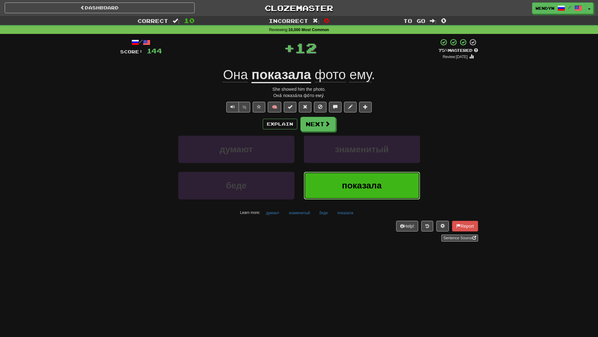
click at [361, 180] on button "показала" at bounding box center [362, 185] width 116 height 27
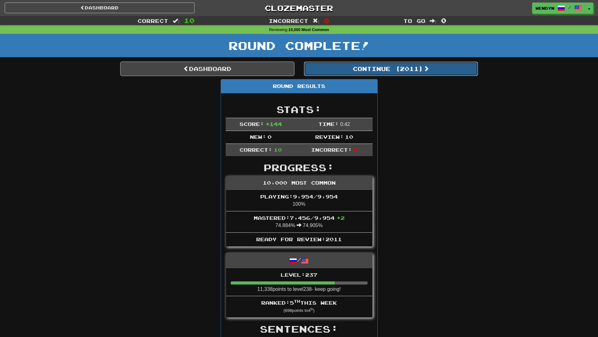
click at [400, 71] on button "Continue ( 2011 )" at bounding box center [391, 69] width 174 height 14
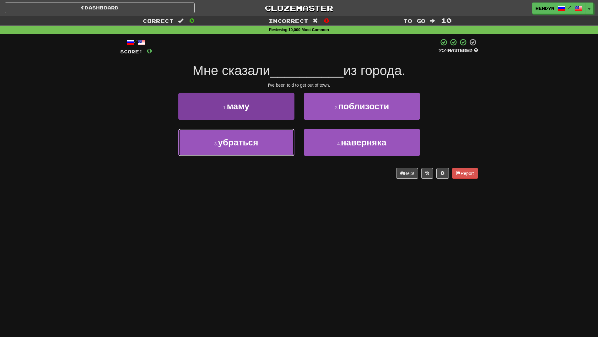
click at [248, 146] on span "убраться" at bounding box center [238, 143] width 40 height 10
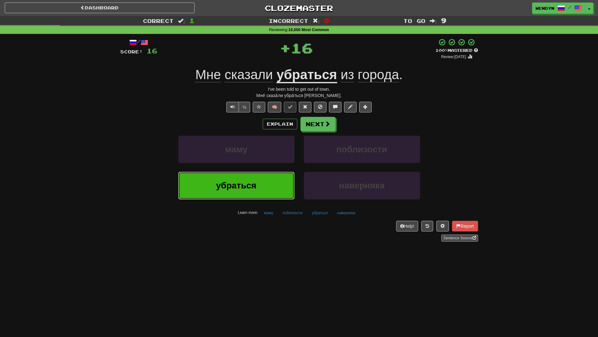
click at [250, 182] on span "убраться" at bounding box center [236, 186] width 40 height 10
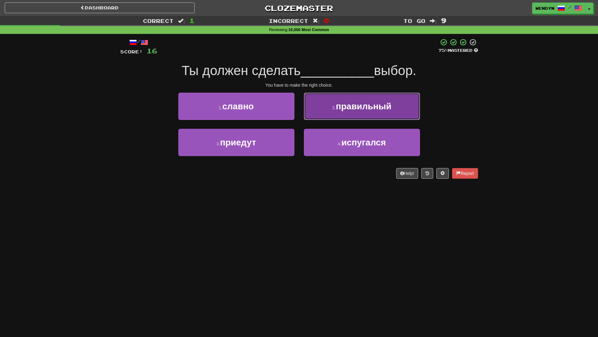
click at [375, 119] on button "2 . правильный" at bounding box center [362, 106] width 116 height 27
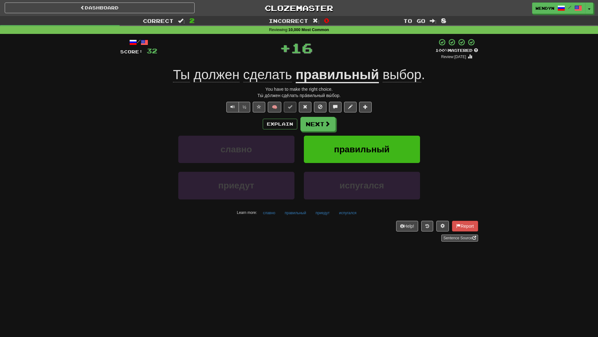
click at [375, 119] on div "Explain Next" at bounding box center [299, 124] width 358 height 14
click at [368, 140] on button "правильный" at bounding box center [362, 149] width 116 height 27
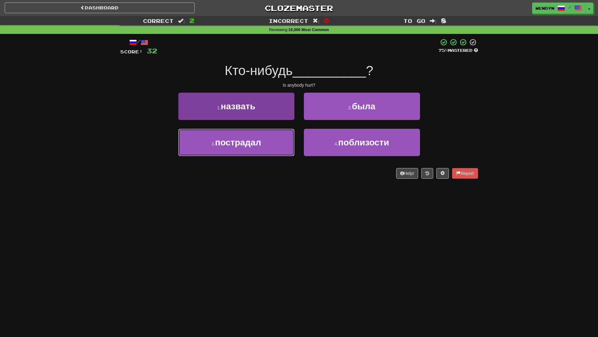
click at [271, 151] on button "3 . пострадал" at bounding box center [236, 142] width 116 height 27
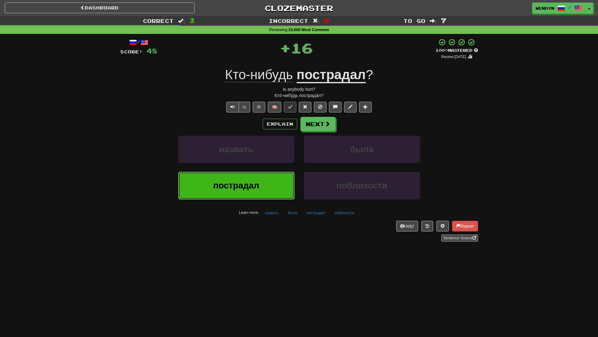
click at [270, 180] on button "пострадал" at bounding box center [236, 185] width 116 height 27
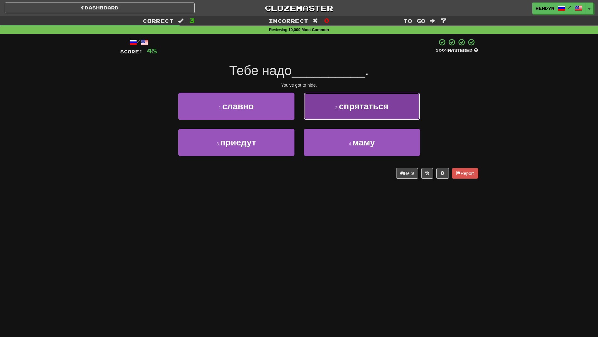
click at [388, 113] on button "2 . спрятаться" at bounding box center [362, 106] width 116 height 27
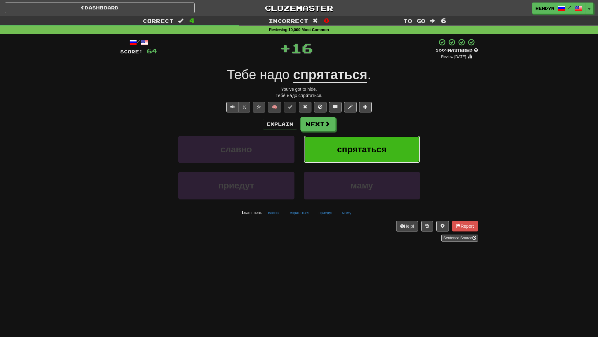
click at [383, 142] on button "спрятаться" at bounding box center [362, 149] width 116 height 27
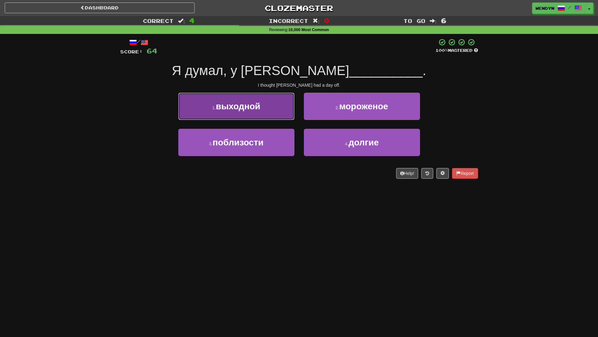
click at [258, 110] on span "выходной" at bounding box center [238, 106] width 45 height 10
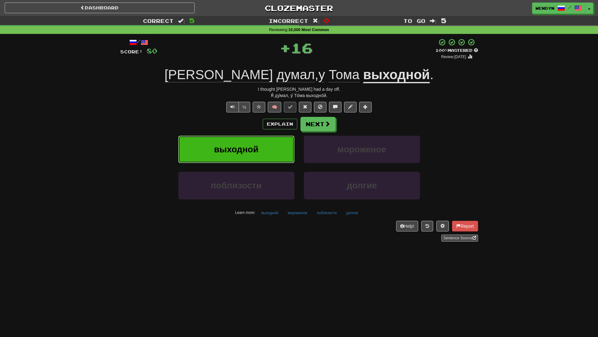
click at [251, 144] on button "выходной" at bounding box center [236, 149] width 116 height 27
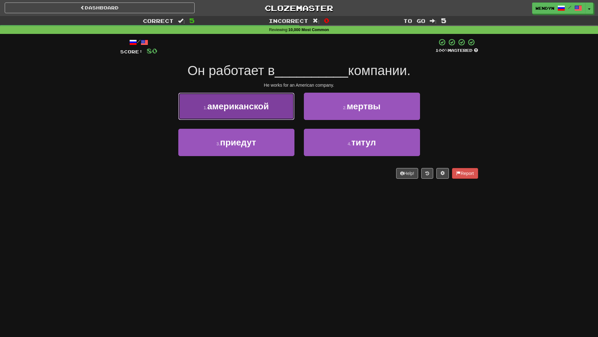
click at [259, 107] on span "американской" at bounding box center [238, 106] width 62 height 10
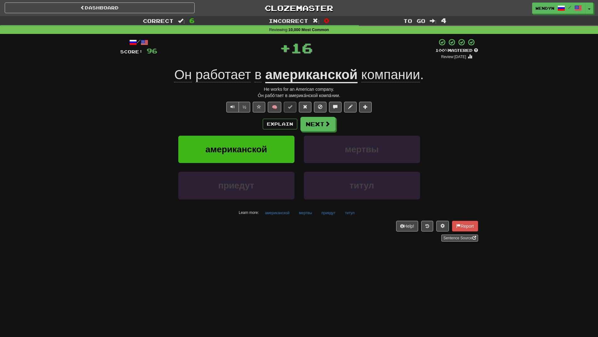
click at [255, 122] on div "Explain Next" at bounding box center [299, 124] width 358 height 14
click at [250, 139] on button "американской" at bounding box center [236, 149] width 116 height 27
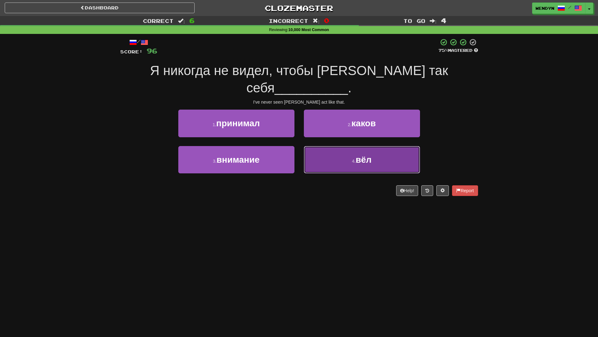
click at [379, 146] on button "4 . вёл" at bounding box center [362, 159] width 116 height 27
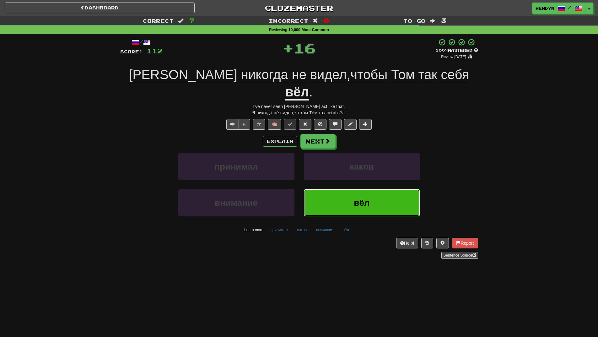
click at [361, 198] on span "вёл" at bounding box center [362, 203] width 16 height 10
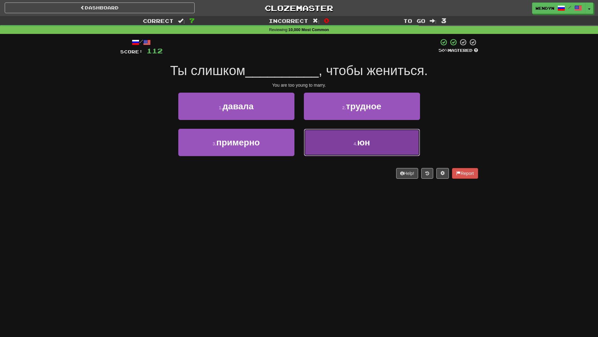
click at [381, 144] on button "4 . юн" at bounding box center [362, 142] width 116 height 27
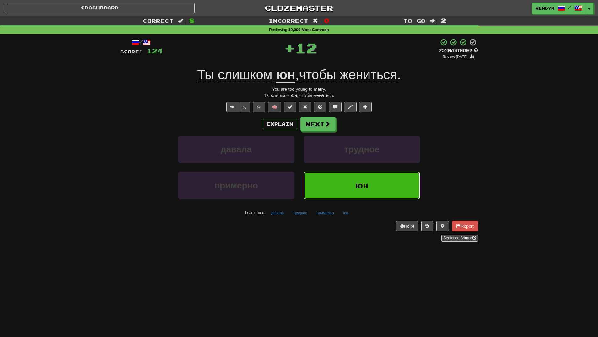
click at [373, 184] on button "юн" at bounding box center [362, 185] width 116 height 27
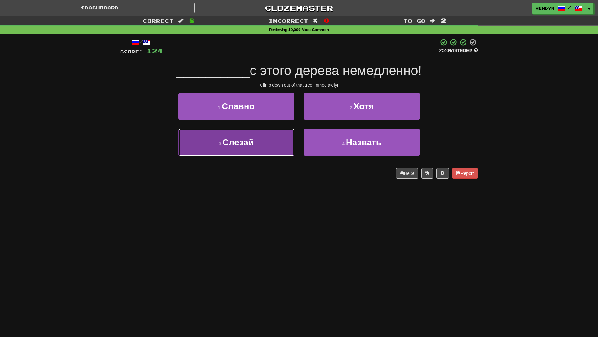
click at [273, 148] on button "3 . Слезай" at bounding box center [236, 142] width 116 height 27
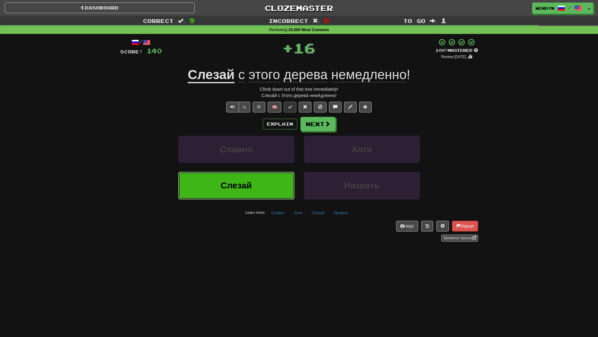
click at [277, 191] on button "Слезай" at bounding box center [236, 185] width 116 height 27
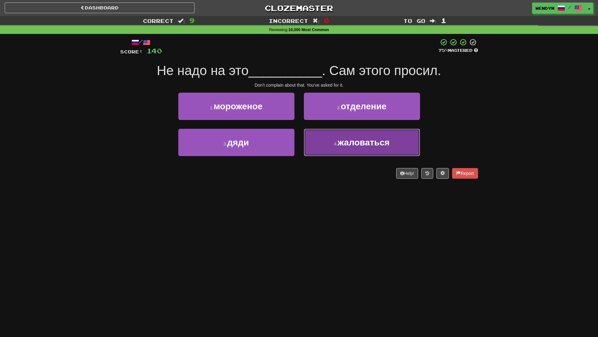
click at [357, 154] on button "4 . жаловаться" at bounding box center [362, 142] width 116 height 27
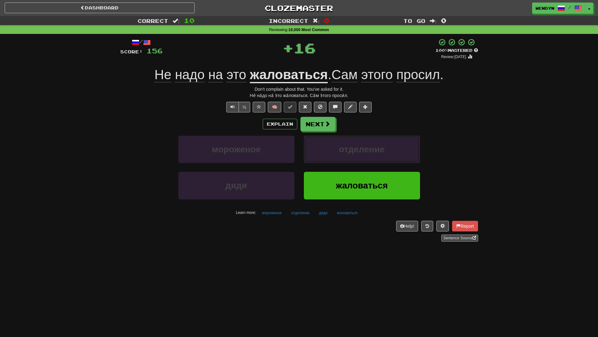
click at [357, 154] on span "отделение" at bounding box center [362, 149] width 46 height 10
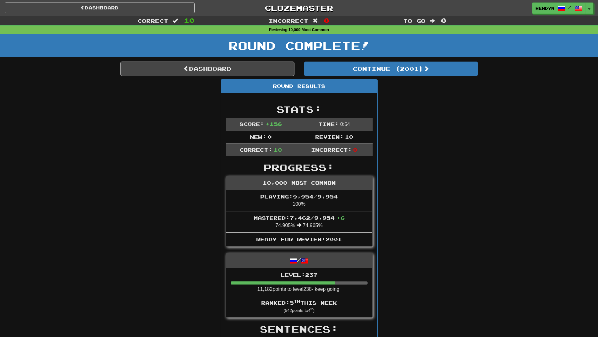
click at [410, 61] on div "Round Complete!" at bounding box center [299, 48] width 598 height 28
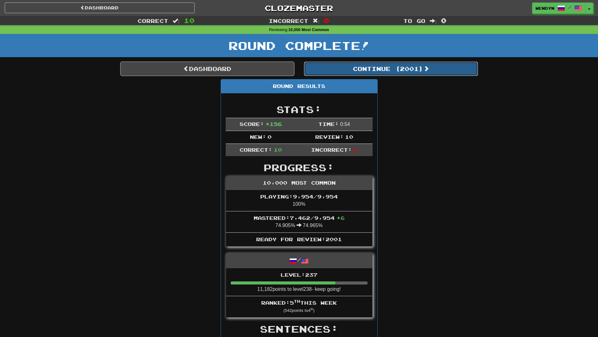
click at [410, 68] on button "Continue ( 2001 )" at bounding box center [391, 69] width 174 height 14
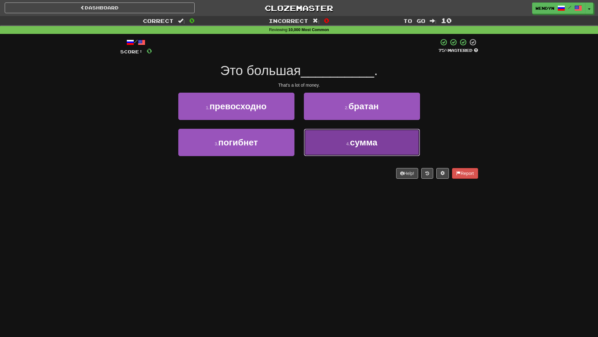
click at [366, 146] on span "сумма" at bounding box center [363, 143] width 27 height 10
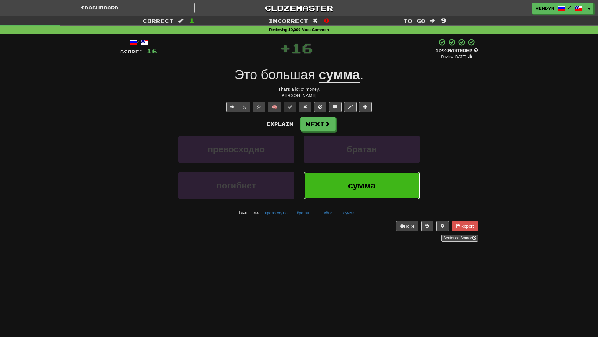
click at [361, 193] on button "сумма" at bounding box center [362, 185] width 116 height 27
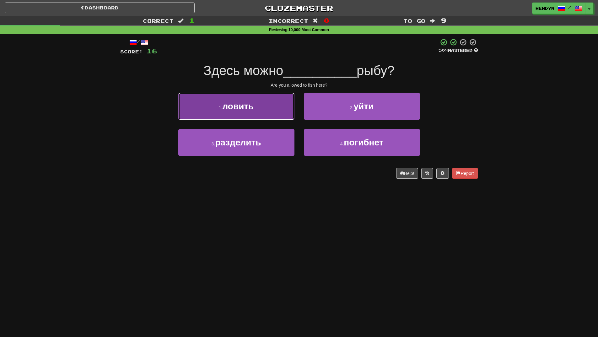
click at [262, 107] on button "1 . ловить" at bounding box center [236, 106] width 116 height 27
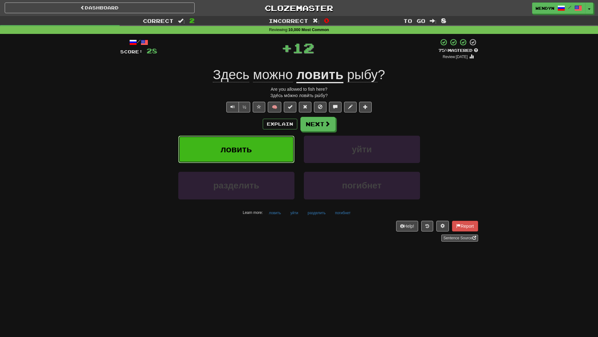
click at [253, 142] on button "ловить" at bounding box center [236, 149] width 116 height 27
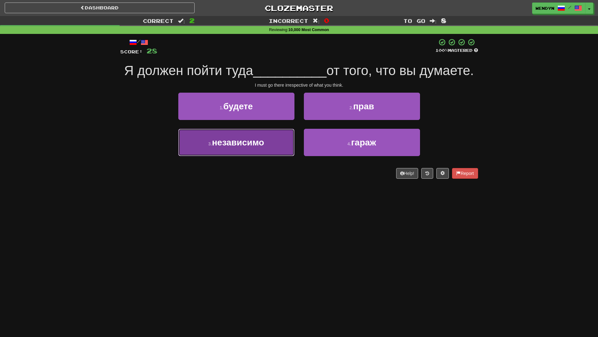
click at [269, 152] on button "3 . независимо" at bounding box center [236, 142] width 116 height 27
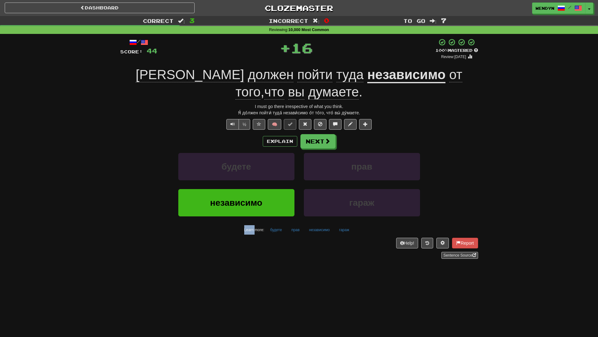
click at [269, 152] on div "Explain Next будете прав независимо гараж Learn more: будете прав независимо га…" at bounding box center [299, 184] width 358 height 101
click at [240, 138] on div "Explain Next" at bounding box center [299, 141] width 358 height 14
click at [239, 202] on span "независимо" at bounding box center [236, 203] width 52 height 10
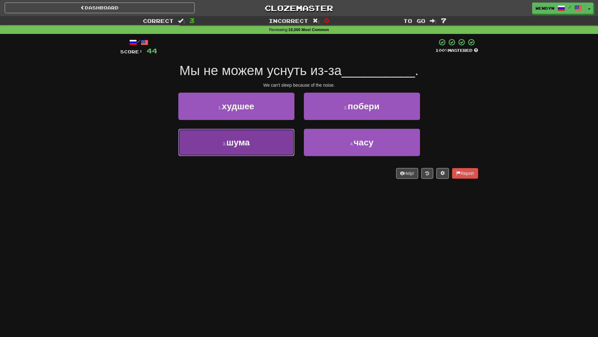
click at [248, 152] on button "3 . шума" at bounding box center [236, 142] width 116 height 27
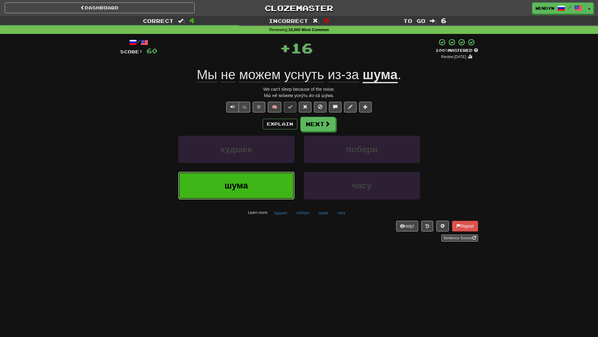
click at [251, 190] on button "шума" at bounding box center [236, 185] width 116 height 27
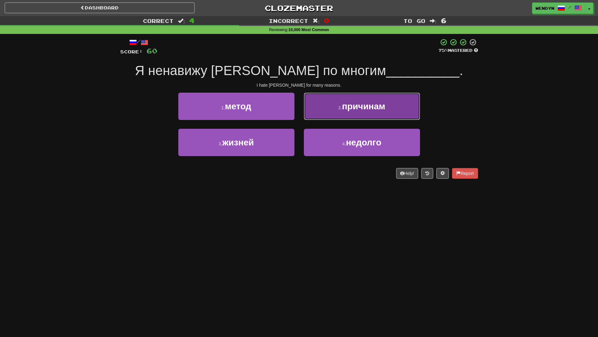
click at [393, 108] on button "2 . причинам" at bounding box center [362, 106] width 116 height 27
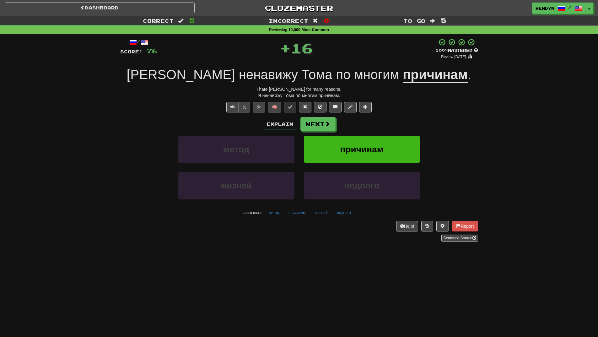
click at [393, 108] on div "½ 🧠" at bounding box center [299, 107] width 358 height 11
click at [375, 145] on span "причинам" at bounding box center [362, 149] width 43 height 10
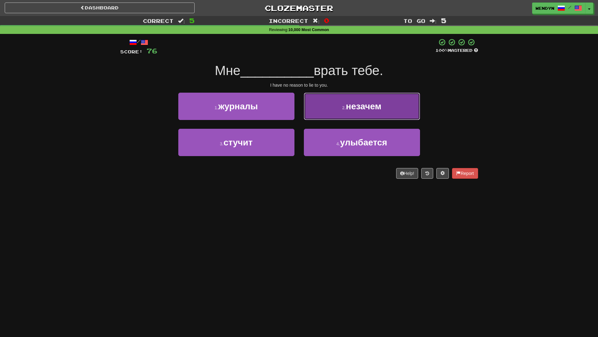
click at [373, 117] on button "2 . незачем" at bounding box center [362, 106] width 116 height 27
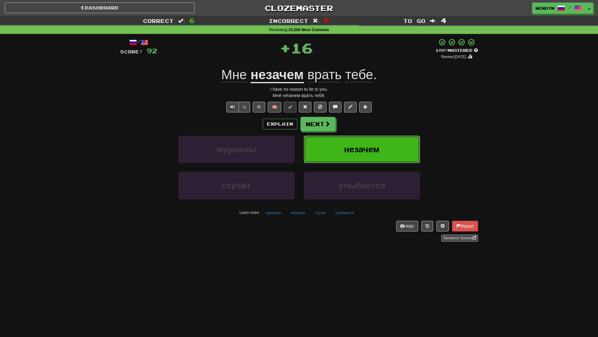
click at [370, 138] on button "незачем" at bounding box center [362, 149] width 116 height 27
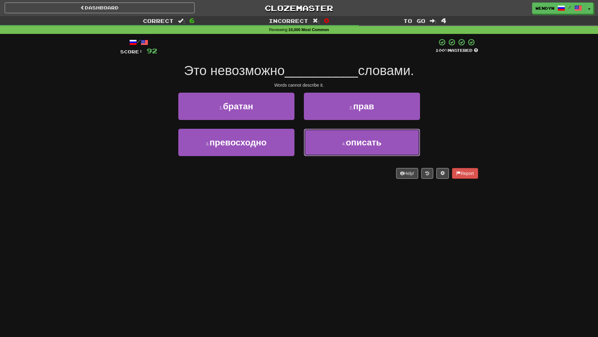
click at [370, 138] on span "описать" at bounding box center [364, 143] width 36 height 10
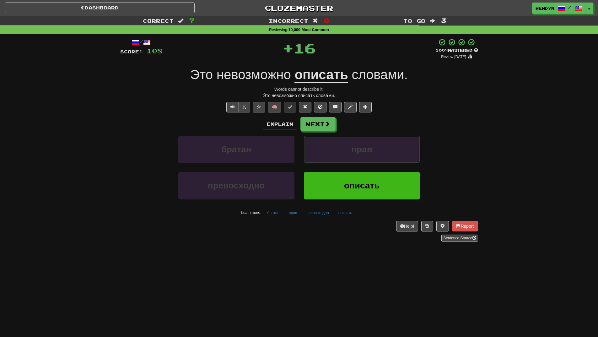
click at [370, 138] on button "прав" at bounding box center [362, 149] width 116 height 27
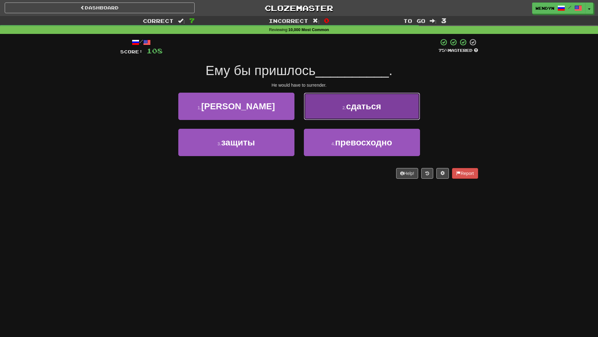
click at [358, 114] on button "2 . сдаться" at bounding box center [362, 106] width 116 height 27
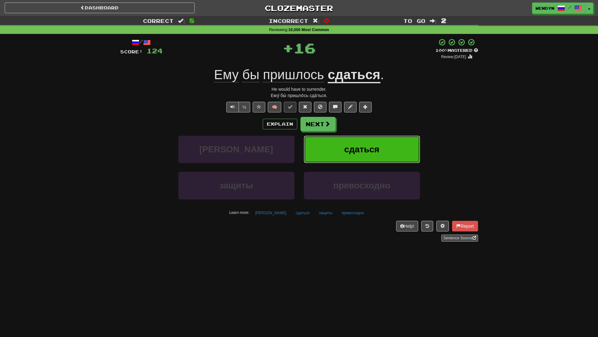
click at [358, 139] on button "сдаться" at bounding box center [362, 149] width 116 height 27
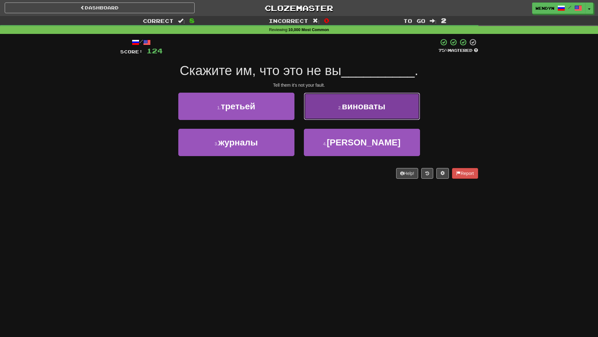
click at [362, 119] on button "2 . виноваты" at bounding box center [362, 106] width 116 height 27
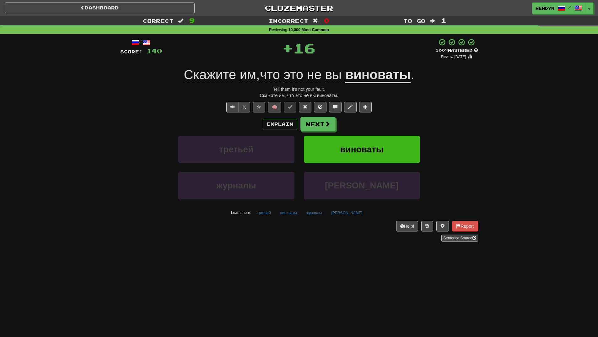
click at [362, 119] on div "Explain Next" at bounding box center [299, 124] width 358 height 14
click at [360, 139] on button "виноваты" at bounding box center [362, 149] width 116 height 27
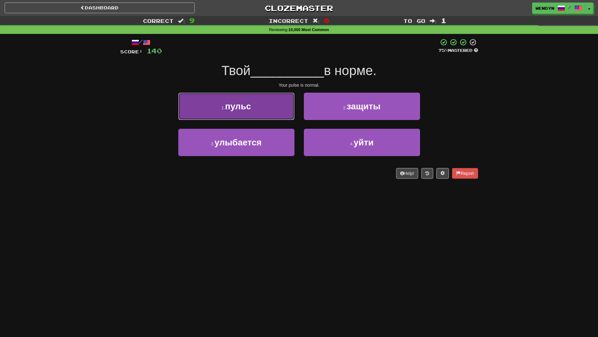
click at [279, 117] on button "1 . пульс" at bounding box center [236, 106] width 116 height 27
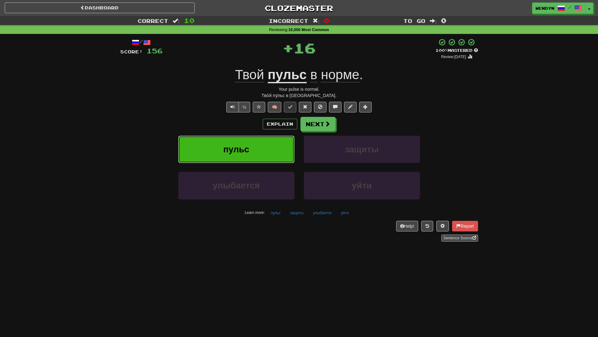
click at [276, 150] on button "пульс" at bounding box center [236, 149] width 116 height 27
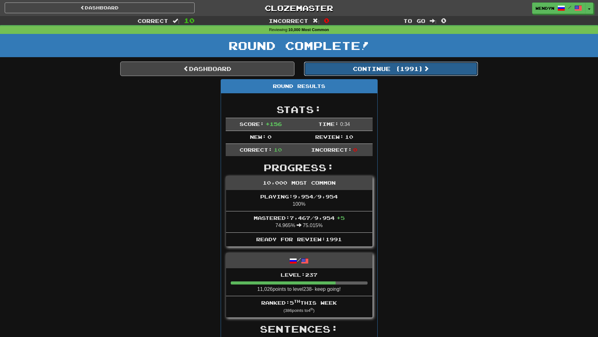
click at [406, 68] on button "Continue ( 1991 )" at bounding box center [391, 69] width 174 height 14
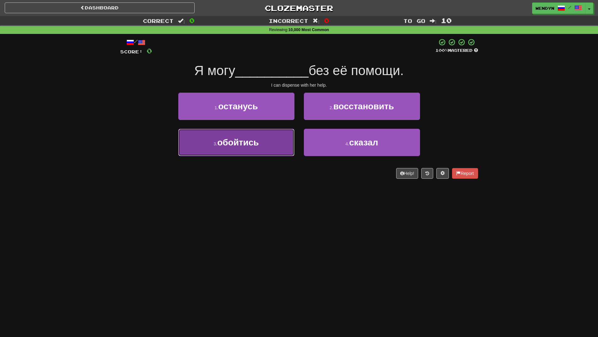
click at [276, 150] on button "3 . обойтись" at bounding box center [236, 142] width 116 height 27
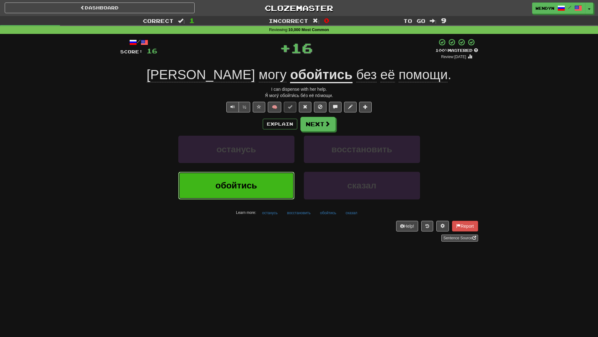
click at [274, 180] on button "обойтись" at bounding box center [236, 185] width 116 height 27
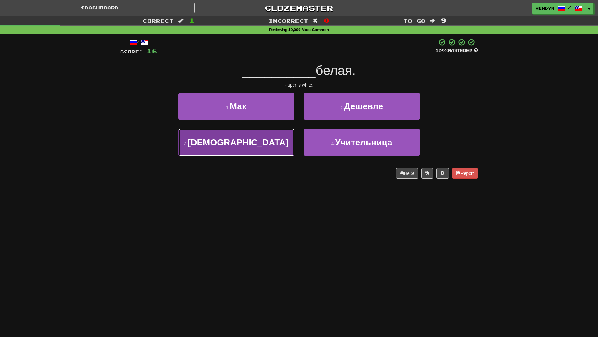
click at [277, 140] on button "3 . Бумага" at bounding box center [236, 142] width 116 height 27
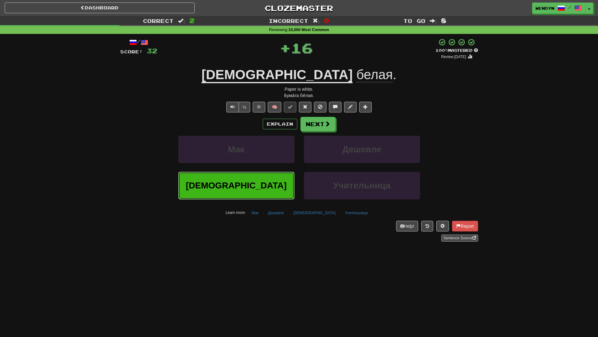
click at [275, 178] on button "Бумага" at bounding box center [236, 185] width 116 height 27
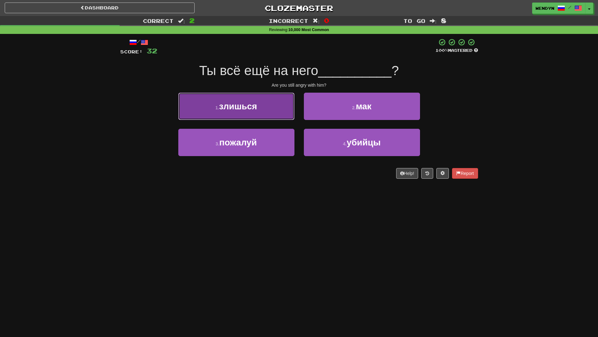
click at [267, 113] on button "1 . злишься" at bounding box center [236, 106] width 116 height 27
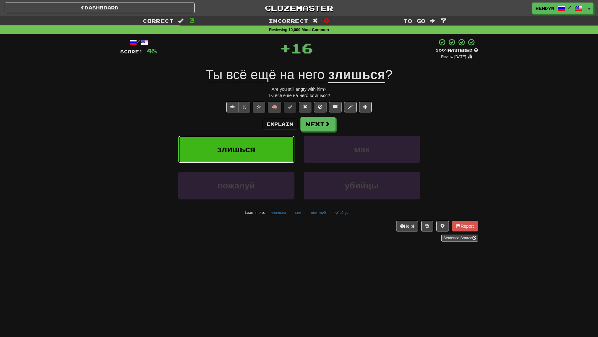
click at [262, 145] on button "злишься" at bounding box center [236, 149] width 116 height 27
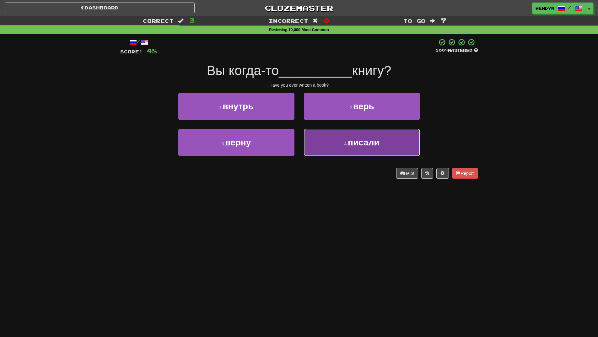
click at [375, 153] on button "4 . писали" at bounding box center [362, 142] width 116 height 27
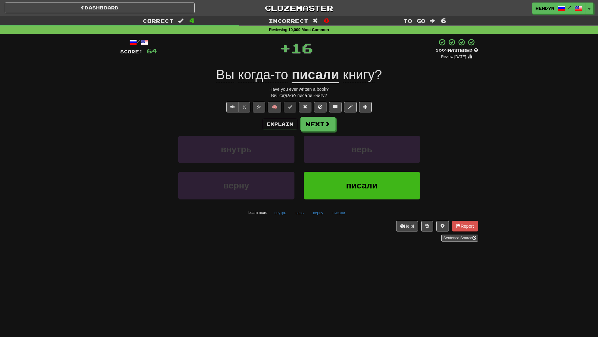
click at [452, 136] on div "внутрь верь" at bounding box center [299, 154] width 377 height 36
click at [387, 178] on button "писали" at bounding box center [362, 185] width 116 height 27
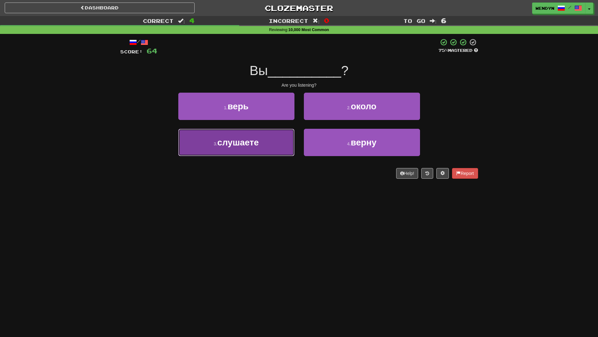
click at [266, 144] on button "3 . слушаете" at bounding box center [236, 142] width 116 height 27
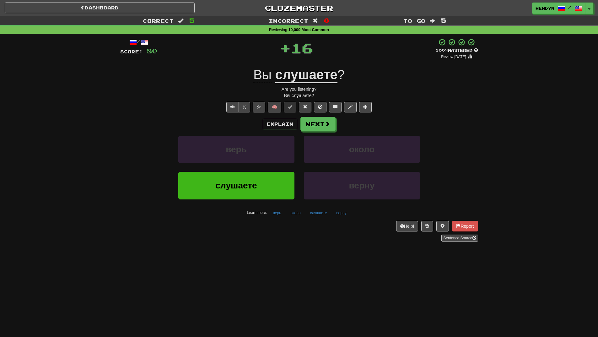
click at [262, 259] on div "Dashboard Clozemaster WendyN / Toggle Dropdown Dashboard Leaderboard Activity F…" at bounding box center [299, 168] width 598 height 337
click at [261, 186] on button "слушаете" at bounding box center [236, 185] width 116 height 27
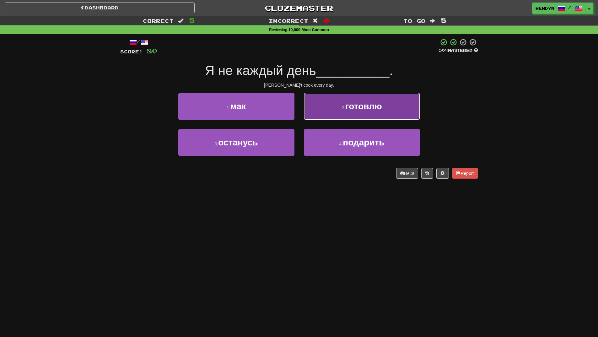
click at [379, 112] on button "2 . готовлю" at bounding box center [362, 106] width 116 height 27
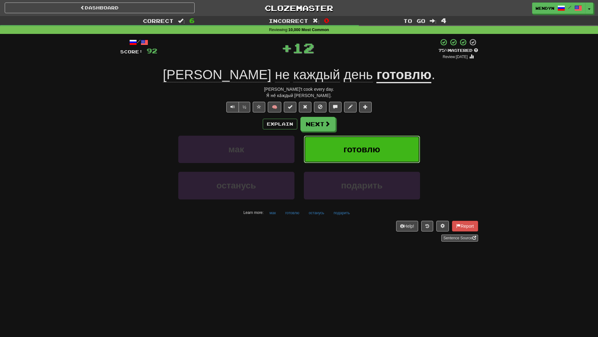
click at [377, 145] on span "готовлю" at bounding box center [362, 149] width 37 height 10
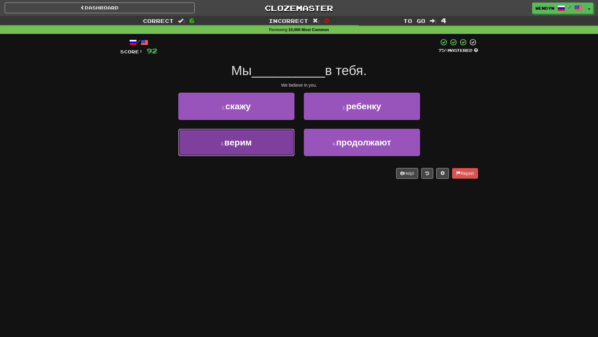
click at [270, 149] on button "3 . верим" at bounding box center [236, 142] width 116 height 27
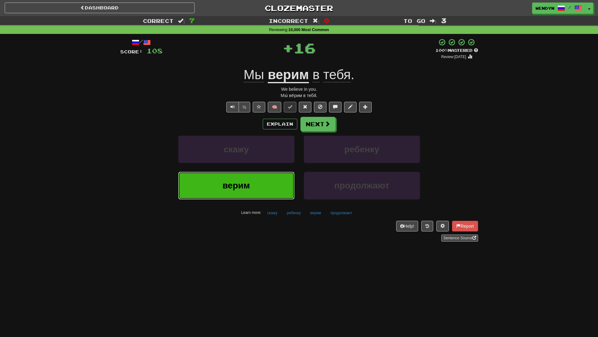
click at [266, 188] on button "верим" at bounding box center [236, 185] width 116 height 27
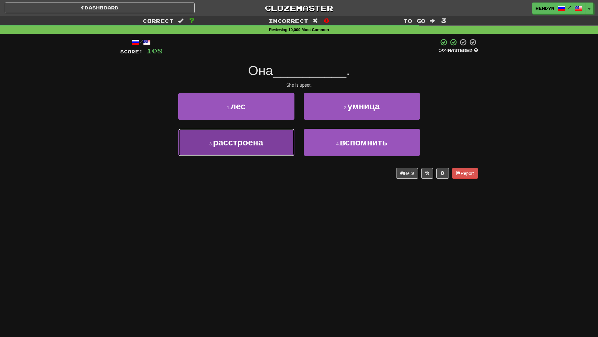
click at [279, 148] on button "3 . расстроена" at bounding box center [236, 142] width 116 height 27
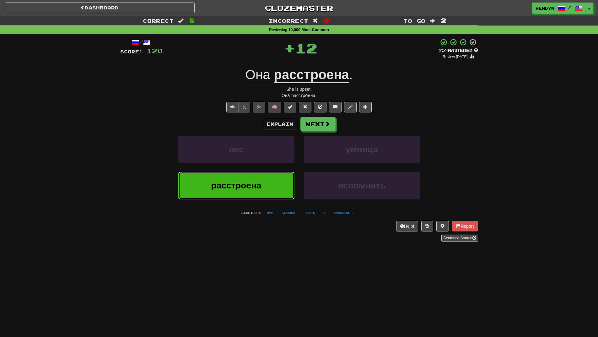
click at [279, 183] on button "расстроена" at bounding box center [236, 185] width 116 height 27
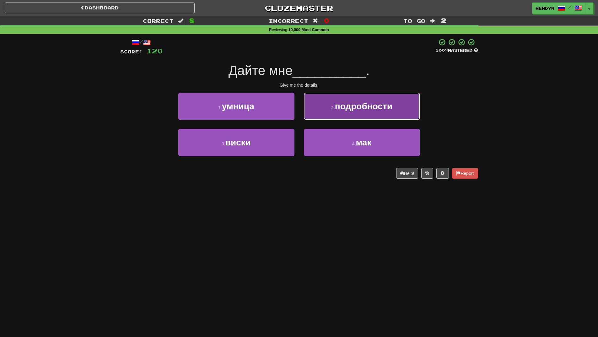
click at [386, 101] on span "подробности" at bounding box center [363, 106] width 57 height 10
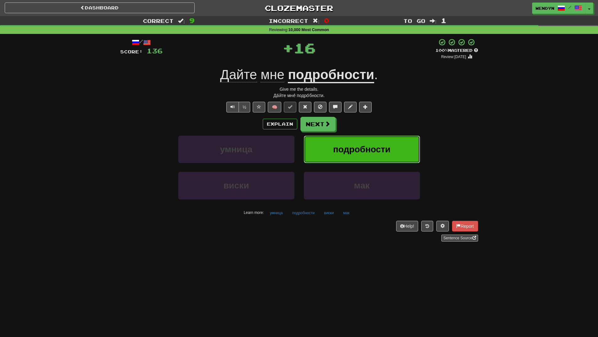
click at [383, 143] on button "подробности" at bounding box center [362, 149] width 116 height 27
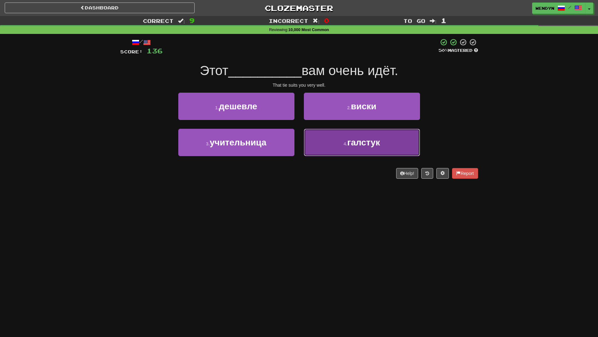
click at [355, 146] on span "галстук" at bounding box center [363, 143] width 33 height 10
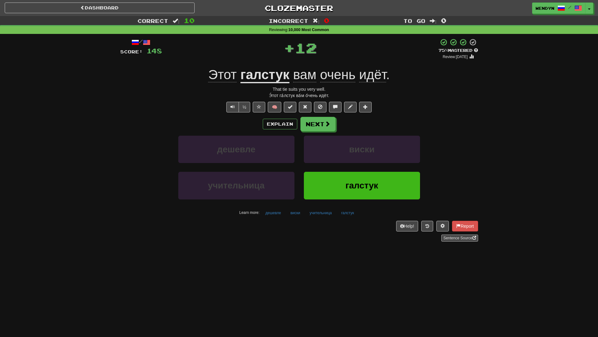
click at [357, 171] on div "виски" at bounding box center [362, 154] width 126 height 36
click at [330, 178] on button "галстук" at bounding box center [362, 185] width 116 height 27
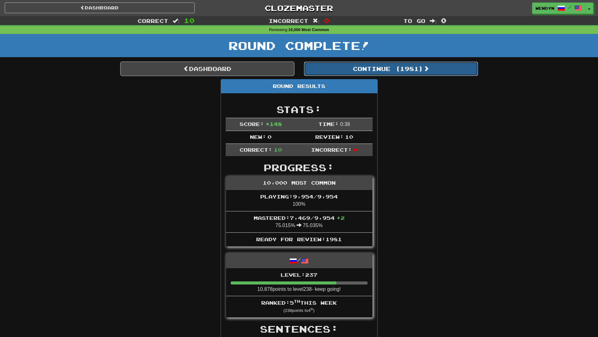
click at [407, 72] on button "Continue ( 1981 )" at bounding box center [391, 69] width 174 height 14
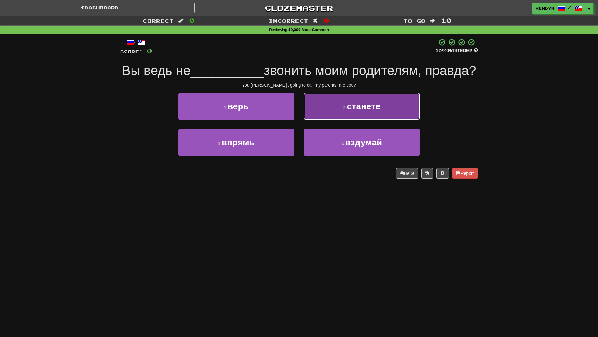
click at [400, 120] on button "2 . станете" at bounding box center [362, 106] width 116 height 27
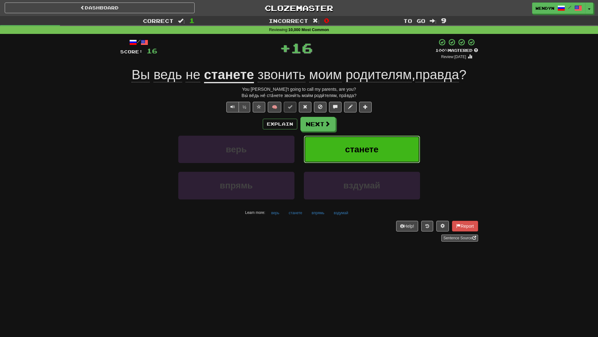
click at [393, 158] on button "станете" at bounding box center [362, 149] width 116 height 27
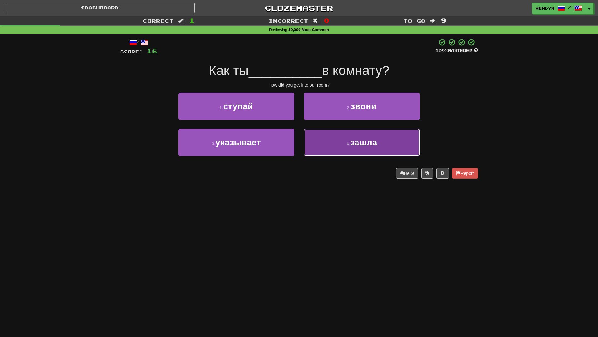
click at [359, 153] on button "4 . зашла" at bounding box center [362, 142] width 116 height 27
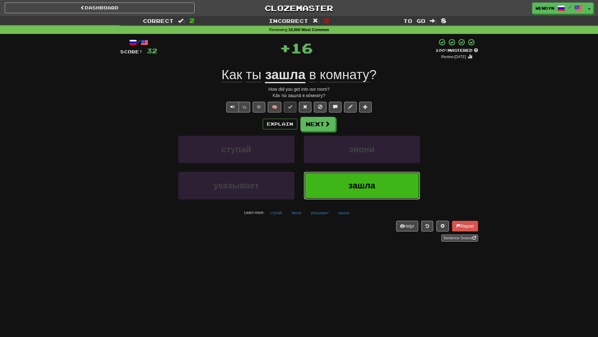
click at [352, 184] on span "зашла" at bounding box center [362, 186] width 27 height 10
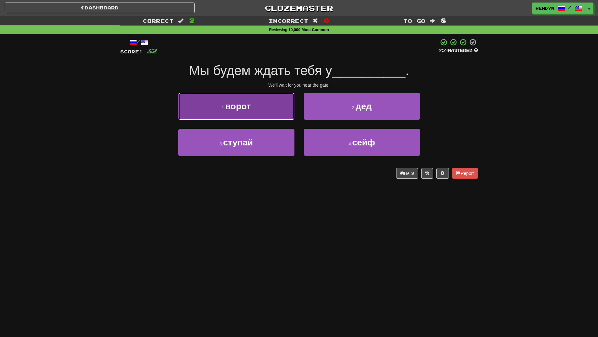
click at [259, 112] on button "1 . ворот" at bounding box center [236, 106] width 116 height 27
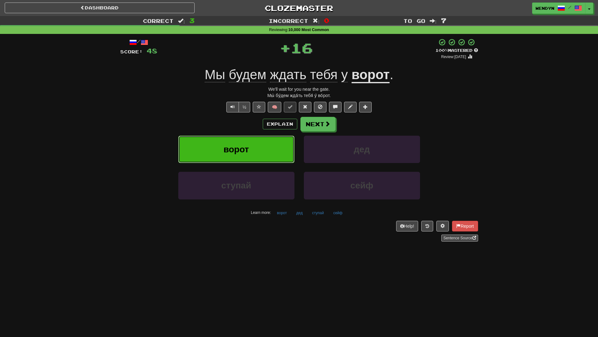
click at [258, 147] on button "ворот" at bounding box center [236, 149] width 116 height 27
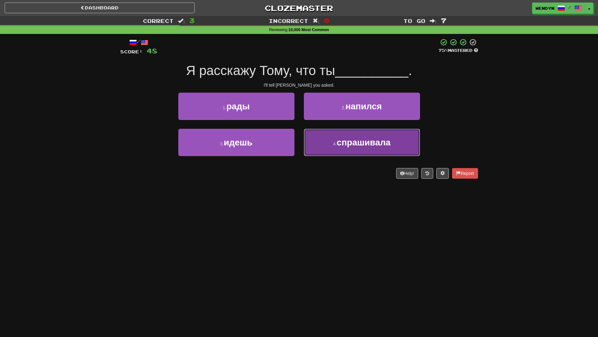
click at [344, 149] on button "4 . спрашивала" at bounding box center [362, 142] width 116 height 27
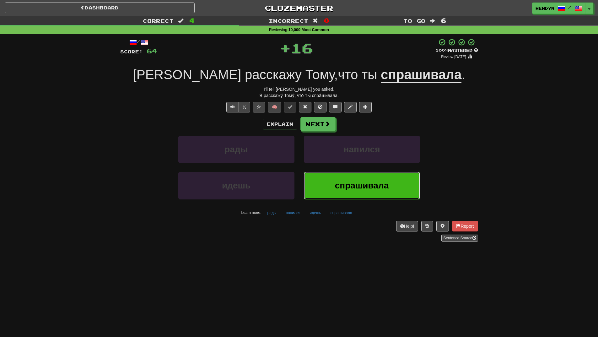
click at [341, 191] on button "спрашивала" at bounding box center [362, 185] width 116 height 27
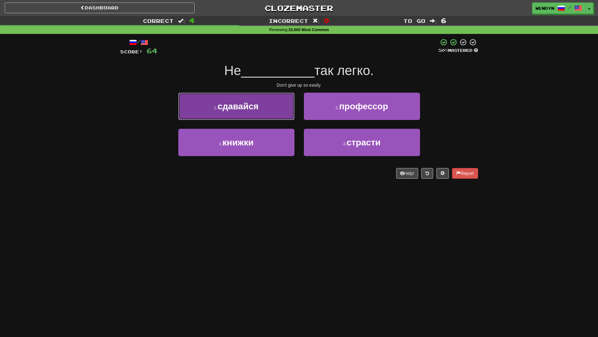
click at [228, 104] on span "сдавайся" at bounding box center [238, 106] width 41 height 10
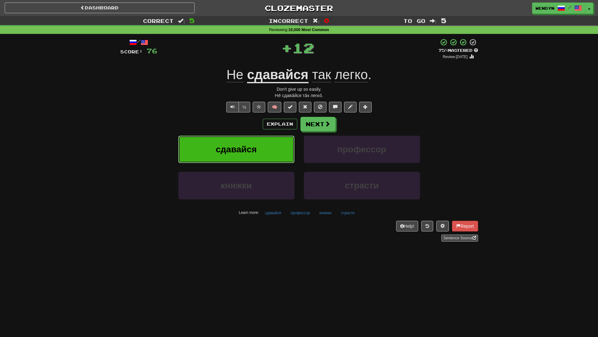
click at [237, 149] on span "сдавайся" at bounding box center [236, 149] width 41 height 10
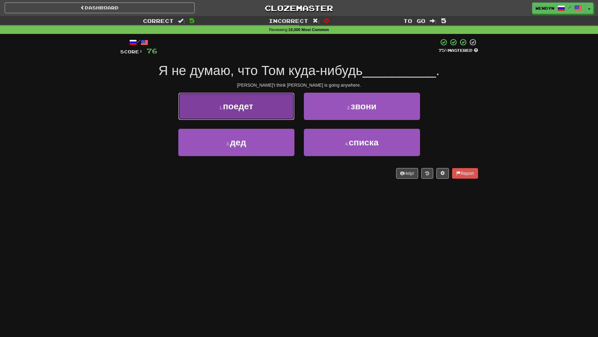
click at [254, 105] on button "1 . поедет" at bounding box center [236, 106] width 116 height 27
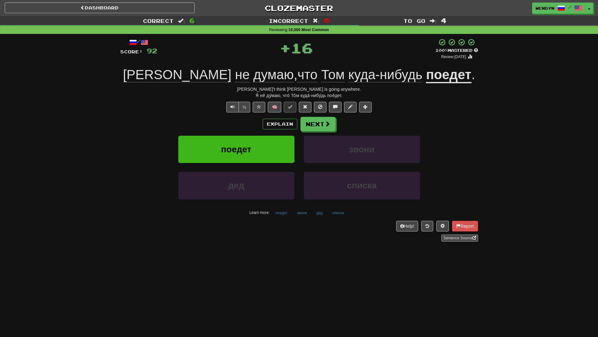
click at [246, 122] on div "Explain Next" at bounding box center [299, 124] width 358 height 14
click at [243, 150] on span "поедет" at bounding box center [236, 149] width 30 height 10
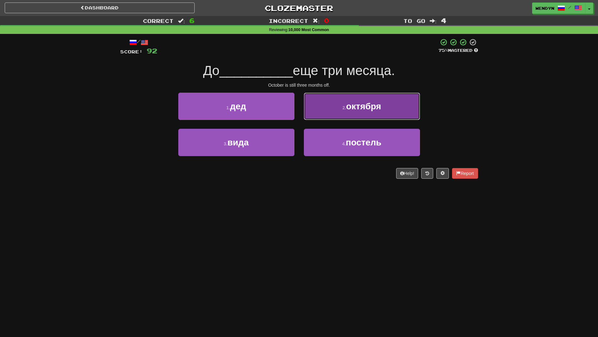
click at [373, 113] on button "2 . октября" at bounding box center [362, 106] width 116 height 27
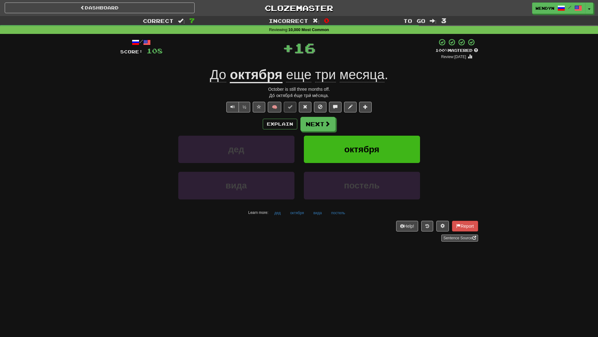
click at [367, 121] on div "Explain Next" at bounding box center [299, 124] width 358 height 14
click at [361, 150] on span "октября" at bounding box center [362, 149] width 35 height 10
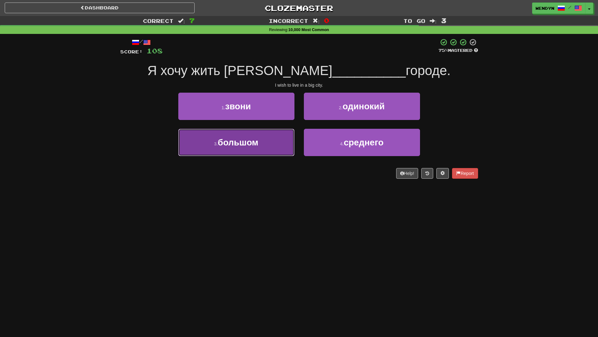
click at [277, 148] on button "3 . большом" at bounding box center [236, 142] width 116 height 27
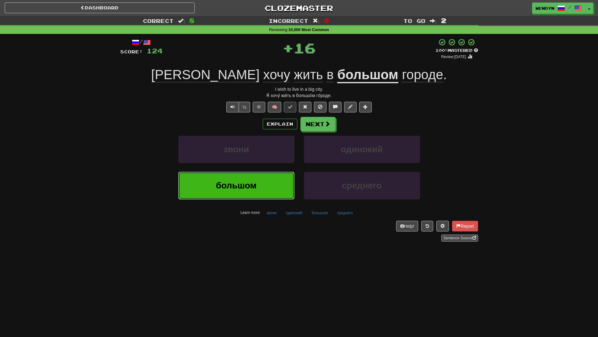
click at [270, 188] on button "большом" at bounding box center [236, 185] width 116 height 27
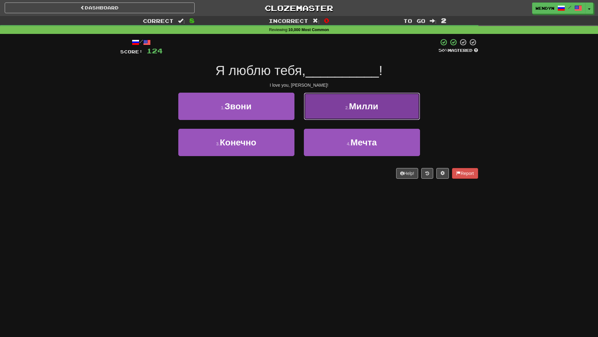
click at [402, 102] on button "2 . Милли" at bounding box center [362, 106] width 116 height 27
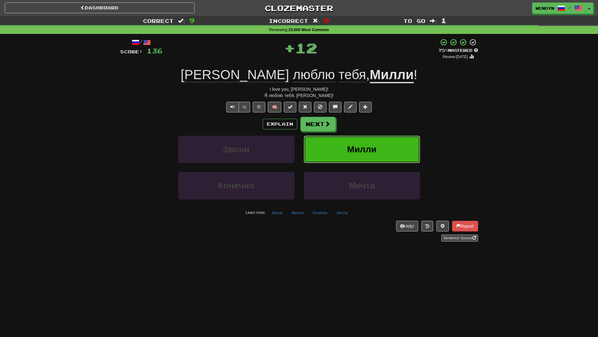
click at [395, 141] on button "Милли" at bounding box center [362, 149] width 116 height 27
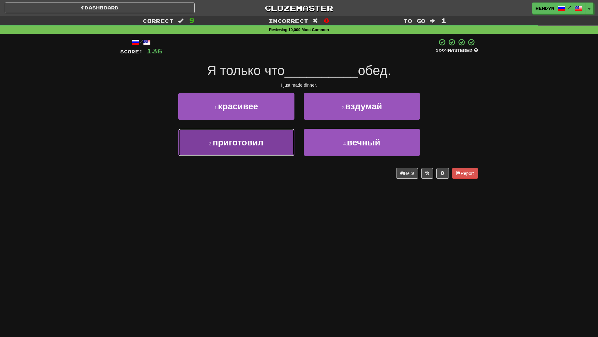
click at [267, 147] on button "3 . приготовил" at bounding box center [236, 142] width 116 height 27
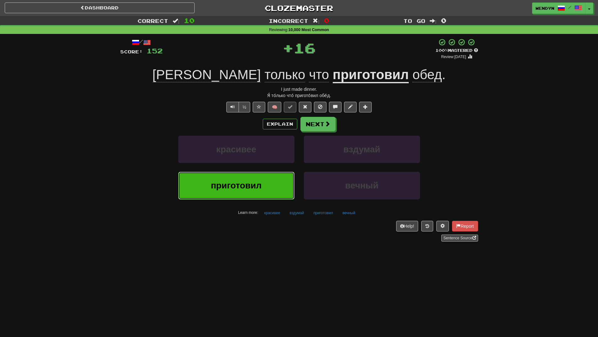
click at [263, 181] on button "приготовил" at bounding box center [236, 185] width 116 height 27
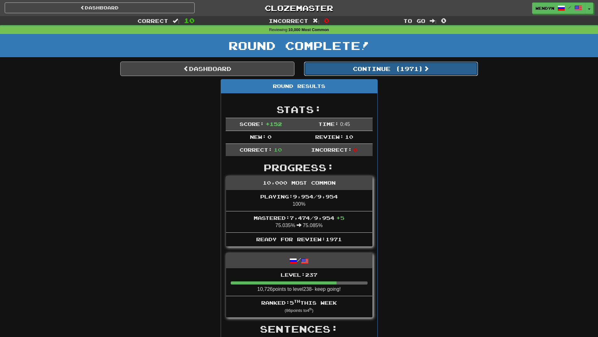
click at [407, 71] on button "Continue ( 1971 )" at bounding box center [391, 69] width 174 height 14
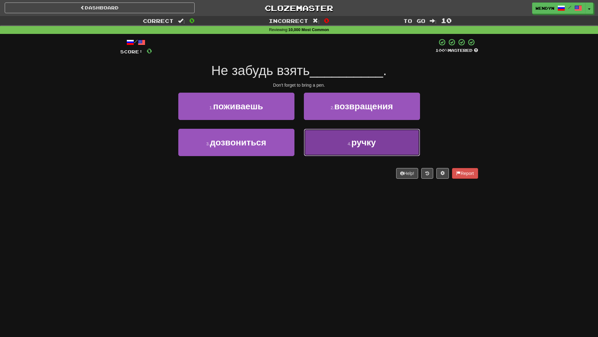
click at [348, 143] on small "4 ." at bounding box center [350, 143] width 4 height 5
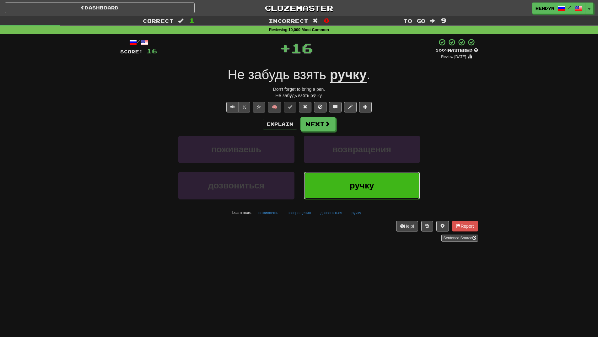
click at [342, 198] on button "ручку" at bounding box center [362, 185] width 116 height 27
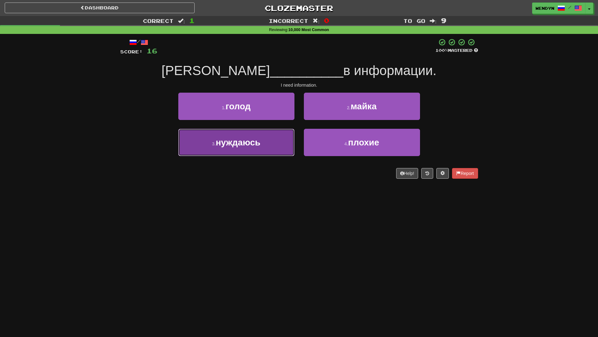
click at [268, 151] on button "3 . нуждаюсь" at bounding box center [236, 142] width 116 height 27
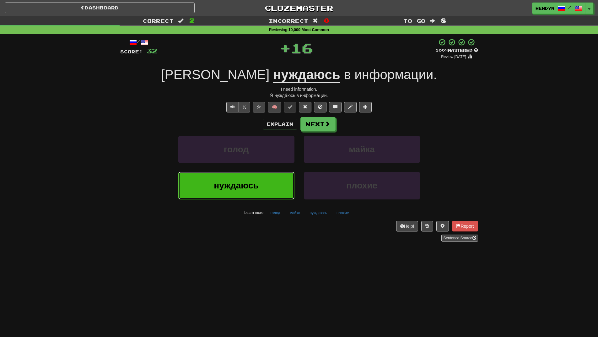
click at [270, 187] on button "нуждаюсь" at bounding box center [236, 185] width 116 height 27
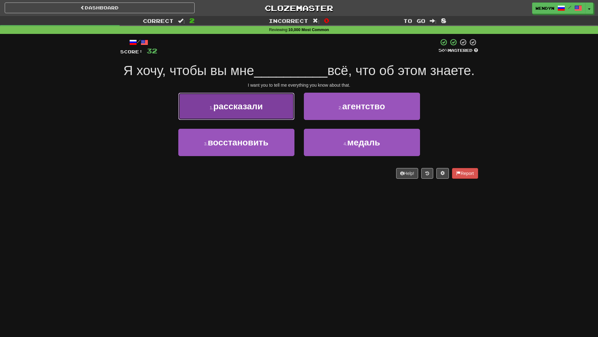
click at [273, 120] on button "1 . рассказали" at bounding box center [236, 106] width 116 height 27
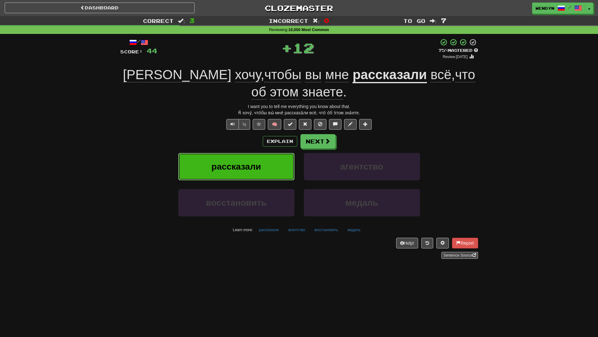
click at [271, 157] on button "рассказали" at bounding box center [236, 166] width 116 height 27
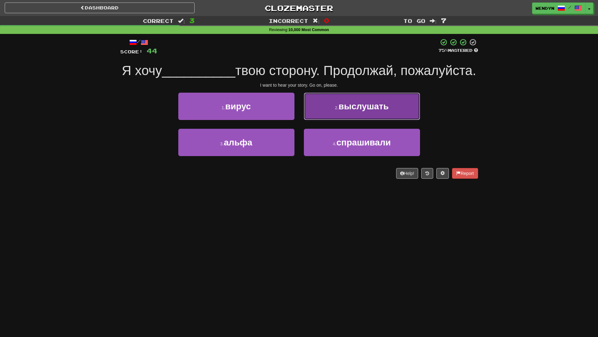
click at [382, 111] on span "выслушать" at bounding box center [364, 106] width 50 height 10
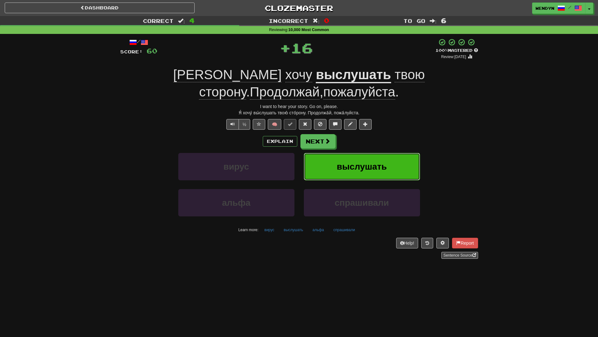
click at [379, 162] on span "выслушать" at bounding box center [362, 167] width 50 height 10
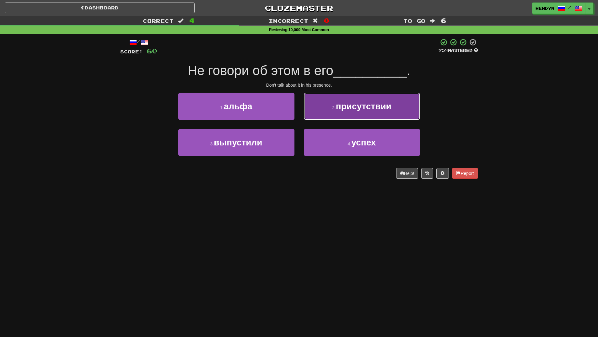
click at [393, 112] on button "2 . присутствии" at bounding box center [362, 106] width 116 height 27
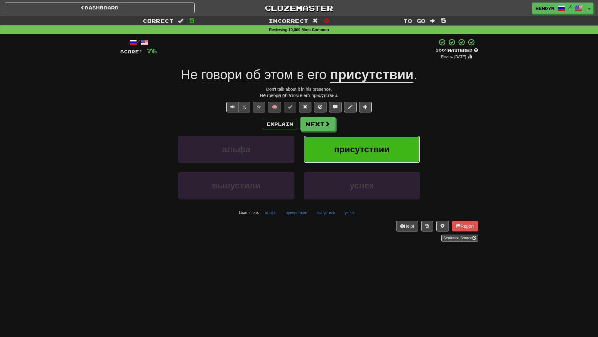
click at [393, 145] on button "присутствии" at bounding box center [362, 149] width 116 height 27
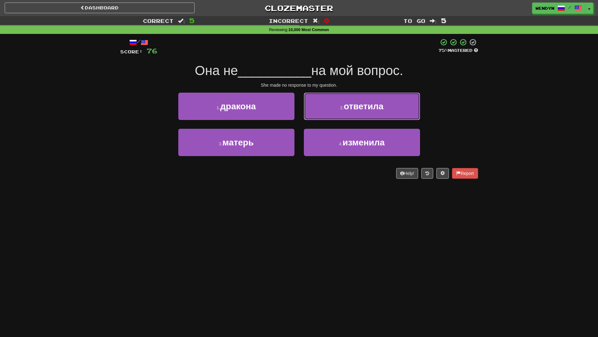
click at [375, 109] on span "ответила" at bounding box center [364, 106] width 40 height 10
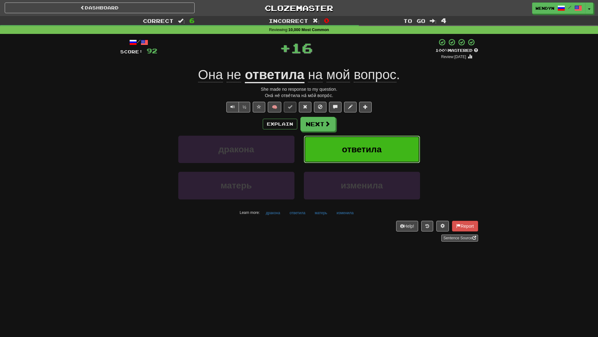
click at [376, 144] on span "ответила" at bounding box center [362, 149] width 40 height 10
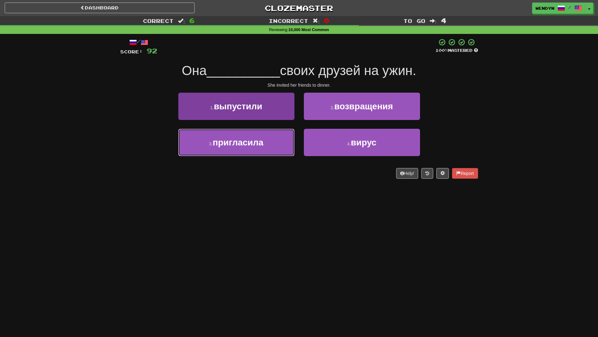
click at [247, 145] on span "пригласила" at bounding box center [238, 143] width 51 height 10
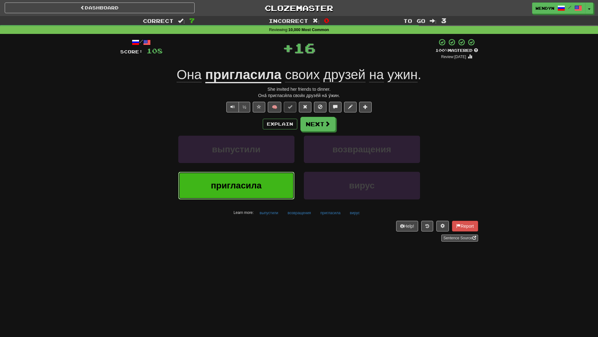
click at [254, 180] on button "пригласила" at bounding box center [236, 185] width 116 height 27
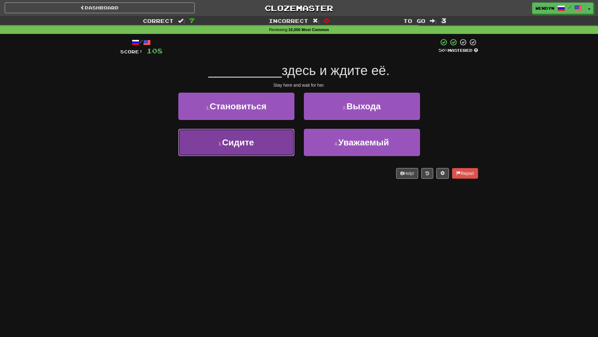
click at [259, 150] on button "3 . Сидите" at bounding box center [236, 142] width 116 height 27
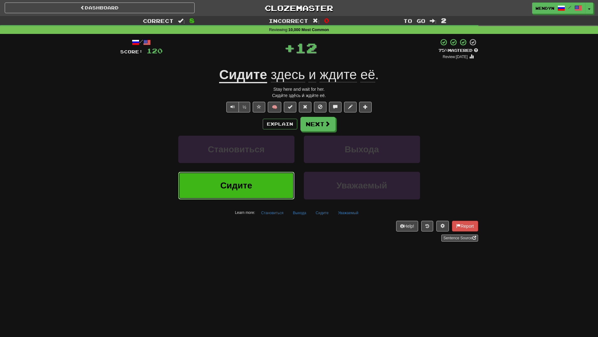
click at [262, 187] on button "Сидите" at bounding box center [236, 185] width 116 height 27
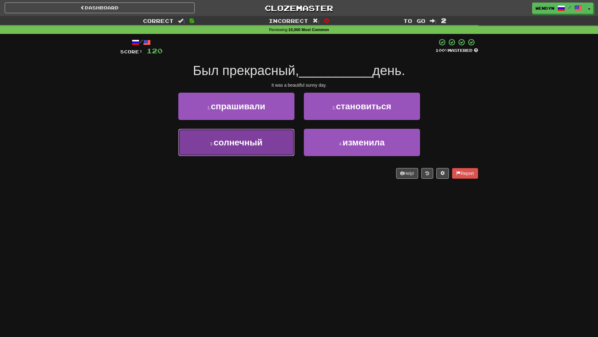
click at [266, 154] on button "3 . солнечный" at bounding box center [236, 142] width 116 height 27
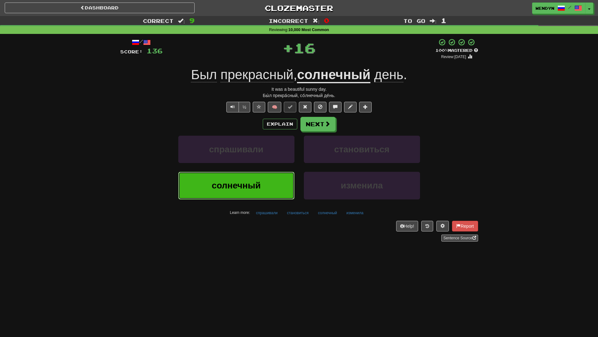
click at [268, 181] on button "солнечный" at bounding box center [236, 185] width 116 height 27
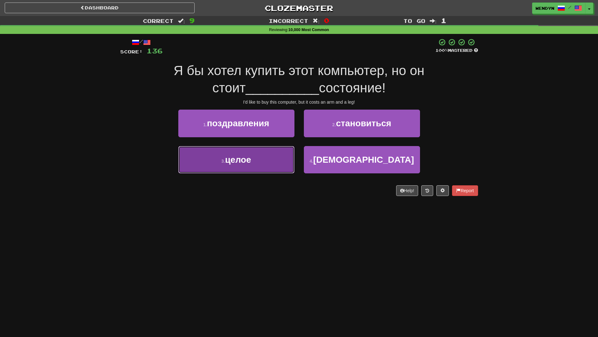
click at [264, 167] on button "3 . целое" at bounding box center [236, 159] width 116 height 27
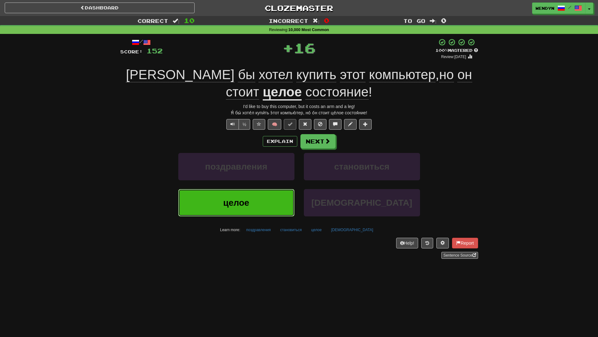
click at [262, 192] on button "целое" at bounding box center [236, 202] width 116 height 27
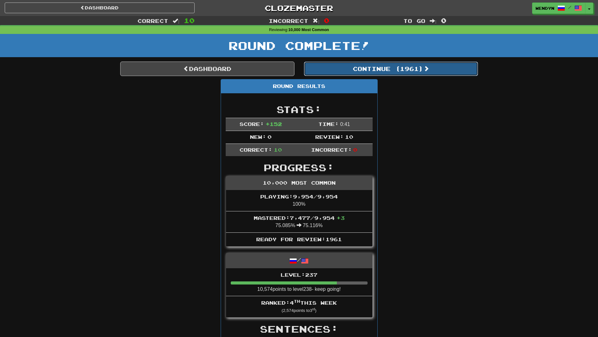
click at [421, 72] on button "Continue ( 1961 )" at bounding box center [391, 69] width 174 height 14
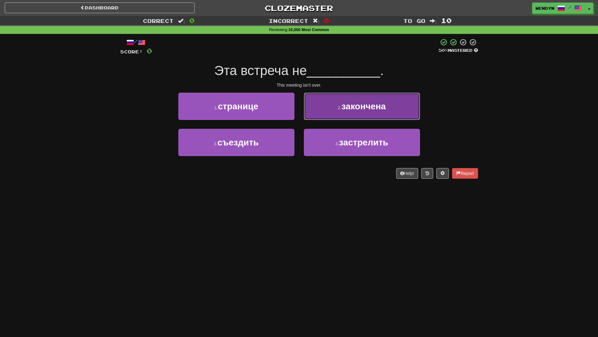
click at [383, 109] on span "закончена" at bounding box center [364, 106] width 44 height 10
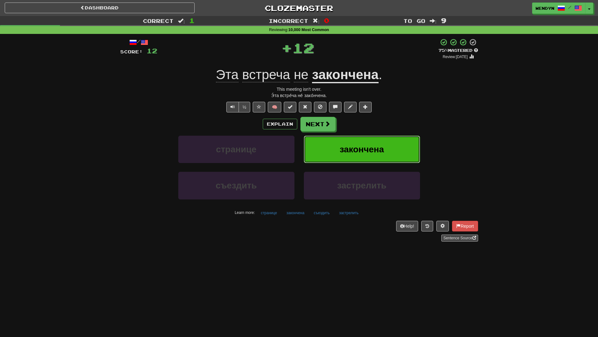
click at [381, 139] on button "закончена" at bounding box center [362, 149] width 116 height 27
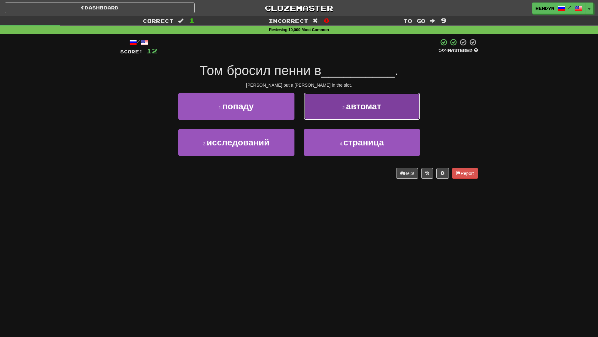
click at [377, 108] on span "автомат" at bounding box center [363, 106] width 35 height 10
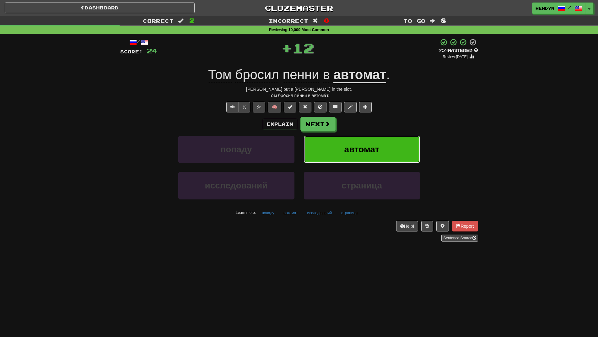
click at [380, 144] on button "автомат" at bounding box center [362, 149] width 116 height 27
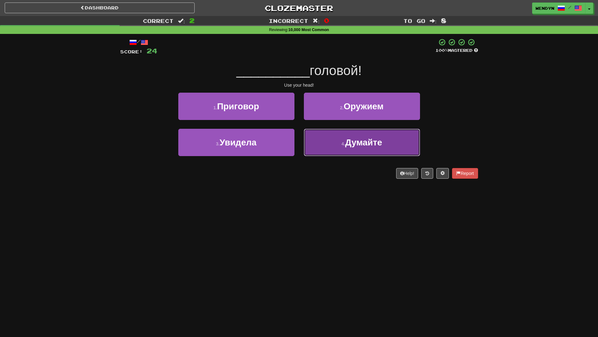
click at [371, 146] on span "Думайте" at bounding box center [363, 143] width 37 height 10
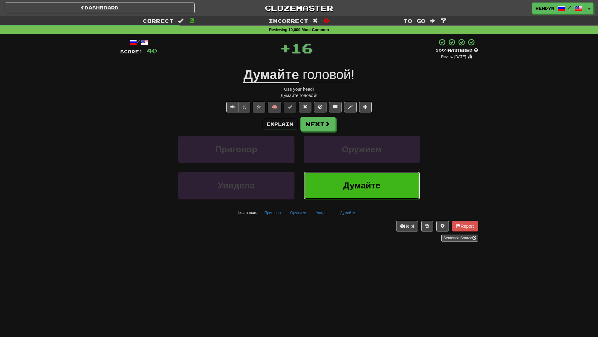
click at [370, 192] on button "Думайте" at bounding box center [362, 185] width 116 height 27
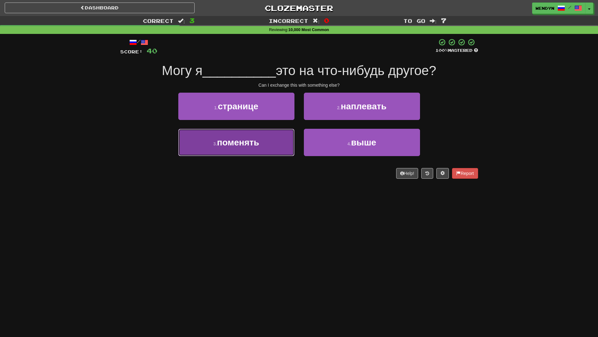
click at [287, 149] on button "3 . поменять" at bounding box center [236, 142] width 116 height 27
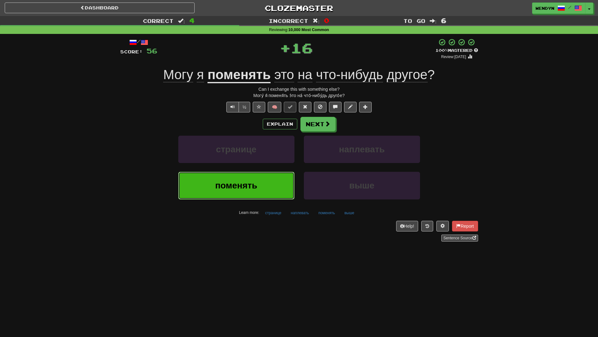
click at [284, 179] on button "поменять" at bounding box center [236, 185] width 116 height 27
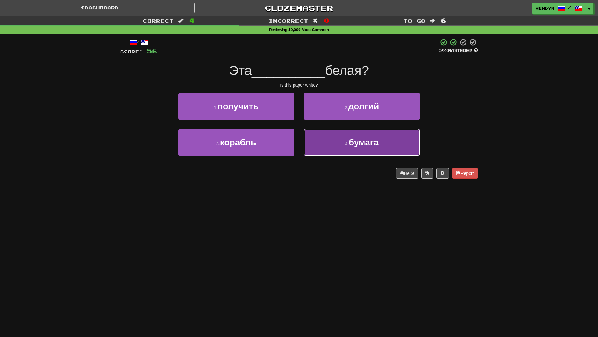
click at [383, 143] on button "4 . бумага" at bounding box center [362, 142] width 116 height 27
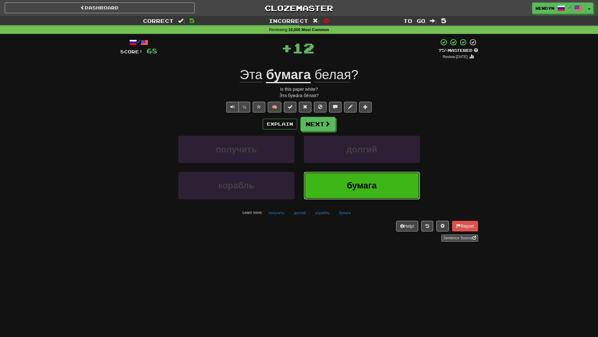
click at [363, 180] on button "бумага" at bounding box center [362, 185] width 116 height 27
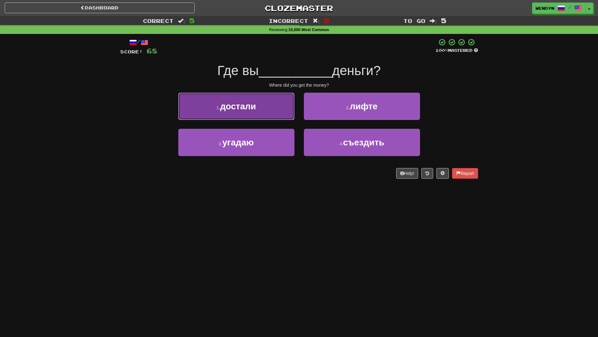
click at [254, 109] on span "достали" at bounding box center [238, 106] width 36 height 10
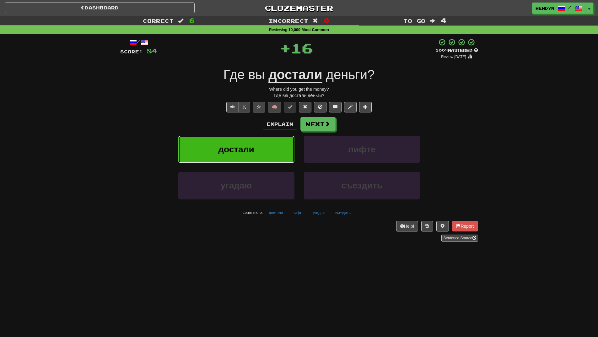
click at [257, 142] on button "достали" at bounding box center [236, 149] width 116 height 27
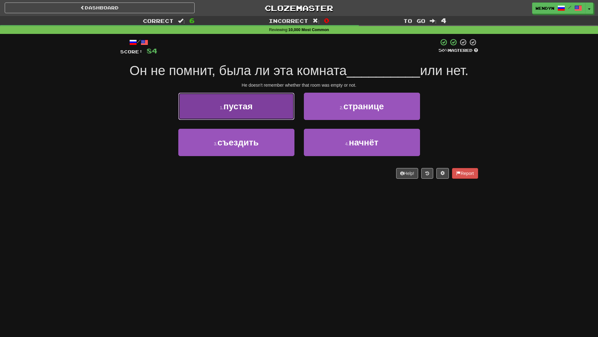
click at [258, 113] on button "1 . пустая" at bounding box center [236, 106] width 116 height 27
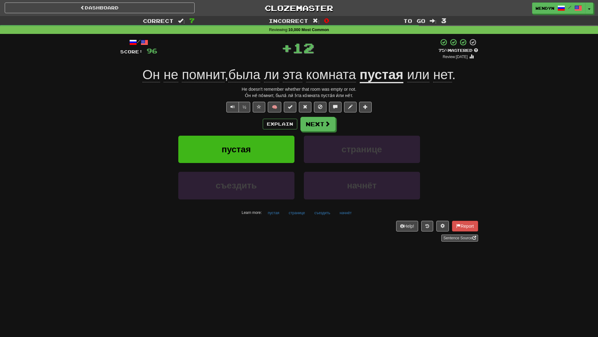
click at [255, 121] on div "Explain Next" at bounding box center [299, 124] width 358 height 14
click at [252, 148] on button "пустая" at bounding box center [236, 149] width 116 height 27
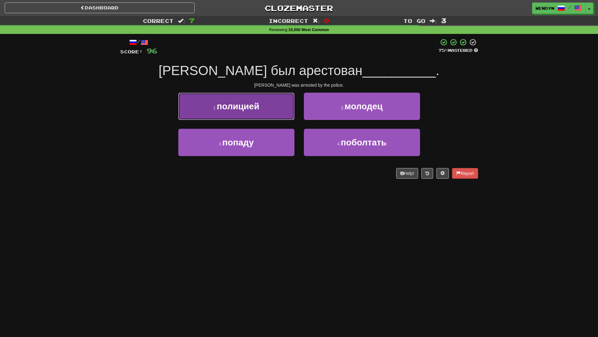
click at [271, 106] on button "1 . полицией" at bounding box center [236, 106] width 116 height 27
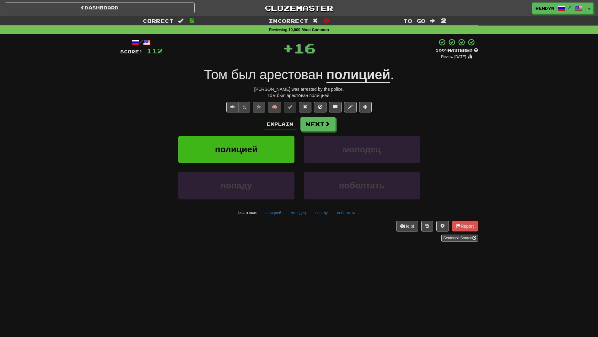
click at [209, 110] on div "½ 🧠" at bounding box center [299, 107] width 358 height 11
click at [223, 146] on span "полицией" at bounding box center [236, 149] width 43 height 10
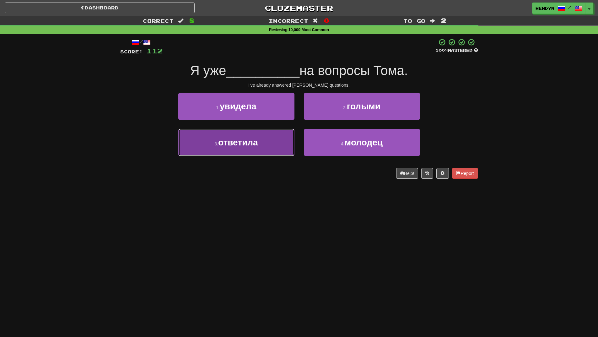
click at [275, 147] on button "3 . ответила" at bounding box center [236, 142] width 116 height 27
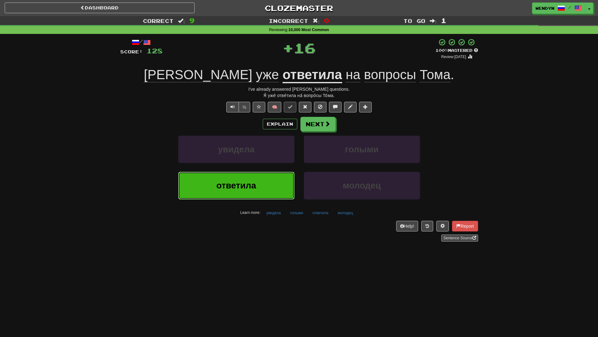
click at [260, 184] on button "ответила" at bounding box center [236, 185] width 116 height 27
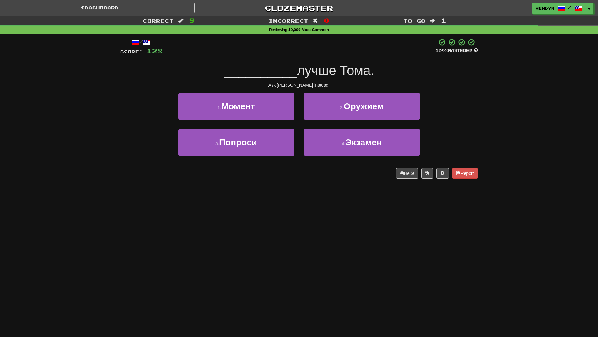
click at [212, 204] on div "Dashboard Clozemaster WendyN / Toggle Dropdown Dashboard Leaderboard Activity F…" at bounding box center [299, 168] width 598 height 337
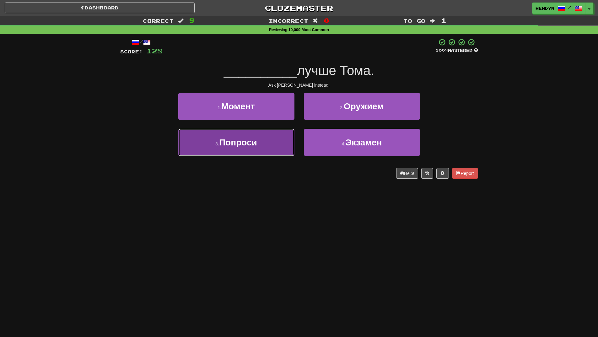
click at [279, 151] on button "3 . Попроси" at bounding box center [236, 142] width 116 height 27
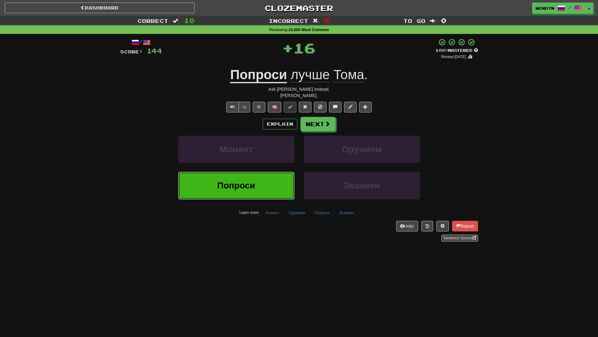
click at [271, 180] on button "Попроси" at bounding box center [236, 185] width 116 height 27
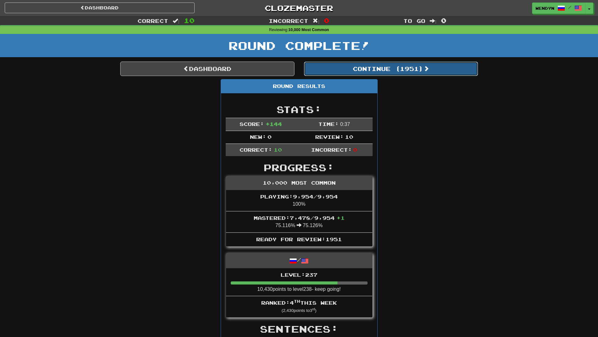
click at [417, 67] on button "Continue ( 1951 )" at bounding box center [391, 69] width 174 height 14
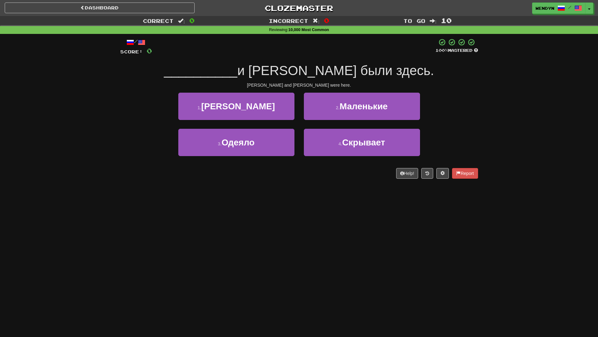
click at [265, 121] on div "1 . Пабло" at bounding box center [237, 111] width 126 height 36
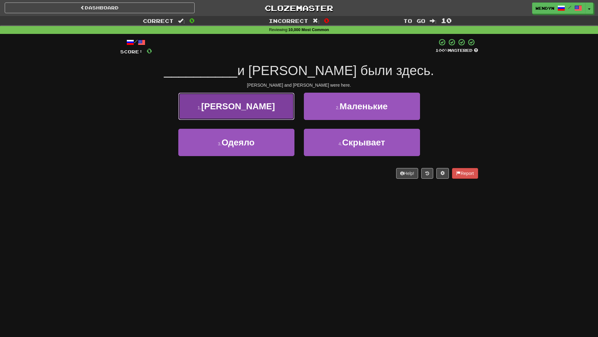
click at [266, 115] on button "1 . Пабло" at bounding box center [236, 106] width 116 height 27
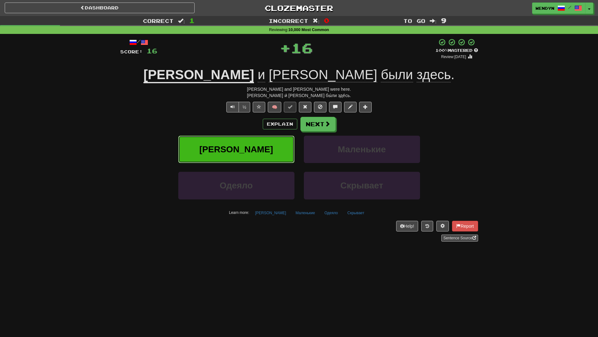
click at [264, 146] on button "Пабло" at bounding box center [236, 149] width 116 height 27
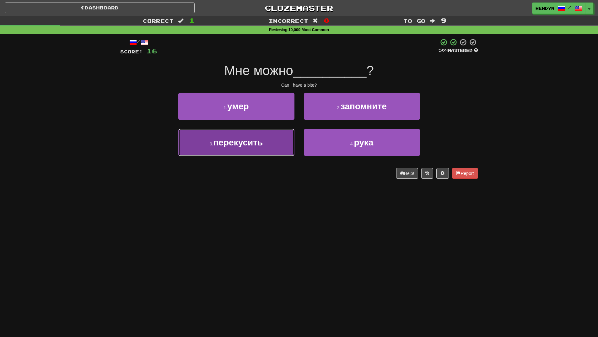
click at [280, 153] on button "3 . перекусить" at bounding box center [236, 142] width 116 height 27
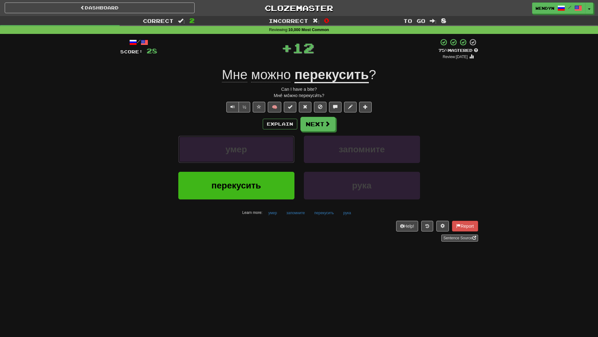
click at [280, 153] on button "умер" at bounding box center [236, 149] width 116 height 27
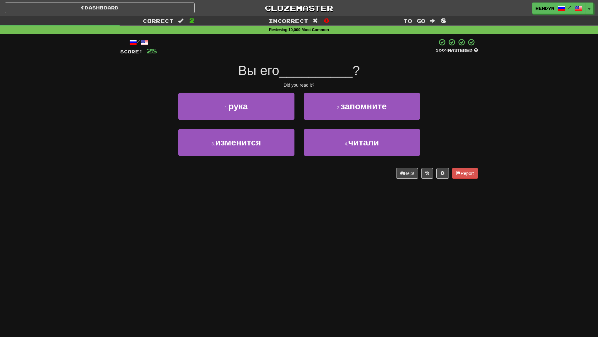
click at [289, 185] on div "/ Score: 28 100 % Mastered Вы его __________ ? Did you read it? 1 . рука 2 . за…" at bounding box center [299, 111] width 358 height 154
click at [290, 185] on div "/ Score: 28 100 % Mastered Вы его __________ ? Did you read it? 1 . рука 2 . за…" at bounding box center [299, 111] width 358 height 154
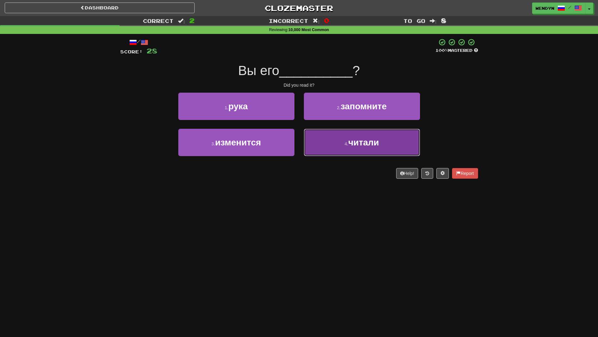
click at [341, 146] on button "4 . читали" at bounding box center [362, 142] width 116 height 27
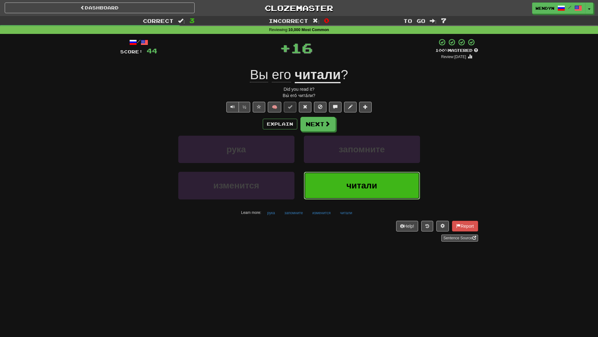
click at [338, 183] on button "читали" at bounding box center [362, 185] width 116 height 27
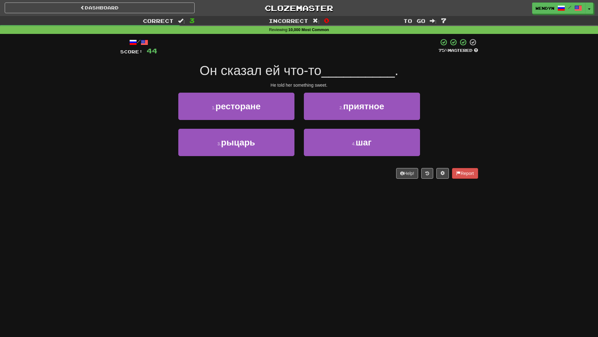
click at [338, 183] on div "/ Score: 44 75 % Mastered Он сказал ей что-то __________ . He told her somethin…" at bounding box center [299, 111] width 358 height 154
click at [337, 180] on div "/ Score: 44 75 % Mastered Он сказал ей что-то __________ . He told her somethin…" at bounding box center [299, 111] width 358 height 154
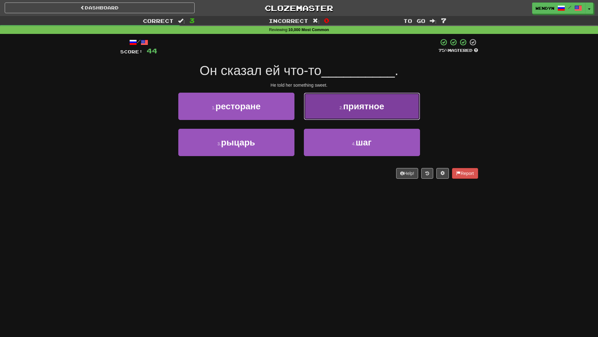
click at [391, 110] on button "2 . приятное" at bounding box center [362, 106] width 116 height 27
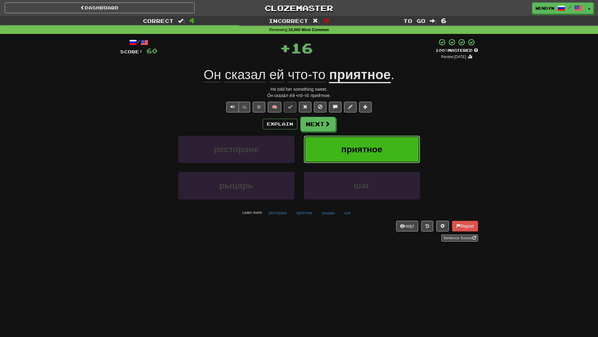
click at [393, 144] on button "приятное" at bounding box center [362, 149] width 116 height 27
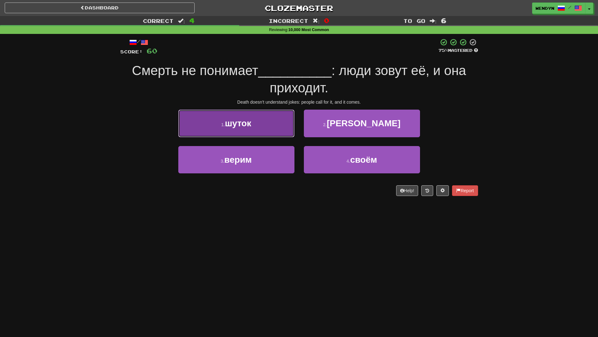
click at [267, 127] on button "1 . шуток" at bounding box center [236, 123] width 116 height 27
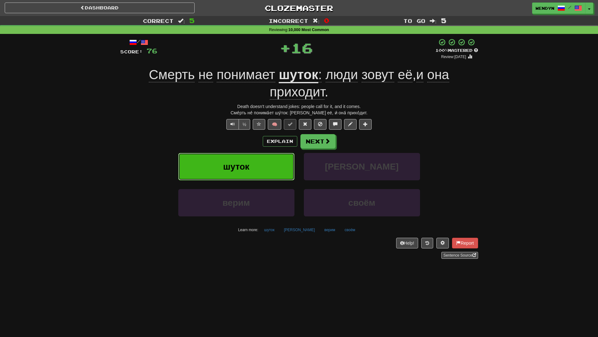
click at [268, 160] on button "шуток" at bounding box center [236, 166] width 116 height 27
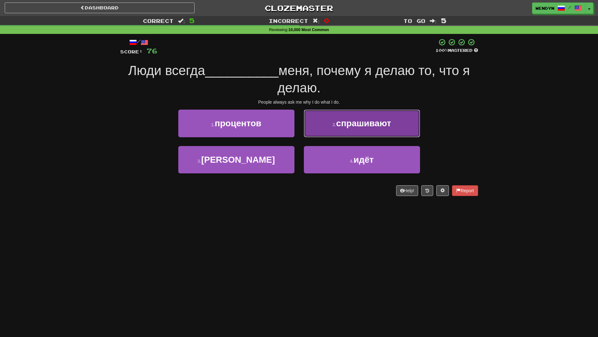
click at [378, 133] on button "2 . спрашивают" at bounding box center [362, 123] width 116 height 27
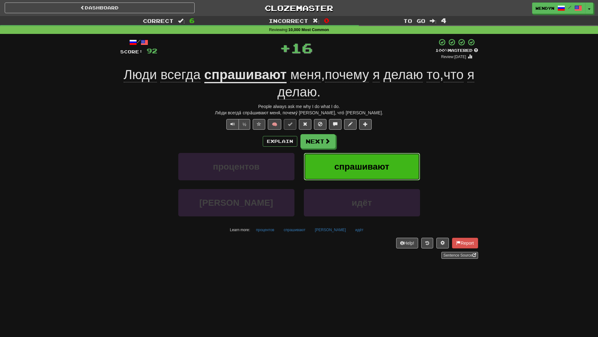
click at [378, 154] on button "спрашивают" at bounding box center [362, 166] width 116 height 27
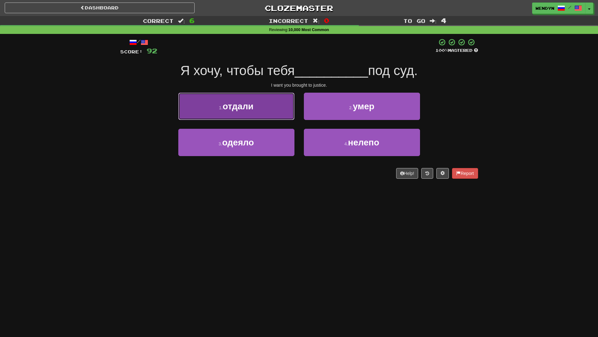
click at [251, 112] on button "1 . отдали" at bounding box center [236, 106] width 116 height 27
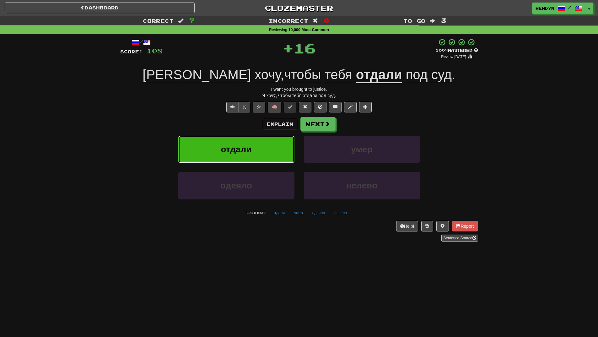
click at [258, 144] on button "отдали" at bounding box center [236, 149] width 116 height 27
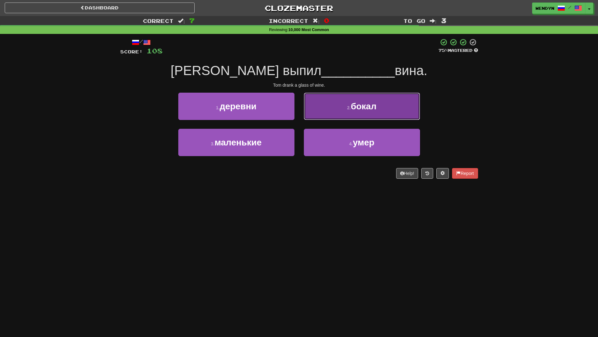
click at [388, 112] on button "2 . бокал" at bounding box center [362, 106] width 116 height 27
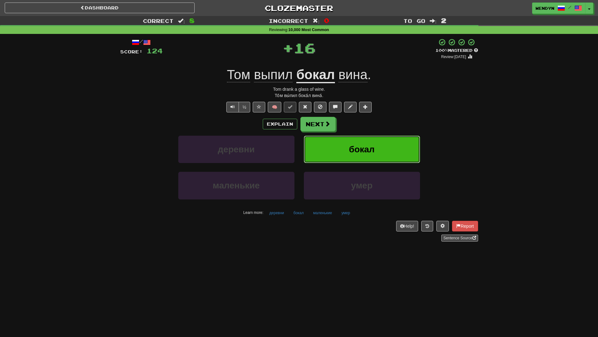
click at [384, 140] on button "бокал" at bounding box center [362, 149] width 116 height 27
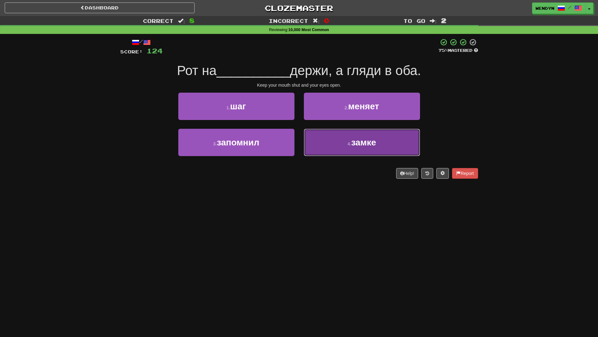
click at [337, 145] on button "4 . замке" at bounding box center [362, 142] width 116 height 27
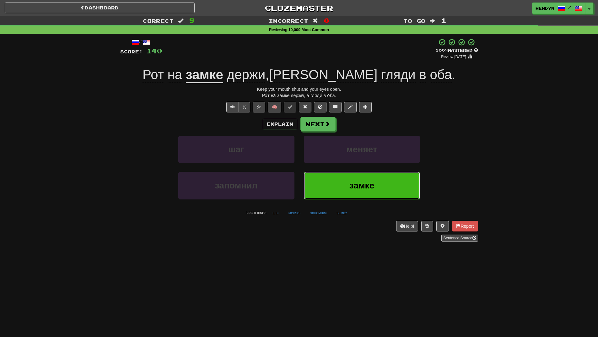
click at [376, 183] on button "замке" at bounding box center [362, 185] width 116 height 27
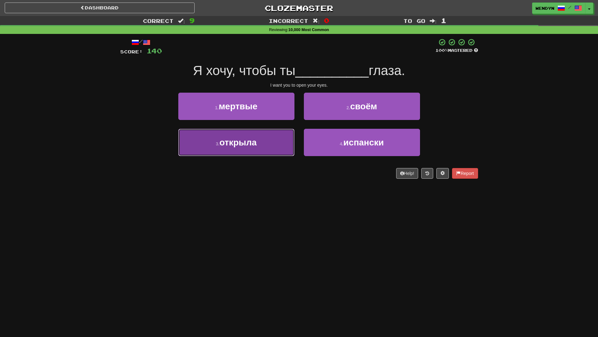
click at [265, 145] on button "3 . открыла" at bounding box center [236, 142] width 116 height 27
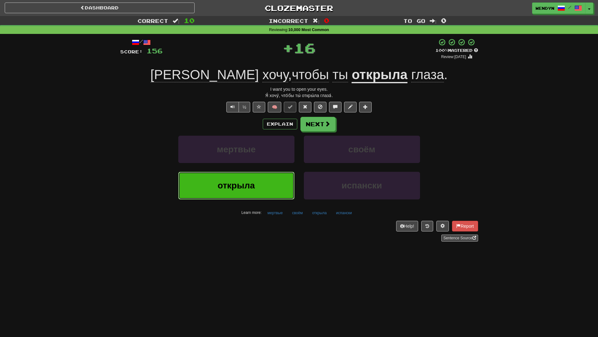
click at [265, 177] on button "открыла" at bounding box center [236, 185] width 116 height 27
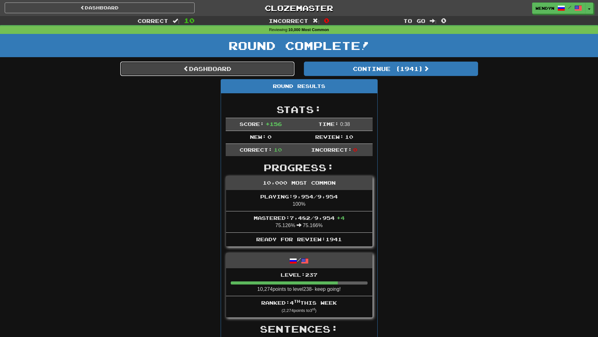
click at [216, 72] on link "Dashboard" at bounding box center [207, 69] width 174 height 14
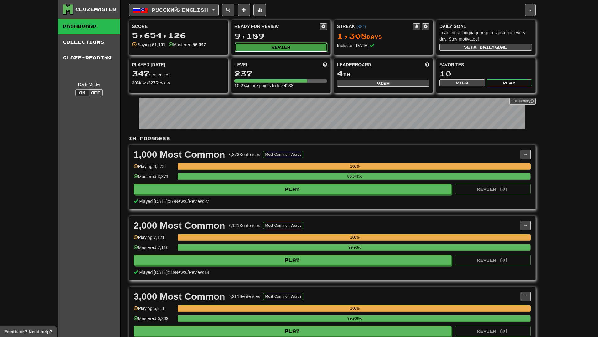
click at [288, 50] on button "Review" at bounding box center [281, 46] width 93 height 9
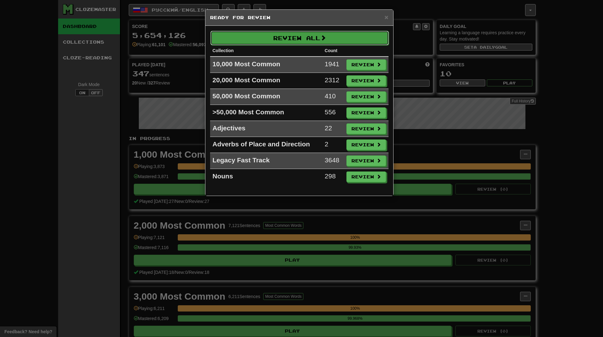
click at [296, 39] on button "Review All" at bounding box center [299, 38] width 178 height 14
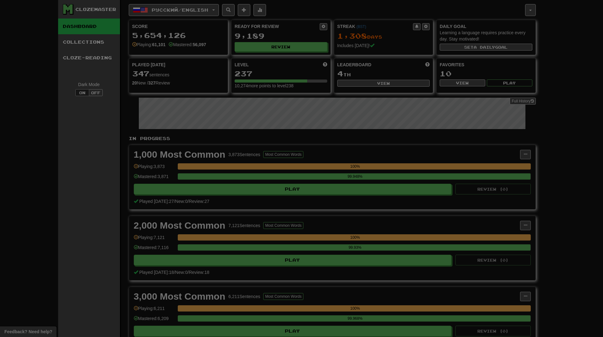
select select "**"
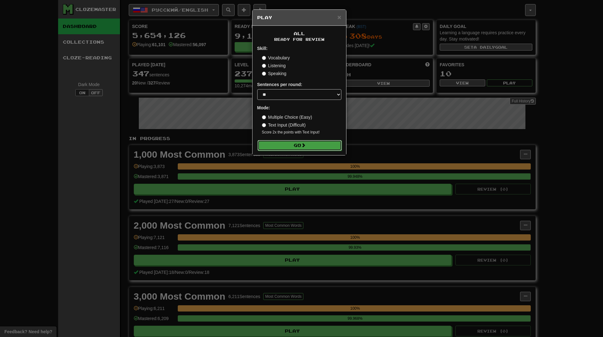
click at [293, 148] on button "Go" at bounding box center [300, 145] width 84 height 11
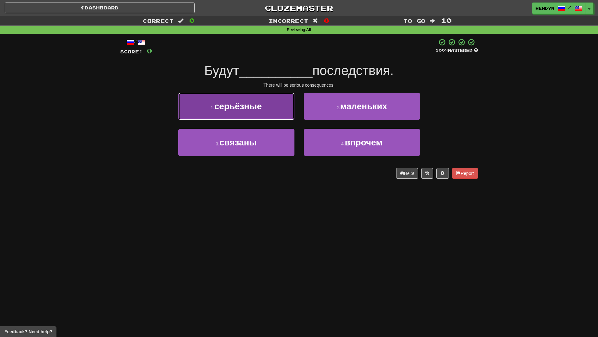
click at [258, 100] on button "1 . серьёзные" at bounding box center [236, 106] width 116 height 27
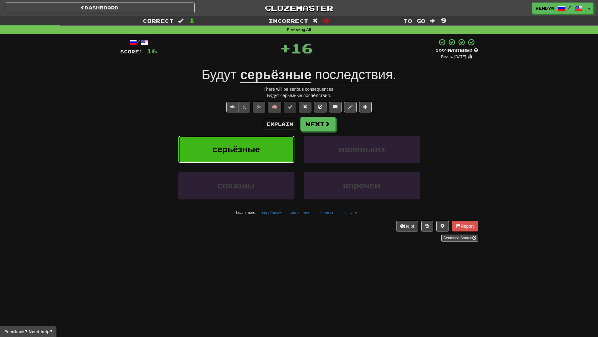
click at [257, 139] on button "серьёзные" at bounding box center [236, 149] width 116 height 27
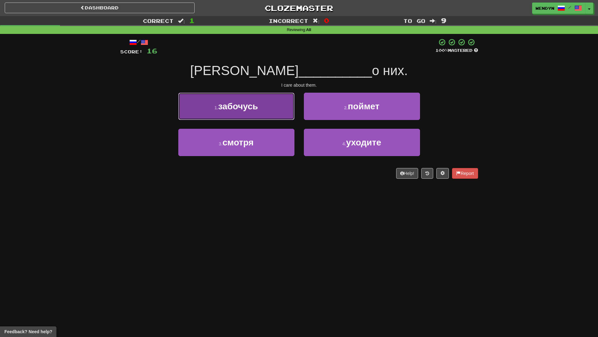
click at [257, 114] on button "1 . забочусь" at bounding box center [236, 106] width 116 height 27
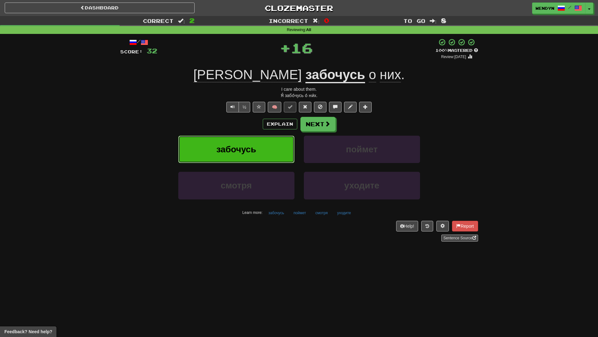
click at [257, 146] on button "забочусь" at bounding box center [236, 149] width 116 height 27
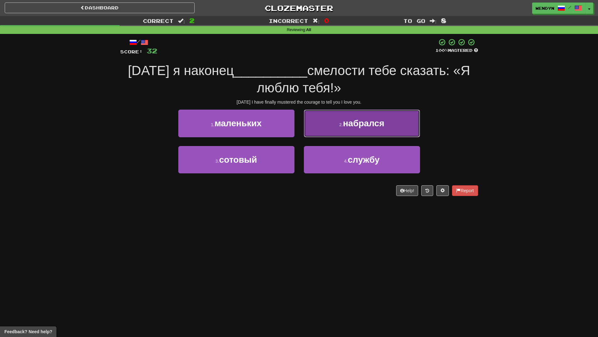
click at [395, 121] on button "2 . набрался" at bounding box center [362, 123] width 116 height 27
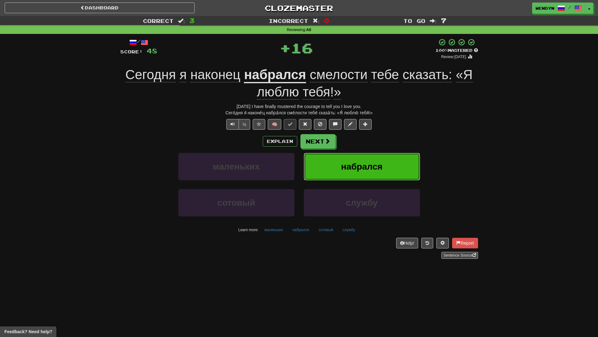
click at [372, 169] on span "набрался" at bounding box center [361, 167] width 41 height 10
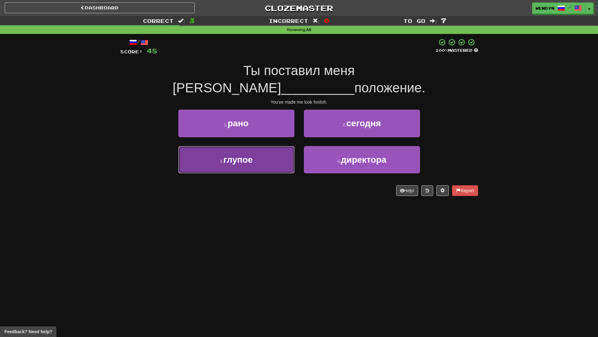
click at [275, 147] on button "3 . глупое" at bounding box center [236, 159] width 116 height 27
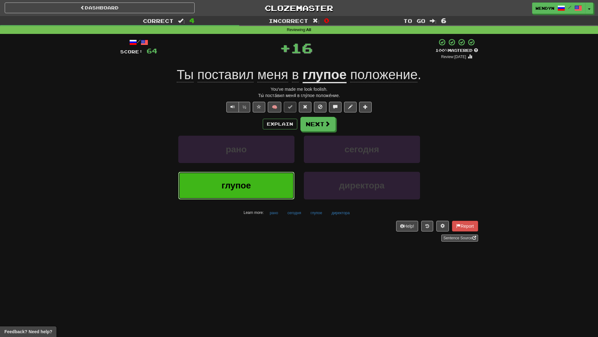
click at [270, 178] on button "глупое" at bounding box center [236, 185] width 116 height 27
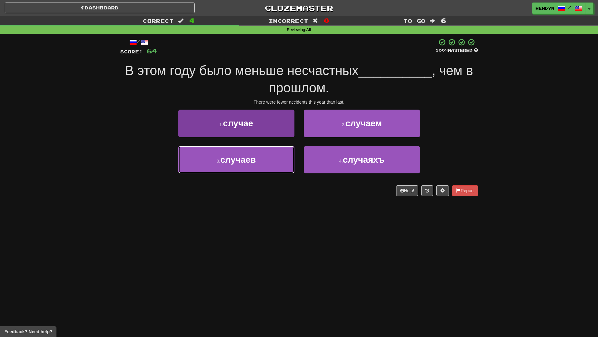
click at [258, 170] on button "3 . случаев" at bounding box center [236, 159] width 116 height 27
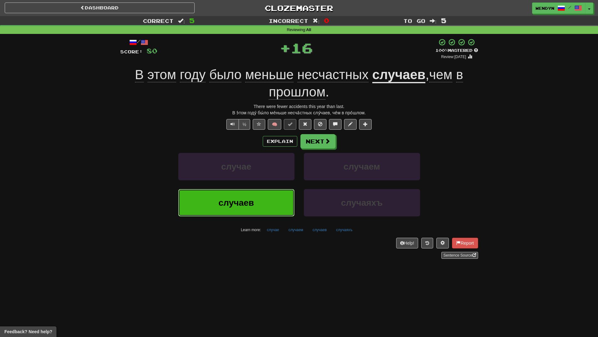
click at [254, 201] on button "случаев" at bounding box center [236, 202] width 116 height 27
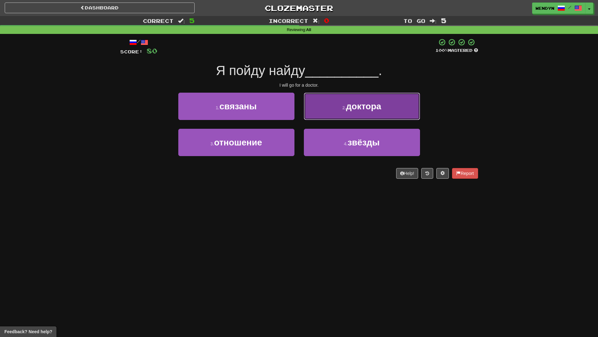
click at [381, 110] on span "доктора" at bounding box center [363, 106] width 35 height 10
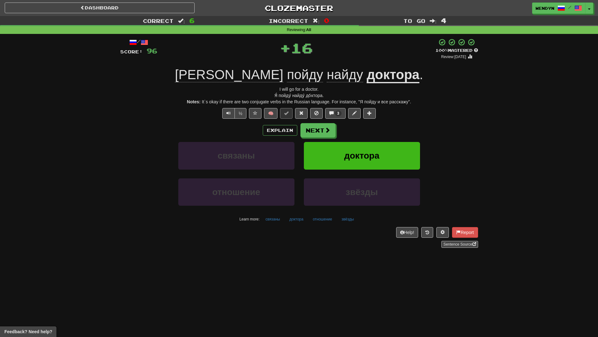
click at [384, 112] on div "½ 🧠 3" at bounding box center [299, 113] width 358 height 11
drag, startPoint x: 365, startPoint y: 156, endPoint x: 253, endPoint y: 172, distance: 112.2
click at [364, 156] on span "доктора" at bounding box center [361, 156] width 35 height 10
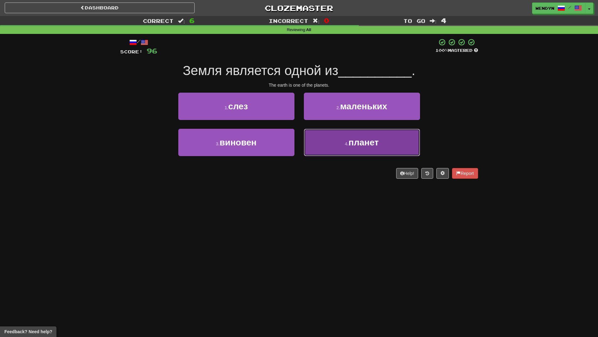
click at [355, 151] on button "4 . планет" at bounding box center [362, 142] width 116 height 27
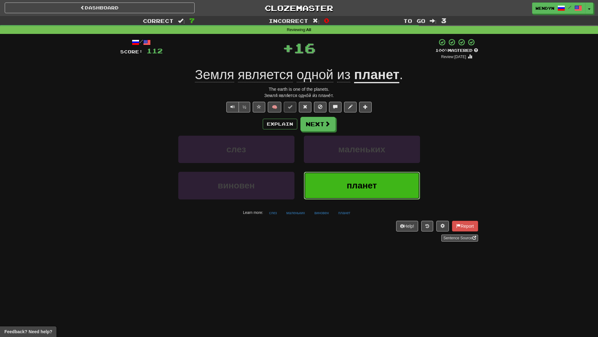
click at [340, 188] on button "планет" at bounding box center [362, 185] width 116 height 27
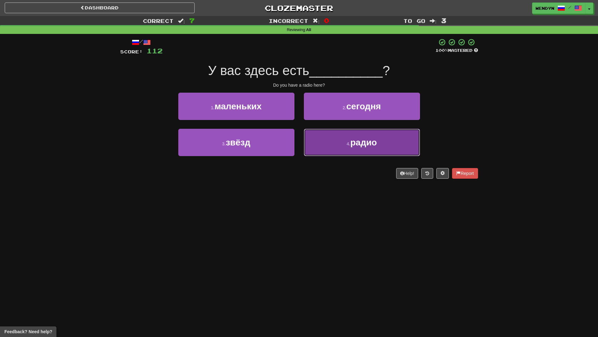
click at [356, 153] on button "4 . радио" at bounding box center [362, 142] width 116 height 27
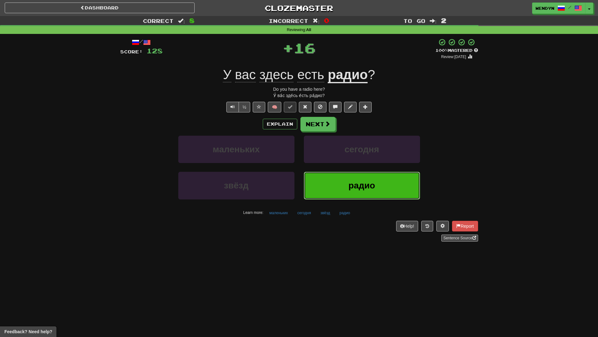
click at [350, 185] on span "радио" at bounding box center [362, 186] width 27 height 10
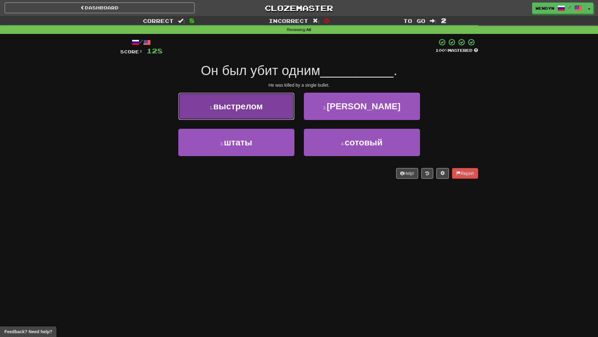
click at [257, 109] on span "выстрелом" at bounding box center [238, 106] width 50 height 10
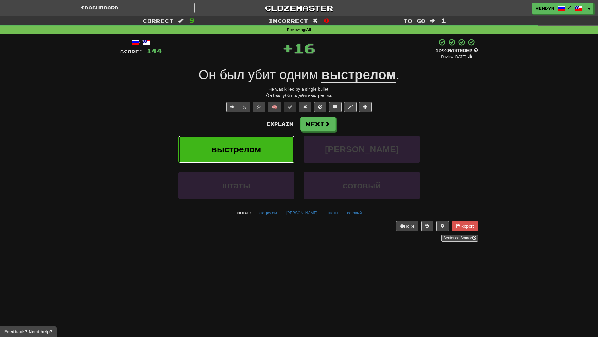
click at [254, 139] on button "выстрелом" at bounding box center [236, 149] width 116 height 27
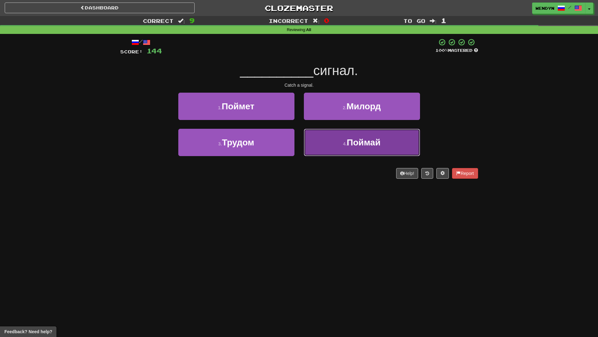
click at [369, 144] on span "Поймай" at bounding box center [364, 143] width 34 height 10
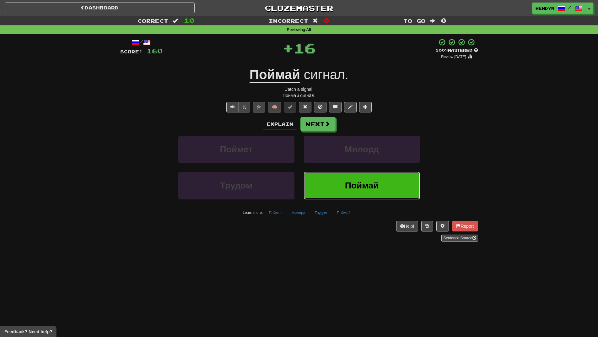
click at [349, 194] on button "Поймай" at bounding box center [362, 185] width 116 height 27
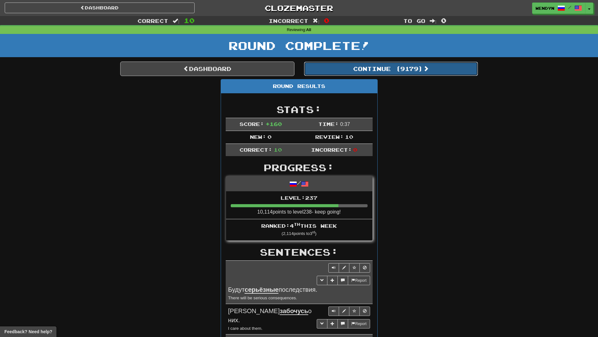
click at [408, 73] on button "Continue ( 9179 )" at bounding box center [391, 69] width 174 height 14
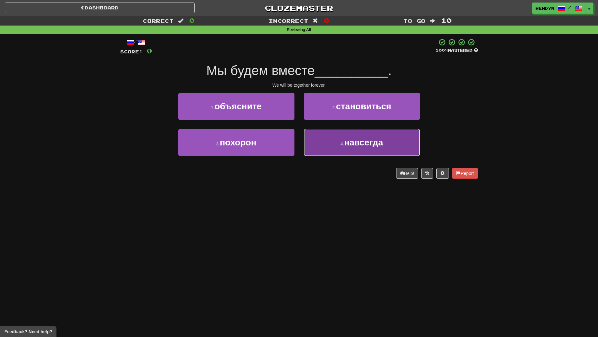
click at [352, 149] on button "4 . навсегда" at bounding box center [362, 142] width 116 height 27
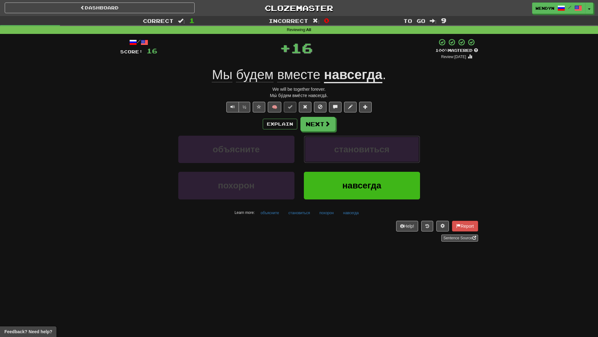
click at [352, 149] on span "становиться" at bounding box center [361, 149] width 55 height 10
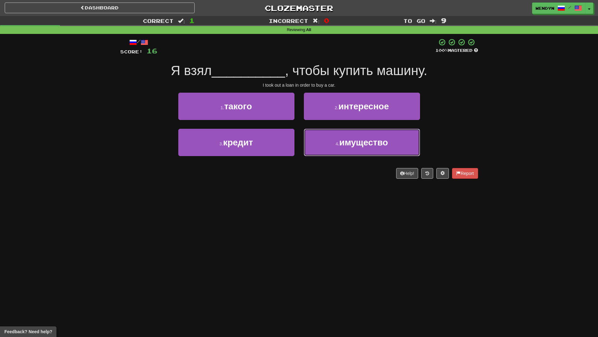
drag, startPoint x: 352, startPoint y: 149, endPoint x: 289, endPoint y: 200, distance: 81.3
click at [289, 200] on div "Dashboard Clozemaster WendyN / Toggle Dropdown Dashboard Leaderboard Activity F…" at bounding box center [299, 168] width 598 height 337
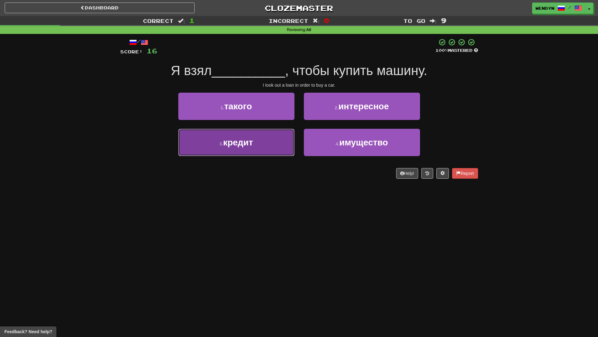
click at [266, 148] on button "3 . кредит" at bounding box center [236, 142] width 116 height 27
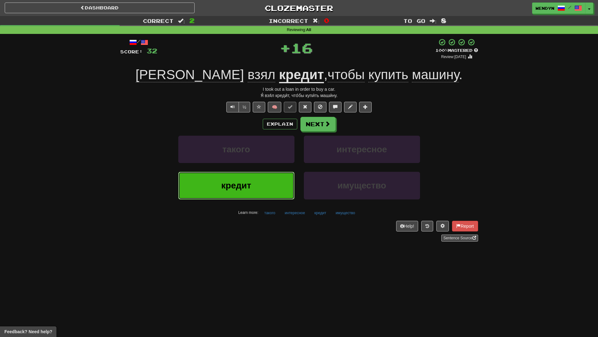
click at [264, 178] on button "кредит" at bounding box center [236, 185] width 116 height 27
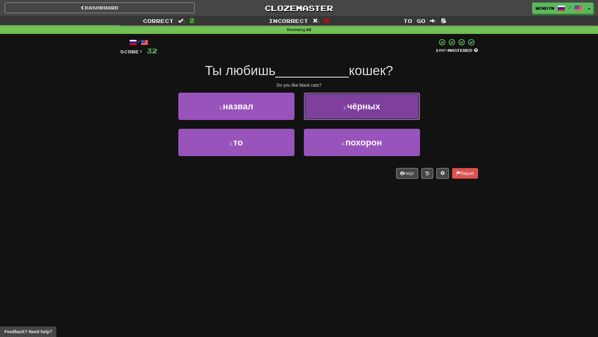
click at [375, 113] on button "2 . чёрных" at bounding box center [362, 106] width 116 height 27
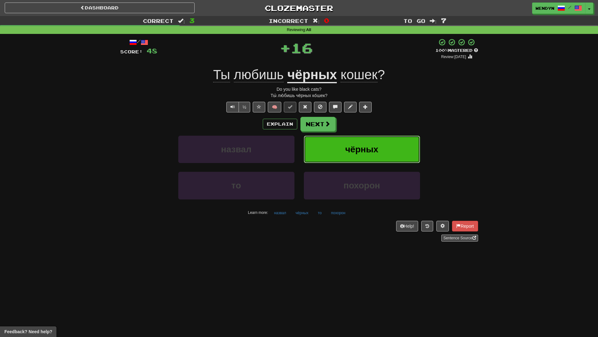
click at [379, 148] on button "чёрных" at bounding box center [362, 149] width 116 height 27
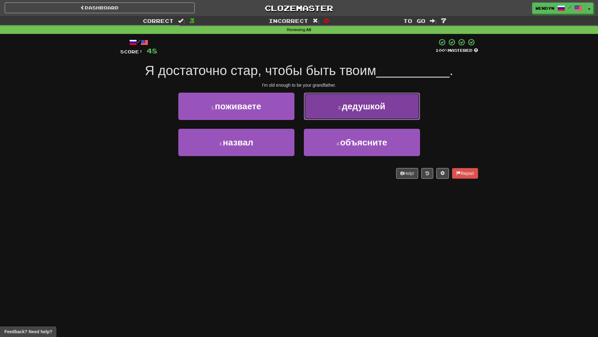
click at [370, 116] on button "2 . дедушкой" at bounding box center [362, 106] width 116 height 27
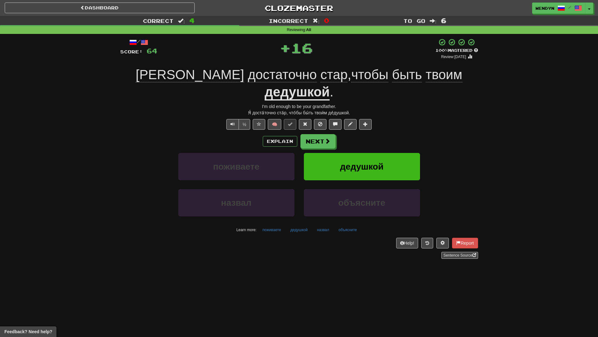
click at [370, 116] on div "/ Score: 64 + 16 100 % Mastered Review: 2026-04-13 Я достаточно стар , чтобы бы…" at bounding box center [299, 148] width 358 height 220
click at [367, 162] on span "дедушкой" at bounding box center [361, 167] width 43 height 10
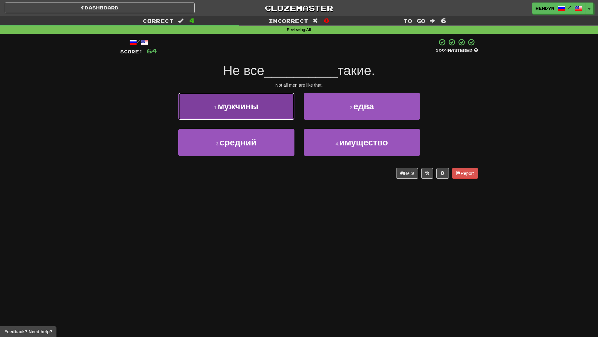
click at [247, 109] on span "мужчины" at bounding box center [238, 106] width 41 height 10
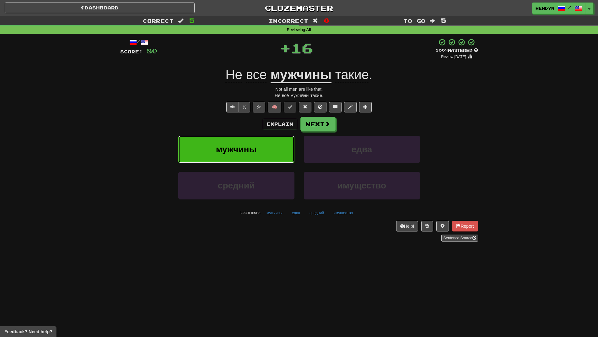
click at [252, 149] on span "мужчины" at bounding box center [236, 149] width 41 height 10
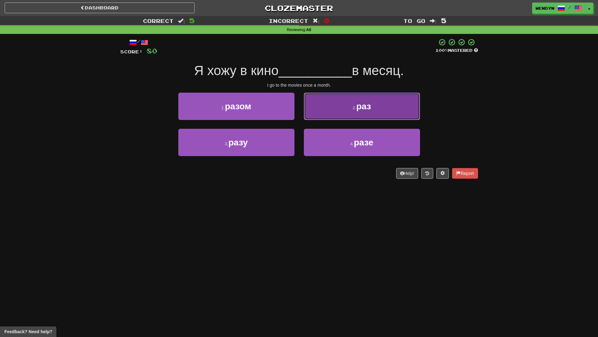
click at [406, 110] on button "2 . раз" at bounding box center [362, 106] width 116 height 27
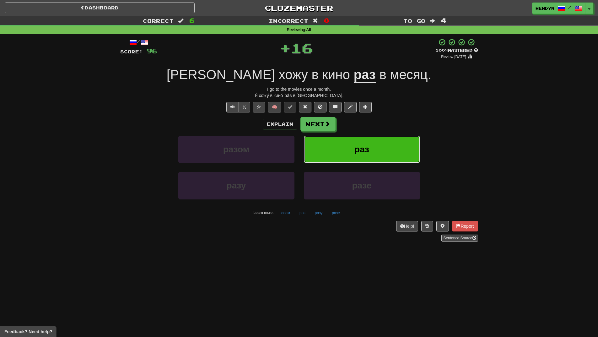
click at [383, 156] on button "раз" at bounding box center [362, 149] width 116 height 27
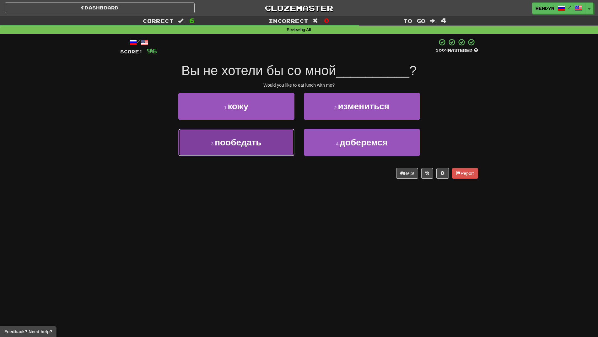
click at [265, 144] on button "3 . пообедать" at bounding box center [236, 142] width 116 height 27
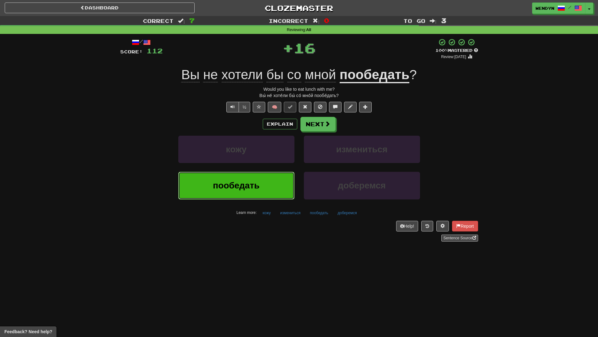
click at [265, 184] on button "пообедать" at bounding box center [236, 185] width 116 height 27
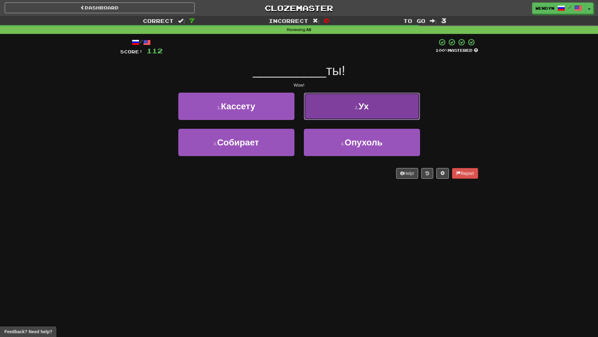
click at [397, 106] on button "2 . Ух" at bounding box center [362, 106] width 116 height 27
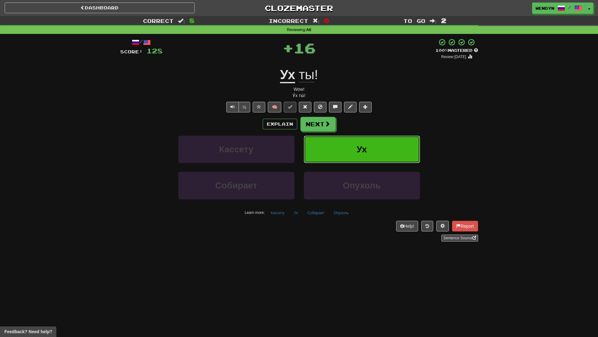
click at [389, 141] on button "Ух" at bounding box center [362, 149] width 116 height 27
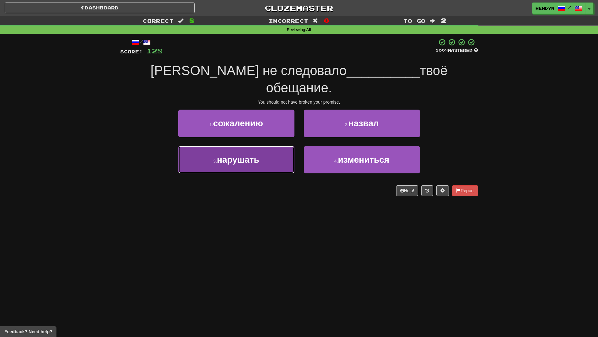
click at [261, 150] on button "3 . нарушать" at bounding box center [236, 159] width 116 height 27
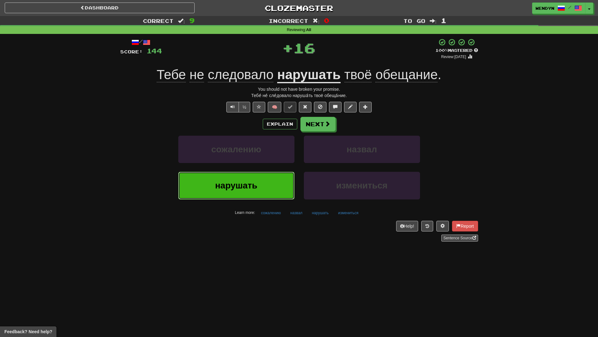
click at [261, 178] on button "нарушать" at bounding box center [236, 185] width 116 height 27
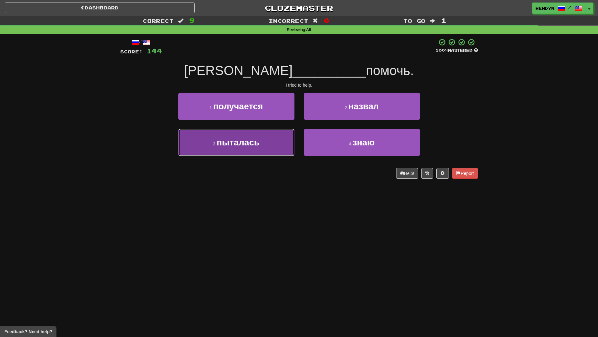
click at [263, 151] on button "3 . пыталась" at bounding box center [236, 142] width 116 height 27
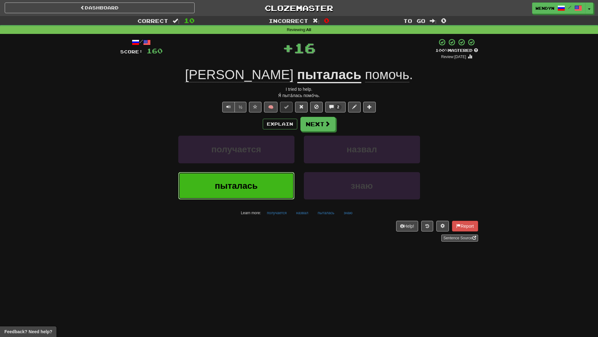
click at [264, 186] on button "пыталась" at bounding box center [236, 185] width 116 height 27
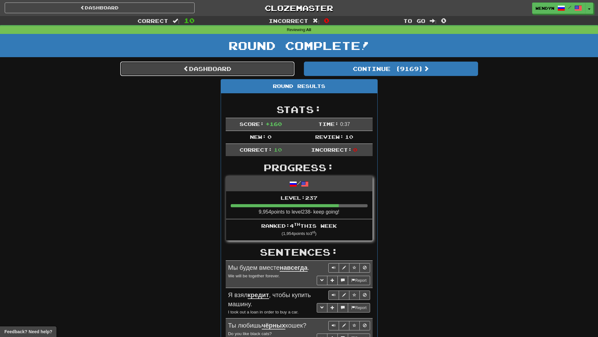
click at [217, 66] on link "Dashboard" at bounding box center [207, 69] width 174 height 14
